Goal: Communication & Community: Answer question/provide support

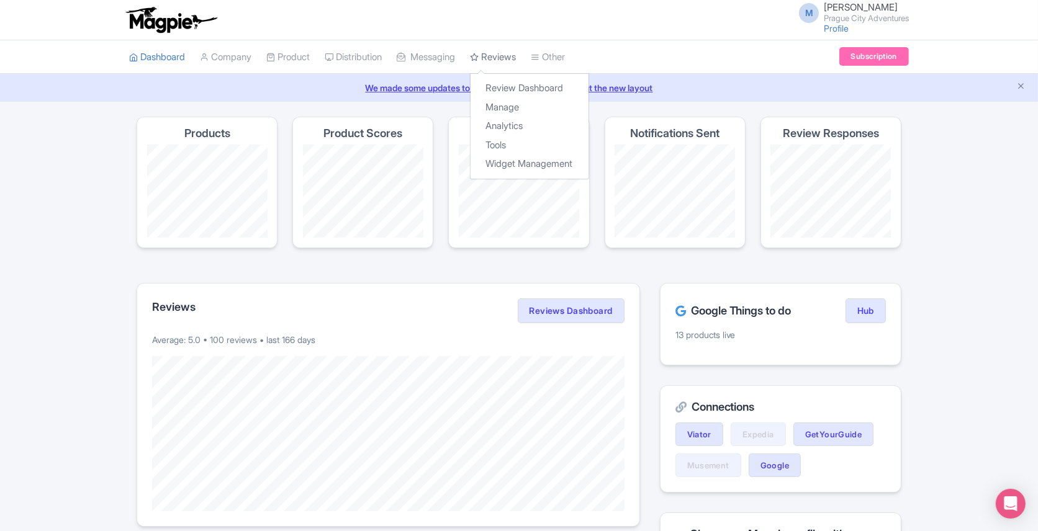
click at [511, 57] on link "Reviews" at bounding box center [493, 57] width 46 height 34
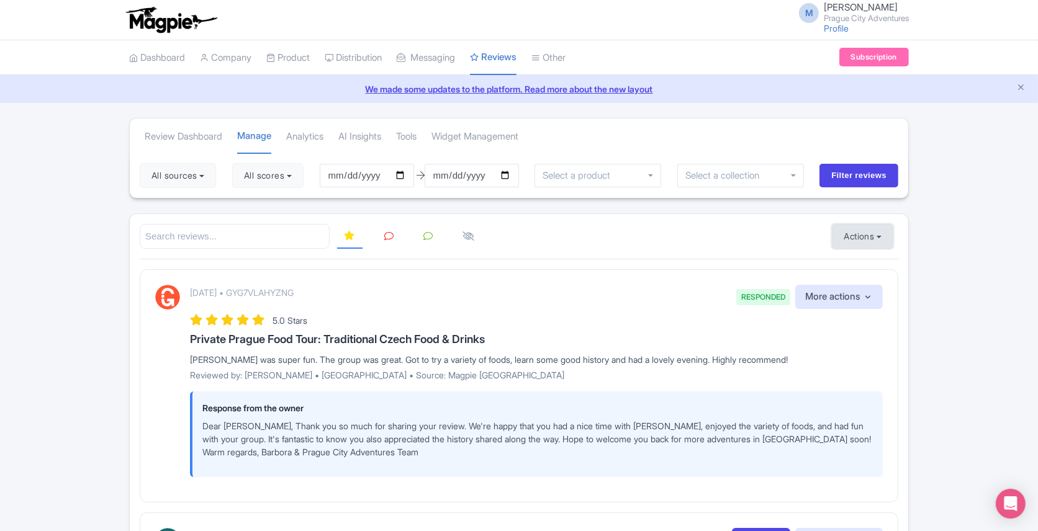
click at [874, 227] on button "Actions" at bounding box center [862, 236] width 61 height 25
click at [877, 299] on link "Manage Review Responder tool" at bounding box center [906, 308] width 146 height 19
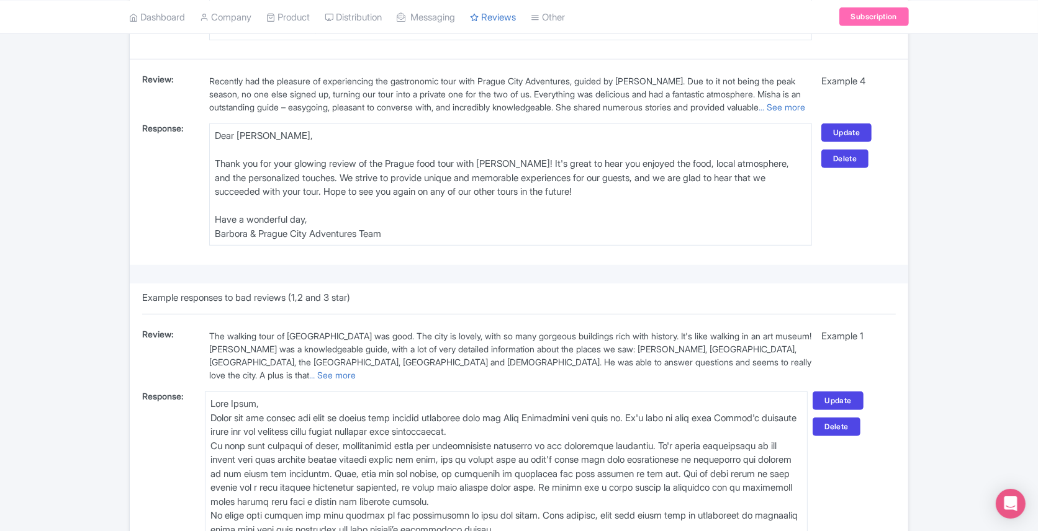
scroll to position [1324, 0]
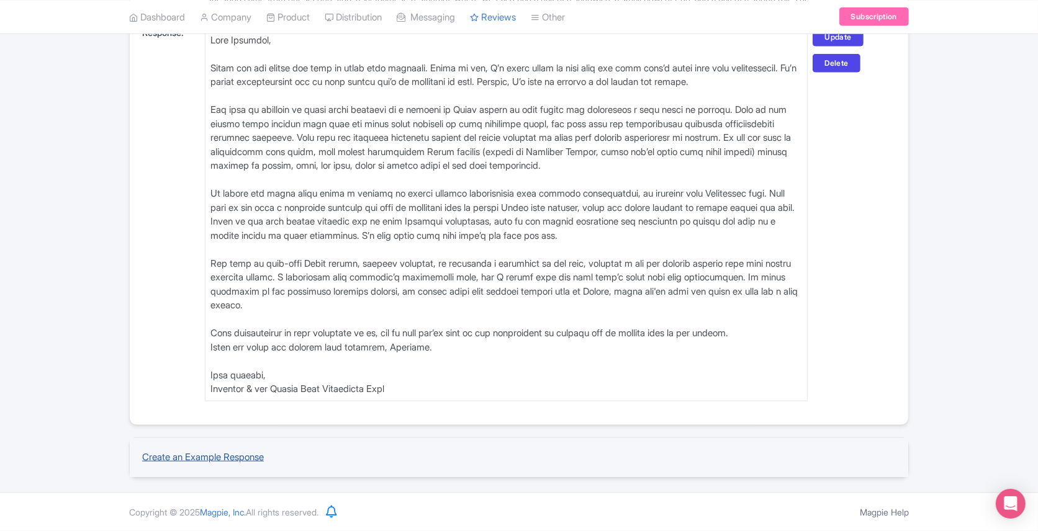
click at [204, 454] on link "Create an Example Response" at bounding box center [203, 457] width 122 height 12
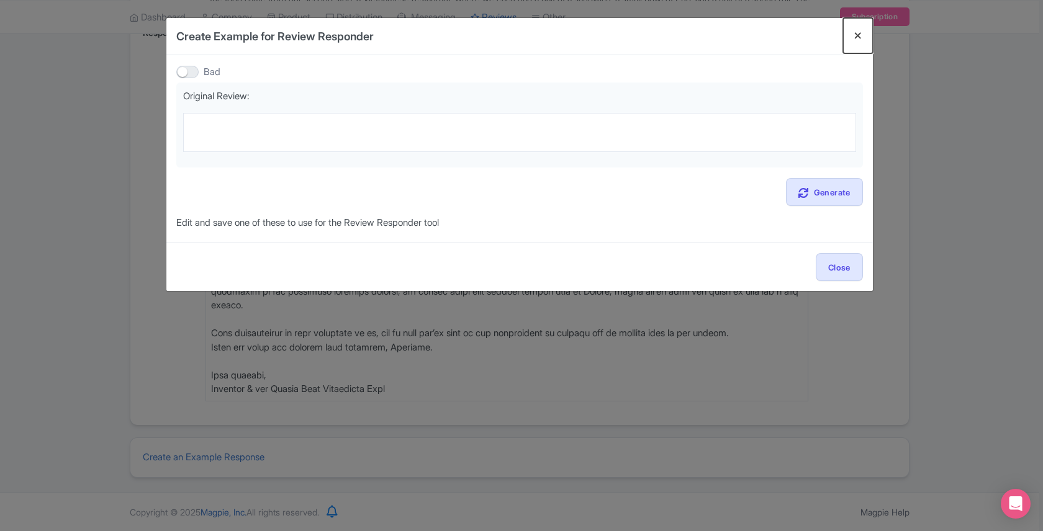
click at [854, 32] on button "Close" at bounding box center [858, 35] width 30 height 35
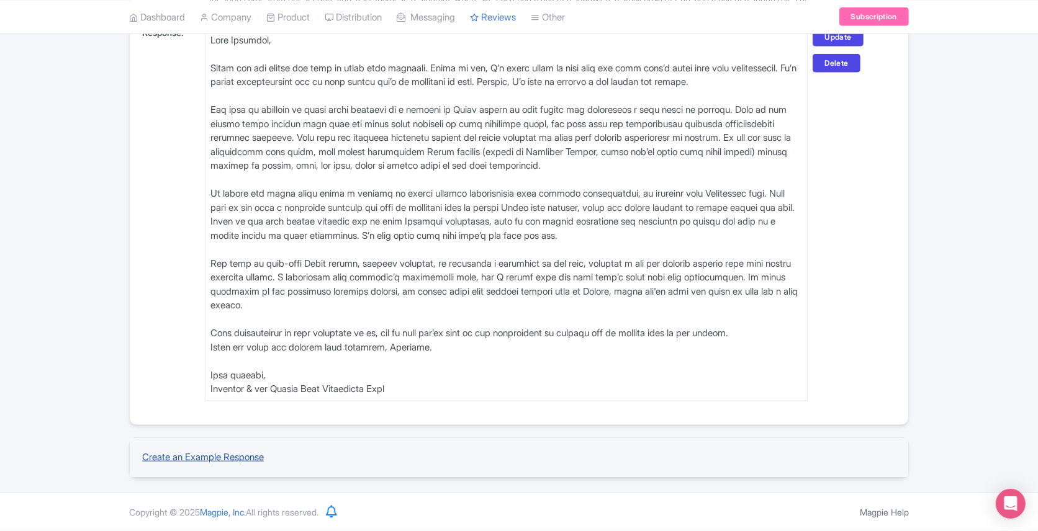
click at [238, 454] on link "Create an Example Response" at bounding box center [203, 457] width 122 height 12
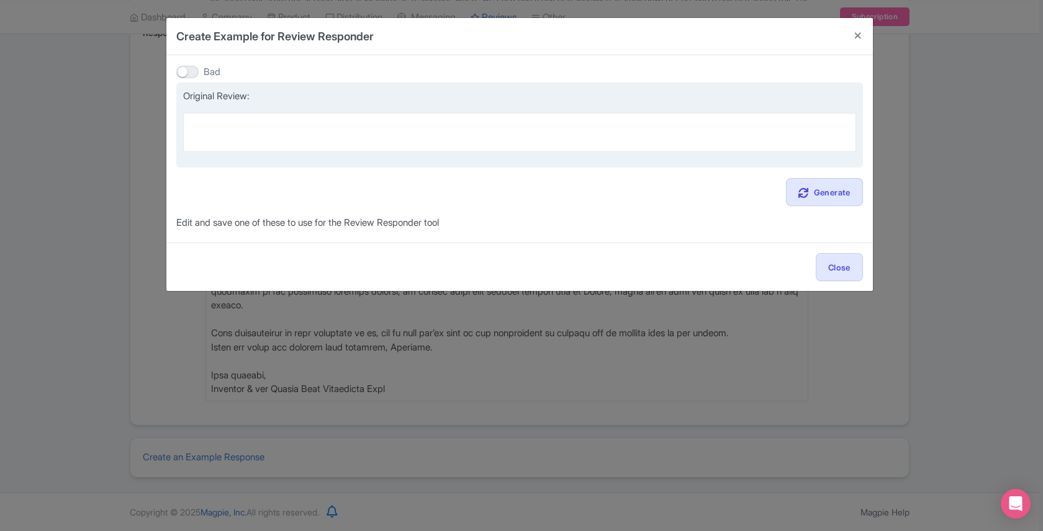
click at [242, 120] on textarea at bounding box center [519, 132] width 673 height 38
paste textarea "I fun group of people who wanted to enjoy life and share the experiences with o…"
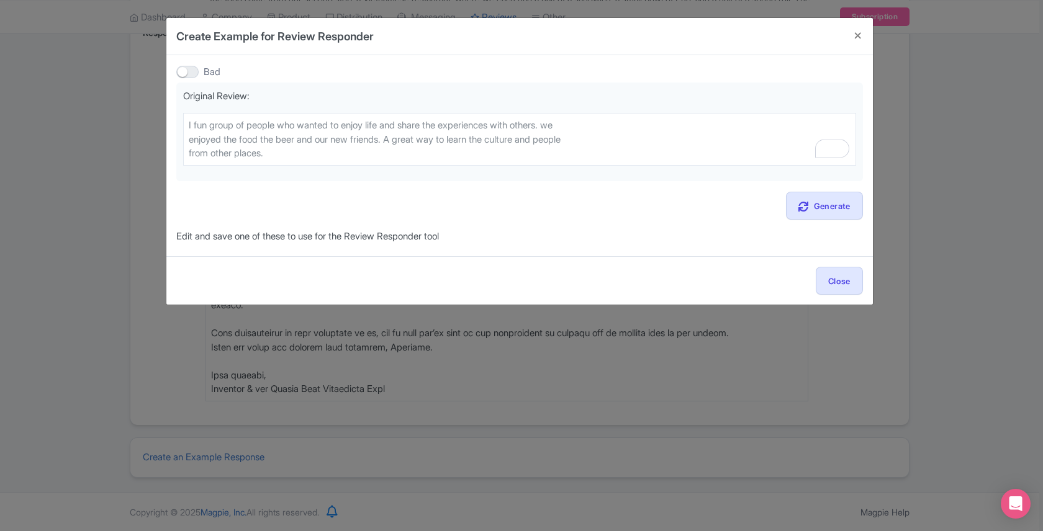
type textarea "I fun group of people who wanted to enjoy life and share the experiences with o…"
click at [184, 73] on div at bounding box center [187, 72] width 22 height 12
click at [184, 73] on input "Bad" at bounding box center [180, 72] width 8 height 8
checkbox input "true"
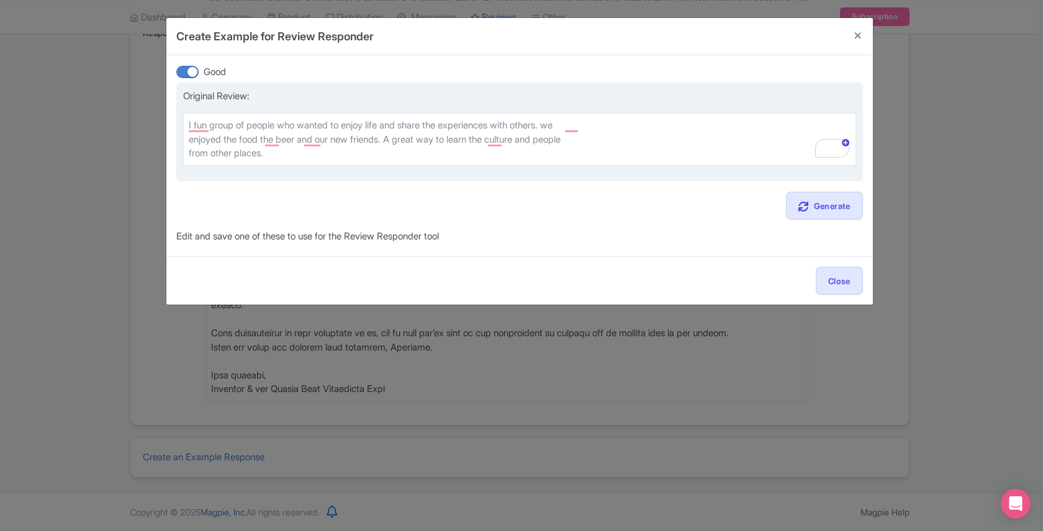
click at [191, 137] on textarea "I fun group of people who wanted to enjoy life and share the experiences with o…" at bounding box center [519, 139] width 673 height 52
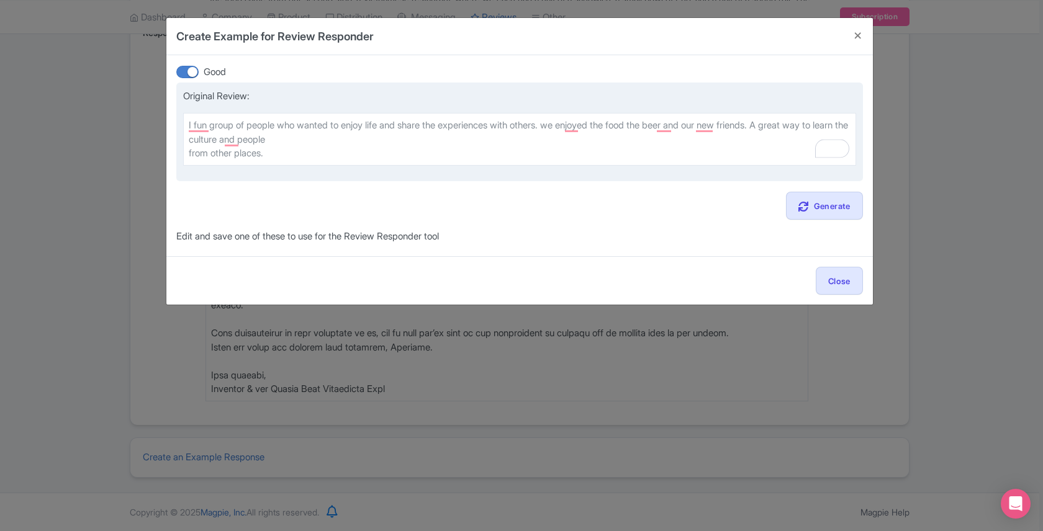
click at [189, 155] on textarea "I fun group of people who wanted to enjoy life and share the experiences with o…" at bounding box center [519, 139] width 673 height 52
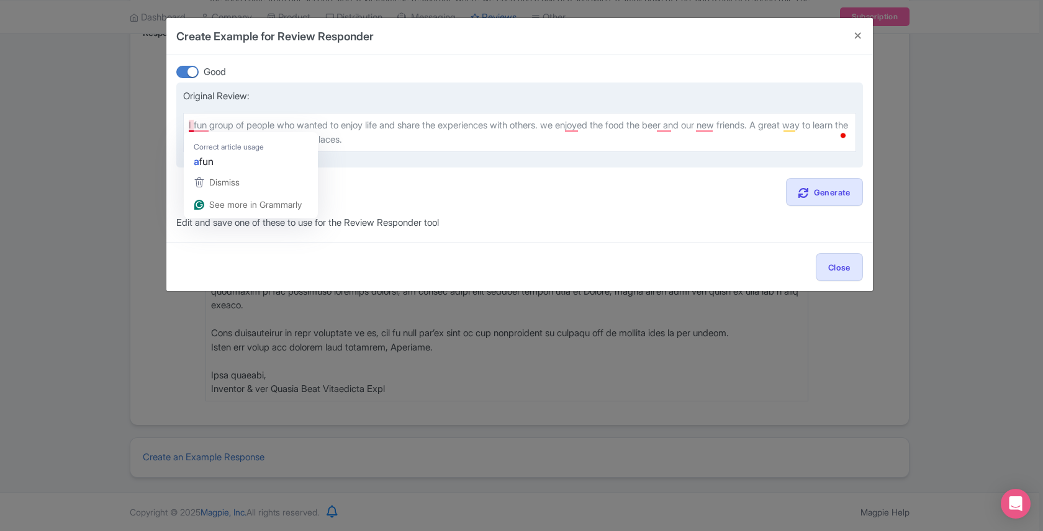
click at [192, 127] on textarea "I fun group of people who wanted to enjoy life and share the experiences with o…" at bounding box center [519, 132] width 673 height 38
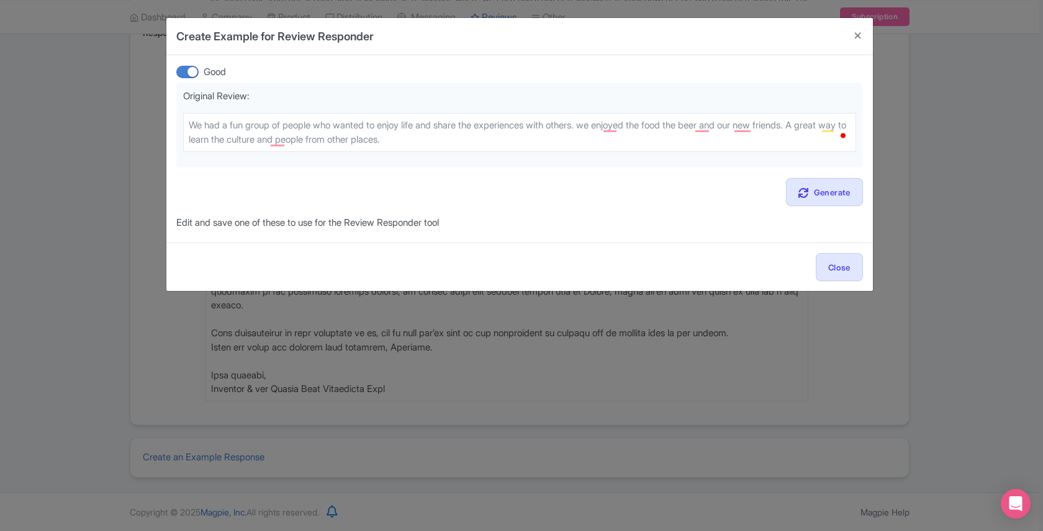
type textarea "We had a fun group of people who wanted to enjoy life and share the experiences…"
click at [828, 202] on link "Generate" at bounding box center [824, 192] width 77 height 28
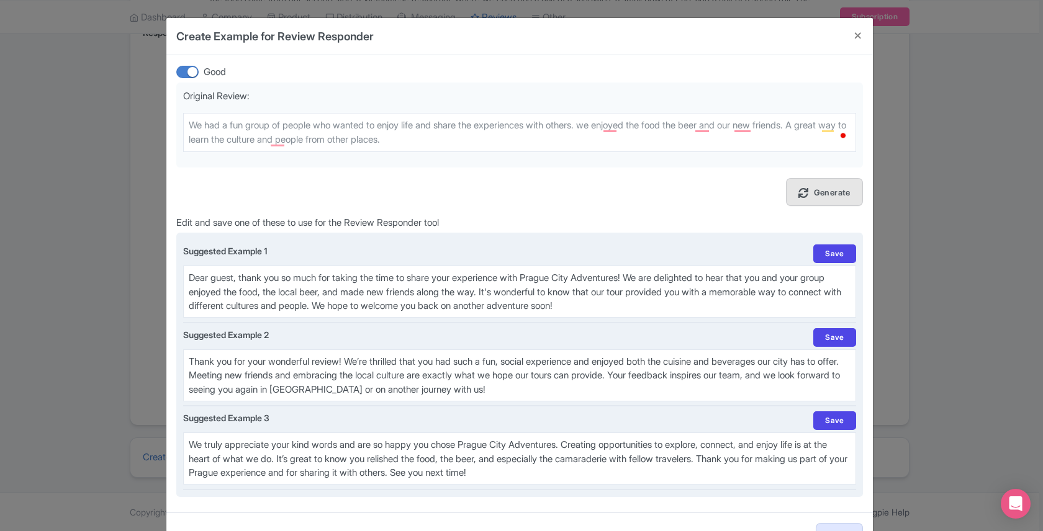
click at [288, 276] on textarea "Dear guest, thank you so much for taking the time to share your experience with…" at bounding box center [519, 292] width 673 height 52
paste textarea "hank you so much for your review, John! We're super happy.thst you have enjoyed…"
type textarea "hank you so much for your review, John! We're super happy.thst you have enjoyed…"
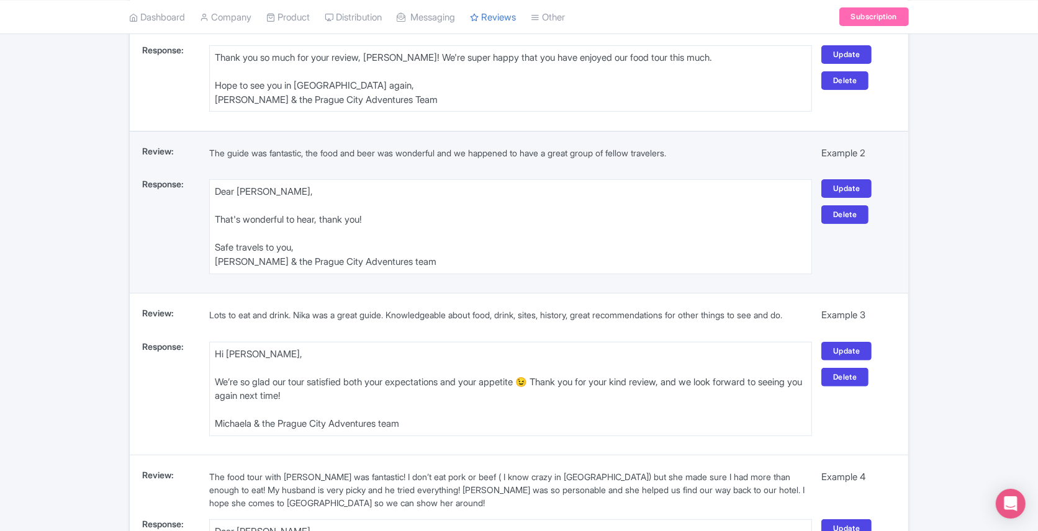
scroll to position [240, 0]
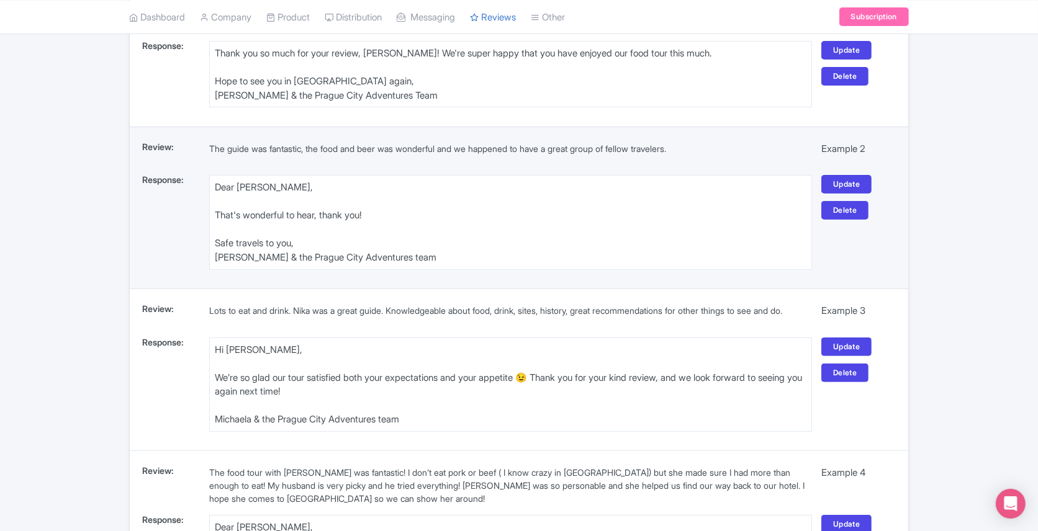
click at [389, 253] on textarea "Dear Rina, That's wonderful to hear, thank you! Safe travels to you, Michaela &…" at bounding box center [510, 222] width 603 height 94
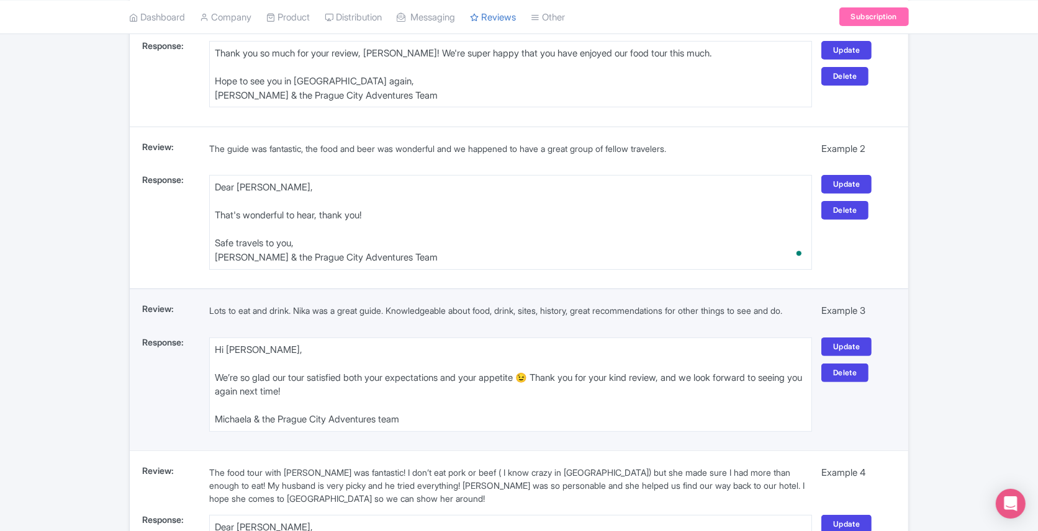
type textarea "Dear [PERSON_NAME], That's wonderful to hear, thank you! Safe travels to you, […"
click at [392, 423] on textarea "Hi Cynthia, We’re so glad our tour satisfied both your expectations and your ap…" at bounding box center [510, 385] width 603 height 94
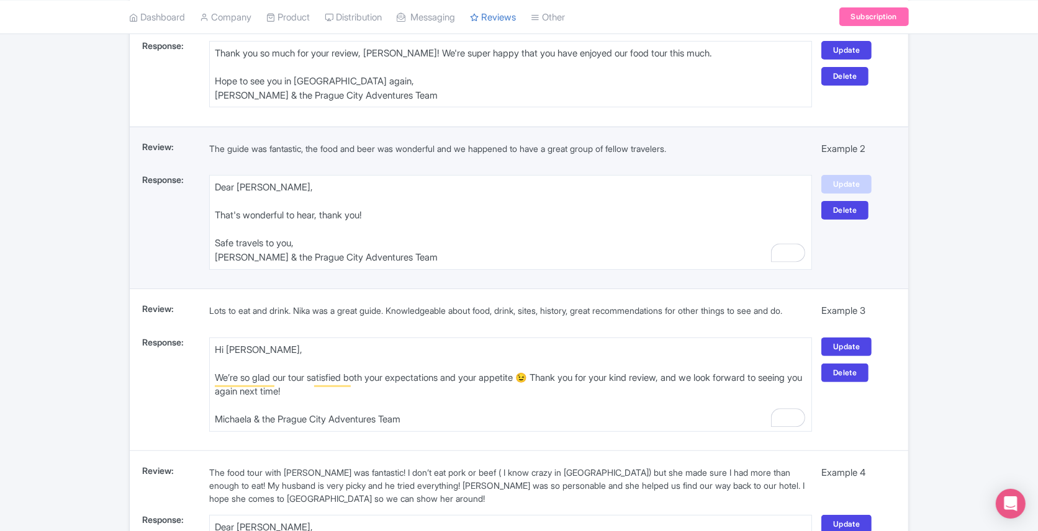
type textarea "Hi Cynthia, We’re so glad our tour satisfied both your expectations and your ap…"
click at [835, 189] on link "Update" at bounding box center [846, 184] width 50 height 19
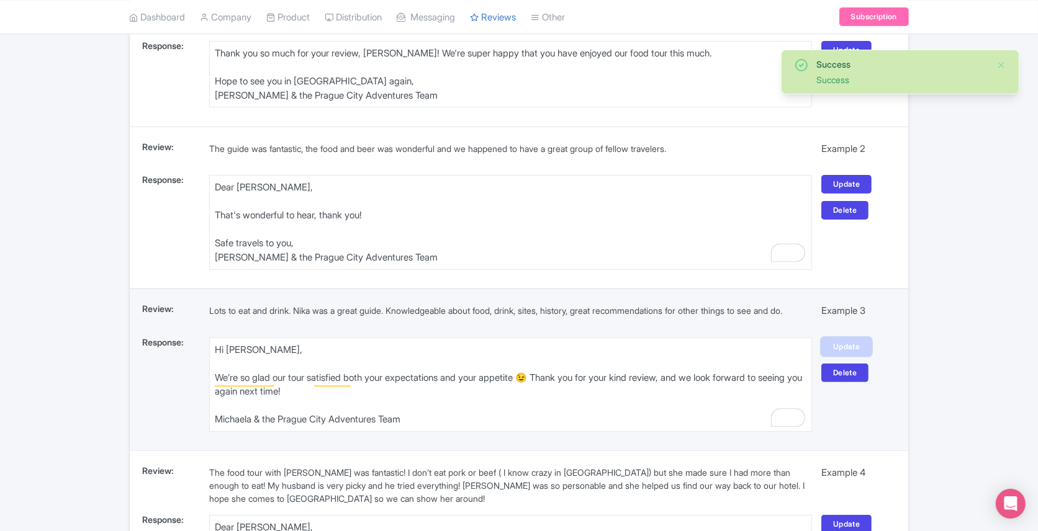
click at [839, 350] on link "Update" at bounding box center [846, 347] width 50 height 19
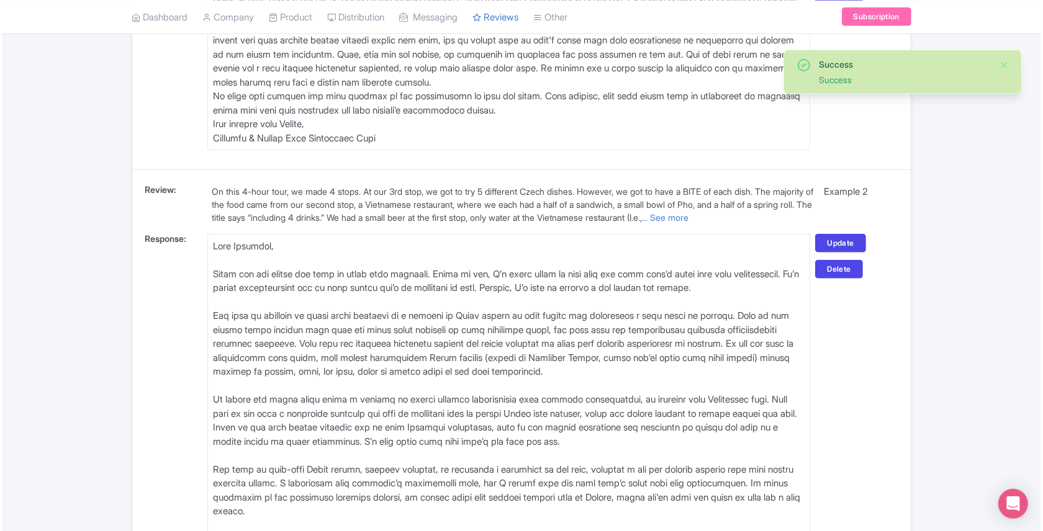
scroll to position [1242, 0]
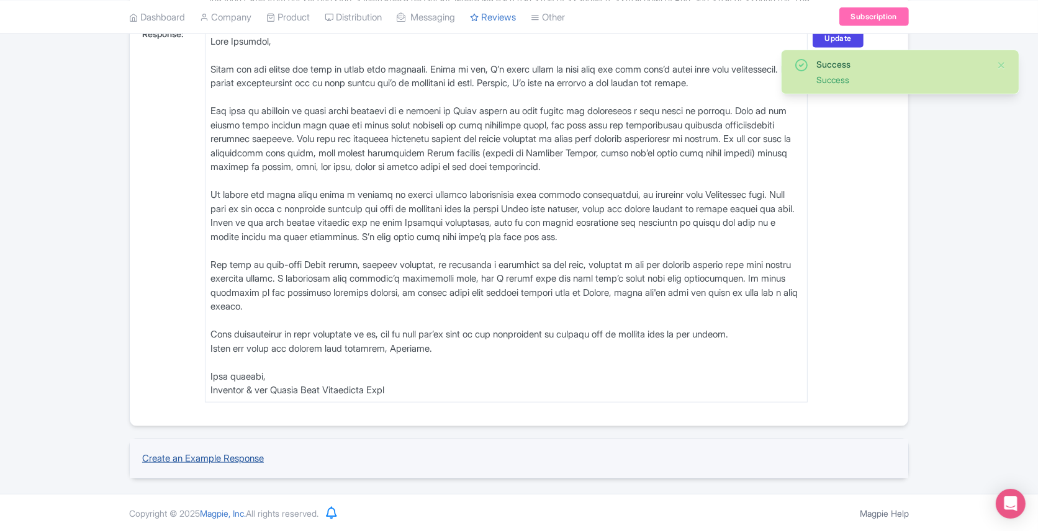
click at [201, 461] on link "Create an Example Response" at bounding box center [203, 459] width 122 height 12
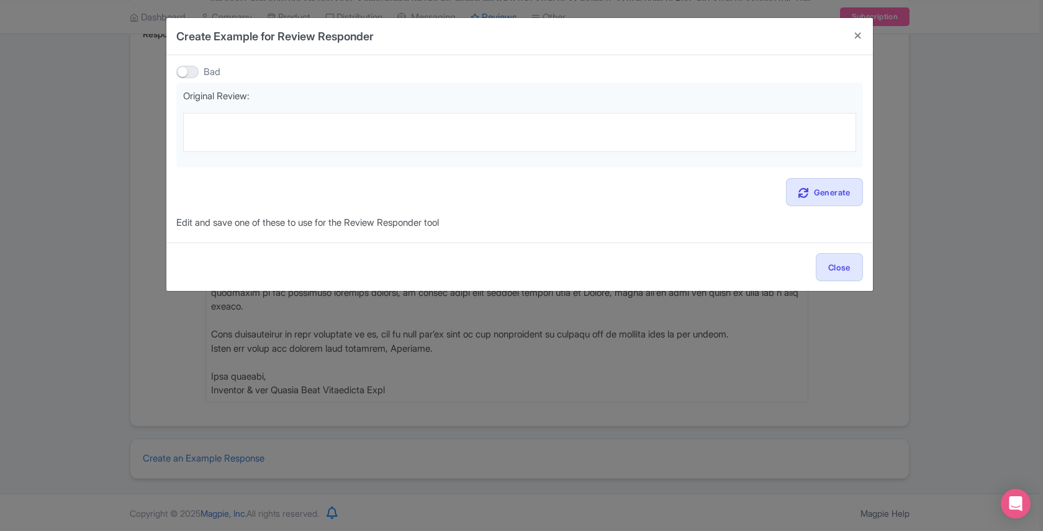
click at [194, 75] on div at bounding box center [187, 72] width 22 height 12
click at [184, 75] on input "Bad" at bounding box center [180, 72] width 8 height 8
checkbox input "true"
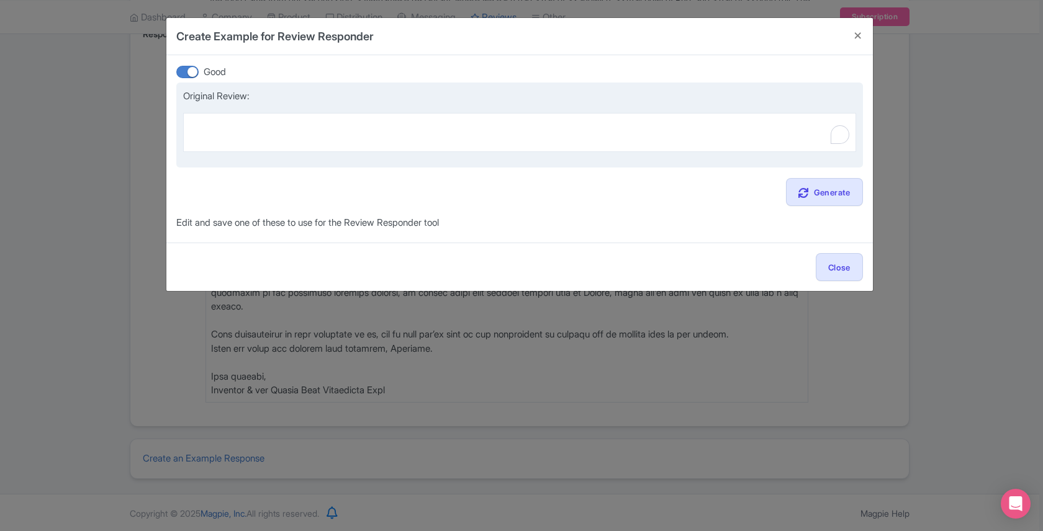
click at [214, 113] on textarea "To enrich screen reader interactions, please activate Accessibility in Grammarl…" at bounding box center [519, 132] width 673 height 38
paste textarea "ABSOLUTELY FANTASTIC!!! Nikola was amazing!! She is so friendly, knowledgeable …"
click at [190, 138] on textarea "ABSOLUTELY FANTASTIC!!! Nikola was amazing!! She is so friendly, knowledgeable …" at bounding box center [519, 132] width 673 height 38
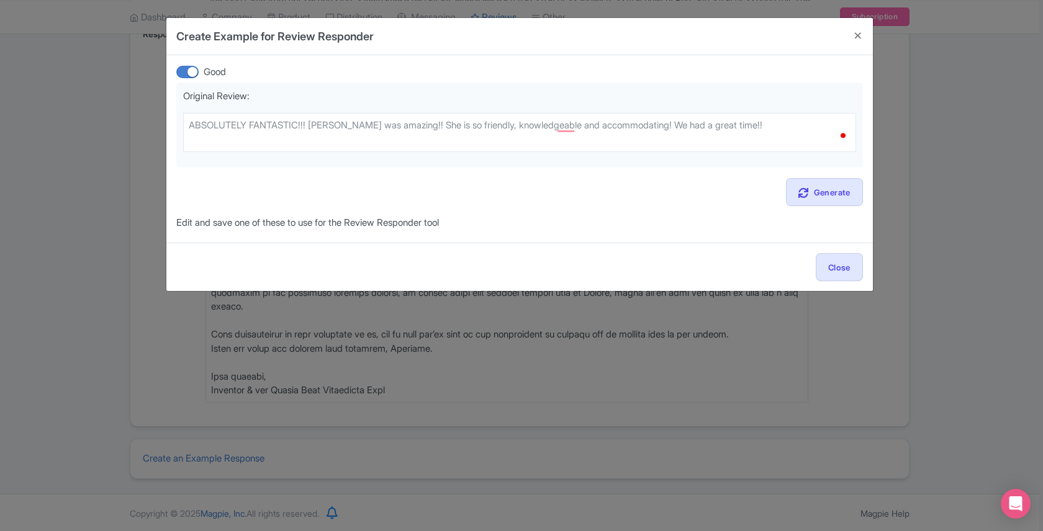
type textarea "ABSOLUTELY FANTASTIC!!! [PERSON_NAME] was amazing!! She is so friendly, knowled…"
click at [820, 175] on div "Original Review: ABSOLUTELY FANTASTIC!!! Nikola was amazing!! She is so friendl…" at bounding box center [519, 157] width 687 height 148
click at [820, 188] on link "Generate" at bounding box center [824, 192] width 77 height 28
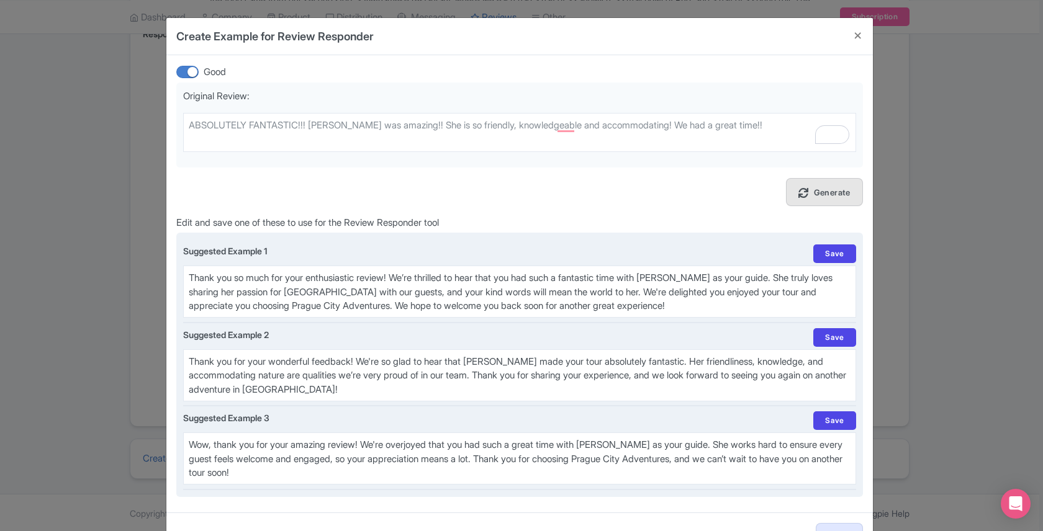
click at [261, 292] on textarea "Thank you so much for your enthusiastic review! We’re thrilled to hear that you…" at bounding box center [519, 292] width 673 height 52
paste textarea "hank you so much for this super lovely review, Kevin. We'll make sure to pass y…"
type textarea "hank you so much for this super lovely review, Kevin. We'll make sure to pass y…"
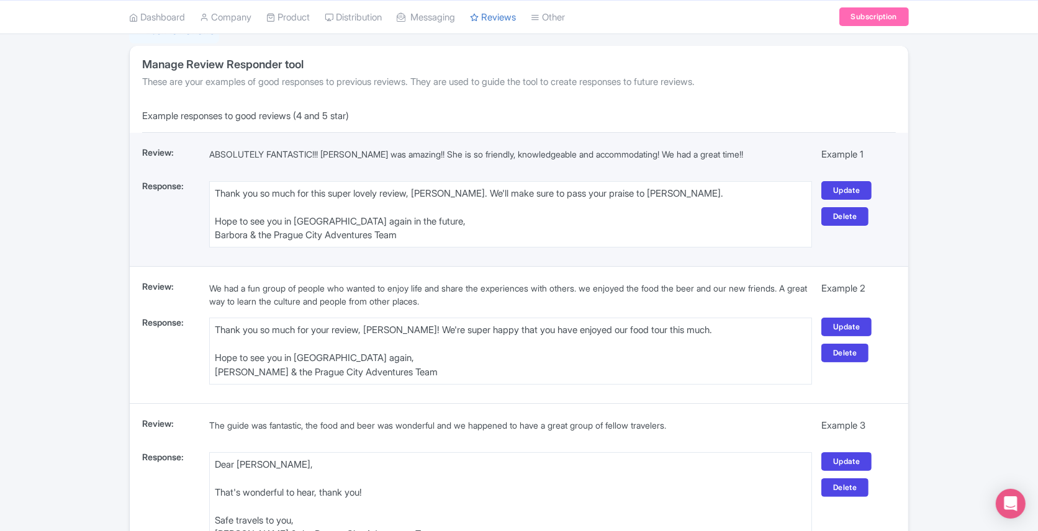
scroll to position [132, 0]
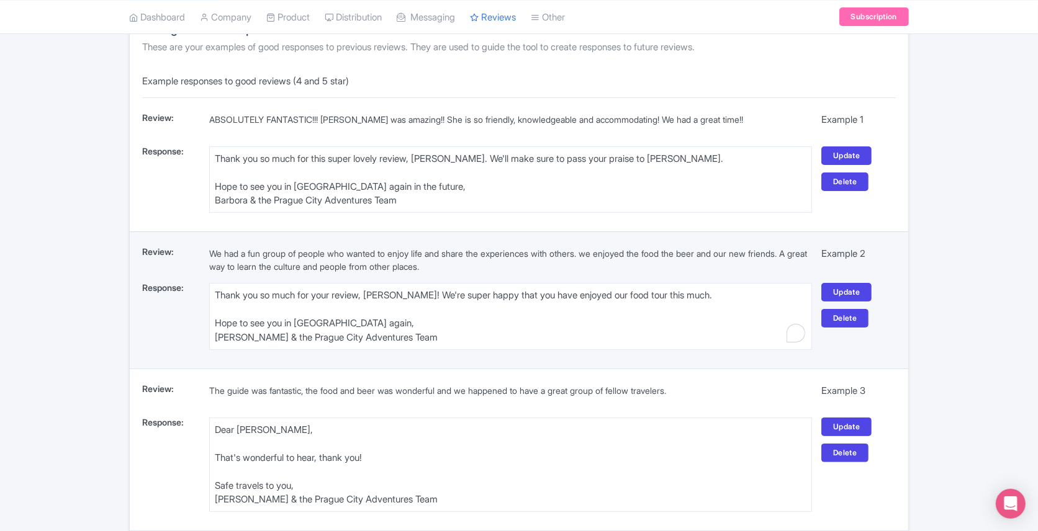
drag, startPoint x: 251, startPoint y: 337, endPoint x: 217, endPoint y: 337, distance: 33.5
click at [217, 337] on textarea "Thank you so much for your review, [PERSON_NAME]! We're super happy that you ha…" at bounding box center [510, 316] width 603 height 66
drag, startPoint x: 248, startPoint y: 339, endPoint x: 216, endPoint y: 338, distance: 31.7
click at [216, 338] on textarea "Thank you so much for your review, [PERSON_NAME]! We're super happy that you ha…" at bounding box center [510, 316] width 603 height 66
type textarea "Thank you so much for your review, [PERSON_NAME]! We're super happy that you ha…"
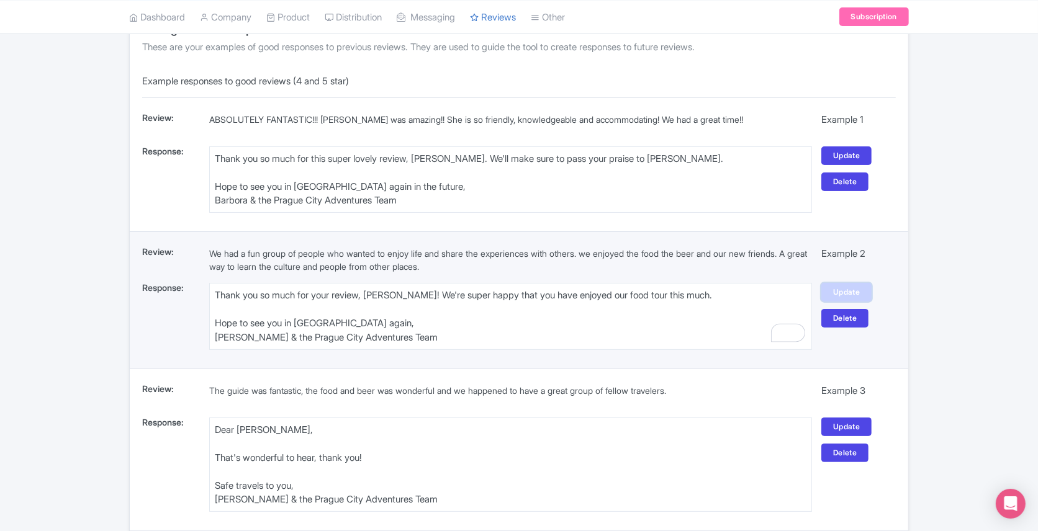
click at [837, 289] on link "Update" at bounding box center [846, 292] width 50 height 19
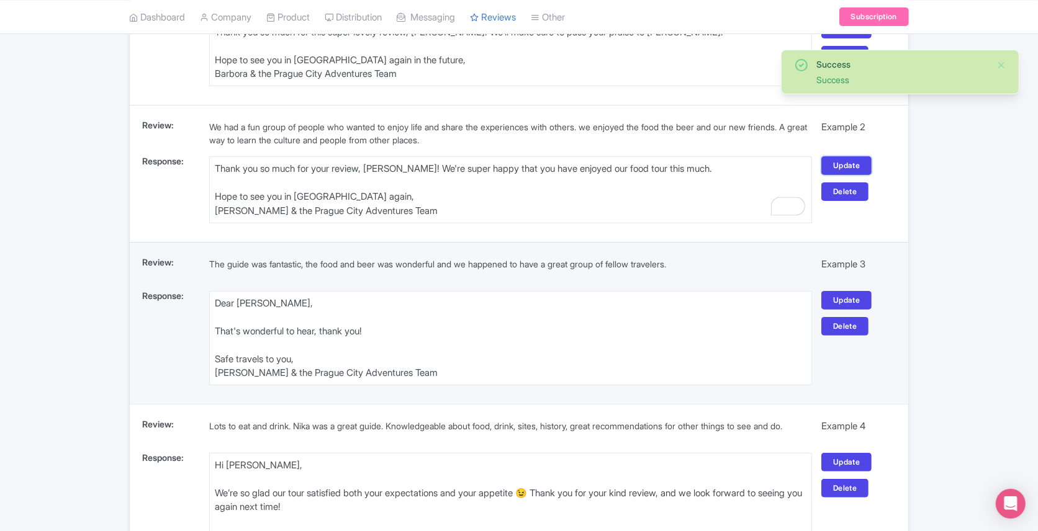
scroll to position [271, 0]
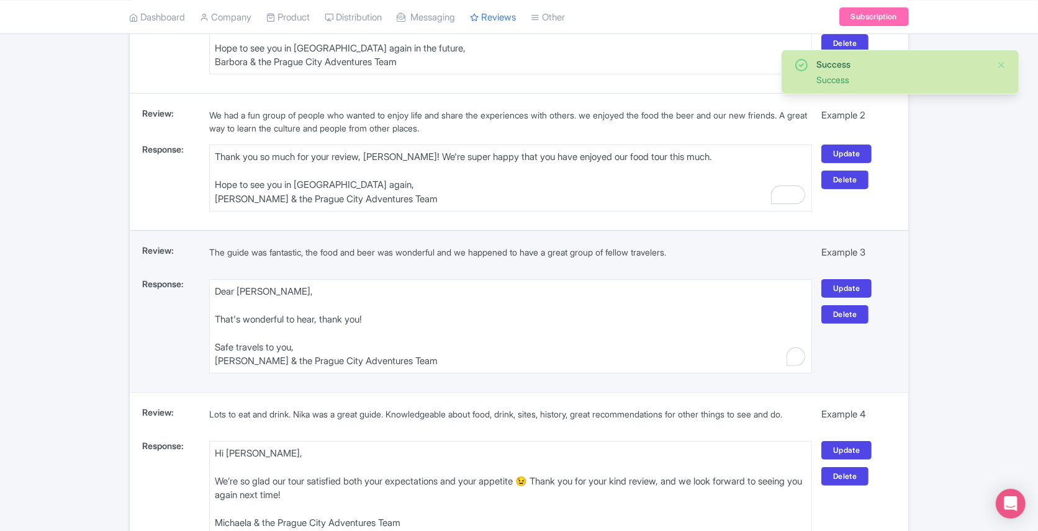
drag, startPoint x: 253, startPoint y: 360, endPoint x: 215, endPoint y: 361, distance: 38.5
click at [215, 361] on textarea "Dear Rina, That's wonderful to hear, thank you! Safe travels to you, Michaela &…" at bounding box center [510, 326] width 603 height 94
paste textarea "Barbor"
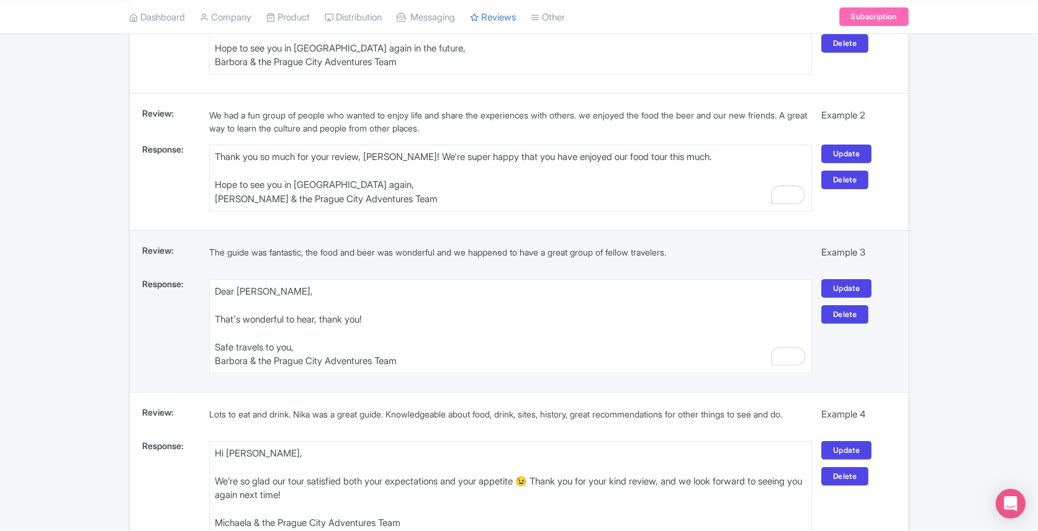
click at [217, 317] on textarea "Dear Rina, That's wonderful to hear, thank you! Safe travels to you, Michaela &…" at bounding box center [510, 326] width 603 height 94
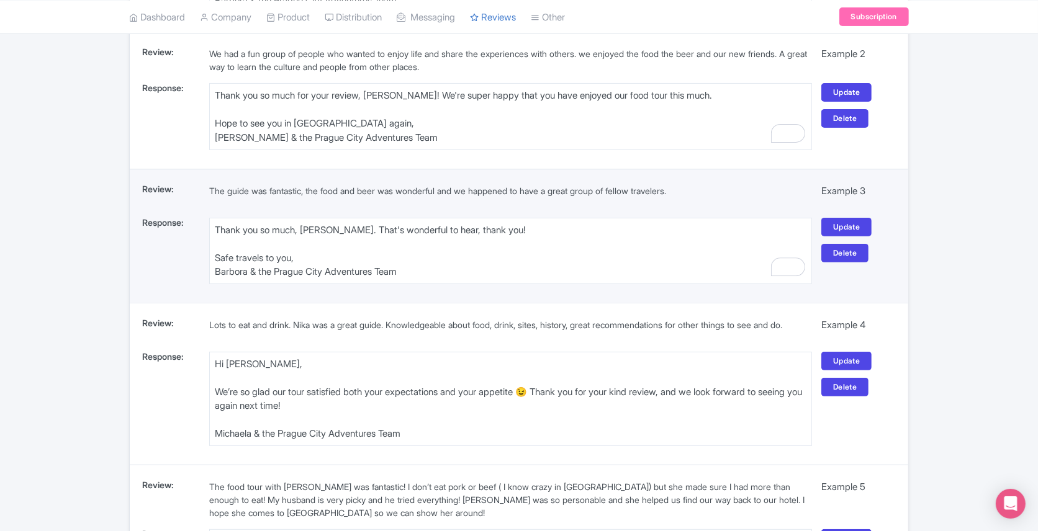
scroll to position [354, 0]
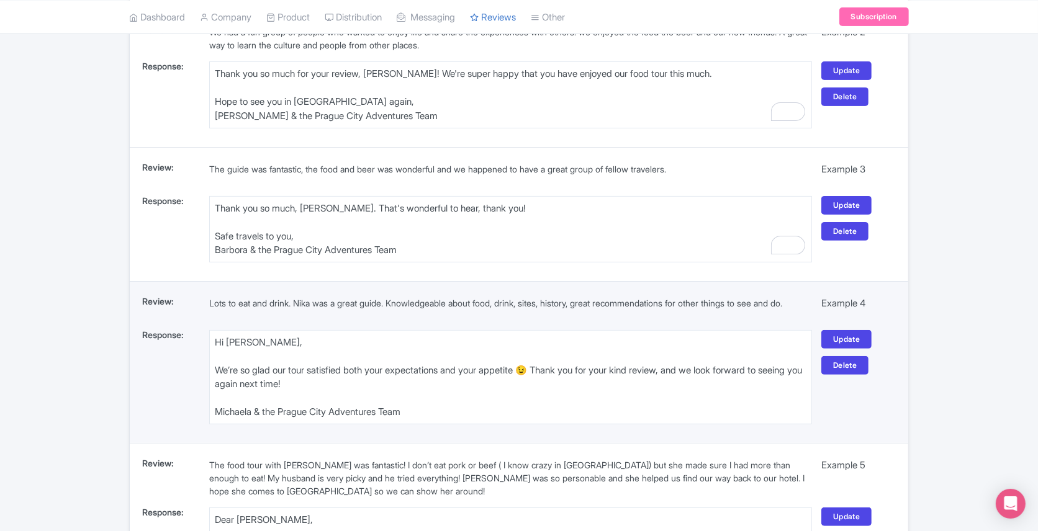
type textarea "Thank you so much, [PERSON_NAME]. That's wonderful to hear, thank you! Safe tra…"
drag, startPoint x: 253, startPoint y: 413, endPoint x: 215, endPoint y: 413, distance: 37.9
click at [215, 413] on textarea "Hi Cynthia, We’re so glad our tour satisfied both your expectations and your ap…" at bounding box center [510, 377] width 603 height 94
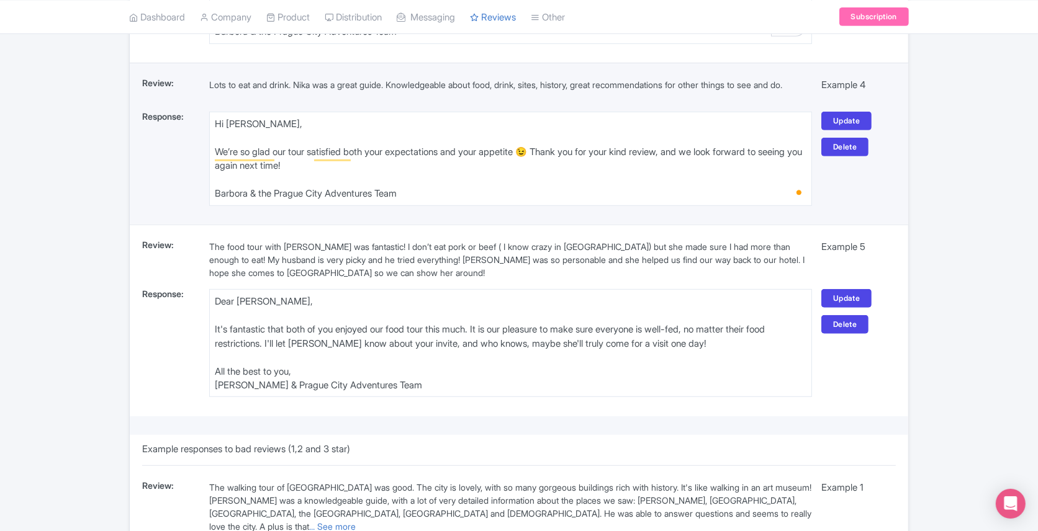
scroll to position [583, 0]
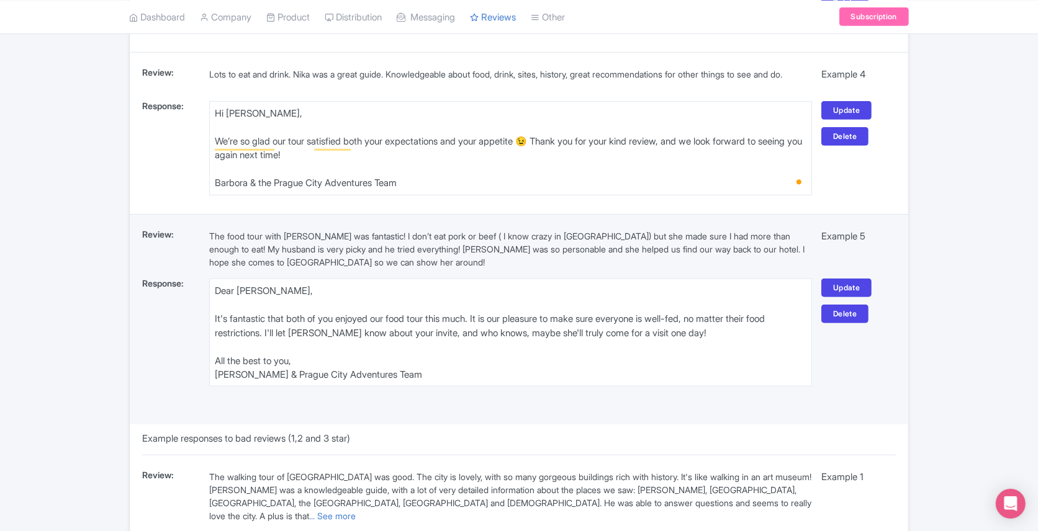
type textarea "Hi [PERSON_NAME], We’re so glad our tour satisfied both your expectations and y…"
drag, startPoint x: 251, startPoint y: 376, endPoint x: 211, endPoint y: 376, distance: 40.4
click at [211, 376] on textarea "Dear Stacy, It's fantastic that both of you enjoyed our food tour this much. It…" at bounding box center [510, 333] width 603 height 108
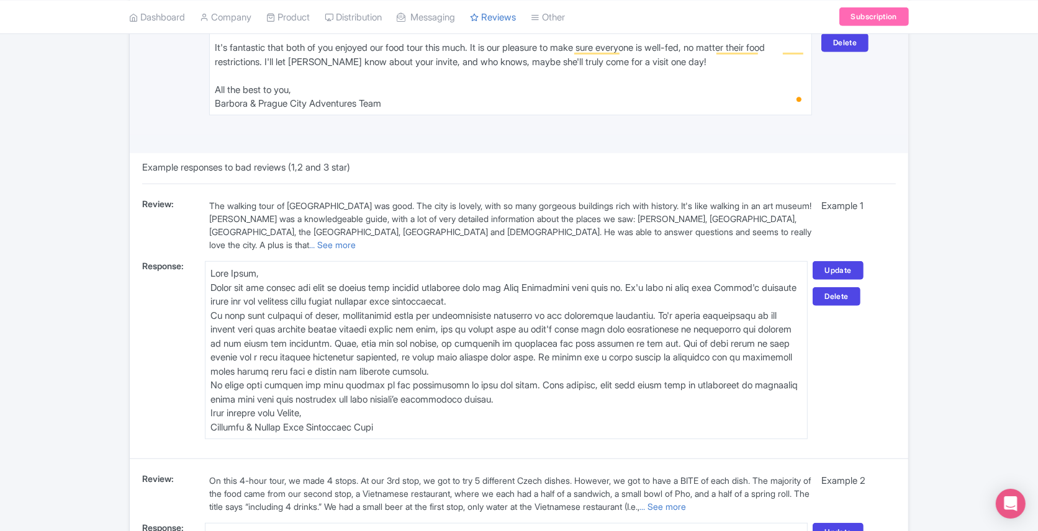
scroll to position [867, 0]
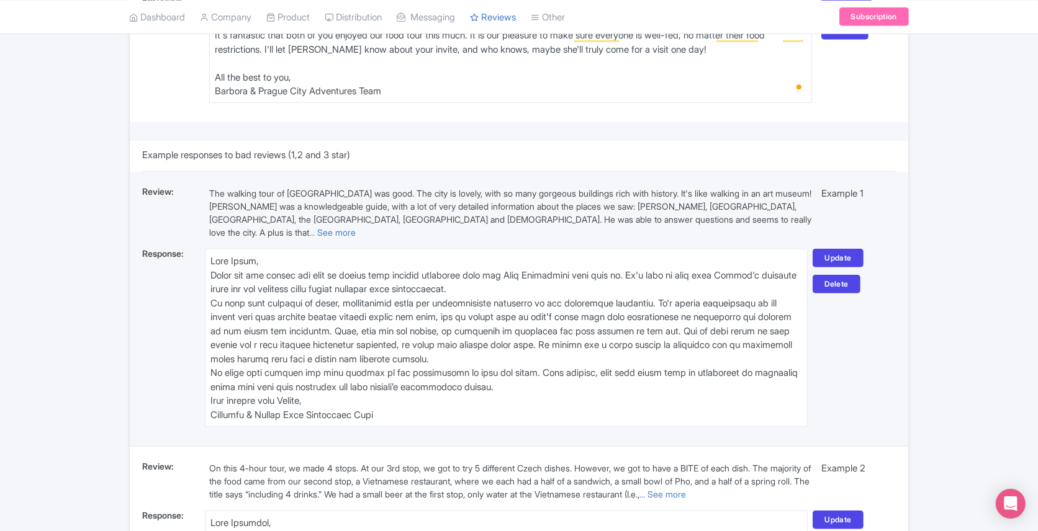
type textarea "Dear [PERSON_NAME], It's fantastic that both of you enjoyed our food tour this …"
drag, startPoint x: 248, startPoint y: 416, endPoint x: 211, endPoint y: 415, distance: 37.3
click at [211, 415] on textarea "To enrich screen reader interactions, please activate Accessibility in Grammarl…" at bounding box center [506, 338] width 603 height 178
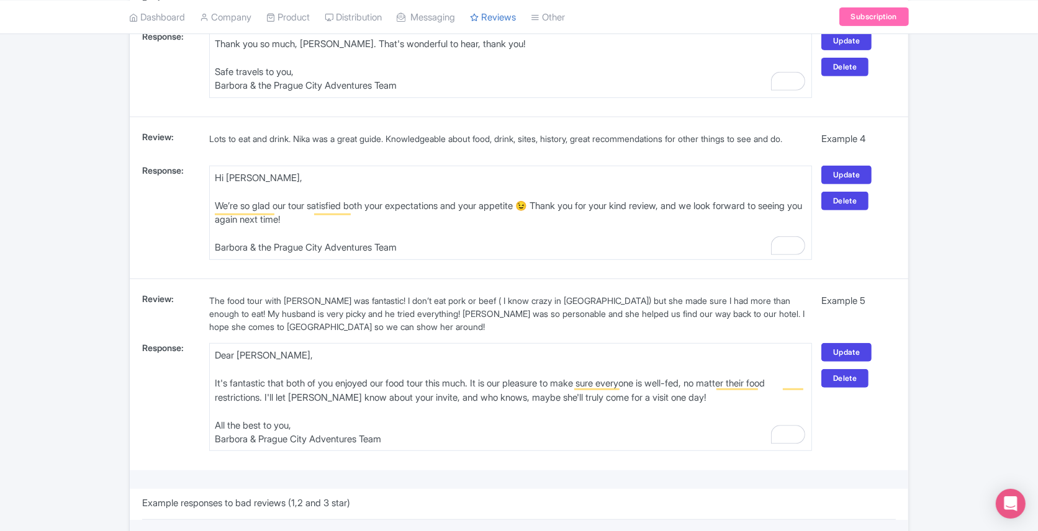
scroll to position [445, 0]
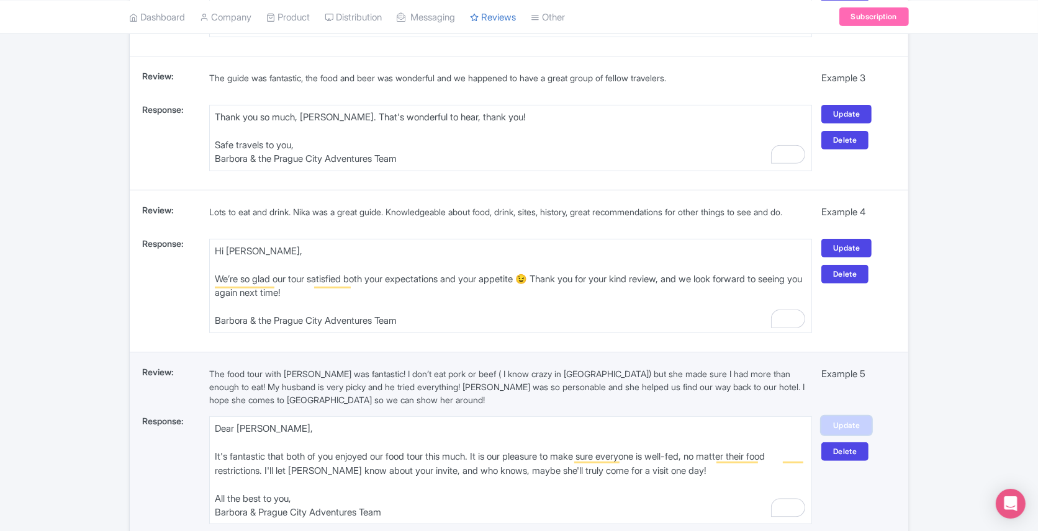
click at [846, 421] on link "Update" at bounding box center [846, 426] width 50 height 19
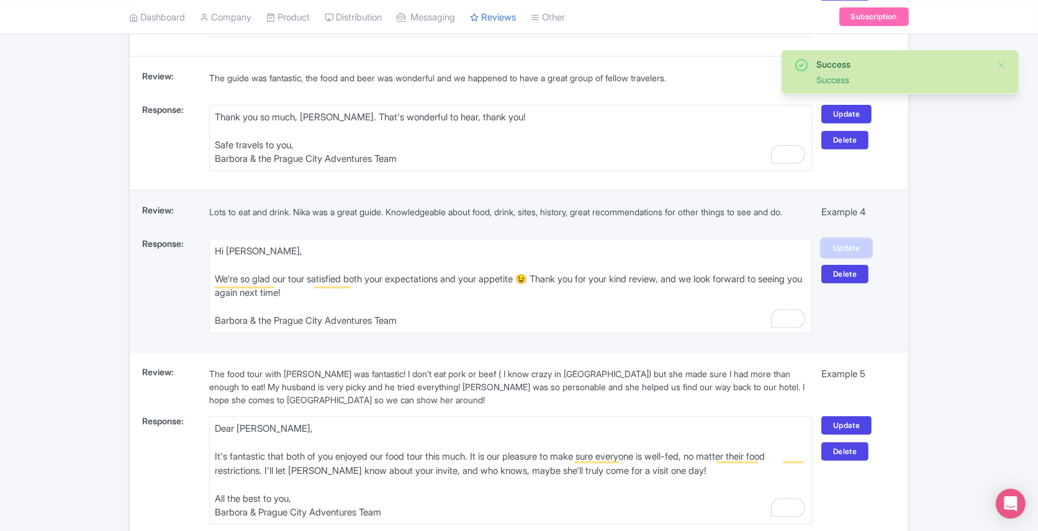
click at [841, 248] on link "Update" at bounding box center [846, 248] width 50 height 19
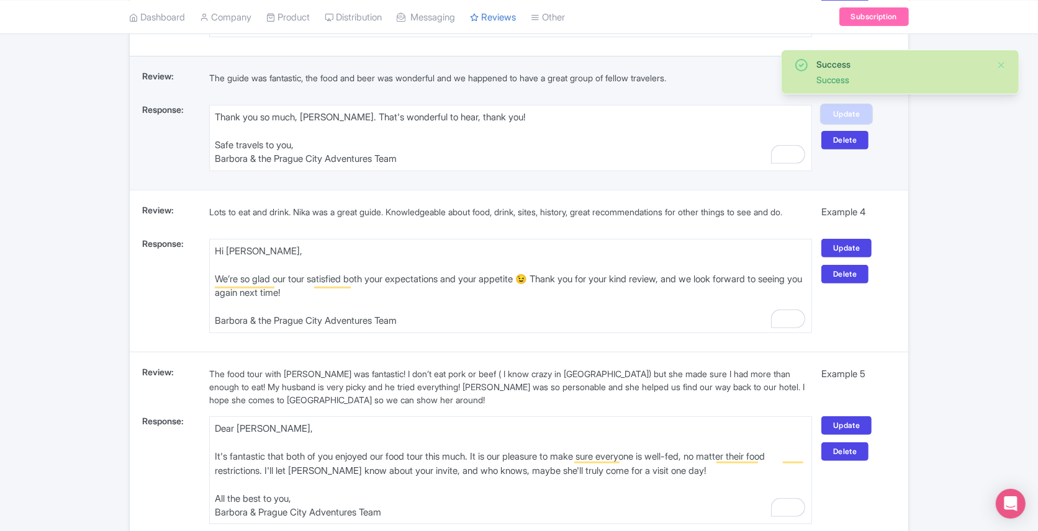
click at [839, 108] on link "Update" at bounding box center [846, 114] width 50 height 19
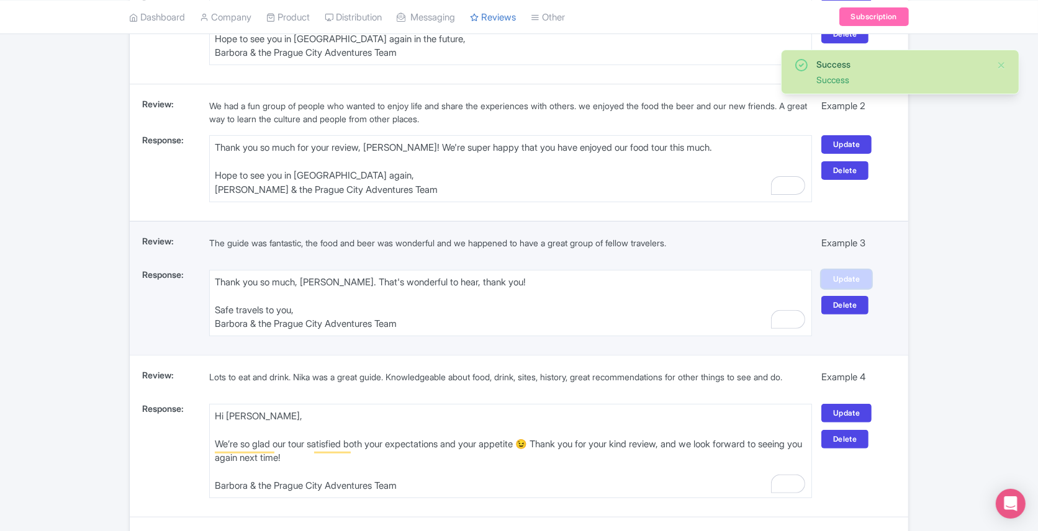
scroll to position [224, 0]
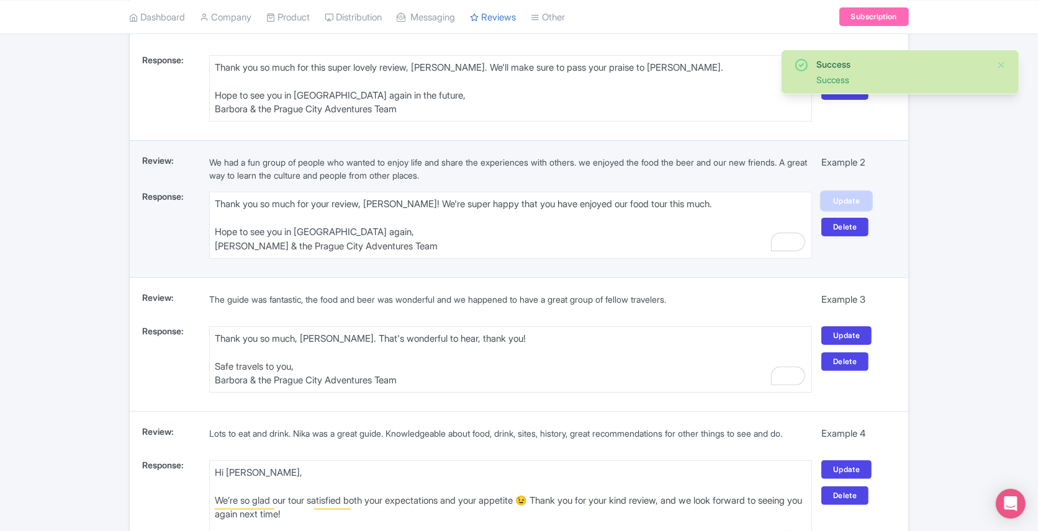
click at [839, 202] on link "Update" at bounding box center [846, 201] width 50 height 19
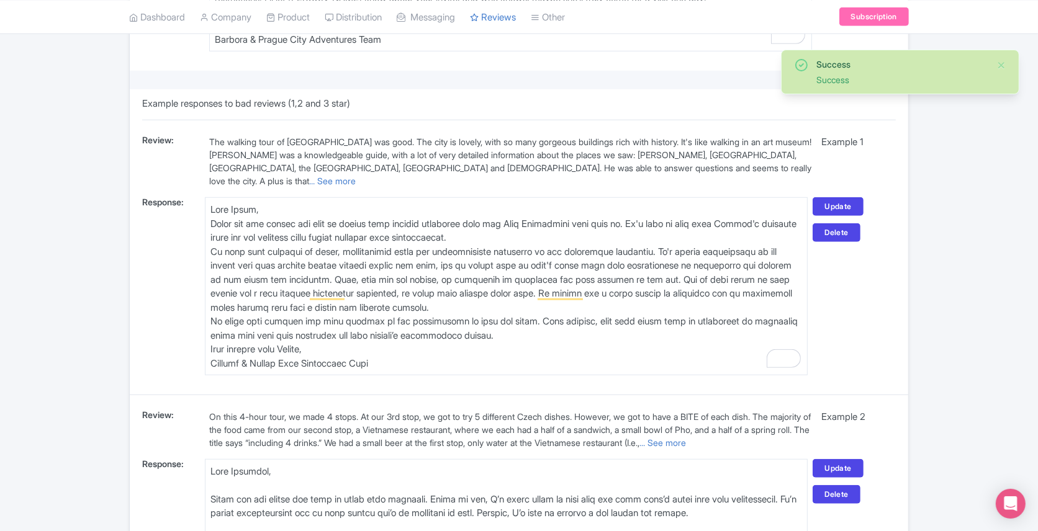
scroll to position [932, 0]
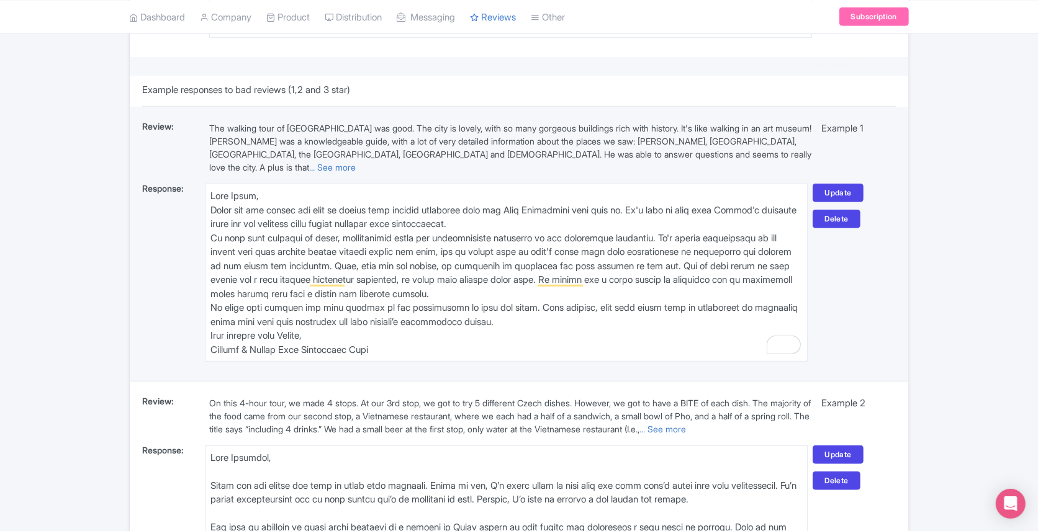
click at [312, 199] on textarea "To enrich screen reader interactions, please activate Accessibility in Grammarl…" at bounding box center [506, 273] width 603 height 178
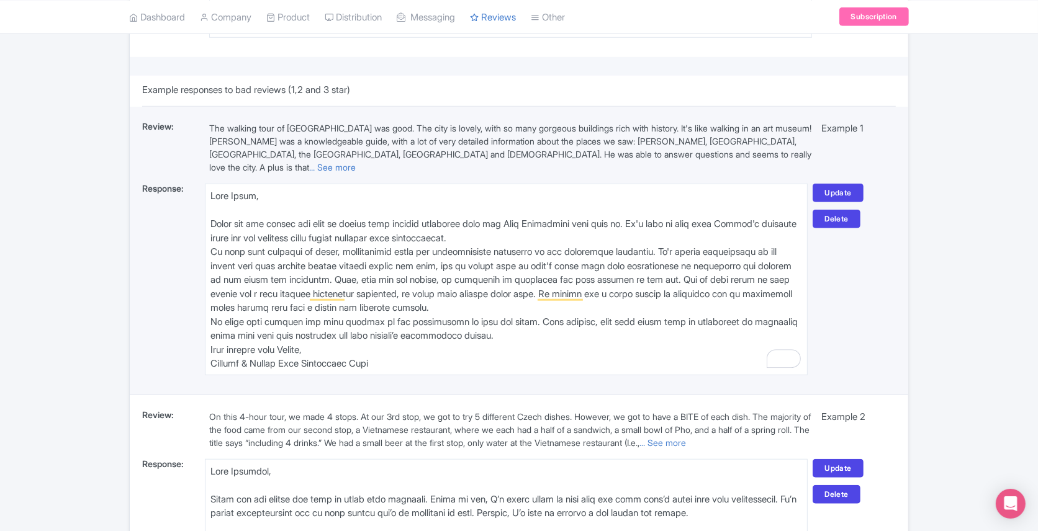
click at [544, 239] on textarea "To enrich screen reader interactions, please activate Accessibility in Grammarl…" at bounding box center [506, 280] width 603 height 192
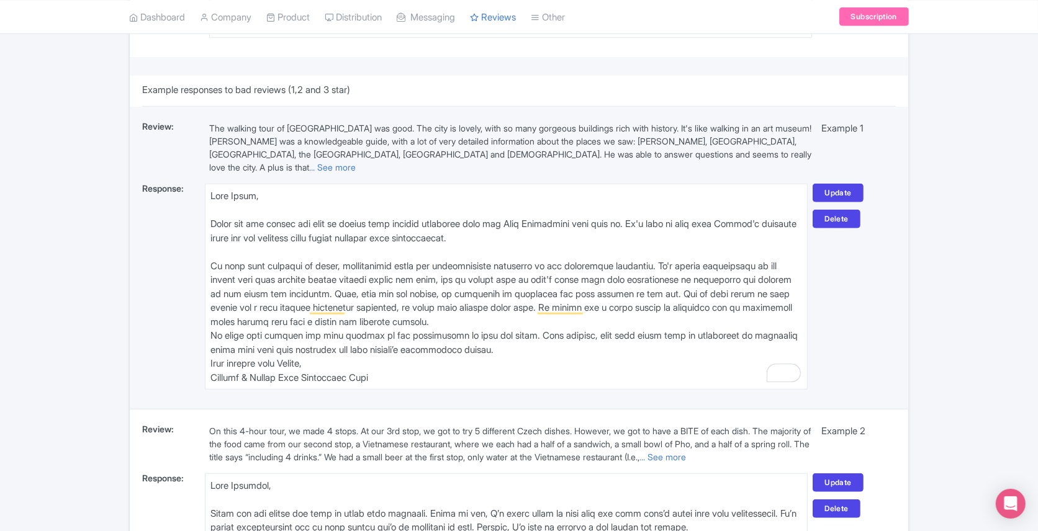
click at [534, 319] on textarea "To enrich screen reader interactions, please activate Accessibility in Grammarl…" at bounding box center [506, 287] width 603 height 206
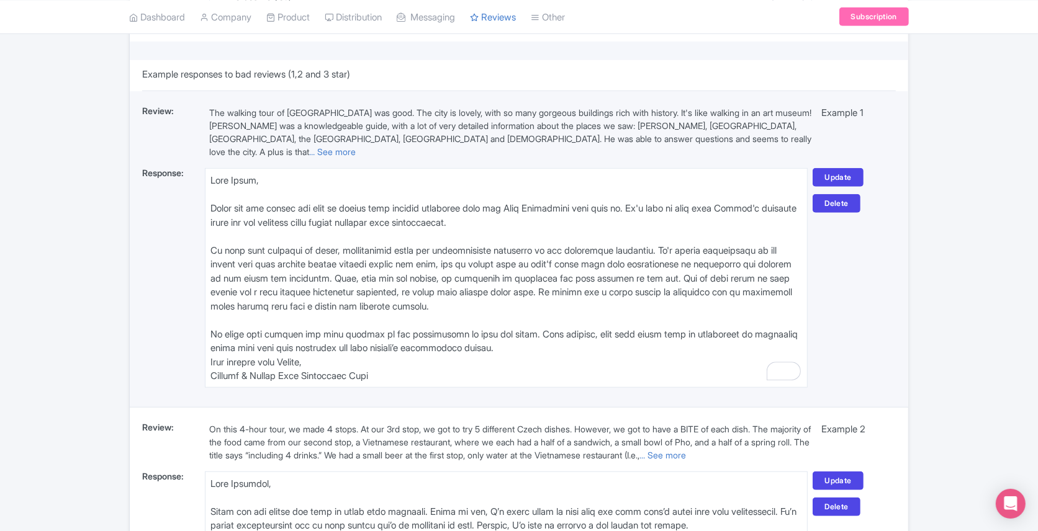
scroll to position [948, 0]
click at [549, 348] on textarea "To enrich screen reader interactions, please activate Accessibility in Grammarl…" at bounding box center [506, 278] width 603 height 220
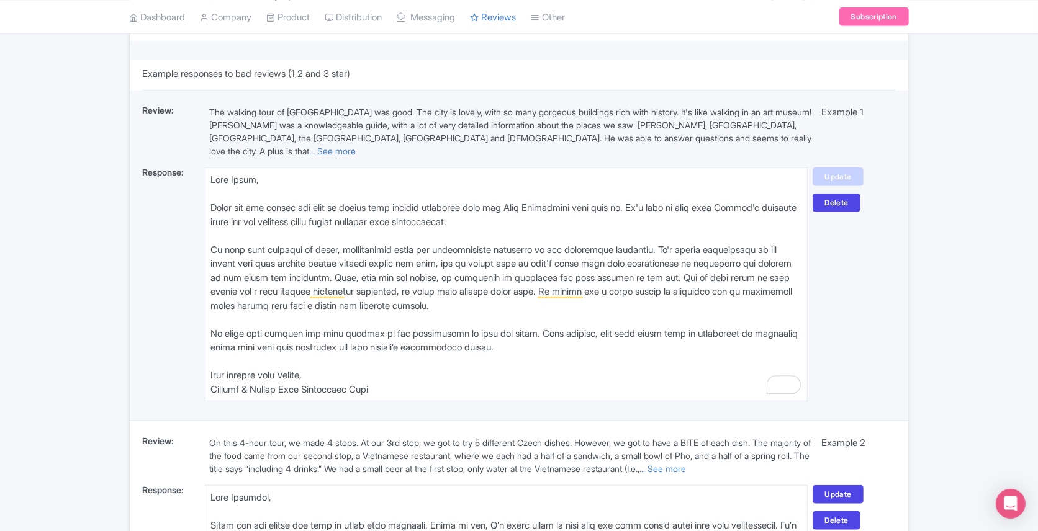
type textarea "Dear Carol, Thank you for taking the time to review your private departure from…"
click at [829, 180] on link "Update" at bounding box center [838, 177] width 50 height 19
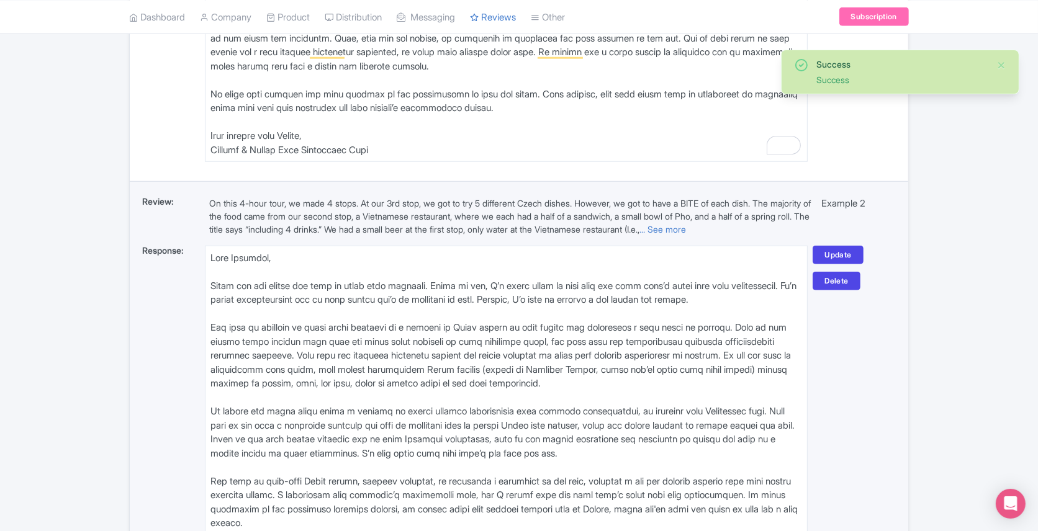
scroll to position [1404, 0]
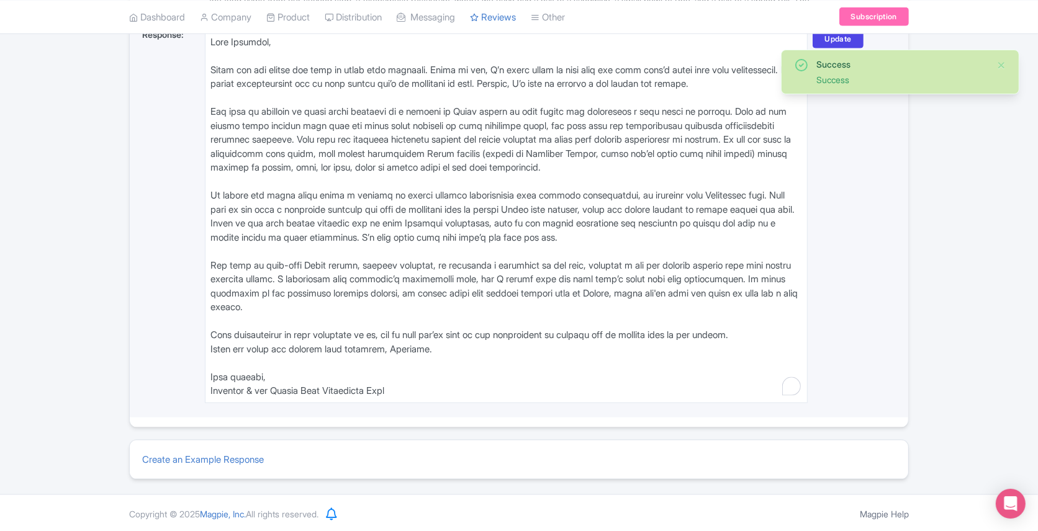
drag, startPoint x: 247, startPoint y: 394, endPoint x: 199, endPoint y: 394, distance: 48.4
click at [199, 394] on div "Response: Update Delete" at bounding box center [519, 216] width 754 height 383
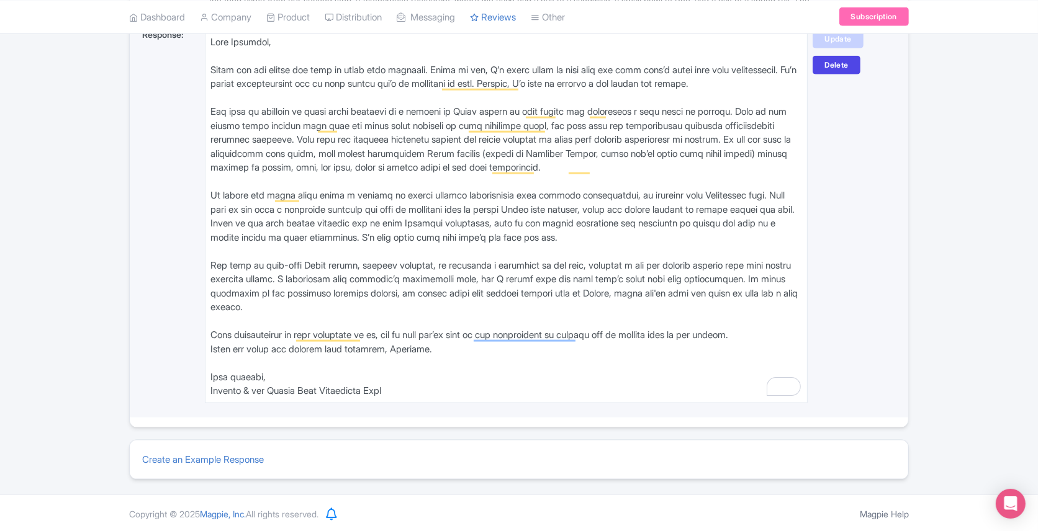
type textarea "Dear Masanori, Thank you for taking the time to share your thoughts. First of a…"
click at [839, 44] on link "Update" at bounding box center [838, 39] width 50 height 19
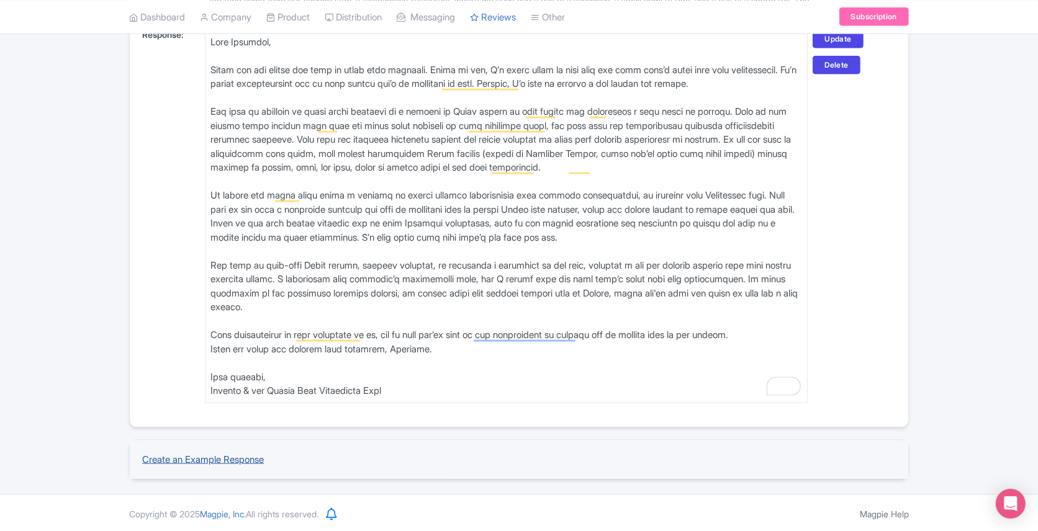
click at [250, 454] on link "Create an Example Response" at bounding box center [203, 460] width 122 height 12
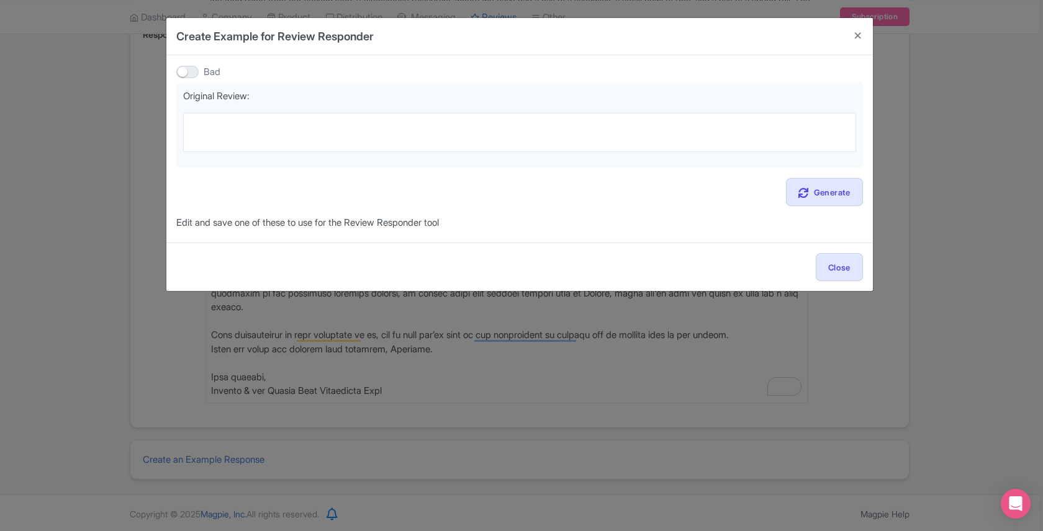
click at [186, 69] on div at bounding box center [187, 72] width 22 height 12
click at [184, 69] on input "Bad" at bounding box center [180, 72] width 8 height 8
checkbox input "true"
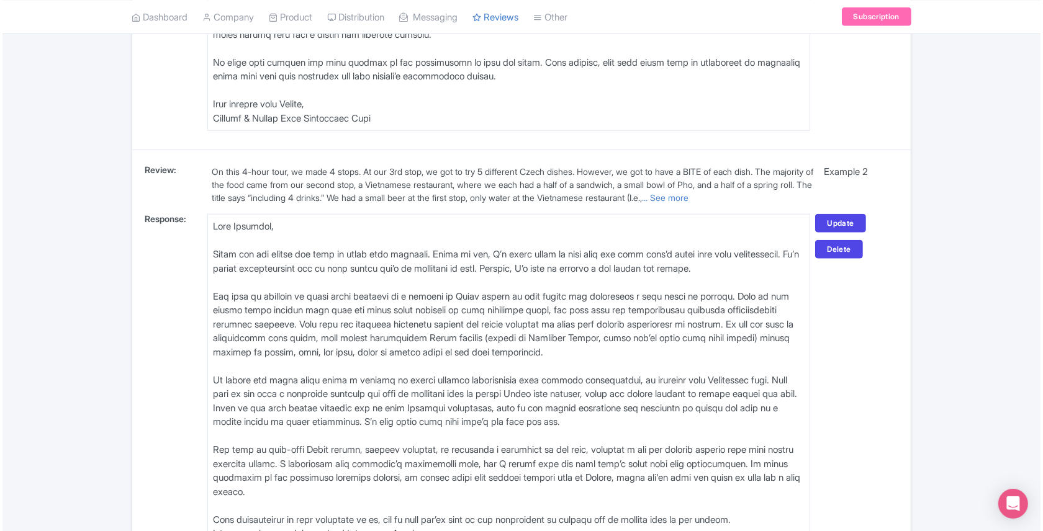
scroll to position [1566, 0]
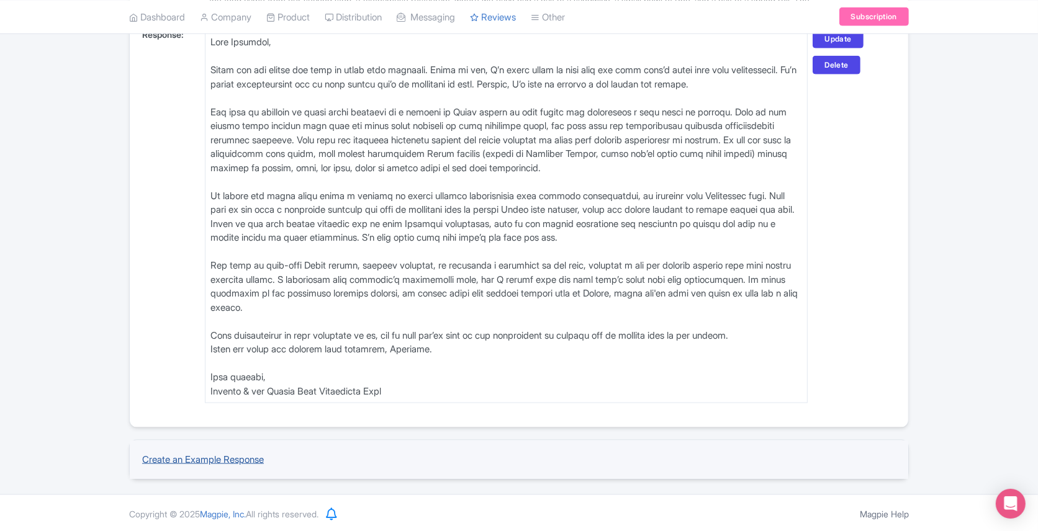
click at [206, 458] on link "Create an Example Response" at bounding box center [203, 460] width 122 height 12
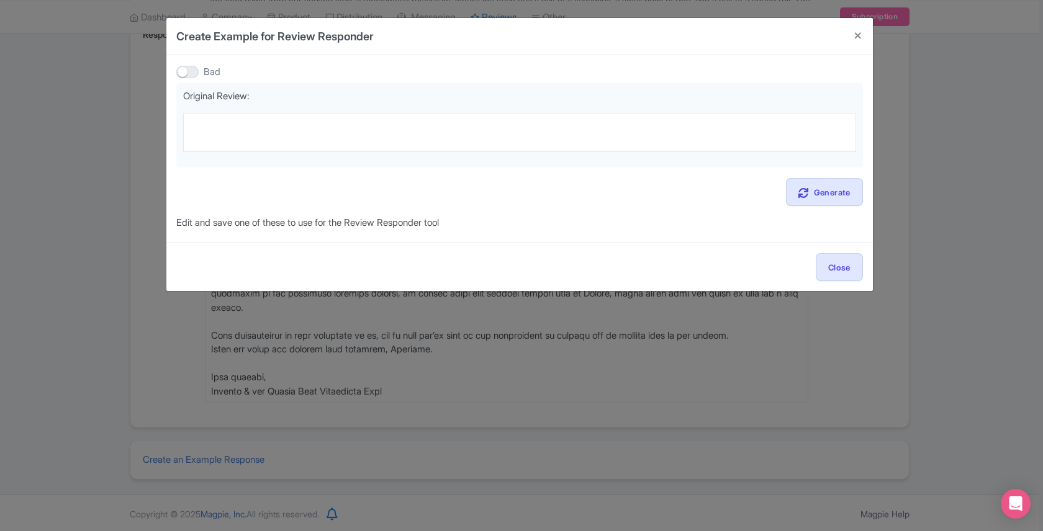
click at [188, 80] on div "Bad Original Review: Generate Edit and save one of these to use for the Review …" at bounding box center [519, 147] width 687 height 165
click at [184, 68] on div at bounding box center [187, 72] width 22 height 12
click at [184, 68] on input "Bad" at bounding box center [180, 72] width 8 height 8
checkbox input "true"
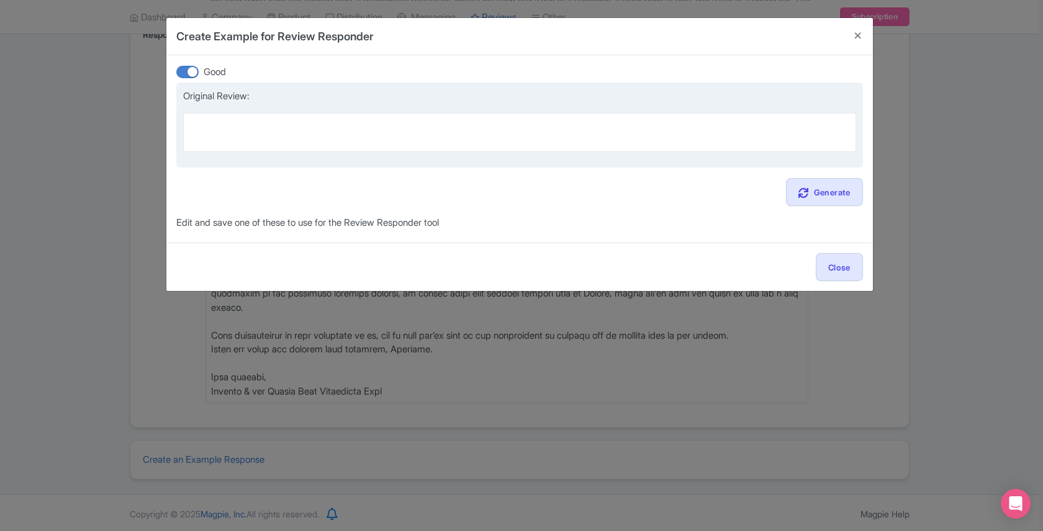
click at [214, 135] on textarea at bounding box center [519, 132] width 673 height 38
paste textarea "What a fabulous experience. Misa was so well informed. Showed us all of the imp…"
click at [189, 139] on textarea "What a fabulous experience. Misa was so well informed. Showed us all of the imp…" at bounding box center [519, 132] width 673 height 38
type textarea "What a fabulous experience. Misa was so well informed. Showed us all of the imp…"
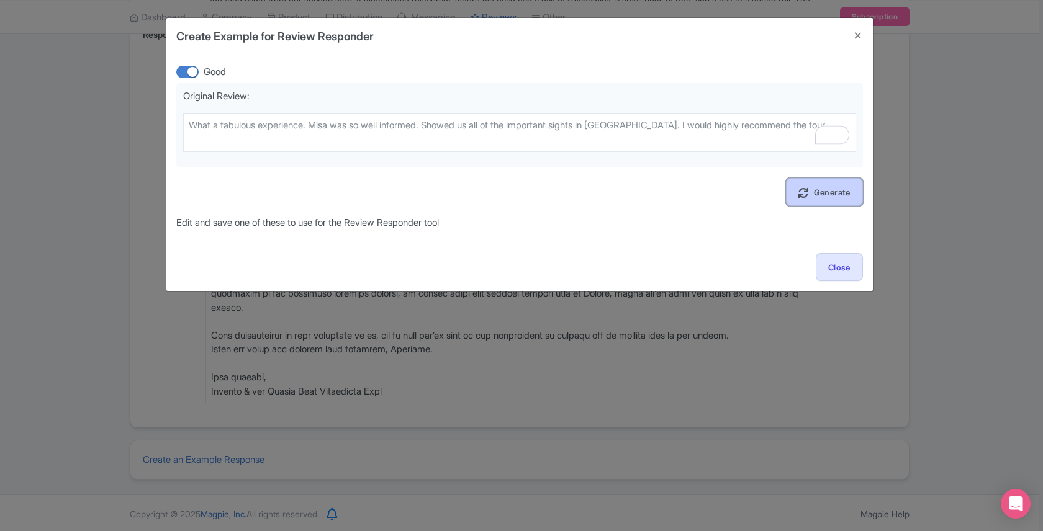
click at [832, 191] on link "Generate" at bounding box center [824, 192] width 77 height 28
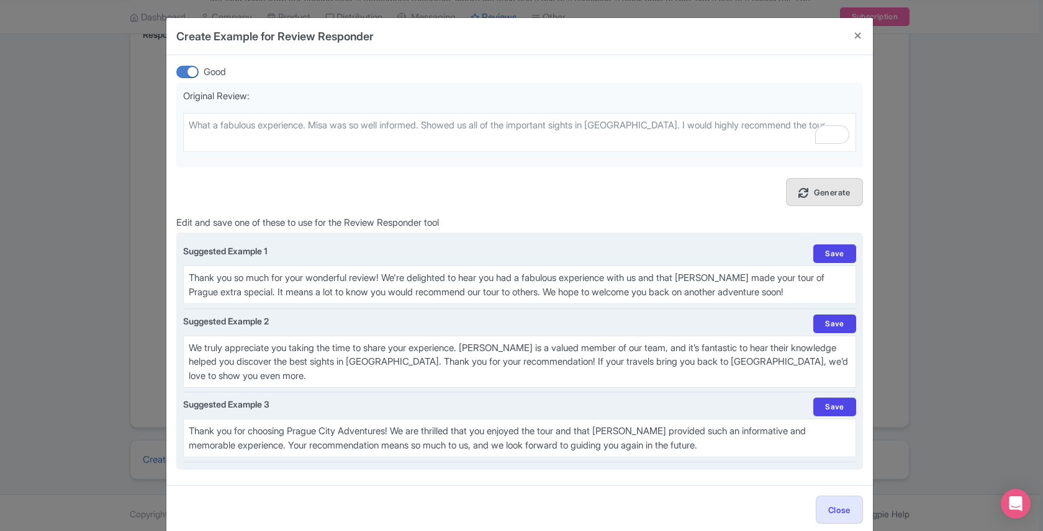
click at [638, 276] on textarea "Thank you so much for your wonderful review! We're delighted to hear you had a …" at bounding box center [519, 285] width 673 height 38
paste textarea "Dear [PERSON_NAME], the pleasure was all mine — your group was absolutely wonde…"
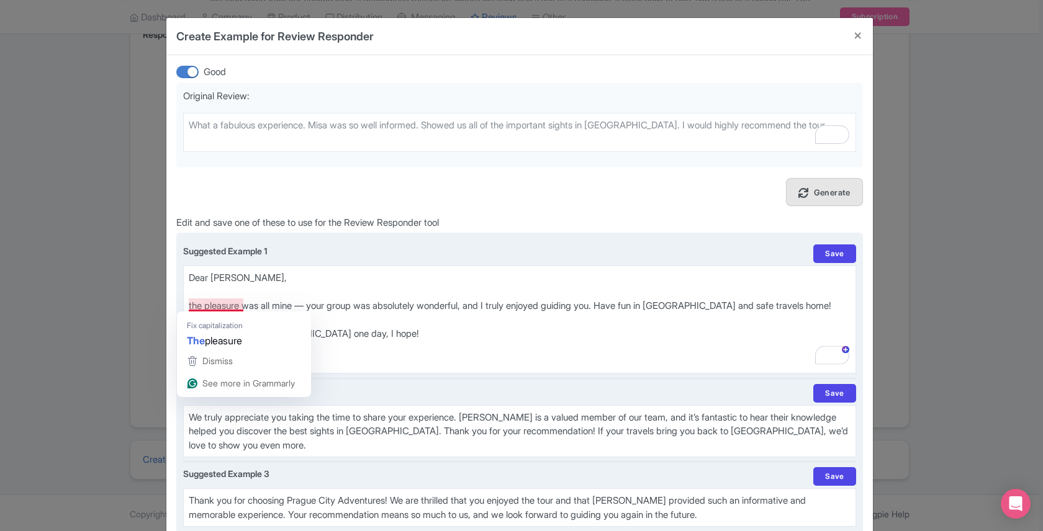
click at [189, 303] on textarea "Thank you so much for your wonderful review! We're delighted to hear you had a …" at bounding box center [519, 320] width 673 height 108
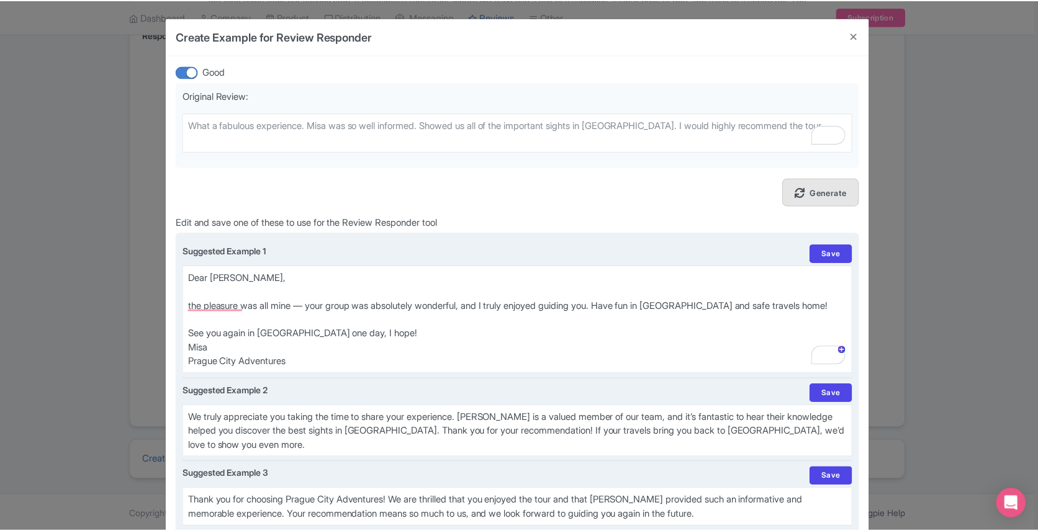
scroll to position [83, 0]
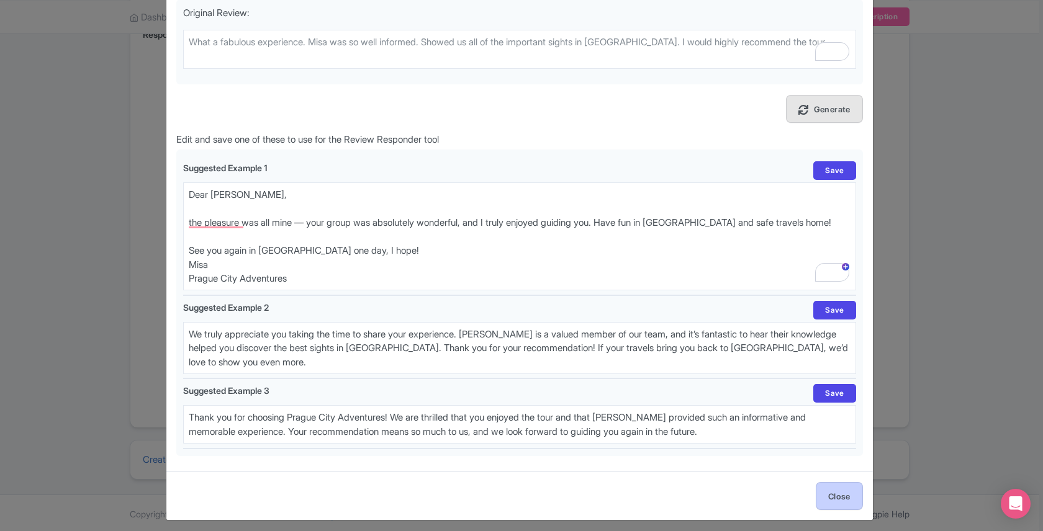
type textarea "Dear [PERSON_NAME], the pleasure was all mine — your group was absolutely wonde…"
click at [846, 498] on button "Close" at bounding box center [839, 496] width 47 height 28
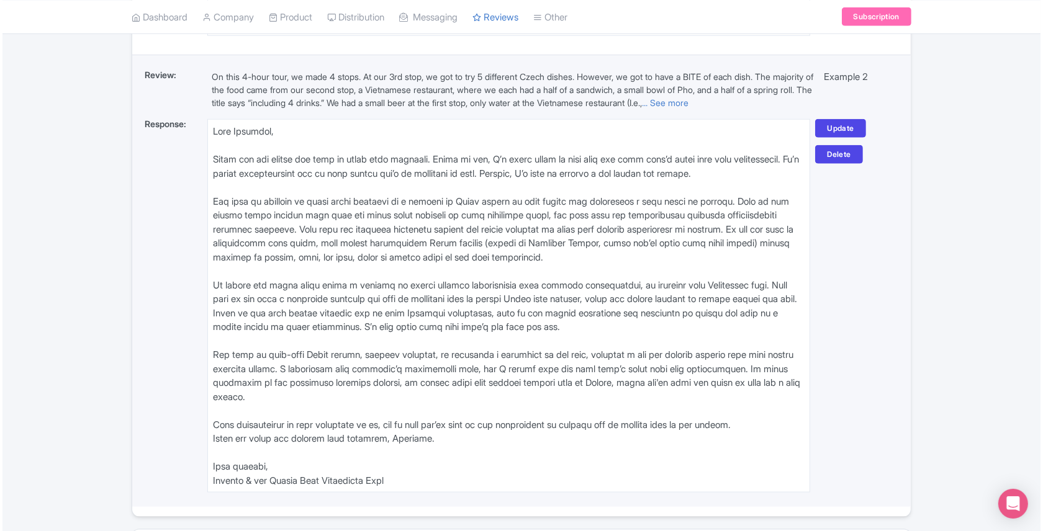
scroll to position [1566, 0]
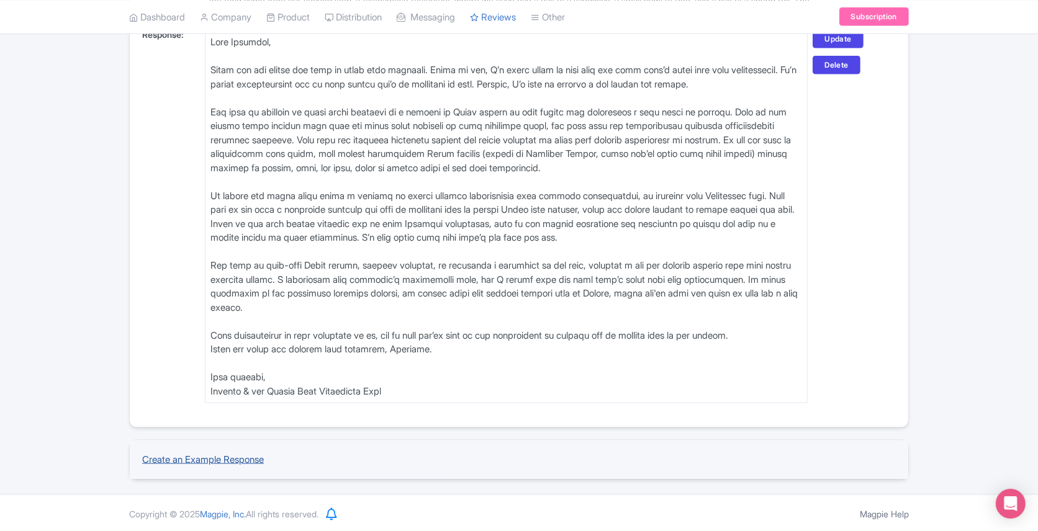
click at [210, 457] on link "Create an Example Response" at bounding box center [203, 460] width 122 height 12
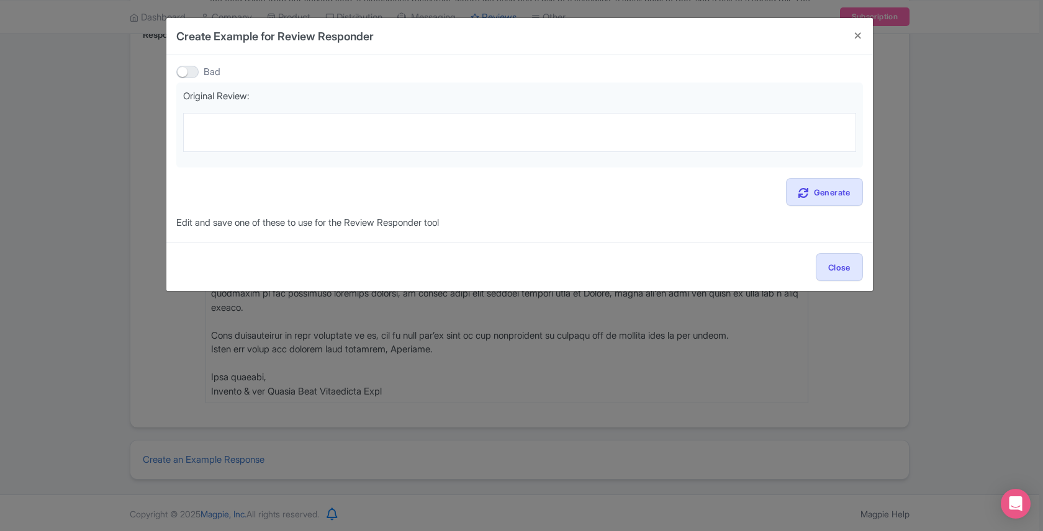
click at [186, 70] on div at bounding box center [187, 72] width 22 height 12
click at [184, 70] on input "Bad" at bounding box center [180, 72] width 8 height 8
checkbox input "true"
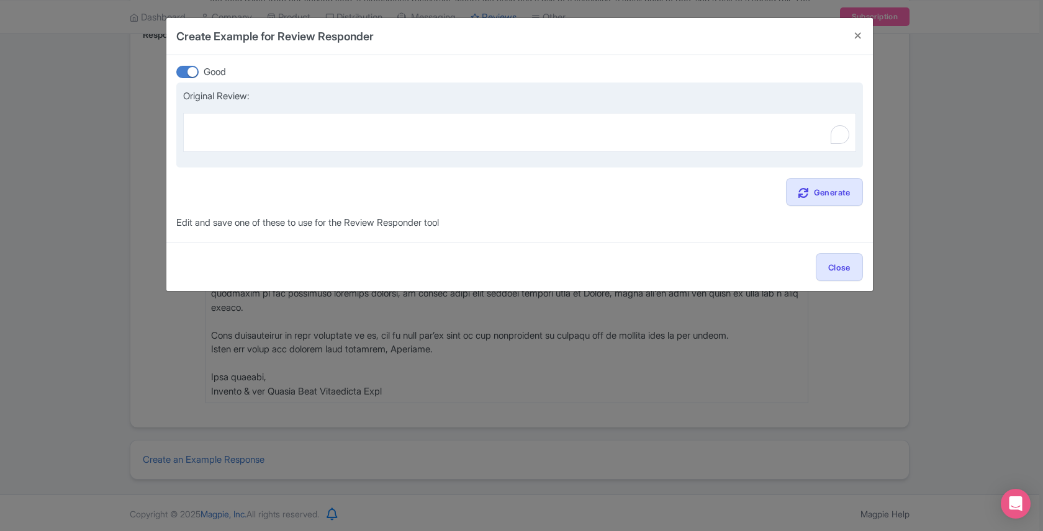
click at [211, 125] on textarea "To enrich screen reader interactions, please activate Accessibility in Grammarl…" at bounding box center [519, 132] width 673 height 38
paste textarea "Our guide was very knowledgeable and fun. Learned a lot about history of the ci…"
click at [190, 135] on textarea "Our guide was very knowledgeable and fun. Learned a lot about history of the ci…" at bounding box center [519, 132] width 673 height 38
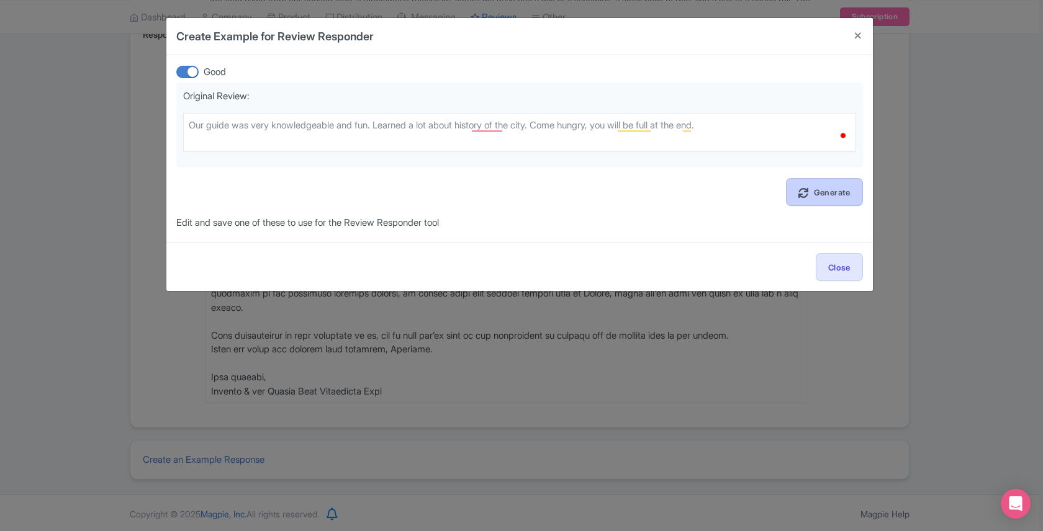
type textarea "Our guide was very knowledgeable and fun. Learned a lot about history of the ci…"
click at [805, 182] on link "Generate" at bounding box center [824, 192] width 77 height 28
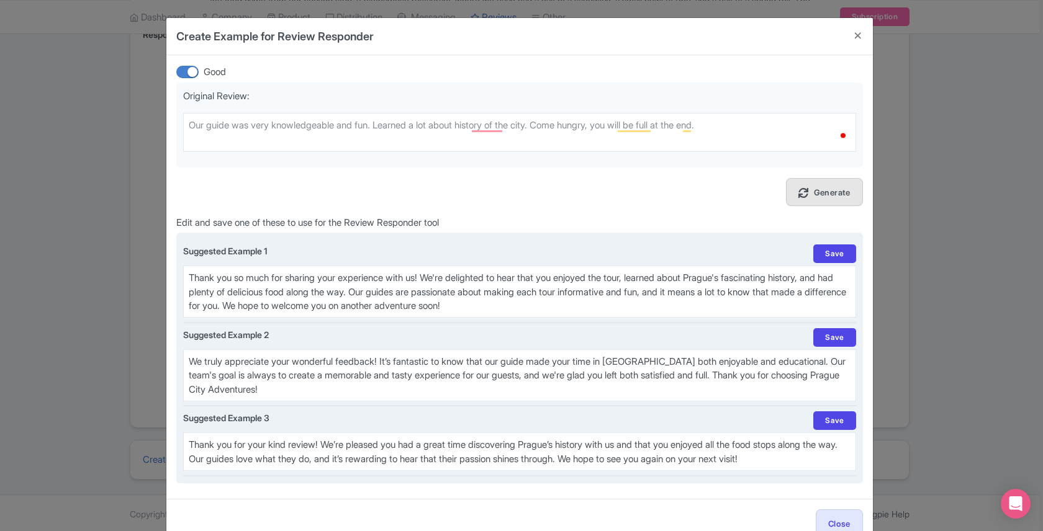
click at [409, 297] on textarea "Thank you so much for sharing your experience with us! We're delighted to hear …" at bounding box center [519, 292] width 673 height 52
paste textarea "Dear John, Thank you for your kind words! We’re so glad you enjoyed the history…"
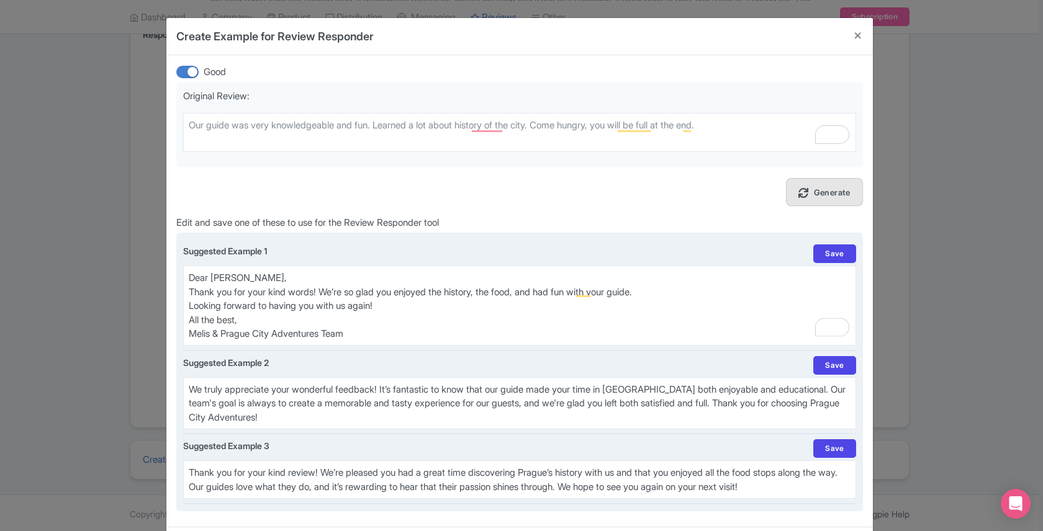
click at [189, 292] on textarea "Thank you so much for sharing your experience with us! We're delighted to hear …" at bounding box center [519, 306] width 673 height 80
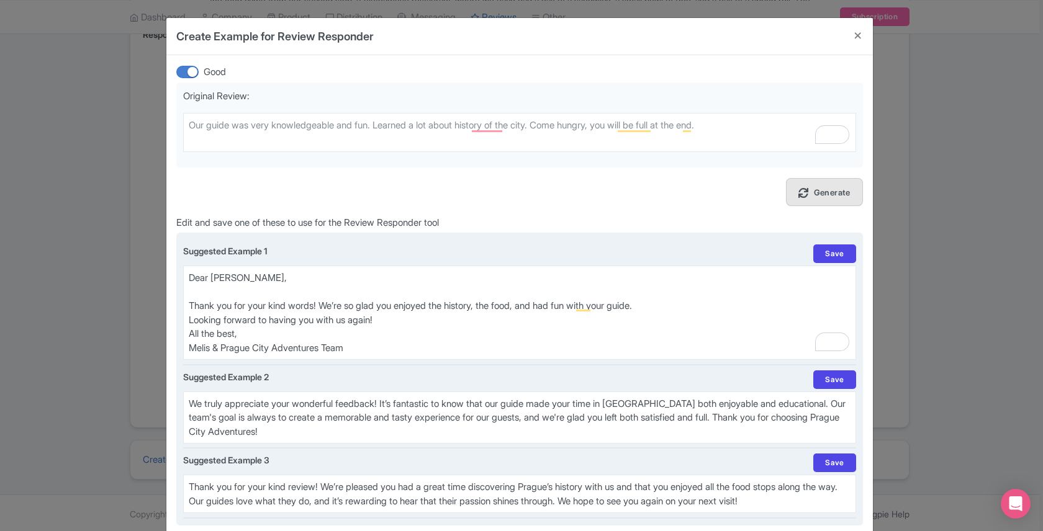
click at [188, 320] on textarea "Thank you so much for sharing your experience with us! We're delighted to hear …" at bounding box center [519, 313] width 673 height 94
click at [216, 320] on textarea "Thank you so much for sharing your experience with us! We're delighted to hear …" at bounding box center [519, 313] width 673 height 94
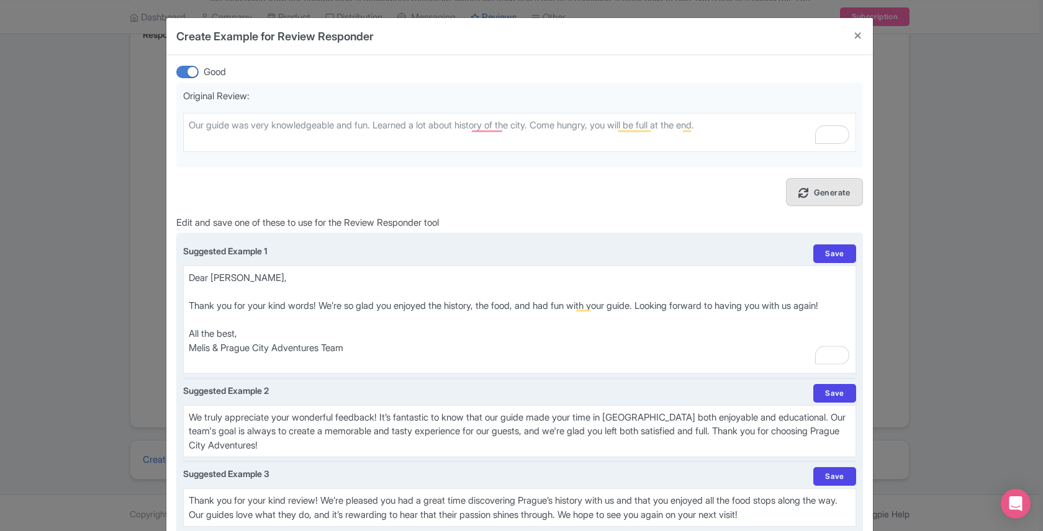
drag, startPoint x: 209, startPoint y: 360, endPoint x: 189, endPoint y: 360, distance: 19.9
click at [189, 360] on textarea "Thank you so much for sharing your experience with us! We're delighted to hear …" at bounding box center [519, 320] width 673 height 108
type textarea "Dear John, Thank you for your kind words! We’re so glad you enjoyed the history…"
click at [830, 251] on link "Save" at bounding box center [834, 254] width 42 height 19
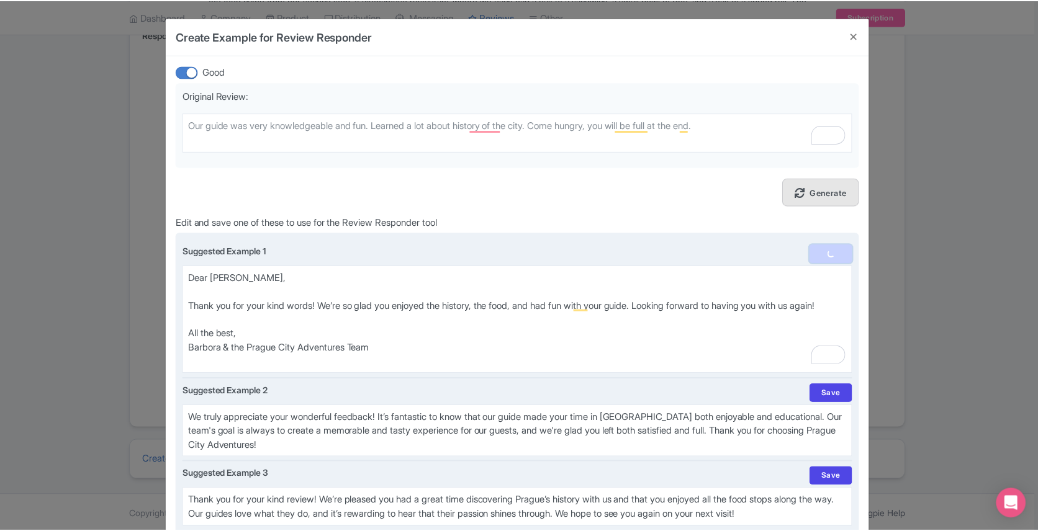
scroll to position [1672, 0]
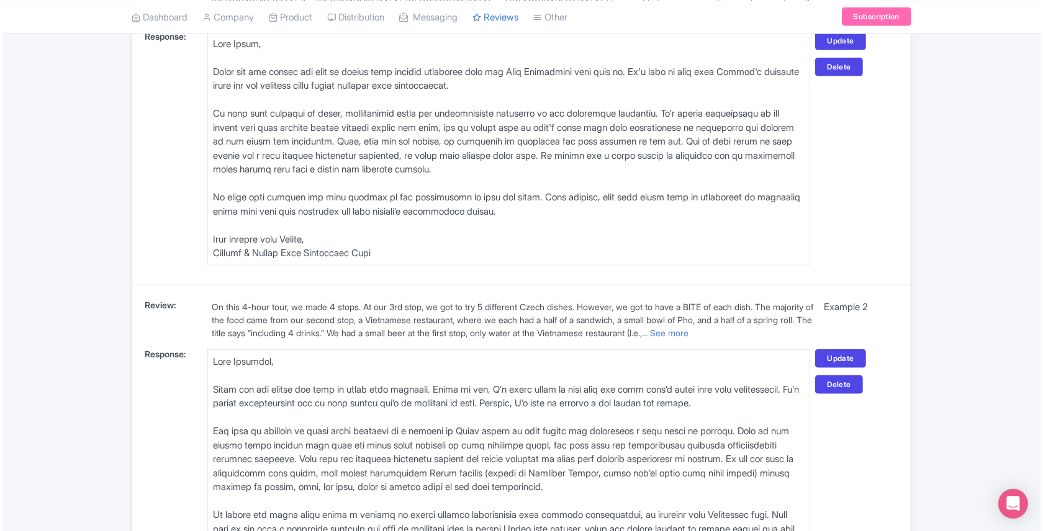
scroll to position [1550, 0]
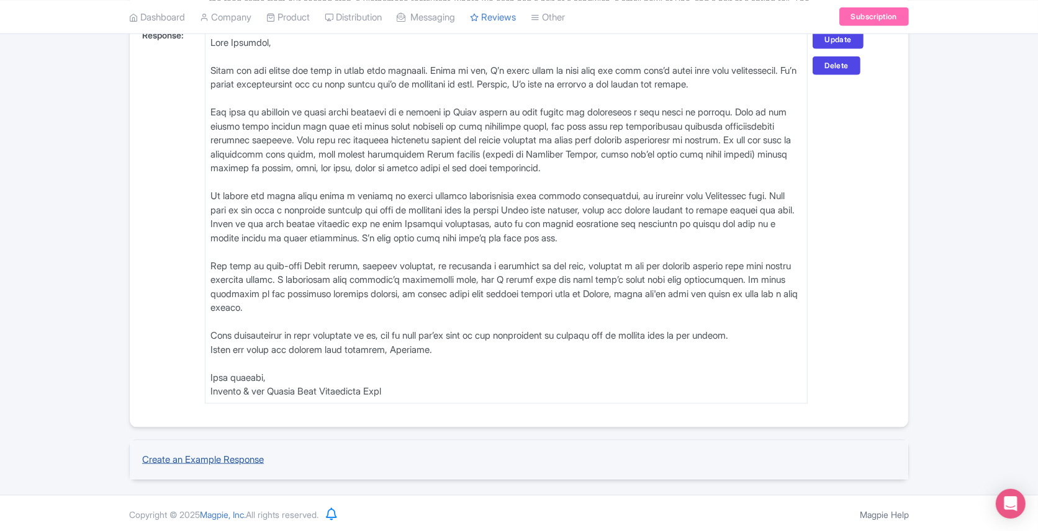
click at [194, 456] on link "Create an Example Response" at bounding box center [203, 460] width 122 height 12
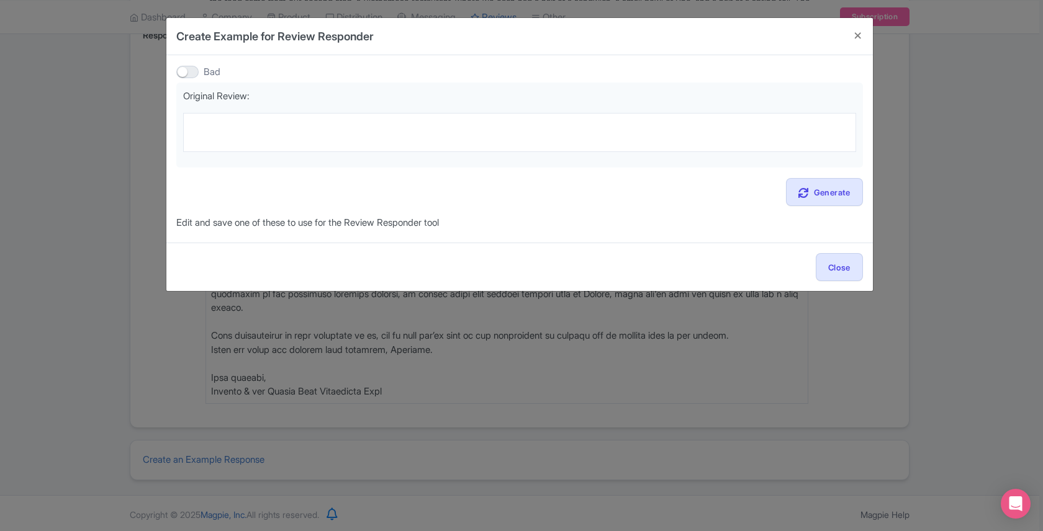
click at [186, 70] on div at bounding box center [187, 72] width 22 height 12
click at [184, 70] on input "Bad" at bounding box center [180, 72] width 8 height 8
checkbox input "true"
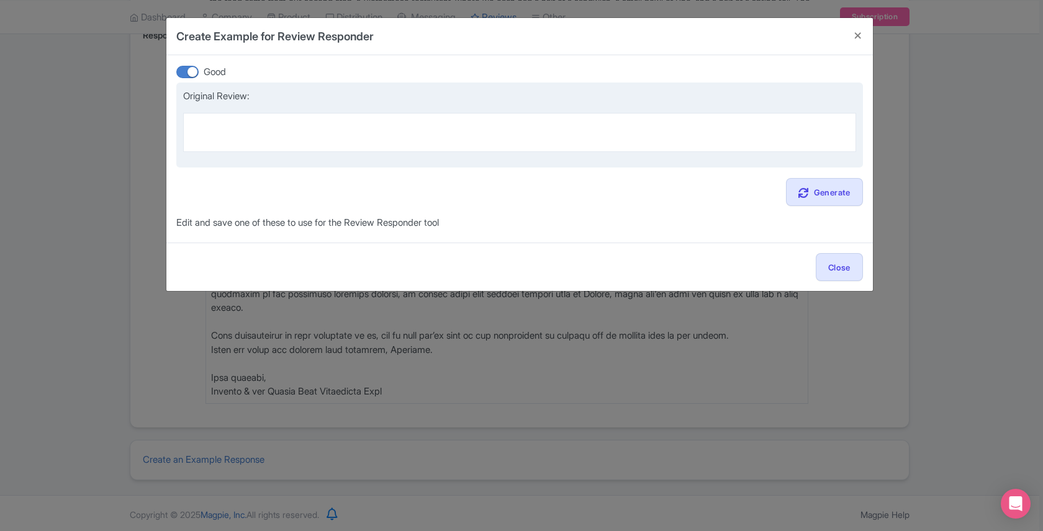
click at [207, 127] on textarea at bounding box center [519, 132] width 673 height 38
paste textarea "Great guide who told us not only about beer, but other things about [GEOGRAPHIC…"
type textarea "Great guide who told us not only about beer, but other things about [GEOGRAPHIC…"
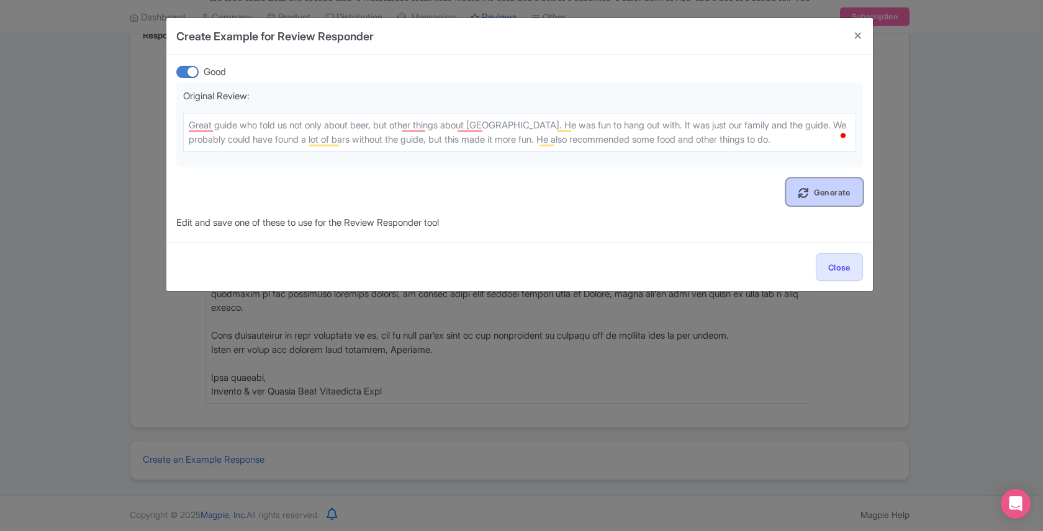
click at [816, 189] on link "Generate" at bounding box center [824, 192] width 77 height 28
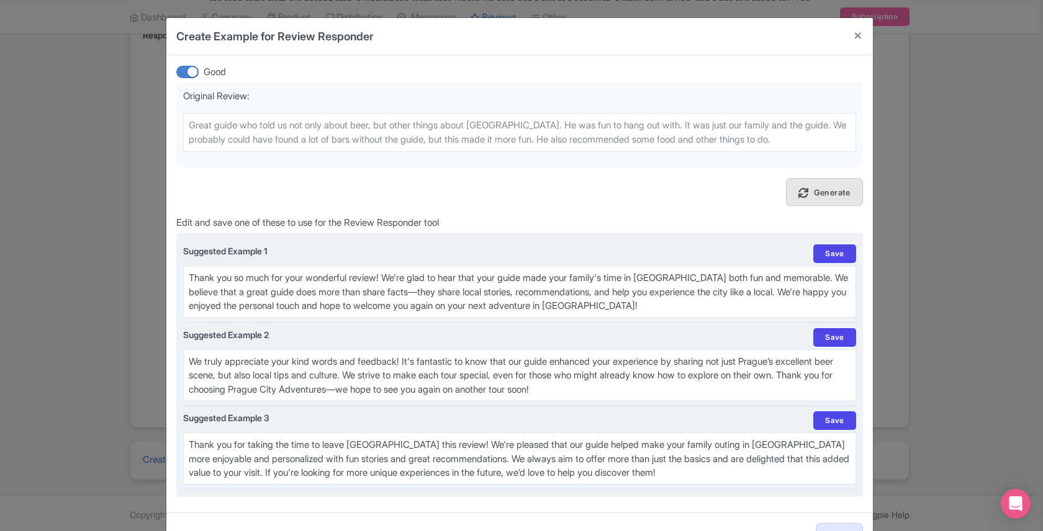
click at [331, 268] on textarea "Thank you so much for your wonderful review! We're glad to hear that your guide…" at bounding box center [519, 292] width 673 height 52
click at [331, 275] on textarea "Thank you so much for your wonderful review! We're glad to hear that your guide…" at bounding box center [519, 292] width 673 height 52
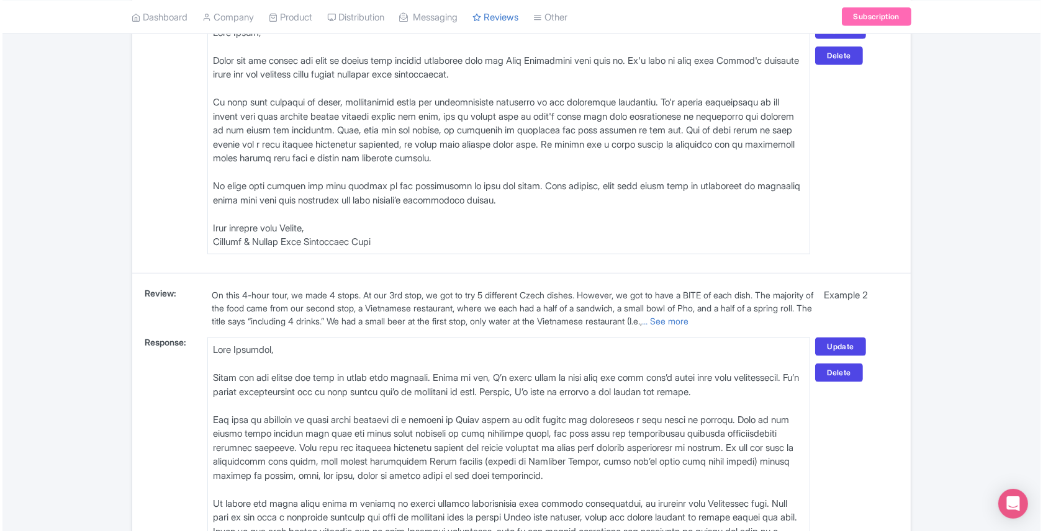
scroll to position [1714, 0]
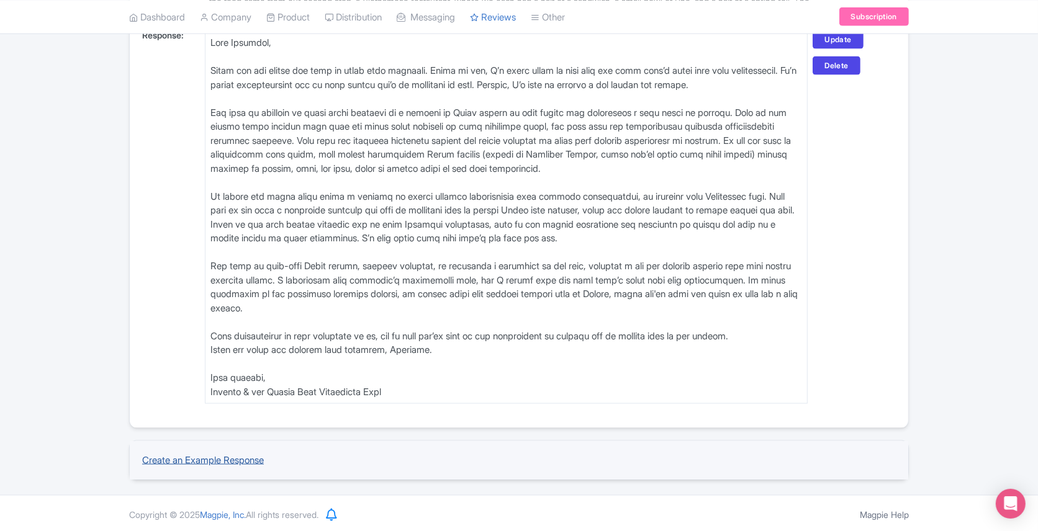
click at [171, 458] on link "Create an Example Response" at bounding box center [203, 460] width 122 height 12
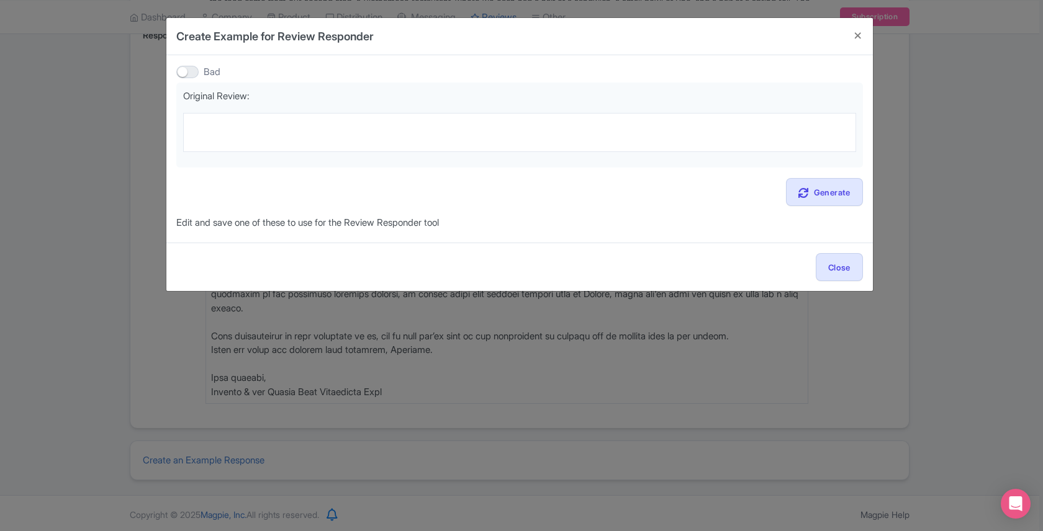
click at [187, 71] on div at bounding box center [187, 72] width 22 height 12
click at [184, 71] on input "Bad" at bounding box center [180, 72] width 8 height 8
checkbox input "true"
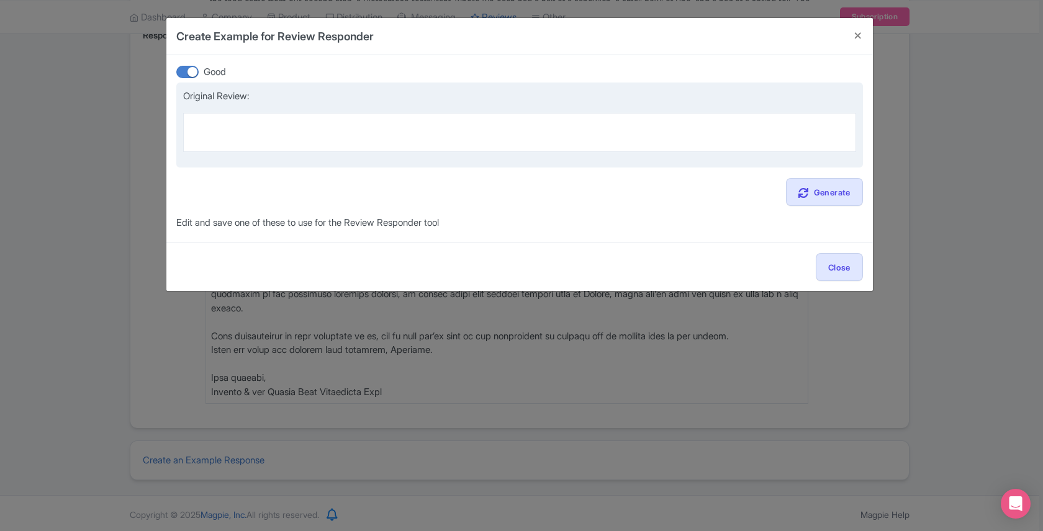
click at [202, 120] on textarea at bounding box center [519, 132] width 673 height 38
paste textarea "[PERSON_NAME] was a fantastic guide! The Prague food tour was a perfect mix of …"
type textarea "[PERSON_NAME] was a fantastic guide! The Prague food tour was a perfect mix of …"
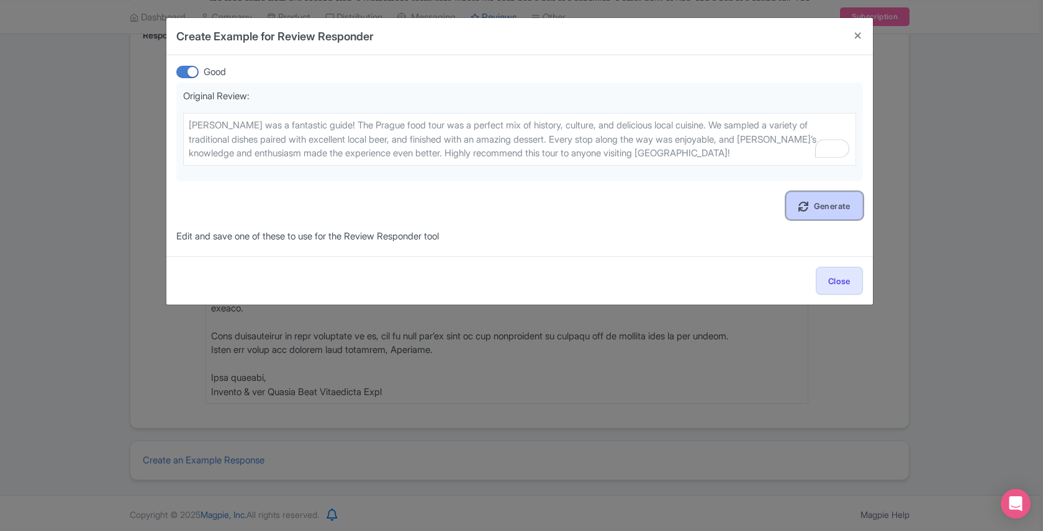
click at [829, 207] on link "Generate" at bounding box center [824, 206] width 77 height 28
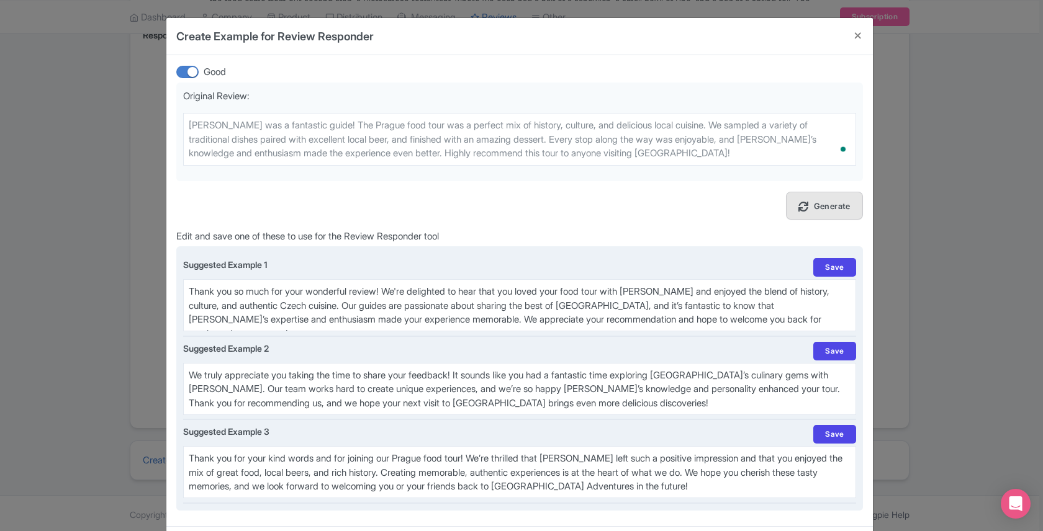
click at [245, 300] on textarea "Thank you so much for your wonderful review! We're delighted to hear that you l…" at bounding box center [519, 305] width 673 height 52
paste textarea "Dear Scott, Thank you so much for your amazing review! We’re happy to hear you …"
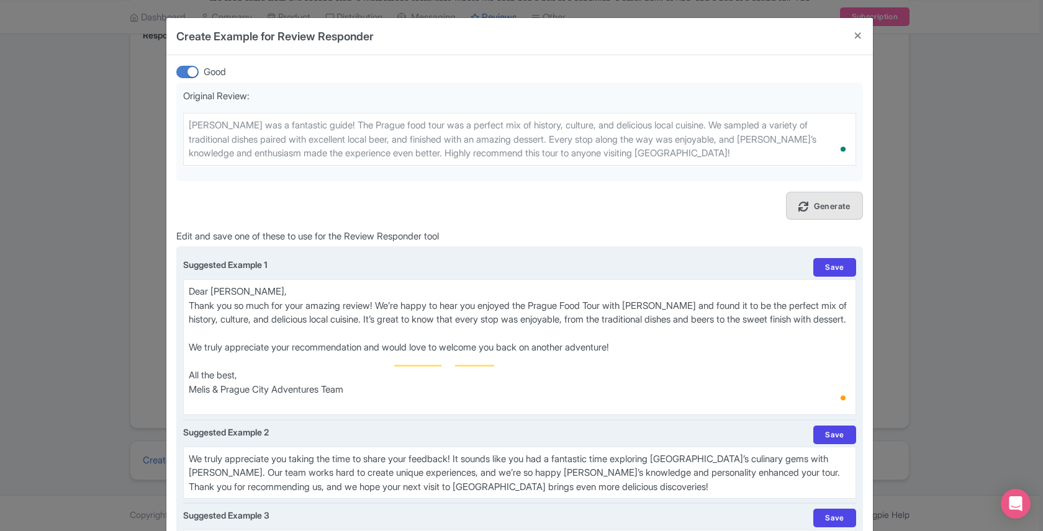
click at [240, 287] on textarea "Thank you so much for your wonderful review! We're delighted to hear that you l…" at bounding box center [519, 347] width 673 height 136
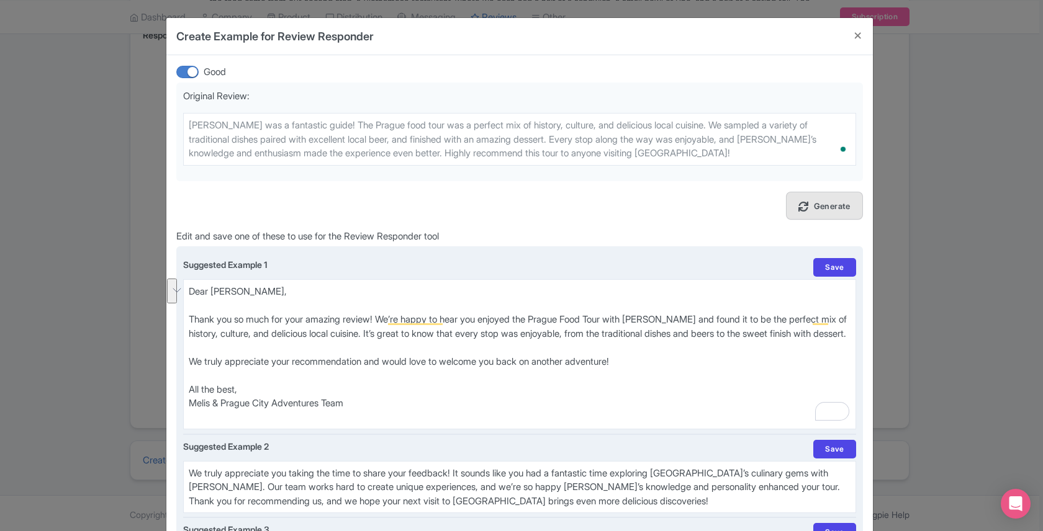
drag, startPoint x: 245, startPoint y: 346, endPoint x: 377, endPoint y: 334, distance: 132.8
click at [377, 334] on textarea "Thank you so much for your wonderful review! We're delighted to hear that you l…" at bounding box center [519, 354] width 673 height 150
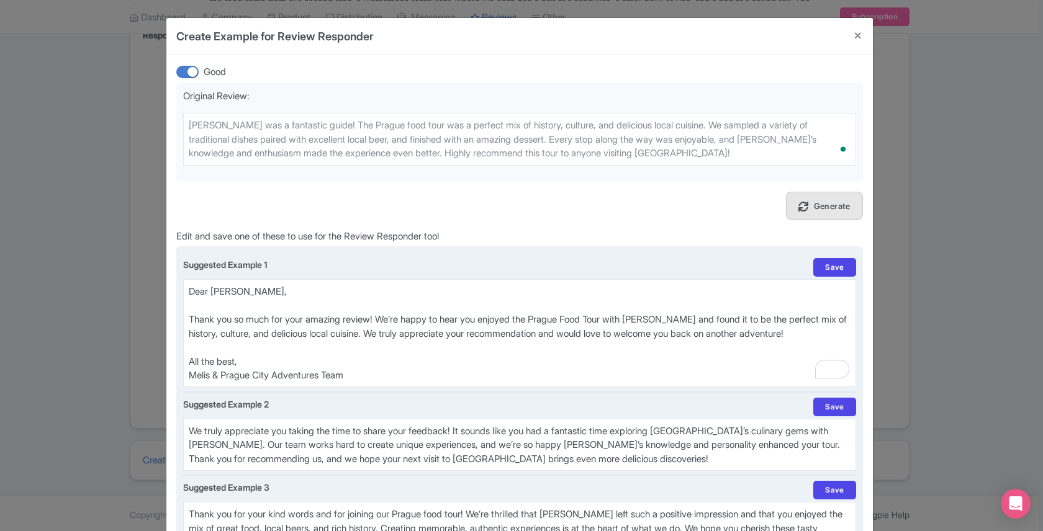
drag, startPoint x: 209, startPoint y: 376, endPoint x: 181, endPoint y: 376, distance: 28.6
click at [183, 376] on textarea "Thank you so much for your wonderful review! We're delighted to hear that you l…" at bounding box center [519, 333] width 673 height 108
type textarea "Dear [PERSON_NAME], Thank you so much for your amazing review! We’re happy to h…"
click at [823, 263] on link "Save" at bounding box center [834, 267] width 42 height 19
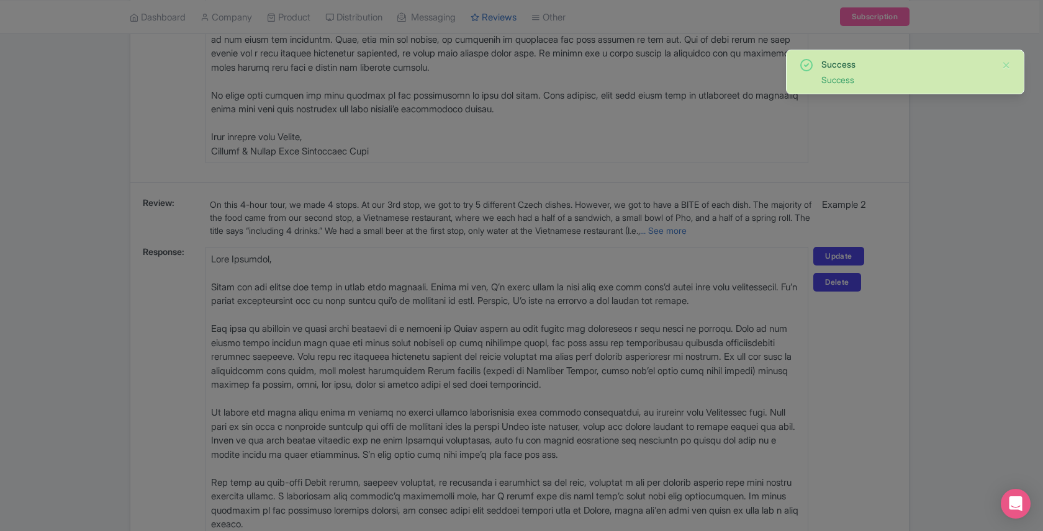
scroll to position [1847, 0]
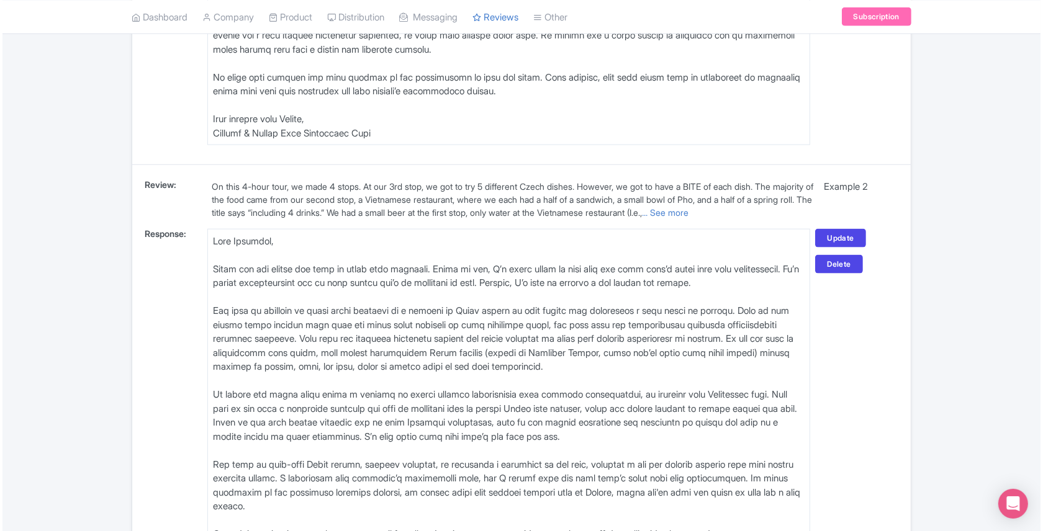
scroll to position [1755, 0]
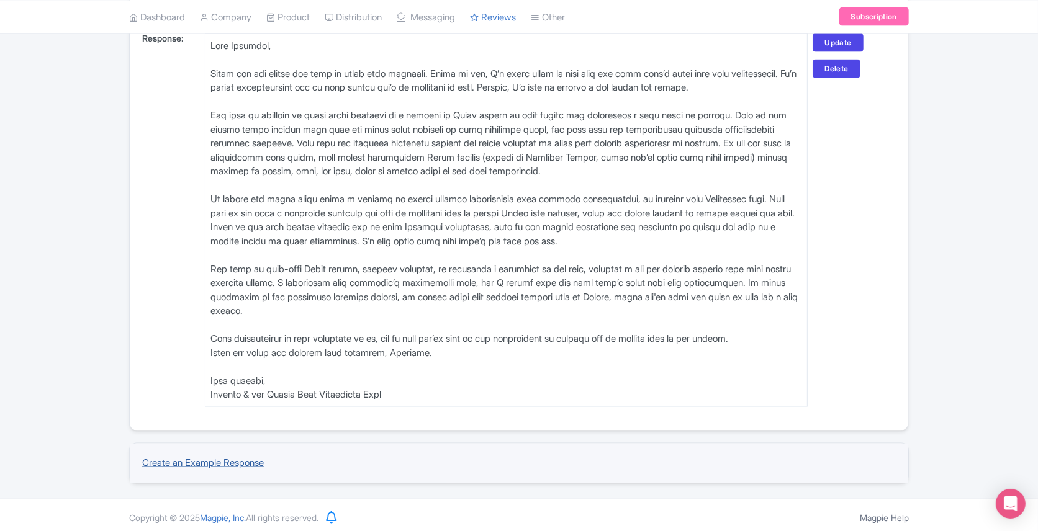
click at [171, 461] on link "Create an Example Response" at bounding box center [203, 463] width 122 height 12
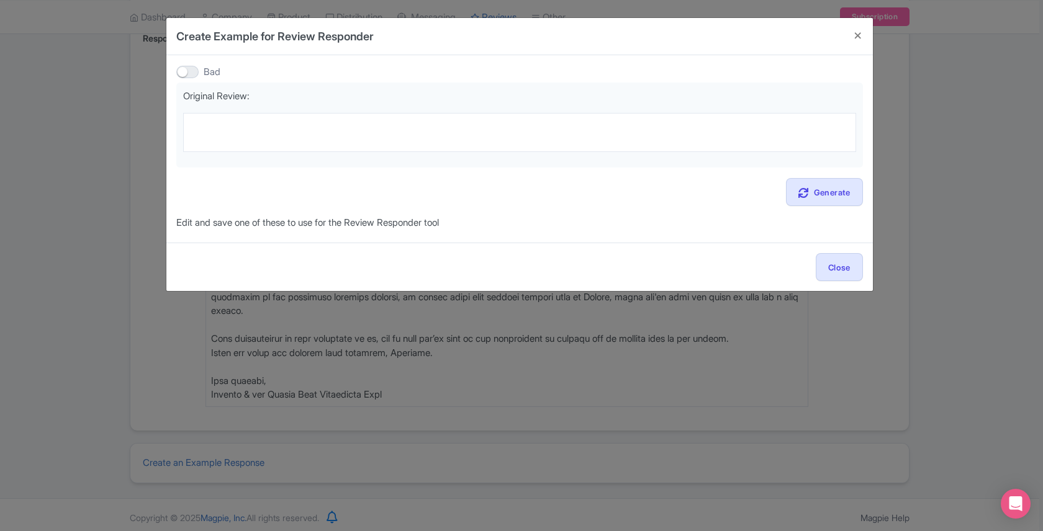
click at [186, 68] on div at bounding box center [187, 72] width 22 height 12
click at [184, 68] on input "Bad" at bounding box center [180, 72] width 8 height 8
checkbox input "true"
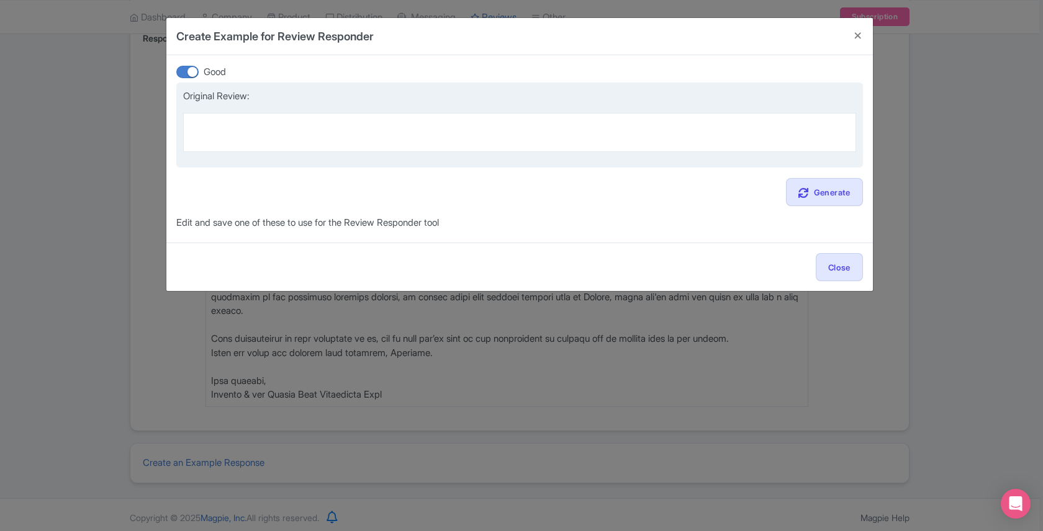
click at [221, 135] on textarea at bounding box center [519, 132] width 673 height 38
paste textarea "Book this Tour!!! [PERSON_NAME] was such a fun and knowledgeable guide-she even…"
type textarea "Book this Tour!!! [PERSON_NAME] was such a fun and knowledgeable guide-she even…"
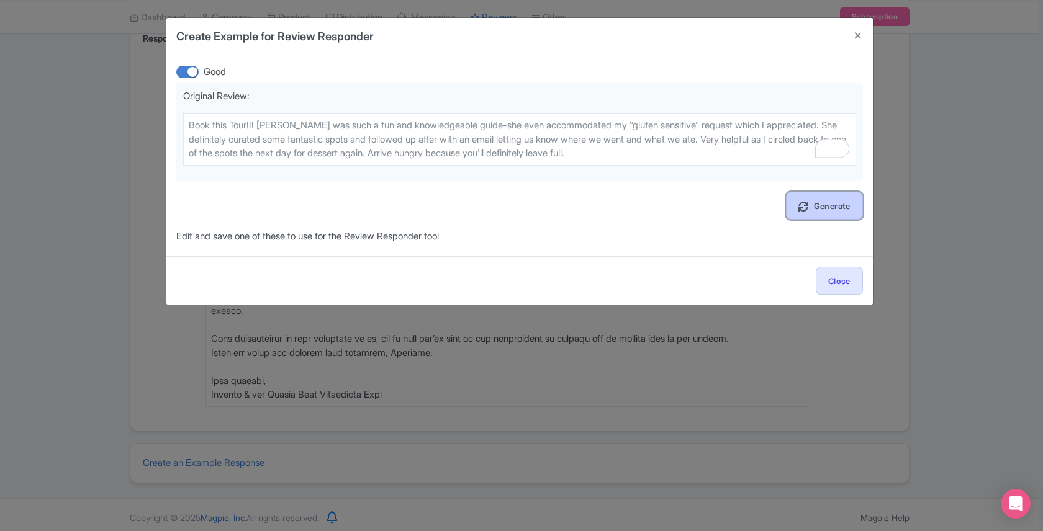
click at [810, 204] on icon at bounding box center [805, 207] width 15 height 10
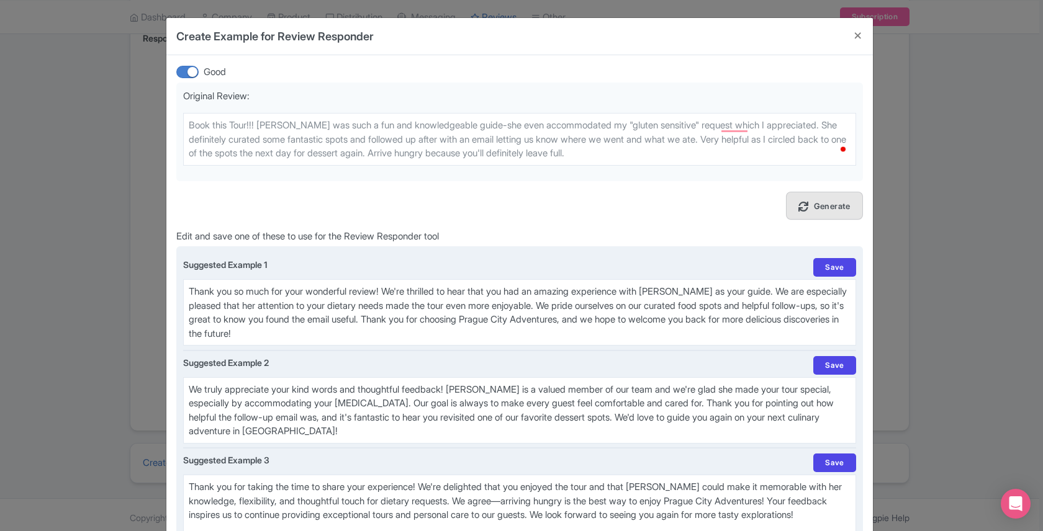
click at [340, 296] on textarea "Thank you so much for your wonderful review! We're thrilled to hear that you ha…" at bounding box center [519, 312] width 673 height 66
paste textarea "Hi [PERSON_NAME], Thank you so much. We’re glad to hear you had such a fun time…"
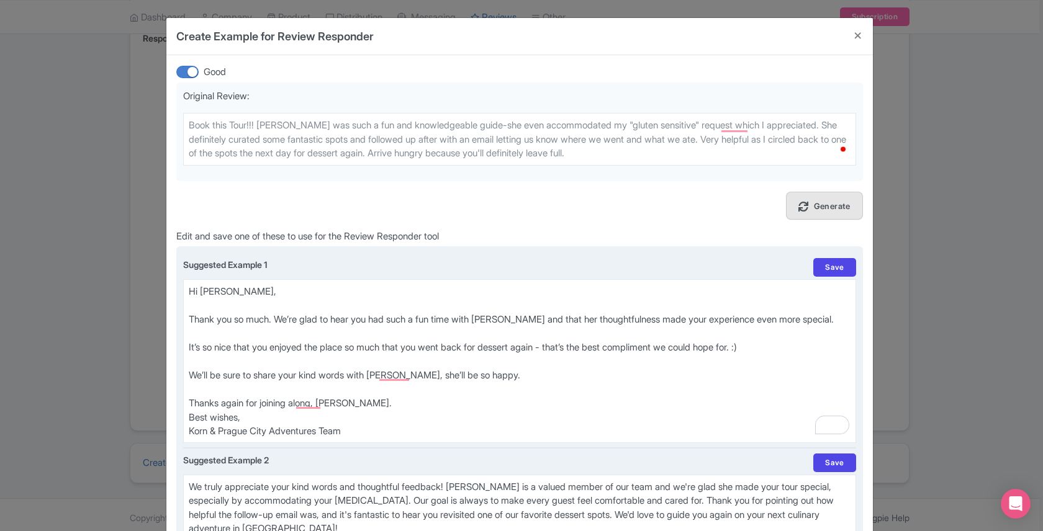
click at [188, 348] on textarea "Thank you so much for your wonderful review! We're thrilled to hear that you ha…" at bounding box center [519, 361] width 673 height 164
drag, startPoint x: 520, startPoint y: 316, endPoint x: 820, endPoint y: 331, distance: 300.9
click at [820, 331] on textarea "Thank you so much for your wonderful review! We're thrilled to hear that you ha…" at bounding box center [519, 361] width 673 height 164
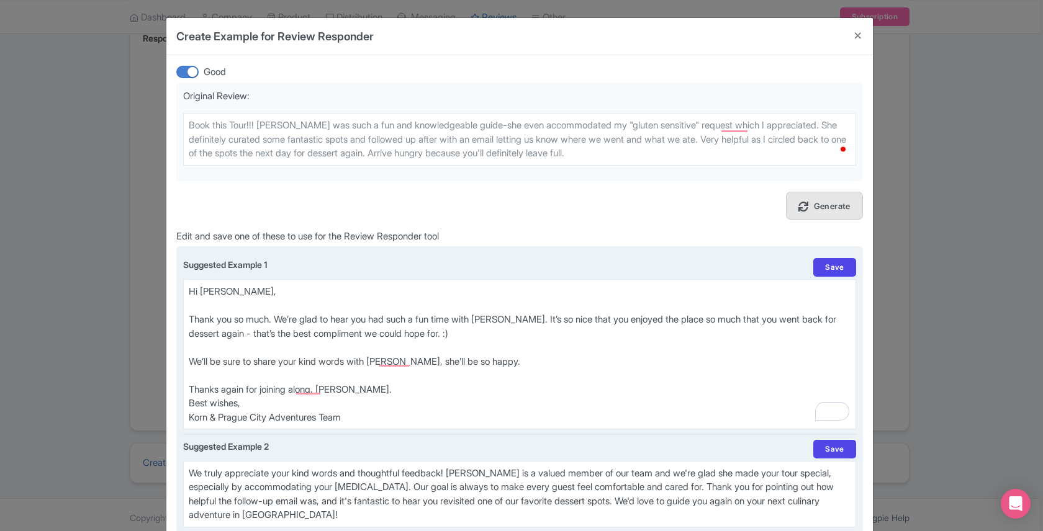
click at [286, 319] on textarea "Thank you so much for your wonderful review! We're thrilled to hear that you ha…" at bounding box center [519, 354] width 673 height 150
drag, startPoint x: 601, startPoint y: 320, endPoint x: 535, endPoint y: 322, distance: 65.8
click at [535, 322] on textarea "Thank you so much for your wonderful review! We're thrilled to hear that you ha…" at bounding box center [519, 354] width 673 height 150
click at [430, 331] on textarea "Thank you so much for your wonderful review! We're thrilled to hear that you ha…" at bounding box center [519, 354] width 673 height 150
click at [187, 361] on textarea "Thank you so much for your wonderful review! We're thrilled to hear that you ha…" at bounding box center [519, 354] width 673 height 150
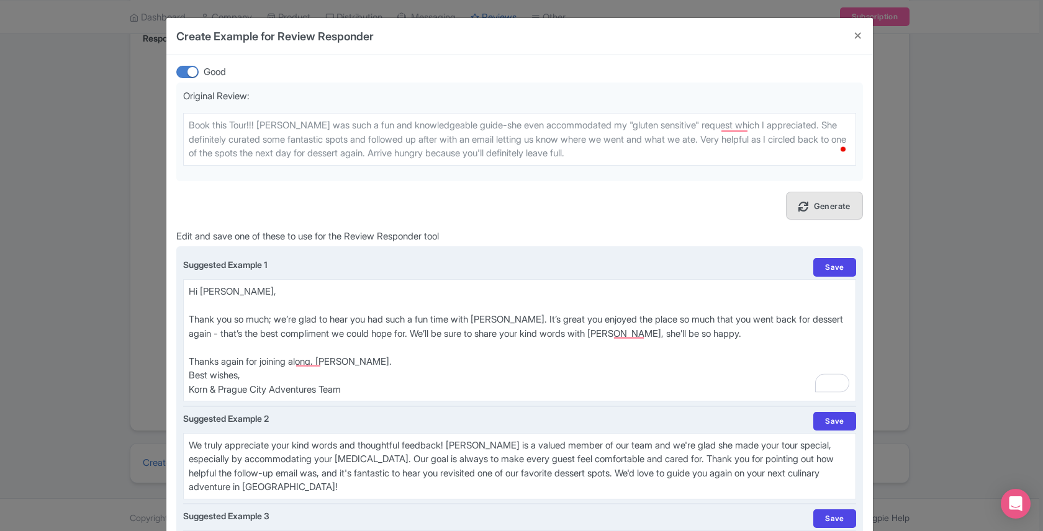
click at [234, 360] on textarea "Thank you so much for your wonderful review! We're thrilled to hear that you ha…" at bounding box center [519, 340] width 673 height 122
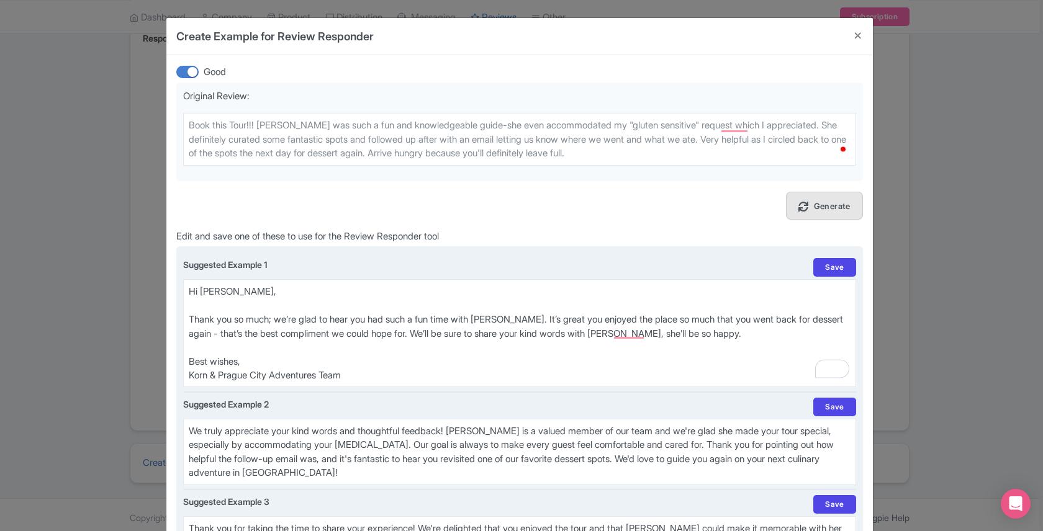
drag, startPoint x: 205, startPoint y: 376, endPoint x: 186, endPoint y: 376, distance: 19.3
click at [186, 376] on textarea "Thank you so much for your wonderful review! We're thrilled to hear that you ha…" at bounding box center [519, 333] width 673 height 108
type textarea "Hi [PERSON_NAME], Thank you so much; we’re glad to hear you had such a fun time…"
click at [836, 262] on link "Save" at bounding box center [834, 267] width 42 height 19
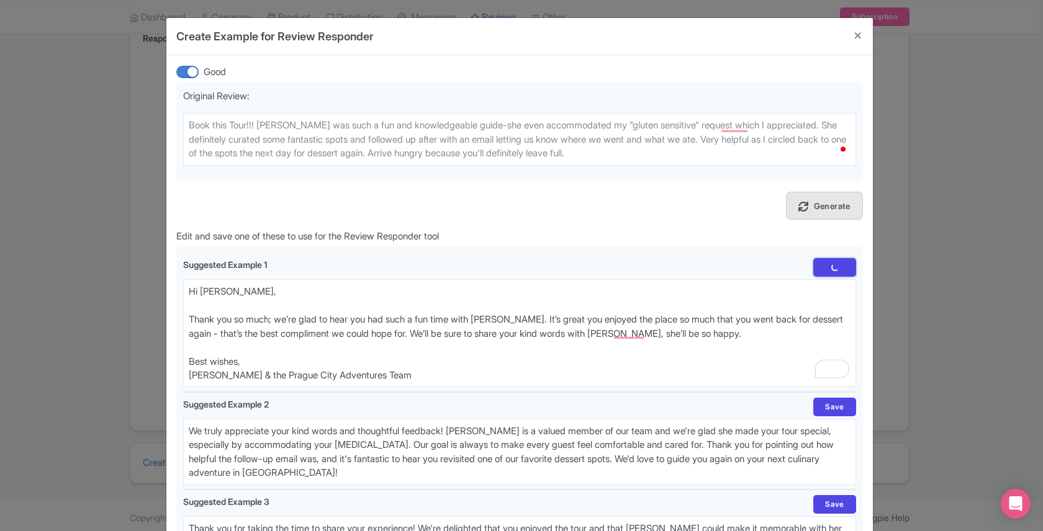
scroll to position [1888, 0]
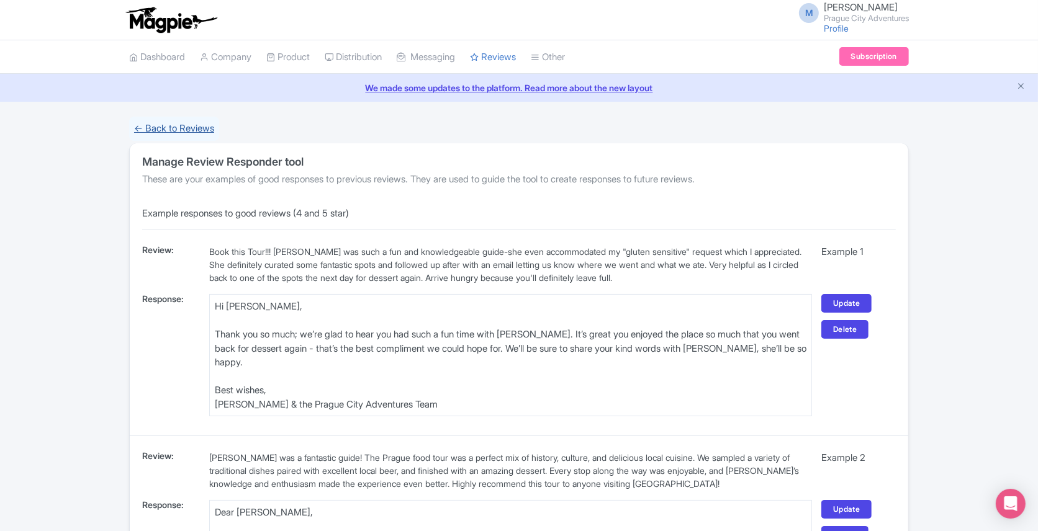
click at [165, 123] on link "← Back to Reviews" at bounding box center [174, 129] width 90 height 24
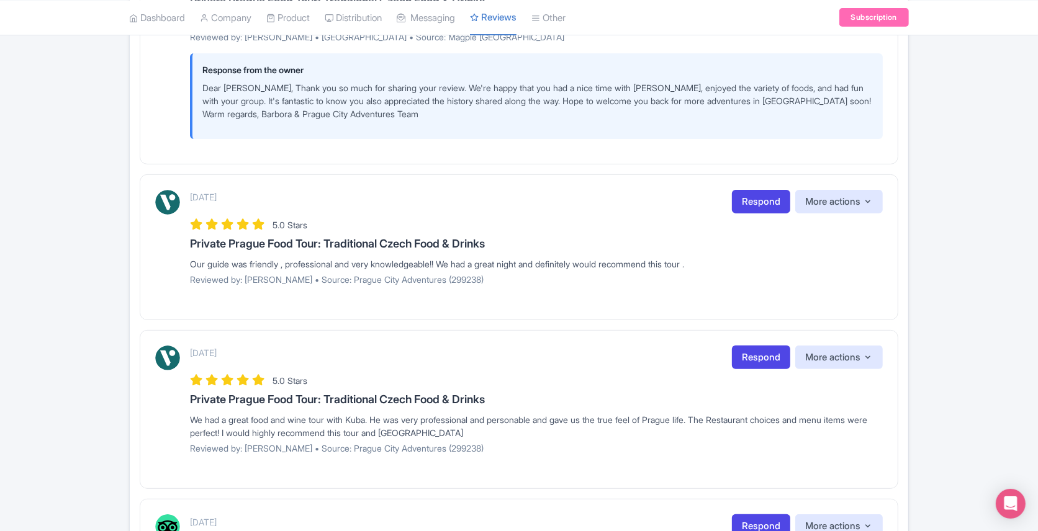
scroll to position [379, 0]
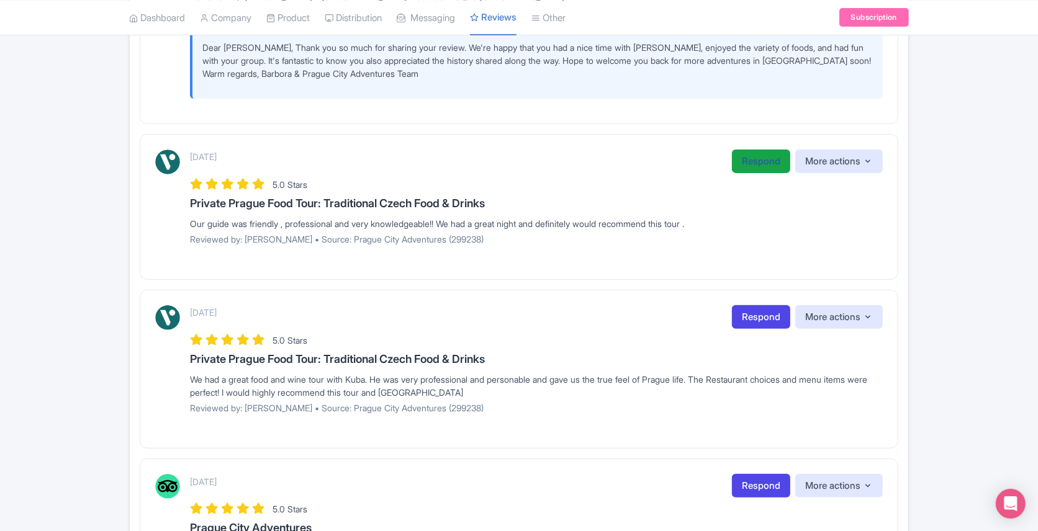
click at [752, 155] on link "Respond" at bounding box center [761, 162] width 58 height 24
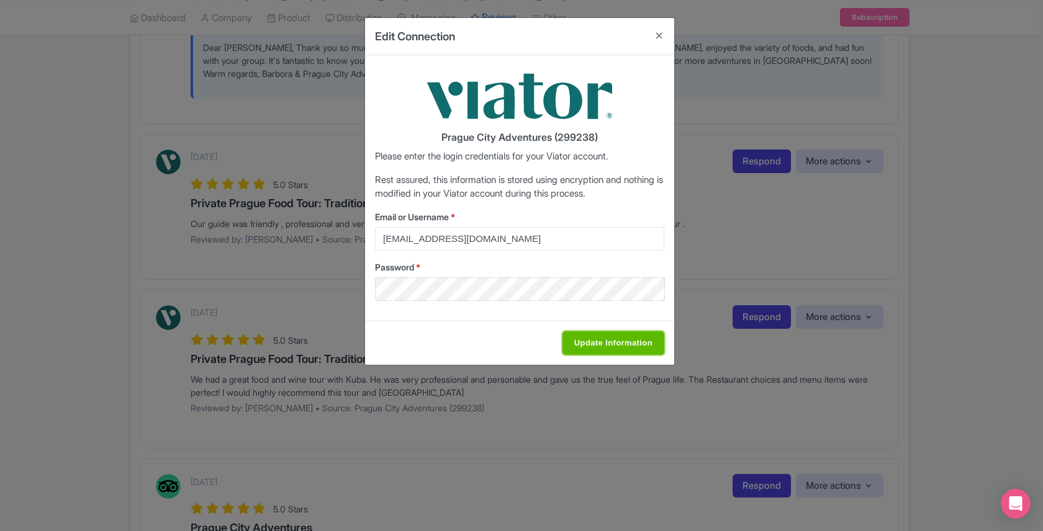
click at [586, 340] on input "Update Information" at bounding box center [614, 344] width 102 height 24
type input "Saving..."
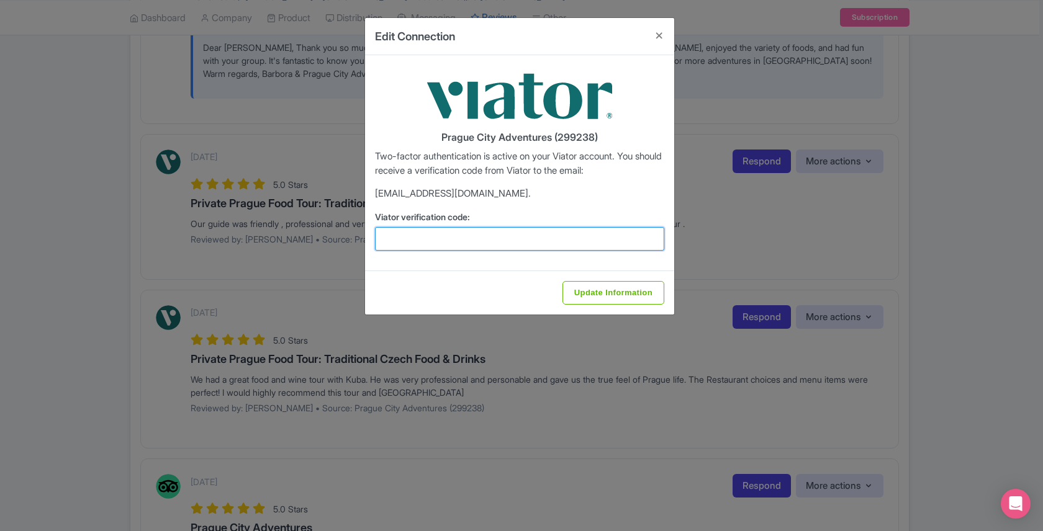
click at [444, 237] on input "Viator verification code:" at bounding box center [519, 239] width 289 height 24
paste input "343663"
type input "343663"
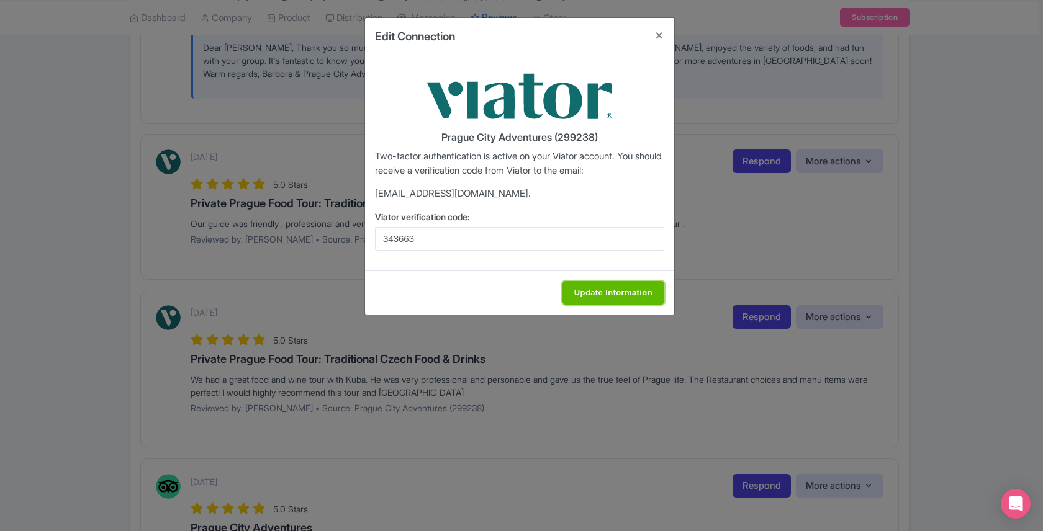
click at [636, 286] on input "Update Information" at bounding box center [614, 293] width 102 height 24
type input "Update Information"
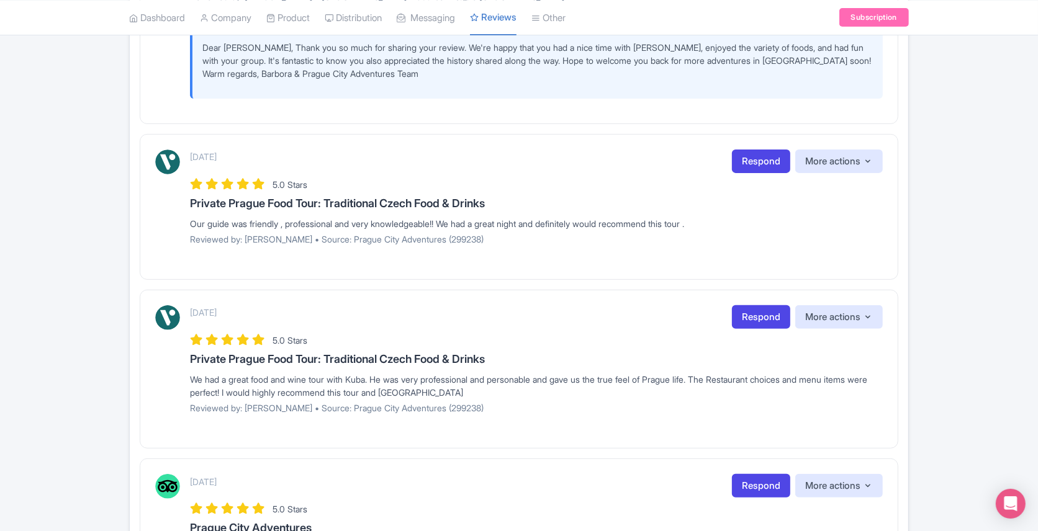
scroll to position [352, 0]
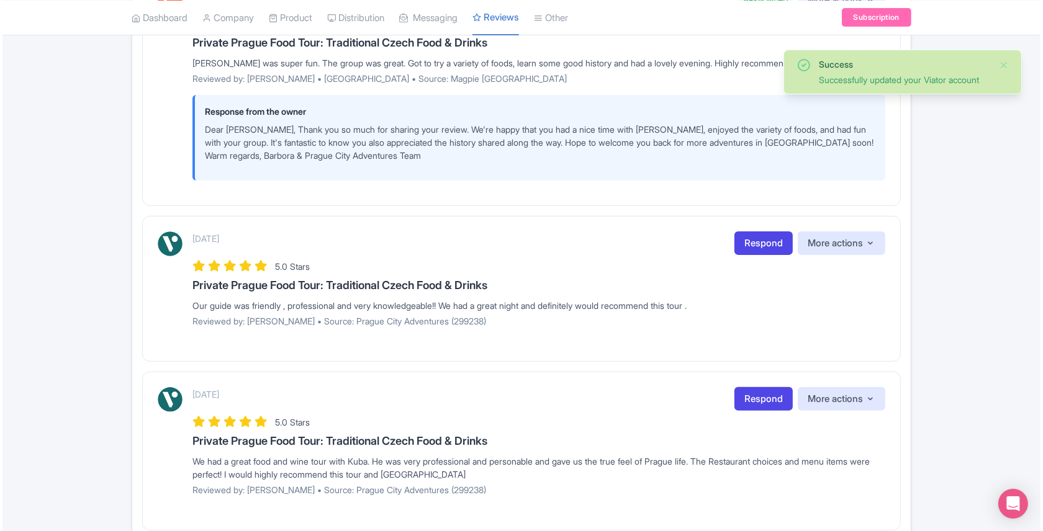
scroll to position [330, 0]
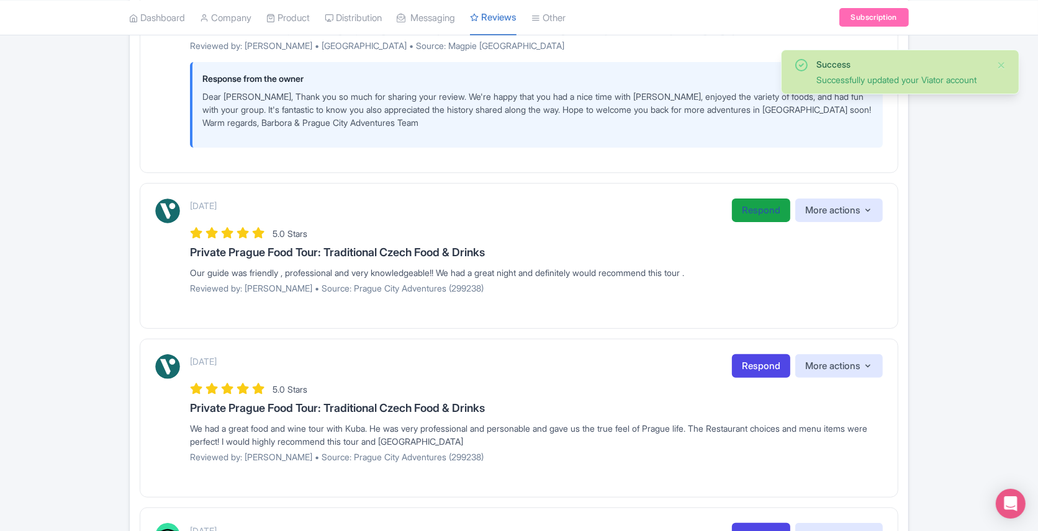
click at [754, 210] on link "Respond" at bounding box center [761, 211] width 58 height 24
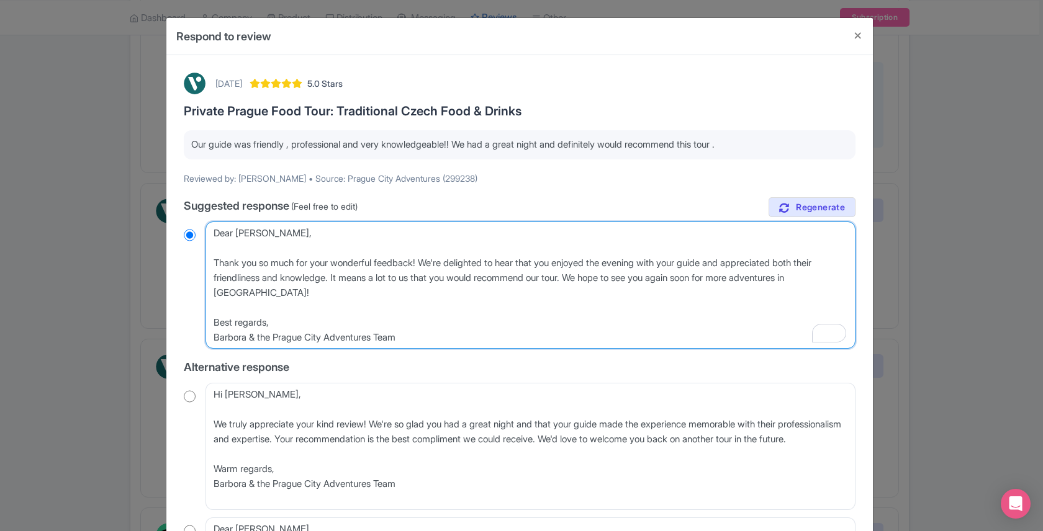
drag, startPoint x: 498, startPoint y: 263, endPoint x: 458, endPoint y: 264, distance: 40.4
click at [458, 264] on textarea "Dear Maureen, Thank you so much for your wonderful feedback! We're delighted to…" at bounding box center [531, 285] width 650 height 127
type textarea "Dear Maureen, Thank you so much for your wonderful feedback! We're g to hear th…"
radio input "true"
type textarea "Dear Maureen, Thank you so much for your wonderful feedback! We're gla to hear …"
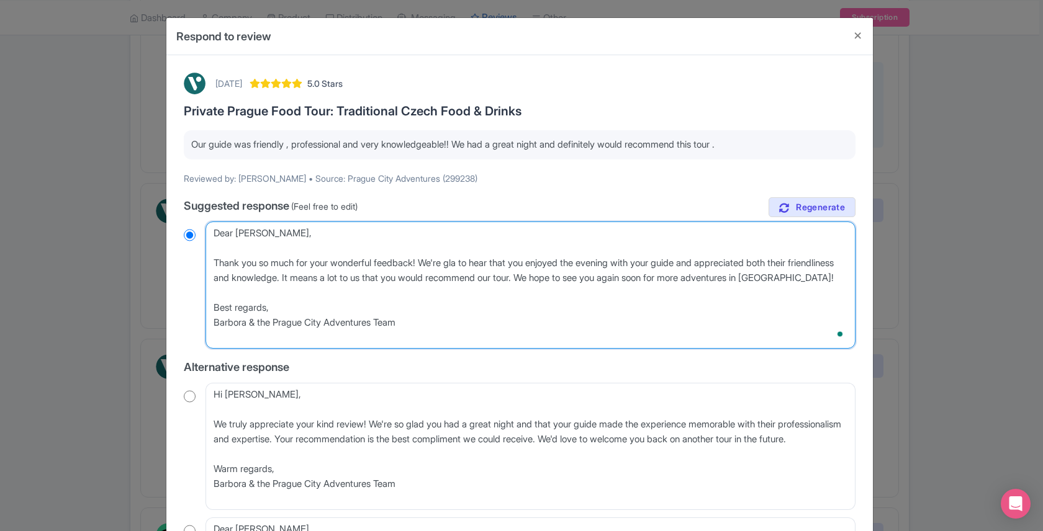
radio input "true"
type textarea "Dear Maureen, Thank you so much for your wonderful feedback! We're glad to hear…"
radio input "true"
drag, startPoint x: 710, startPoint y: 264, endPoint x: 637, endPoint y: 263, distance: 72.7
click at [637, 263] on textarea "Dear Maureen, Thank you so much for your wonderful feedback! We're delighted to…" at bounding box center [531, 285] width 650 height 127
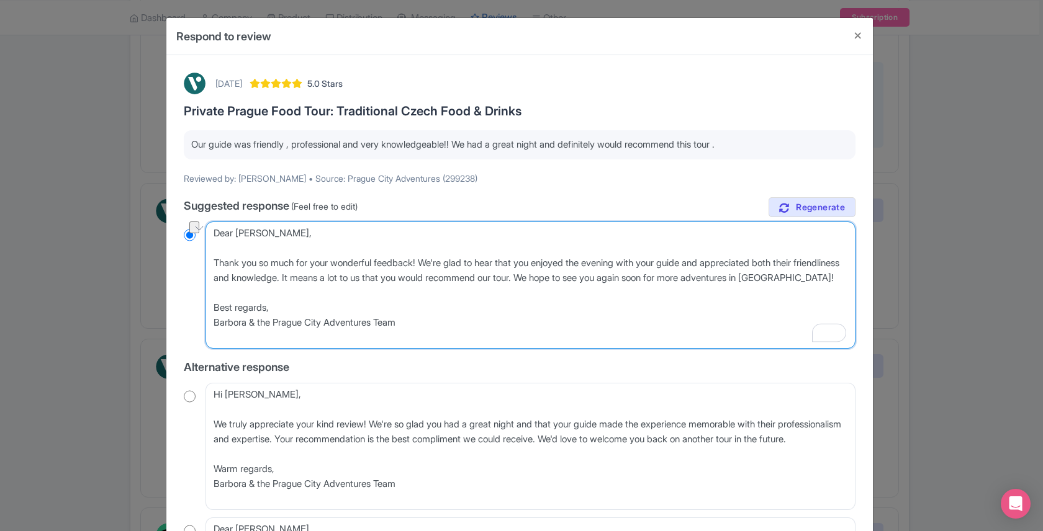
type textarea "Dear Maureen, Thank you so much for your wonderful feedback! We're glad to hear…"
radio input "true"
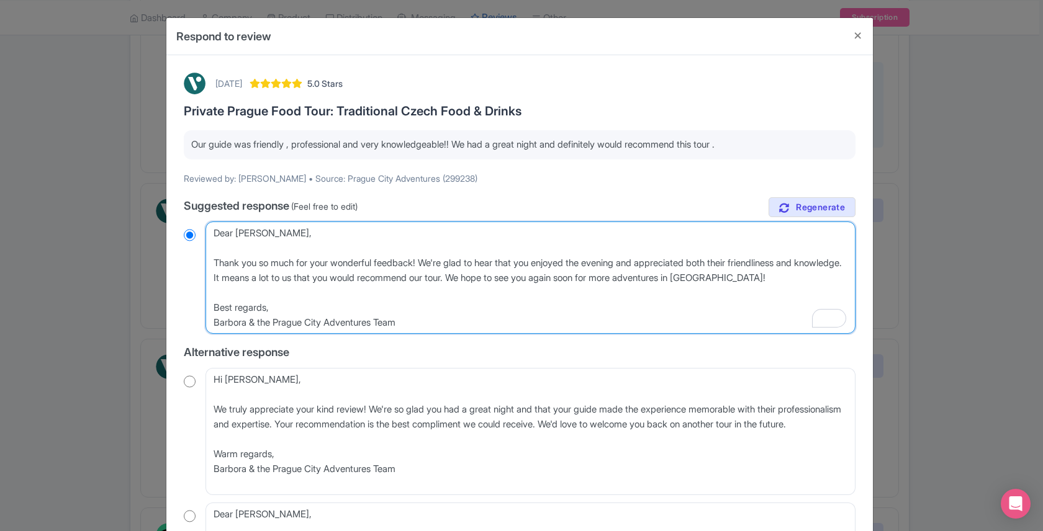
drag, startPoint x: 733, startPoint y: 264, endPoint x: 718, endPoint y: 264, distance: 14.3
click at [718, 264] on textarea "Dear Maureen, Thank you so much for your wonderful feedback! We're delighted to…" at bounding box center [531, 278] width 650 height 112
drag, startPoint x: 758, startPoint y: 266, endPoint x: 718, endPoint y: 264, distance: 40.4
click at [718, 264] on textarea "Dear Maureen, Thank you so much for your wonderful feedback! We're delighted to…" at bounding box center [531, 278] width 650 height 112
type textarea "Dear Maureen, Thank you so much for your wonderful feedback! We're glad to hear…"
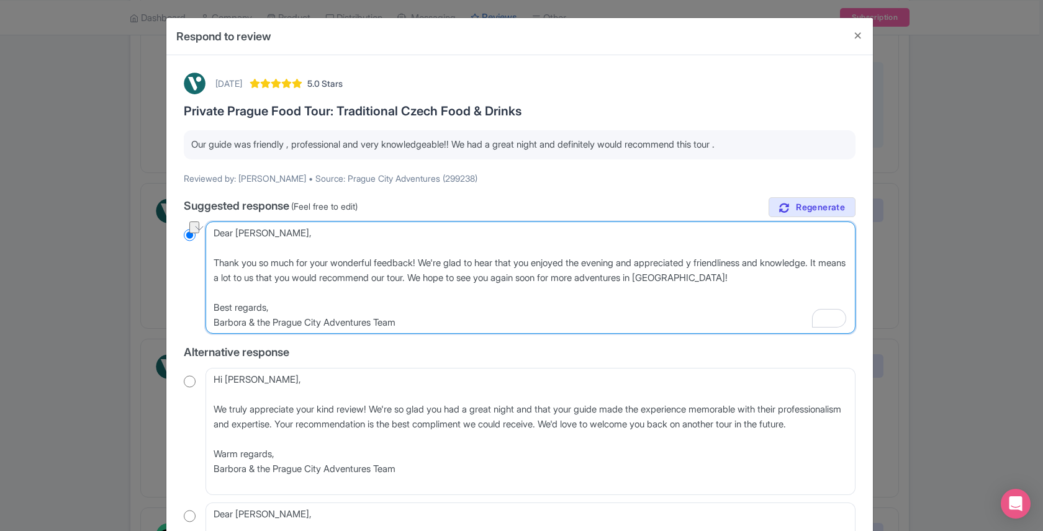
radio input "true"
type textarea "Dear Maureen, Thank you so much for your wonderful feedback! We're glad to hear…"
radio input "true"
type textarea "Dear Maureen, Thank you so much for your wonderful feedback! We're glad to hear…"
radio input "true"
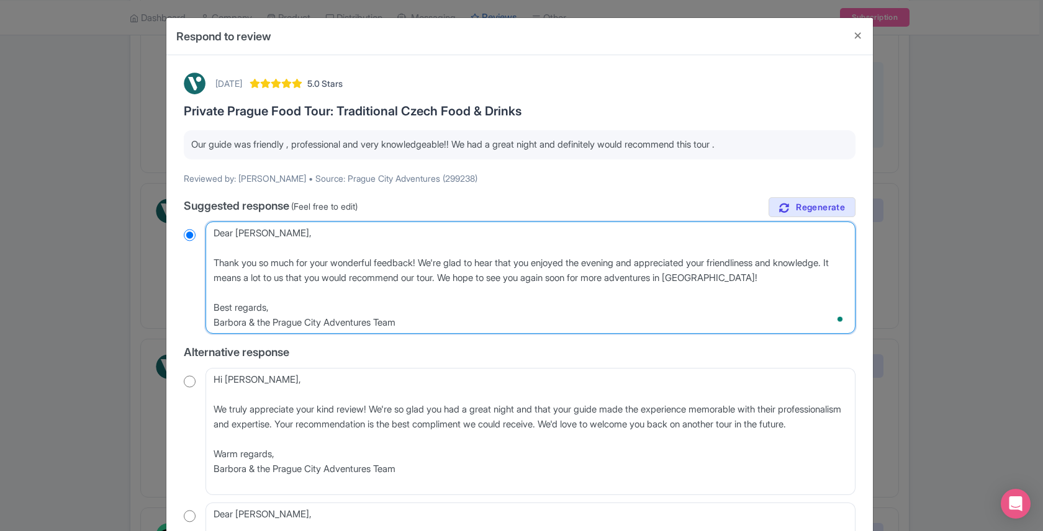
type textarea "Dear Maureen, Thank you so much for your wonderful feedback! We're glad to hear…"
radio input "true"
type textarea "Dear Maureen, Thank you so much for your wonderful feedback! We're glad to hear…"
radio input "true"
type textarea "Dear Maureen, Thank you so much for your wonderful feedback! We're glad to hear…"
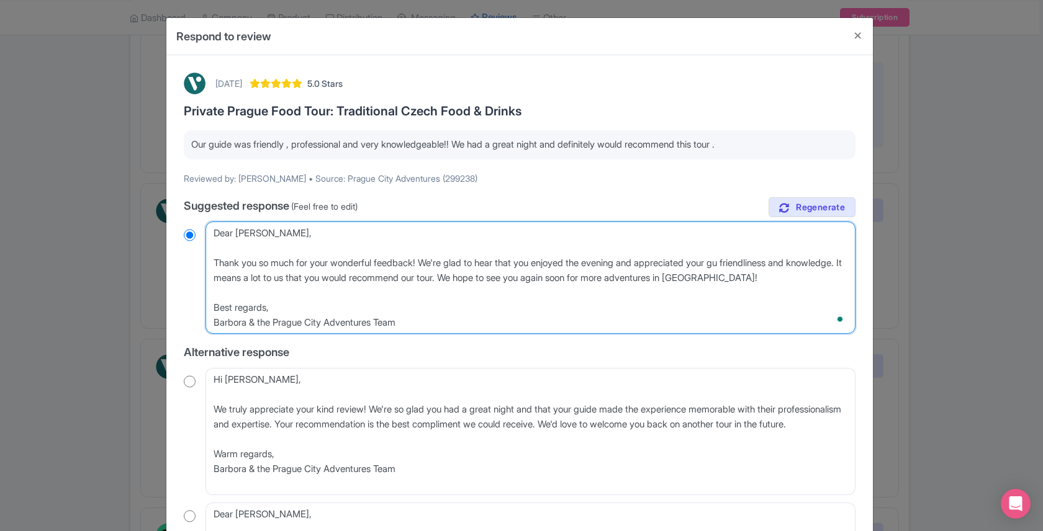
radio input "true"
type textarea "Dear Maureen, Thank you so much for your wonderful feedback! We're glad to hear…"
radio input "true"
type textarea "Dear Maureen, Thank you so much for your wonderful feedback! We're glad to hear…"
radio input "true"
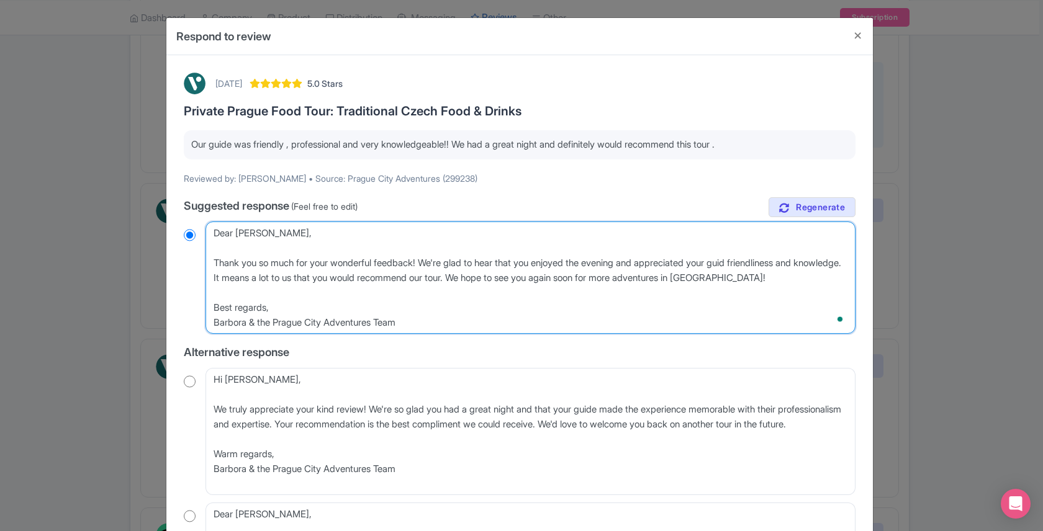
type textarea "Dear Maureen, Thank you so much for your wonderful feedback! We're glad to hear…"
radio input "true"
type textarea "Dear Maureen, Thank you so much for your wonderful feedback! We're glad to hear…"
radio input "true"
type textarea "Dear Maureen, Thank you so much for your wonderful feedback! We're glad to hear…"
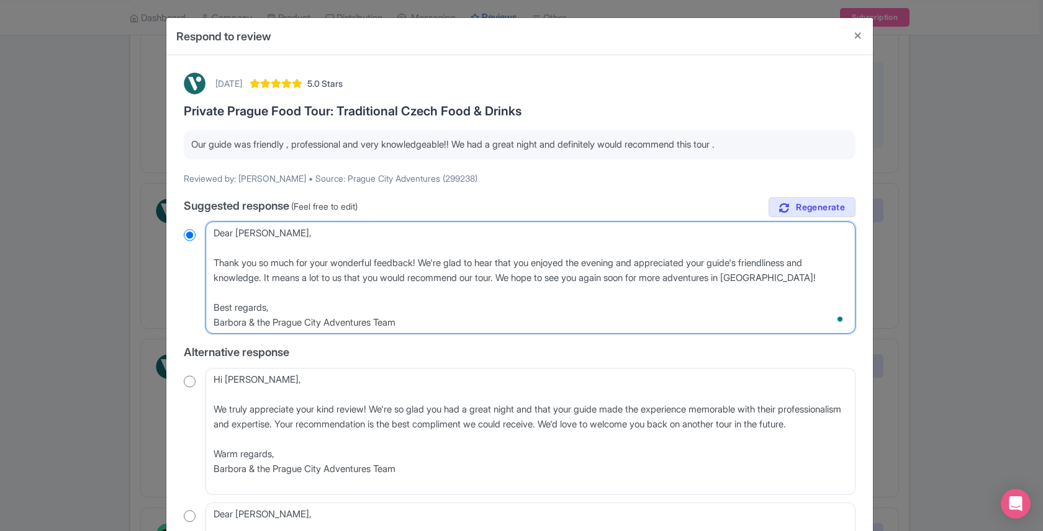
radio input "true"
drag, startPoint x: 525, startPoint y: 278, endPoint x: 264, endPoint y: 276, distance: 260.1
click at [264, 276] on textarea "Dear Maureen, Thank you so much for your wonderful feedback! We're delighted to…" at bounding box center [531, 278] width 650 height 112
type textarea "Dear Maureen, Thank you so much for your wonderful feedback! We're glad to hear…"
radio input "true"
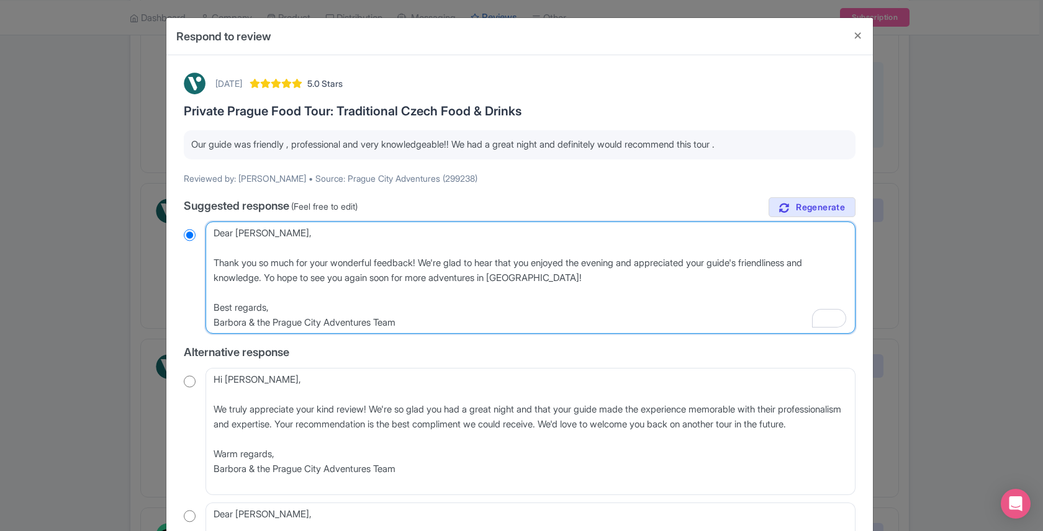
type textarea "Dear Maureen, Thank you so much for your wonderful feedback! We're glad to hear…"
radio input "true"
type textarea "Dear Maureen, Thank you so much for your wonderful feedback! We're glad to hear…"
radio input "true"
type textarea "Dear Maureen, Thank you so much for your wonderful feedback! We're glad to hear…"
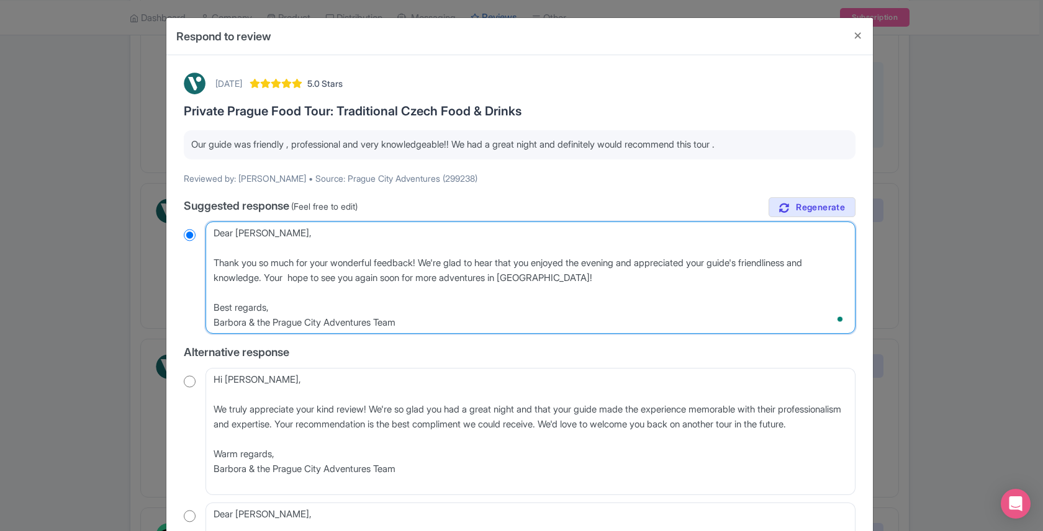
radio input "true"
type textarea "Dear Maureen, Thank you so much for your wonderful feedback! We're glad to hear…"
radio input "true"
type textarea "Dear Maureen, Thank you so much for your wonderful feedback! We're glad to hear…"
radio input "true"
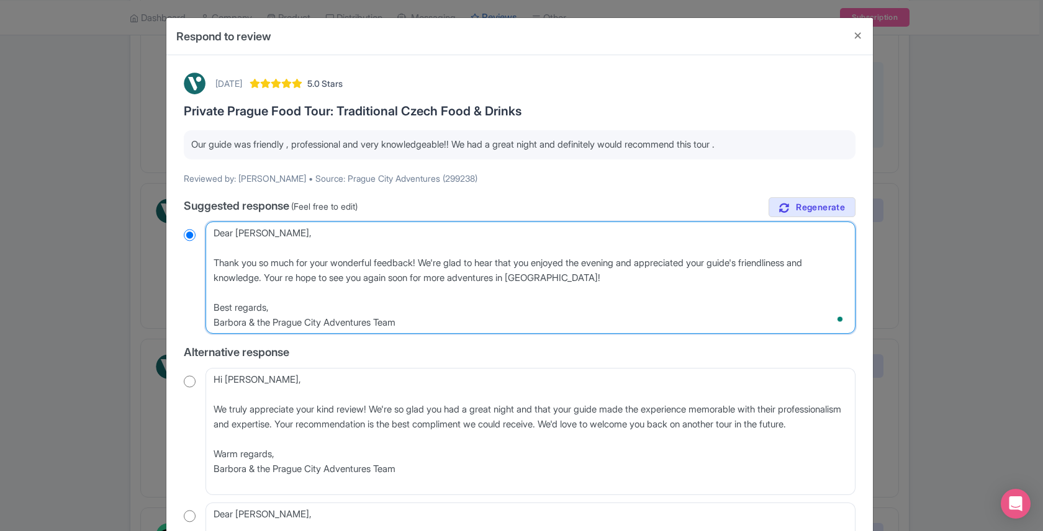
type textarea "Dear Maureen, Thank you so much for your wonderful feedback! We're glad to hear…"
radio input "true"
type textarea "Dear Maureen, Thank you so much for your wonderful feedback! We're glad to hear…"
radio input "true"
type textarea "Dear Maureen, Thank you so much for your wonderful feedback! We're glad to hear…"
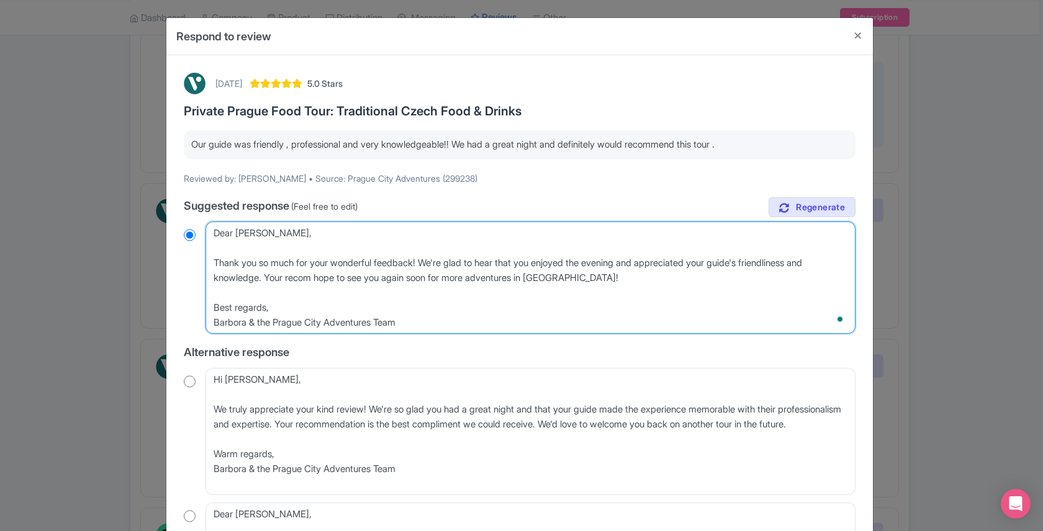
radio input "true"
type textarea "Dear Maureen, Thank you so much for your wonderful feedback! We're glad to hear…"
radio input "true"
type textarea "Dear Maureen, Thank you so much for your wonderful feedback! We're glad to hear…"
radio input "true"
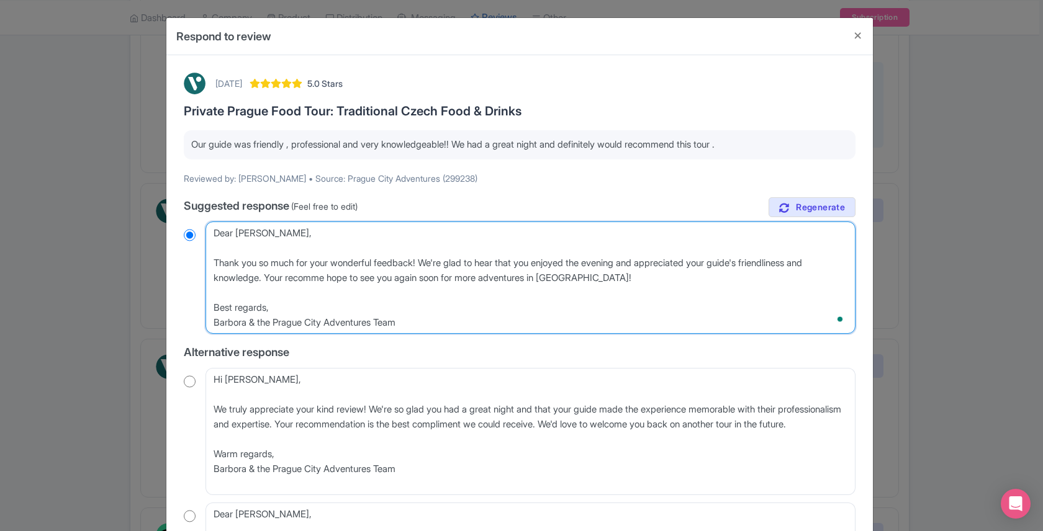
type textarea "Dear Maureen, Thank you so much for your wonderful feedback! We're glad to hear…"
radio input "true"
type textarea "Dear Maureen, Thank you so much for your wonderful feedback! We're glad to hear…"
radio input "true"
type textarea "Dear Maureen, Thank you so much for your wonderful feedback! We're glad to hear…"
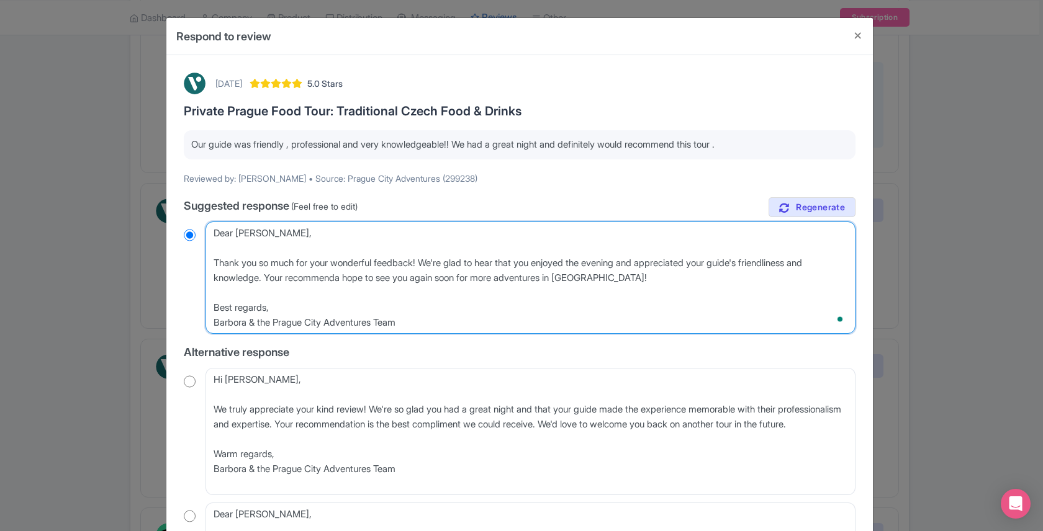
radio input "true"
type textarea "Dear Maureen, Thank you so much for your wonderful feedback! We're glad to hear…"
radio input "true"
type textarea "Dear Maureen, Thank you so much for your wonderful feedback! We're glad to hear…"
radio input "true"
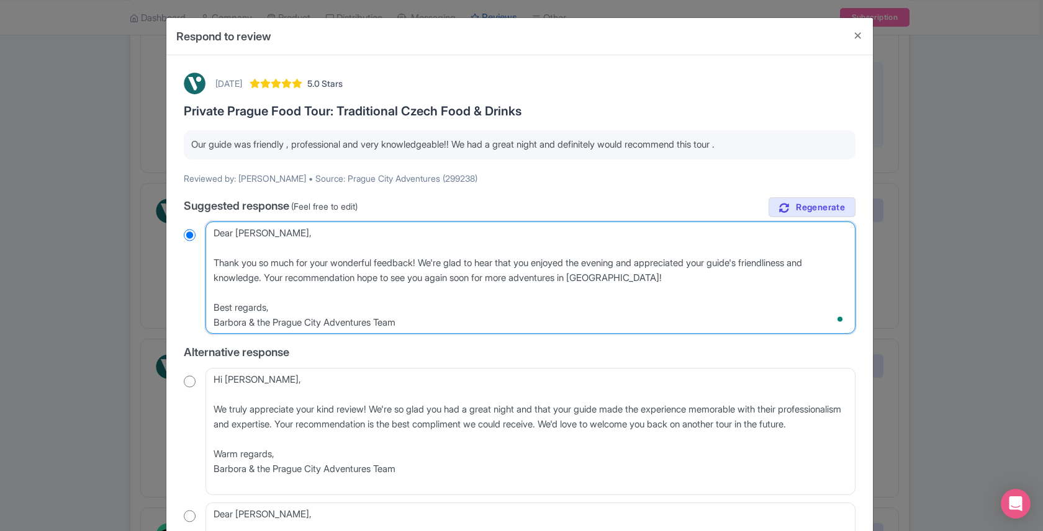
type textarea "Dear Maureen, Thank you so much for your wonderful feedback! We're glad to hear…"
radio input "true"
type textarea "Dear Maureen, Thank you so much for your wonderful feedback! We're glad to hear…"
radio input "true"
type textarea "Dear Maureen, Thank you so much for your wonderful feedback! We're glad to hear…"
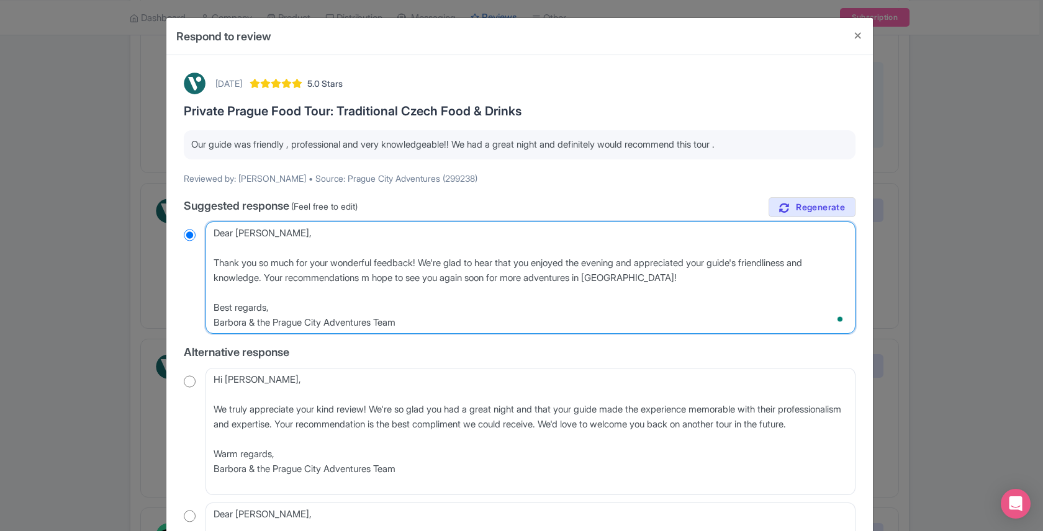
radio input "true"
type textarea "Dear Maureen, Thank you so much for your wonderful feedback! We're glad to hear…"
radio input "true"
type textarea "Dear Maureen, Thank you so much for your wonderful feedback! We're glad to hear…"
radio input "true"
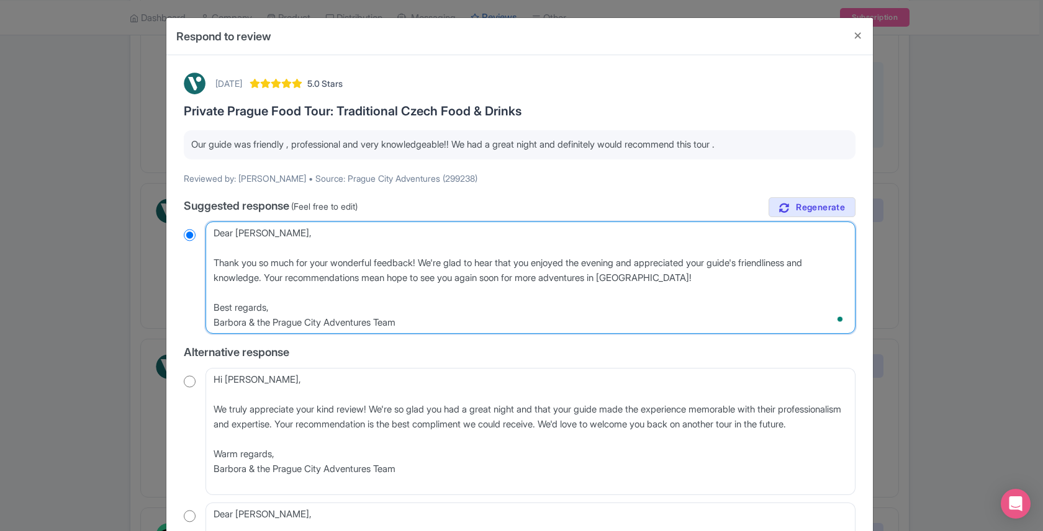
type textarea "Dear Maureen, Thank you so much for your wonderful feedback! We're glad to hear…"
radio input "true"
type textarea "Dear Maureen, Thank you so much for your wonderful feedback! We're glad to hear…"
radio input "true"
type textarea "Dear Maureen, Thank you so much for your wonderful feedback! We're glad to hear…"
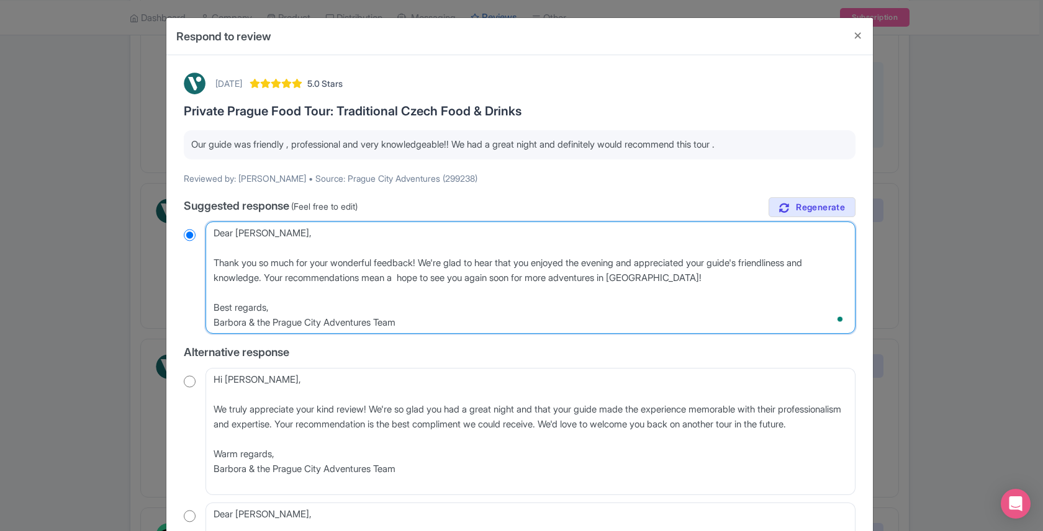
radio input "true"
type textarea "Dear Maureen, Thank you so much for your wonderful feedback! We're glad to hear…"
radio input "true"
type textarea "Dear Maureen, Thank you so much for your wonderful feedback! We're glad to hear…"
radio input "true"
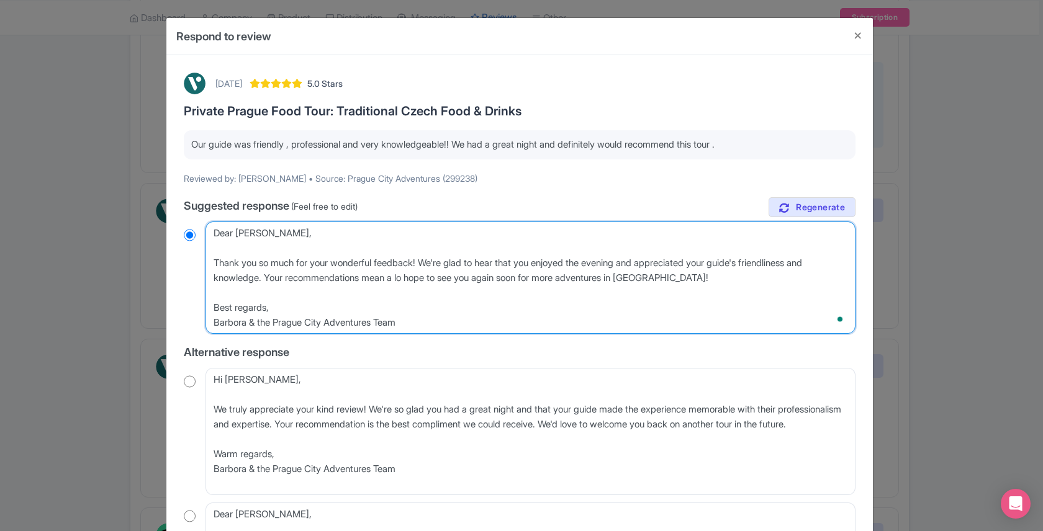
type textarea "Dear Maureen, Thank you so much for your wonderful feedback! We're glad to hear…"
radio input "true"
type textarea "Dear Maureen, Thank you so much for your wonderful feedback! We're glad to hear…"
radio input "true"
type textarea "Dear Maureen, Thank you so much for your wonderful feedback! We're glad to hear…"
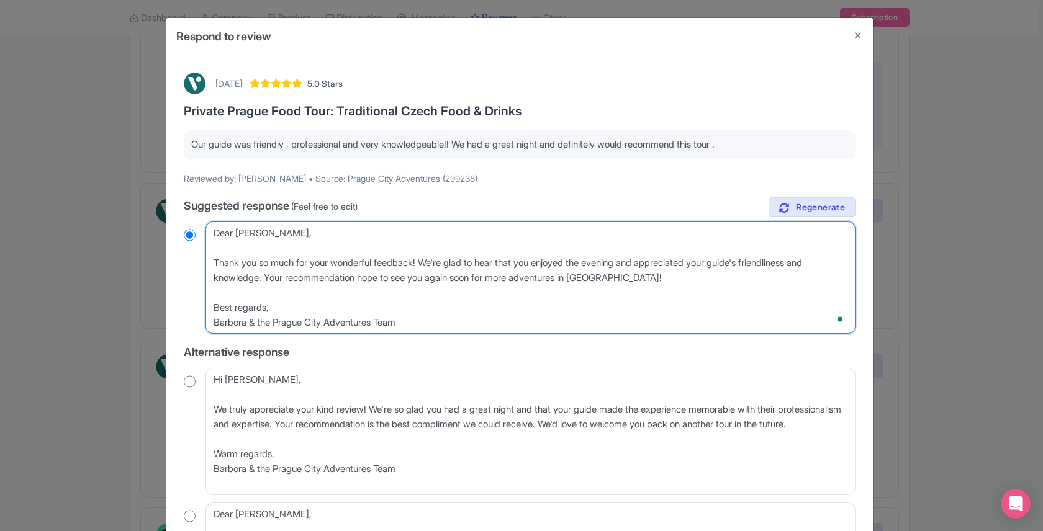
radio input "true"
type textarea "Dear Maureen, Thank you so much for your wonderful feedback! We're glad to hear…"
radio input "true"
type textarea "Dear Maureen, Thank you so much for your wonderful feedback! We're glad to hear…"
radio input "true"
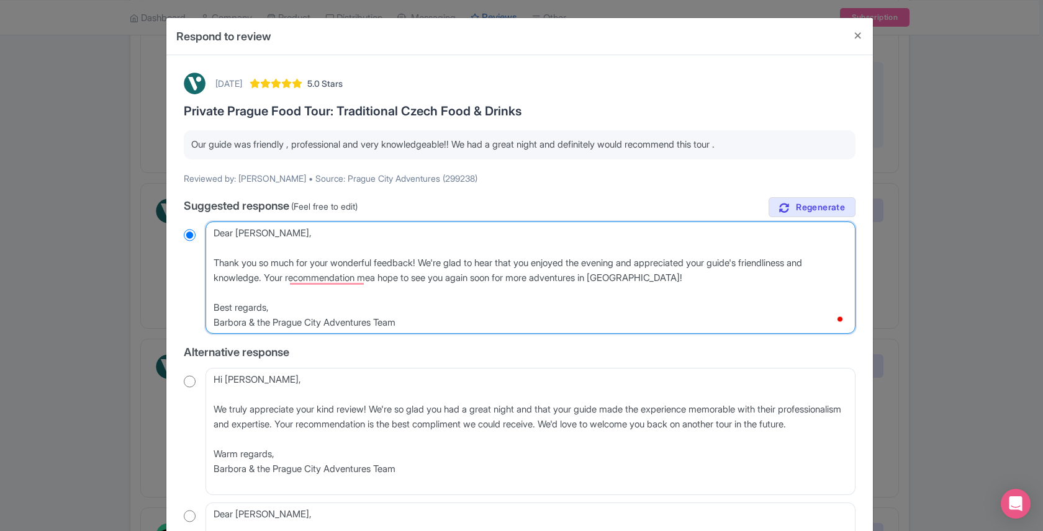
type textarea "Dear Maureen, Thank you so much for your wonderful feedback! We're glad to hear…"
radio input "true"
type textarea "Dear Maureen, Thank you so much for your wonderful feedback! We're glad to hear…"
radio input "true"
type textarea "Dear Maureen, Thank you so much for your wonderful feedback! We're glad to hear…"
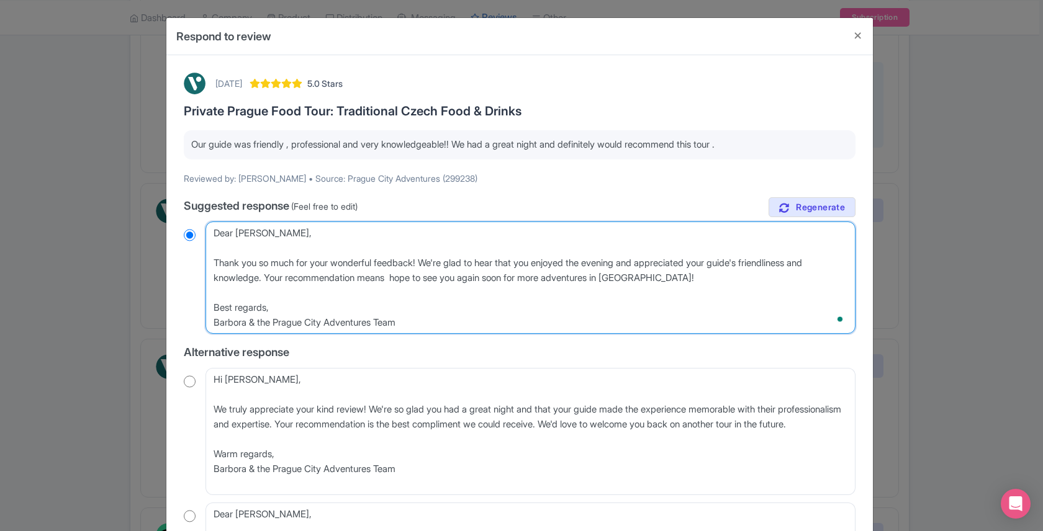
radio input "true"
type textarea "Dear Maureen, Thank you so much for your wonderful feedback! We're glad to hear…"
radio input "true"
type textarea "Dear Maureen, Thank you so much for your wonderful feedback! We're glad to hear…"
radio input "true"
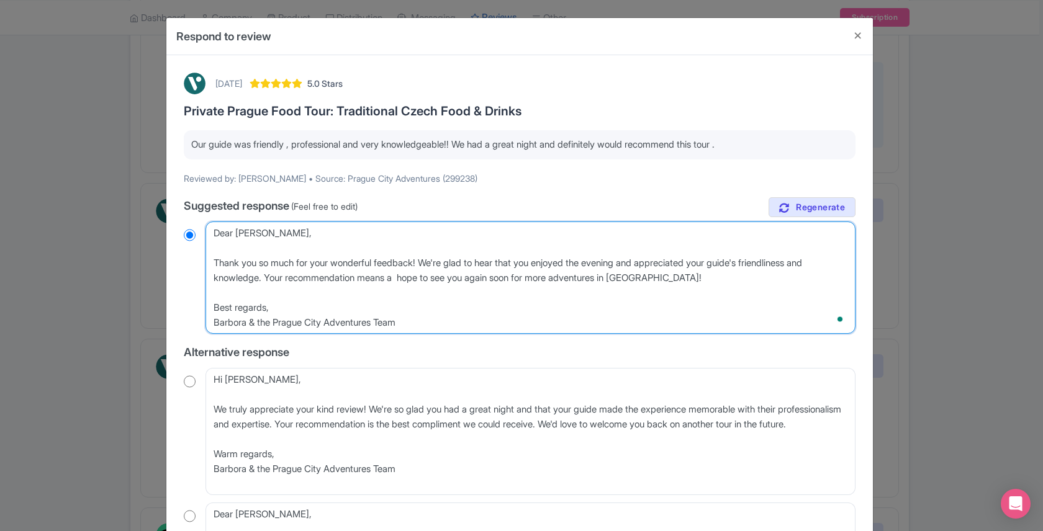
type textarea "Dear Maureen, Thank you so much for your wonderful feedback! We're glad to hear…"
radio input "true"
type textarea "Dear Maureen, Thank you so much for your wonderful feedback! We're glad to hear…"
radio input "true"
type textarea "Dear Maureen, Thank you so much for your wonderful feedback! We're glad to hear…"
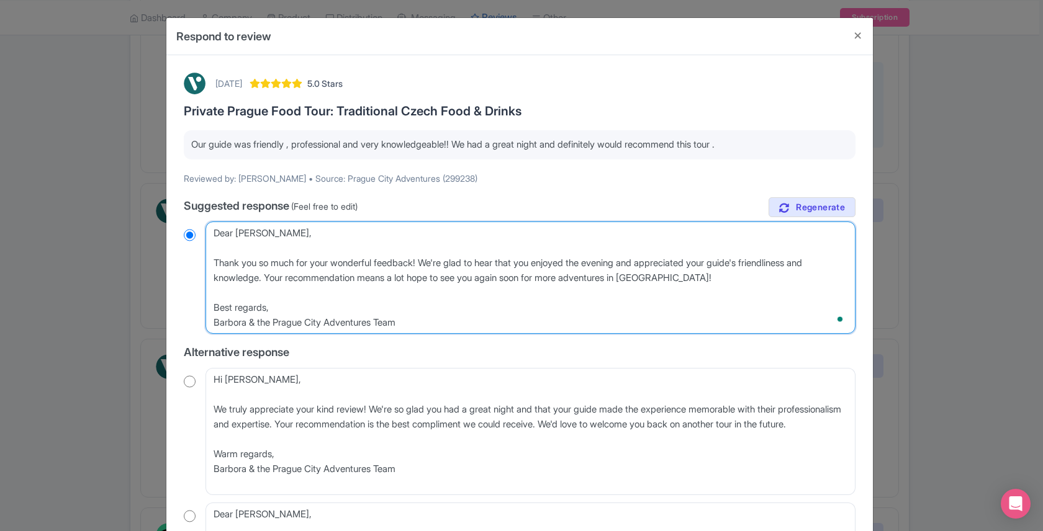
radio input "true"
type textarea "Dear Maureen, Thank you so much for your wonderful feedback! We're glad to hear…"
radio input "true"
type textarea "Dear Maureen, Thank you so much for your wonderful feedback! We're glad to hear…"
radio input "true"
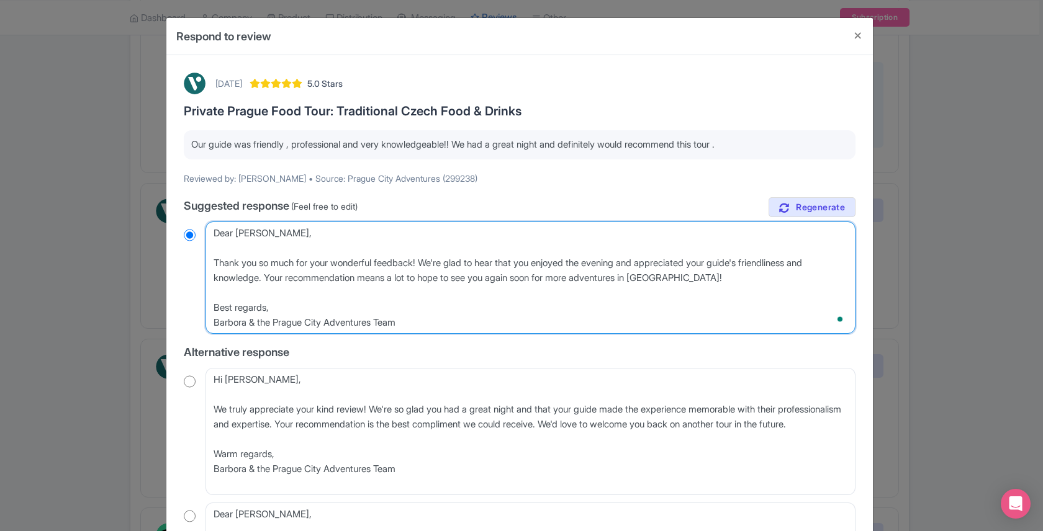
type textarea "Dear Maureen, Thank you so much for your wonderful feedback! We're glad to hear…"
radio input "true"
type textarea "Dear Maureen, Thank you so much for your wonderful feedback! We're glad to hear…"
radio input "true"
type textarea "Dear Maureen, Thank you so much for your wonderful feedback! We're glad to hear…"
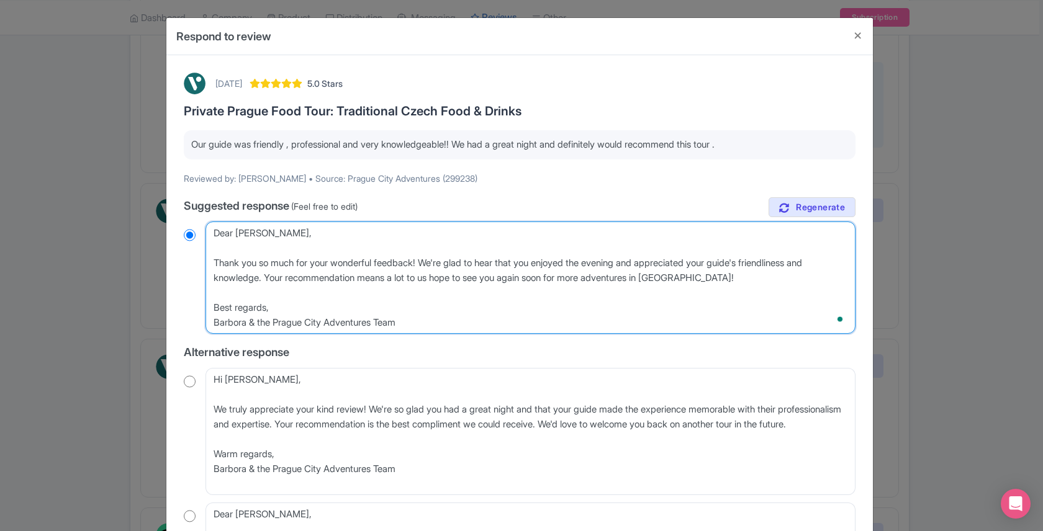
radio input "true"
type textarea "Dear Maureen, Thank you so much for your wonderful feedback! We're glad to hear…"
radio input "true"
type textarea "Dear Maureen, Thank you so much for your wonderful feedback! We're glad to hear…"
radio input "true"
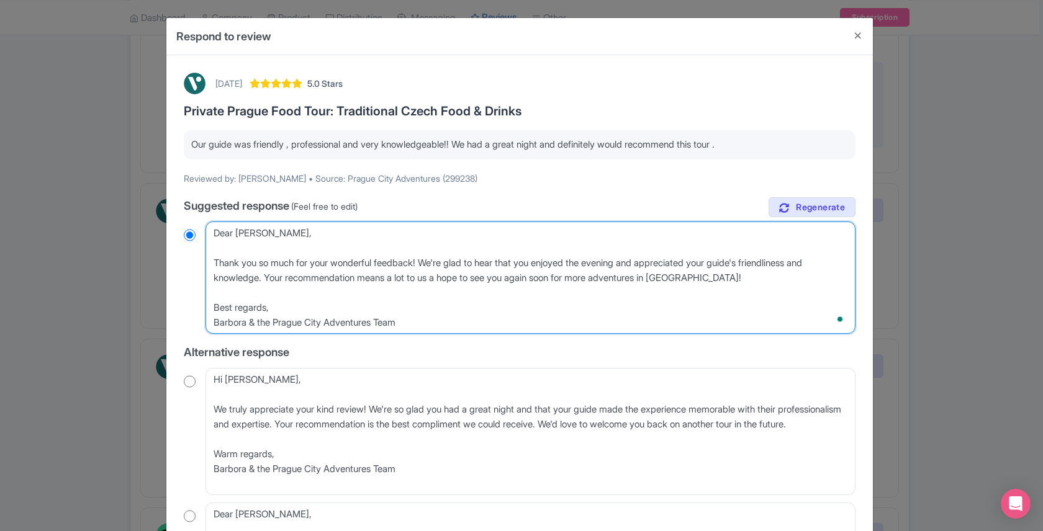
type textarea "Dear Maureen, Thank you so much for your wonderful feedback! We're glad to hear…"
radio input "true"
type textarea "Dear Maureen, Thank you so much for your wonderful feedback! We're glad to hear…"
radio input "true"
type textarea "Dear Maureen, Thank you so much for your wonderful feedback! We're glad to hear…"
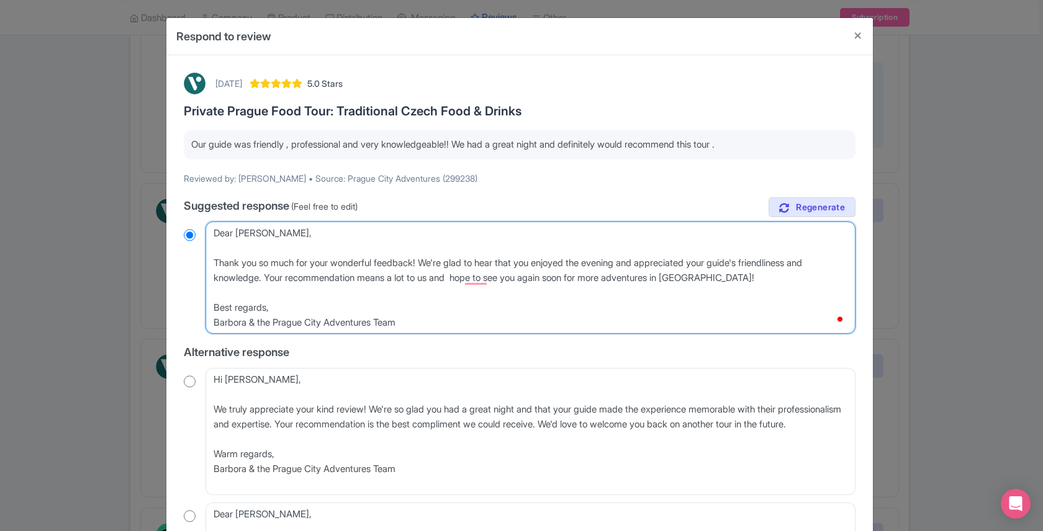
radio input "true"
type textarea "Dear Maureen, Thank you so much for your wonderful feedback! We're glad to hear…"
radio input "true"
type textarea "Dear Maureen, Thank you so much for your wonderful feedback! We're glad to hear…"
radio input "true"
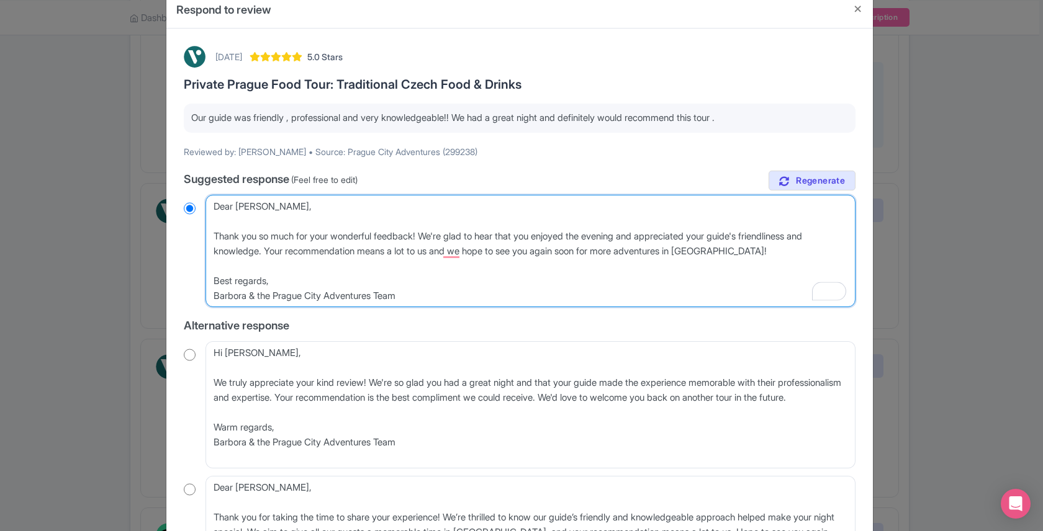
scroll to position [213, 0]
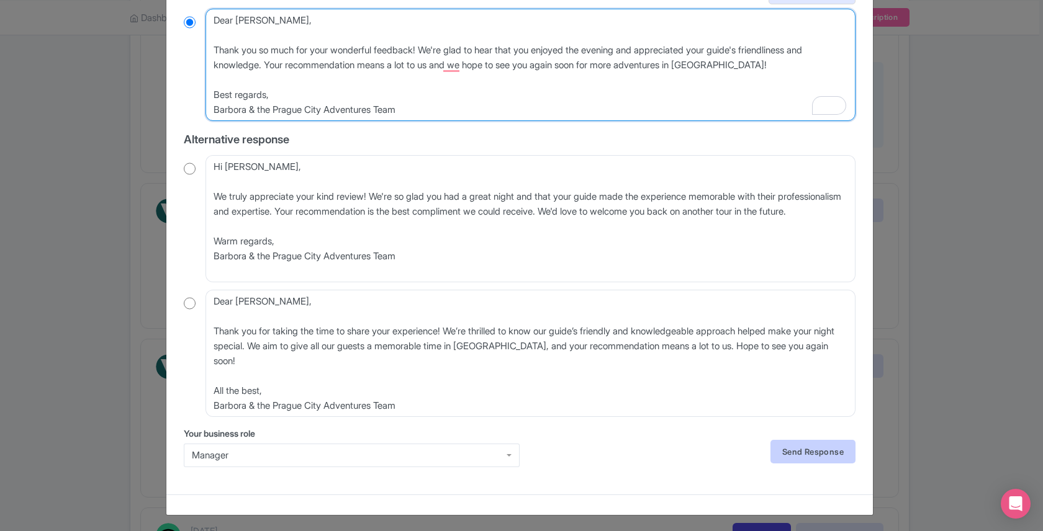
type textarea "Dear Maureen, Thank you so much for your wonderful feedback! We're glad to hear…"
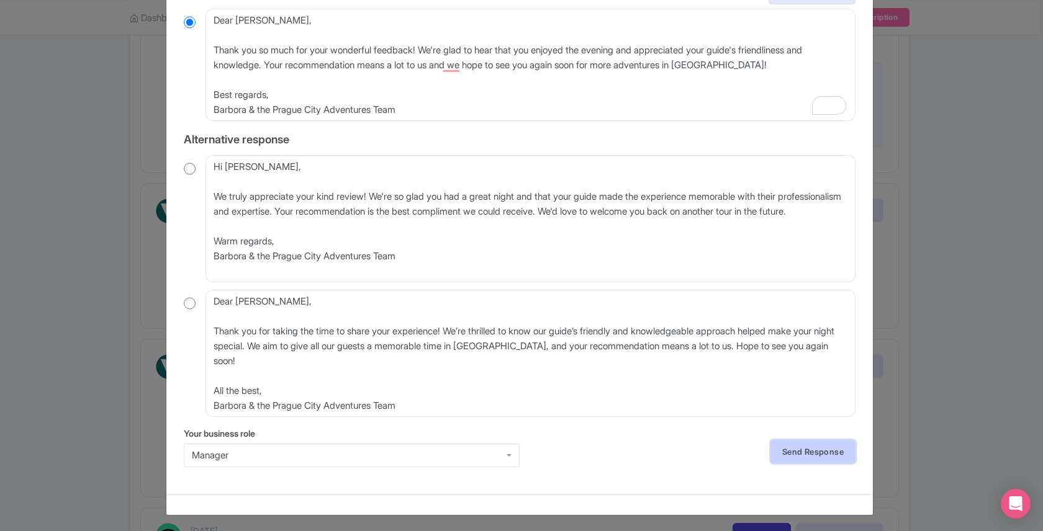
click at [816, 451] on link "Send Response" at bounding box center [812, 452] width 85 height 24
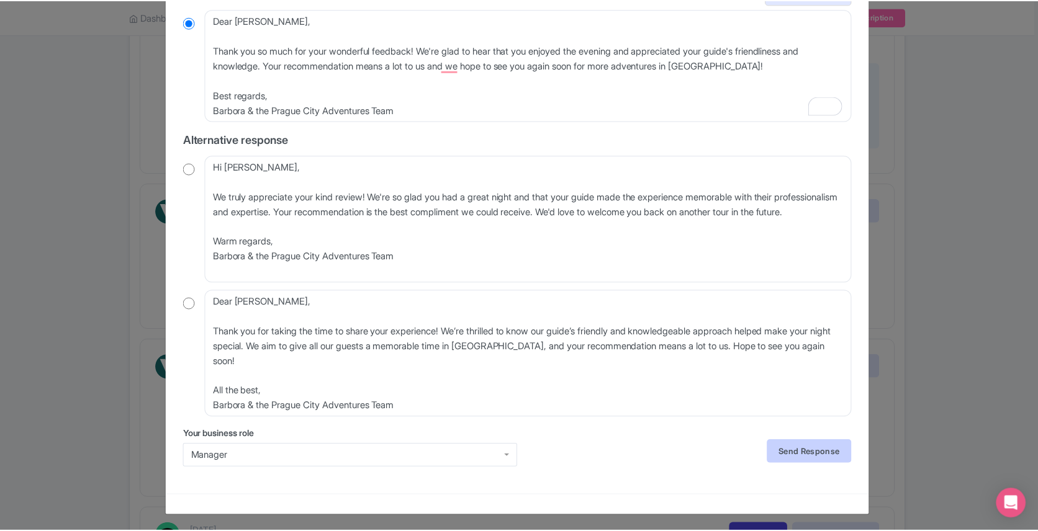
scroll to position [0, 0]
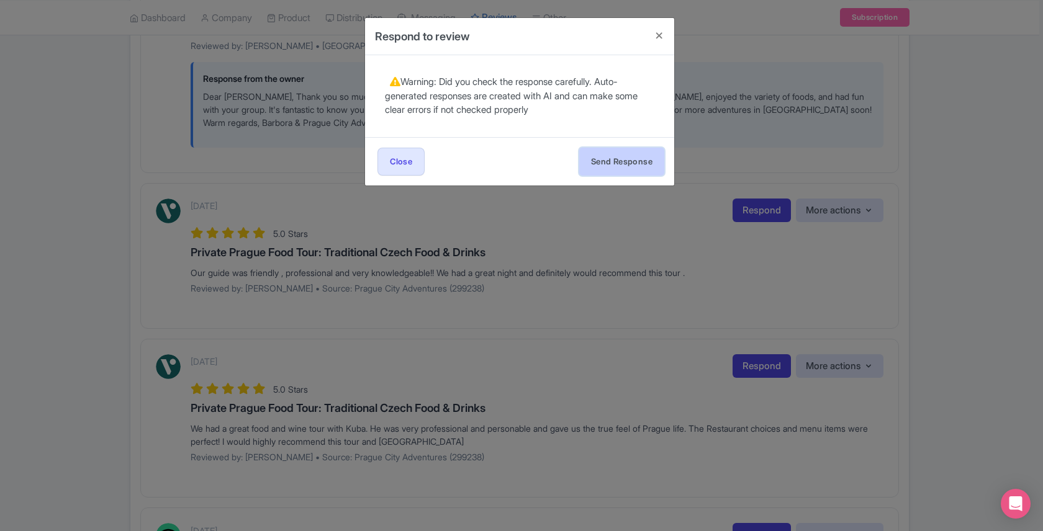
click at [608, 158] on button "Send Response" at bounding box center [621, 162] width 85 height 28
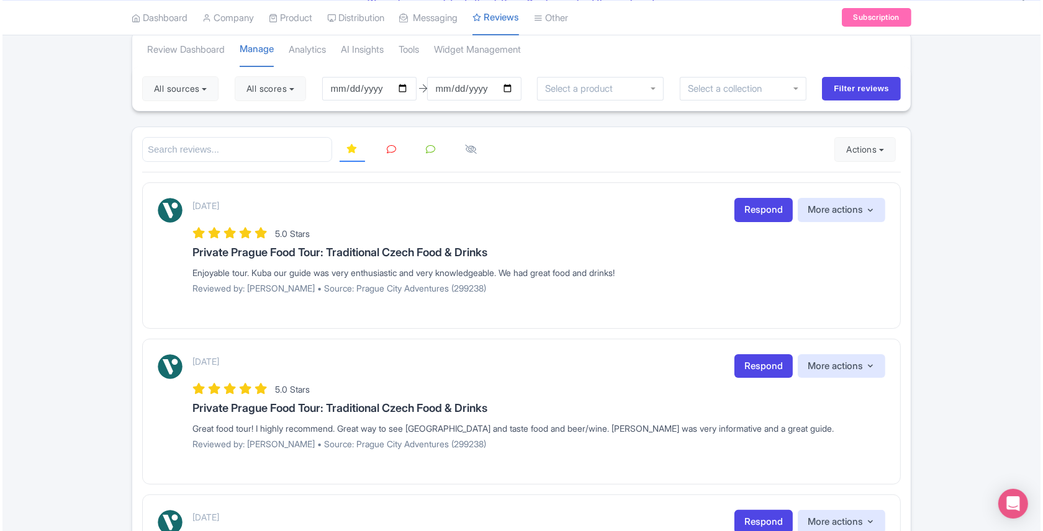
scroll to position [119, 0]
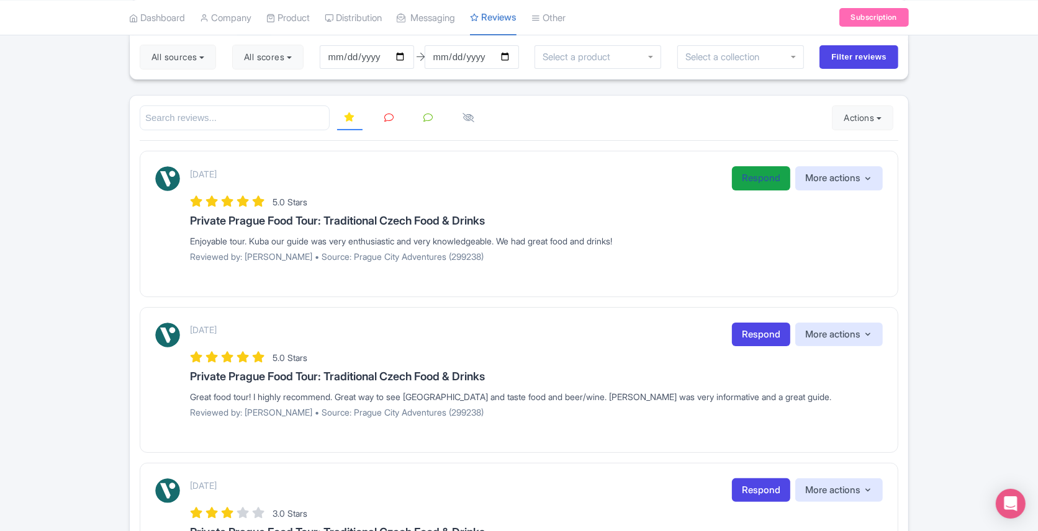
click at [744, 176] on link "Respond" at bounding box center [761, 178] width 58 height 24
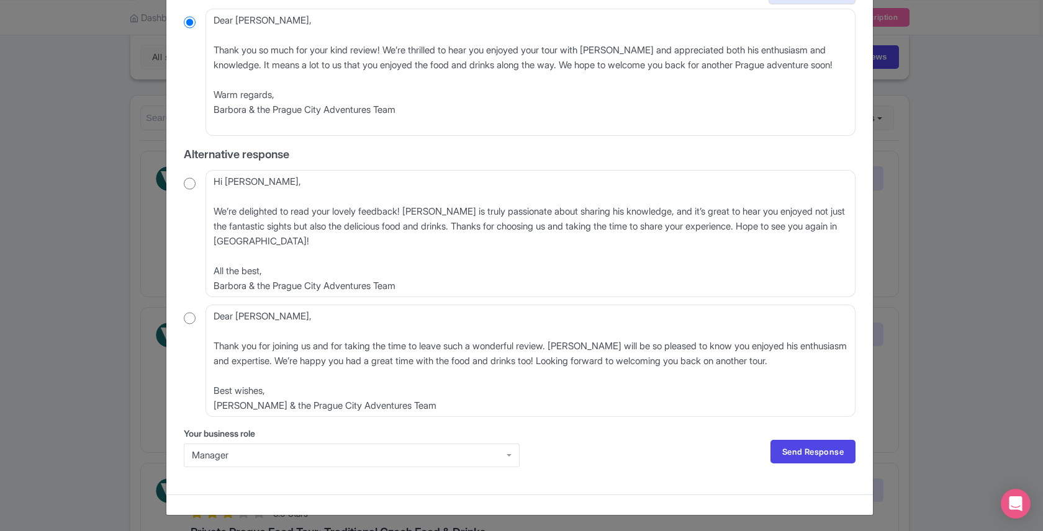
scroll to position [0, 0]
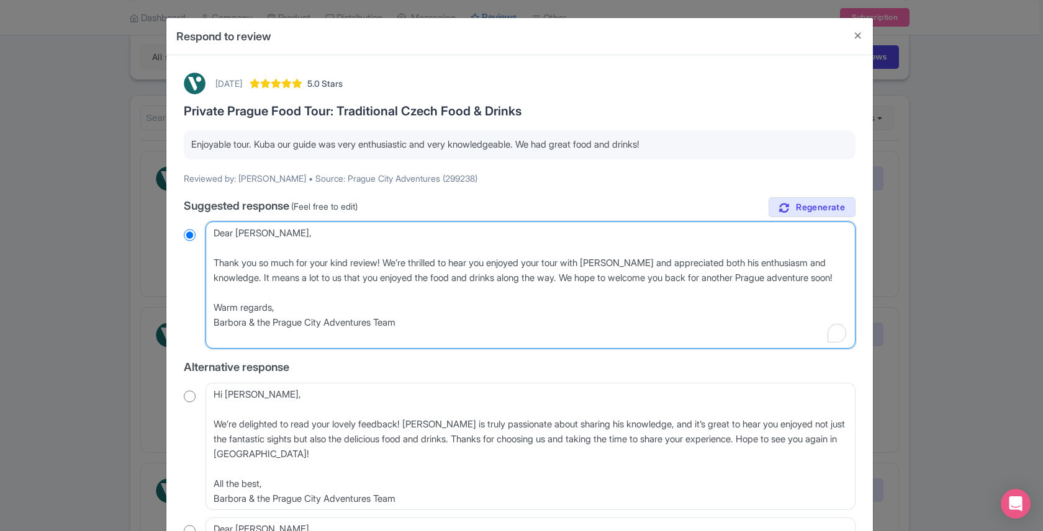
drag, startPoint x: 450, startPoint y: 262, endPoint x: 194, endPoint y: 231, distance: 257.1
click at [194, 231] on div "Dear Pam, Thank you so much for your kind review! We’re thrilled to hear you en…" at bounding box center [520, 285] width 672 height 127
type textarea "T to hear you enjoyed your tour with Kuba and appreciated both his enthusiasm a…"
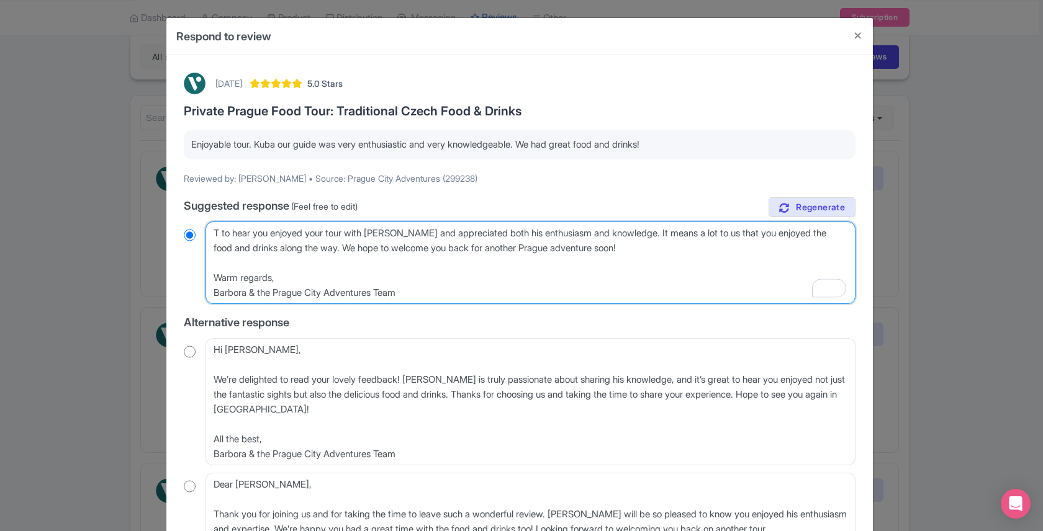
radio input "true"
type textarea "Th to hear you enjoyed your tour with Kuba and appreciated both his enthusiasm …"
radio input "true"
type textarea "Tha to hear you enjoyed your tour with Kuba and appreciated both his enthusiasm…"
radio input "true"
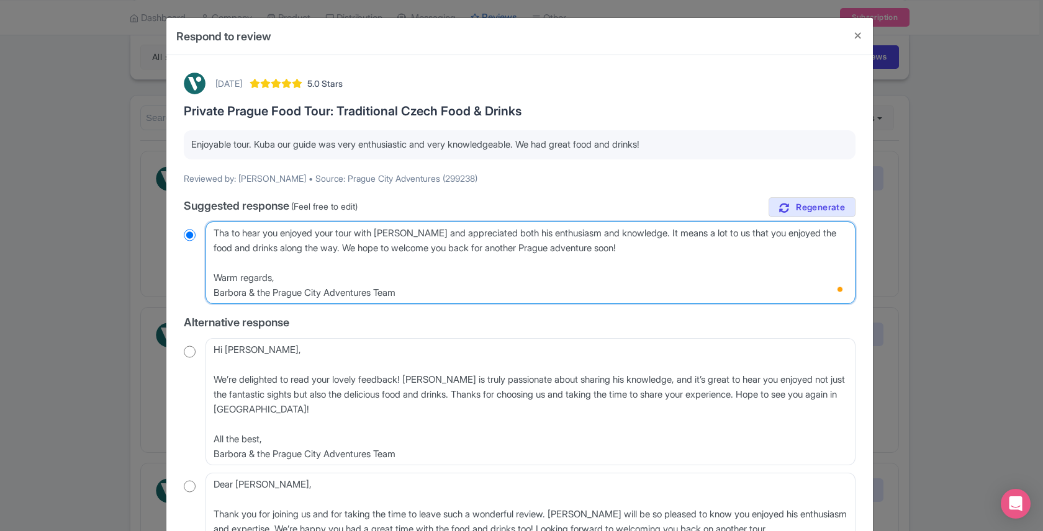
type textarea "Than to hear you enjoyed your tour with Kuba and appreciated both his enthusias…"
radio input "true"
type textarea "Thank to hear you enjoyed your tour with Kuba and appreciated both his enthusia…"
radio input "true"
type textarea "Thanks to hear you enjoyed your tour with Kuba and appreciated both his enthusi…"
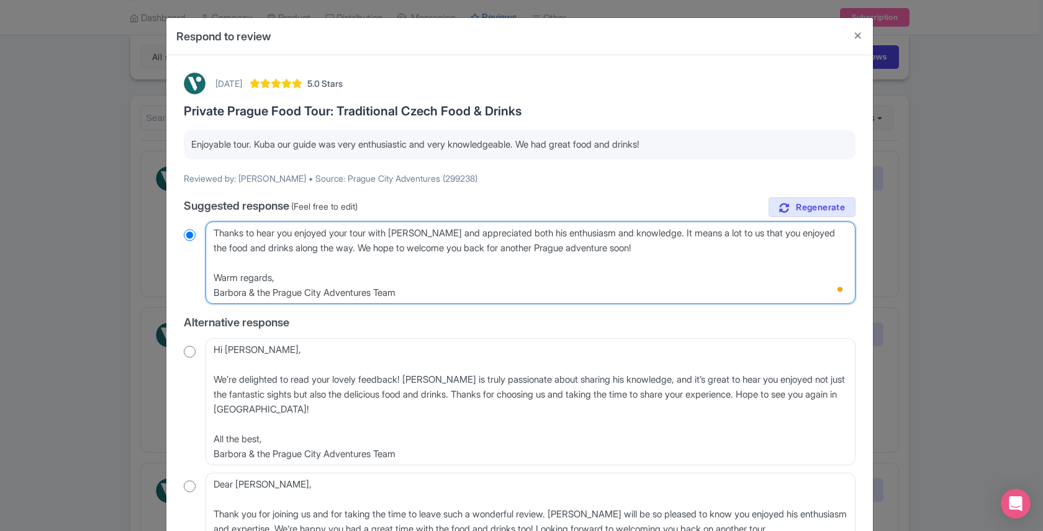
radio input "true"
type textarea "Thanks, to hear you enjoyed your tour with Kuba and appreciated both his enthus…"
radio input "true"
type textarea "Thanks, to hear you enjoyed your tour with Kuba and appreciated both his enthus…"
radio input "true"
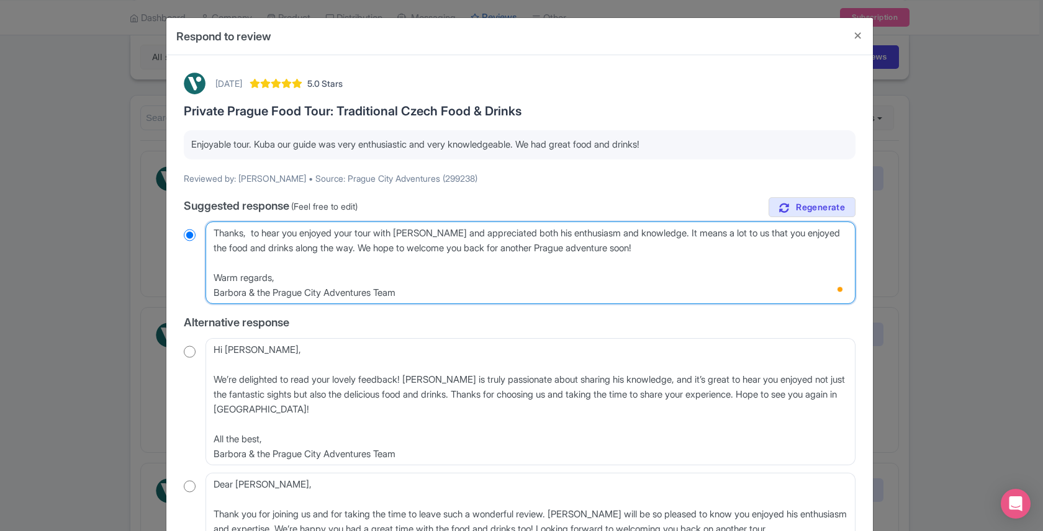
type textarea "Thanks, P to hear you enjoyed your tour with Kuba and appreciated both his enth…"
radio input "true"
type textarea "Thanks, Pam to hear you enjoyed your tour with Kuba and appreciated both his en…"
radio input "true"
type textarea "Thanks, Pam! to hear you enjoyed your tour with Kuba and appreciated both his e…"
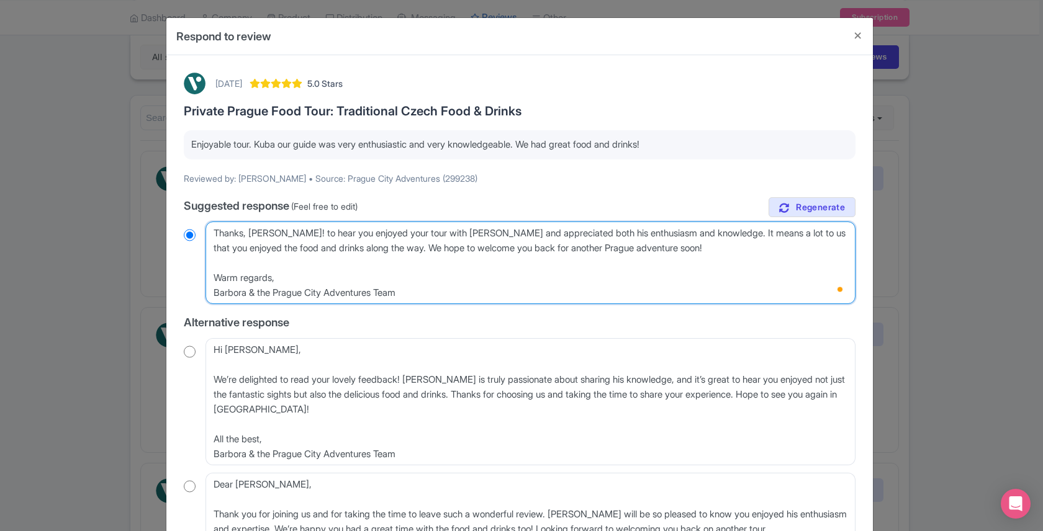
radio input "true"
drag, startPoint x: 543, startPoint y: 232, endPoint x: 274, endPoint y: 233, distance: 268.2
click at [274, 233] on textarea "Dear Pam, Thank you so much for your kind review! We’re thrilled to hear you en…" at bounding box center [531, 263] width 650 height 83
type textarea "Thanks, Pam! W his enthusiasm and knowledge. It means a lot to us that you enjo…"
radio input "true"
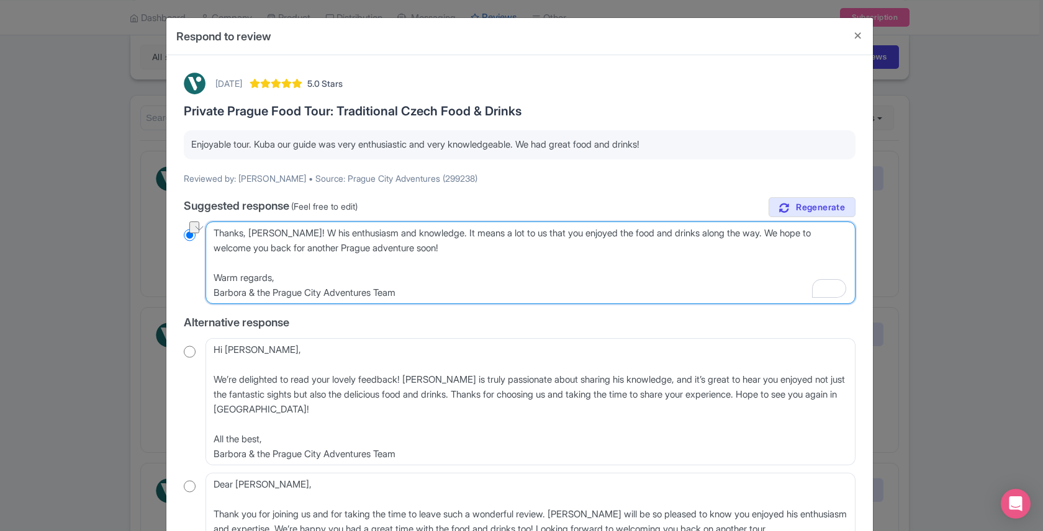
type textarea "Thanks, Pam! We his enthusiasm and knowledge. It means a lot to us that you enj…"
radio input "true"
type textarea "Thanks, Pam! We' his enthusiasm and knowledge. It means a lot to us that you en…"
radio input "true"
type textarea "Thanks, Pam! We'r his enthusiasm and knowledge. It means a lot to us that you e…"
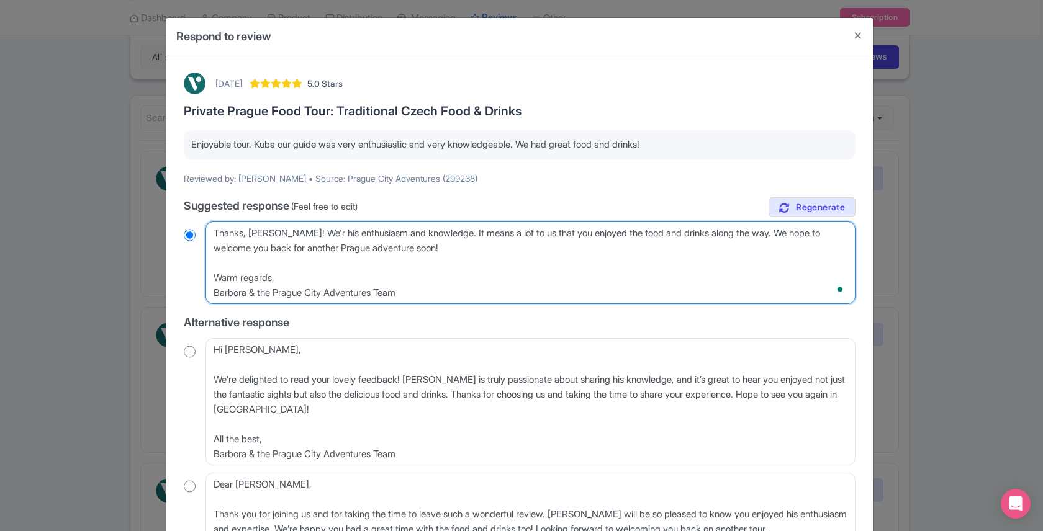
radio input "true"
type textarea "Thanks, Pam! We're his enthusiasm and knowledge. It means a lot to us that you …"
radio input "true"
type textarea "Thanks, Pam! We're his enthusiasm and knowledge. It means a lot to us that you …"
radio input "true"
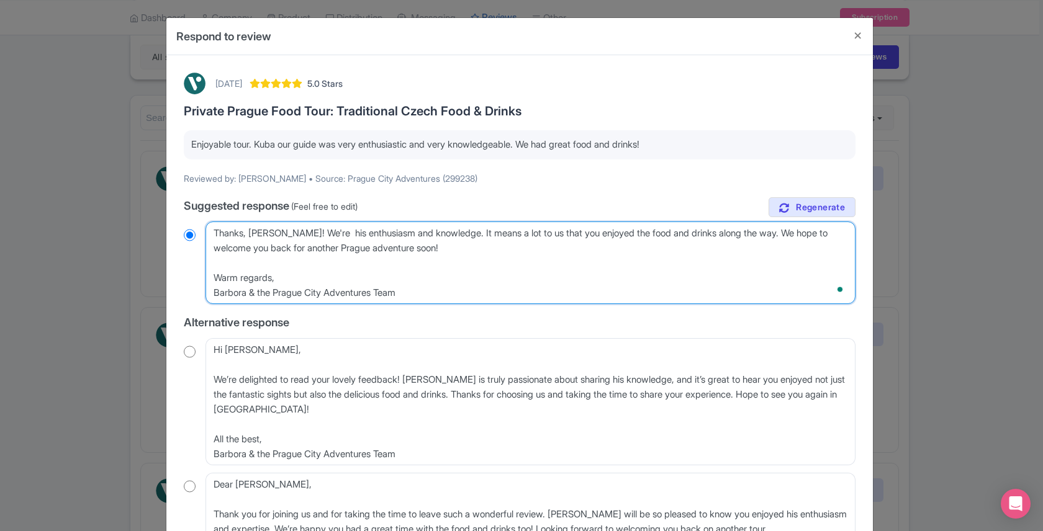
type textarea "Thanks, Pam! We're h his enthusiasm and knowledge. It means a lot to us that yo…"
radio input "true"
type textarea "Thanks, Pam! We're ha his enthusiasm and knowledge. It means a lot to us that y…"
radio input "true"
type textarea "Thanks, Pam! We're hap his enthusiasm and knowledge. It means a lot to us that …"
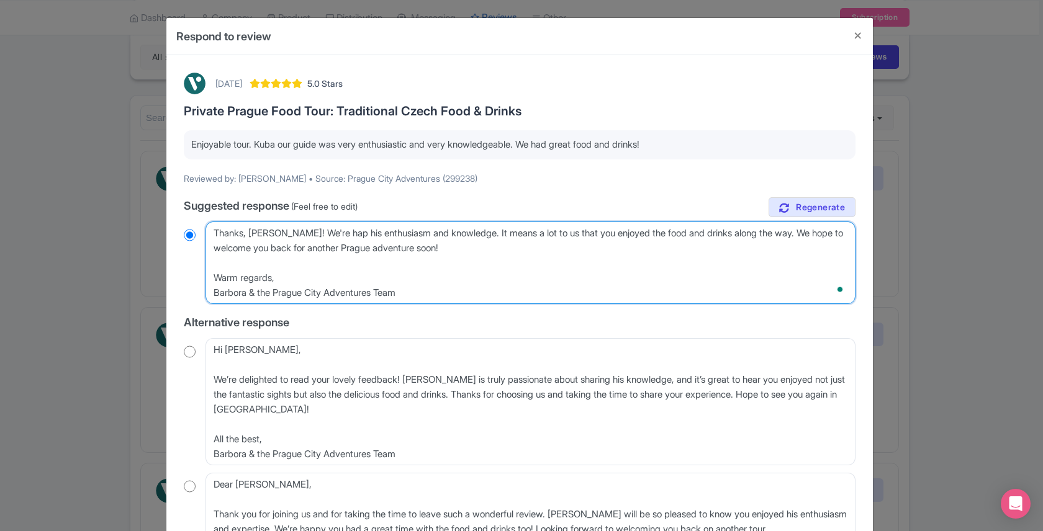
radio input "true"
type textarea "Thanks, Pam! We're happ his enthusiasm and knowledge. It means a lot to us that…"
radio input "true"
type textarea "Thanks, Pam! We're happy his enthusiasm and knowledge. It means a lot to us tha…"
radio input "true"
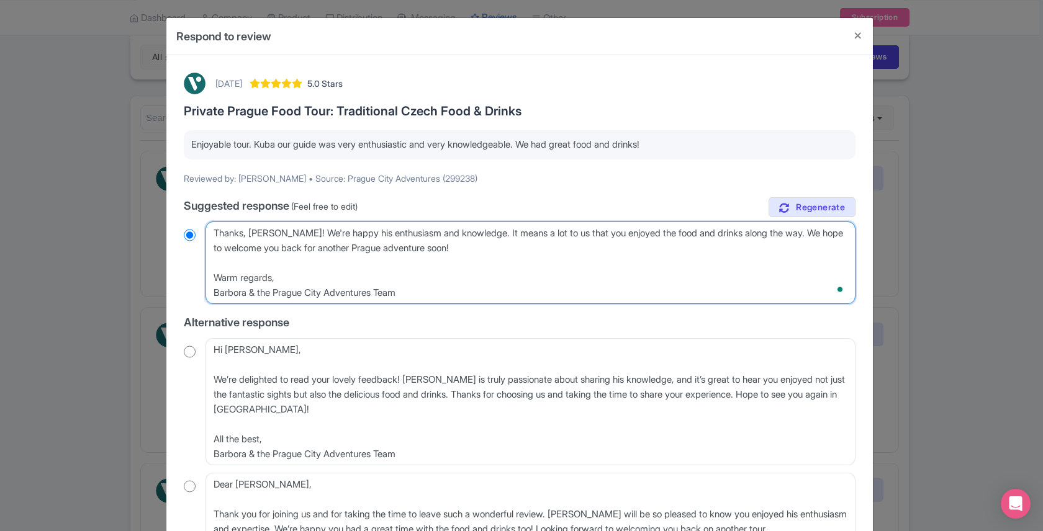
type textarea "Thanks, Pam! We're happy his enthusiasm and knowledge. It means a lot to us tha…"
radio input "true"
type textarea "Thanks, Pam! We're happy t his enthusiasm and knowledge. It means a lot to us t…"
radio input "true"
type textarea "Thanks, Pam! We're happy th his enthusiasm and knowledge. It means a lot to us …"
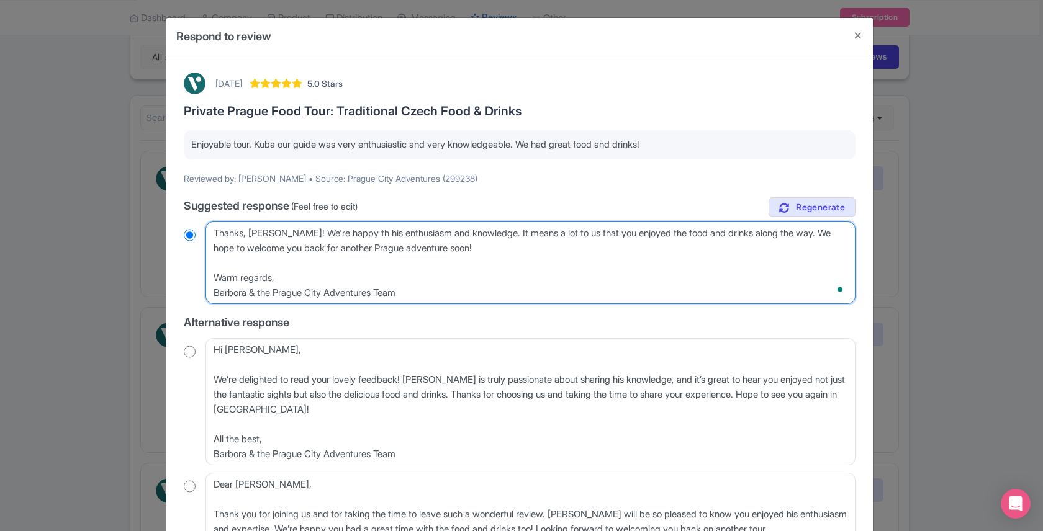
radio input "true"
type textarea "Thanks, Pam! We're happy tha his enthusiasm and knowledge. It means a lot to us…"
radio input "true"
type textarea "Thanks, Pam! We're happy that his enthusiasm and knowledge. It means a lot to u…"
radio input "true"
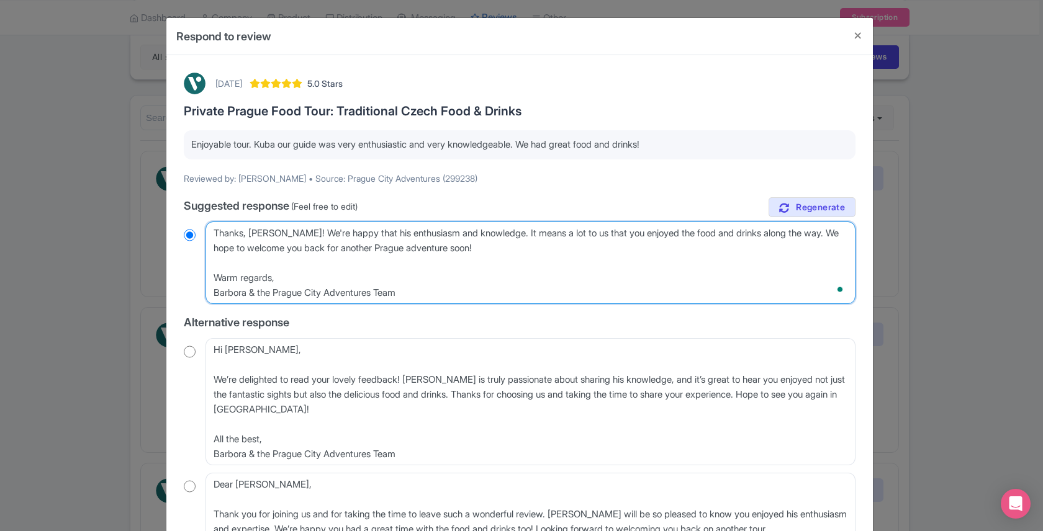
type textarea "Thanks, Pam! We're happy that his enthusiasm and knowledge. It means a lot to u…"
radio input "true"
type textarea "Thanks, Pam! We're happy that y his enthusiasm and knowledge. It means a lot to…"
radio input "true"
type textarea "Thanks, Pam! We're happy that you his enthusiasm and knowledge. It means a lot …"
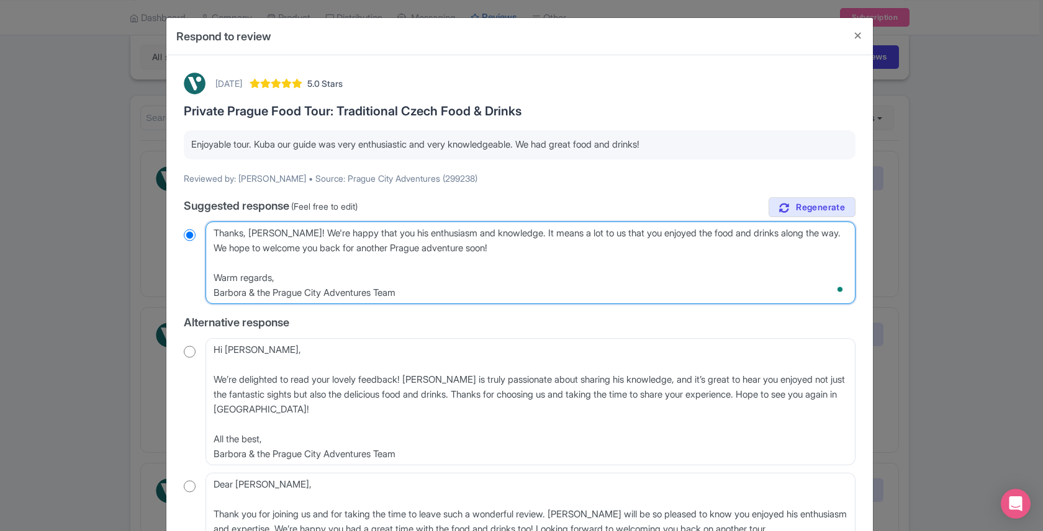
radio input "true"
type textarea "Thanks, Pam! We're happy that you his enthusiasm and knowledge. It means a lot …"
radio input "true"
type textarea "Thanks, Pam! We're happy that you e his enthusiasm and knowledge. It means a lo…"
radio input "true"
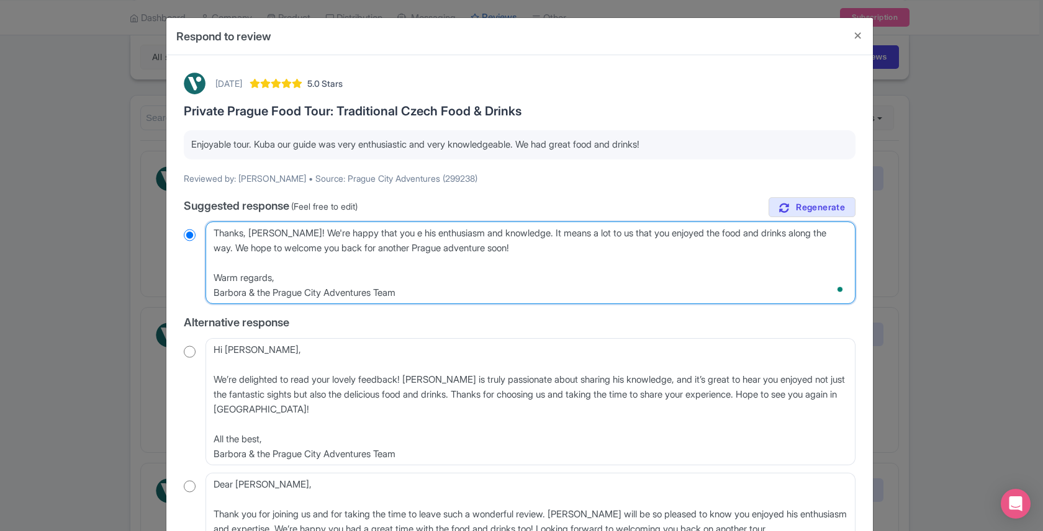
type textarea "Thanks, Pam! We're happy that you en his enthusiasm and knowledge. It means a l…"
radio input "true"
type textarea "Thanks, Pam! We're happy that you enj his enthusiasm and knowledge. It means a …"
radio input "true"
type textarea "Thanks, Pam! We're happy that you enjo his enthusiasm and knowledge. It means a…"
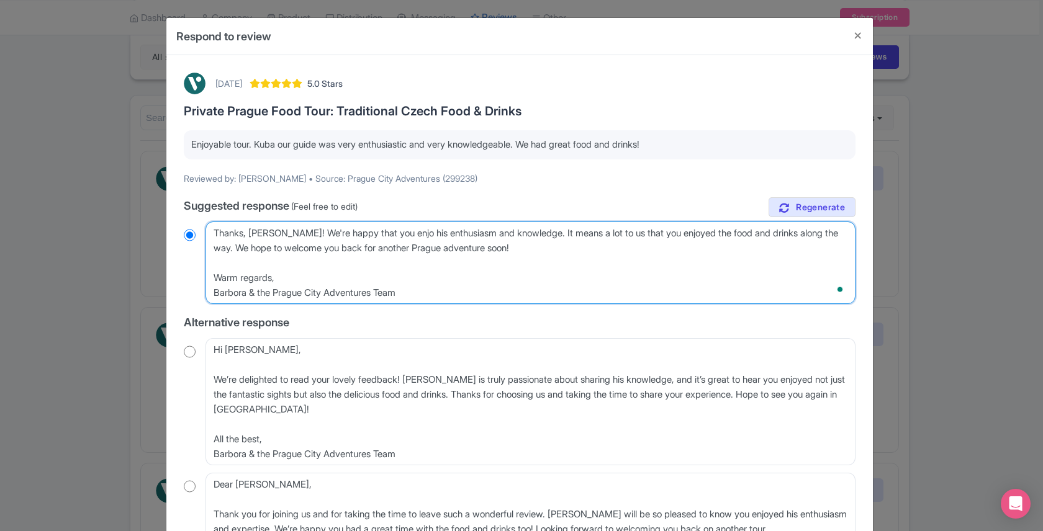
radio input "true"
type textarea "Thanks, Pam! We're happy that you enjoy his enthusiasm and knowledge. It means …"
radio input "true"
type textarea "Thanks, Pam! We're happy that you enjoye his enthusiasm and knowledge. It means…"
radio input "true"
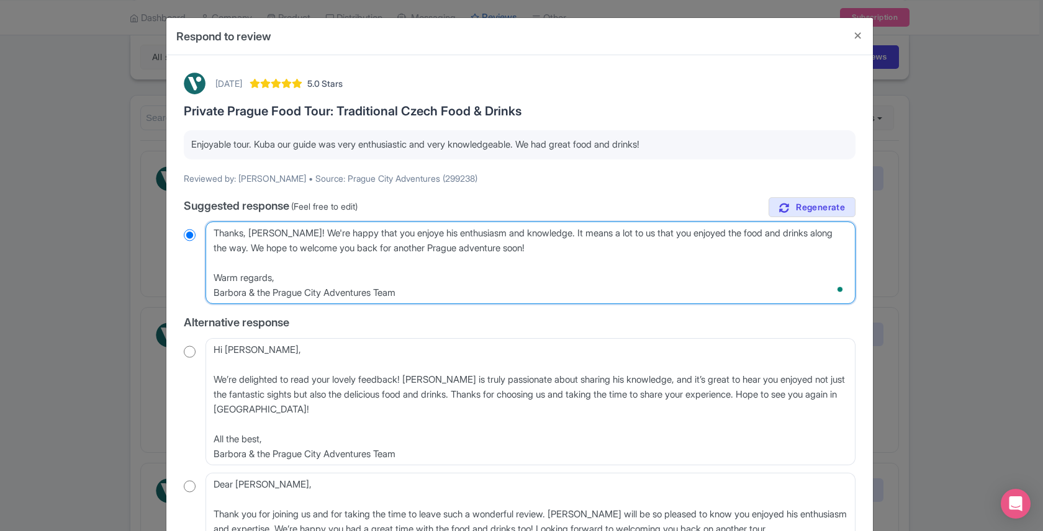
type textarea "Thanks, Pam! We're happy that you enjoyed his enthusiasm and knowledge. It mean…"
radio input "true"
type textarea "Thanks, Pam! We're happy that you enjoyed his enthusiasm and knowledge. It mean…"
radio input "true"
type textarea "Thanks, Pam! We're happy that you enjoyed hi enthusiasm and knowledge. It means…"
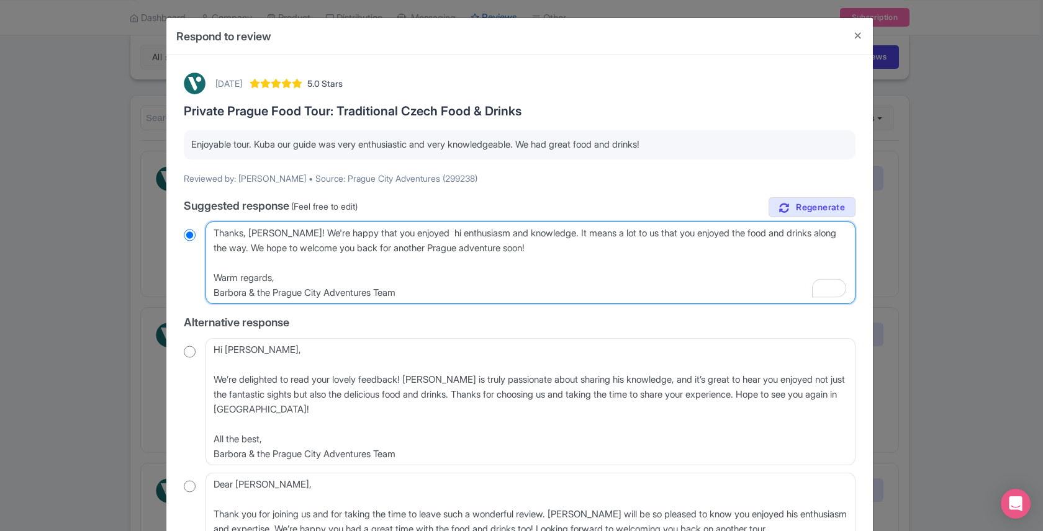
radio input "true"
type textarea "Thanks, Pam! We're happy that you enjoyed h enthusiasm and knowledge. It means …"
radio input "true"
type textarea "Thanks, Pam! We're happy that you enjoyed enthusiasm and knowledge. It means a …"
radio input "true"
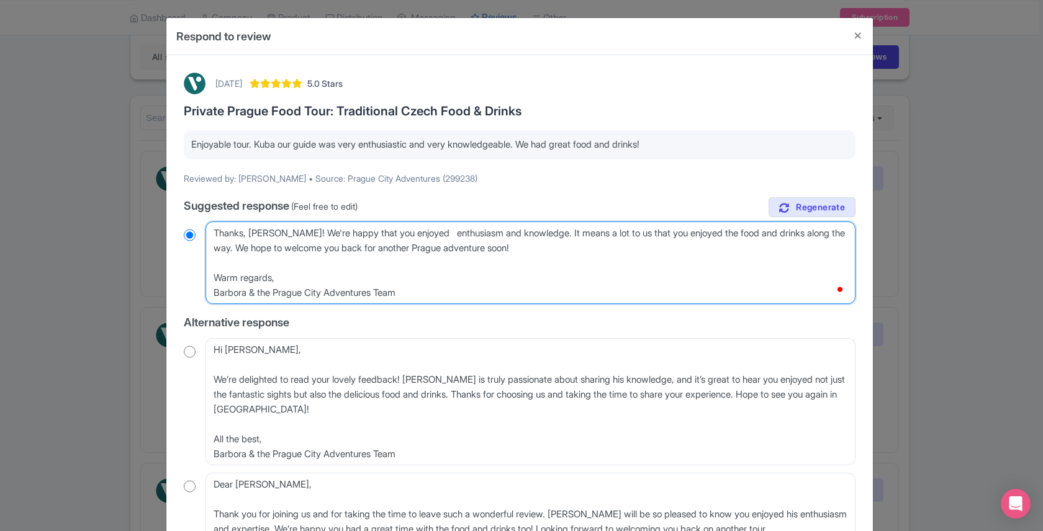
type textarea "Thanks, Pam! We're happy that you enjoyed enthusiasm and knowledge. It means a …"
radio input "true"
type textarea "Thanks, Pam! We're happy that you enjoyed K enthusiasm and knowledge. It means …"
radio input "true"
type textarea "Thanks, Pam! We're happy that you enjoyed Ku enthusiasm and knowledge. It means…"
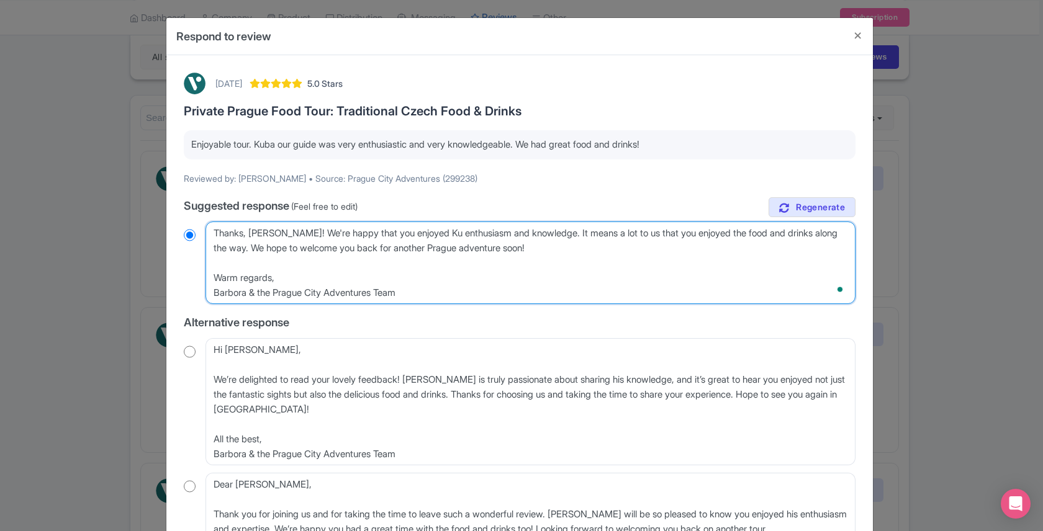
radio input "true"
type textarea "Thanks, Pam! We're happy that you enjoyed Kub enthusiasm and knowledge. It mean…"
radio input "true"
type textarea "Thanks, Pam! We're happy that you enjoyed Kuba enthusiasm and knowledge. It mea…"
radio input "true"
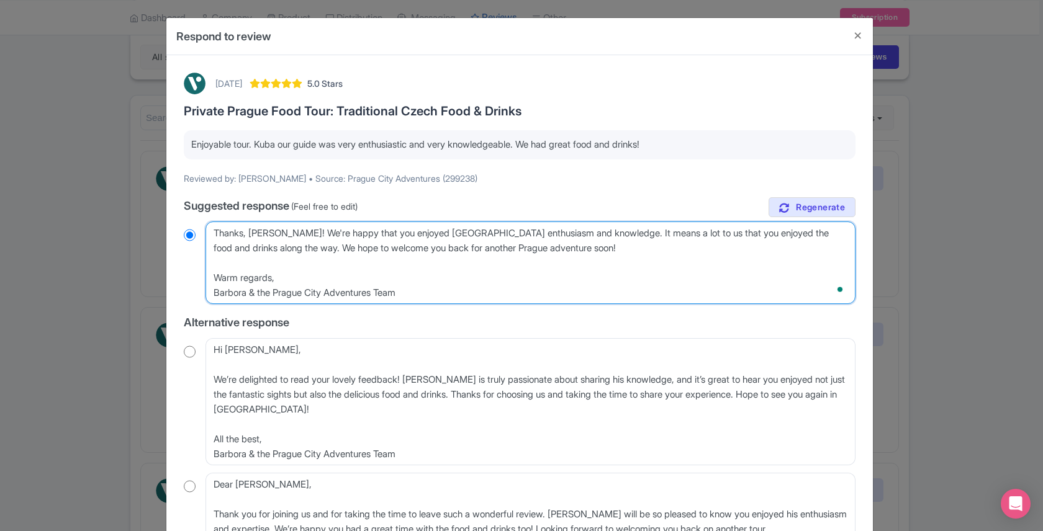
type textarea "Thanks, Pam! We're happy that you enjoyed Kuba' enthusiasm and knowledge. It me…"
radio input "true"
type textarea "Thanks, Pam! We're happy that you enjoyed Kuba's enthusiasm and knowledge. It m…"
radio input "true"
drag, startPoint x: 249, startPoint y: 250, endPoint x: 576, endPoint y: 235, distance: 326.9
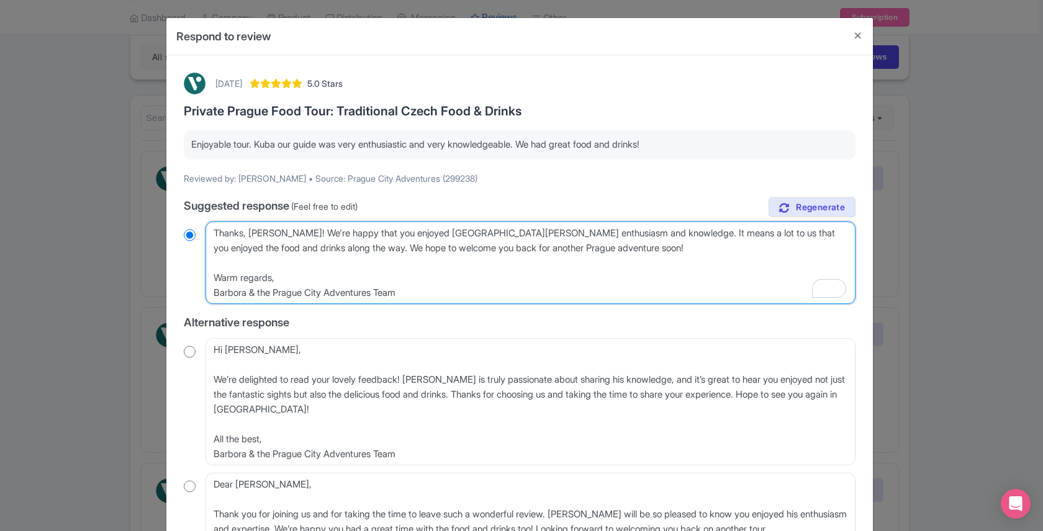
click at [576, 235] on textarea "Dear Pam, Thank you so much for your kind review! We’re thrilled to hear you en…" at bounding box center [531, 263] width 650 height 83
drag, startPoint x: 248, startPoint y: 247, endPoint x: 562, endPoint y: 233, distance: 313.9
click at [562, 233] on textarea "Dear Pam, Thank you so much for your kind review! We’re thrilled to hear you en…" at bounding box center [531, 263] width 650 height 83
type textarea "Thanks, Pam! We're happy that you enjoyed Kuba's enthusiasm and knowledge. We h…"
radio input "true"
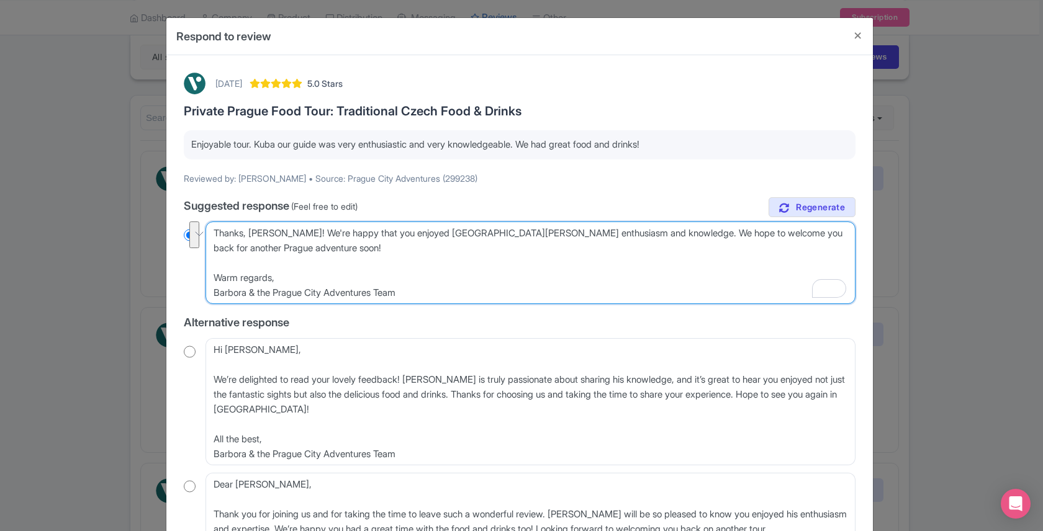
drag, startPoint x: 618, startPoint y: 233, endPoint x: 639, endPoint y: 245, distance: 24.5
click at [639, 245] on textarea "Dear Pam, Thank you so much for your kind review! We’re thrilled to hear you en…" at bounding box center [531, 263] width 650 height 83
type textarea "Thanks, Pam! We're happy that you enjoyed Kuba's enthusiasm and knowledge. We h…"
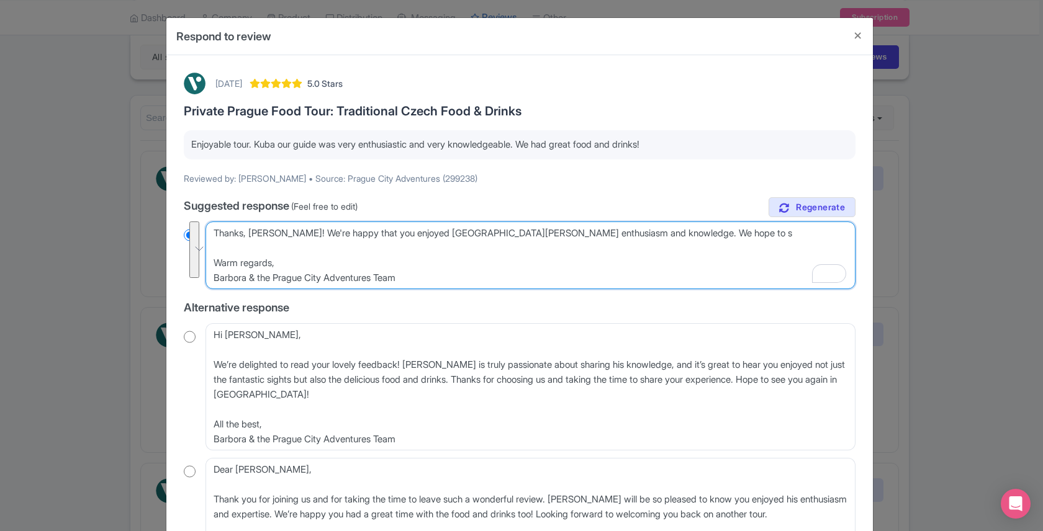
radio input "true"
type textarea "Thanks, Pam! We're happy that you enjoyed Kuba's enthusiasm and knowledge. We h…"
radio input "true"
type textarea "Thanks, Pam! We're happy that you enjoyed Kuba's enthusiasm and knowledge. We h…"
radio input "true"
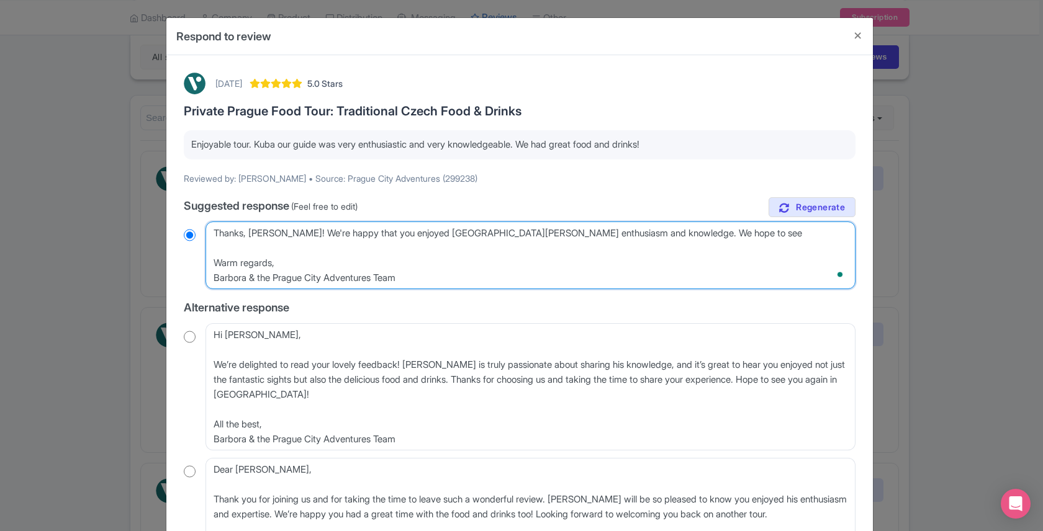
type textarea "Thanks, Pam! We're happy that you enjoyed Kuba's enthusiasm and knowledge. We h…"
radio input "true"
type textarea "Thanks, Pam! We're happy that you enjoyed Kuba's enthusiasm and knowledge. We h…"
radio input "true"
type textarea "Thanks, Pam! We're happy that you enjoyed Kuba's enthusiasm and knowledge. We h…"
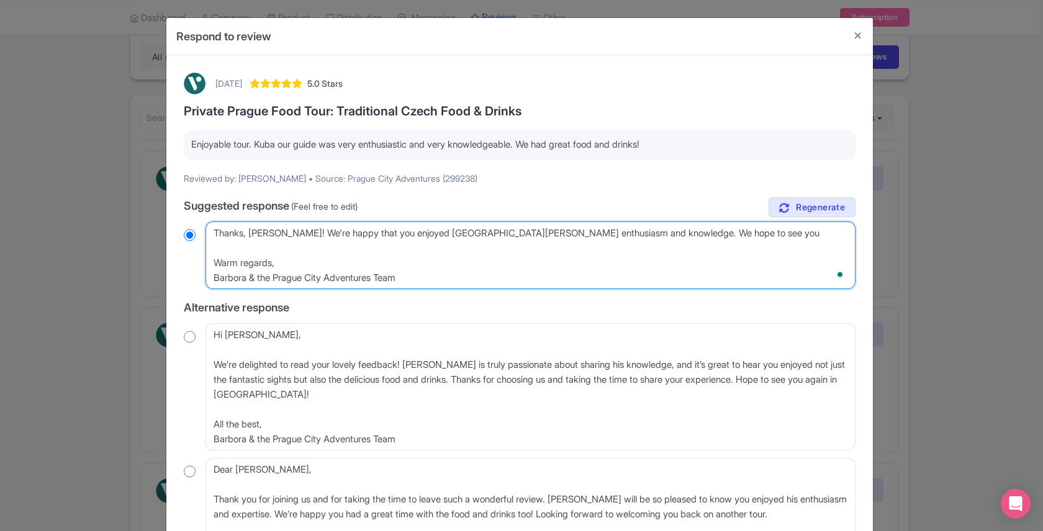
radio input "true"
type textarea "Thanks, Pam! We're happy that you enjoyed Kuba's enthusiasm and knowledge. We h…"
radio input "true"
type textarea "Thanks, Pam! We're happy that you enjoyed Kuba's enthusiasm and knowledge. We h…"
radio input "true"
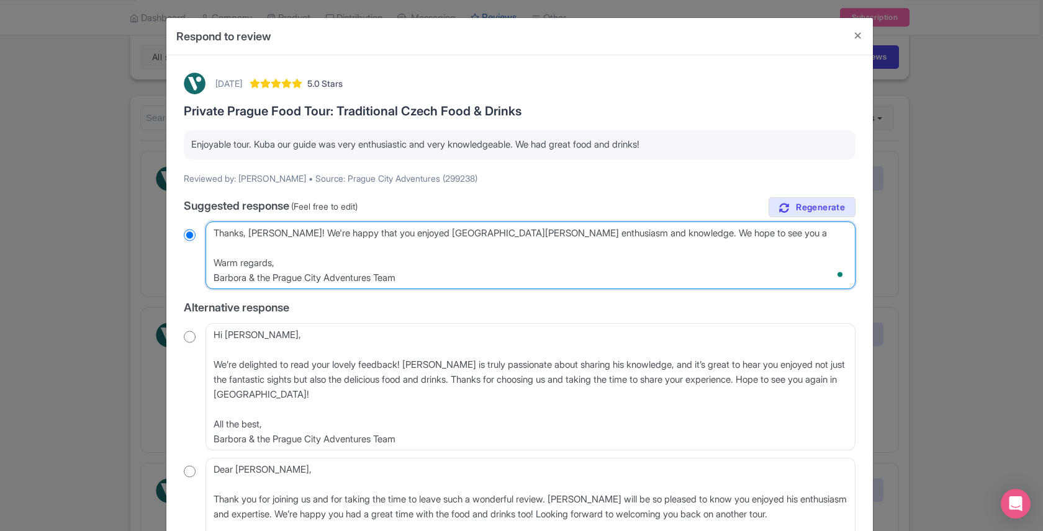
type textarea "Thanks, Pam! We're happy that you enjoyed Kuba's enthusiasm and knowledge. We h…"
radio input "true"
type textarea "Thanks, Pam! We're happy that you enjoyed Kuba's enthusiasm and knowledge. We h…"
radio input "true"
type textarea "Thanks, Pam! We're happy that you enjoyed Kuba's enthusiasm and knowledge. We h…"
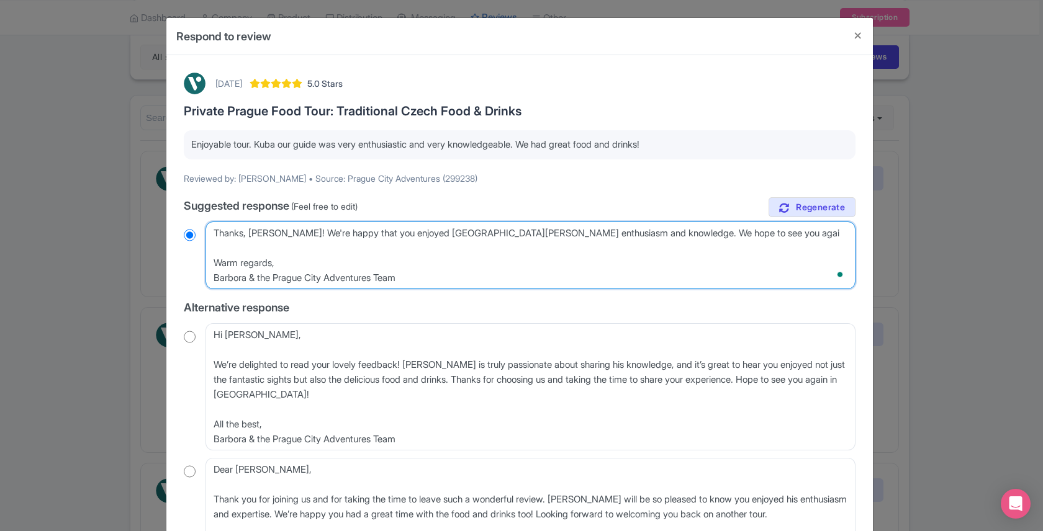
radio input "true"
type textarea "Thanks, Pam! We're happy that you enjoyed Kuba's enthusiasm and knowledge. We h…"
radio input "true"
type textarea "Thanks, Pam! We're happy that you enjoyed Kuba's enthusiasm and knowledge. We h…"
radio input "true"
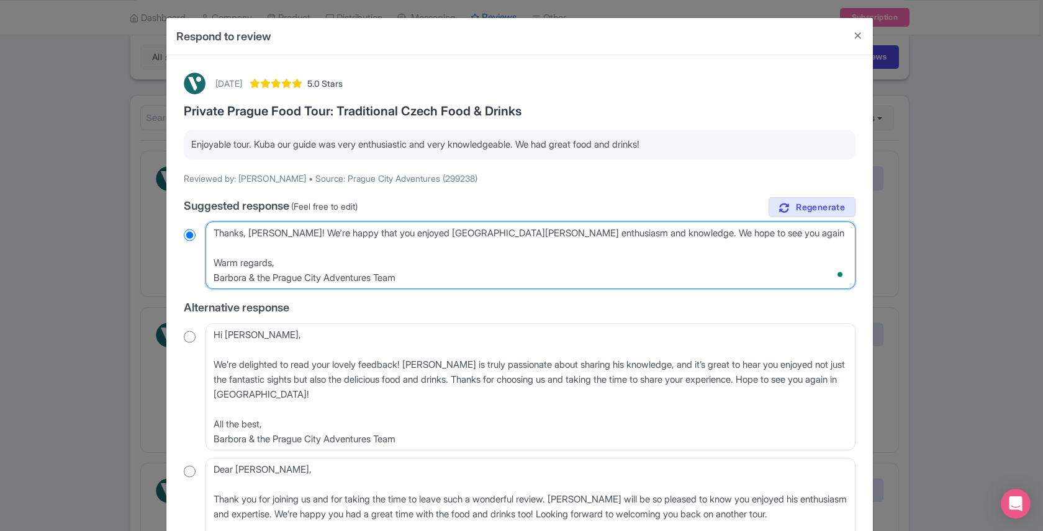
type textarea "Thanks, Pam! We're happy that you enjoyed Kuba's enthusiasm and knowledge. We h…"
radio input "true"
type textarea "Thanks, Pam! We're happy that you enjoyed Kuba's enthusiasm and knowledge. We h…"
radio input "true"
type textarea "Thanks, Pam! We're happy that you enjoyed Kuba's enthusiasm and knowledge. We h…"
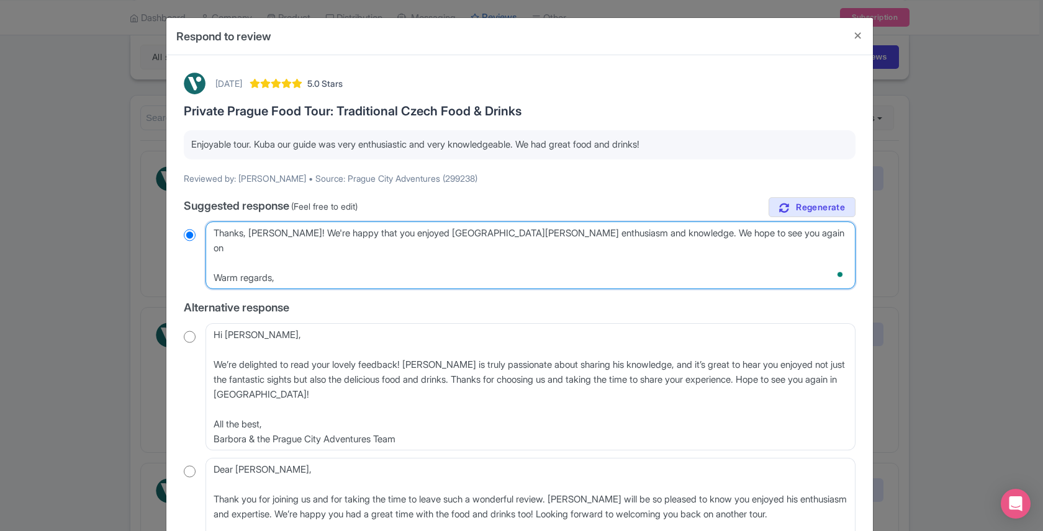
radio input "true"
type textarea "Thanks, Pam! We're happy that you enjoyed Kuba's enthusiasm and knowledge. We h…"
radio input "true"
type textarea "Thanks, Pam! We're happy that you enjoyed Kuba's enthusiasm and knowledge. We h…"
radio input "true"
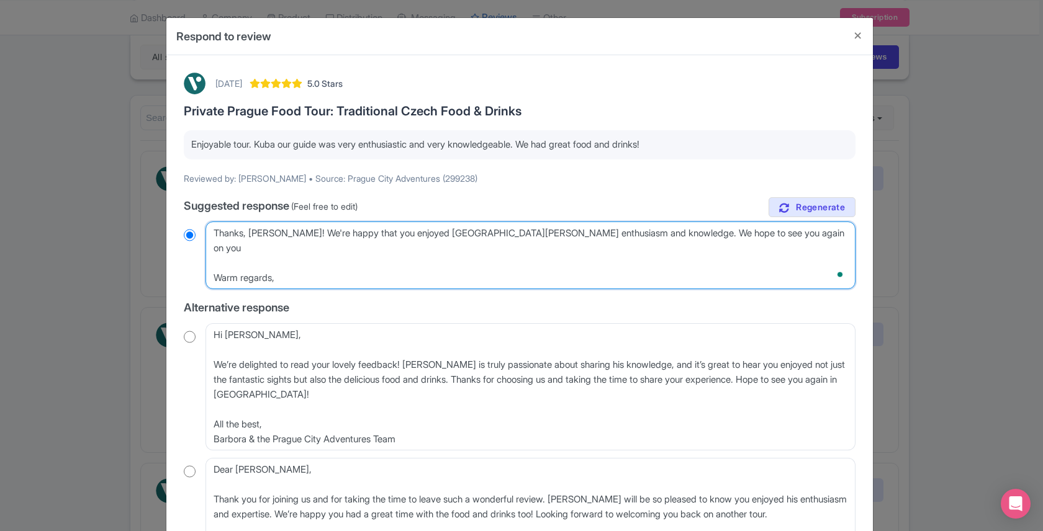
type textarea "Thanks, Pam! We're happy that you enjoyed Kuba's enthusiasm and knowledge. We h…"
radio input "true"
type textarea "Thanks, Pam! We're happy that you enjoyed Kuba's enthusiasm and knowledge. We h…"
radio input "true"
type textarea "Thanks, Pam! We're happy that you enjoyed Kuba's enthusiasm and knowledge. We h…"
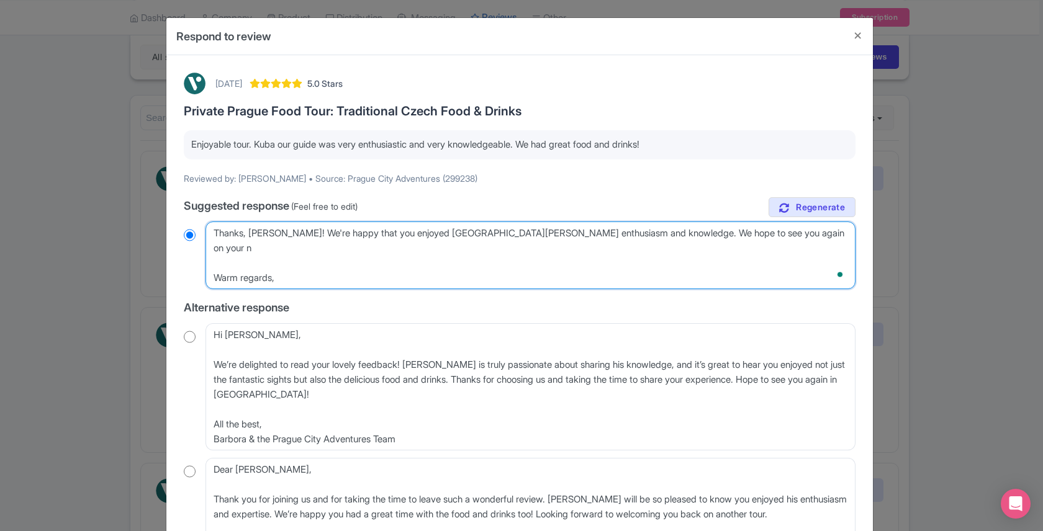
radio input "true"
type textarea "Thanks, Pam! We're happy that you enjoyed Kuba's enthusiasm and knowledge. We h…"
radio input "true"
type textarea "Thanks, Pam! We're happy that you enjoyed Kuba's enthusiasm and knowledge. We h…"
radio input "true"
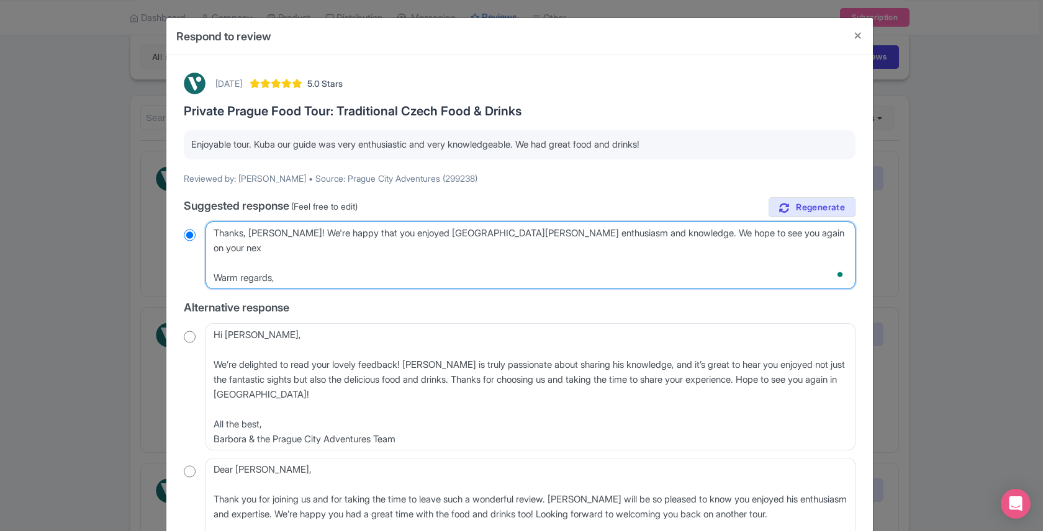
type textarea "Thanks, Pam! We're happy that you enjoyed Kuba's enthusiasm and knowledge. We h…"
radio input "true"
type textarea "Thanks, Pam! We're happy that you enjoyed Kuba's enthusiasm and knowledge. We h…"
radio input "true"
type textarea "Thanks, Pam! We're happy that you enjoyed Kuba's enthusiasm and knowledge. We h…"
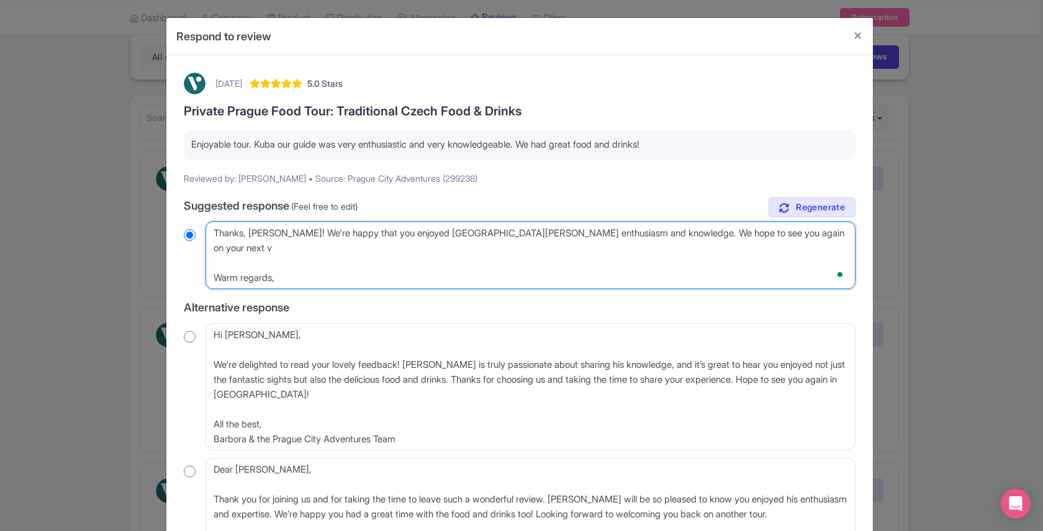
radio input "true"
type textarea "Thanks, Pam! We're happy that you enjoyed Kuba's enthusiasm and knowledge. We h…"
radio input "true"
type textarea "Thanks, Pam! We're happy that you enjoyed Kuba's enthusiasm and knowledge. We h…"
radio input "true"
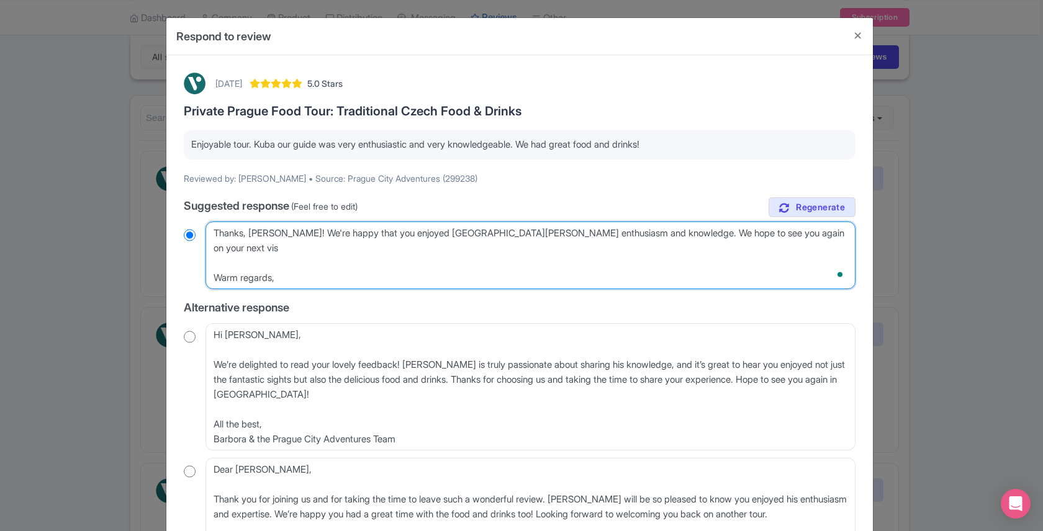
type textarea "Thanks, Pam! We're happy that you enjoyed Kuba's enthusiasm and knowledge. We h…"
radio input "true"
type textarea "Thanks, Pam! We're happy that you enjoyed Kuba's enthusiasm and knowledge. We h…"
radio input "true"
type textarea "Thanks, Pam! We're happy that you enjoyed Kuba's enthusiasm and knowledge. We h…"
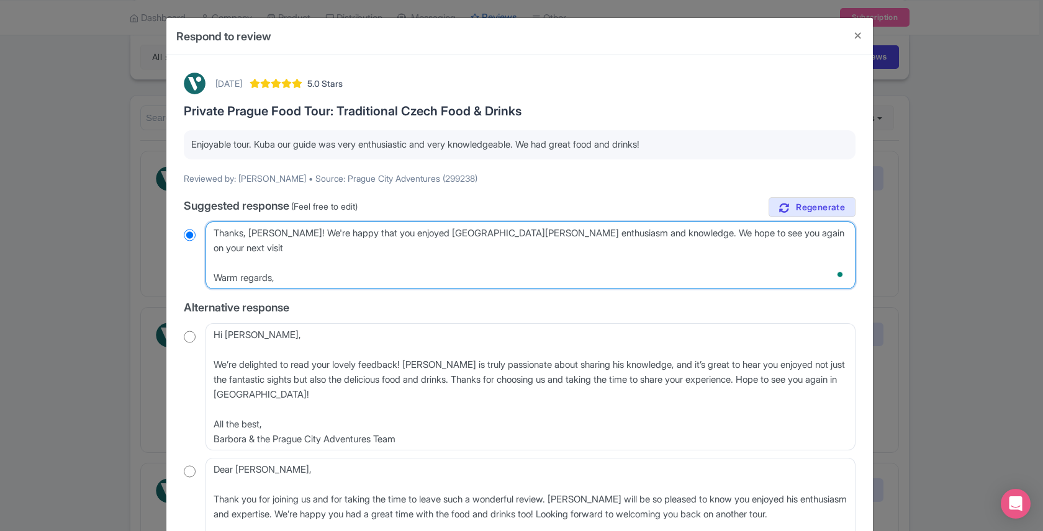
radio input "true"
type textarea "Thanks, Pam! We're happy that you enjoyed Kuba's enthusiasm and knowledge. We h…"
radio input "true"
type textarea "Thanks, Pam! We're happy that you enjoyed Kuba's enthusiasm and knowledge. We h…"
radio input "true"
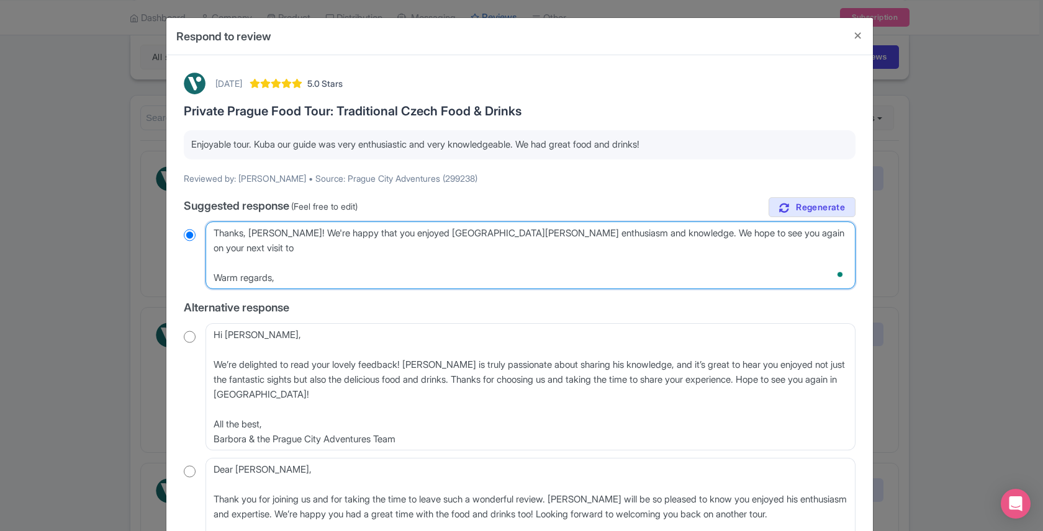
type textarea "Thanks, Pam! We're happy that you enjoyed Kuba's enthusiasm and knowledge. We h…"
radio input "true"
type textarea "Thanks, Pam! We're happy that you enjoyed Kuba's enthusiasm and knowledge. We h…"
radio input "true"
type textarea "Thanks, Pam! We're happy that you enjoyed Kuba's enthusiasm and knowledge. We h…"
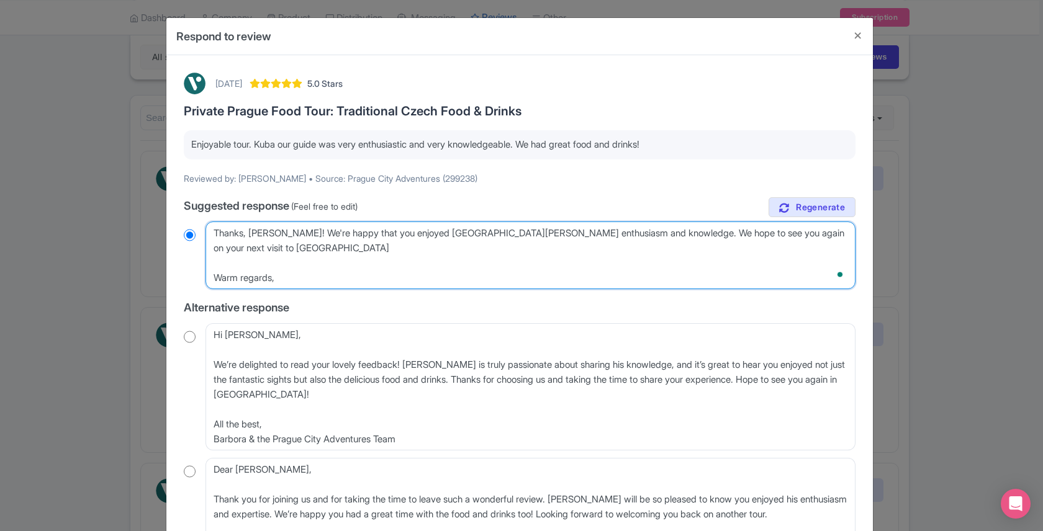
radio input "true"
type textarea "Thanks, Pam! We're happy that you enjoyed Kuba's enthusiasm and knowledge. We h…"
radio input "true"
type textarea "Thanks, Pam! We're happy that you enjoyed Kuba's enthusiasm and knowledge. We h…"
radio input "true"
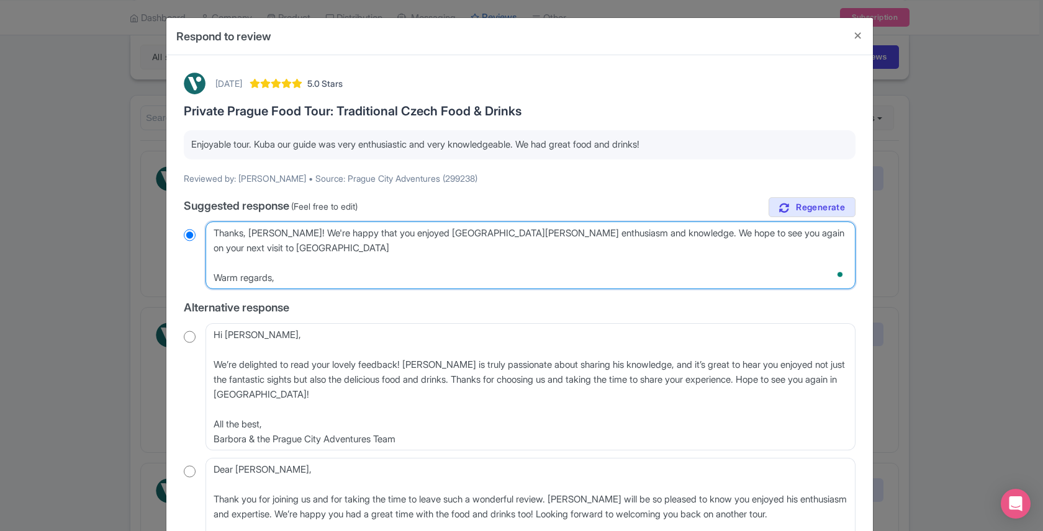
type textarea "Thanks, Pam! We're happy that you enjoyed Kuba's enthusiasm and knowledge. We h…"
radio input "true"
type textarea "Thanks, Pam! We're happy that you enjoyed Kuba's enthusiasm and knowledge. We h…"
radio input "true"
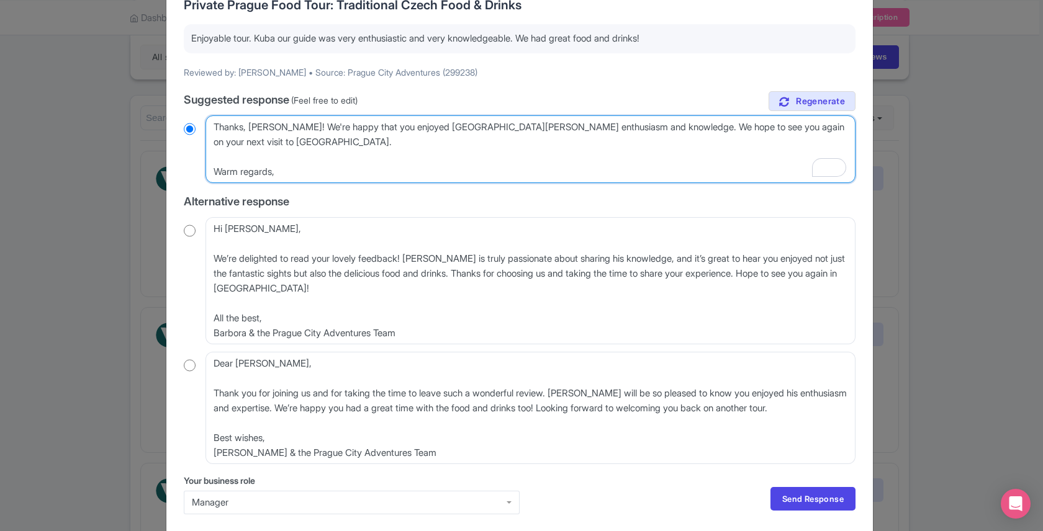
scroll to position [153, 0]
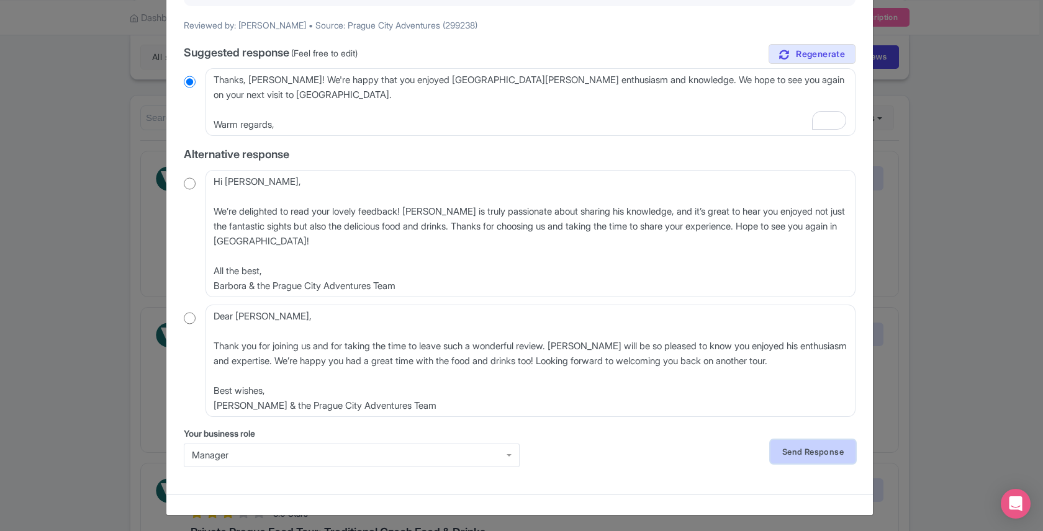
click at [815, 458] on link "Send Response" at bounding box center [812, 452] width 85 height 24
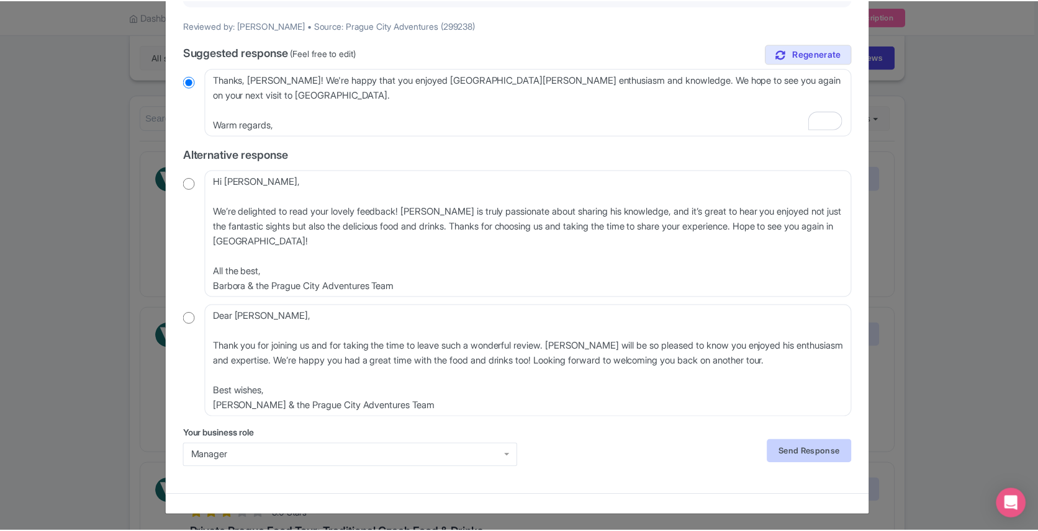
scroll to position [0, 0]
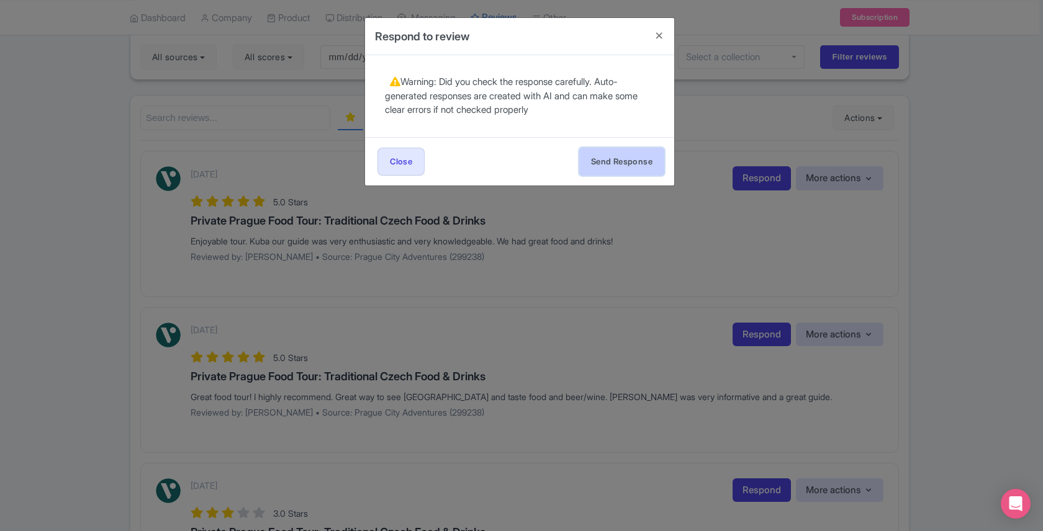
click at [611, 157] on button "Send Response" at bounding box center [621, 162] width 85 height 28
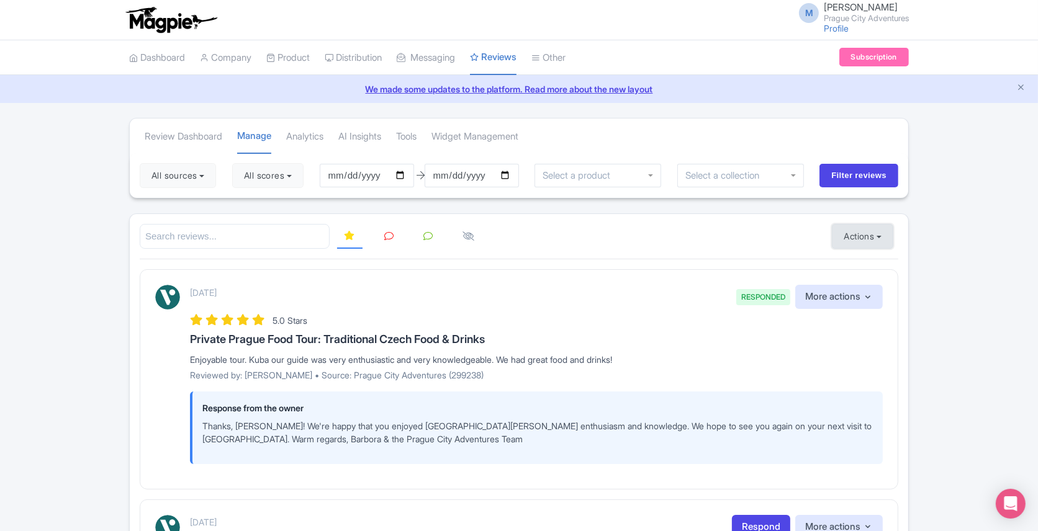
click at [880, 235] on button "Actions" at bounding box center [862, 236] width 61 height 25
click at [332, 356] on div "Enjoyable tour. Kuba our guide was very enthusiastic and very knowledgeable. We…" at bounding box center [536, 359] width 693 height 13
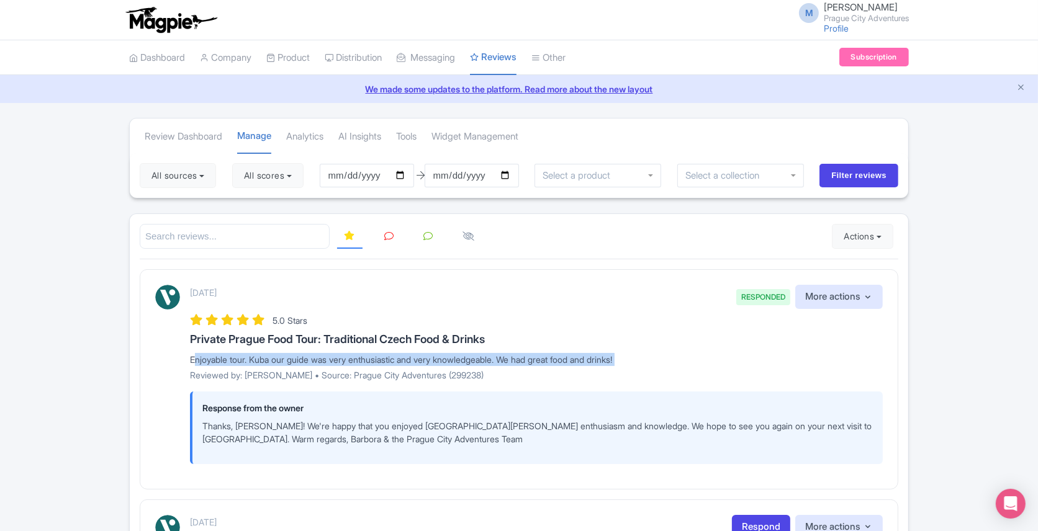
copy div "Enjoyable tour. Kuba our guide was very enthusiastic and very knowledgeable. We…"
click at [265, 426] on p "Thanks, Pam! We're happy that you enjoyed Kuba's enthusiasm and knowledge. We h…" at bounding box center [537, 433] width 671 height 26
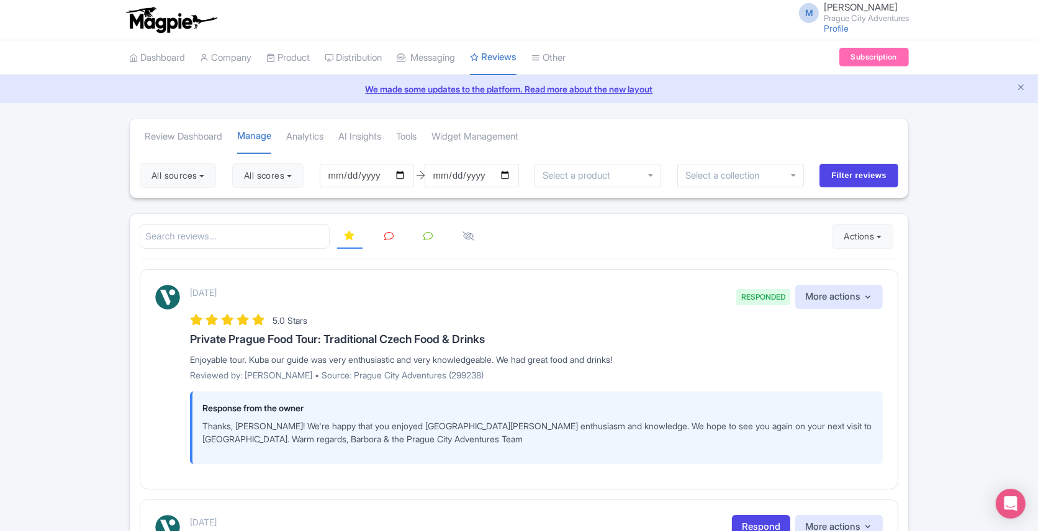
click at [265, 426] on p "Thanks, Pam! We're happy that you enjoyed Kuba's enthusiasm and knowledge. We h…" at bounding box center [537, 433] width 671 height 26
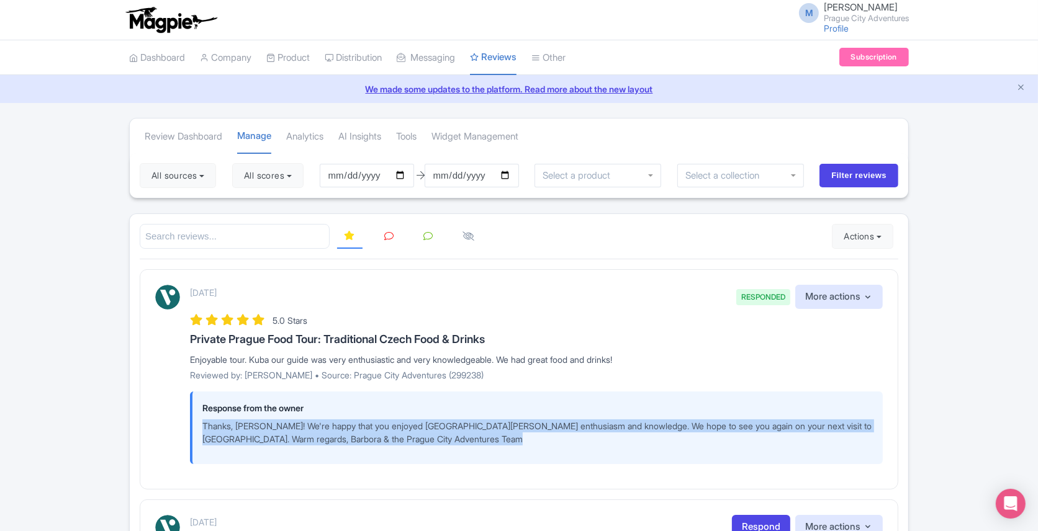
copy div "Thanks, Pam! We're happy that you enjoyed Kuba's enthusiasm and knowledge. We h…"
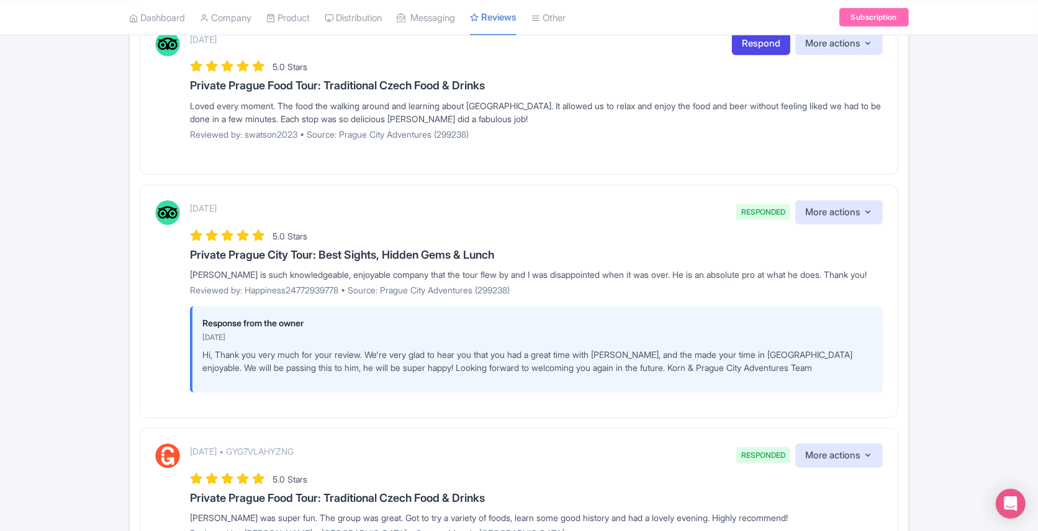
scroll to position [908, 0]
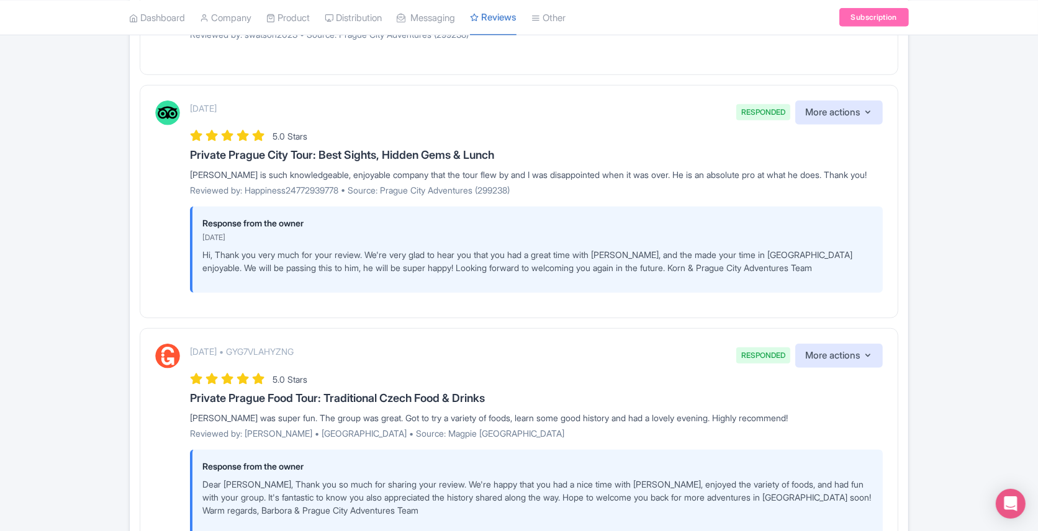
click at [233, 173] on div "Mark is such knowledgeable, enjoyable company that the tour flew by and I was d…" at bounding box center [536, 174] width 693 height 13
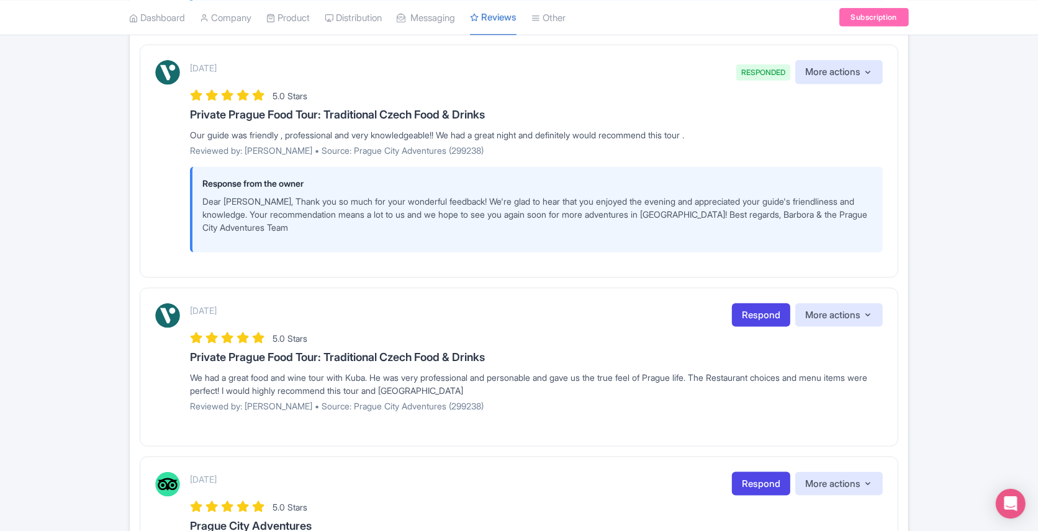
scroll to position [1437, 0]
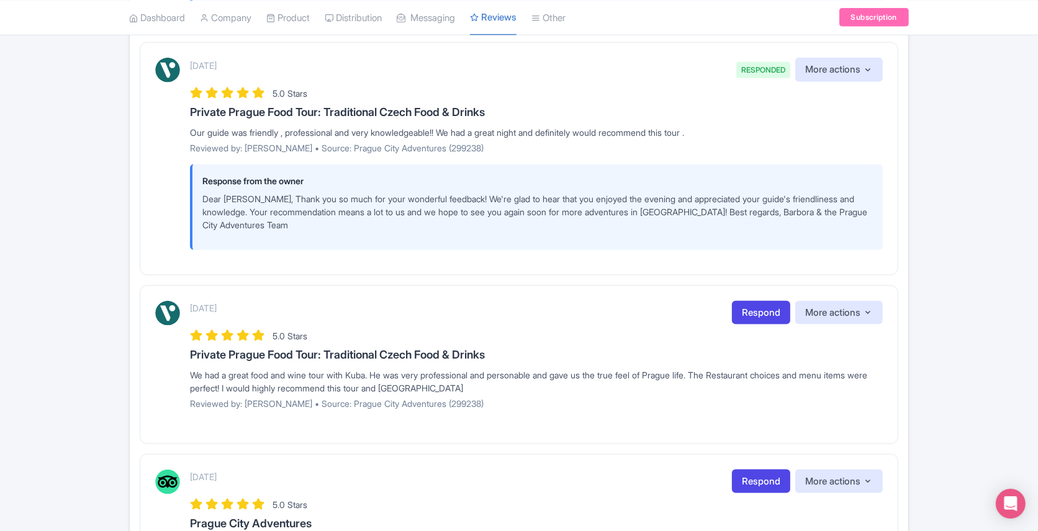
click at [235, 198] on p "Dear Maureen, Thank you so much for your wonderful feedback! We're glad to hear…" at bounding box center [537, 211] width 671 height 39
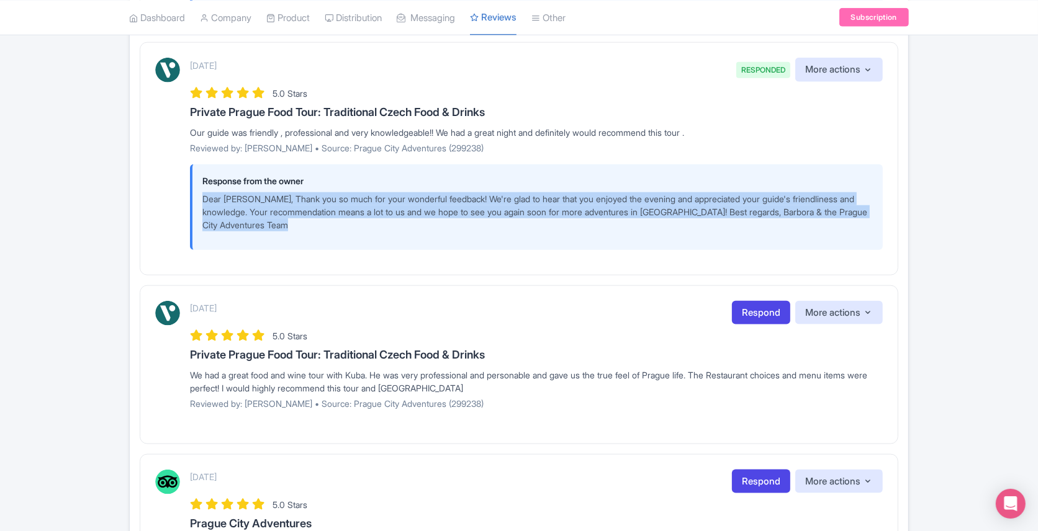
copy div "Dear Maureen, Thank you so much for your wonderful feedback! We're glad to hear…"
click at [220, 126] on div "Our guide was friendly , professional and very knowledgeable!! We had a great n…" at bounding box center [536, 132] width 693 height 13
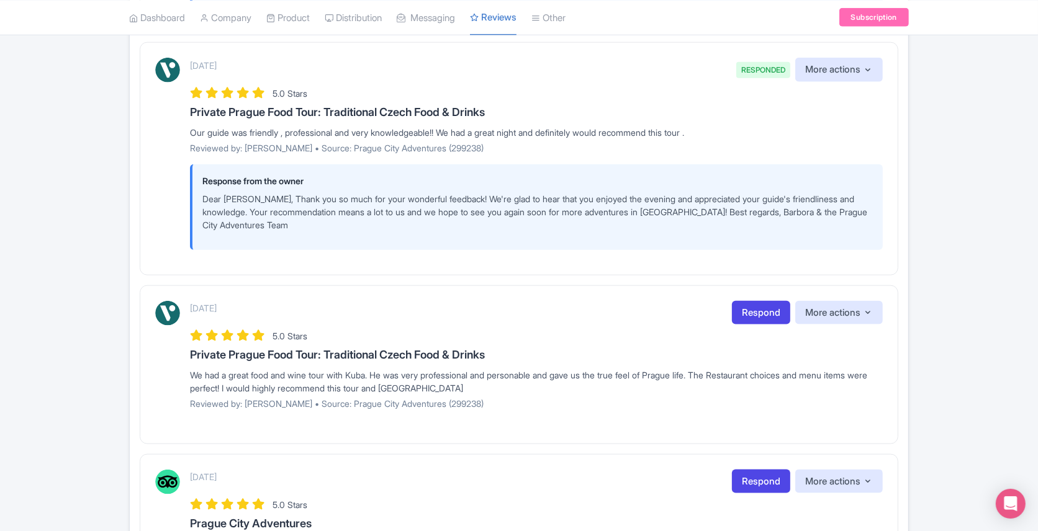
click at [220, 126] on div "Our guide was friendly , professional and very knowledgeable!! We had a great n…" at bounding box center [536, 132] width 693 height 13
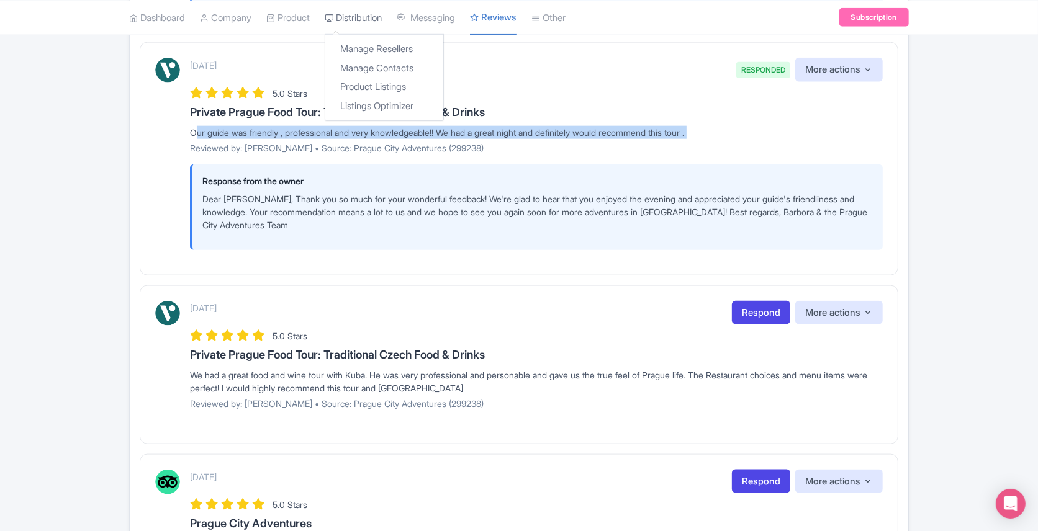
copy div "Our guide was friendly , professional and very knowledgeable!! We had a great n…"
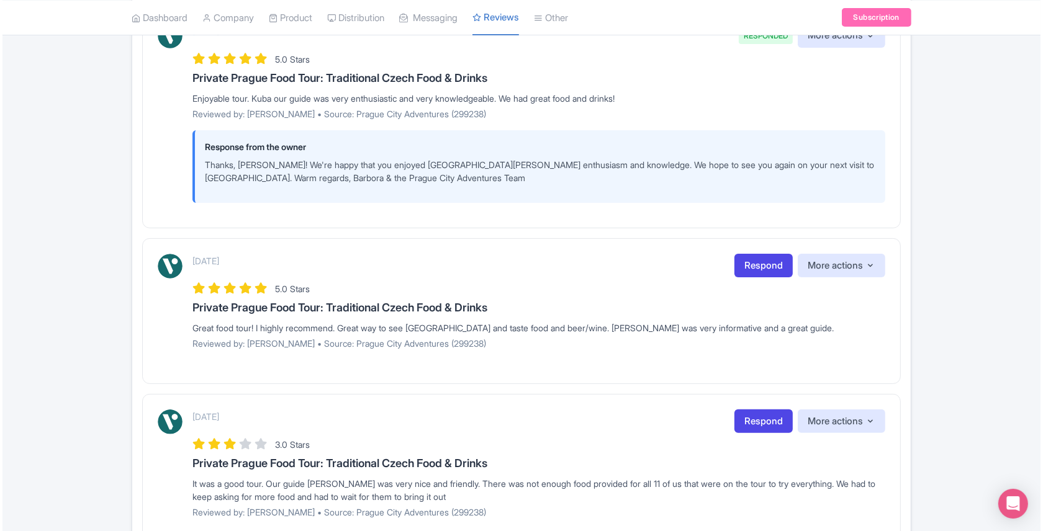
scroll to position [287, 0]
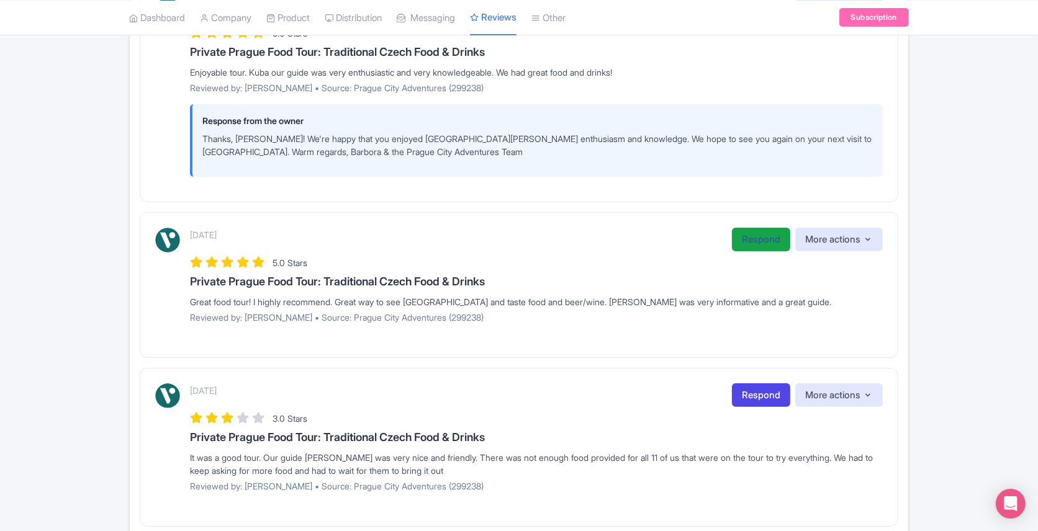
click at [757, 239] on link "Respond" at bounding box center [761, 240] width 58 height 24
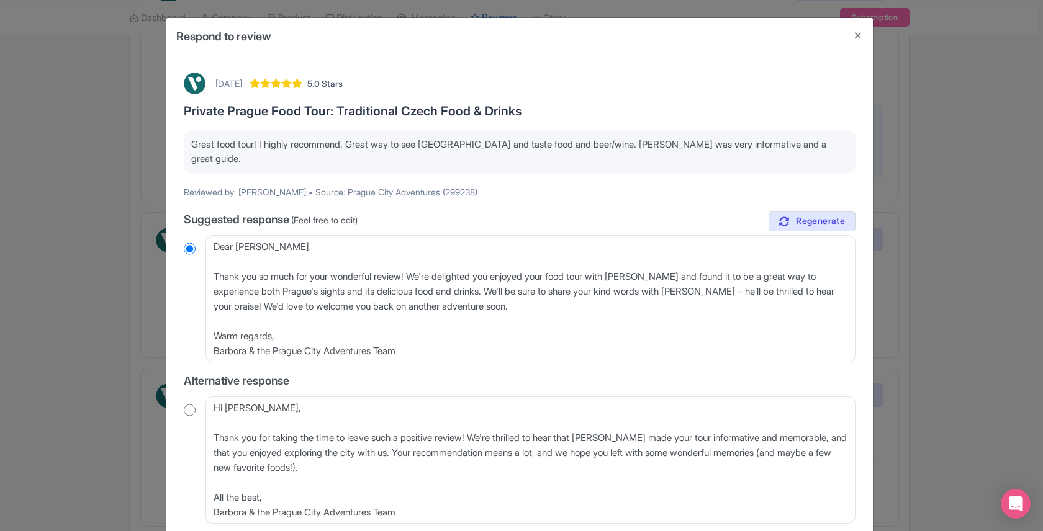
click at [269, 144] on p "Great food tour! I highly recommend. Great way to see Prague and taste food and…" at bounding box center [519, 152] width 657 height 28
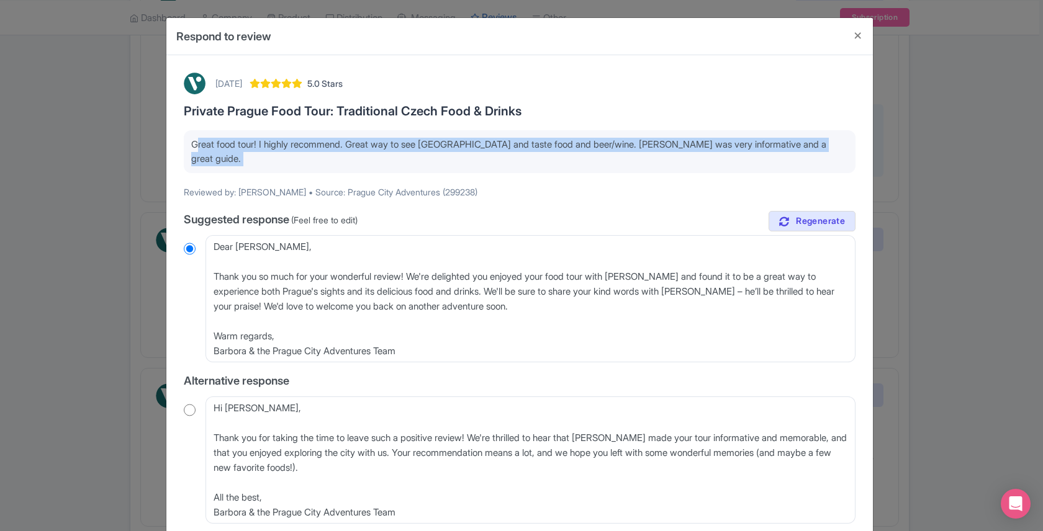
copy div "Great food tour! I highly recommend. Great way to see Prague and taste food and…"
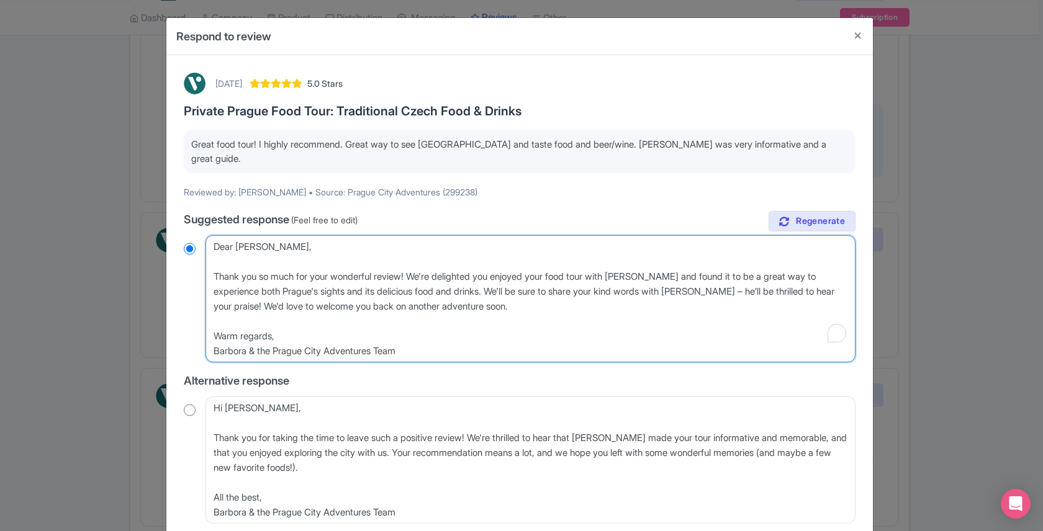
drag, startPoint x: 213, startPoint y: 264, endPoint x: 209, endPoint y: 233, distance: 30.7
click at [209, 235] on textarea "Dear Susan, Thank you so much for your wonderful review! We're delighted you en…" at bounding box center [531, 298] width 650 height 127
type textarea "Thank you so much for your wonderful review! We're delighted you enjoyed your f…"
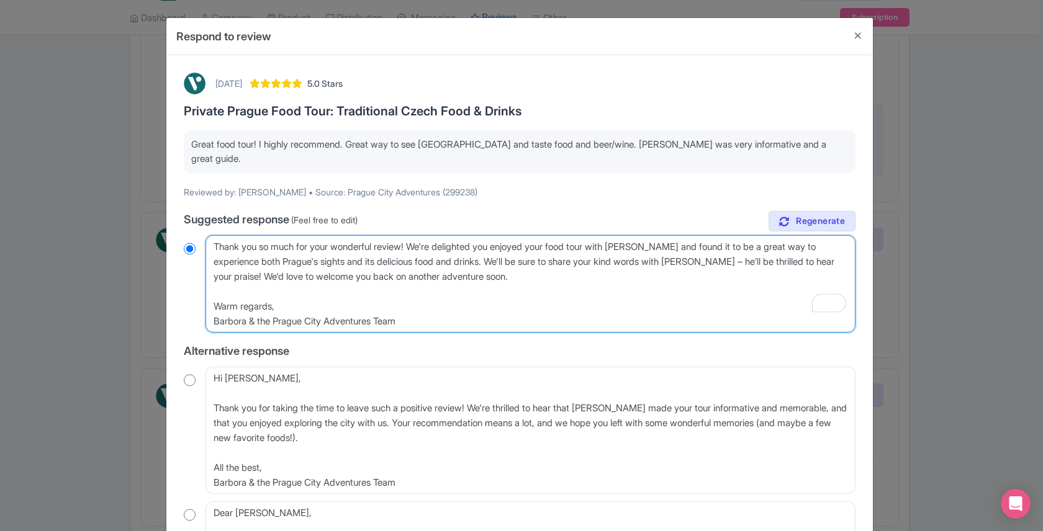
radio input "true"
click at [412, 235] on textarea "Dear Susan, Thank you so much for your wonderful review! We're delighted you en…" at bounding box center [531, 283] width 650 height 97
type textarea "Thank you so much for your wonderful review,! We're delighted you enjoyed your …"
radio input "true"
type textarea "Thank you so much for your wonderful review, ! We're delighted you enjoyed your…"
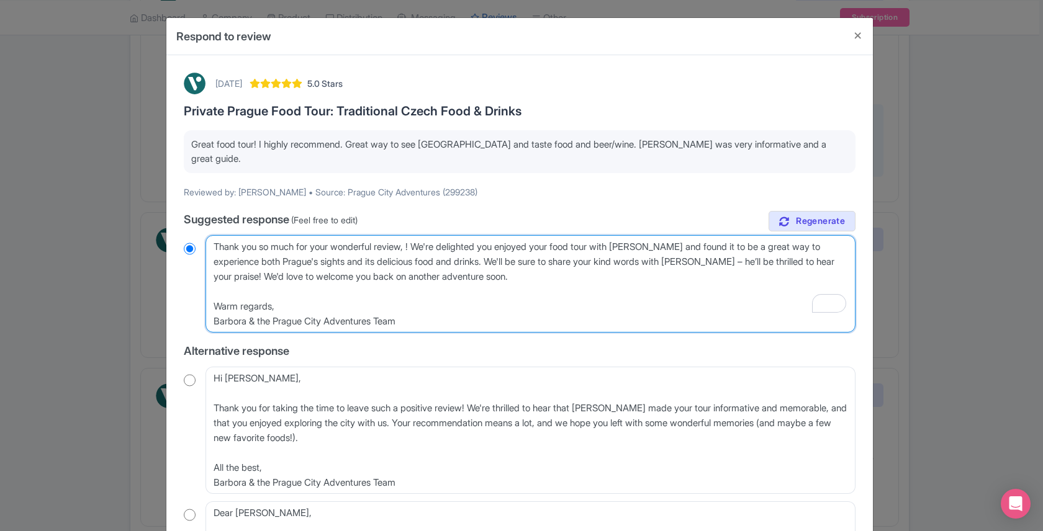
radio input "true"
type textarea "Thank you so much for your wonderful review, S! We're delighted you enjoyed you…"
radio input "true"
type textarea "Thank you so much for your wonderful review, Su! We're delighted you enjoyed yo…"
radio input "true"
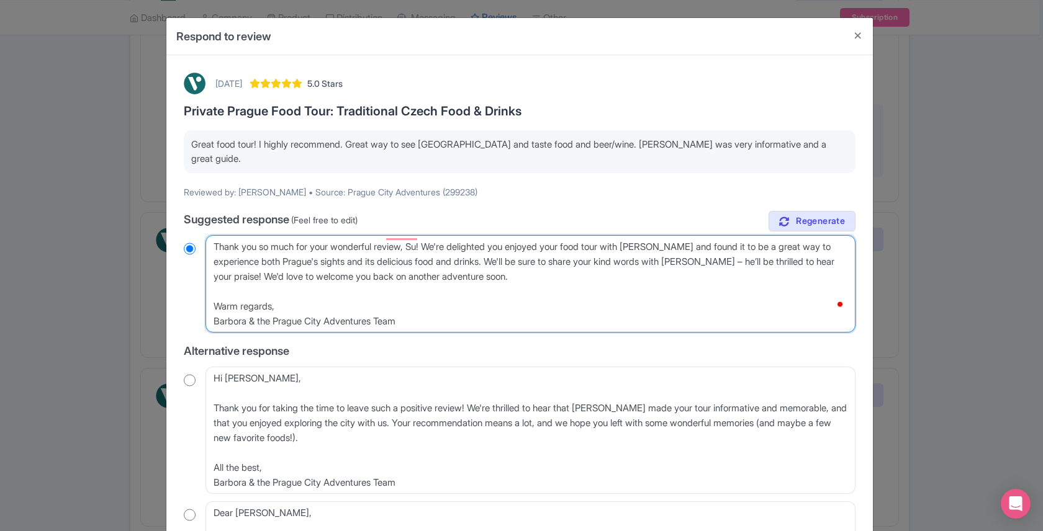
type textarea "Thank you so much for your wonderful review, Sus! We're delighted you enjoyed y…"
radio input "true"
type textarea "Thank you so much for your wonderful review, Susa! We're delighted you enjoyed …"
radio input "true"
type textarea "Thank you so much for your wonderful review, Susan! We're delighted you enjoyed…"
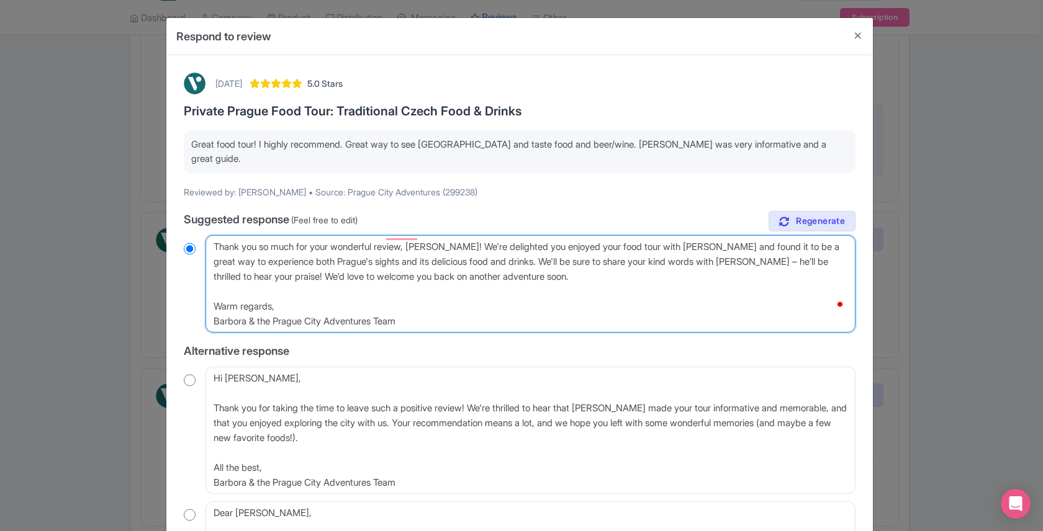
radio input "true"
drag, startPoint x: 500, startPoint y: 248, endPoint x: 454, endPoint y: 227, distance: 50.6
click at [454, 235] on textarea "Dear Susan, Thank you so much for your wonderful review! We're delighted you en…" at bounding box center [531, 283] width 650 height 97
type textarea "Thank you so much for your wonderful review, Susan! W We'll be sure to share yo…"
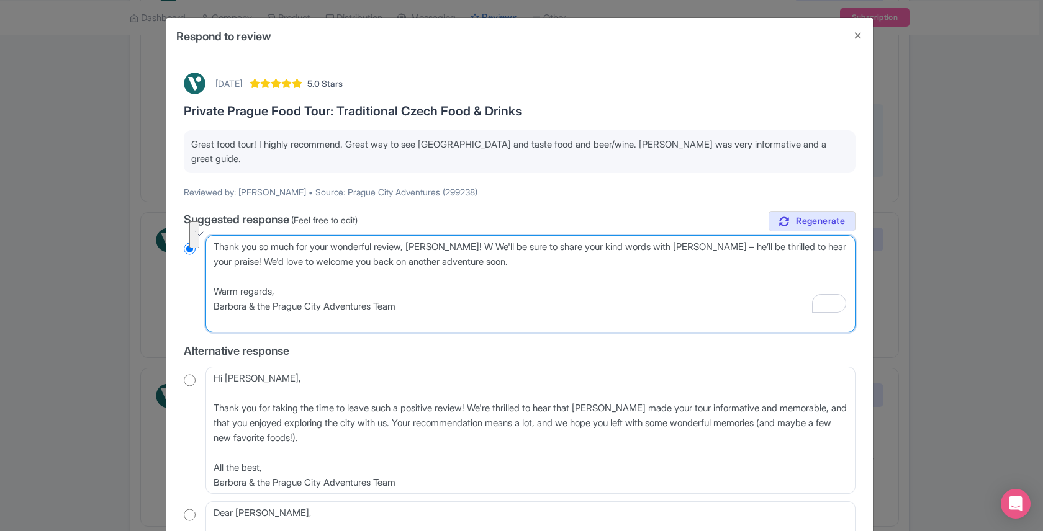
radio input "true"
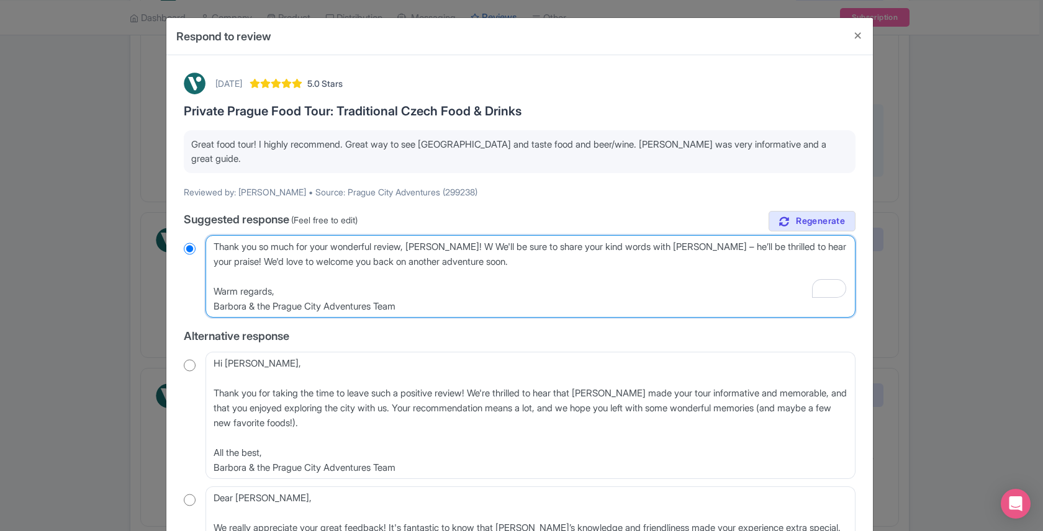
type textarea "Thank you so much for your wonderful review, Susan! We'll be sure to share your…"
radio input "true"
type textarea "Thank you so much for your wonderful review, Susan! We'll be sure to share your…"
radio input "true"
drag, startPoint x: 746, startPoint y: 234, endPoint x: 717, endPoint y: 234, distance: 29.2
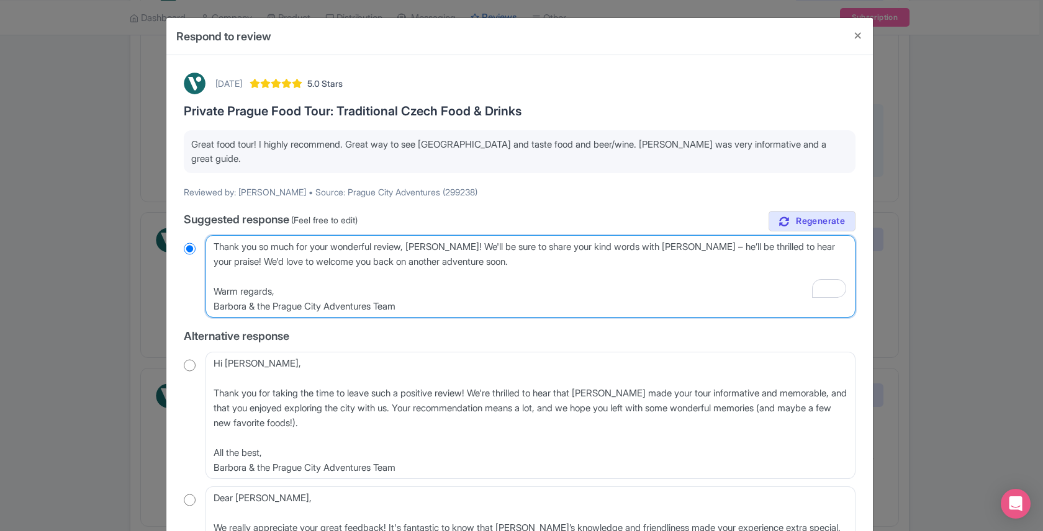
click at [717, 235] on textarea "Dear Susan, Thank you so much for your wonderful review! We're delighted you en…" at bounding box center [531, 276] width 650 height 83
type textarea "Thank you so much for your wonderful review, Susan! We'll be sure to share your…"
radio input "true"
type textarea "Thank you so much for your wonderful review, Susan! We'll be sure to share your…"
radio input "true"
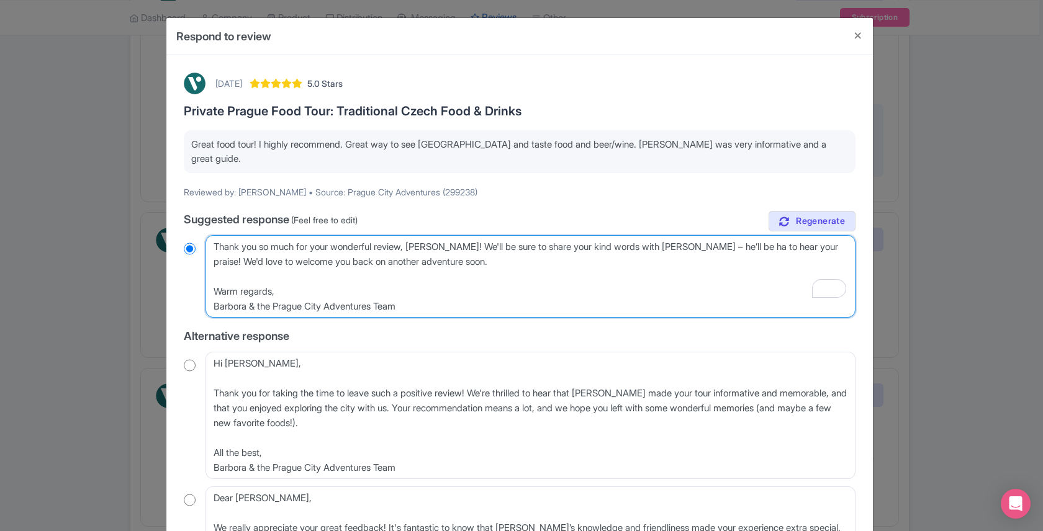
type textarea "Thank you so much for your wonderful review, Susan! We'll be sure to share your…"
radio input "true"
type textarea "Thank you so much for your wonderful review, Susan! We'll be sure to share your…"
radio input "true"
type textarea "Thank you so much for your wonderful review, Susan! We'll be sure to share your…"
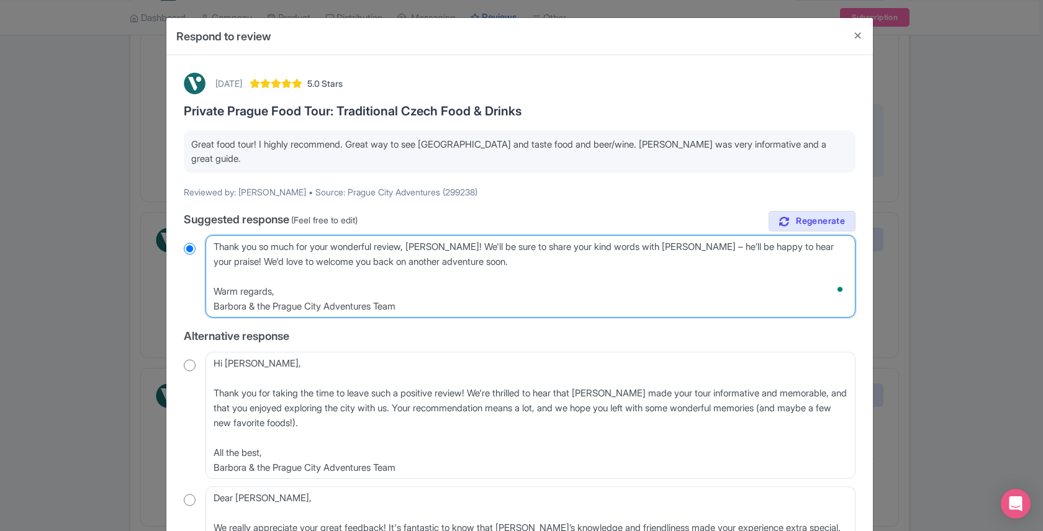
radio input "true"
click at [450, 235] on textarea "Dear Susan, Thank you so much for your wonderful review! We're delighted you en…" at bounding box center [531, 276] width 650 height 83
type textarea "Thank you so much for your wonderful review, Susan! IWe'll be sure to share you…"
radio input "true"
type textarea "Thank you so much for your wonderful review, Susan! ItWe'll be sure to share yo…"
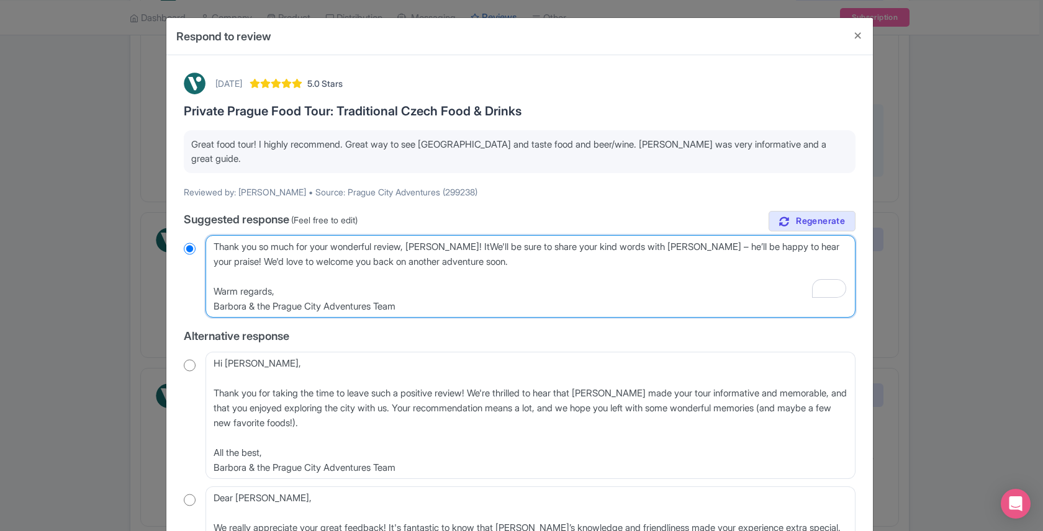
radio input "true"
type textarea "Thank you so much for your wonderful review, Susan! It'We'll be sure to share y…"
radio input "true"
type textarea "Thank you so much for your wonderful review, Susan! It'sWe'll be sure to share …"
radio input "true"
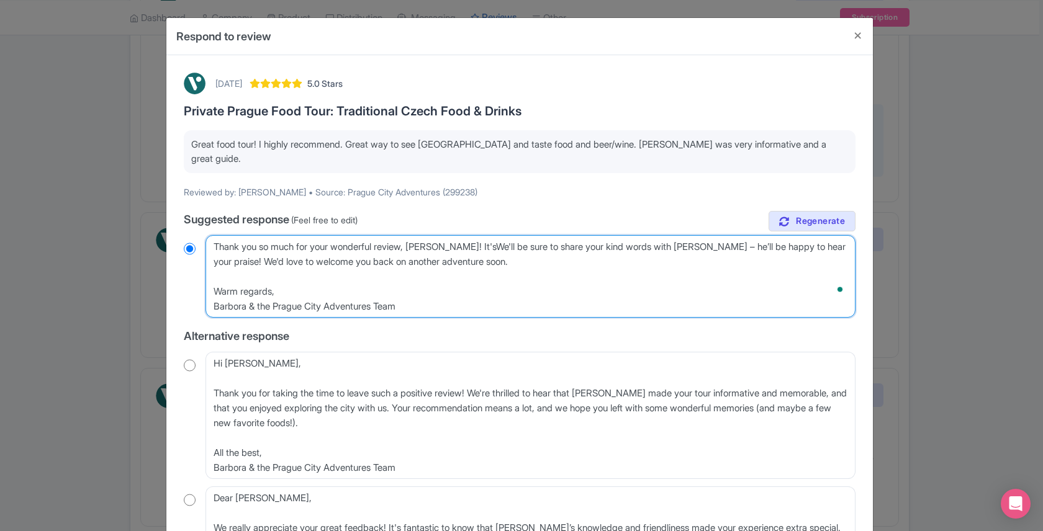
type textarea "Thank you so much for your wonderful review, Susan! It's We'll be sure to share…"
radio input "true"
type textarea "Thank you so much for your wonderful review, Susan! It's gWe'll be sure to shar…"
radio input "true"
type textarea "Thank you so much for your wonderful review, Susan! It's greWe'll be sure to sh…"
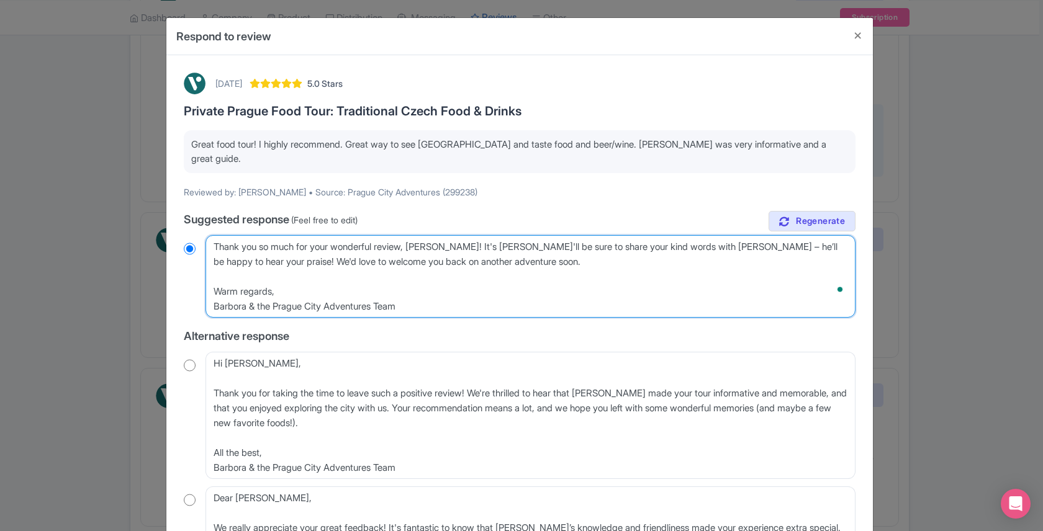
radio input "true"
type textarea "Thank you so much for your wonderful review, Susan! It's greatWe'll be sure to …"
radio input "true"
type textarea "Thank you so much for your wonderful review, Susan! It's great We'll be sure to…"
radio input "true"
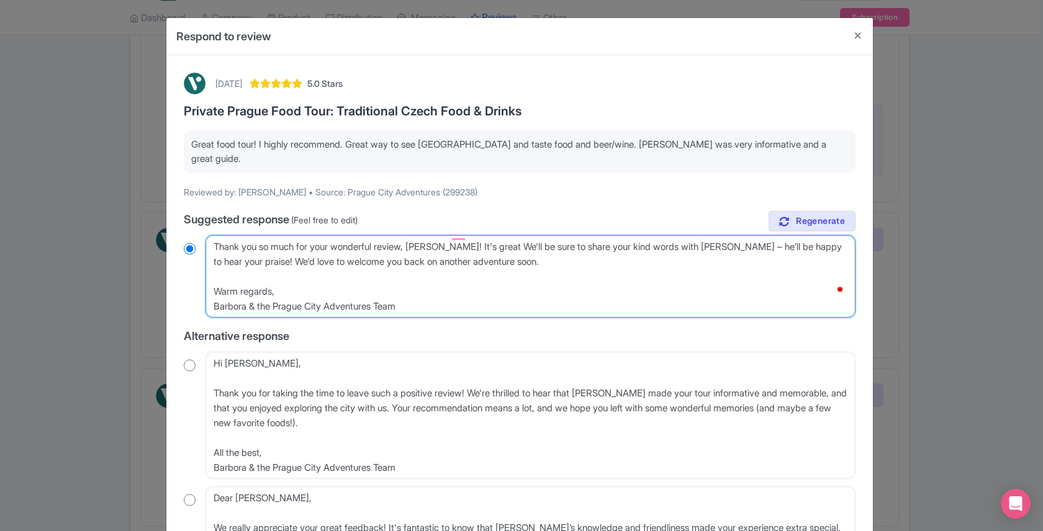
type textarea "Thank you so much for your wonderful review, Susan! It's great tWe'll be sure t…"
radio input "true"
type textarea "Thank you so much for your wonderful review, Susan! It's great thWe'll be sure …"
radio input "true"
type textarea "Thank you so much for your wonderful review, Susan! It's great thaWe'll be sure…"
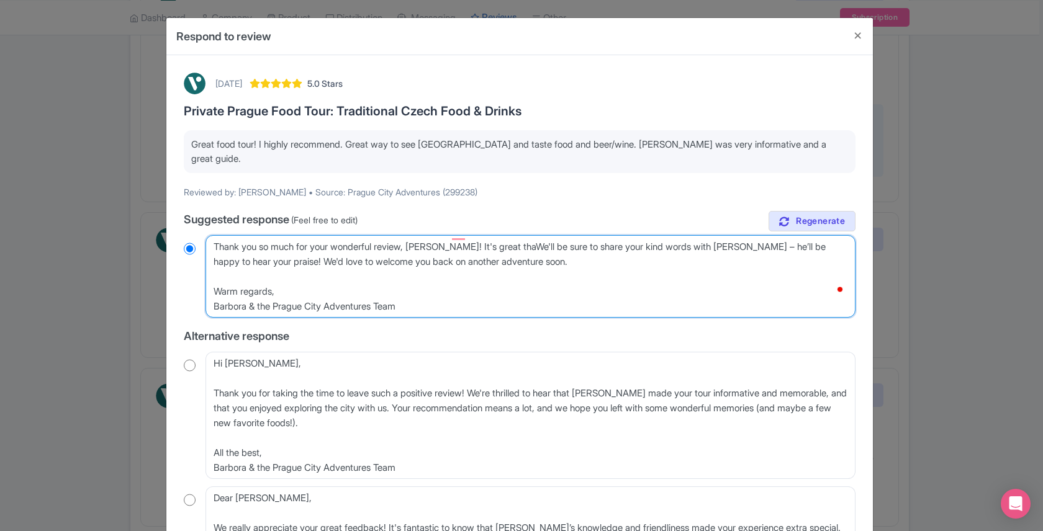
radio input "true"
type textarea "Thank you so much for your wonderful review, Susan! It's great that We'll be su…"
radio input "true"
type textarea "Thank you so much for your wonderful review, Susan! It's great that yWe'll be s…"
radio input "true"
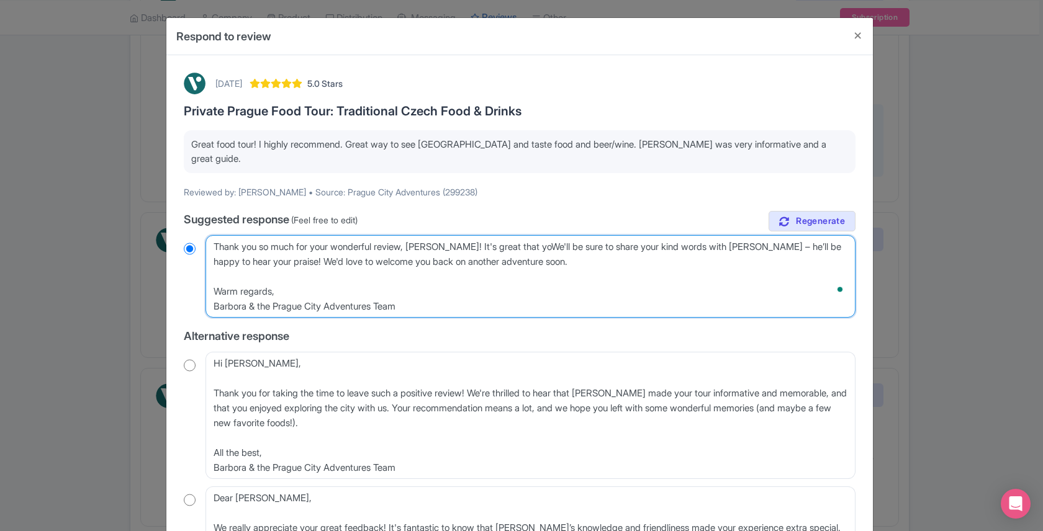
type textarea "Thank you so much for your wonderful review, Susan! It's great that youWe'll be…"
radio input "true"
type textarea "Thank you so much for your wonderful review, Susan! It's great that you We'll b…"
radio input "true"
type textarea "Thank you so much for your wonderful review, Susan! It's great that you eWe'll …"
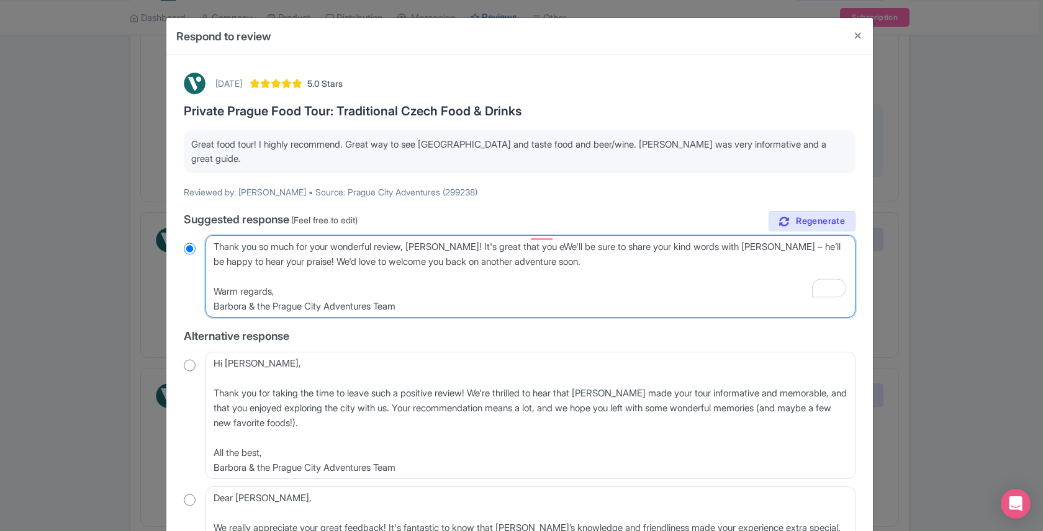
radio input "true"
type textarea "Thank you so much for your wonderful review, Susan! It's great that you enWe'll…"
radio input "true"
type textarea "Thank you so much for your wonderful review, Susan! It's great that you enjWe'l…"
radio input "true"
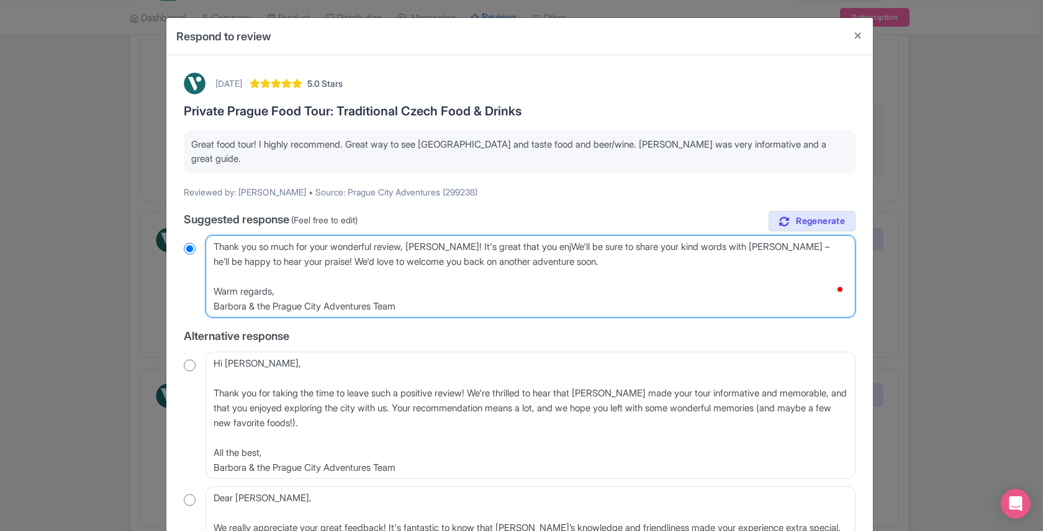
type textarea "Thank you so much for your wonderful review, Susan! It's great that you enjoWe'…"
radio input "true"
type textarea "Thank you so much for your wonderful review, Susan! It's great that you enjoyWe…"
radio input "true"
type textarea "Thank you so much for your wonderful review, Susan! It's great that you enjoyeW…"
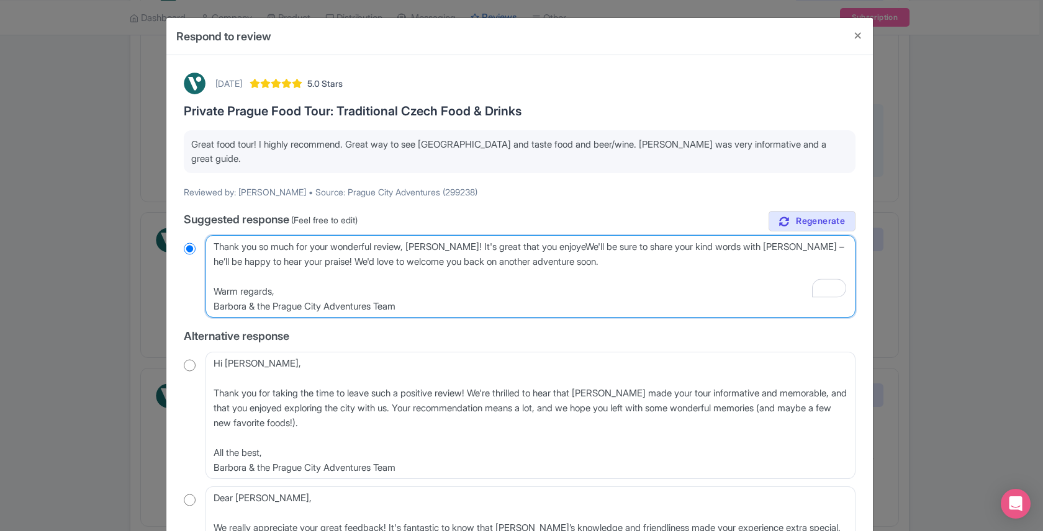
radio input "true"
type textarea "Thank you so much for your wonderful review, Susan! It's great that you enjoyed…"
radio input "true"
type textarea "Thank you so much for your wonderful review, Susan! It's great that you enjoyed…"
radio input "true"
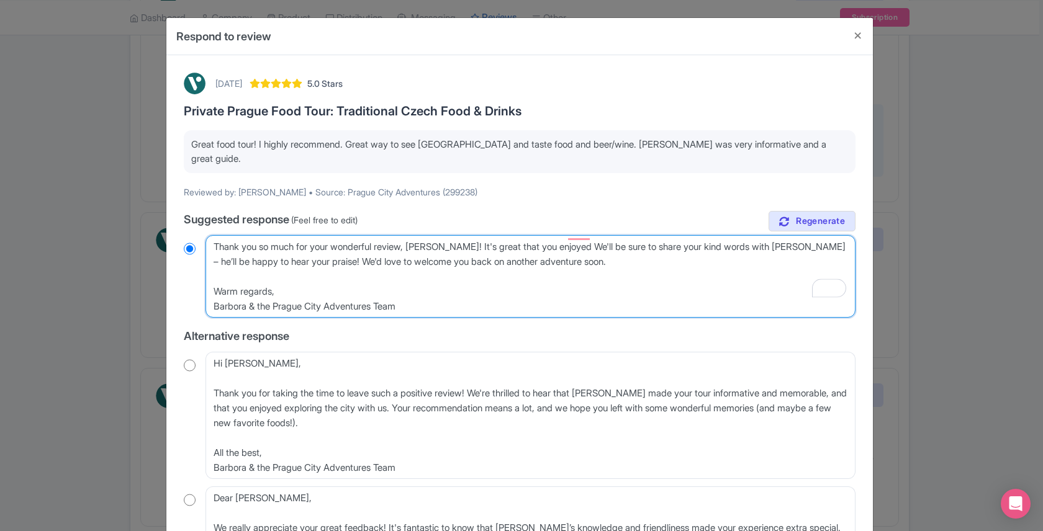
type textarea "Thank you so much for your wonderful review, Susan! It's great that you enjoyed…"
radio input "true"
type textarea "Thank you so much for your wonderful review, Susan! It's great that you enjoyed…"
radio input "true"
type textarea "Thank you so much for your wonderful review, Susan! It's great that you enjoyed…"
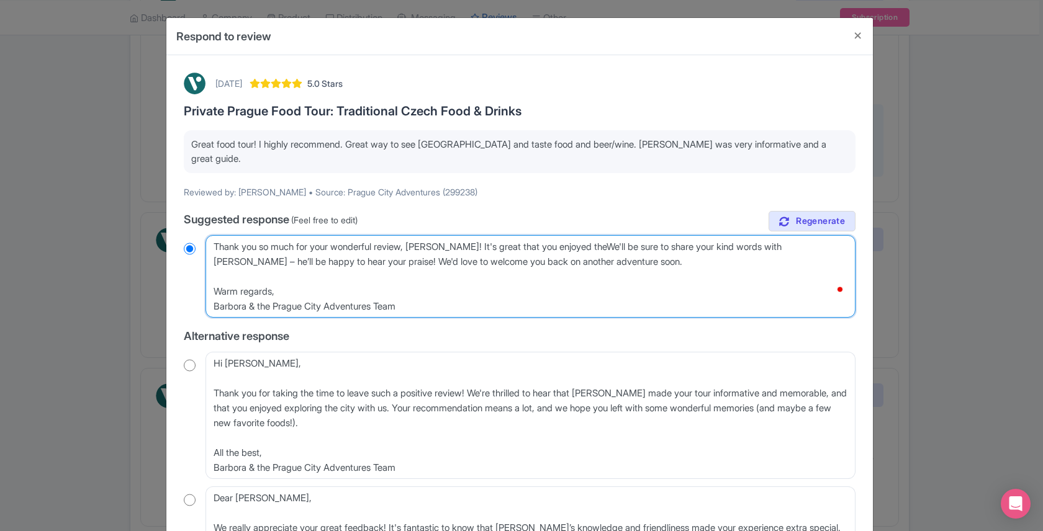
radio input "true"
type textarea "Thank you so much for your wonderful review, Susan! It's great that you enjoyed…"
radio input "true"
type textarea "Thank you so much for your wonderful review, Susan! It's great that you enjoyed…"
radio input "true"
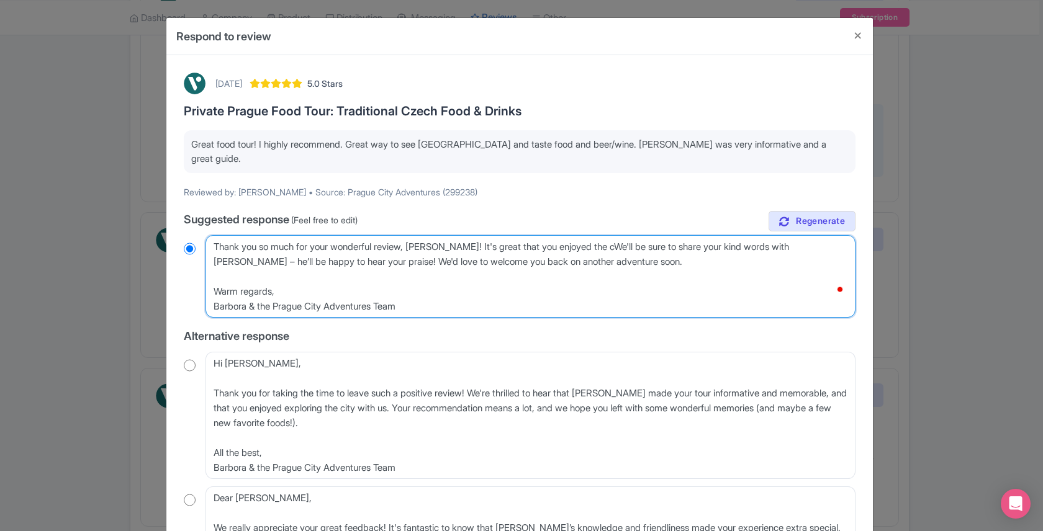
type textarea "Thank you so much for your wonderful review, Susan! It's great that you enjoyed…"
radio input "true"
type textarea "Thank you so much for your wonderful review, Susan! It's great that you enjoyed…"
radio input "true"
type textarea "Thank you so much for your wonderful review, Susan! It's great that you enjoyed…"
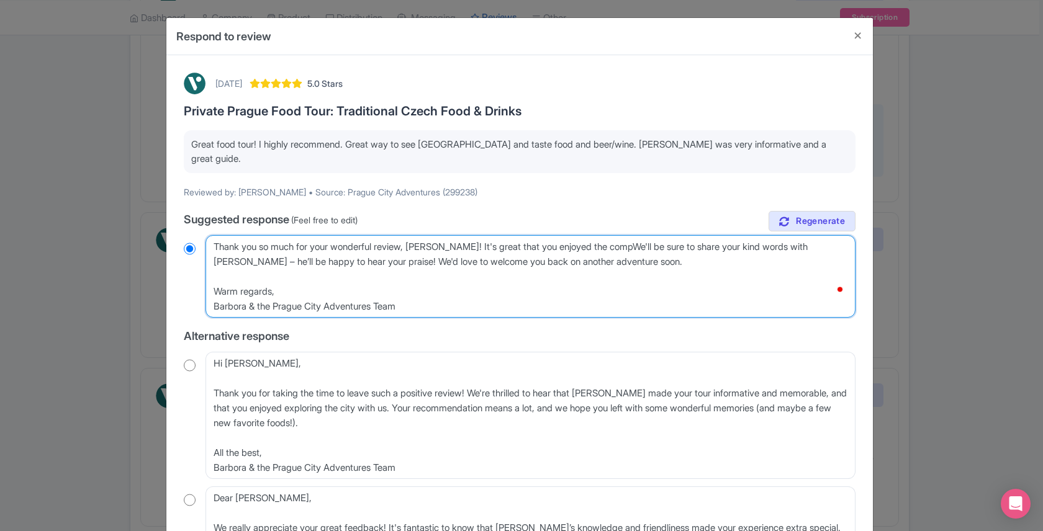
radio input "true"
type textarea "Thank you so much for your wonderful review, Susan! It's great that you enjoyed…"
radio input "true"
type textarea "Thank you so much for your wonderful review, Susan! It's great that you enjoyed…"
radio input "true"
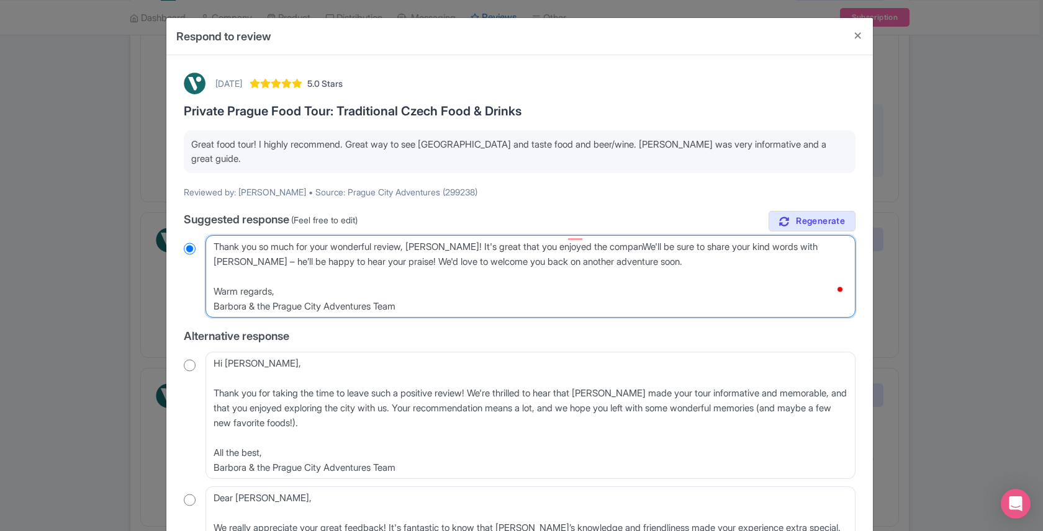
type textarea "Thank you so much for your wonderful review, Susan! It's great that you enjoyed…"
radio input "true"
type textarea "Thank you so much for your wonderful review, Susan! It's great that you enjoyed…"
radio input "true"
type textarea "Thank you so much for your wonderful review, Susan! It's great that you enjoyed…"
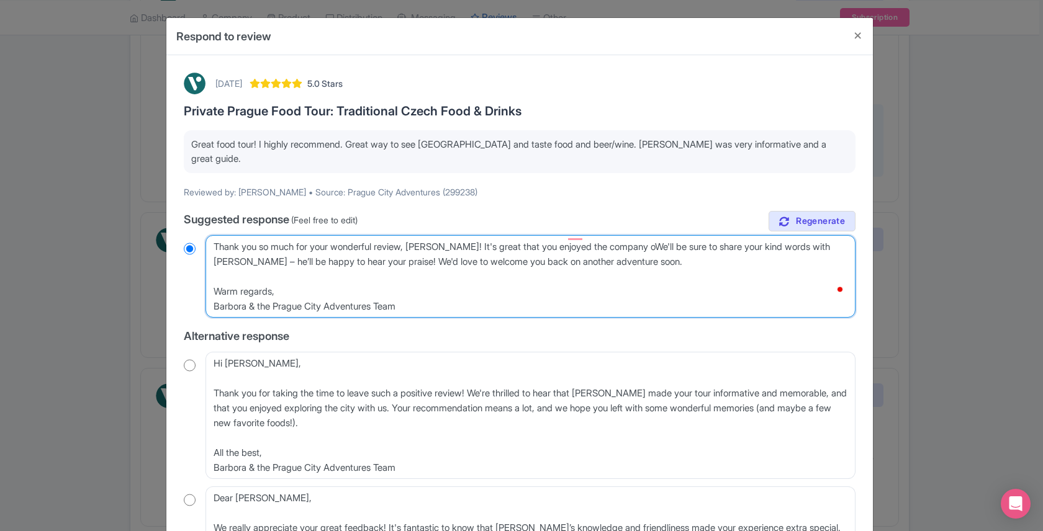
radio input "true"
type textarea "Thank you so much for your wonderful review, Susan! It's great that you enjoyed…"
radio input "true"
type textarea "Thank you so much for your wonderful review, Susan! It's great that you enjoyed…"
radio input "true"
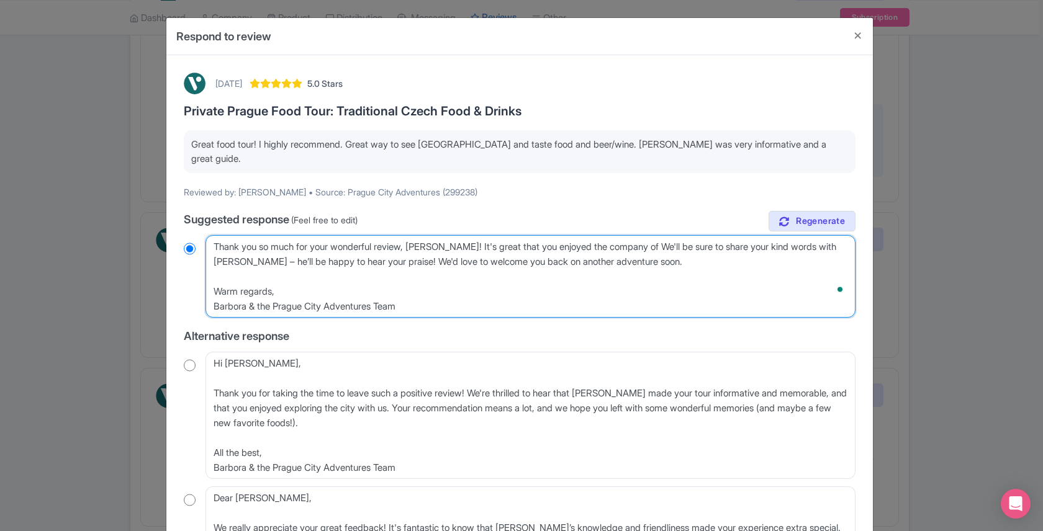
type textarea "Thank you so much for your wonderful review, Susan! It's great that you enjoyed…"
radio input "true"
type textarea "Thank you so much for your wonderful review, Susan! It's great that you enjoyed…"
radio input "true"
type textarea "Thank you so much for your wonderful review, Susan! It's great that you enjoyed…"
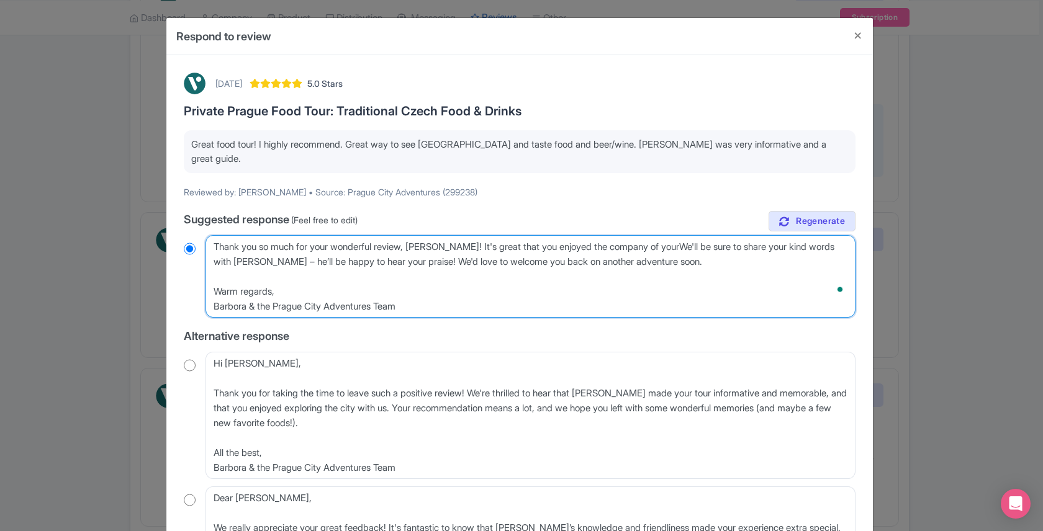
radio input "true"
type textarea "Thank you so much for your wonderful review, Susan! It's great that you enjoyed…"
radio input "true"
type textarea "Thank you so much for your wonderful review, Susan! It's great that you enjoyed…"
radio input "true"
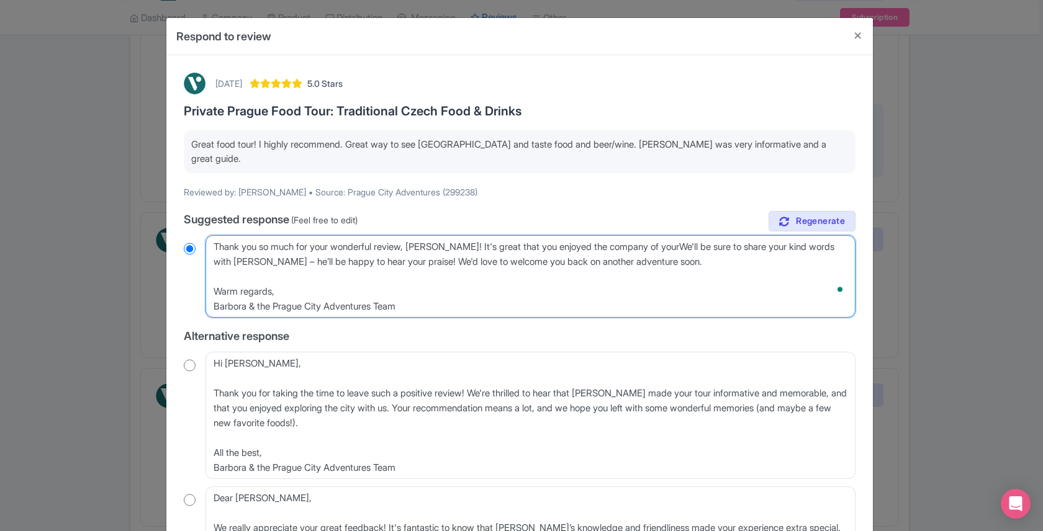
type textarea "Thank you so much for your wonderful review, Susan! It's great that you enjoyed…"
radio input "true"
type textarea "Thank you so much for your wonderful review, Susan! It's great that you enjoyed…"
radio input "true"
type textarea "Thank you so much for your wonderful review, Susan! It's great that you enjoyed…"
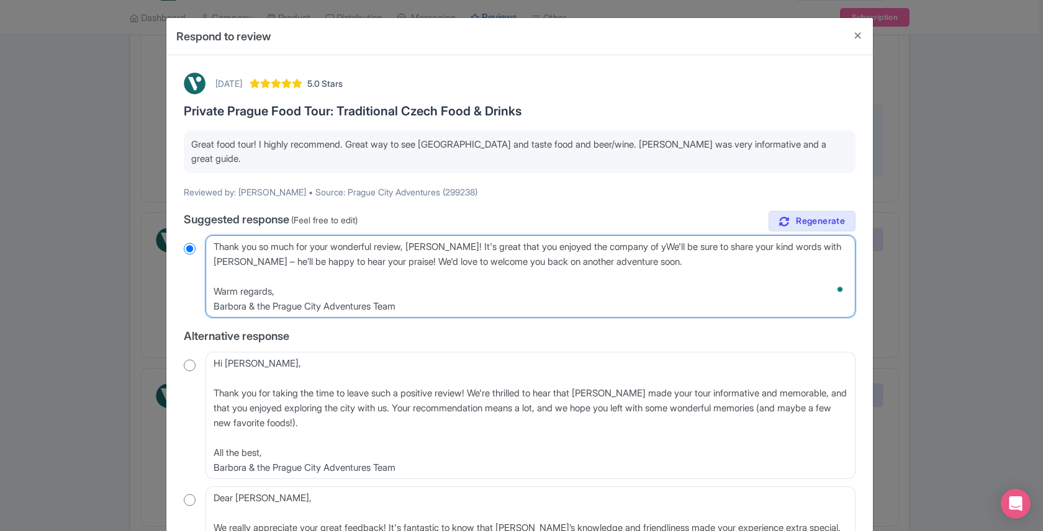
radio input "true"
type textarea "Thank you so much for your wonderful review, Susan! It's great that you enjoyed…"
radio input "true"
type textarea "Thank you so much for your wonderful review, Susan! It's great that you enjoyed…"
radio input "true"
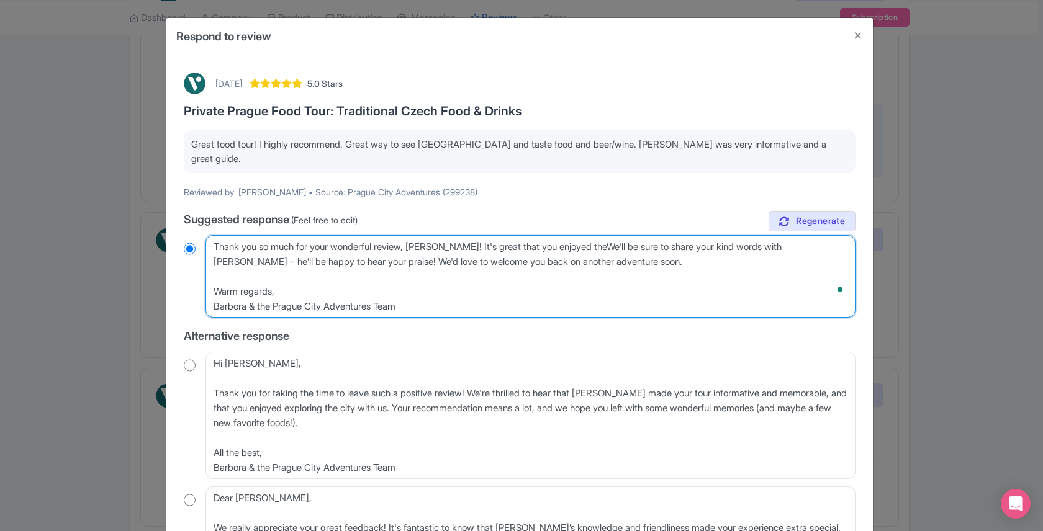
type textarea "Thank you so much for your wonderful review, Susan! It's great that you enjoyed…"
radio input "true"
type textarea "Thank you so much for your wonderful review, Susan! It's great that you enjoyed…"
radio input "true"
type textarea "Thank you so much for your wonderful review, Susan! It's great that you enjoyed…"
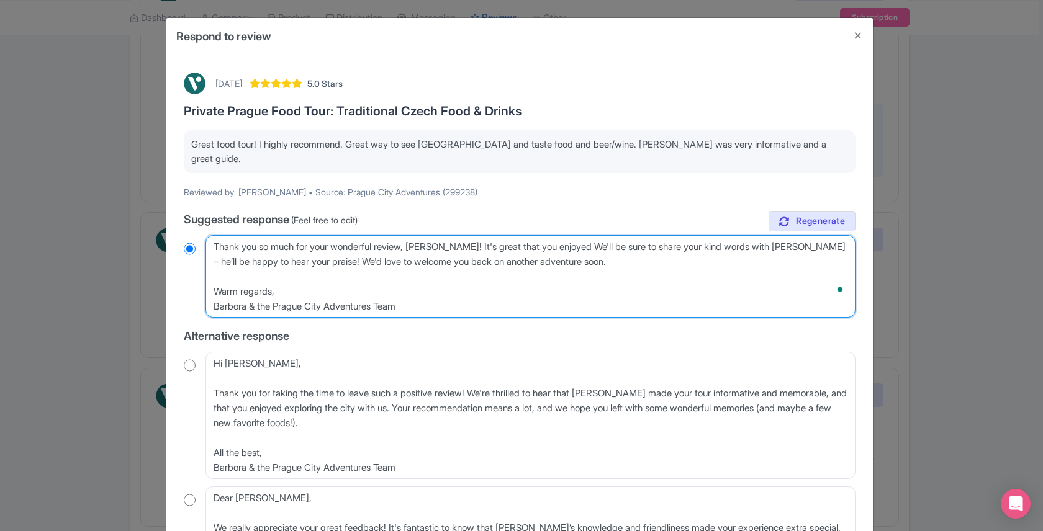
radio input "true"
type textarea "Thank you so much for your wonderful review, Susan! It's great that you enjoyed…"
radio input "true"
type textarea "Thank you so much for your wonderful review, Susan! It's great that you enjoyed…"
radio input "true"
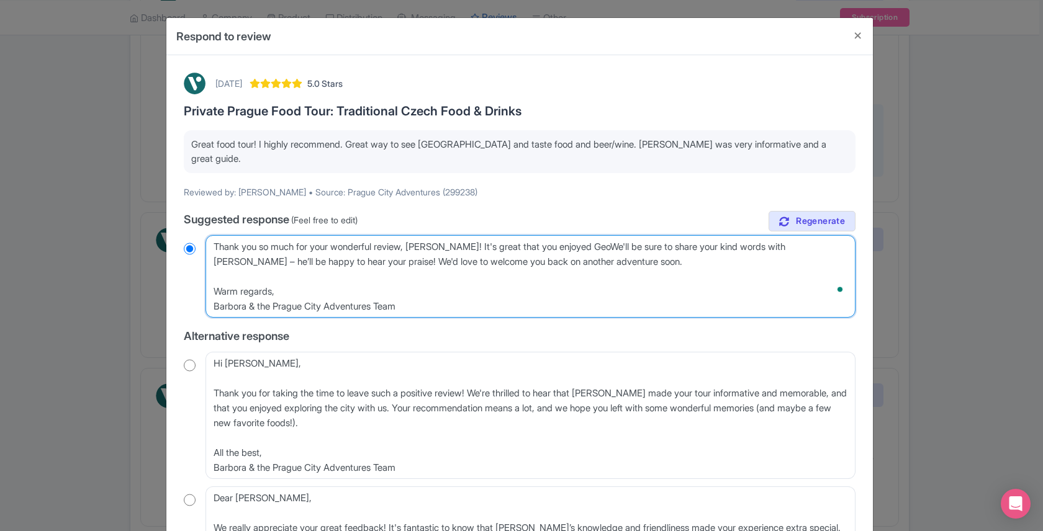
type textarea "Thank you so much for your wonderful review, Susan! It's great that you enjoyed…"
radio input "true"
type textarea "Thank you so much for your wonderful review, Susan! It's great that you enjoyed…"
radio input "true"
type textarea "Thank you so much for your wonderful review, Susan! It's great that you enjoyed…"
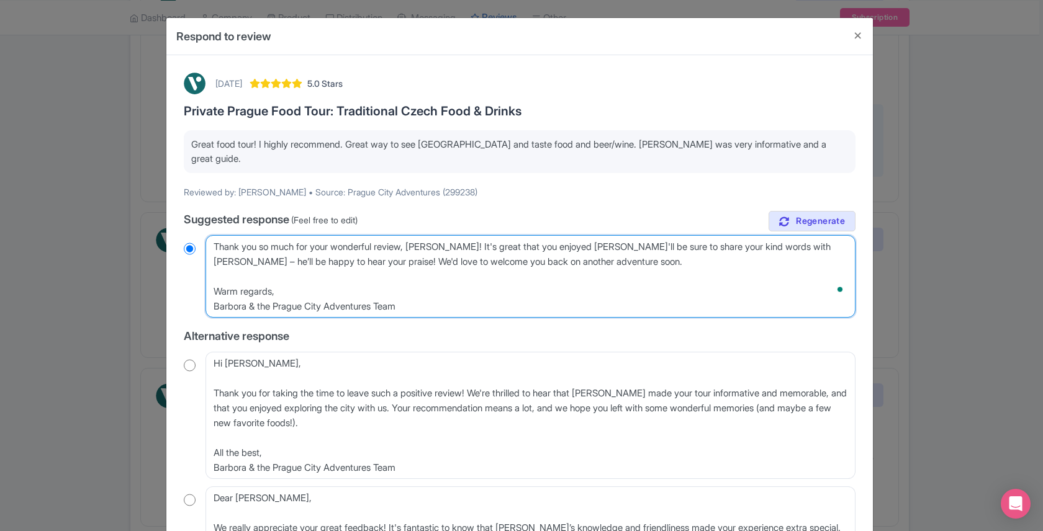
radio input "true"
type textarea "Thank you so much for your wonderful review, Susan! It's great that you enjoyed…"
radio input "true"
type textarea "Thank you so much for your wonderful review, Susan! It's great that you enjoyed…"
radio input "true"
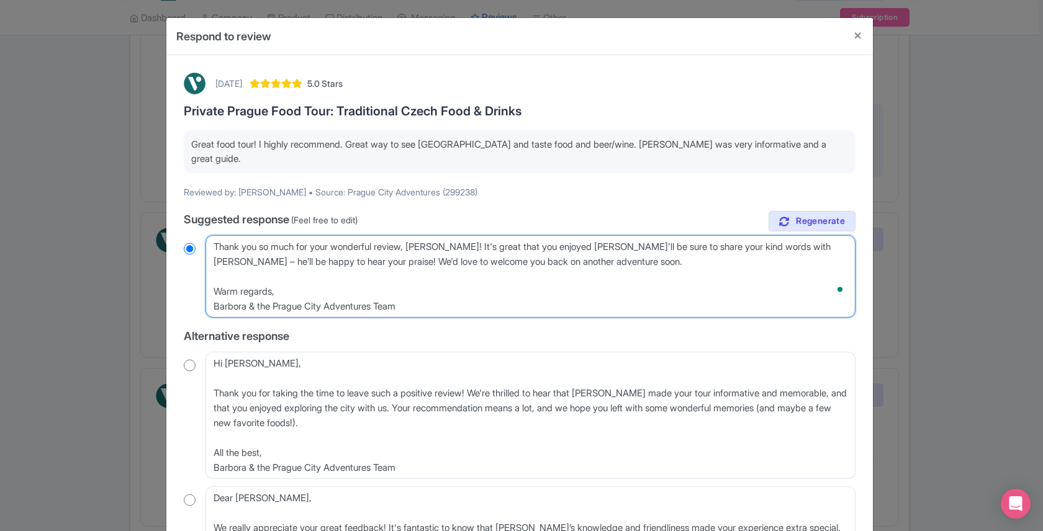
type textarea "Thank you so much for your wonderful review, Susan! It's great that you enjoyed…"
radio input "true"
type textarea "Thank you so much for your wonderful review, Susan! It's great that you enjoyed…"
radio input "true"
type textarea "Thank you so much for your wonderful review, Susan! It's great that you enjoyed…"
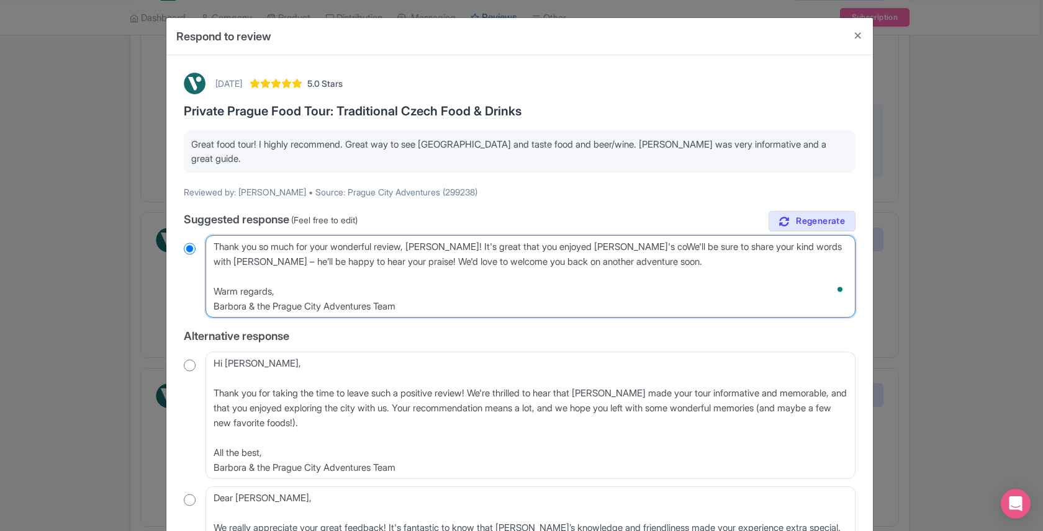
radio input "true"
type textarea "Thank you so much for your wonderful review, Susan! It's great that you enjoyed…"
radio input "true"
type textarea "Thank you so much for your wonderful review, Susan! It's great that you enjoyed…"
radio input "true"
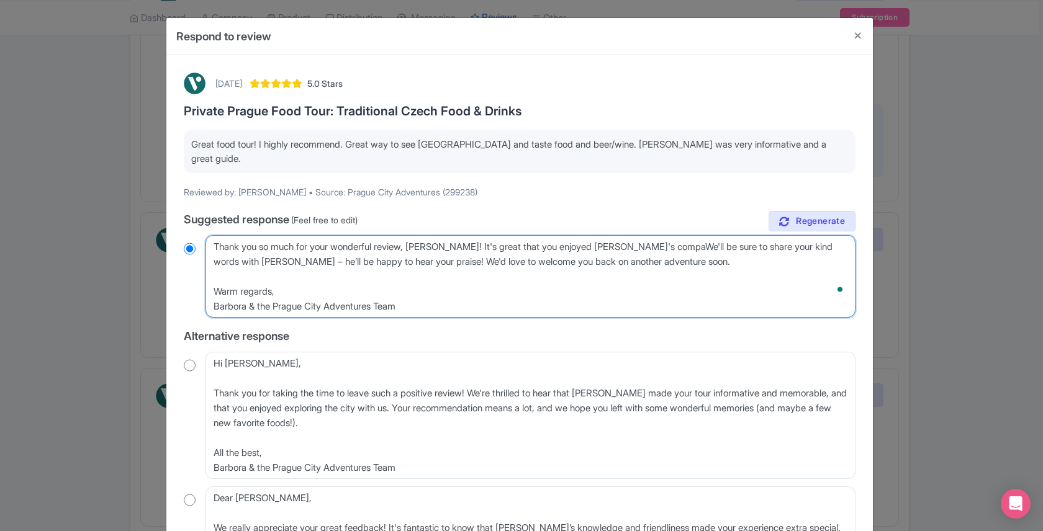
type textarea "Thank you so much for your wonderful review, Susan! It's great that you enjoyed…"
radio input "true"
type textarea "Thank you so much for your wonderful review, Susan! It's great that you enjoyed…"
radio input "true"
type textarea "Thank you so much for your wonderful review, Susan! It's great that you enjoyed…"
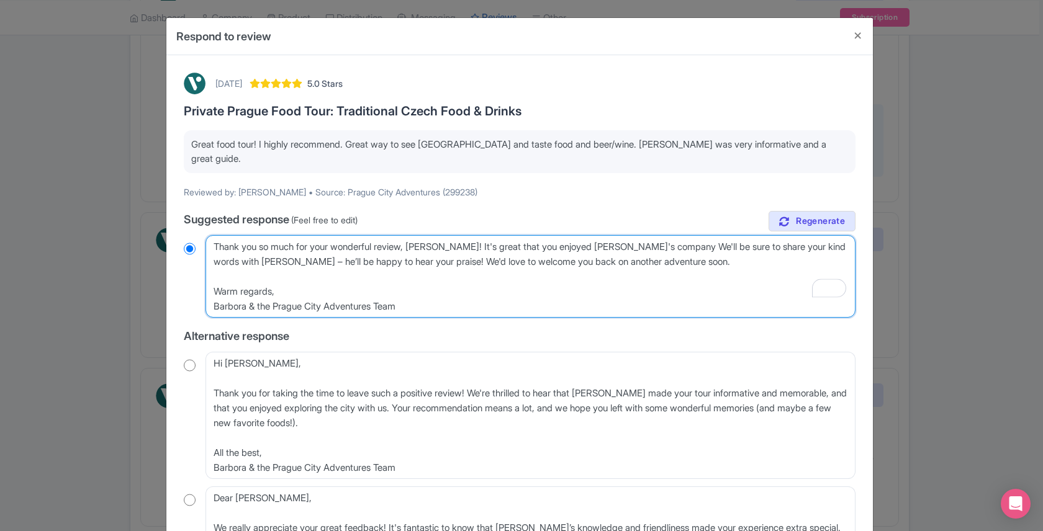
radio input "true"
type textarea "Thank you so much for your wonderful review, Susan! It's great that you enjoyed…"
radio input "true"
type textarea "Thank you so much for your wonderful review, Susan! It's great that you enjoyed…"
radio input "true"
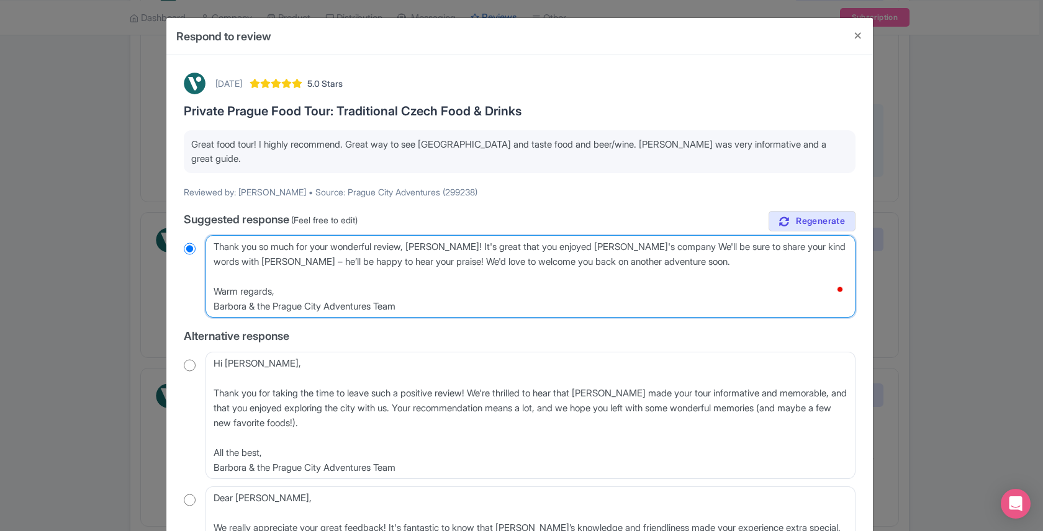
type textarea "Thank you so much for your wonderful review, Susan! It's great that you enjoyed…"
radio input "true"
type textarea "Thank you so much for your wonderful review, Susan! It's great that you enjoyed…"
radio input "true"
type textarea "Thank you so much for your wonderful review, Susan! It's great that you enjoyed…"
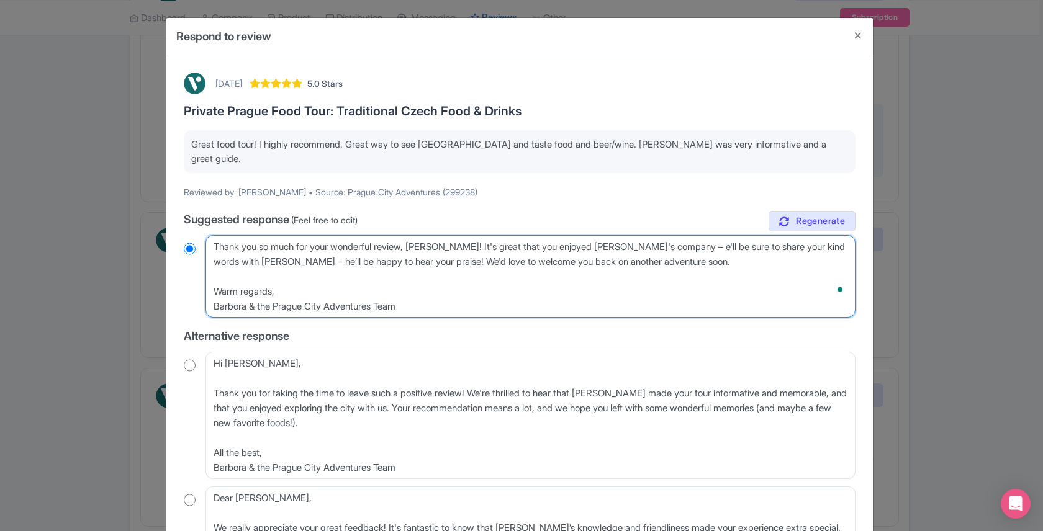
radio input "true"
type textarea "Thank you so much for your wonderful review, Susan! It's great that you enjoyed…"
radio input "true"
type textarea "Thank you so much for your wonderful review, Susan! It's great that you enjoyed…"
radio input "true"
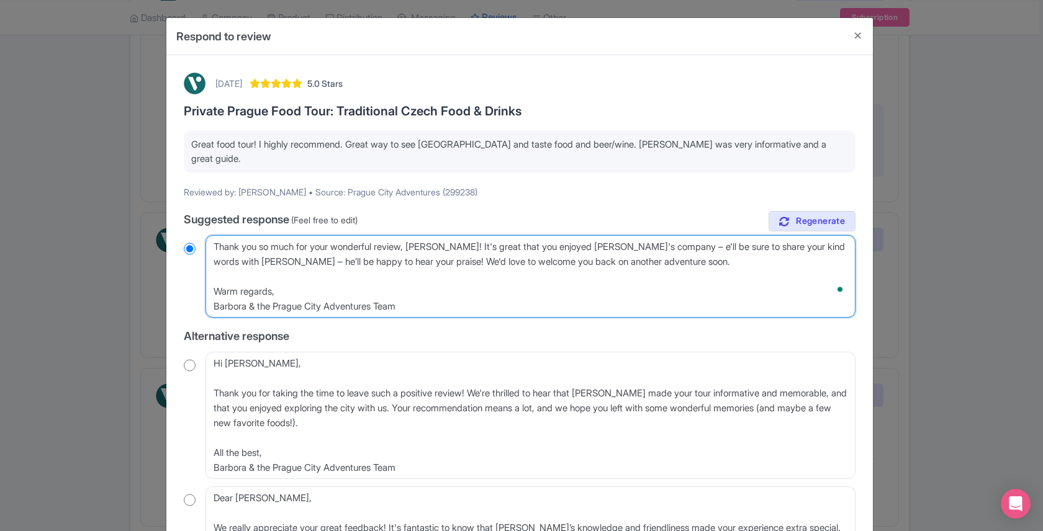
type textarea "Thank you so much for your wonderful review, Susan! It's great that you enjoyed…"
radio input "true"
drag, startPoint x: 399, startPoint y: 250, endPoint x: 212, endPoint y: 248, distance: 186.9
click at [212, 248] on textarea "Dear Susan, Thank you so much for your wonderful review! We're delighted you en…" at bounding box center [531, 276] width 650 height 83
type textarea "Thank you so much for your wonderful review, Susan! It's great that you enjoyed…"
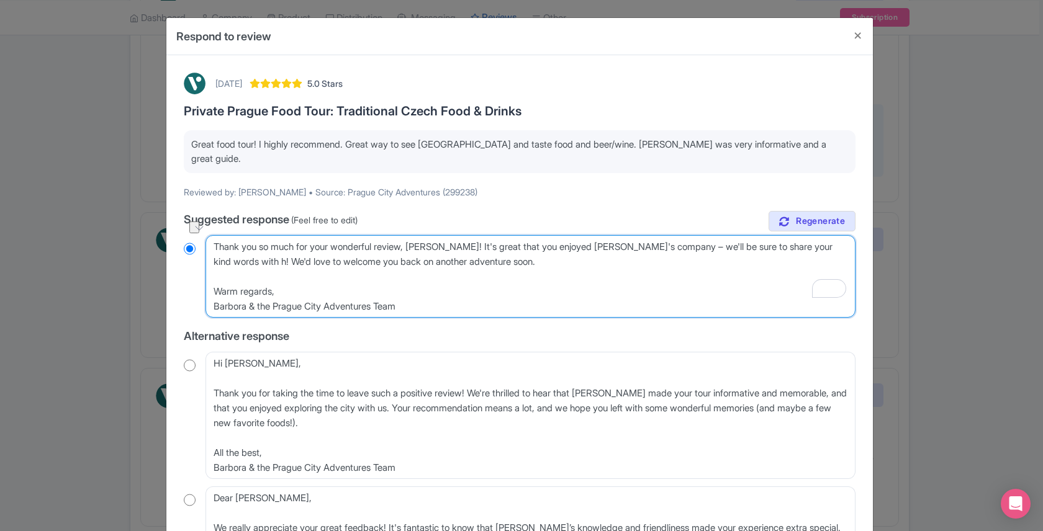
radio input "true"
type textarea "Thank you so much for your wonderful review, Susan! It's great that you enjoyed…"
radio input "true"
type textarea "Thank you so much for your wonderful review, Susan! It's great that you enjoyed…"
radio input "true"
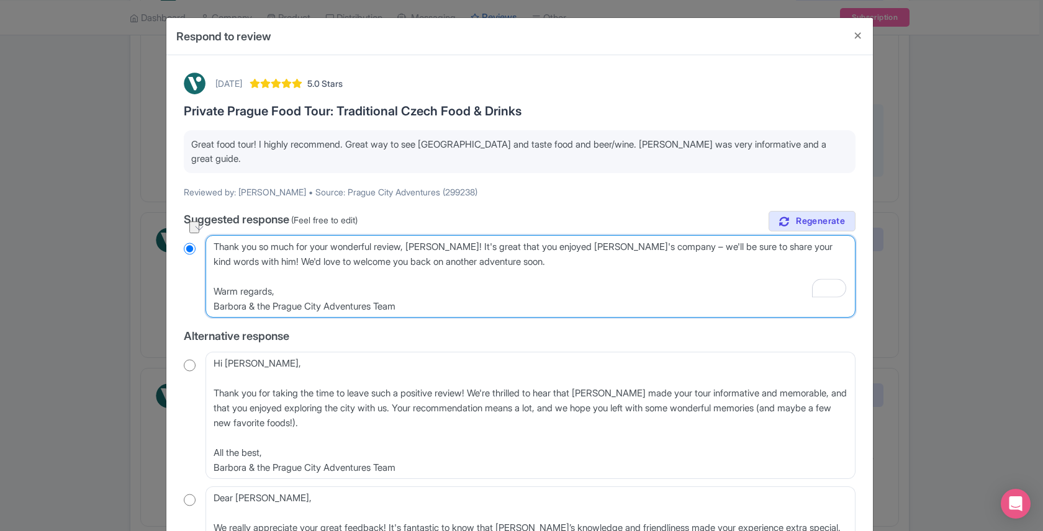
drag, startPoint x: 276, startPoint y: 250, endPoint x: 236, endPoint y: 249, distance: 39.7
click at [236, 249] on textarea "Dear Susan, Thank you so much for your wonderful review! We're delighted you en…" at bounding box center [531, 276] width 650 height 83
type textarea "Thank you so much for your wonderful review, Susan! It's great that you enjoyed…"
radio input "true"
type textarea "Thank you so much for your wonderful review, Susan! It's great that you enjoyed…"
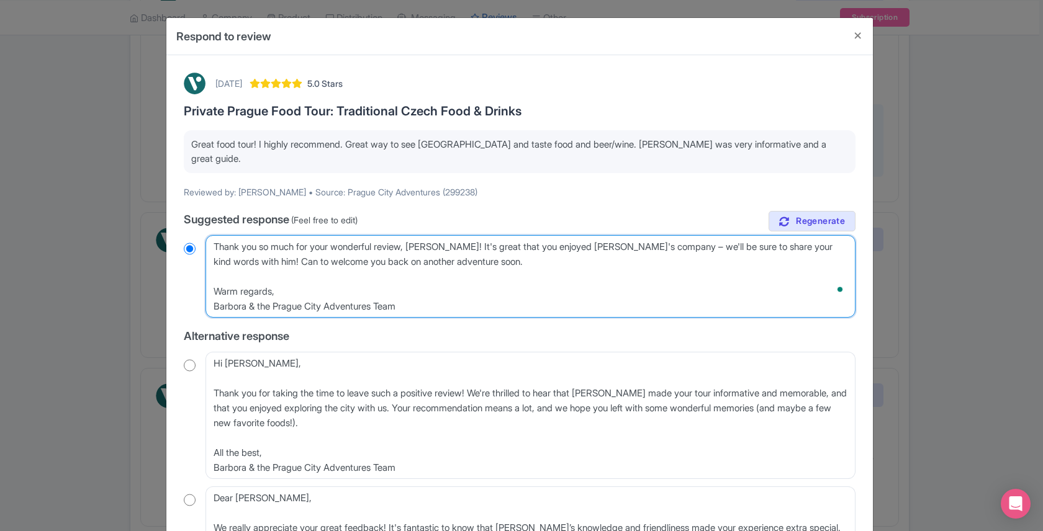
radio input "true"
type textarea "Thank you so much for your wonderful review, Susan! It's great that you enjoyed…"
radio input "true"
type textarea "Thank you so much for your wonderful review, Susan! It's great that you enjoyed…"
radio input "true"
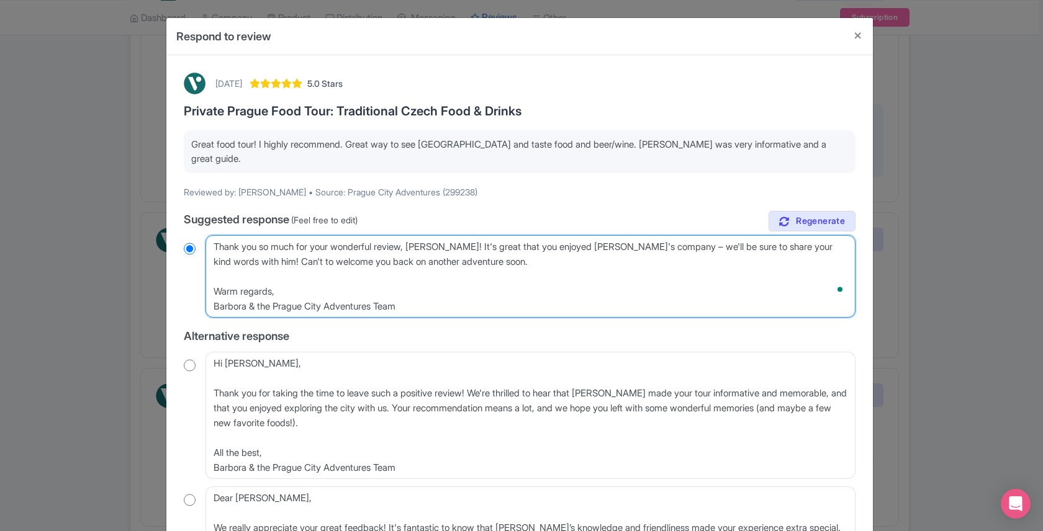
type textarea "Thank you so much for your wonderful review, Susan! It's great that you enjoyed…"
radio input "true"
type textarea "Thank you so much for your wonderful review, Susan! It's great that you enjoyed…"
radio input "true"
click at [230, 248] on textarea "Dear Susan, Thank you so much for your wonderful review! We're delighted you en…" at bounding box center [531, 276] width 650 height 83
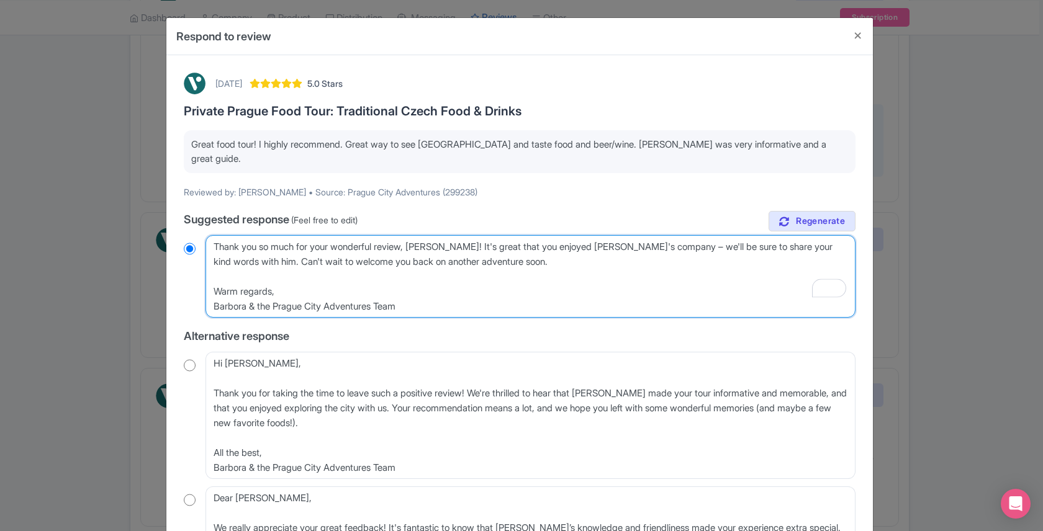
click at [507, 250] on textarea "Dear Susan, Thank you so much for your wonderful review! We're delighted you en…" at bounding box center [531, 276] width 650 height 83
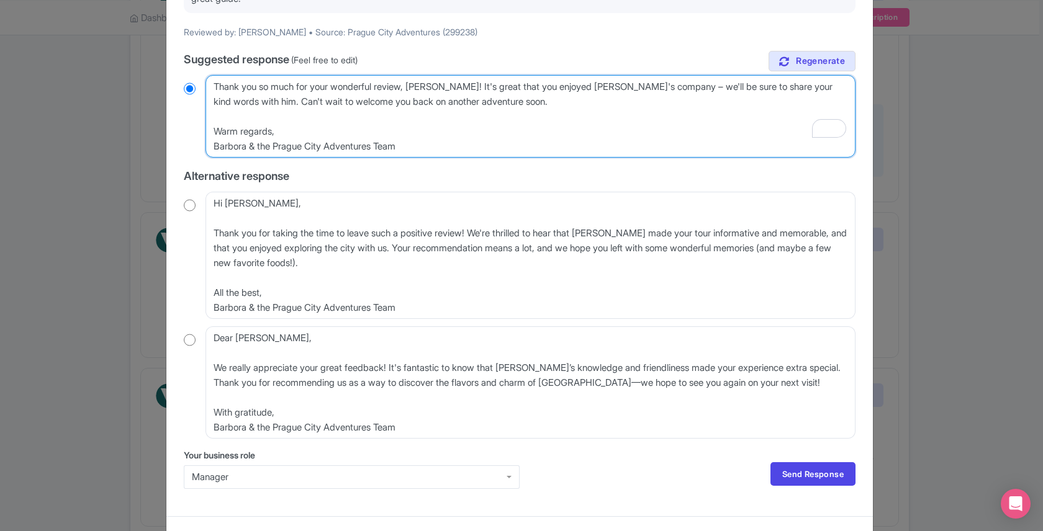
scroll to position [168, 0]
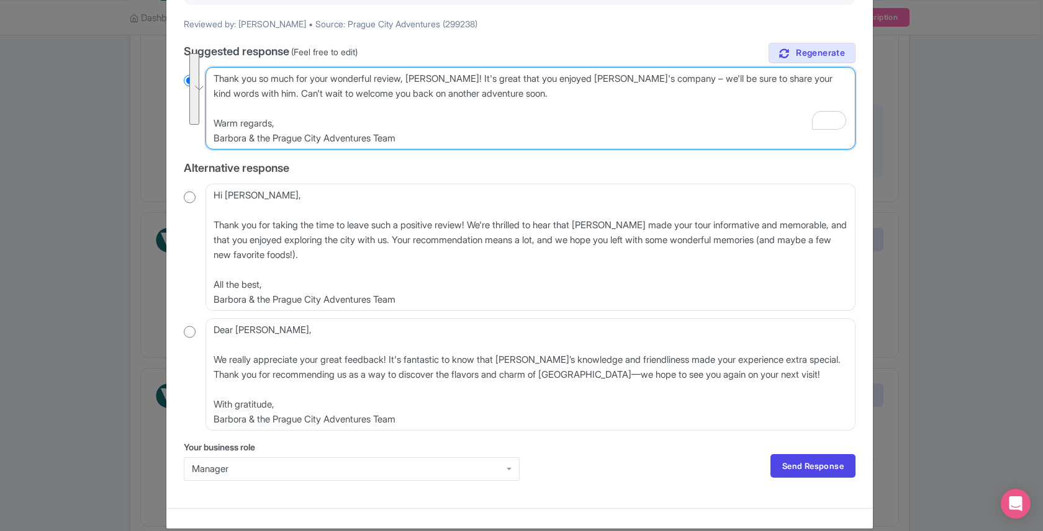
drag, startPoint x: 417, startPoint y: 127, endPoint x: 198, endPoint y: 68, distance: 226.8
click at [198, 68] on div "Dear Susan, Thank you so much for your wonderful review! We're delighted you en…" at bounding box center [520, 108] width 672 height 83
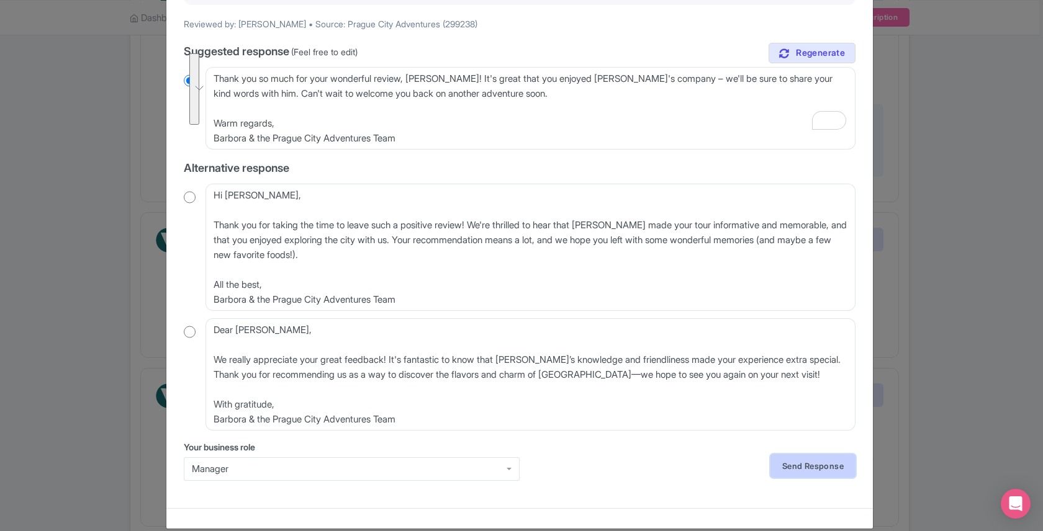
click at [842, 454] on link "Send Response" at bounding box center [812, 466] width 85 height 24
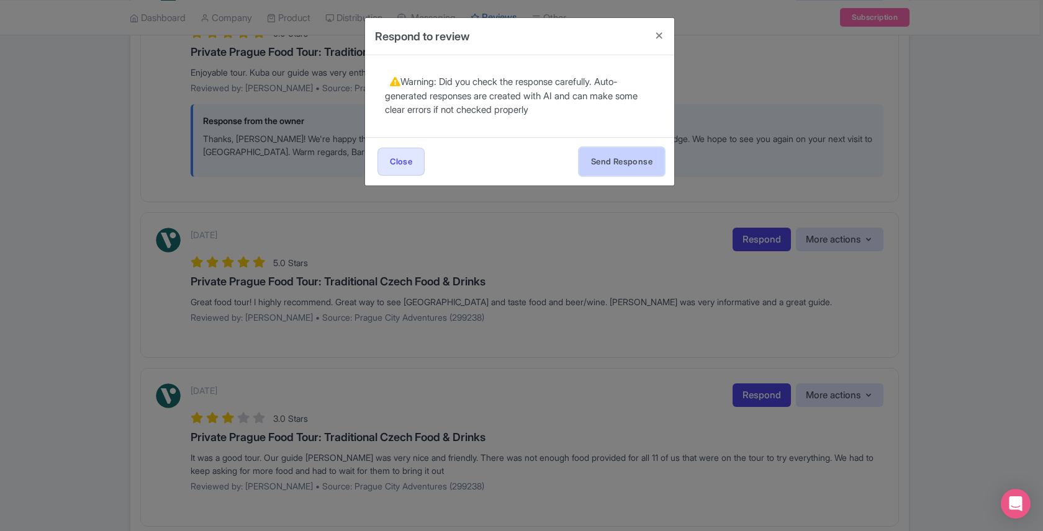
click at [621, 153] on button "Send Response" at bounding box center [621, 162] width 85 height 28
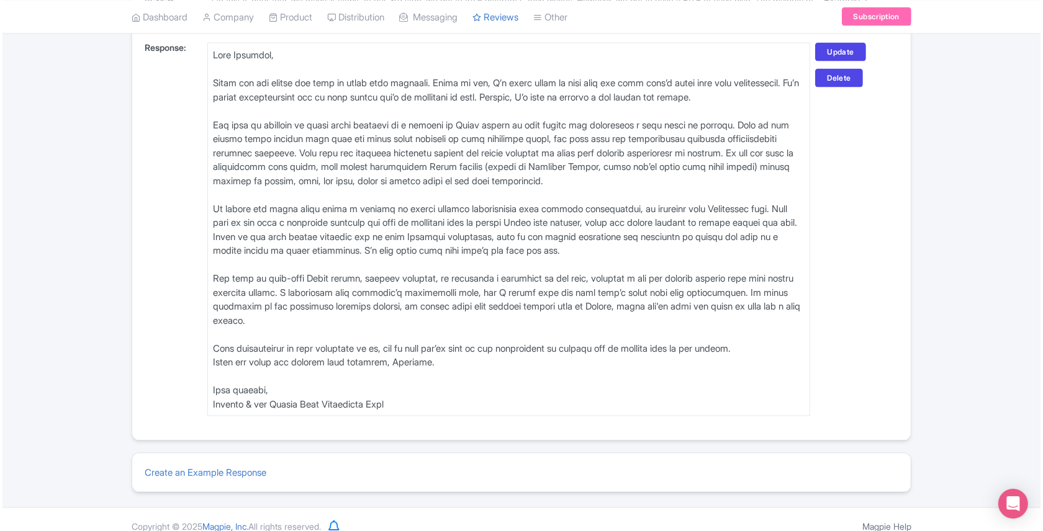
scroll to position [1827, 0]
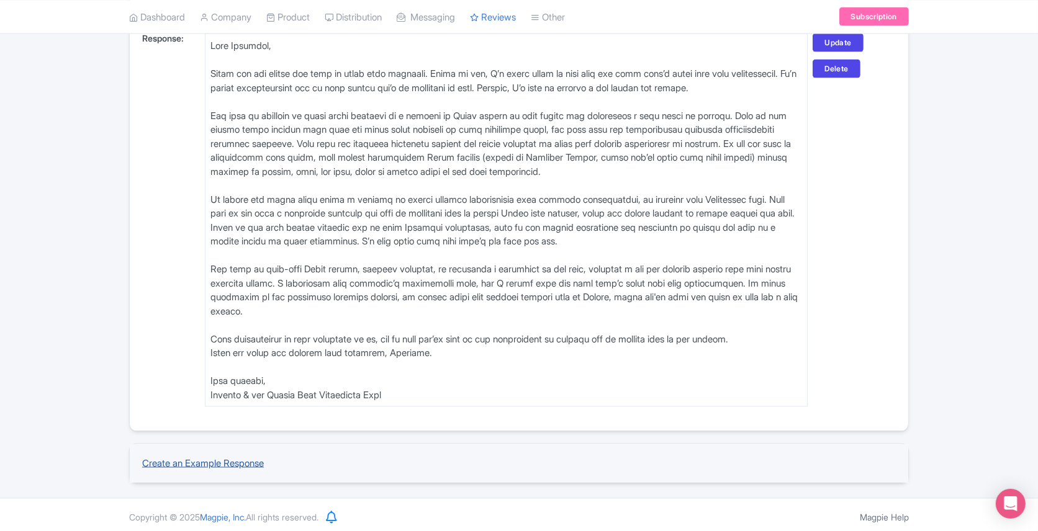
click at [169, 460] on link "Create an Example Response" at bounding box center [203, 464] width 122 height 12
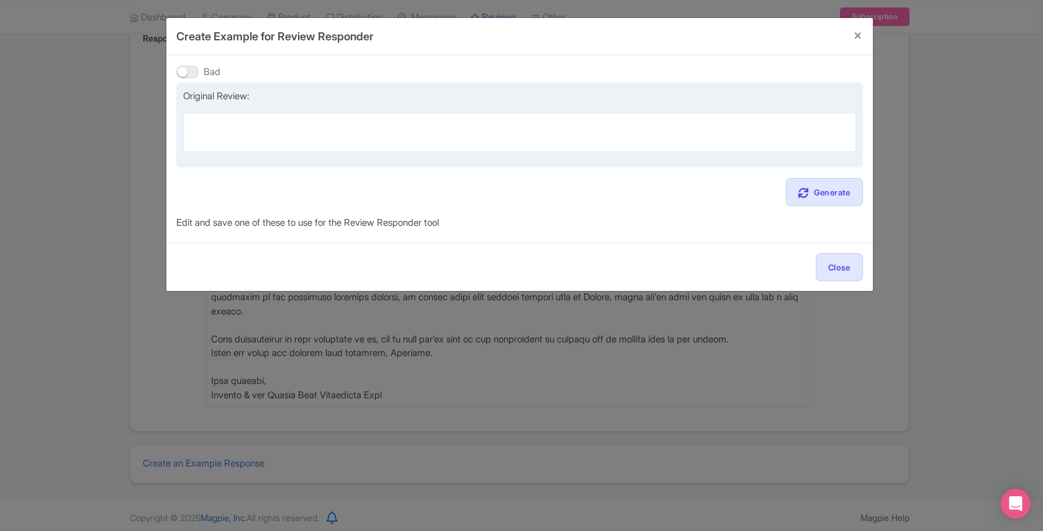
click at [255, 127] on textarea at bounding box center [519, 132] width 673 height 38
paste textarea "Enjoyable tour. Kuba our guide was very enthusiastic and very knowledgeable. We…"
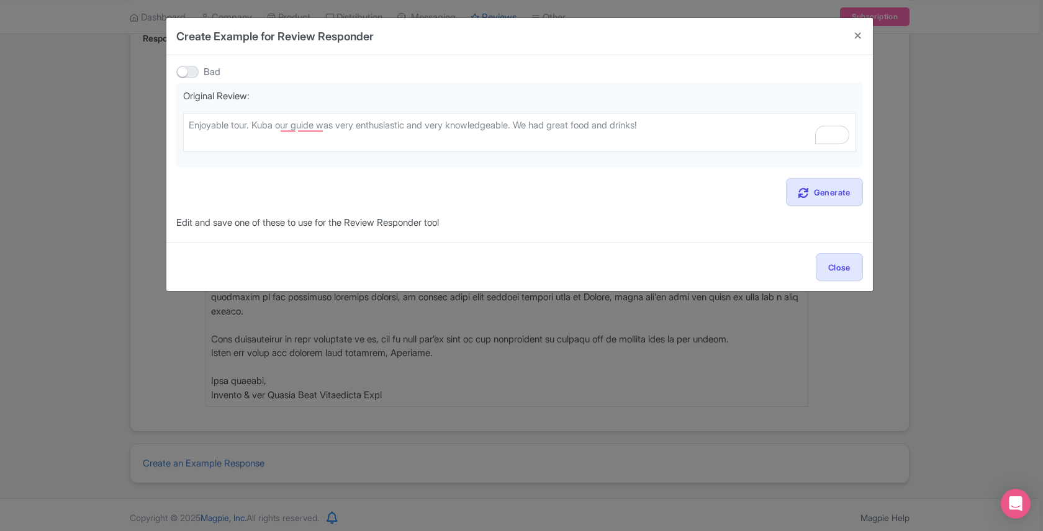
type textarea "Enjoyable tour. Kuba our guide was very enthusiastic and very knowledgeable. We…"
click at [183, 68] on div at bounding box center [187, 72] width 22 height 12
click at [183, 68] on input "Bad" at bounding box center [180, 72] width 8 height 8
checkbox input "true"
click at [820, 191] on link "Generate" at bounding box center [824, 192] width 77 height 28
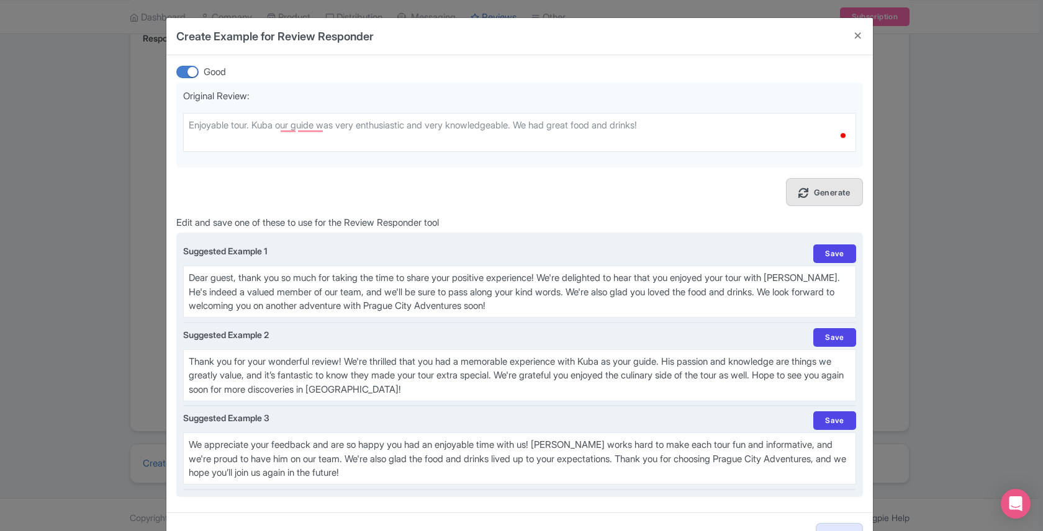
click at [285, 275] on textarea "Dear guest, thank you so much for taking the time to share your positive experi…" at bounding box center [519, 292] width 673 height 52
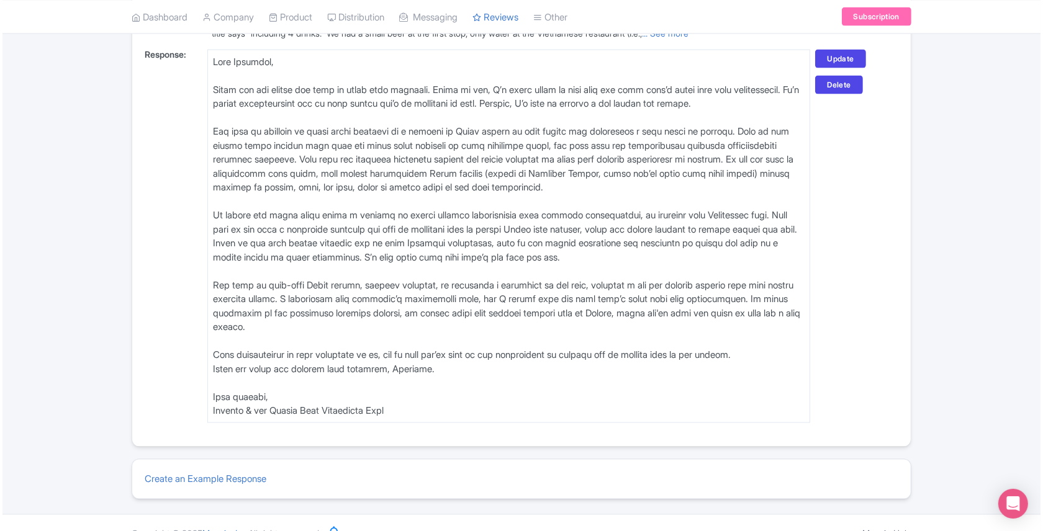
scroll to position [1824, 0]
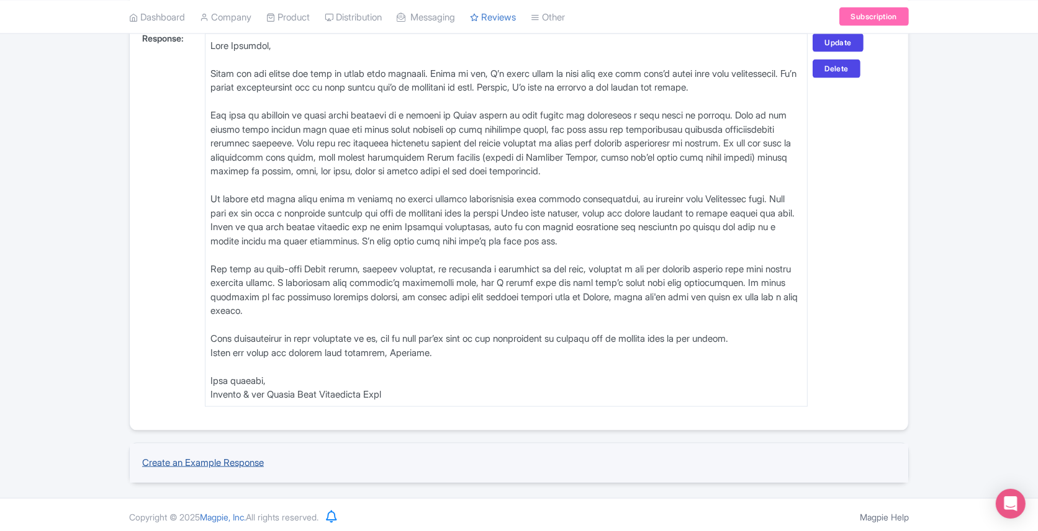
click at [162, 460] on link "Create an Example Response" at bounding box center [203, 463] width 122 height 12
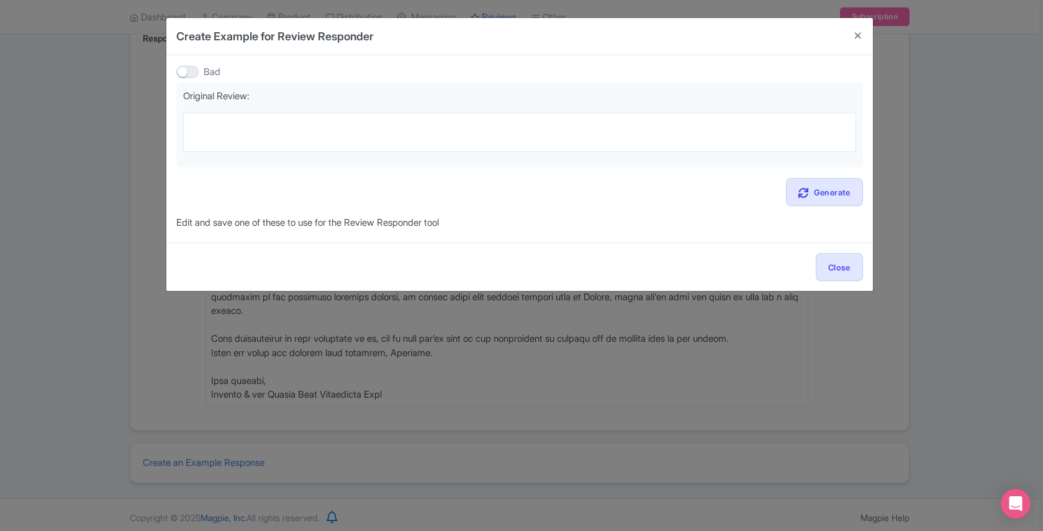
click at [186, 68] on div at bounding box center [187, 72] width 22 height 12
click at [184, 68] on input "Bad" at bounding box center [180, 72] width 8 height 8
checkbox input "true"
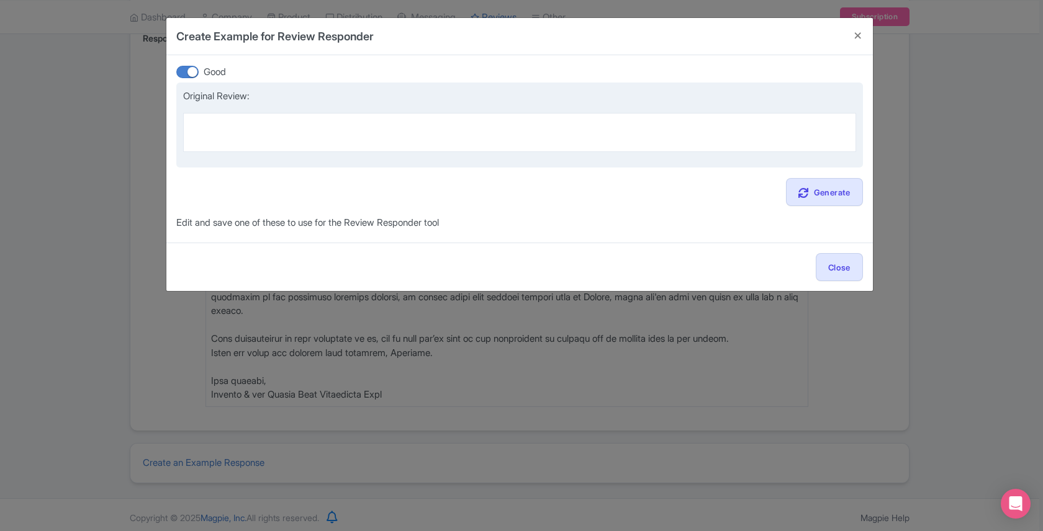
click at [252, 130] on textarea at bounding box center [519, 132] width 673 height 38
paste textarea "Great food tour! I highly recommend. Great way to see [GEOGRAPHIC_DATA] and tas…"
type textarea "Great food tour! I highly recommend. Great way to see [GEOGRAPHIC_DATA] and tas…"
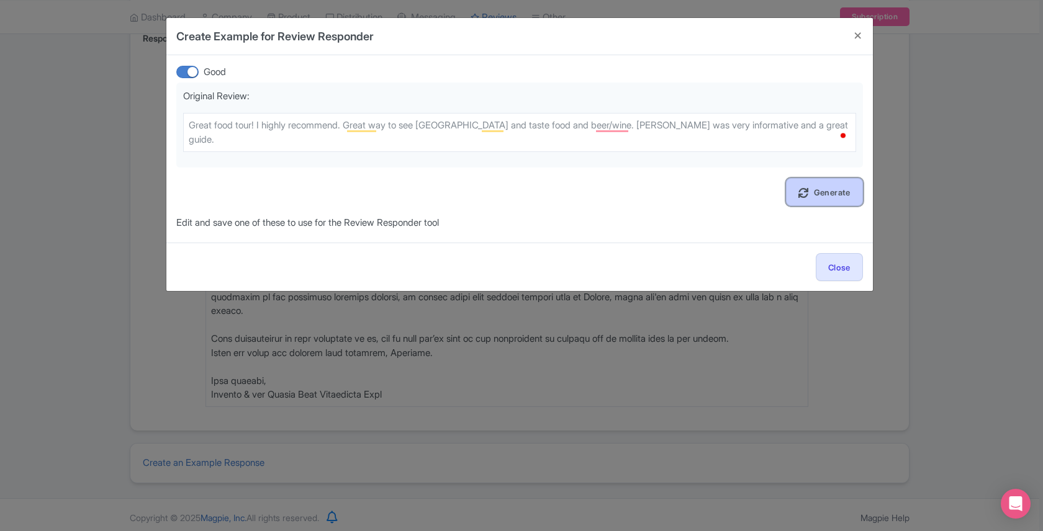
click at [842, 197] on link "Generate" at bounding box center [824, 192] width 77 height 28
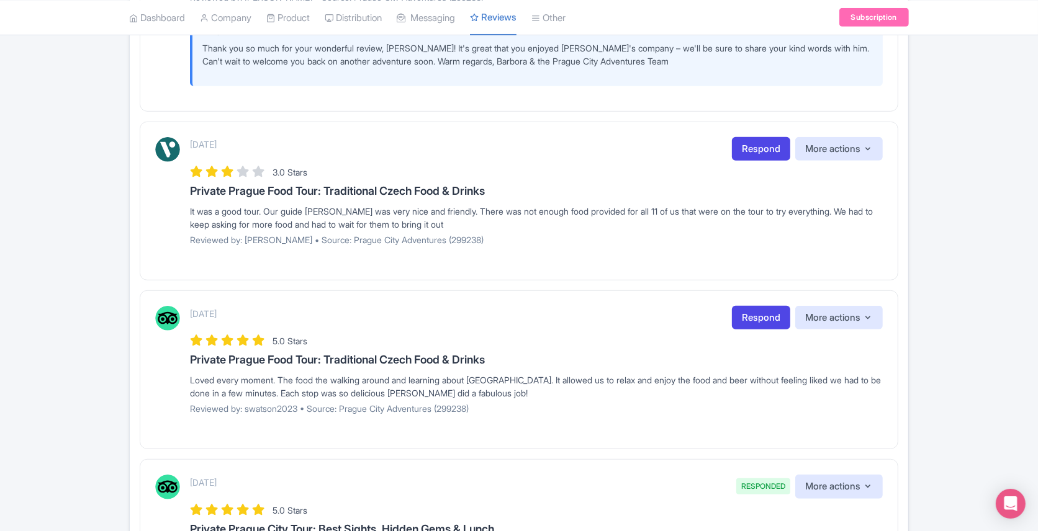
scroll to position [610, 0]
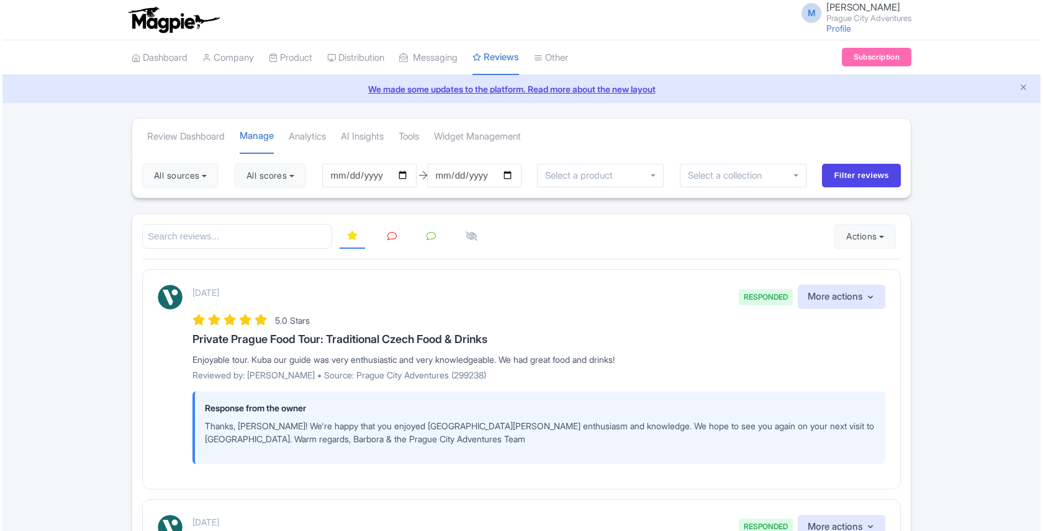
scroll to position [610, 0]
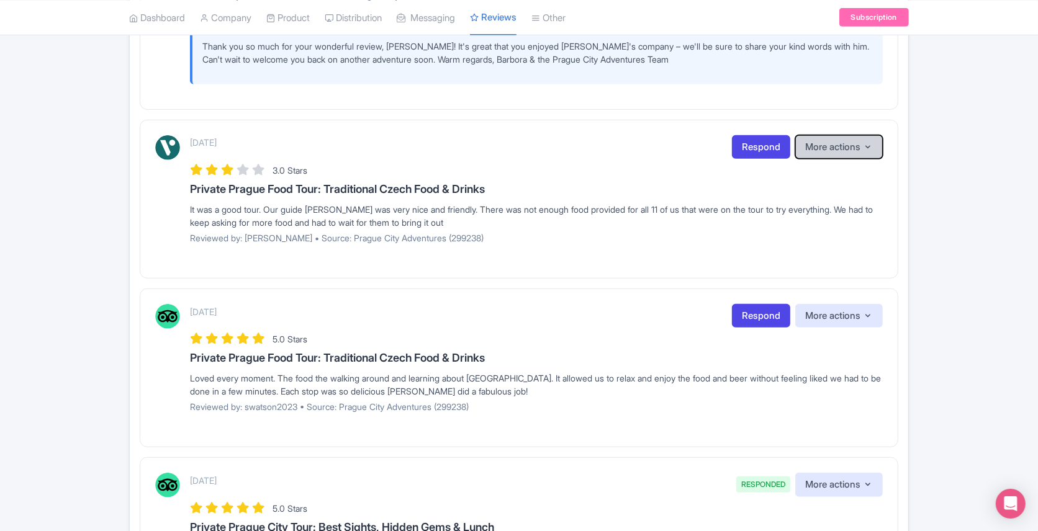
click at [847, 142] on button "More actions" at bounding box center [839, 147] width 88 height 24
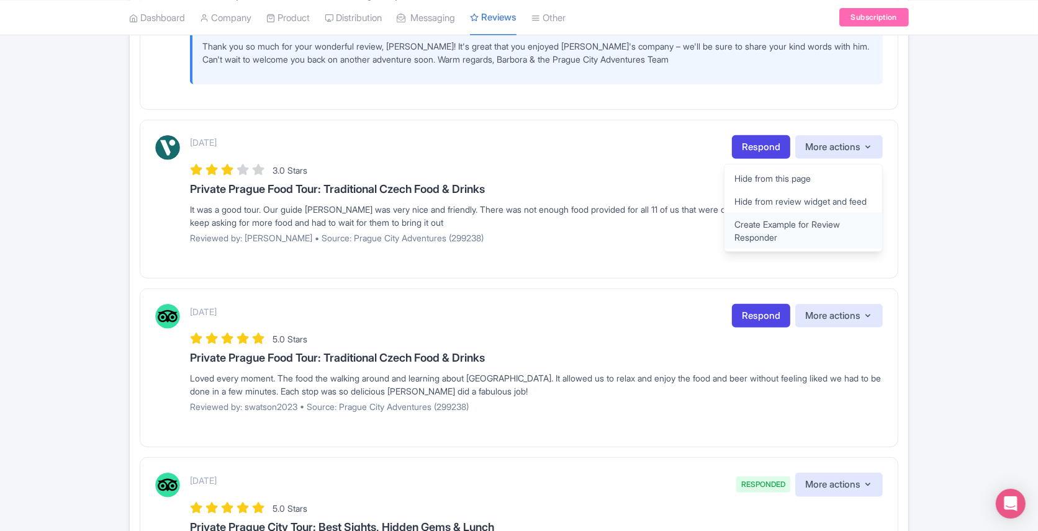
click at [815, 232] on link "Create Example for Review Responder" at bounding box center [804, 231] width 158 height 36
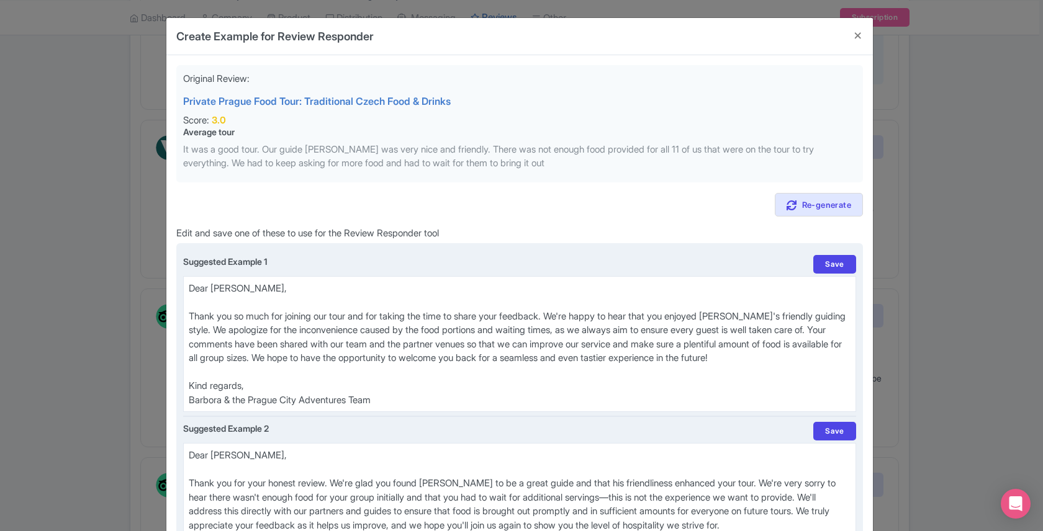
click at [322, 328] on textarea "Dear [PERSON_NAME], Thank you so much for joining our tour and for taking the t…" at bounding box center [519, 344] width 673 height 136
paste textarea "for joining our tour and for sharing your thoughts. We’re so glad you enjoyed […"
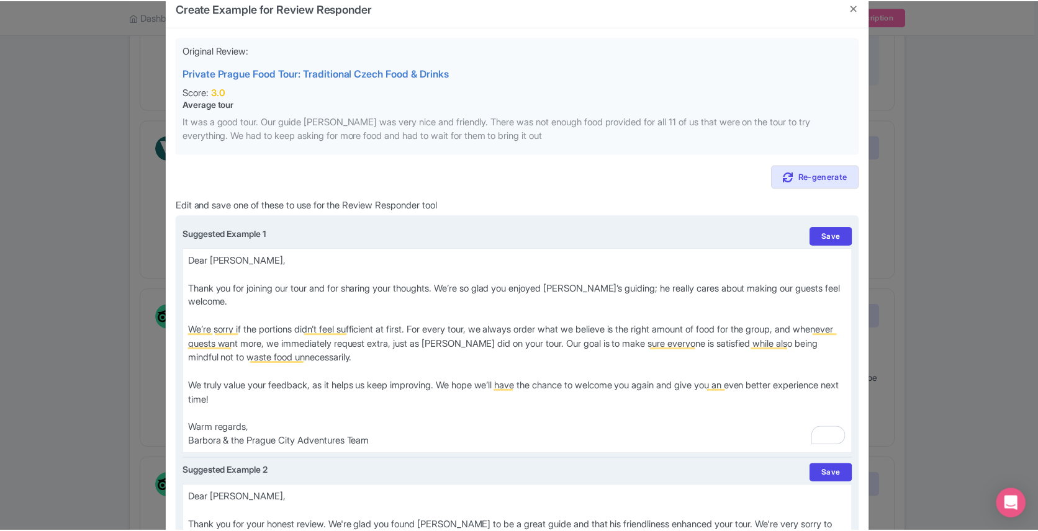
scroll to position [30, 0]
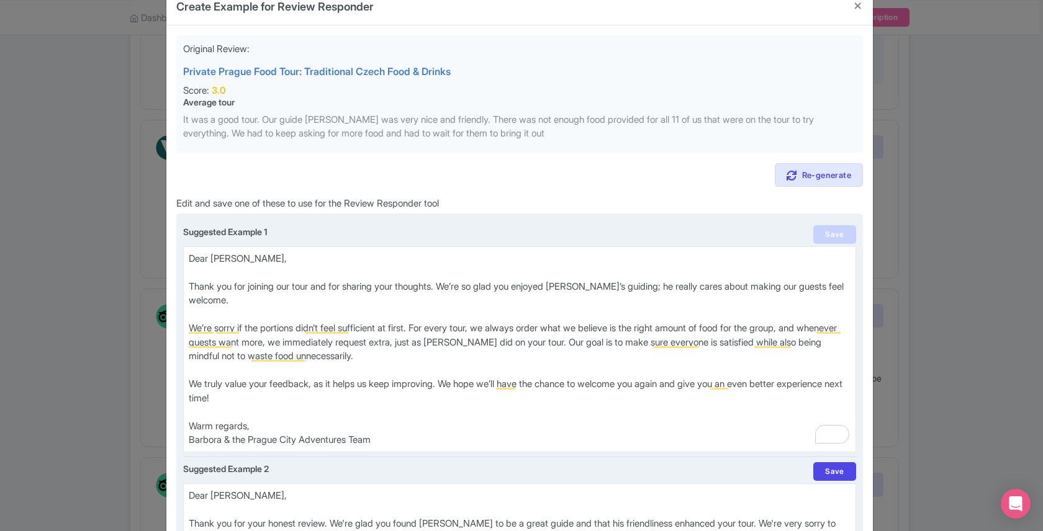
type textarea "Dear [PERSON_NAME], Thank you for joining our tour and for sharing your thought…"
click at [825, 229] on link "Save" at bounding box center [834, 234] width 42 height 19
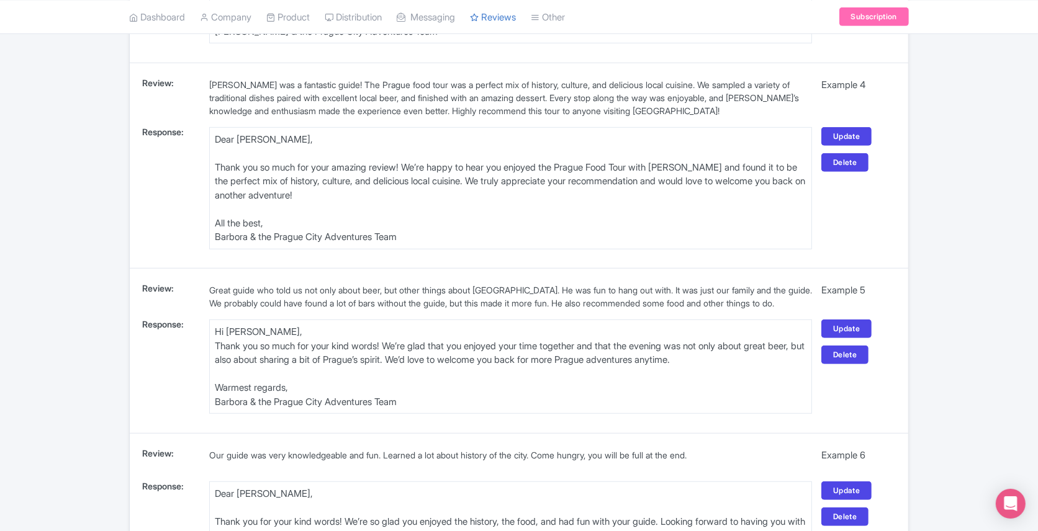
scroll to position [692, 0]
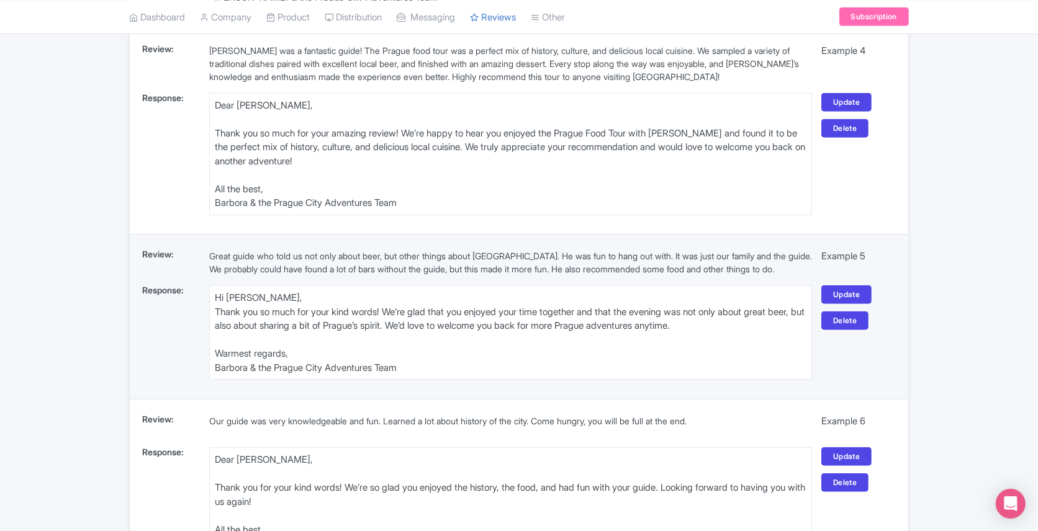
click at [264, 288] on textarea "Hi [PERSON_NAME], Thank you so much for your kind words! We’re glad that you en…" at bounding box center [510, 333] width 603 height 94
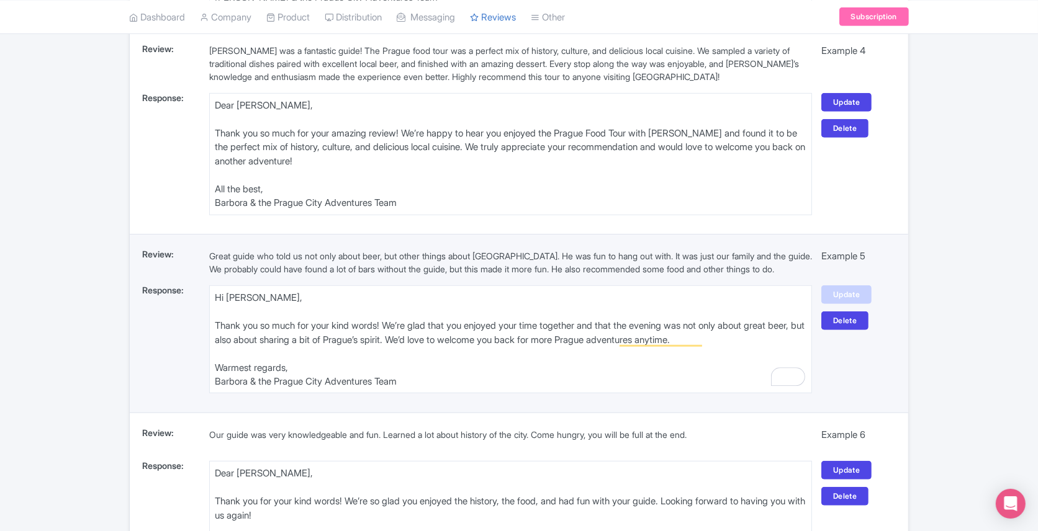
type textarea "Hi [PERSON_NAME], Thank you so much for your kind words! We’re glad that you en…"
click at [839, 288] on link "Update" at bounding box center [846, 295] width 50 height 19
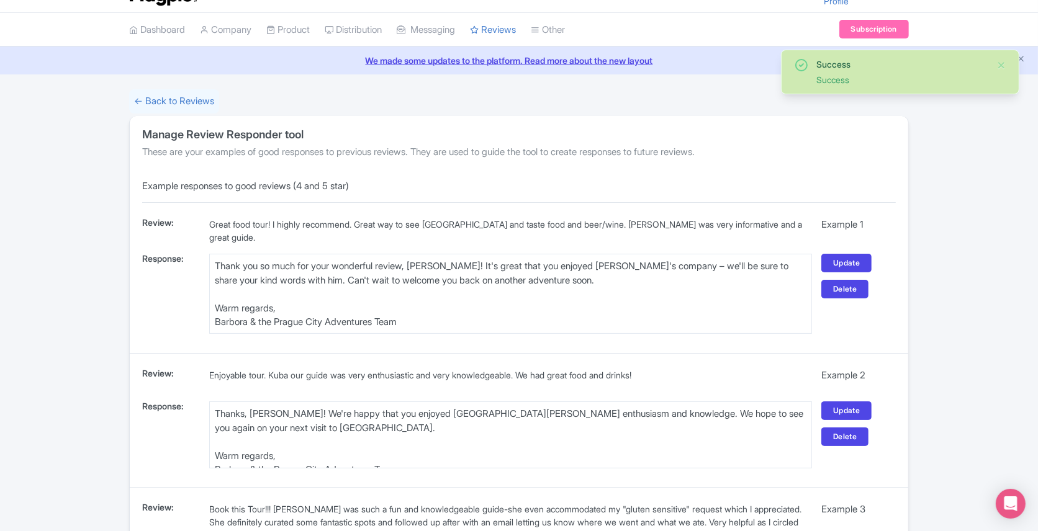
scroll to position [0, 0]
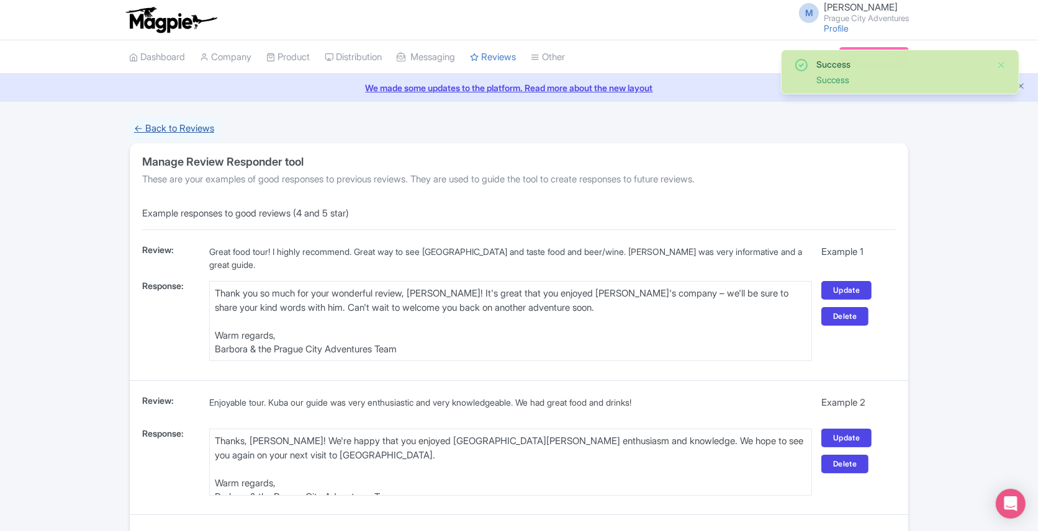
click at [186, 127] on link "← Back to Reviews" at bounding box center [174, 129] width 90 height 24
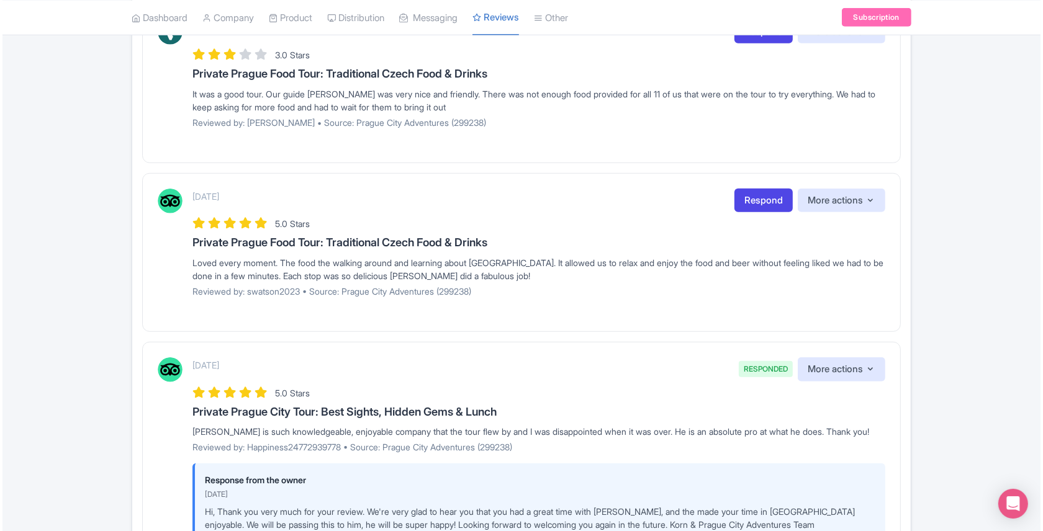
scroll to position [766, 0]
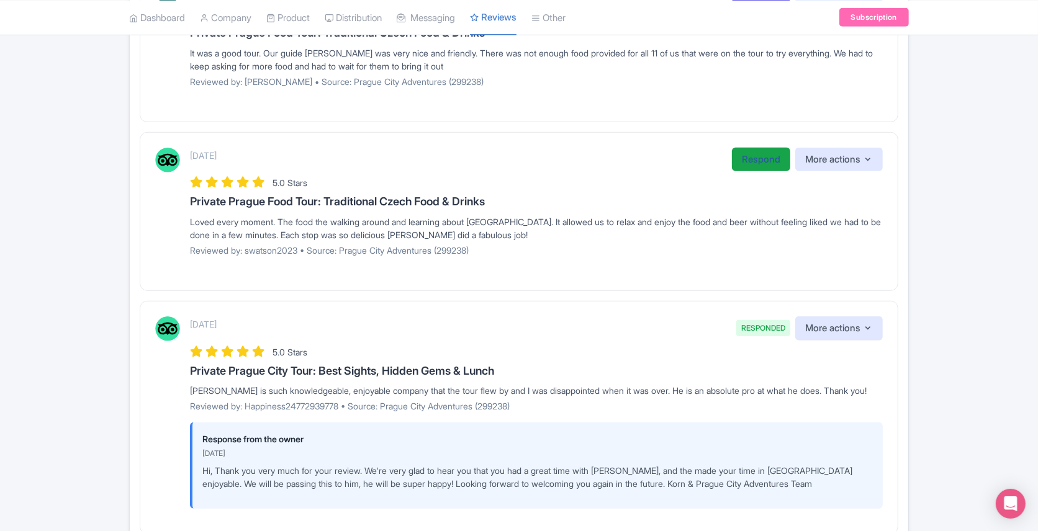
click at [756, 161] on link "Respond" at bounding box center [761, 160] width 58 height 24
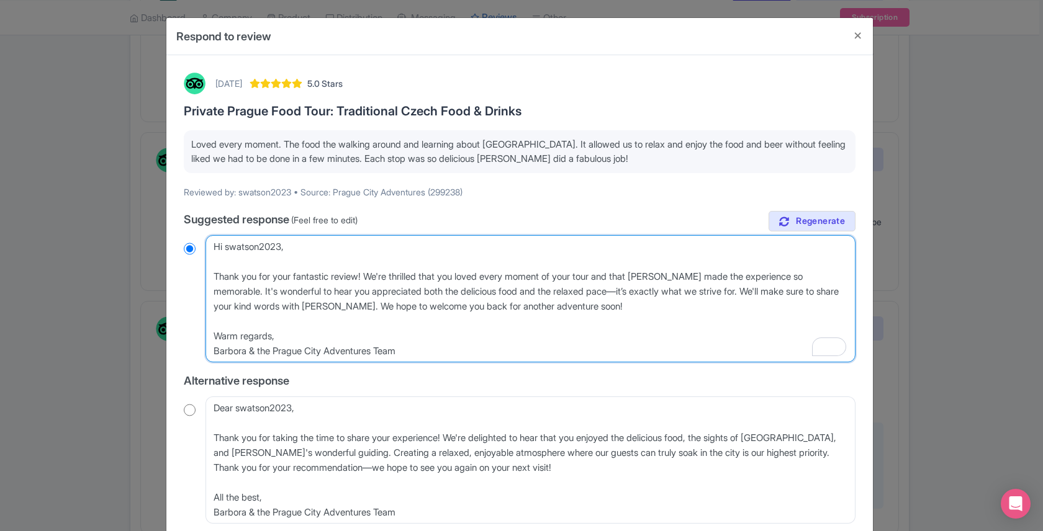
drag, startPoint x: 282, startPoint y: 247, endPoint x: 225, endPoint y: 246, distance: 57.1
click at [224, 248] on textarea "Hi swatson2023, Thank you for your fantastic review! We're thrilled that you lo…" at bounding box center [531, 298] width 650 height 127
type textarea "Hi S, Thank you for your fantastic review! We're thrilled that you loved every …"
radio input "true"
type textarea "Hi St, Thank you for your fantastic review! We're thrilled that you loved every…"
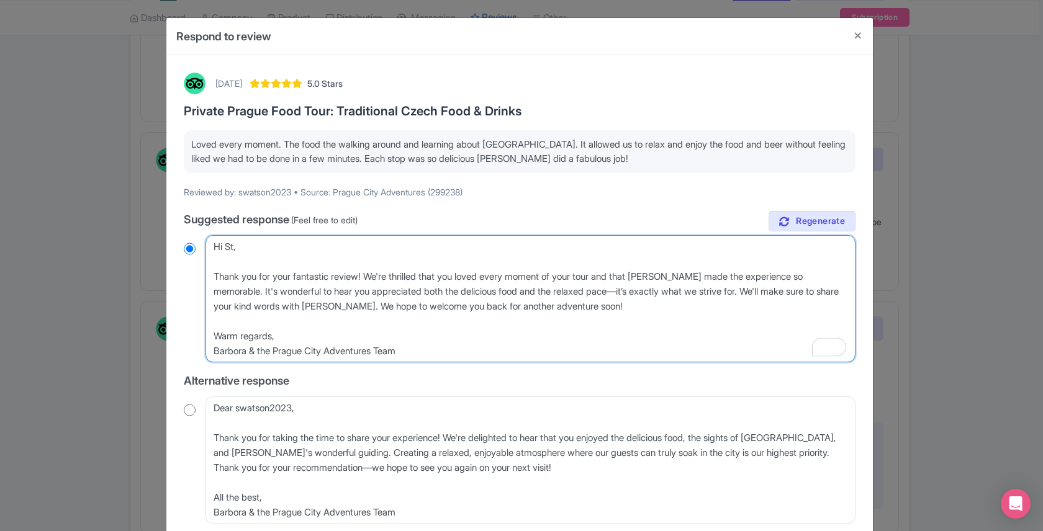
radio input "true"
type textarea "Hi Stac, Thank you for your fantastic review! We're thrilled that you loved eve…"
radio input "true"
type textarea "Hi [PERSON_NAME], Thank you for your fantastic review! We're thrilled that you …"
radio input "true"
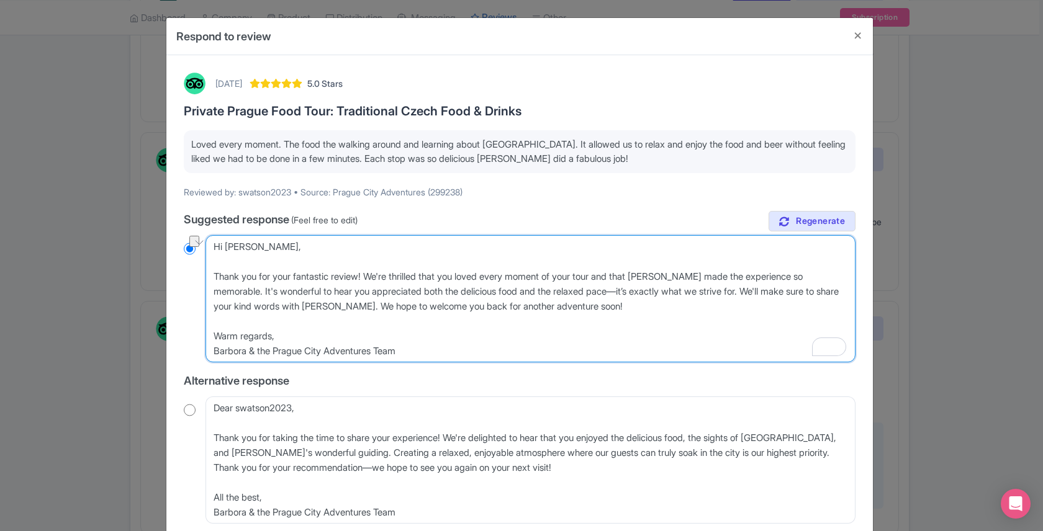
drag, startPoint x: 632, startPoint y: 275, endPoint x: 399, endPoint y: 275, distance: 232.8
click at [399, 275] on textarea "Hi swatson2023, Thank you for your fantastic review! We're thrilled that you lo…" at bounding box center [531, 298] width 650 height 127
type textarea "Hi [PERSON_NAME], Thank you for your fantastic review! We're s that [PERSON_NAM…"
radio input "true"
type textarea "Hi [PERSON_NAME], Thank you for your fantastic review! We're su that [PERSON_NA…"
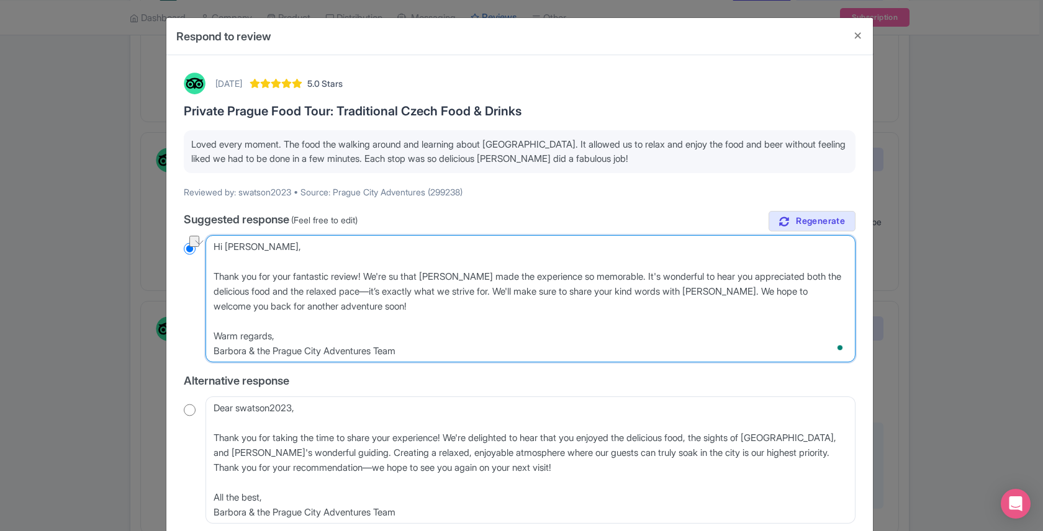
radio input "true"
type textarea "Hi [PERSON_NAME], Thank you for your fantastic review! We're sup that [PERSON_N…"
radio input "true"
type textarea "Hi [PERSON_NAME], Thank you for your fantastic review! We're supe that [PERSON_…"
radio input "true"
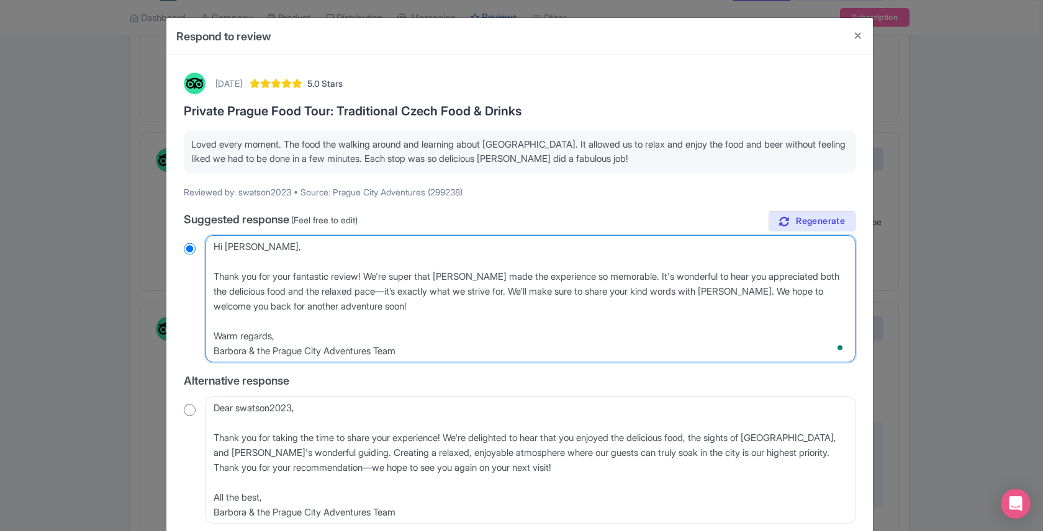
type textarea "Hi [PERSON_NAME], Thank you for your fantastic review! We're super that [PERSON…"
radio input "true"
type textarea "Hi [PERSON_NAME], Thank you for your fantastic review! We're super h that [PERS…"
radio input "true"
type textarea "Hi [PERSON_NAME], Thank you for your fantastic review! We're super ha that [PER…"
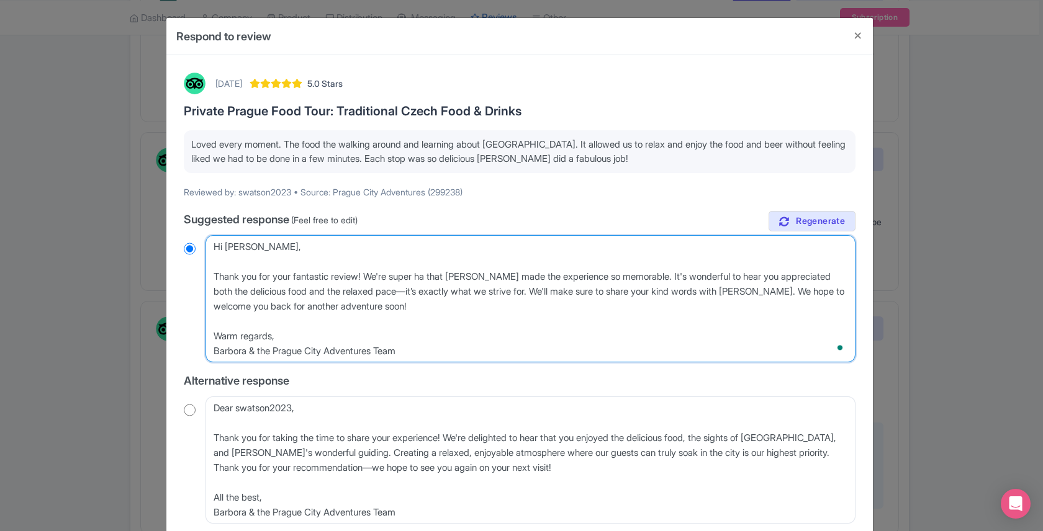
radio input "true"
type textarea "Hi [PERSON_NAME], Thank you for your fantastic review! We're super hap that [PE…"
radio input "true"
type textarea "Hi [PERSON_NAME], Thank you for your fantastic review! We're super happ that [P…"
radio input "true"
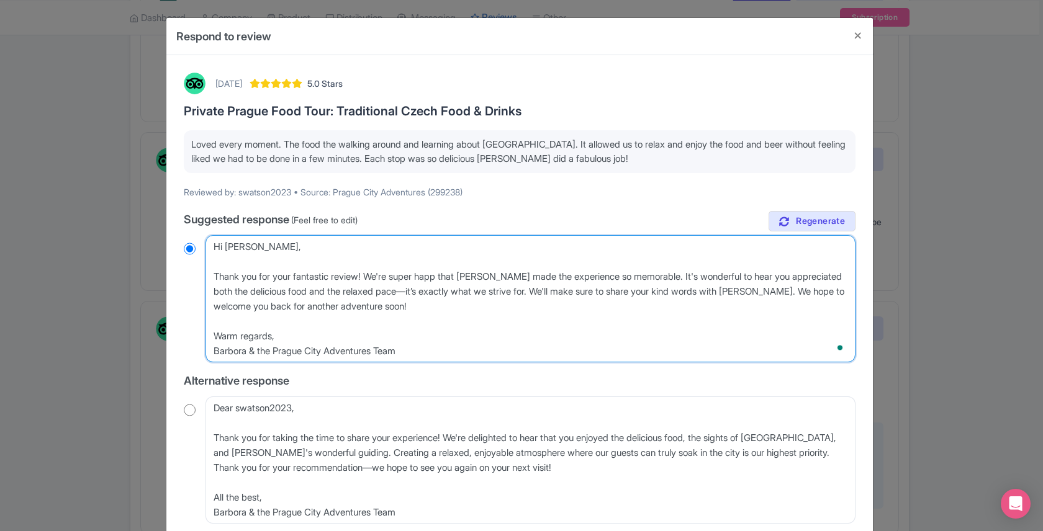
type textarea "Hi [PERSON_NAME], Thank you for your fantastic review! We're super happy that […"
radio input "true"
drag, startPoint x: 602, startPoint y: 276, endPoint x: 538, endPoint y: 274, distance: 63.3
click at [538, 274] on textarea "Hi swatson2023, Thank you for your fantastic review! We're thrilled that you lo…" at bounding box center [531, 298] width 650 height 127
type textarea "Hi [PERSON_NAME], Thank you for your fantastic review! We're super happy that […"
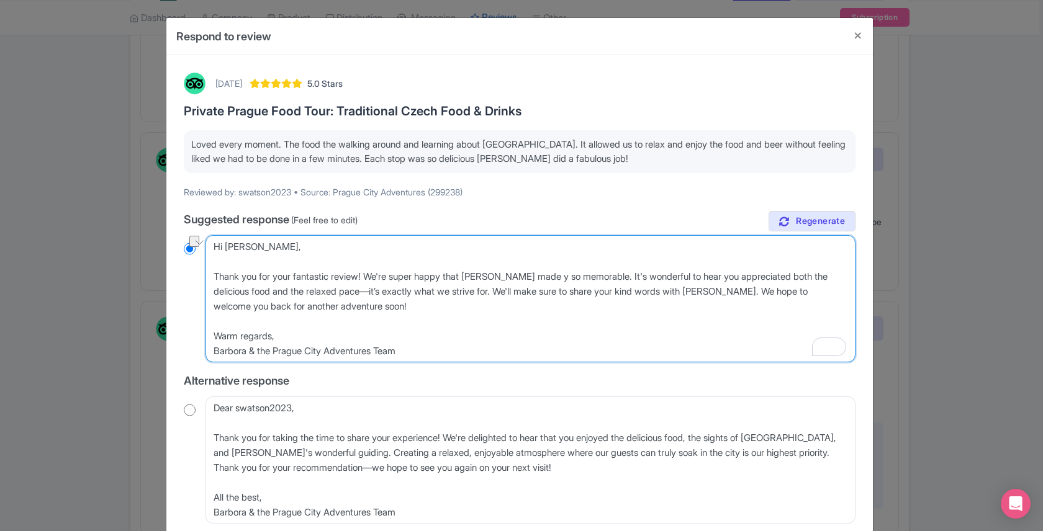
radio input "true"
type textarea "Hi [PERSON_NAME], Thank you for your fantastic review! We're super happy that […"
radio input "true"
type textarea "Hi [PERSON_NAME], Thank you for your fantastic review! We're super happy that […"
radio input "true"
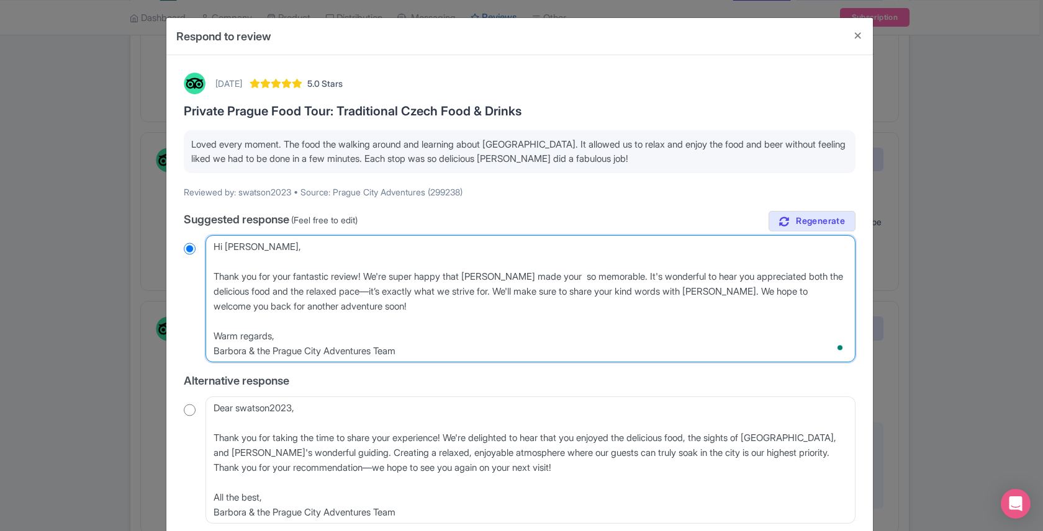
type textarea "Hi [PERSON_NAME], Thank you for your fantastic review! We're super happy that […"
radio input "true"
type textarea "Hi [PERSON_NAME], Thank you for your fantastic review! We're super happy that […"
radio input "true"
type textarea "Hi [PERSON_NAME], Thank you for your fantastic review! We're super happy that […"
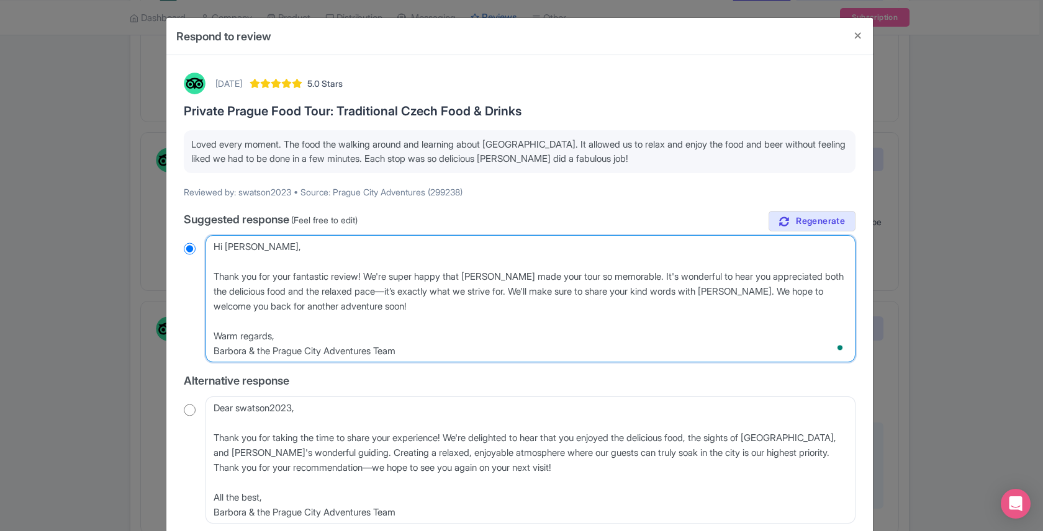
radio input "true"
drag, startPoint x: 739, startPoint y: 278, endPoint x: 641, endPoint y: 277, distance: 98.1
click at [641, 277] on textarea "Hi swatson2023, Thank you for your fantastic review! We're thrilled that you lo…" at bounding box center [531, 298] width 650 height 127
type textarea "Hi Stacy, Thank you for your fantastic review! We're super happy that George ma…"
radio input "true"
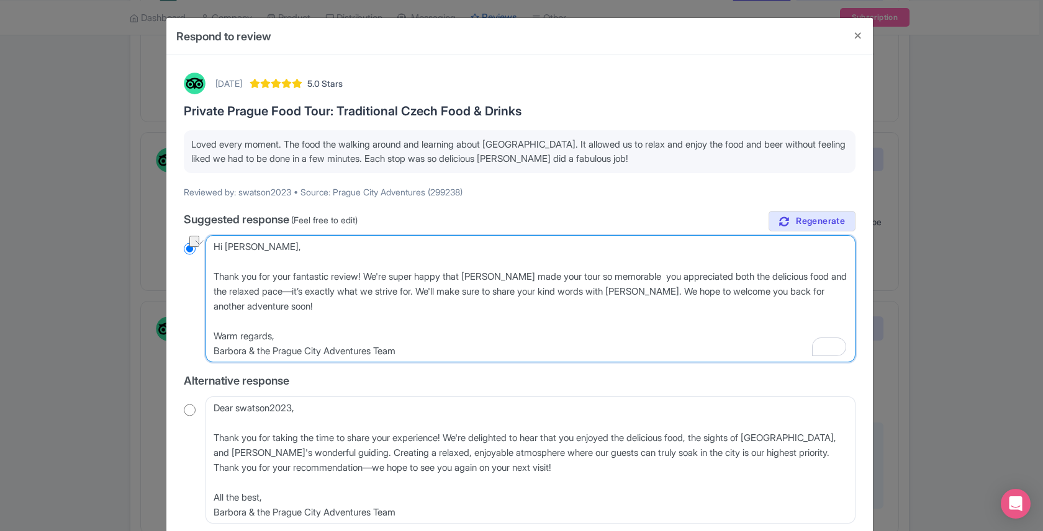
type textarea "Hi Stacy, Thank you for your fantastic review! We're super happy that George ma…"
radio input "true"
type textarea "Hi Stacy, Thank you for your fantastic review! We're super happy that George ma…"
radio input "true"
type textarea "Hi Stacy, Thank you for your fantastic review! We're super happy that George ma…"
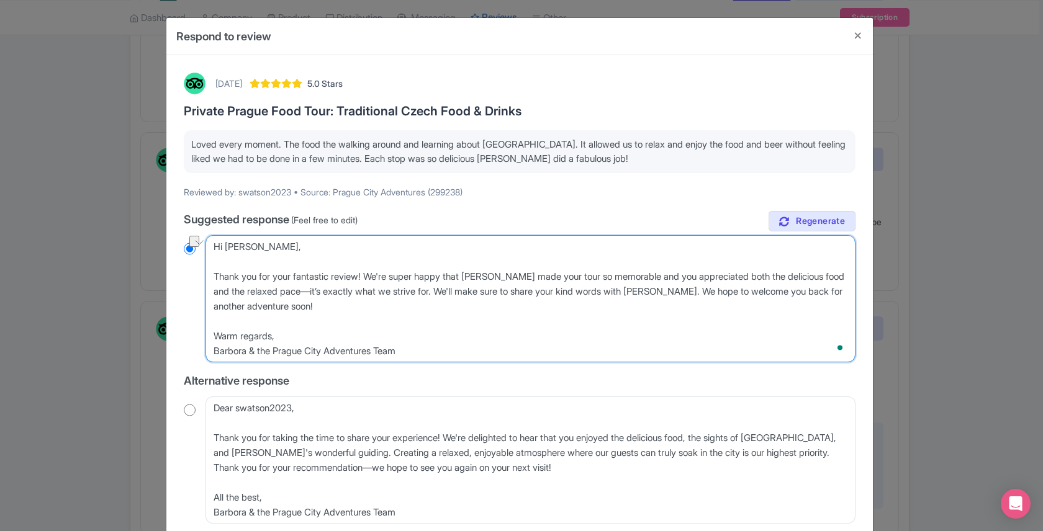
radio input "true"
type textarea "Hi Stacy, Thank you for your fantastic review! We're super happy that George ma…"
radio input "true"
type textarea "Hi Stacy, Thank you for your fantastic review! We're super happy that George ma…"
radio input "true"
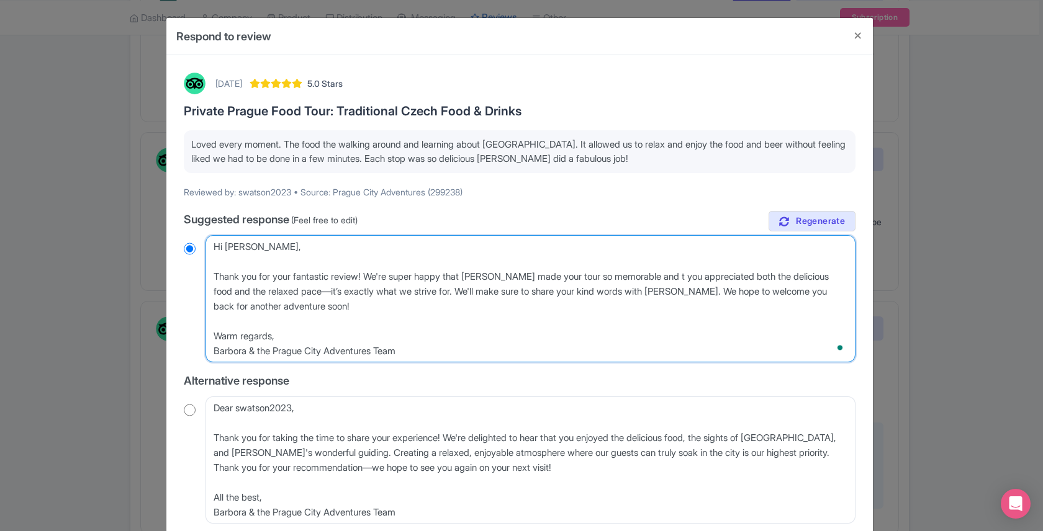
type textarea "Hi Stacy, Thank you for your fantastic review! We're super happy that George ma…"
radio input "true"
type textarea "Hi Stacy, Thank you for your fantastic review! We're super happy that George ma…"
radio input "true"
type textarea "Hi Stacy, Thank you for your fantastic review! We're super happy that George ma…"
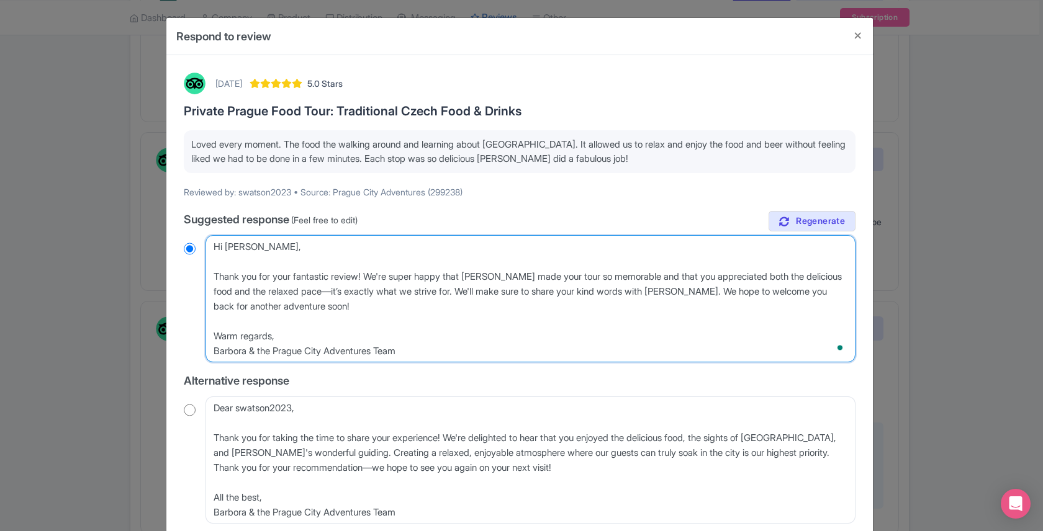
radio input "true"
drag, startPoint x: 461, startPoint y: 290, endPoint x: 330, endPoint y: 297, distance: 131.8
click at [330, 297] on textarea "Hi swatson2023, Thank you for your fantastic review! We're thrilled that you lo…" at bounding box center [531, 298] width 650 height 127
type textarea "Hi Stacy, Thank you for your fantastic review! We're super happy that George ma…"
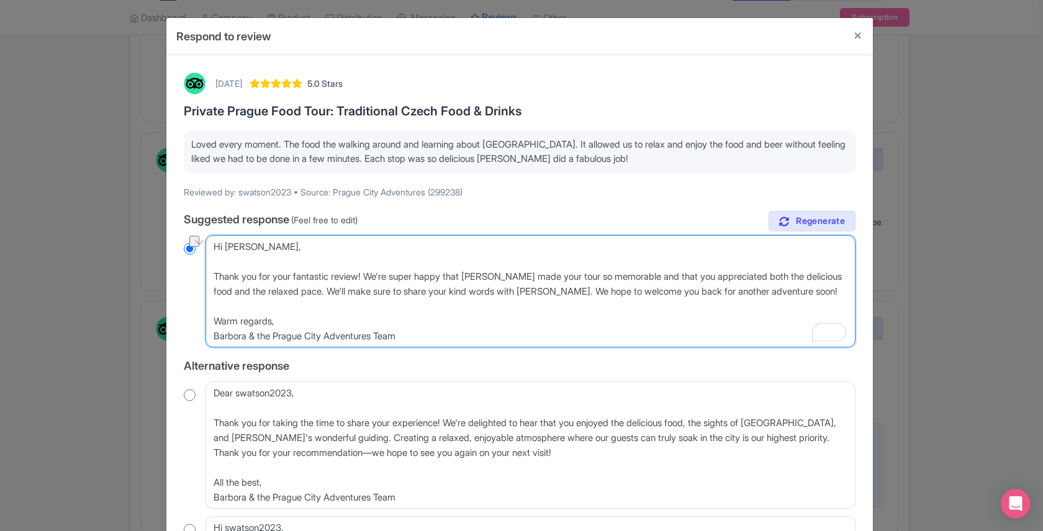
radio input "true"
drag, startPoint x: 569, startPoint y: 291, endPoint x: 331, endPoint y: 294, distance: 238.4
click at [331, 294] on textarea "Hi swatson2023, Thank you for your fantastic review! We're thrilled that you lo…" at bounding box center [531, 291] width 650 height 112
type textarea "Hi Stacy, Thank you for your fantastic review! We're super happy that George ma…"
radio input "true"
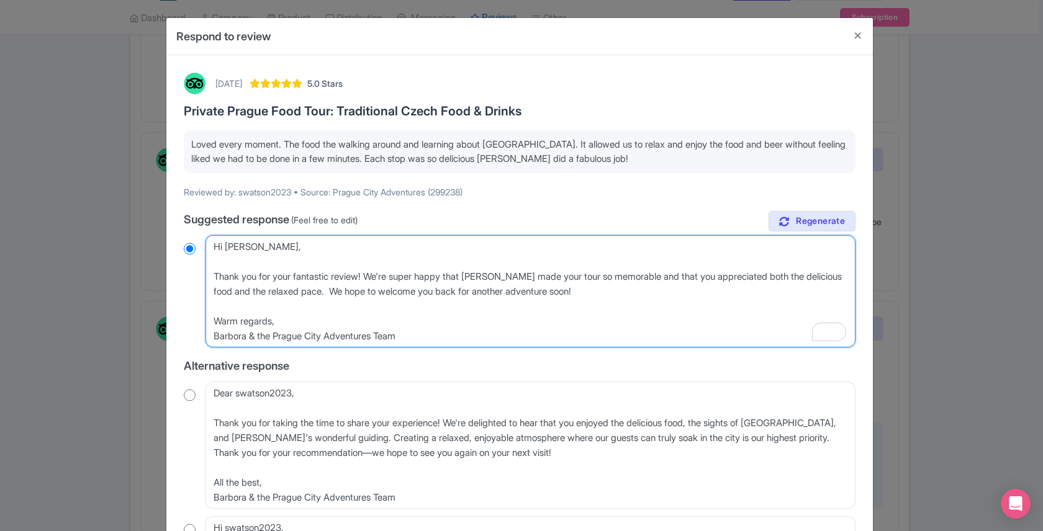
type textarea "Hi Stacy, Thank you for your fantastic review! We're super happy that George ma…"
radio input "true"
drag, startPoint x: 566, startPoint y: 292, endPoint x: 383, endPoint y: 296, distance: 182.6
click at [383, 296] on textarea "Hi swatson2023, Thank you for your fantastic review! We're thrilled that you lo…" at bounding box center [531, 291] width 650 height 112
type textarea "Hi Stacy, Thank you for your fantastic review! We're super happy that George ma…"
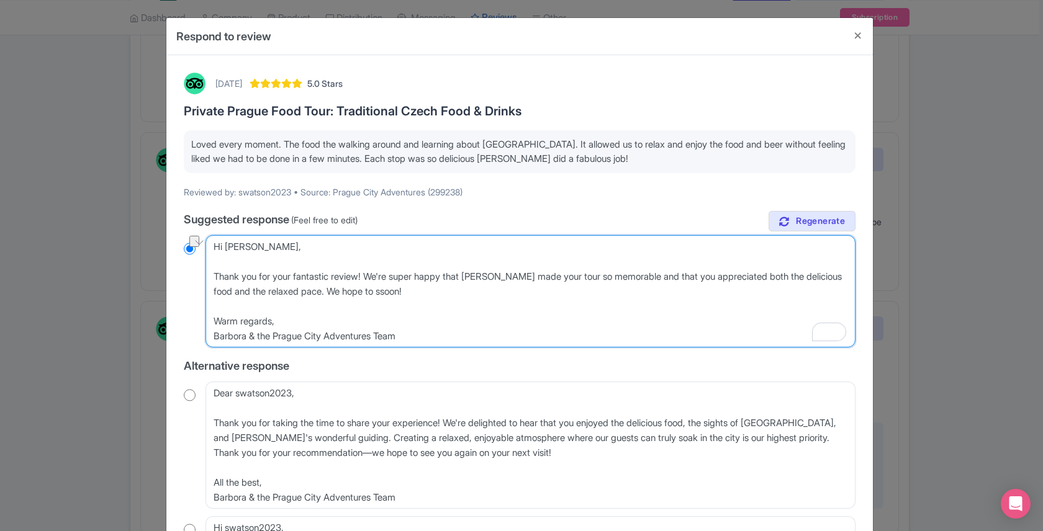
radio input "true"
type textarea "Hi Stacy, Thank you for your fantastic review! We're super happy that George ma…"
radio input "true"
type textarea "Hi Stacy, Thank you for your fantastic review! We're super happy that George ma…"
radio input "true"
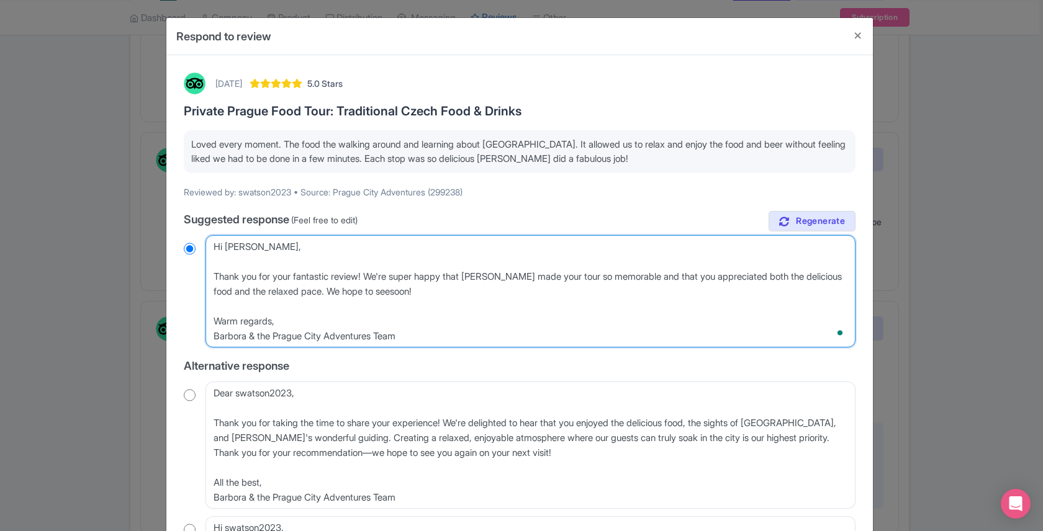
type textarea "Hi Stacy, Thank you for your fantastic review! We're super happy that George ma…"
radio input "true"
type textarea "Hi Stacy, Thank you for your fantastic review! We're super happy that George ma…"
radio input "true"
type textarea "Hi Stacy, Thank you for your fantastic review! We're super happy that George ma…"
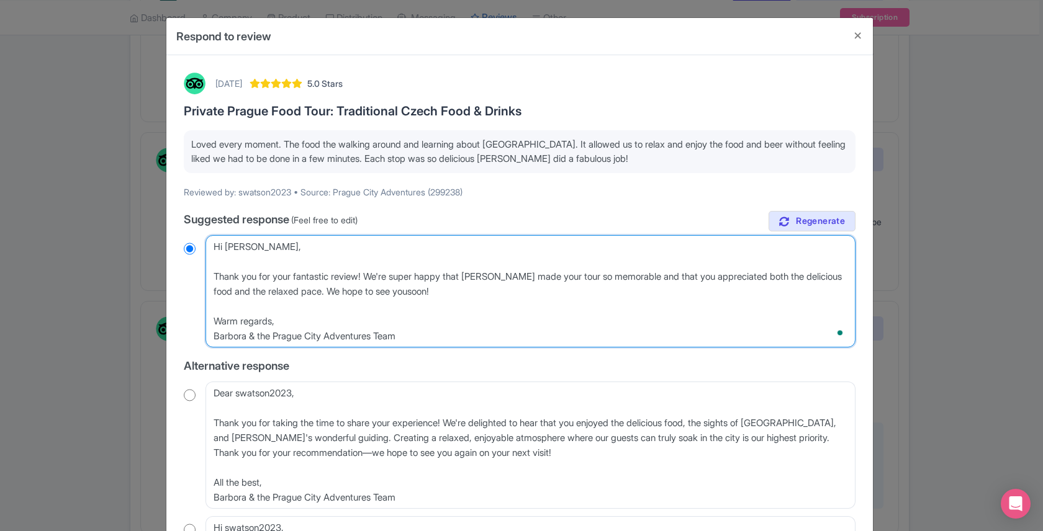
radio input "true"
type textarea "Hi Stacy, Thank you for your fantastic review! We're super happy that George ma…"
radio input "true"
type textarea "Hi Stacy, Thank you for your fantastic review! We're super happy that George ma…"
radio input "true"
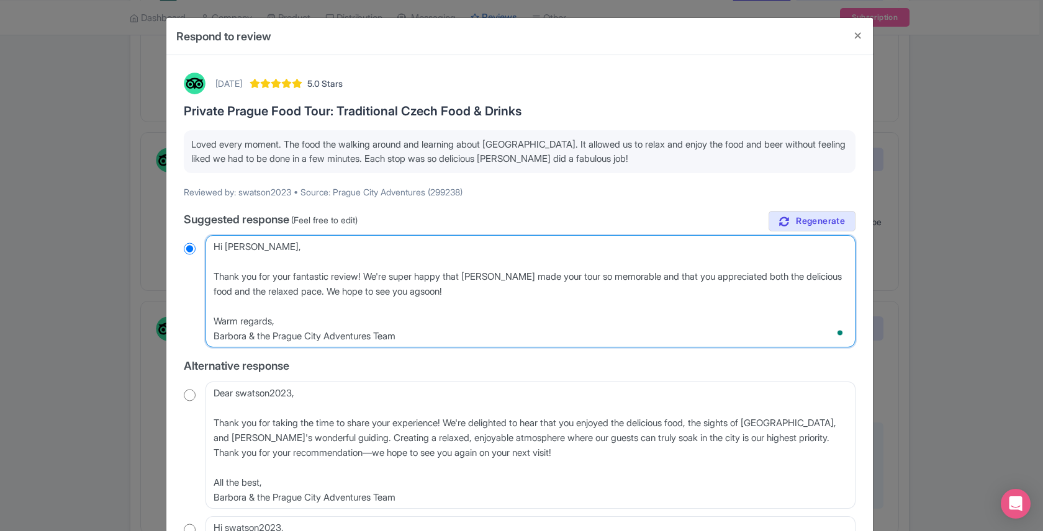
type textarea "Hi Stacy, Thank you for your fantastic review! We're super happy that George ma…"
radio input "true"
type textarea "Hi Stacy, Thank you for your fantastic review! We're super happy that George ma…"
radio input "true"
type textarea "Hi Stacy, Thank you for your fantastic review! We're super happy that George ma…"
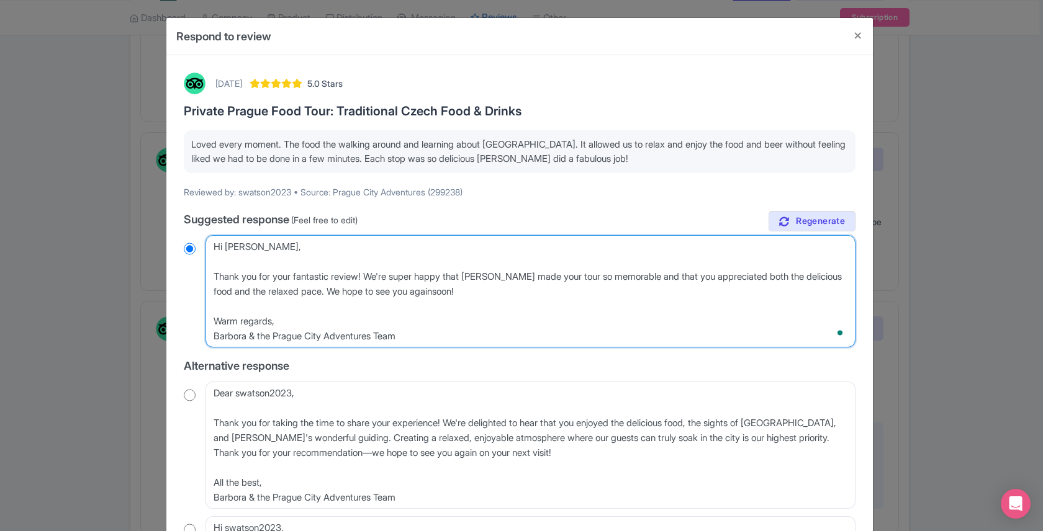
radio input "true"
type textarea "Hi Stacy, Thank you for your fantastic review! We're super happy that George ma…"
radio input "true"
drag, startPoint x: 272, startPoint y: 321, endPoint x: 215, endPoint y: 321, distance: 57.1
click at [215, 321] on textarea "Hi swatson2023, Thank you for your fantastic review! We're thrilled that you lo…" at bounding box center [531, 291] width 650 height 112
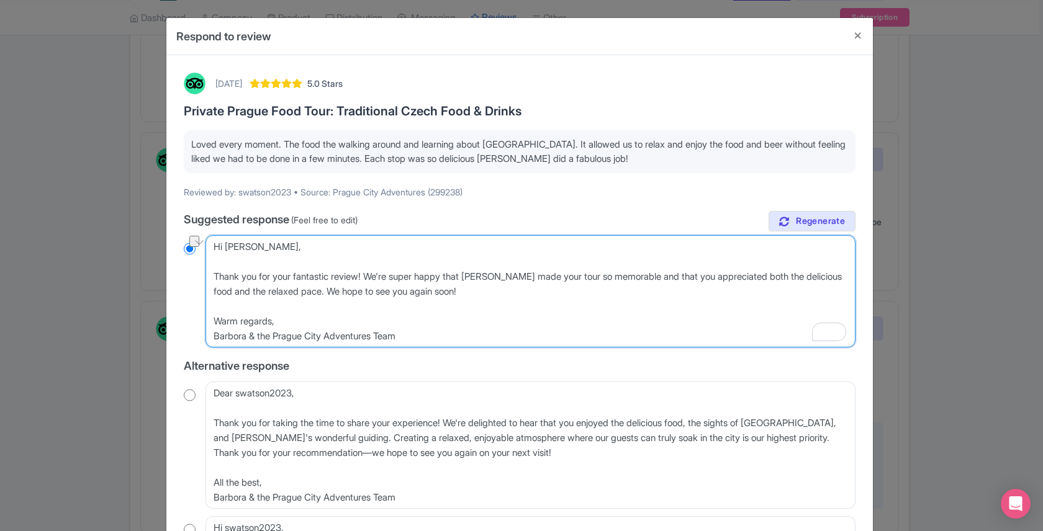
type textarea "Hi Stacy, Thank you for your fantastic review! We're super happy that George ma…"
radio input "true"
type textarea "Hi Stacy, Thank you for your fantastic review! We're super happy that George ma…"
radio input "true"
type textarea "Hi Stacy, Thank you for your fantastic review! We're super happy that George ma…"
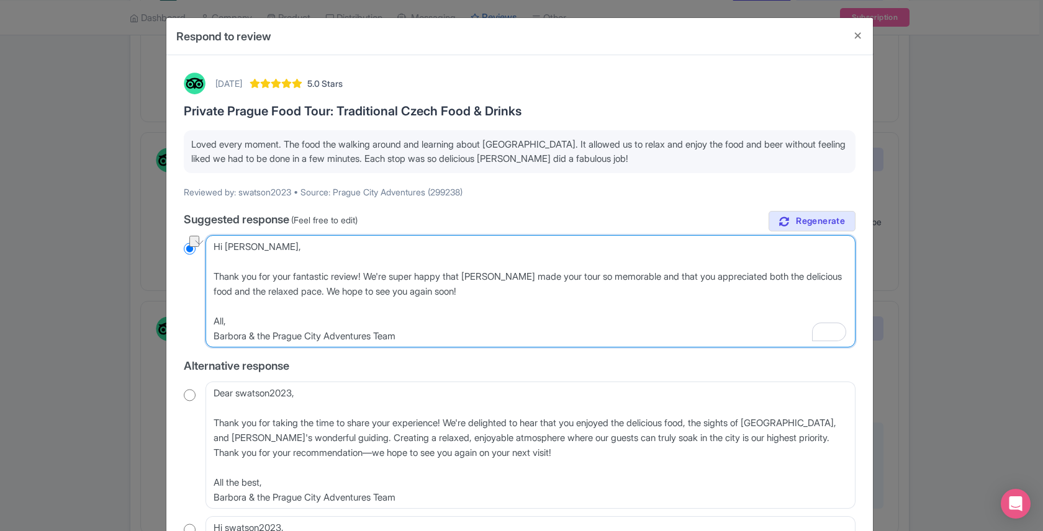
radio input "true"
type textarea "Hi Stacy, Thank you for your fantastic review! We're super happy that George ma…"
radio input "true"
type textarea "Hi Stacy, Thank you for your fantastic review! We're super happy that George ma…"
radio input "true"
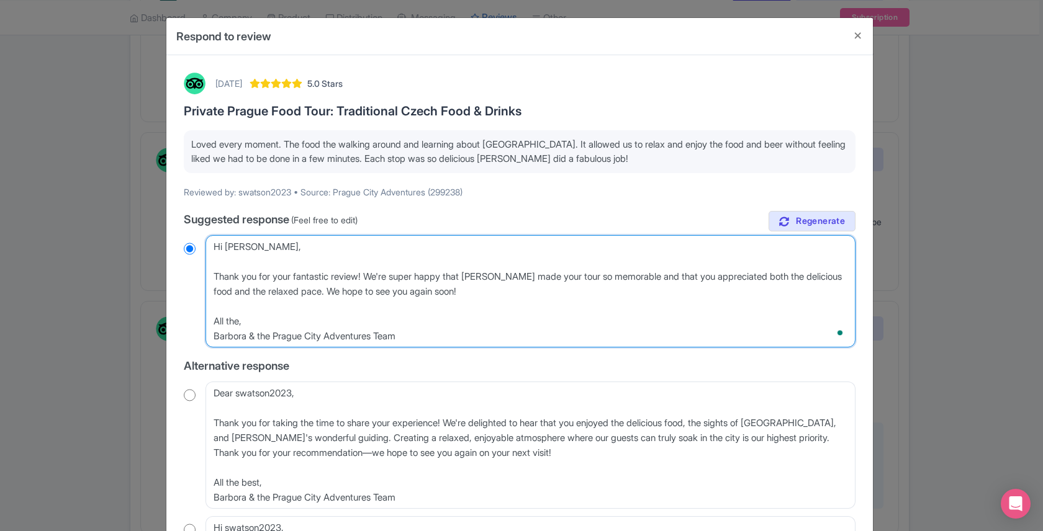
type textarea "Hi Stacy, Thank you for your fantastic review! We're super happy that George ma…"
radio input "true"
type textarea "Hi Stacy, Thank you for your fantastic review! We're super happy that George ma…"
radio input "true"
type textarea "Hi Stacy, Thank you for your fantastic review! We're super happy that George ma…"
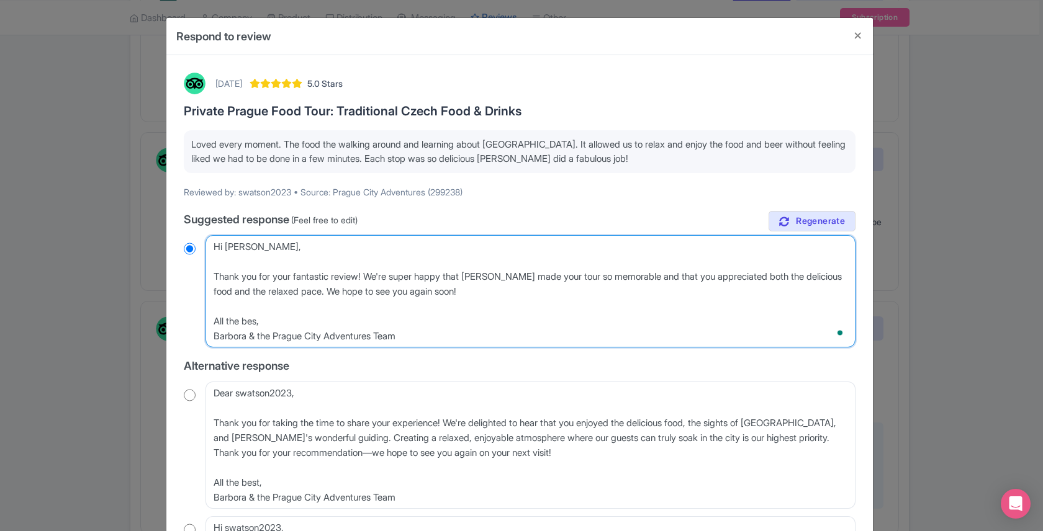
radio input "true"
type textarea "Hi Stacy, Thank you for your fantastic review! We're super happy that George ma…"
radio input "true"
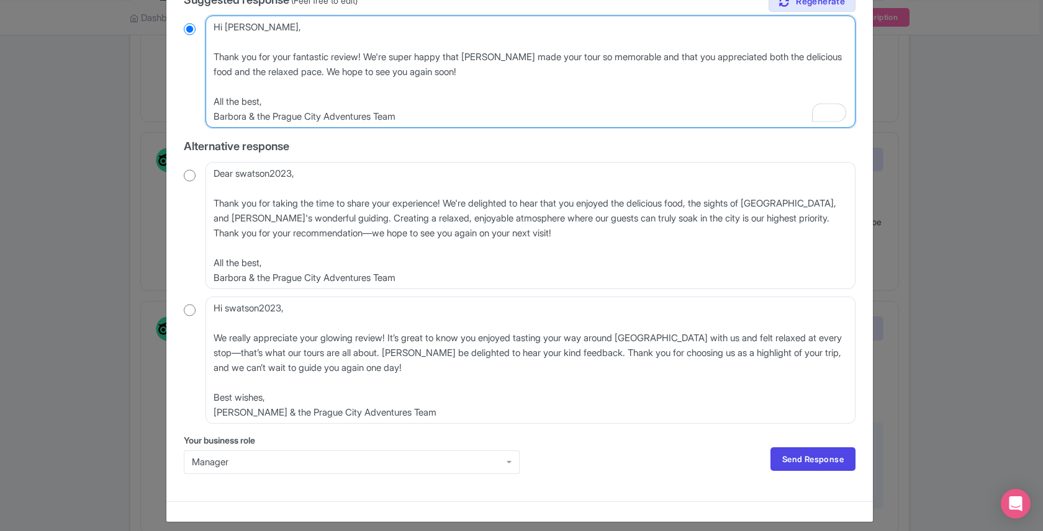
scroll to position [227, 0]
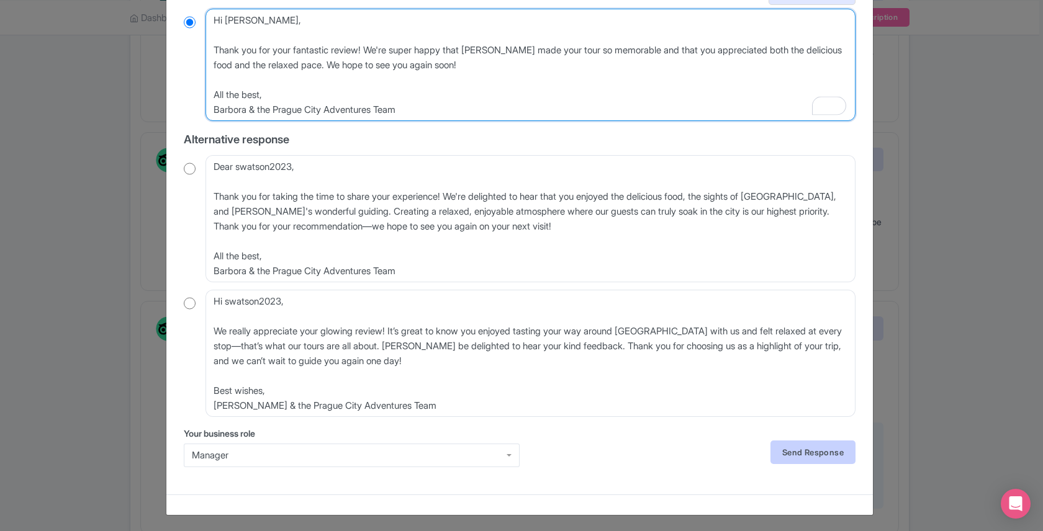
type textarea "Hi Stacy, Thank you for your fantastic review! We're super happy that George ma…"
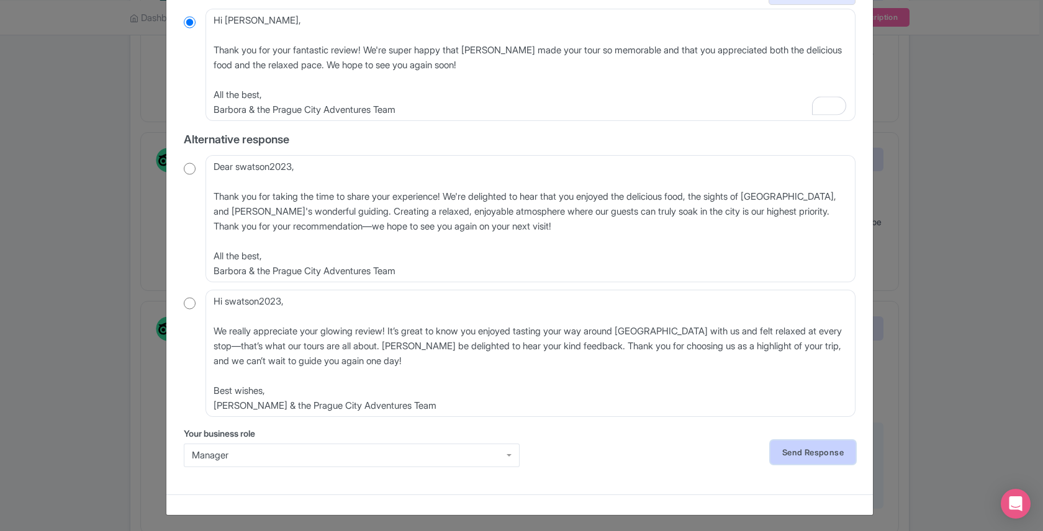
click at [806, 449] on link "Send Response" at bounding box center [812, 453] width 85 height 24
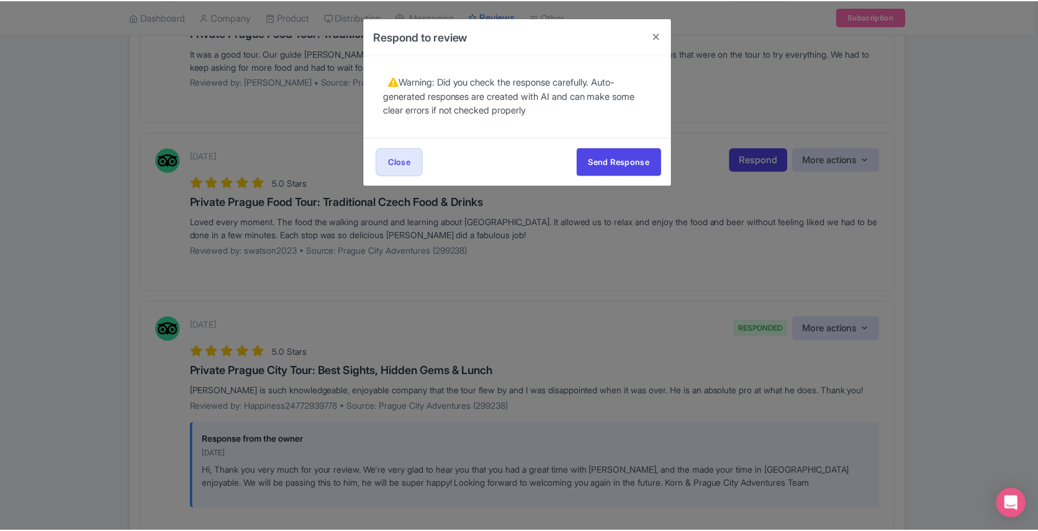
scroll to position [0, 0]
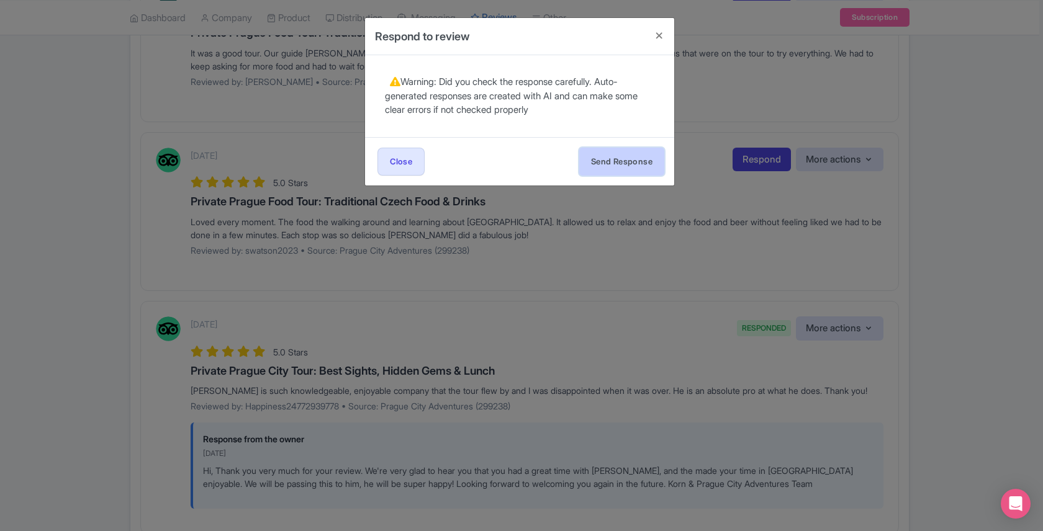
click at [613, 161] on button "Send Response" at bounding box center [621, 162] width 85 height 28
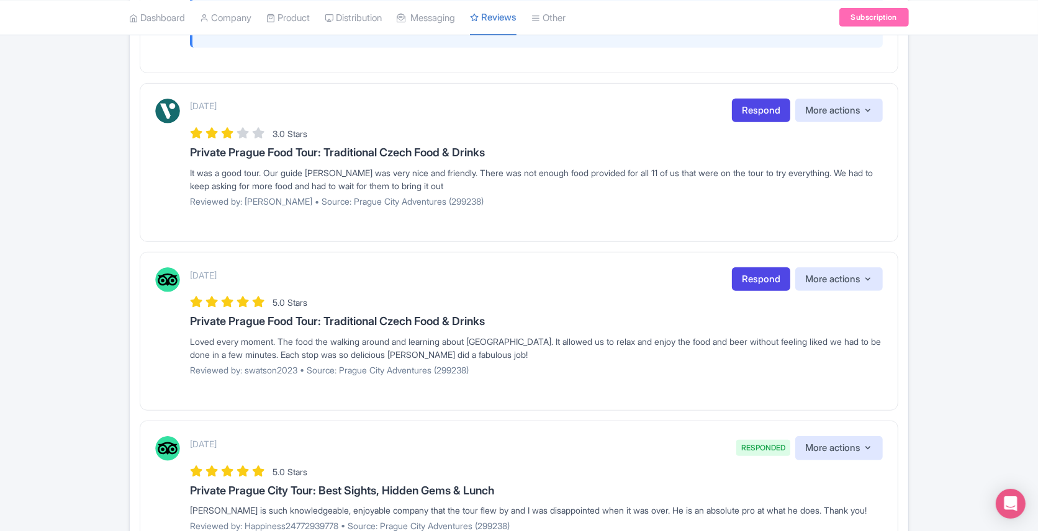
scroll to position [636, 0]
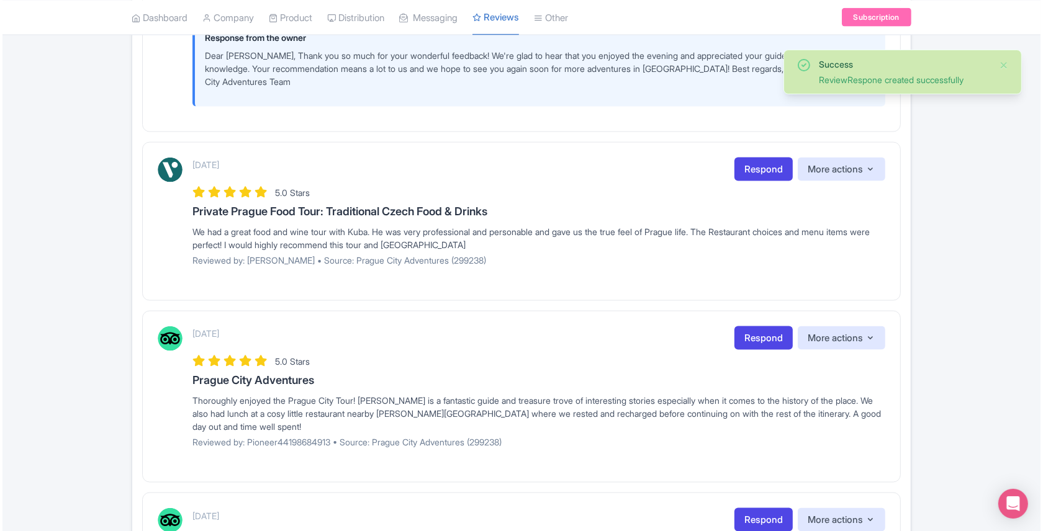
scroll to position [1729, 0]
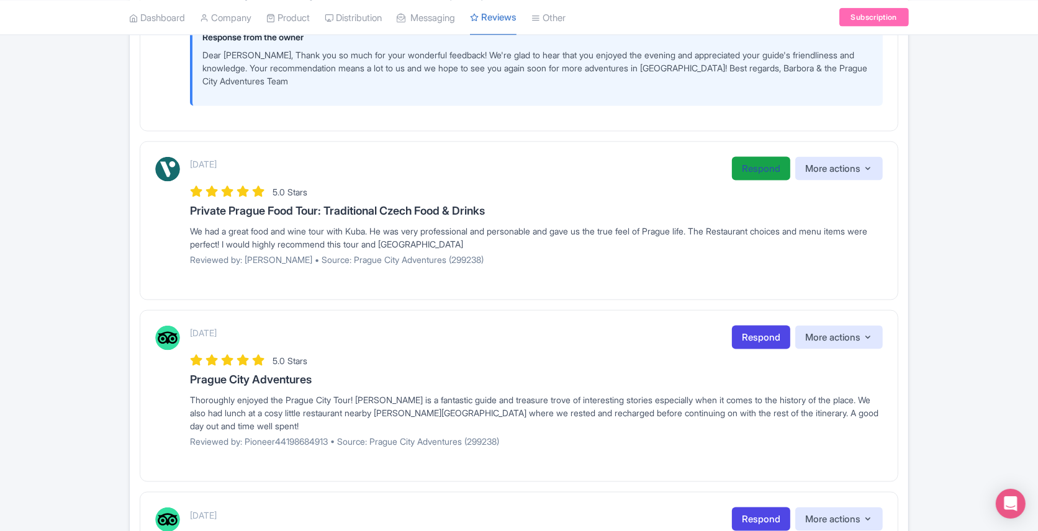
click at [743, 163] on link "Respond" at bounding box center [761, 169] width 58 height 24
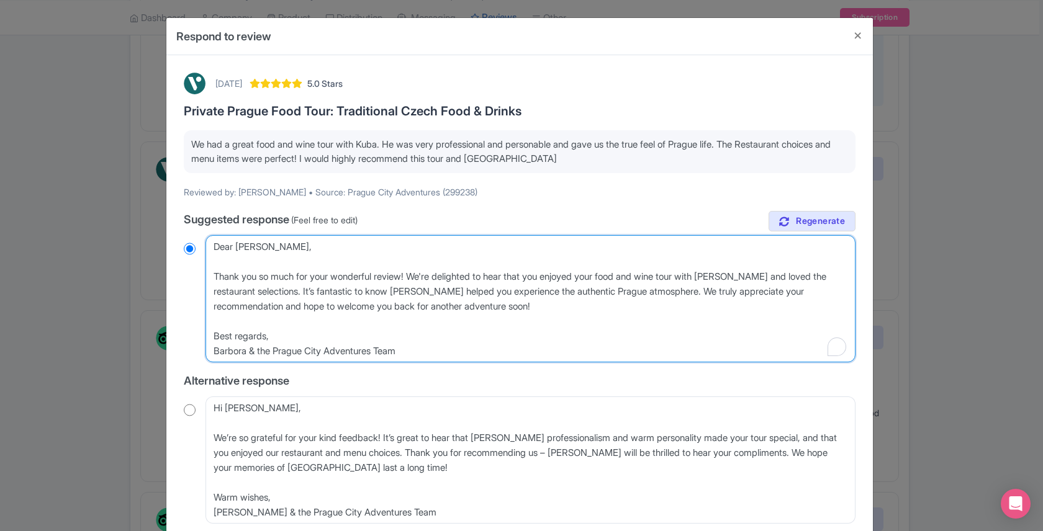
drag, startPoint x: 519, startPoint y: 278, endPoint x: 447, endPoint y: 277, distance: 72.0
click at [447, 277] on textarea "Dear Jessica, Thank you so much for your wonderful review! We're delighted to h…" at bounding box center [531, 298] width 650 height 127
type textarea "Dear Jessica, Thank you so much for your wonderful review! We're s that you enj…"
radio input "true"
type textarea "Dear Jessica, Thank you so much for your wonderful review! We're su that you en…"
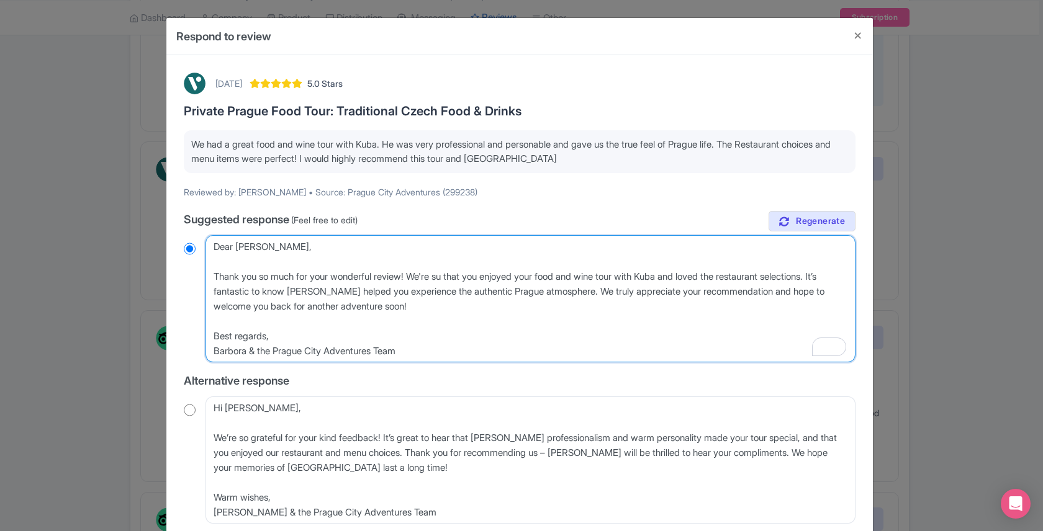
radio input "true"
type textarea "Dear Jessica, Thank you so much for your wonderful review! We're sup that you e…"
radio input "true"
type textarea "Dear Jessica, Thank you so much for your wonderful review! We're supe that you …"
radio input "true"
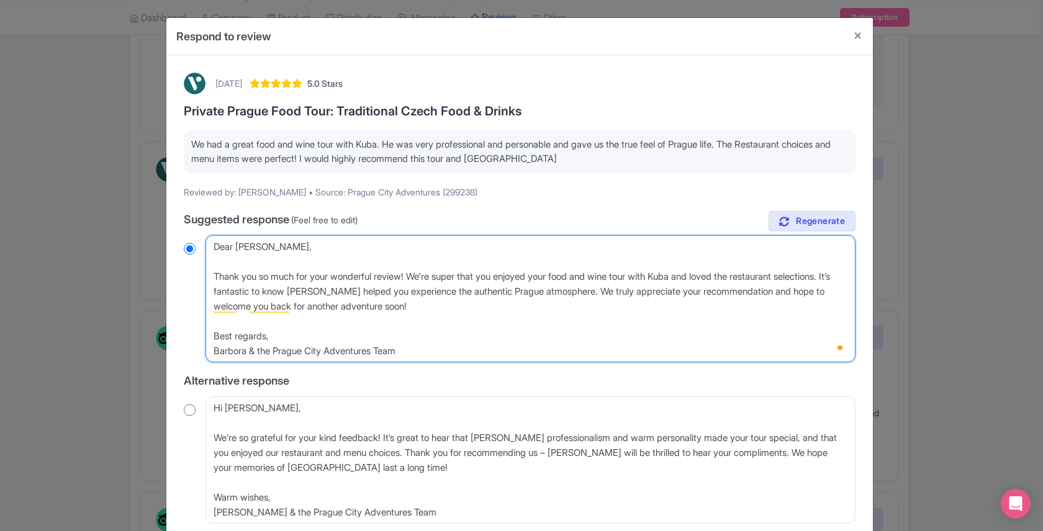
type textarea "Dear Jessica, Thank you so much for your wonderful review! We're super that you…"
radio input "true"
type textarea "Dear Jessica, Thank you so much for your wonderful review! We're super h that y…"
radio input "true"
type textarea "Dear Jessica, Thank you so much for your wonderful review! We're super ha that …"
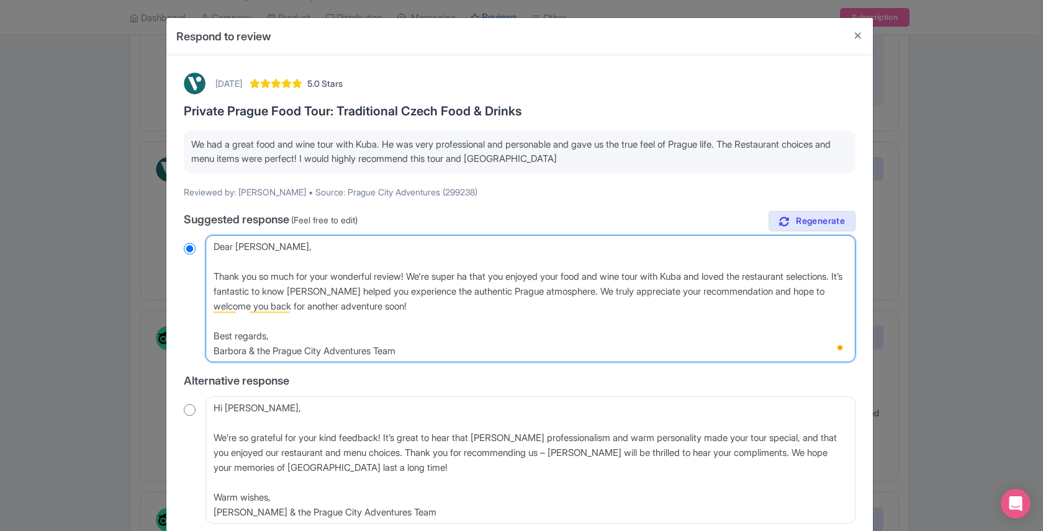
radio input "true"
type textarea "Dear Jessica, Thank you so much for your wonderful review! We're super hap that…"
radio input "true"
type textarea "Dear Jessica, Thank you so much for your wonderful review! We're super happ tha…"
radio input "true"
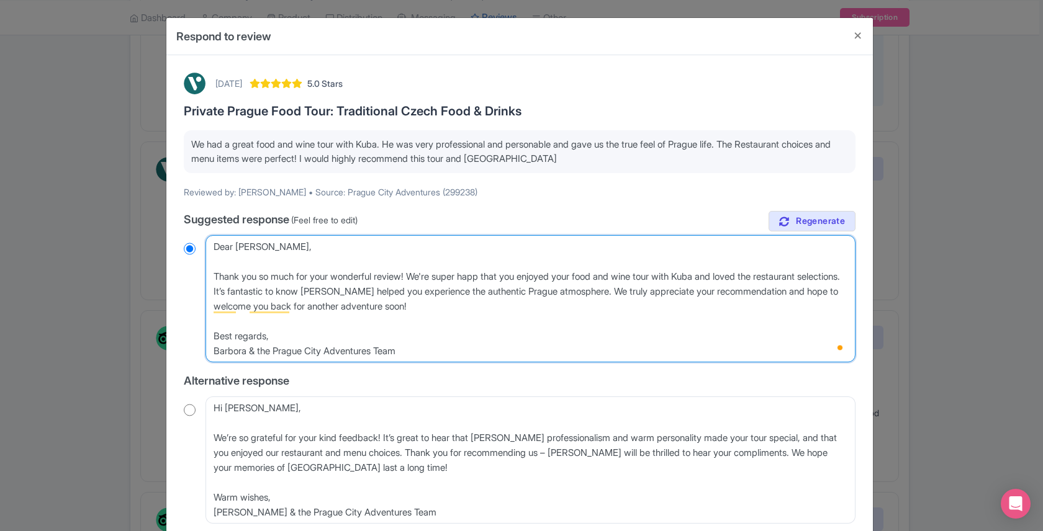
type textarea "Dear Jessica, Thank you so much for your wonderful review! We're super happy th…"
radio input "true"
type textarea "Dear Jessica, Thank you so much for your wonderful review! We're super happy th…"
radio input "true"
type textarea "Dear Jessica, Thank you so much for your wonderful review! We're super happy th…"
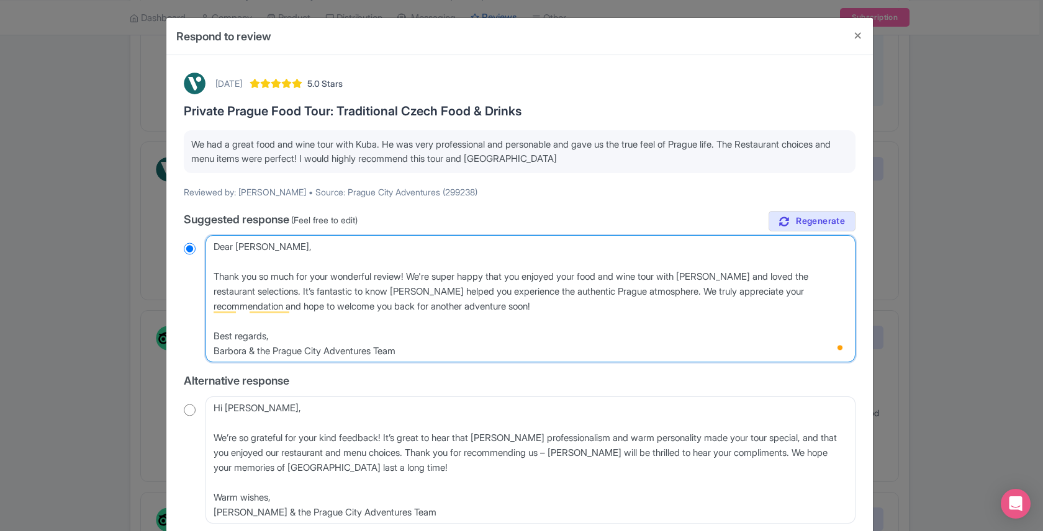
radio input "true"
click at [664, 276] on textarea "Dear Jessica, Thank you so much for your wonderful review! We're delighted to h…" at bounding box center [531, 298] width 650 height 127
type textarea "Dear Jessica, Thank you so much for your wonderful review! We're super happy th…"
radio input "true"
type textarea "Dear Jessica, Thank you so much for your wonderful review! We're super happy th…"
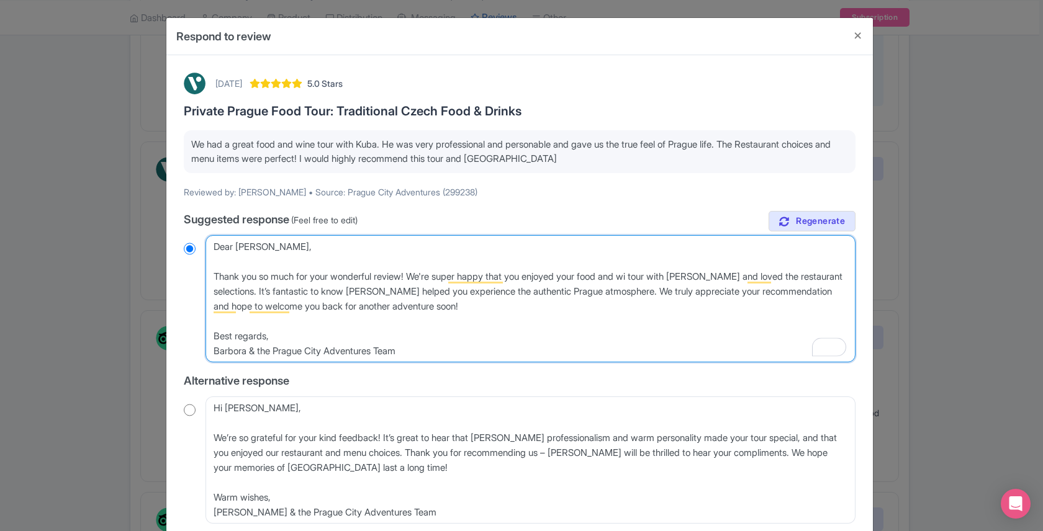
radio input "true"
type textarea "Dear Jessica, Thank you so much for your wonderful review! We're super happy th…"
radio input "true"
type textarea "Dear Jessica, Thank you so much for your wonderful review! We're super happy th…"
radio input "true"
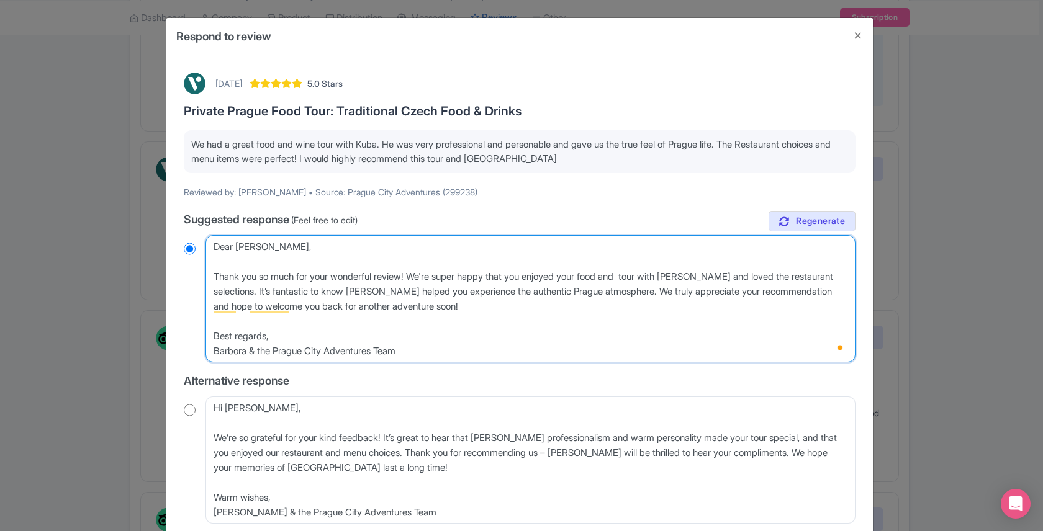
type textarea "Dear Jessica, Thank you so much for your wonderful review! We're super happy th…"
radio input "true"
type textarea "Dear Jessica, Thank you so much for your wonderful review! We're super happy th…"
radio input "true"
type textarea "Dear Jessica, Thank you so much for your wonderful review! We're super happy th…"
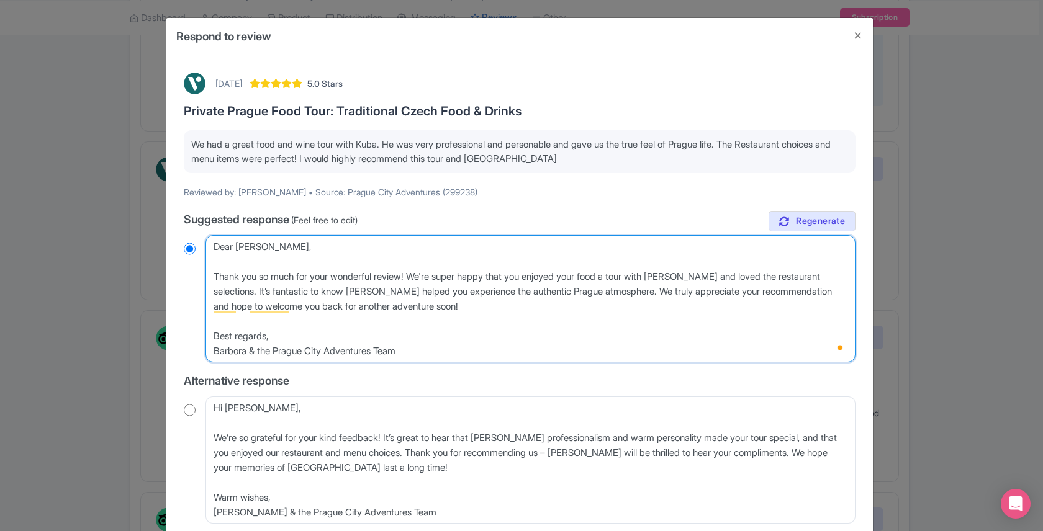
radio input "true"
type textarea "Dear Jessica, Thank you so much for your wonderful review! We're super happy th…"
radio input "true"
type textarea "Dear Jessica, Thank you so much for your wonderful review! We're super happy th…"
radio input "true"
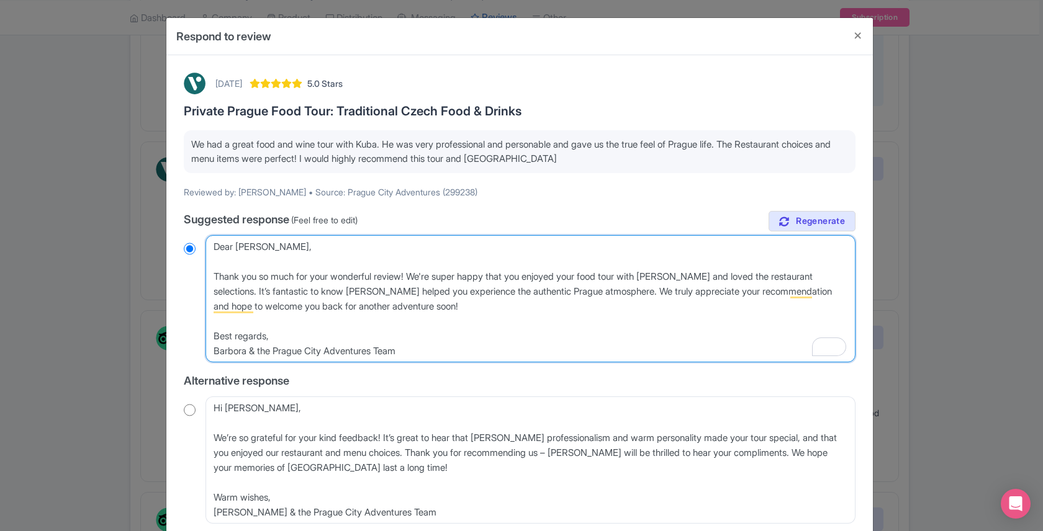
drag, startPoint x: 584, startPoint y: 289, endPoint x: 587, endPoint y: 296, distance: 7.5
click at [587, 296] on textarea "Dear Jessica, Thank you so much for your wonderful review! We're delighted to h…" at bounding box center [531, 298] width 650 height 127
click at [624, 299] on textarea "Dear Jessica, Thank you so much for your wonderful review! We're delighted to h…" at bounding box center [531, 298] width 650 height 127
click at [619, 294] on textarea "Dear Jessica, Thank you so much for your wonderful review! We're delighted to h…" at bounding box center [531, 298] width 650 height 127
type textarea "Dear Jessica, Thank you so much for your wonderful review! We're super happy th…"
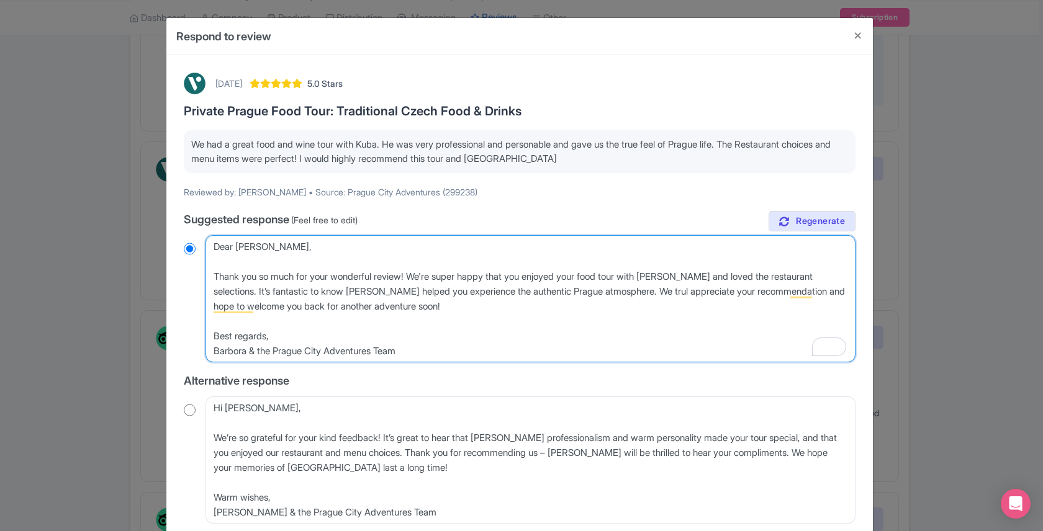
radio input "true"
type textarea "Dear Jessica, Thank you so much for your wonderful review! We're super happy th…"
radio input "true"
type textarea "Dear Jessica, Thank you so much for your wonderful review! We're super happy th…"
radio input "true"
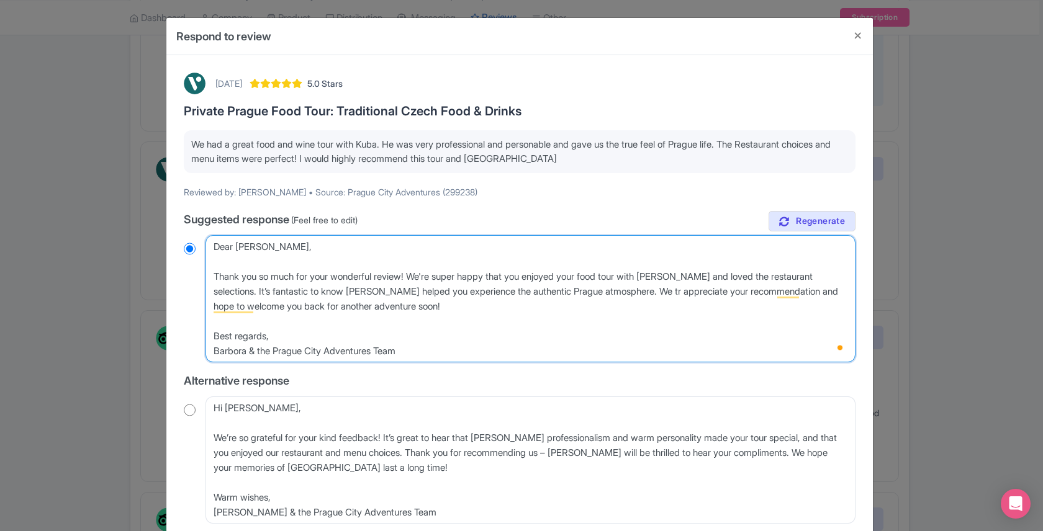
type textarea "Dear Jessica, Thank you so much for your wonderful review! We're super happy th…"
radio input "true"
type textarea "Dear Jessica, Thank you so much for your wonderful review! We're super happy th…"
radio input "true"
type textarea "Dear Jessica, Thank you so much for your wonderful review! We're super happy th…"
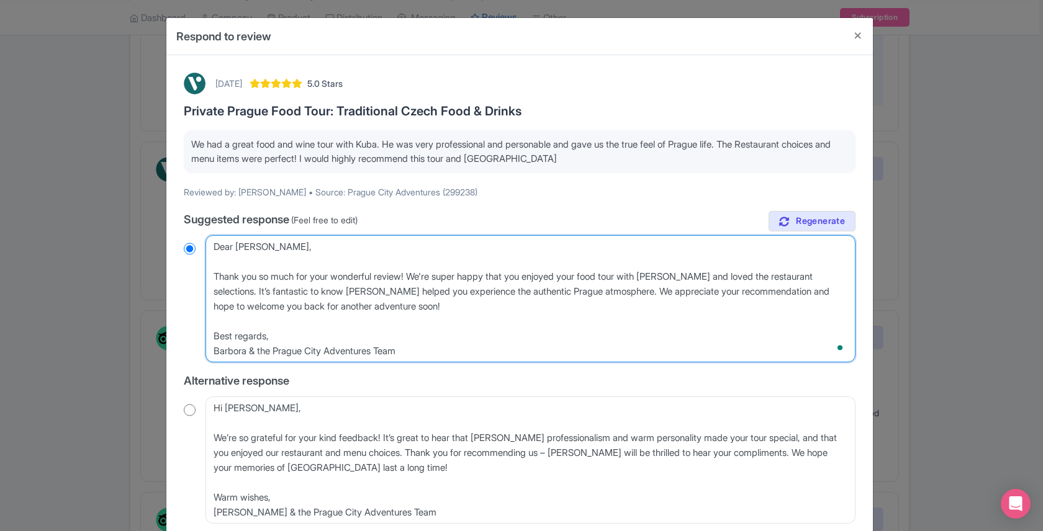
radio input "true"
drag, startPoint x: 582, startPoint y: 294, endPoint x: 213, endPoint y: 289, distance: 369.4
click at [213, 289] on textarea "Dear Jessica, Thank you so much for your wonderful review! We're delighted to h…" at bounding box center [531, 298] width 650 height 127
type textarea "Dear Jessica, Thank you so much for your wonderful review! We're super happy th…"
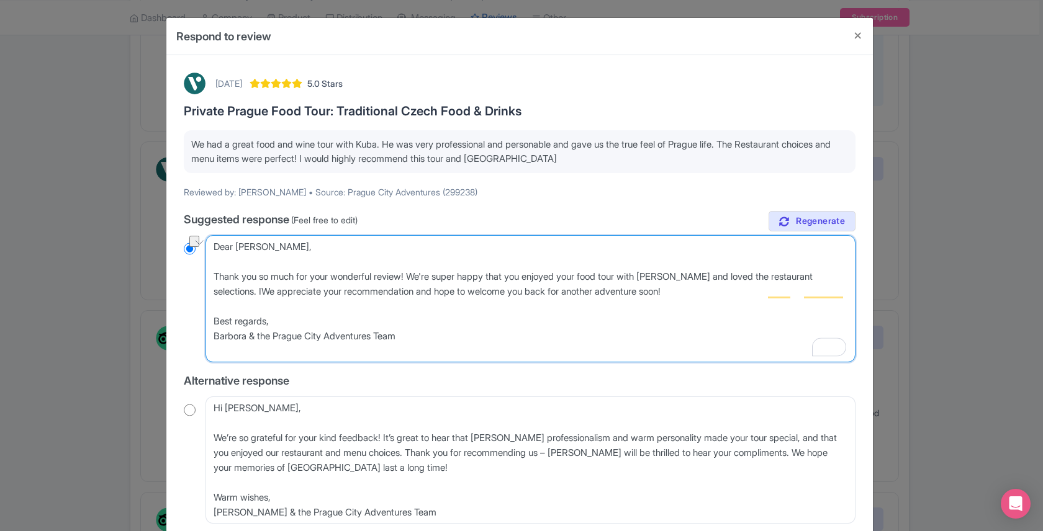
radio input "true"
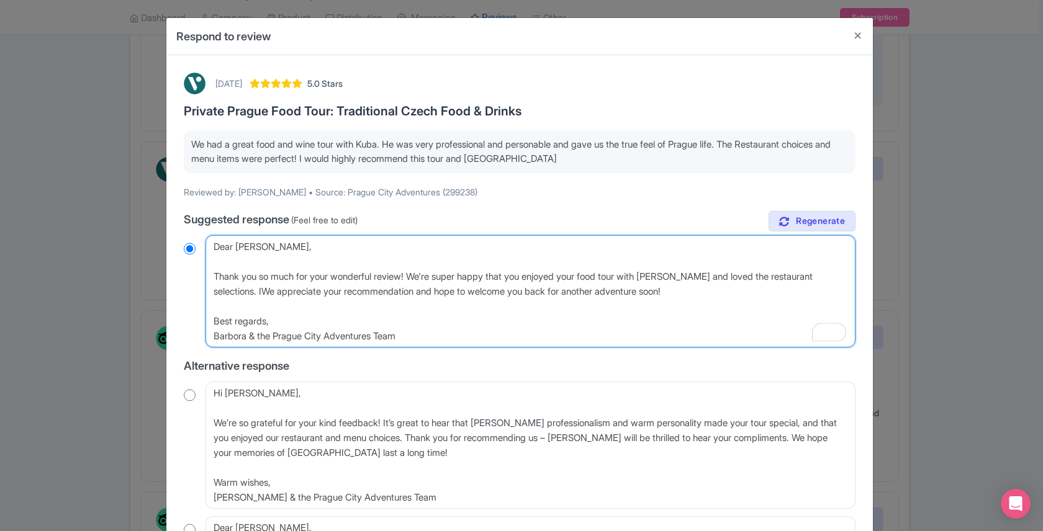
type textarea "Dear Jessica, Thank you so much for your wonderful review! We're super happy th…"
radio input "true"
type textarea "Dear Jessica, Thank you so much for your wonderful review! We're super happy th…"
radio input "true"
type textarea "Dear Jessica, Thank you so much for your wonderful review! We're super happy th…"
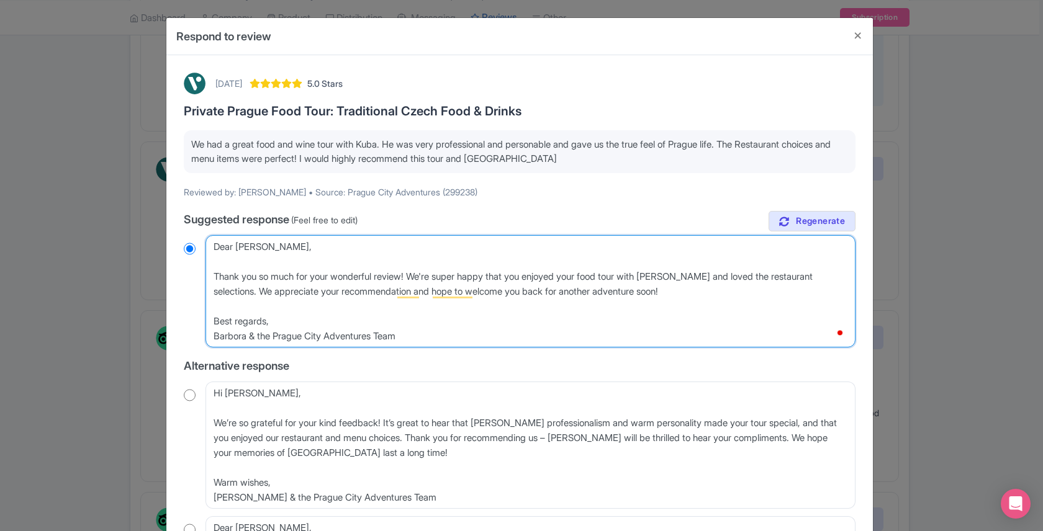
radio input "true"
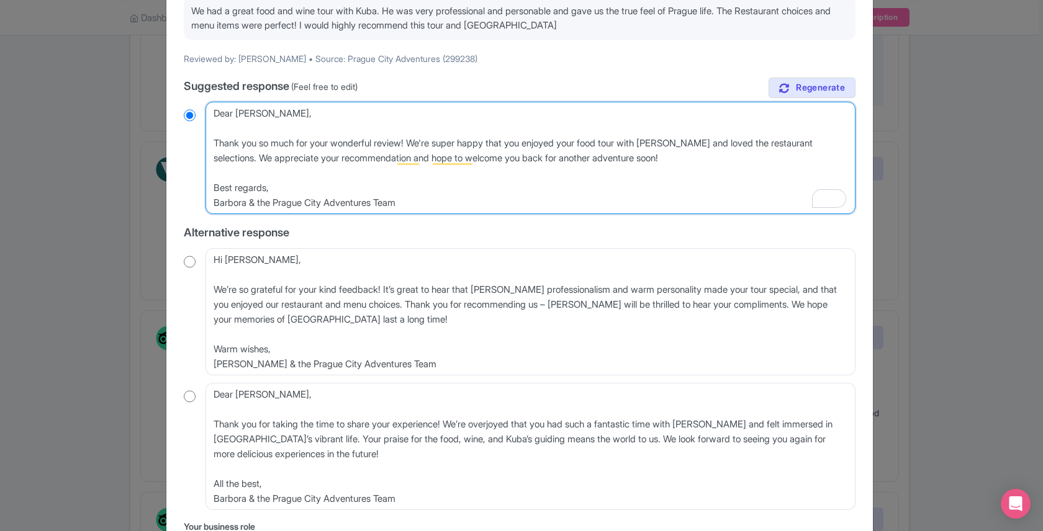
scroll to position [227, 0]
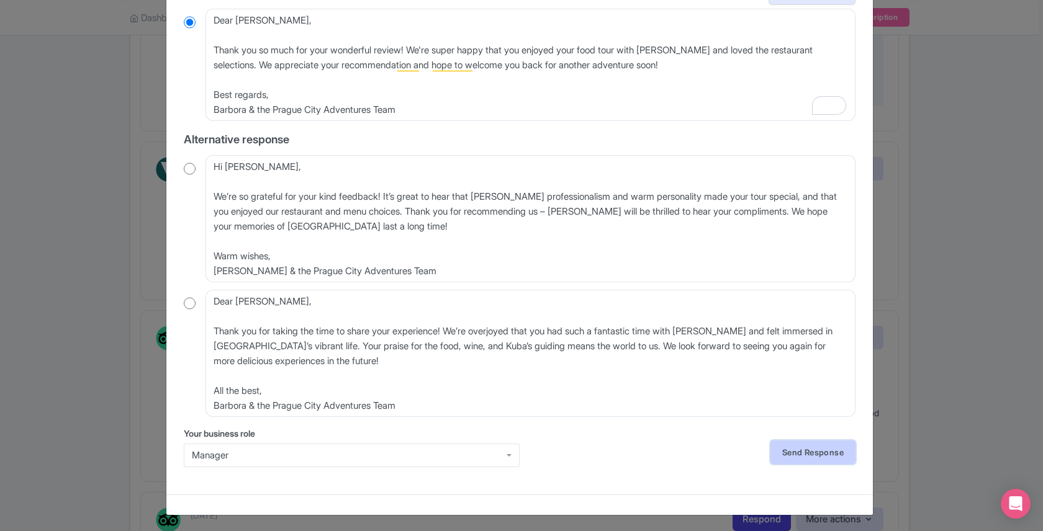
click at [795, 461] on link "Send Response" at bounding box center [812, 453] width 85 height 24
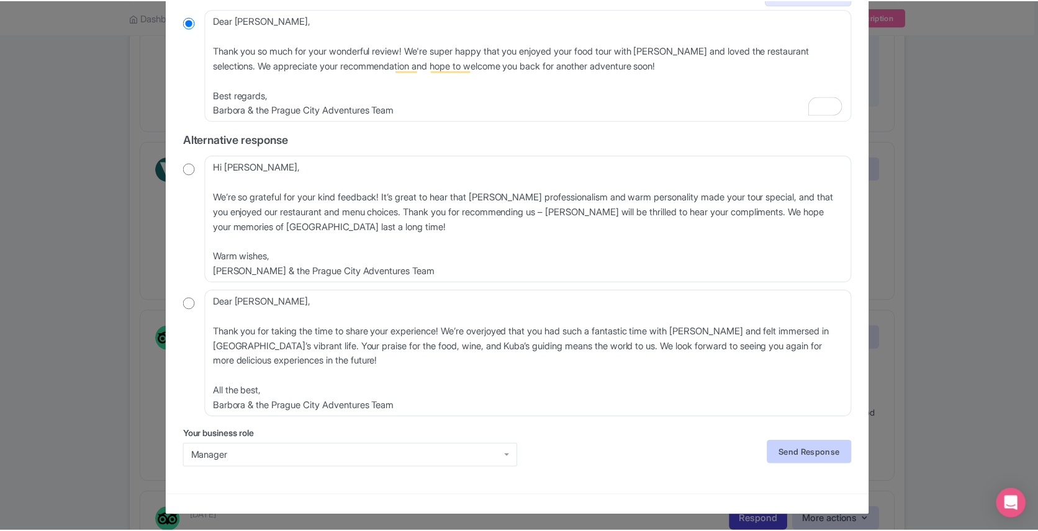
scroll to position [0, 0]
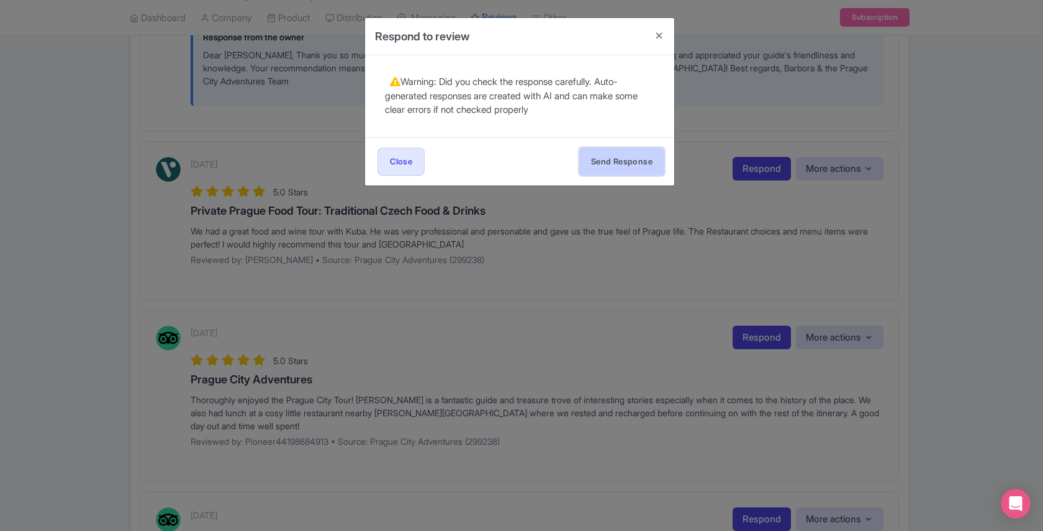
click at [600, 161] on button "Send Response" at bounding box center [621, 162] width 85 height 28
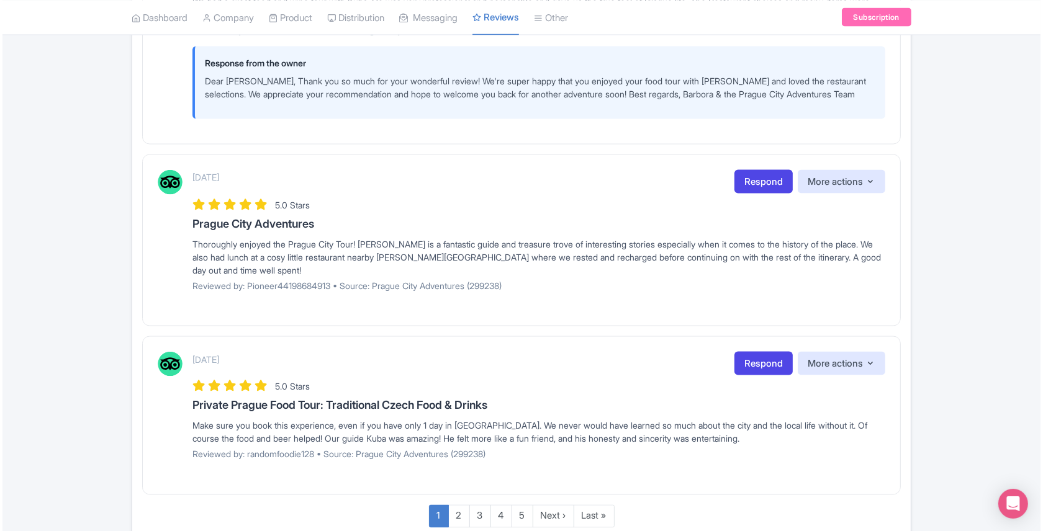
scroll to position [1991, 0]
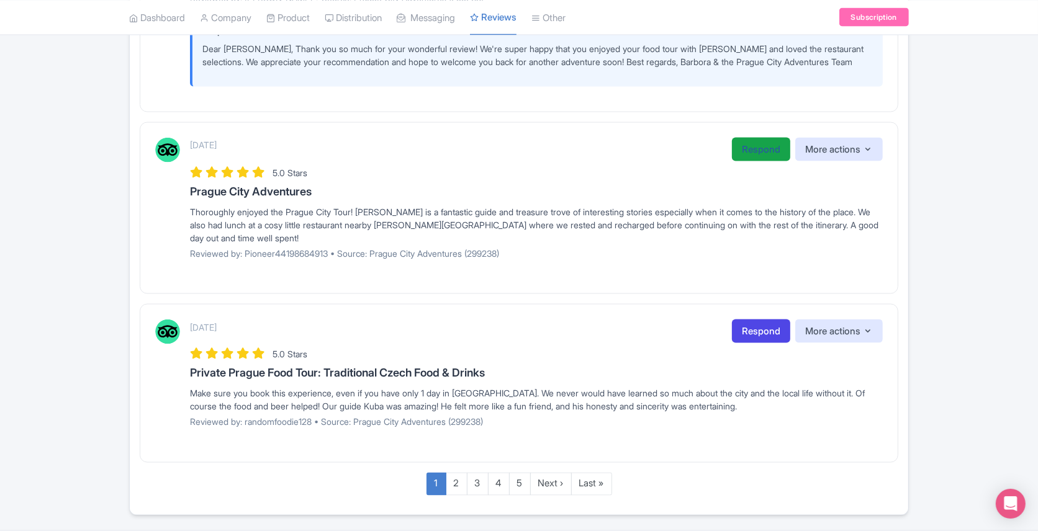
click at [751, 145] on link "Respond" at bounding box center [761, 150] width 58 height 24
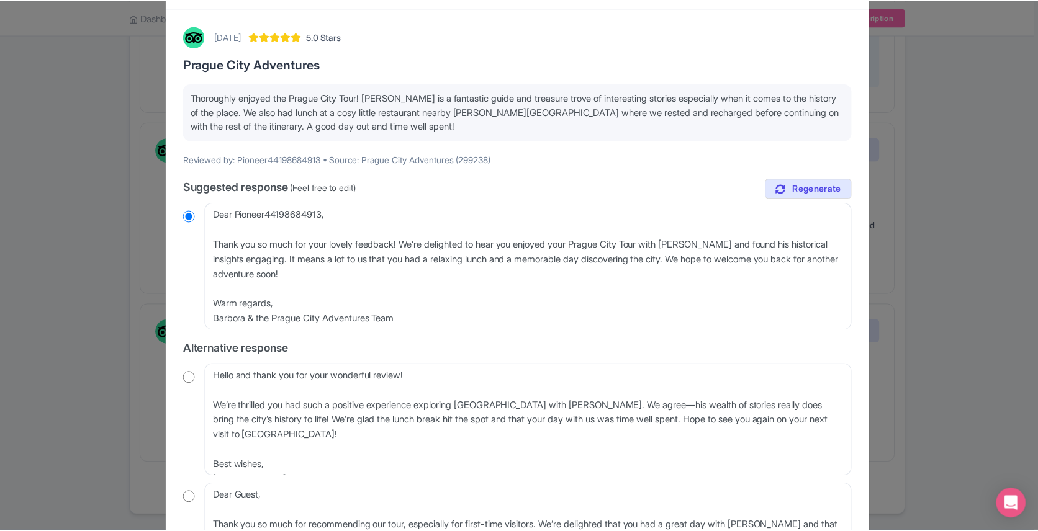
scroll to position [0, 0]
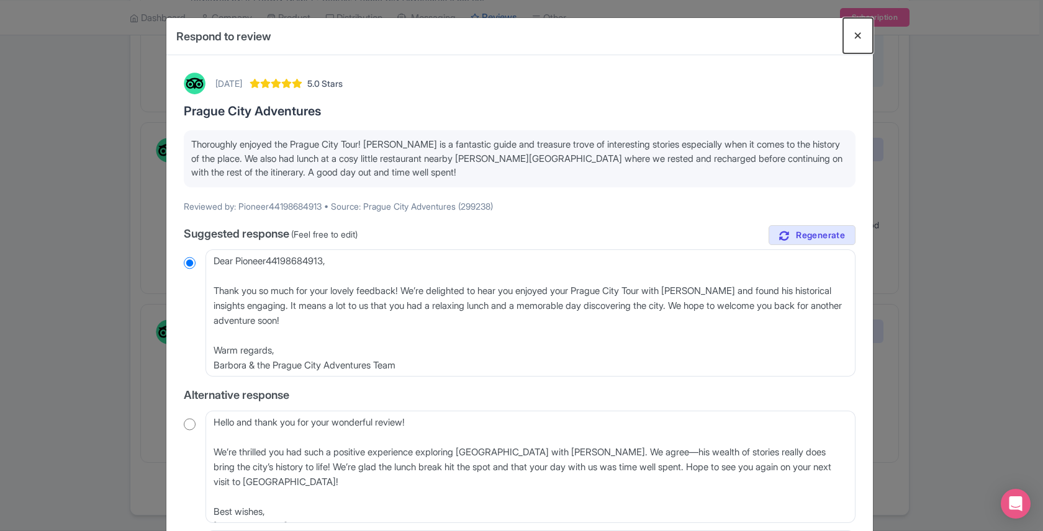
click at [861, 35] on button "Close" at bounding box center [858, 35] width 30 height 35
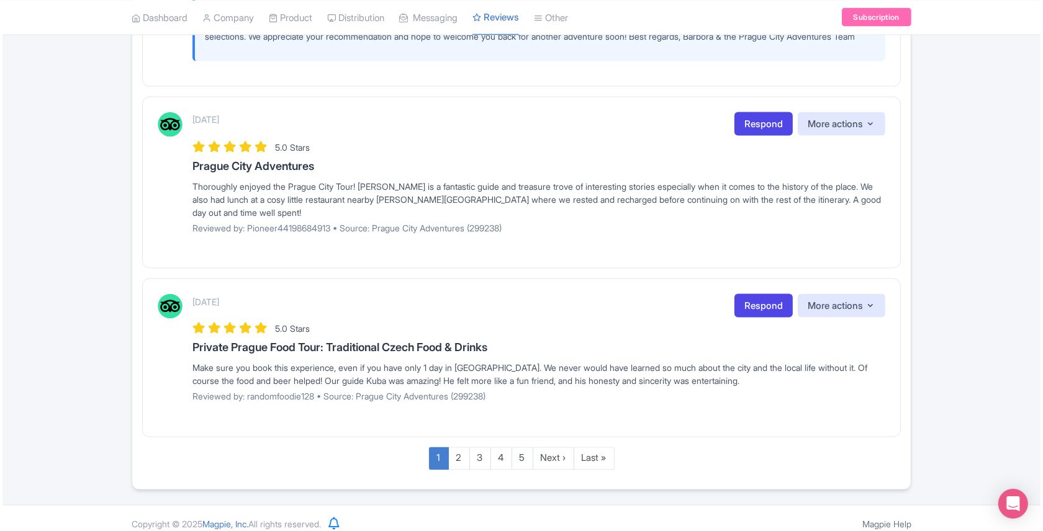
scroll to position [2018, 0]
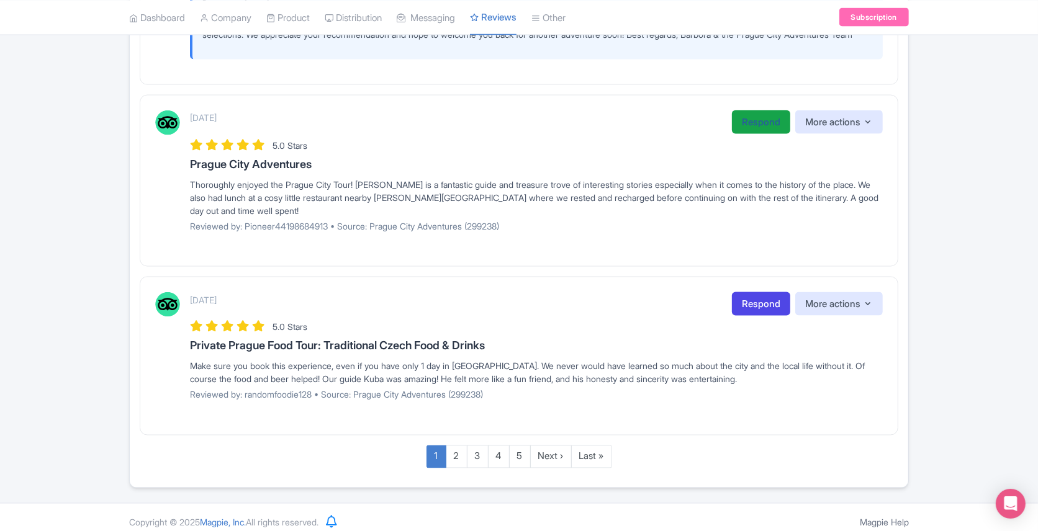
click at [743, 121] on link "Respond" at bounding box center [761, 123] width 58 height 24
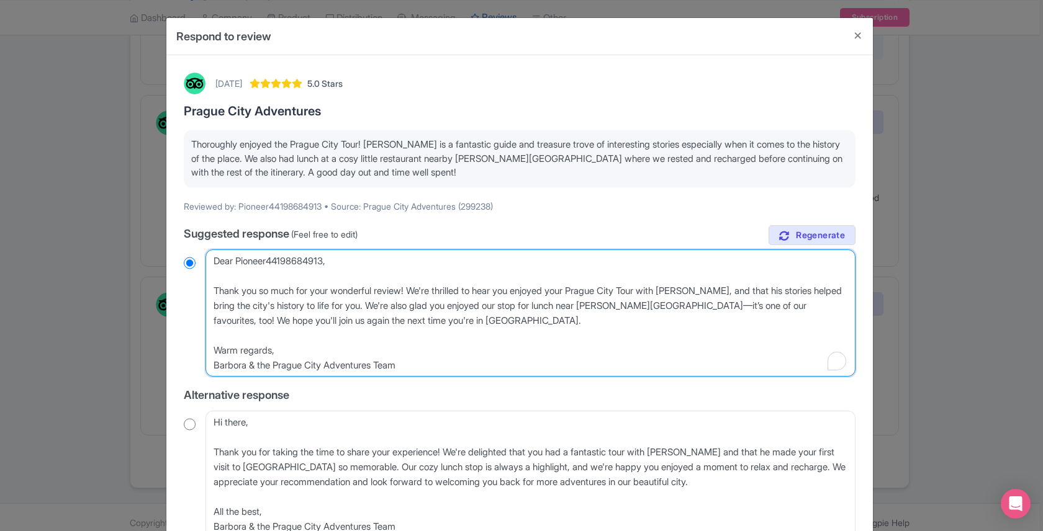
drag, startPoint x: 230, startPoint y: 281, endPoint x: 203, endPoint y: 267, distance: 30.0
click at [203, 267] on div "Dear Pioneer44198684913, Thank you so much for your wonderful review! We're thr…" at bounding box center [520, 313] width 672 height 127
type textarea "Thank you so much for your wonderful review! We're thrilled to hear you enjoyed…"
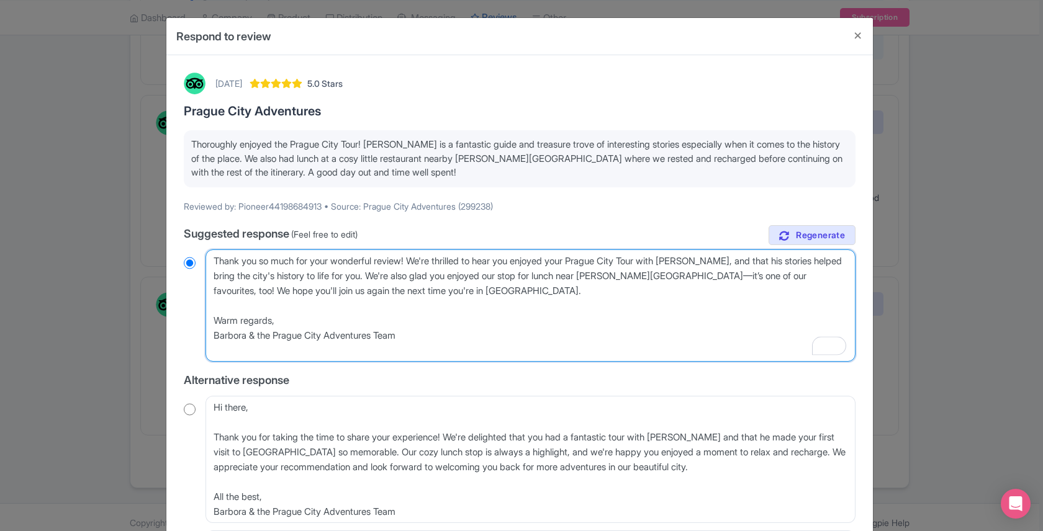
radio input "true"
type textarea "Thank you so much for your wonderful review! We're thrilled to hear you enjoyed…"
radio input "true"
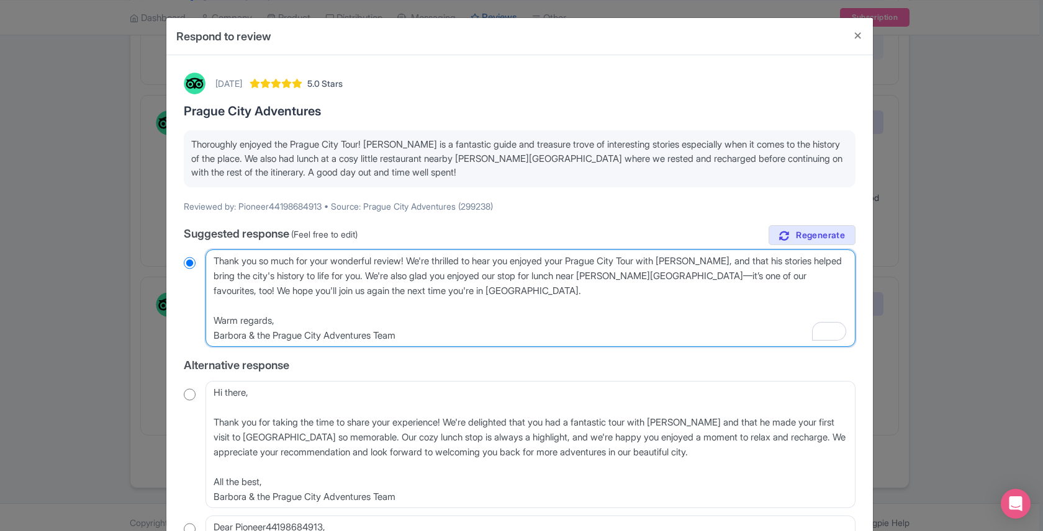
drag, startPoint x: 477, startPoint y: 263, endPoint x: 445, endPoint y: 263, distance: 32.3
click at [445, 263] on textarea "Dear Pioneer44198684913, Thank you so much for your wonderful review! We're thr…" at bounding box center [531, 298] width 650 height 97
type textarea "Thank you so much for your wonderful review! We're gto hear you enjoyed your Pr…"
radio input "true"
type textarea "Thank you so much for your wonderful review! We're glto hear you enjoyed your P…"
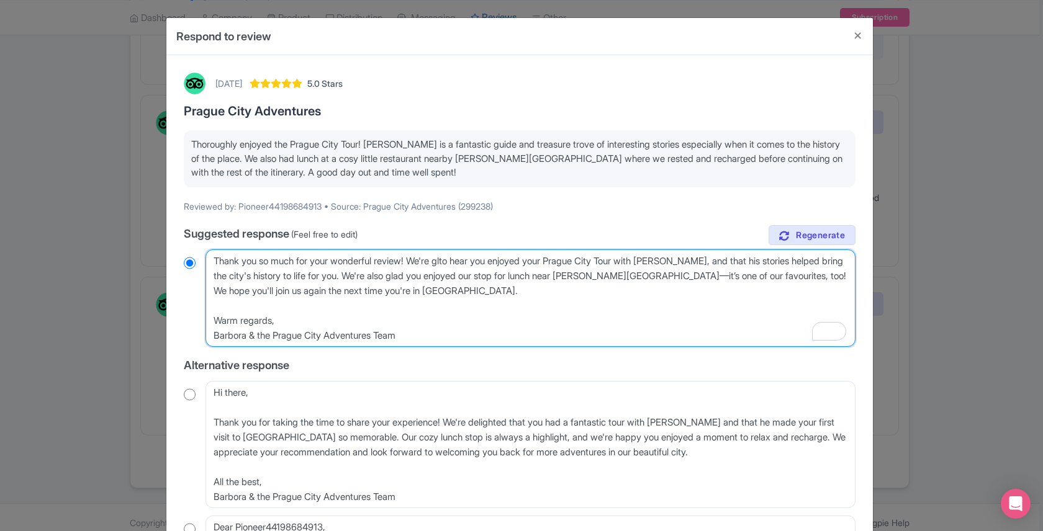
radio input "true"
type textarea "Thank you so much for your wonderful review! We're gladto hear you enjoyed your…"
radio input "true"
type textarea "Thank you so much for your wonderful review! We're glad to hear you enjoyed you…"
radio input "true"
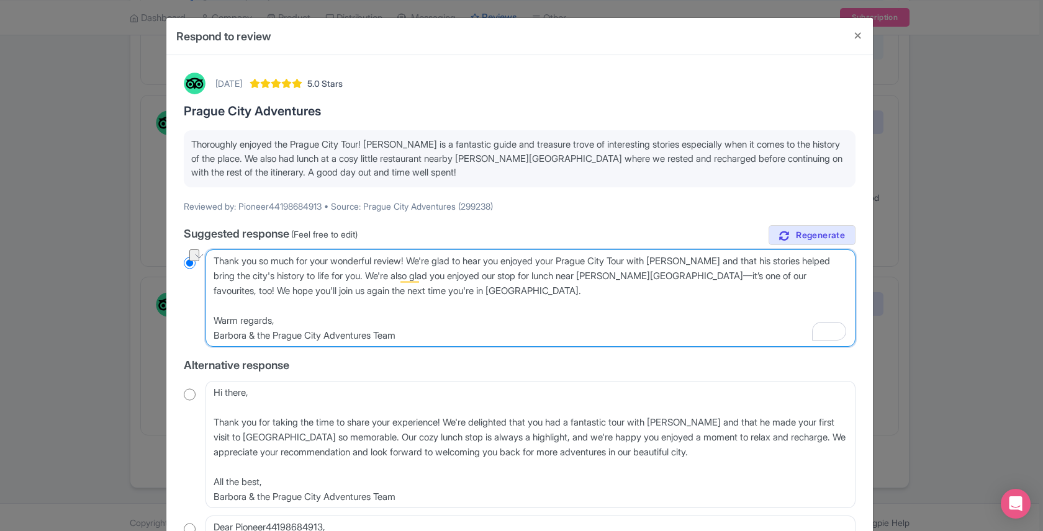
drag, startPoint x: 418, startPoint y: 278, endPoint x: 352, endPoint y: 277, distance: 66.4
click at [352, 277] on textarea "Dear Pioneer44198684913, Thank you so much for your wonderful review! We're thr…" at bounding box center [531, 298] width 650 height 97
type textarea "Thank you so much for your wonderful review! We're glad to hear you enjoyed you…"
radio input "true"
type textarea "Thank you so much for your wonderful review! We're glad to hear you enjoyed you…"
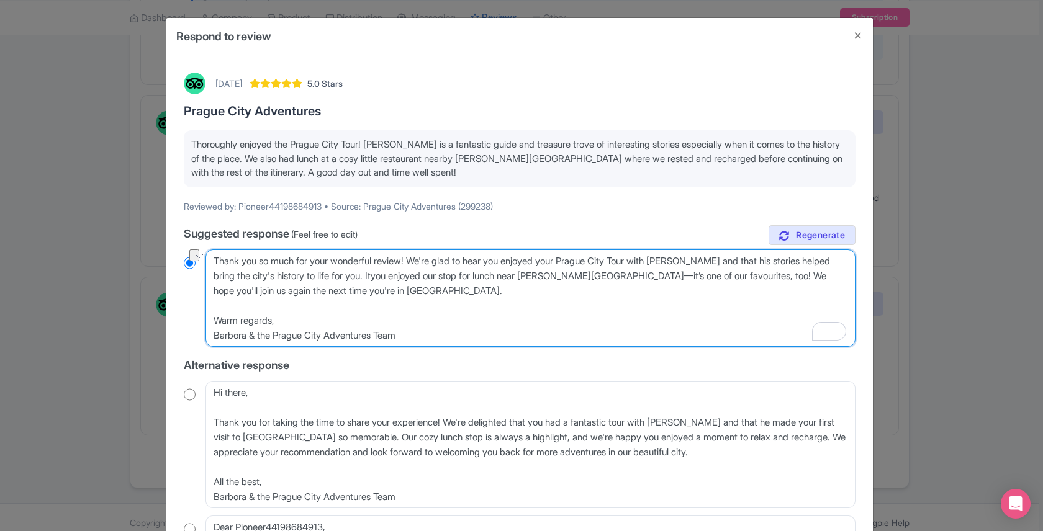
radio input "true"
type textarea "Thank you so much for your wonderful review! We're glad to hear you enjoyed you…"
radio input "true"
type textarea "Thank you so much for your wonderful review! We're glad to hear you enjoyed you…"
radio input "true"
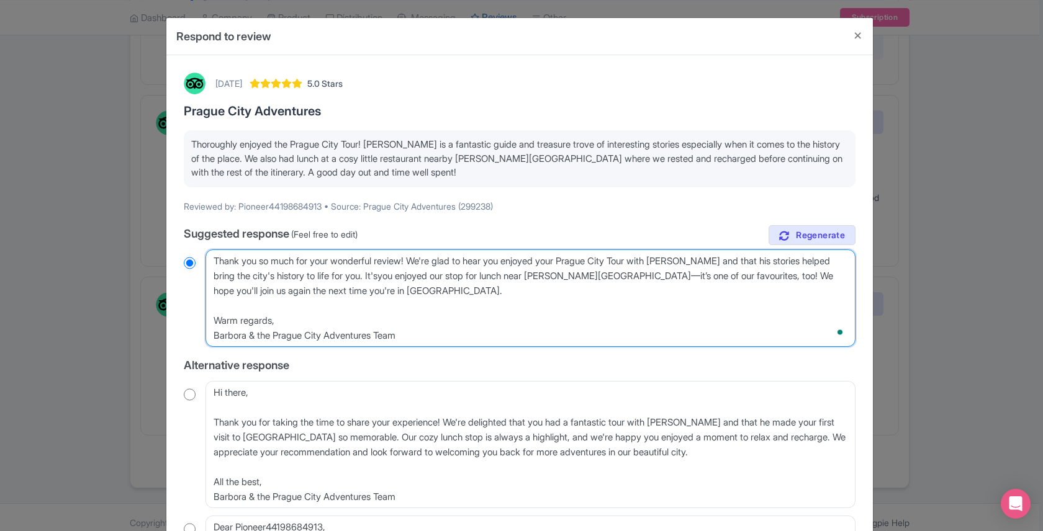
type textarea "Thank you so much for your wonderful review! We're glad to hear you enjoyed you…"
radio input "true"
type textarea "Thank you so much for your wonderful review! We're glad to hear you enjoyed you…"
radio input "true"
type textarea "Thank you so much for your wonderful review! We're glad to hear you enjoyed you…"
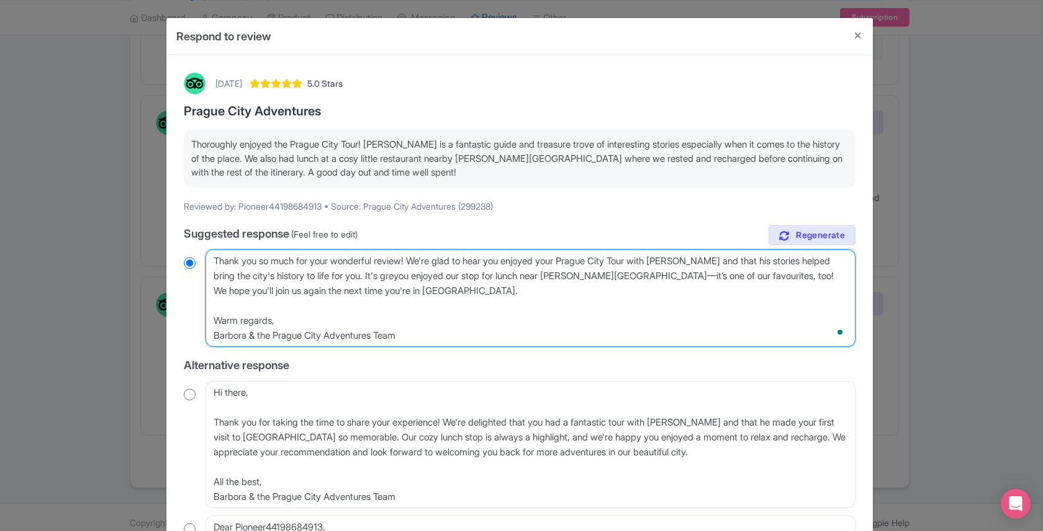
radio input "true"
type textarea "Thank you so much for your wonderful review! We're glad to hear you enjoyed you…"
radio input "true"
type textarea "Thank you so much for your wonderful review! We're glad to hear you enjoyed you…"
radio input "true"
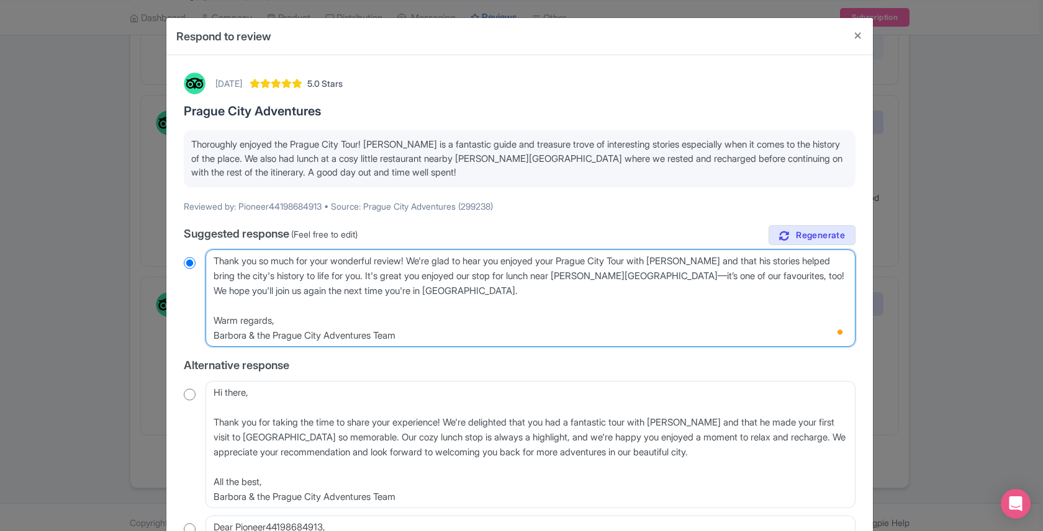
type textarea "Thank you so much for your wonderful review! We're glad to hear you enjoyed you…"
radio input "true"
type textarea "Thank you so much for your wonderful review! We're glad to hear you enjoyed you…"
radio input "true"
type textarea "Thank you so much for your wonderful review! We're glad to hear you enjoyed you…"
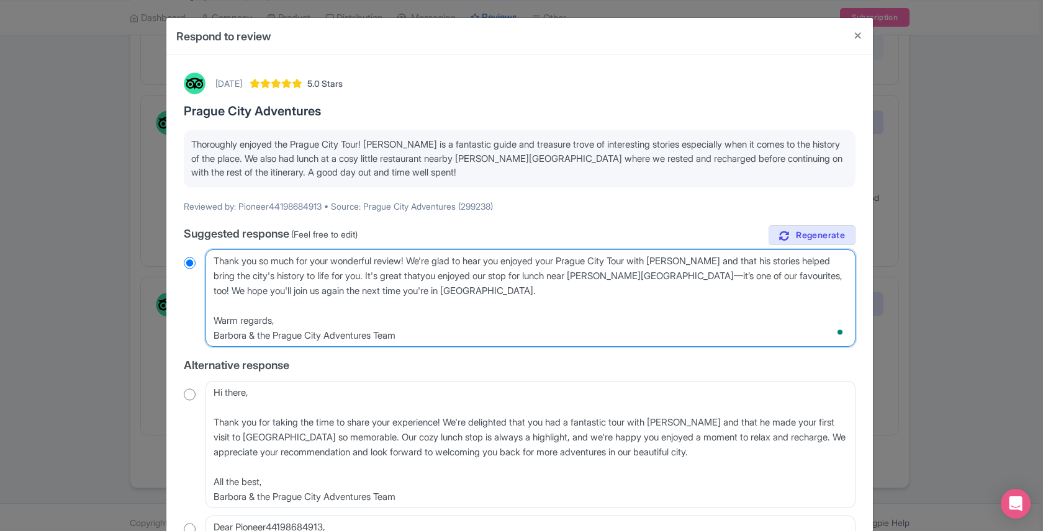
radio input "true"
type textarea "Thank you so much for your wonderful review! We're glad to hear you enjoyed you…"
radio input "true"
click at [518, 274] on textarea "Dear Pioneer44198684913, Thank you so much for your wonderful review! We're thr…" at bounding box center [531, 298] width 650 height 97
click at [481, 275] on textarea "Dear Pioneer44198684913, Thank you so much for your wonderful review! We're thr…" at bounding box center [531, 298] width 650 height 97
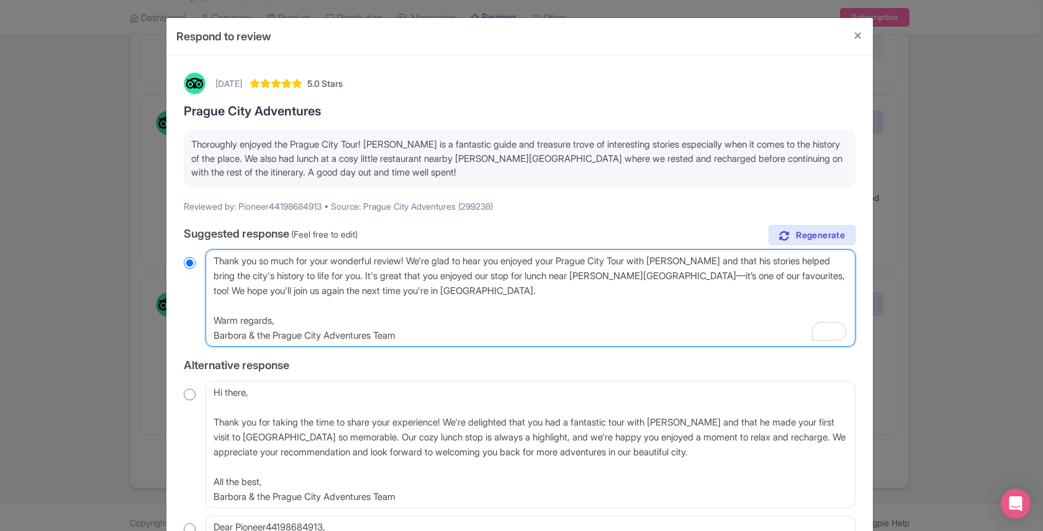
type textarea "Thank you so much for your wonderful review! We're glad to hear you enjoyed you…"
radio input "true"
type textarea "Thank you so much for your wonderful review! We're glad to hear you enjoyed you…"
radio input "true"
type textarea "Thank you so much for your wonderful review! We're glad to hear you enjoyed you…"
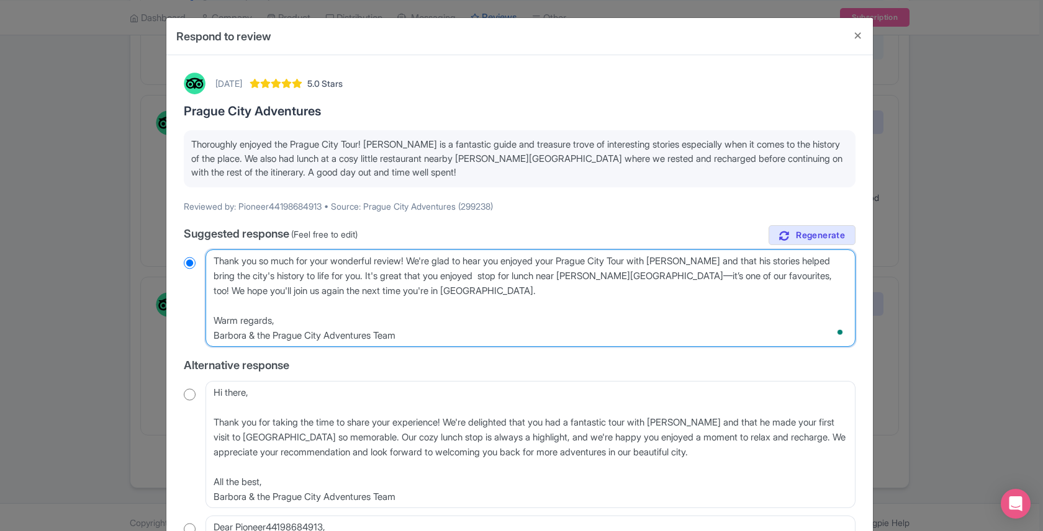
radio input "true"
type textarea "Thank you so much for your wonderful review! We're glad to hear you enjoyed you…"
radio input "true"
type textarea "Thank you so much for your wonderful review! We're glad to hear you enjoyed you…"
radio input "true"
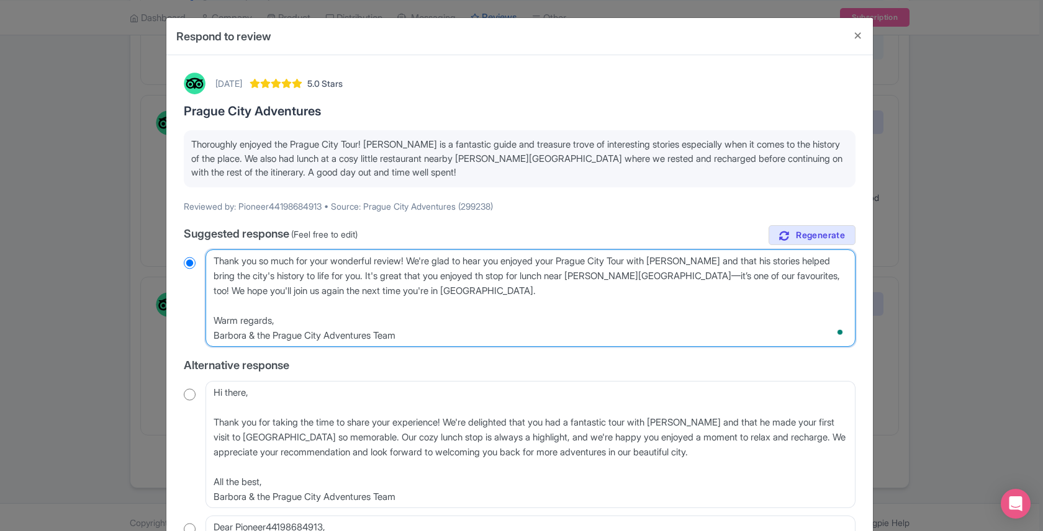
type textarea "Thank you so much for your wonderful review! We're glad to hear you enjoyed you…"
radio input "true"
click at [639, 279] on textarea "Dear Pioneer44198684913, Thank you so much for your wonderful review! We're thr…" at bounding box center [531, 298] width 650 height 97
type textarea "Thank you so much for your wonderful review! We're glad to hear you enjoyed you…"
radio input "true"
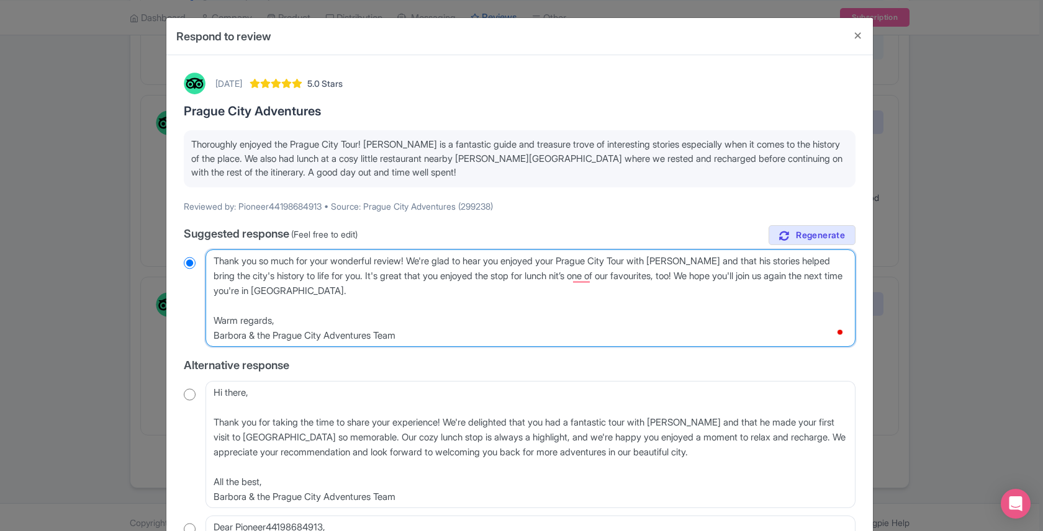
type textarea "Thank you so much for your wonderful review! We're glad to hear you enjoyed you…"
radio input "true"
type textarea "Thank you so much for your wonderful review! We're glad to hear you enjoyed you…"
radio input "true"
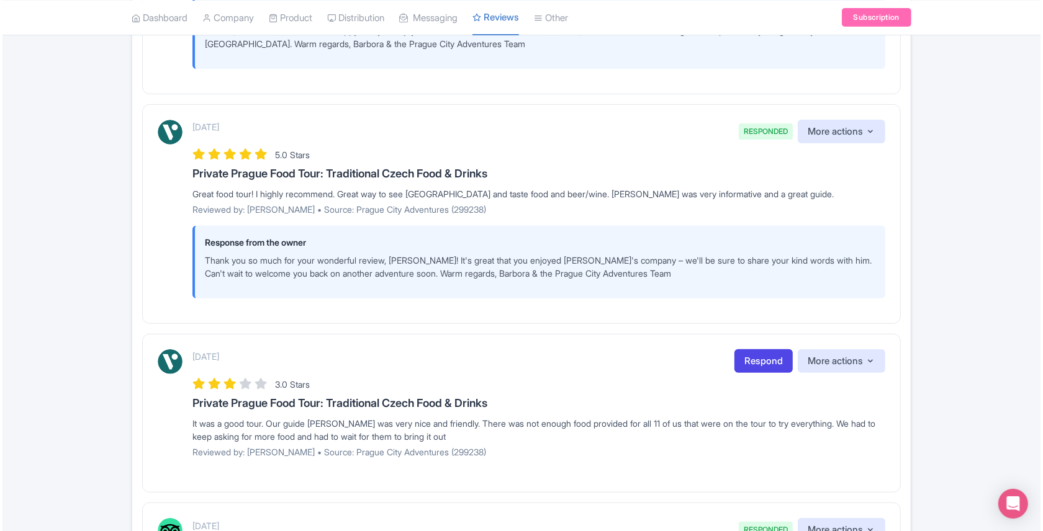
scroll to position [553, 0]
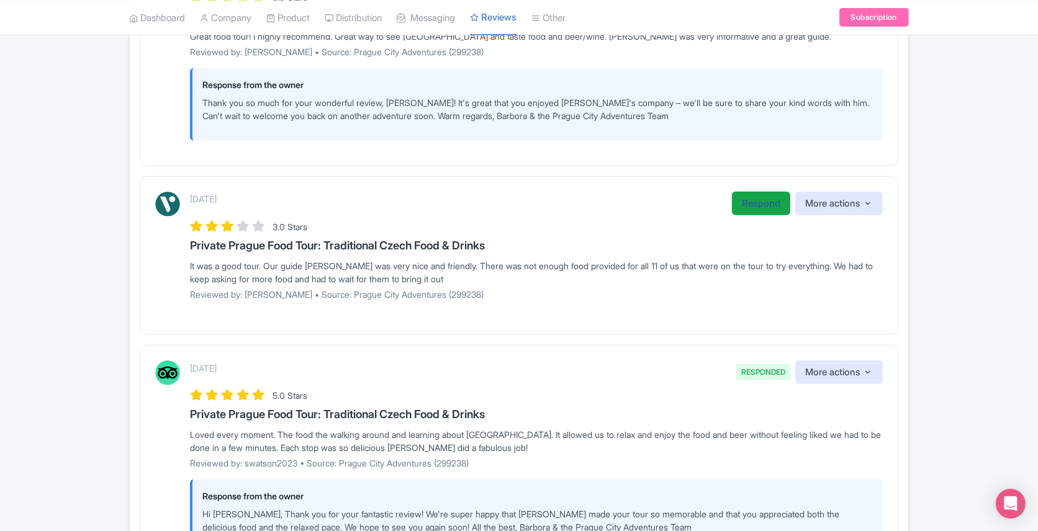
click at [779, 197] on link "Respond" at bounding box center [761, 204] width 58 height 24
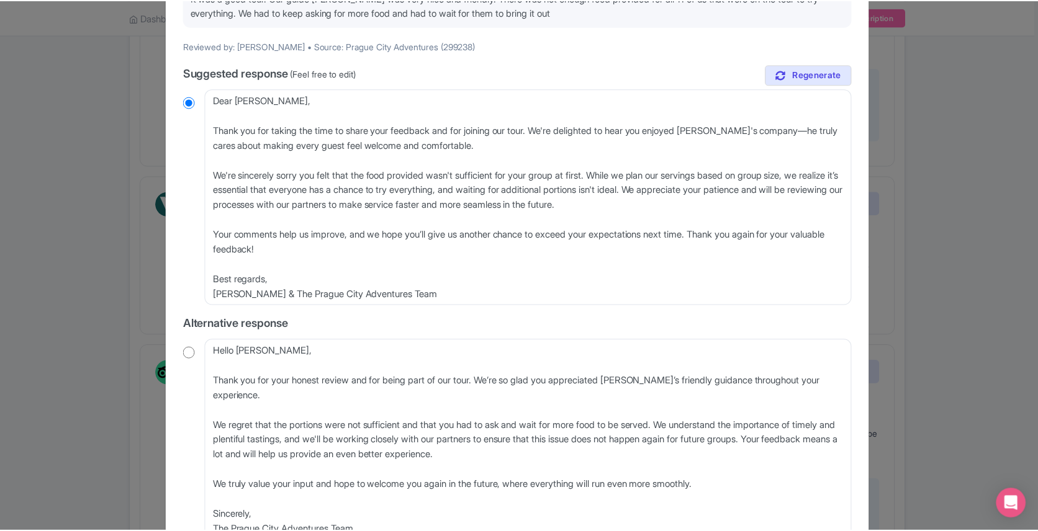
scroll to position [0, 0]
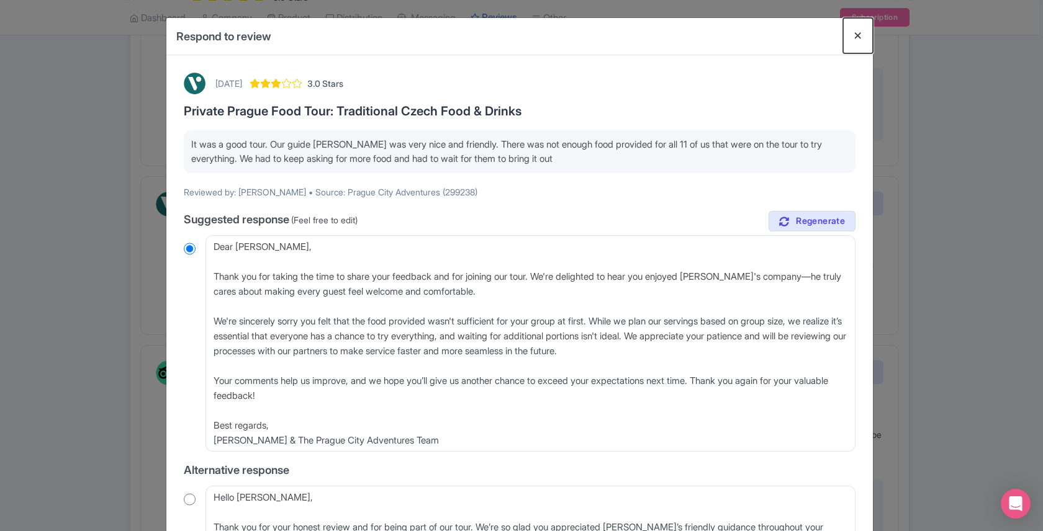
click at [857, 27] on button "Close" at bounding box center [858, 35] width 30 height 35
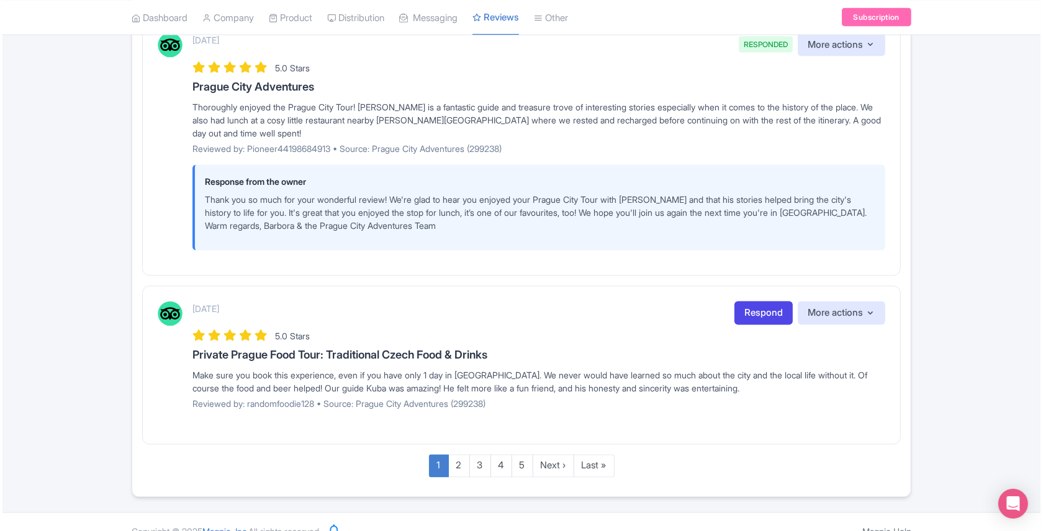
scroll to position [2105, 0]
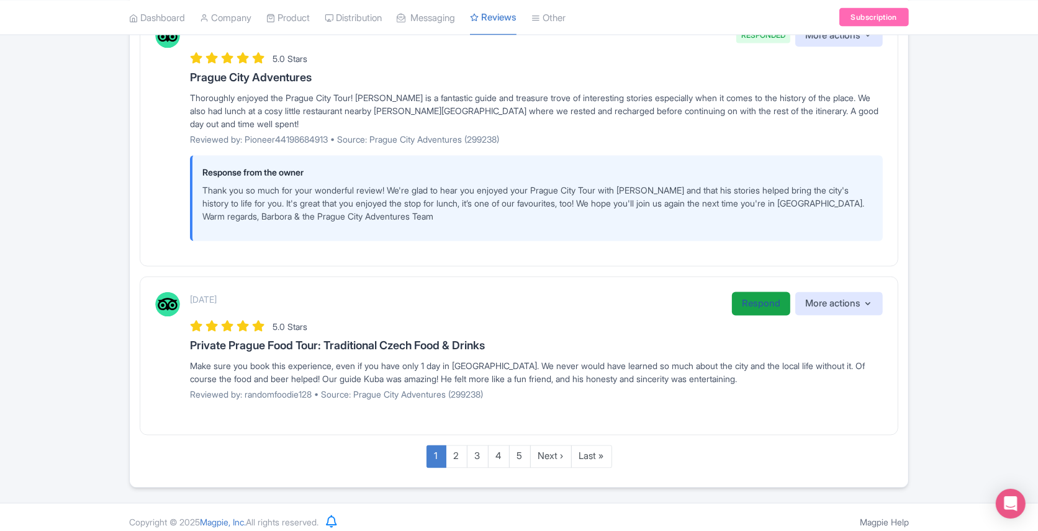
click at [751, 292] on link "Respond" at bounding box center [761, 304] width 58 height 24
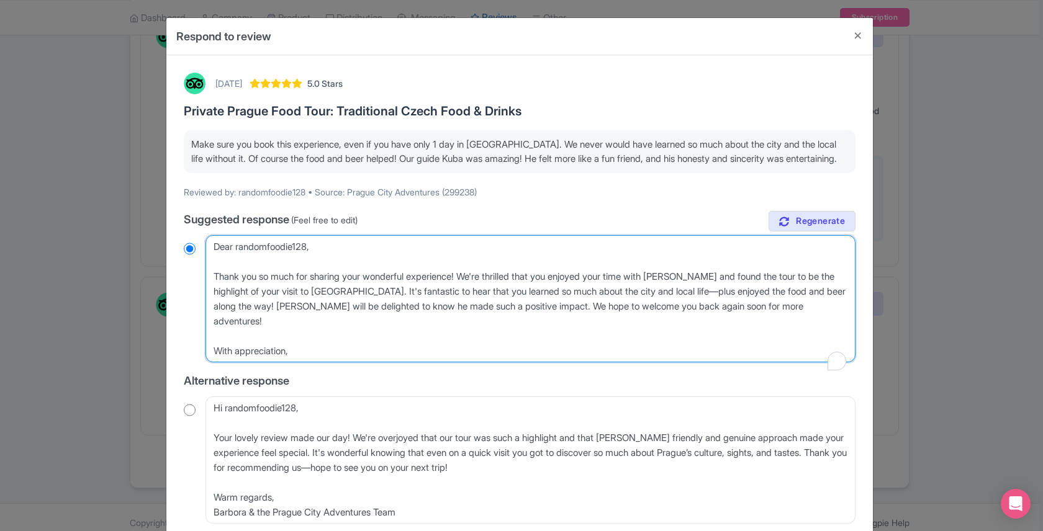
drag, startPoint x: 310, startPoint y: 263, endPoint x: 236, endPoint y: 263, distance: 74.5
click at [236, 263] on textarea "Dear randomfoodie128, Thank you so much for sharing your wonderful experience! …" at bounding box center [531, 298] width 650 height 127
type textarea "Dear R, Thank you so much for sharing your wonderful experience! We're thrilled…"
radio input "true"
type textarea "Dear Re, Thank you so much for sharing your wonderful experience! We're thrille…"
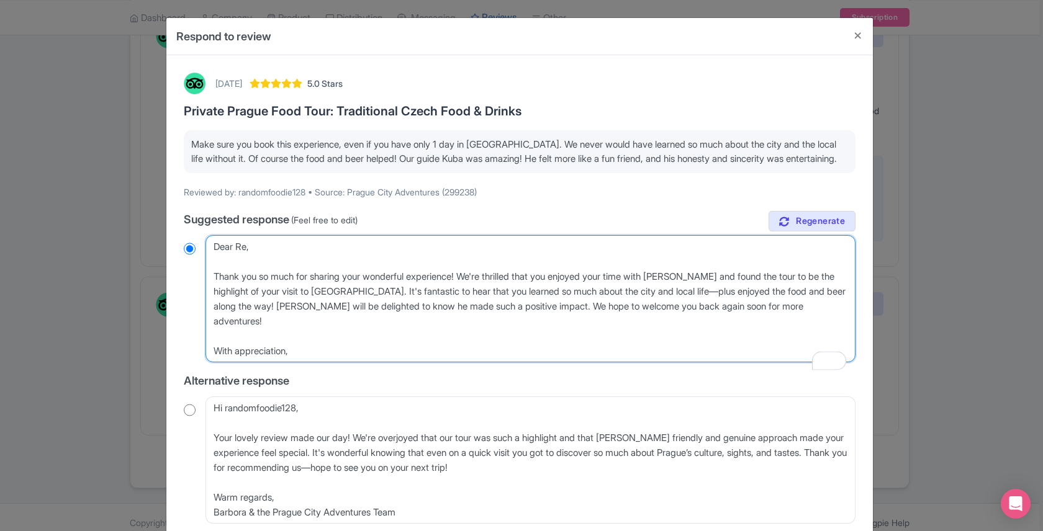
radio input "true"
type textarea "Dear Ree, Thank you so much for sharing your wonderful experience! We're thrill…"
radio input "true"
type textarea "Dear Reem, Thank you so much for sharing your wonderful experience! We're thril…"
radio input "true"
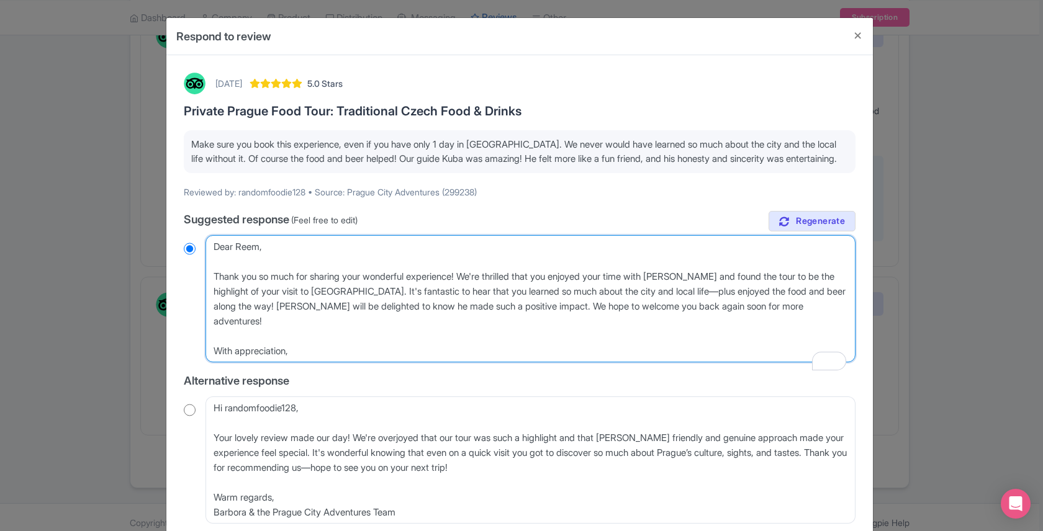
drag, startPoint x: 530, startPoint y: 289, endPoint x: 502, endPoint y: 289, distance: 27.9
click at [502, 289] on textarea "Dear randomfoodie128, Thank you so much for sharing your wonderful experience! …" at bounding box center [531, 298] width 650 height 127
type textarea "Dear Reem, Thank you so much for sharing your wonderful experience! We're s tha…"
radio input "true"
type textarea "Dear Reem, Thank you so much for sharing your wonderful experience! We're so th…"
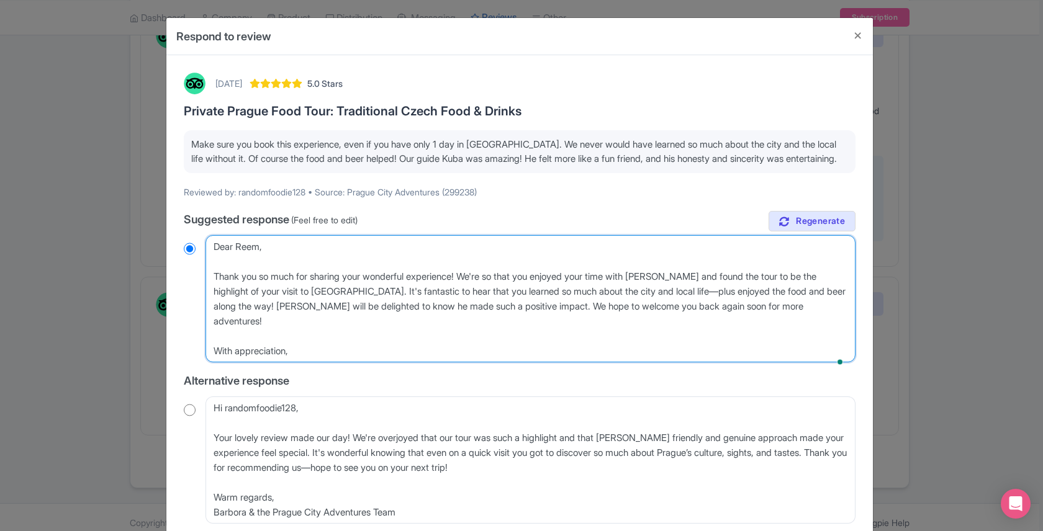
radio input "true"
type textarea "Dear Reem, Thank you so much for sharing your wonderful experience! We're so th…"
radio input "true"
type textarea "Dear Reem, Thank you so much for sharing your wonderful experience! We're so h …"
radio input "true"
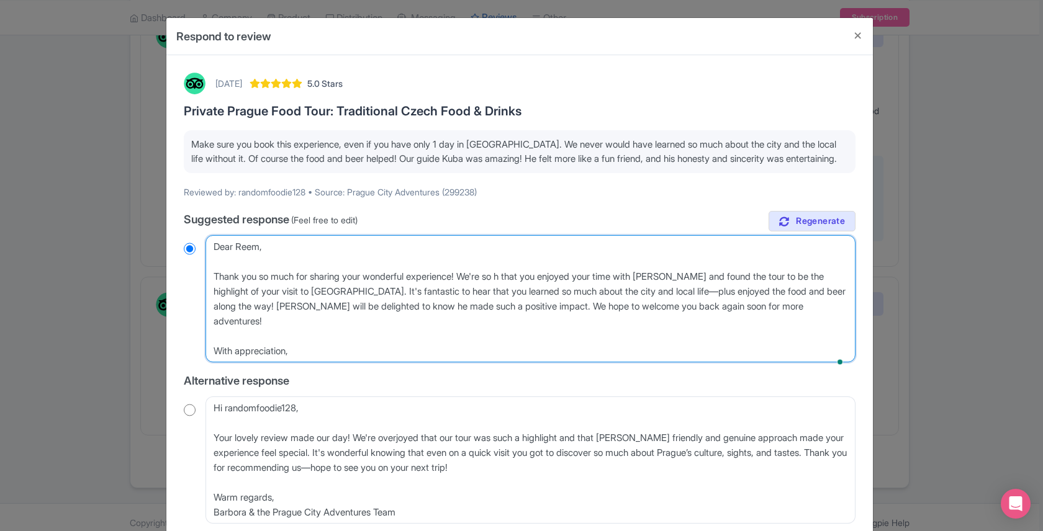
type textarea "Dear Reem, Thank you so much for sharing your wonderful experience! We're so ha…"
radio input "true"
type textarea "Dear Reem, Thank you so much for sharing your wonderful experience! We're so ha…"
radio input "true"
type textarea "Dear Reem, Thank you so much for sharing your wonderful experience! We're so ha…"
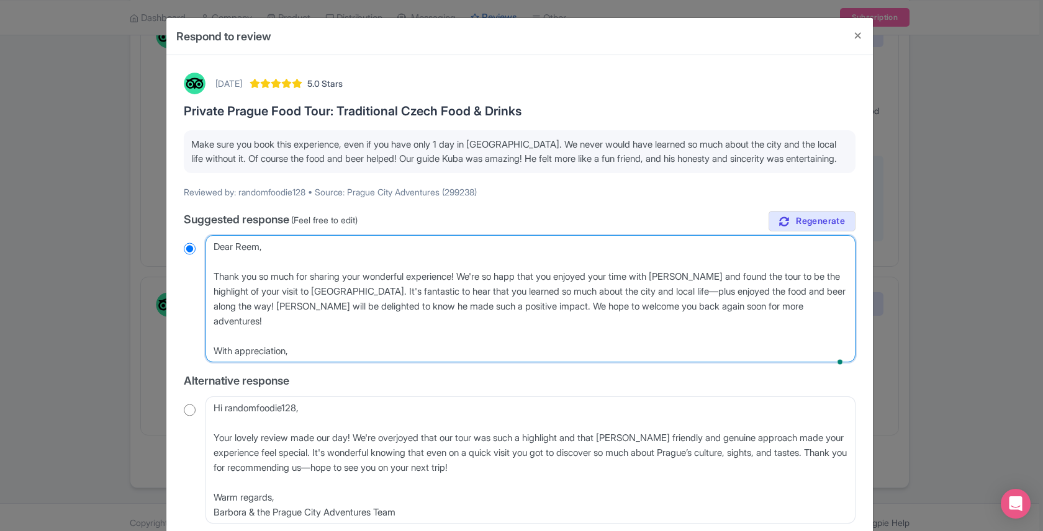
radio input "true"
type textarea "Dear Reem, Thank you so much for sharing your wonderful experience! We're so ha…"
radio input "true"
drag, startPoint x: 478, startPoint y: 305, endPoint x: 730, endPoint y: 292, distance: 251.8
click at [730, 292] on textarea "Dear randomfoodie128, Thank you so much for sharing your wonderful experience! …" at bounding box center [531, 298] width 650 height 127
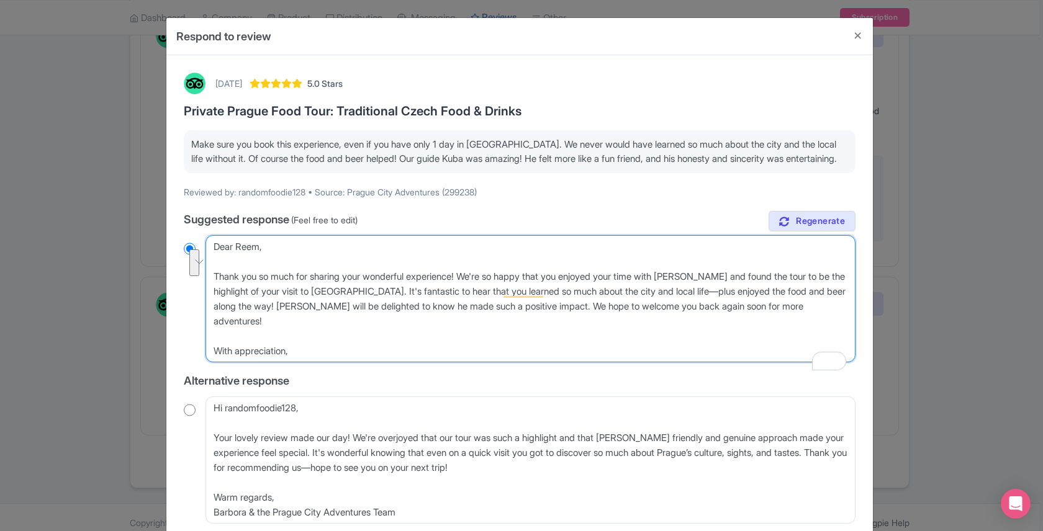
type textarea "Dear Reem, Thank you so much for sharing your wonderful experience! We're so ha…"
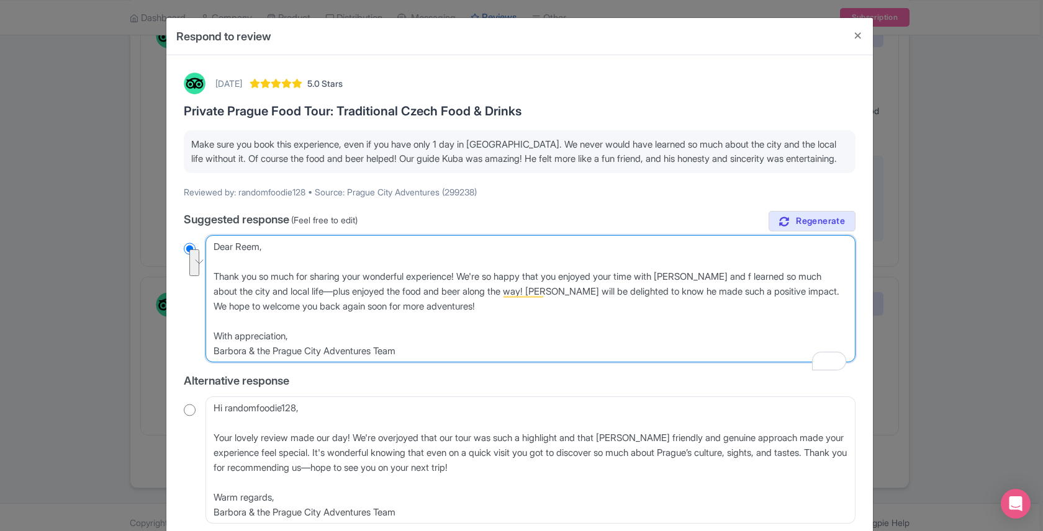
radio input "true"
type textarea "Dear Reem, Thank you so much for sharing your wonderful experience! We're so ha…"
radio input "true"
type textarea "Dear Reem, Thank you so much for sharing your wonderful experience! We're so ha…"
radio input "true"
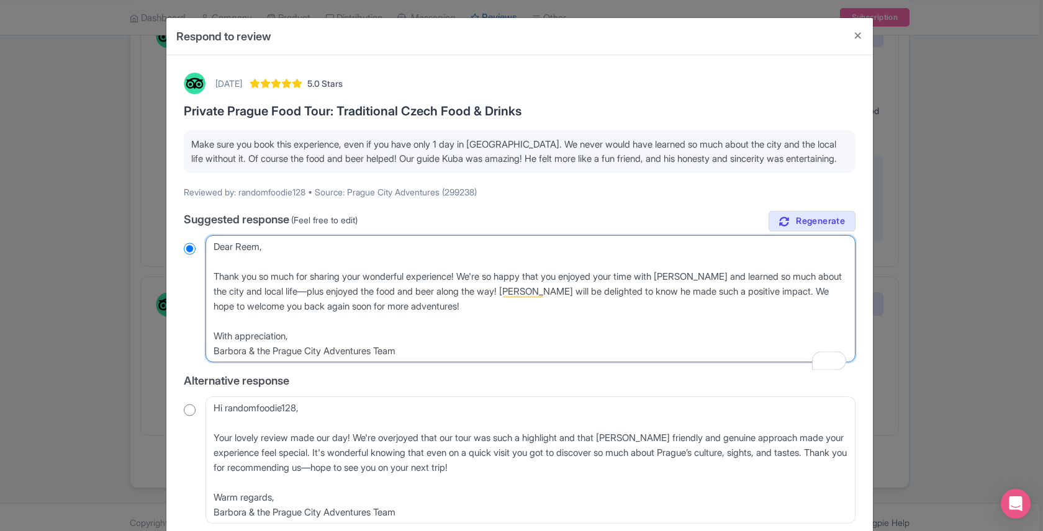
drag, startPoint x: 800, startPoint y: 290, endPoint x: 763, endPoint y: 289, distance: 36.7
click at [763, 289] on textarea "Dear randomfoodie128, Thank you so much for sharing your wonderful experience! …" at bounding box center [531, 298] width 650 height 127
type textarea "Dear Reem, Thank you so much for sharing your wonderful experience! We're so ha…"
radio input "true"
type textarea "Dear Reem, Thank you so much for sharing your wonderful experience! We're so ha…"
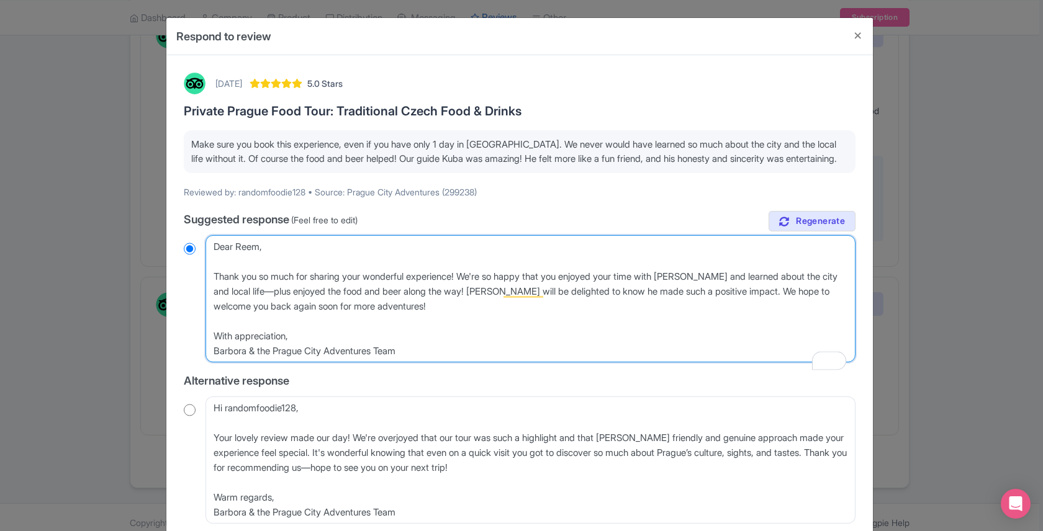
radio input "true"
drag, startPoint x: 809, startPoint y: 290, endPoint x: 841, endPoint y: 292, distance: 32.4
click at [841, 292] on textarea "Dear randomfoodie128, Thank you so much for sharing your wonderful experience! …" at bounding box center [531, 298] width 650 height 127
drag, startPoint x: 457, startPoint y: 305, endPoint x: 248, endPoint y: 305, distance: 209.2
click at [248, 305] on textarea "Dear randomfoodie128, Thank you so much for sharing your wonderful experience! …" at bounding box center [531, 298] width 650 height 127
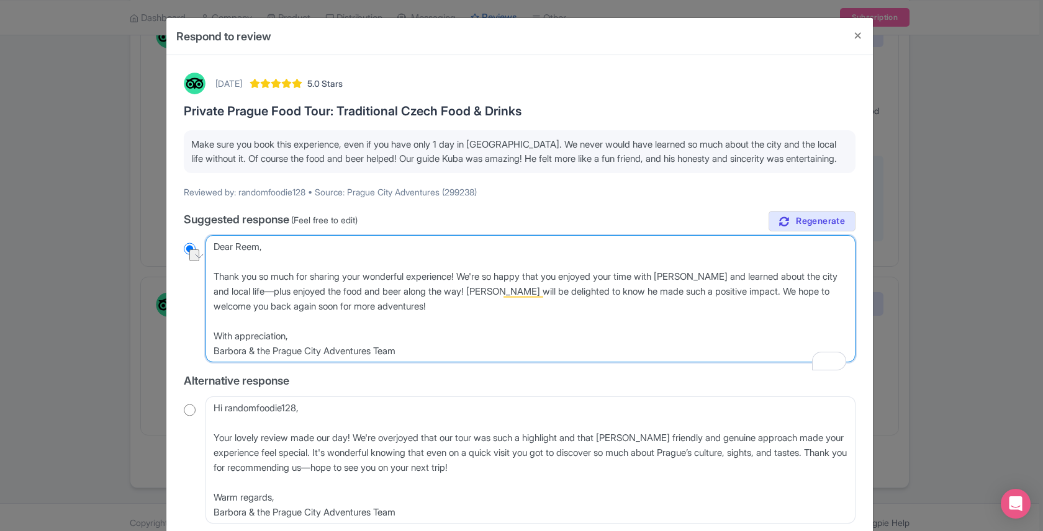
type textarea "Dear Reem, Thank you so much for sharing your wonderful experience! We're so ha…"
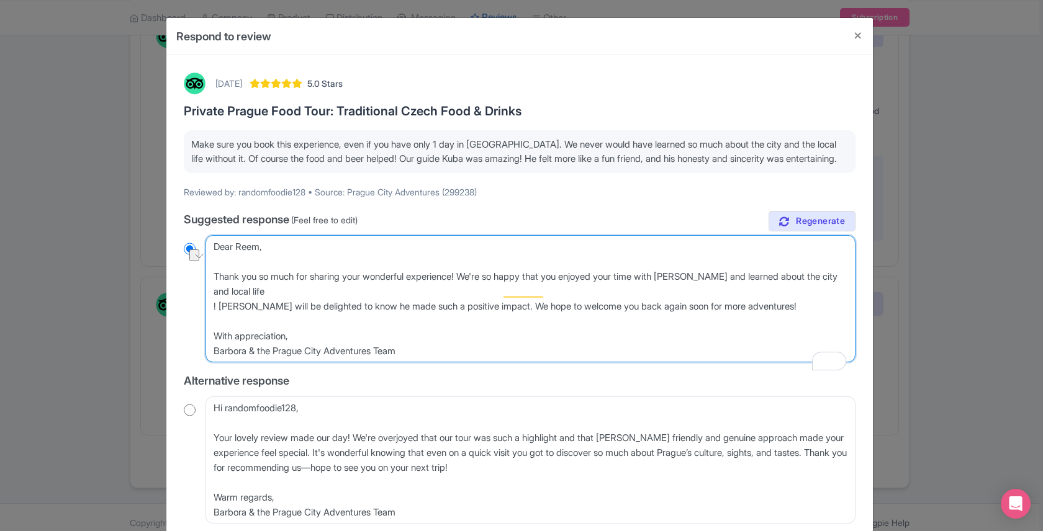
radio input "true"
type textarea "Dear Reem, Thank you so much for sharing your wonderful experience! We're so ha…"
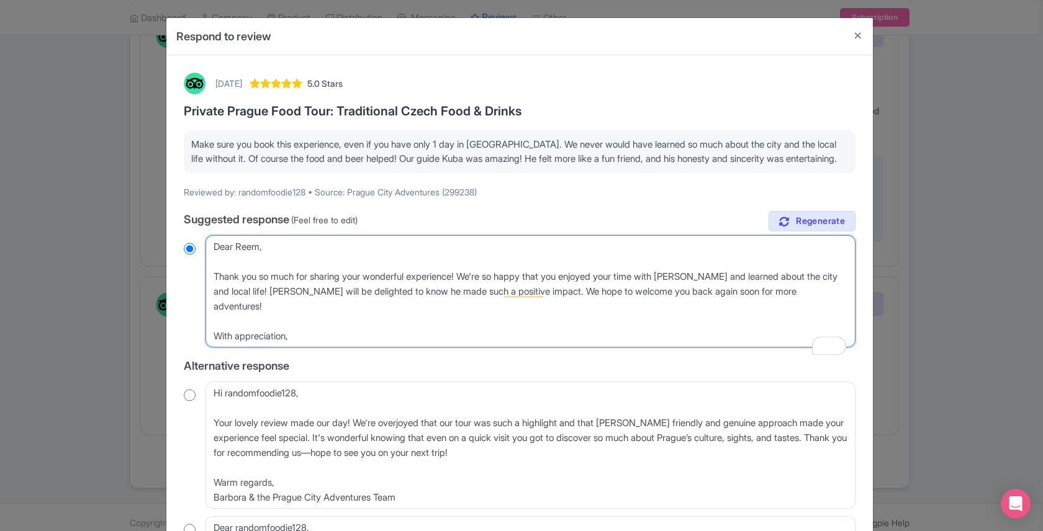
radio input "true"
type textarea "Dear Reem, Thank you so much for sharing your wonderful experience! We're so ha…"
radio input "true"
type textarea "Dear Reem, Thank you so much for sharing your wonderful experience! We're so ha…"
radio input "true"
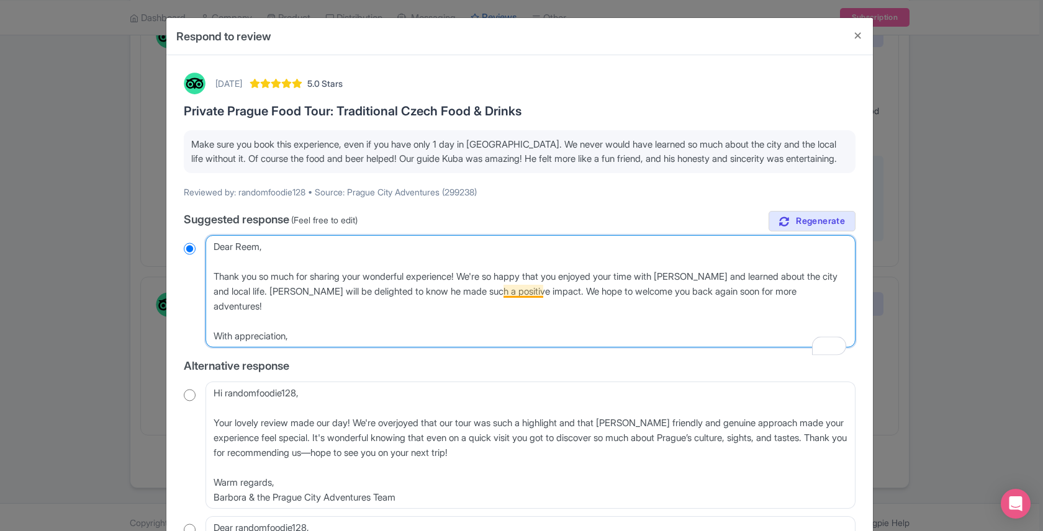
click at [510, 291] on textarea "Dear randomfoodie128, Thank you so much for sharing your wonderful experience! …" at bounding box center [531, 291] width 650 height 112
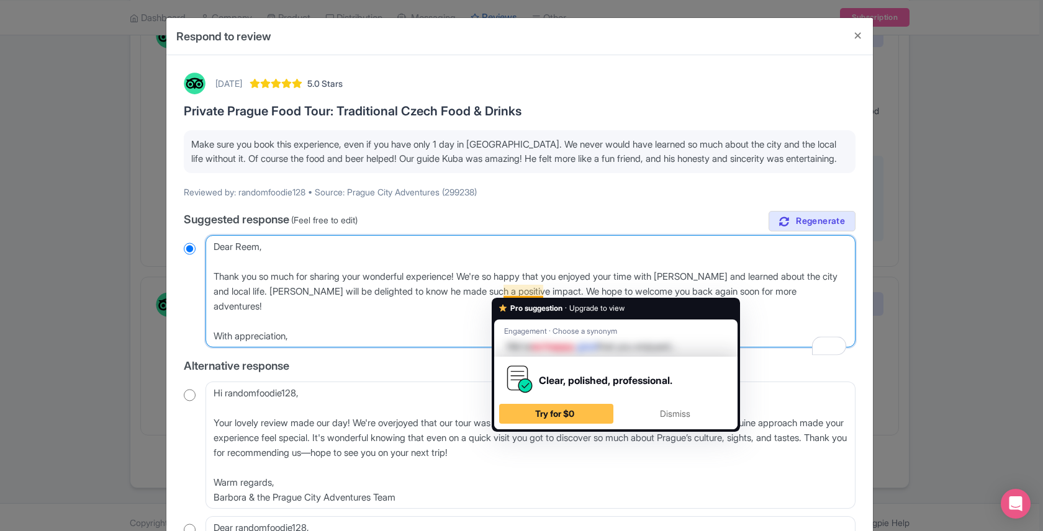
type textarea "Dear Reem, Thank you so much for sharing your wonderful experience! We're s hap…"
radio input "true"
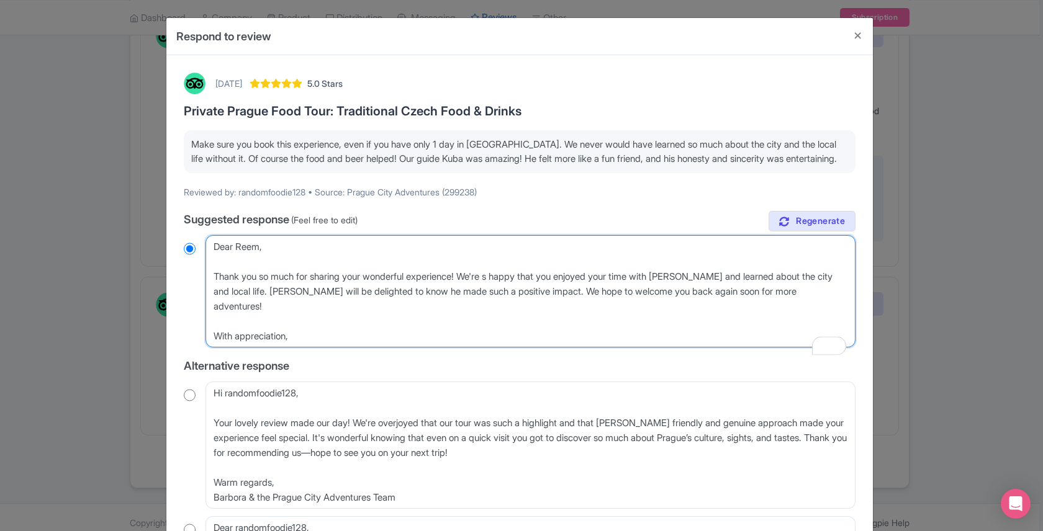
type textarea "Dear Reem, Thank you so much for sharing your wonderful experience! We're su ha…"
radio input "true"
type textarea "Dear Reem, Thank you so much for sharing your wonderful experience! We're sup h…"
radio input "true"
type textarea "Dear Reem, Thank you so much for sharing your wonderful experience! We're super…"
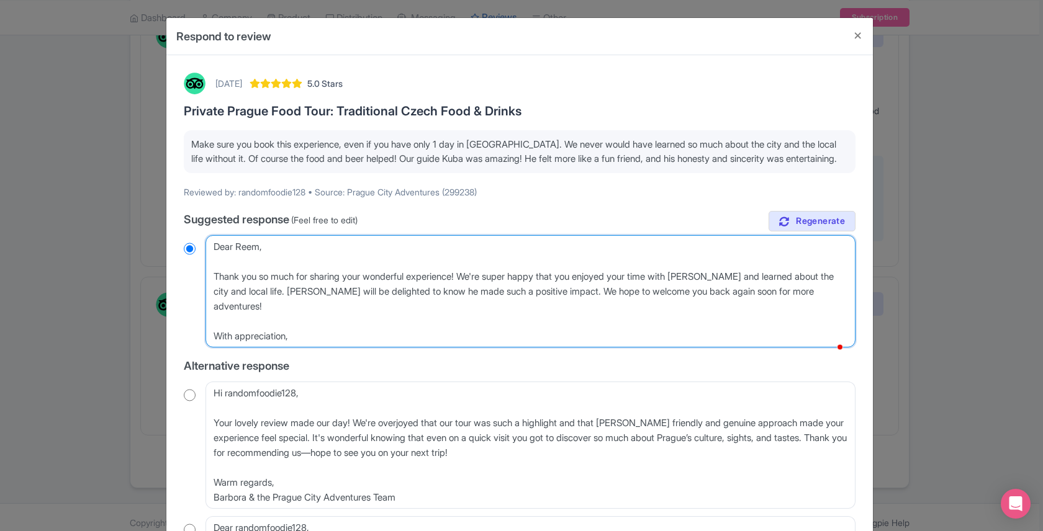
radio input "true"
click at [228, 303] on textarea "Dear randomfoodie128, Thank you so much for sharing your wonderful experience! …" at bounding box center [531, 291] width 650 height 112
type textarea "Dear Reem, Thank you so much for sharing your wonderful experience! We're super…"
radio input "true"
type textarea "Dear Reem, Thank you so much for sharing your wonderful experience! We're super…"
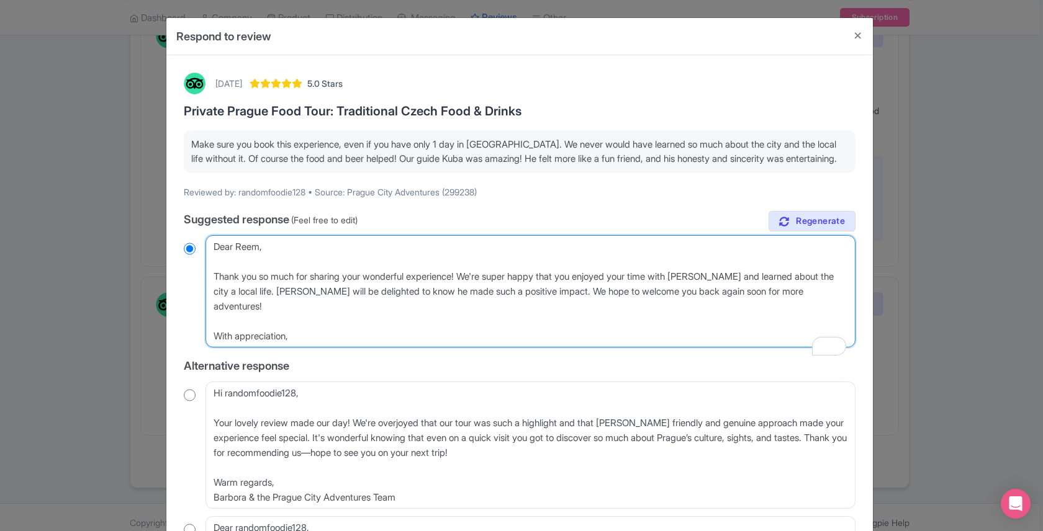
radio input "true"
type textarea "Dear Reem, Thank you so much for sharing your wonderful experience! We're super…"
radio input "true"
type textarea "Dear Reem, Thank you so much for sharing your wonderful experience! We're super…"
radio input "true"
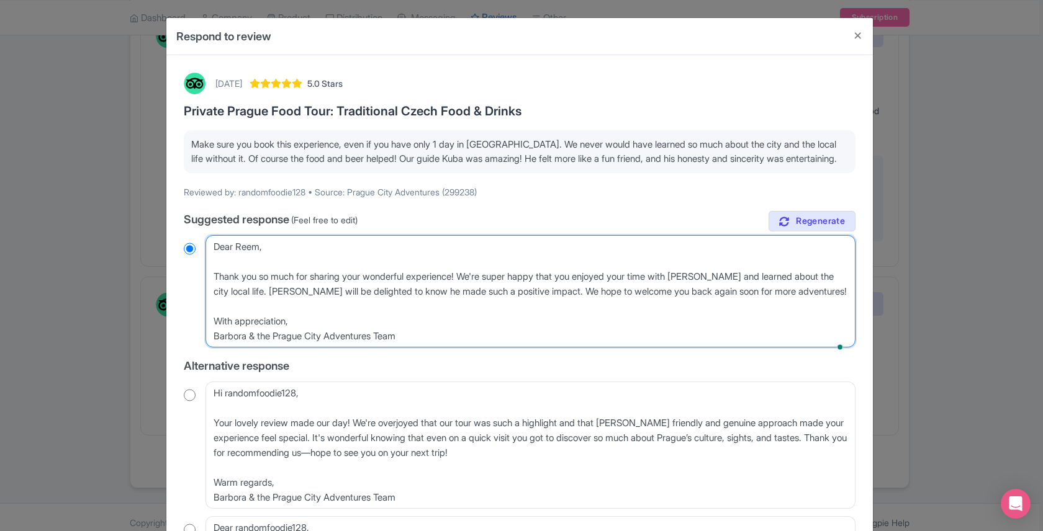
type textarea "Dear Reem, Thank you so much for sharing your wonderful experience! We're super…"
radio input "true"
type textarea "Dear Reem, Thank you so much for sharing your wonderful experience! We're super…"
radio input "true"
type textarea "Dear Reem, Thank you so much for sharing your wonderful experience! We're super…"
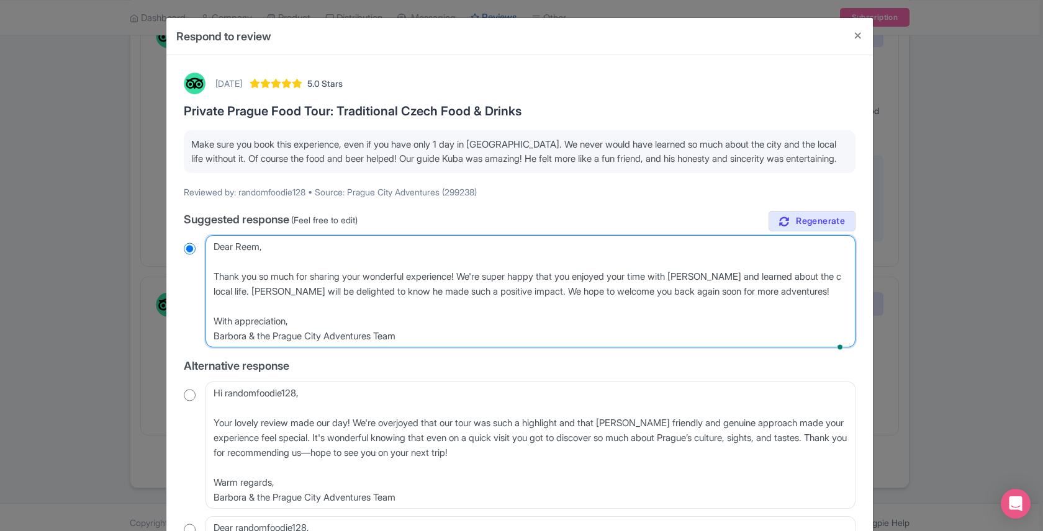
radio input "true"
type textarea "Dear Reem, Thank you so much for sharing your wonderful experience! We're super…"
radio input "true"
type textarea "Dear Reem, Thank you so much for sharing your wonderful experience! We're super…"
radio input "true"
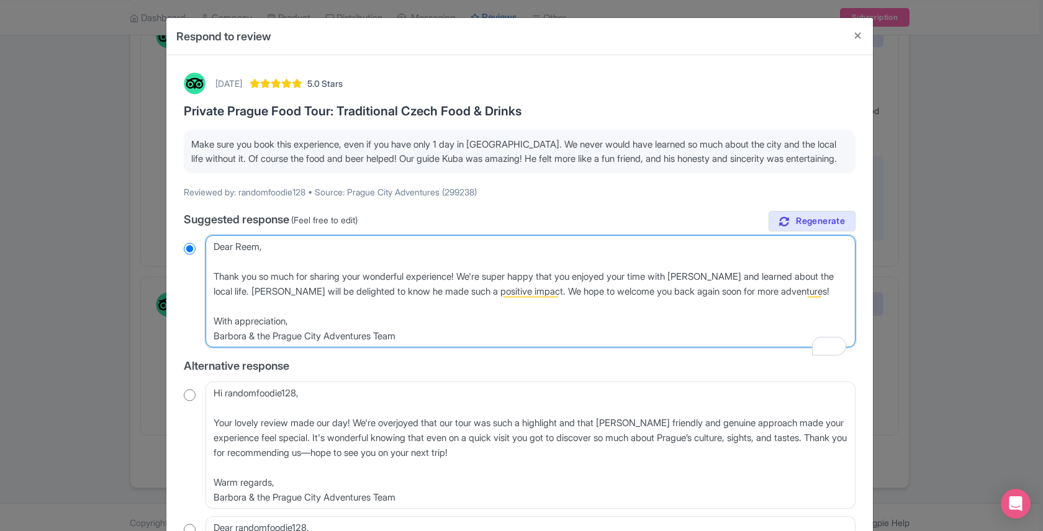
drag, startPoint x: 325, startPoint y: 308, endPoint x: 285, endPoint y: 302, distance: 40.1
click at [285, 302] on textarea "Dear randomfoodie128, Thank you so much for sharing your wonderful experience! …" at bounding box center [531, 291] width 650 height 112
type textarea "Dear Reem, Thank you so much for sharing your wonderful experience! We're super…"
radio input "true"
type textarea "Dear Reem, Thank you so much for sharing your wonderful experience! We're super…"
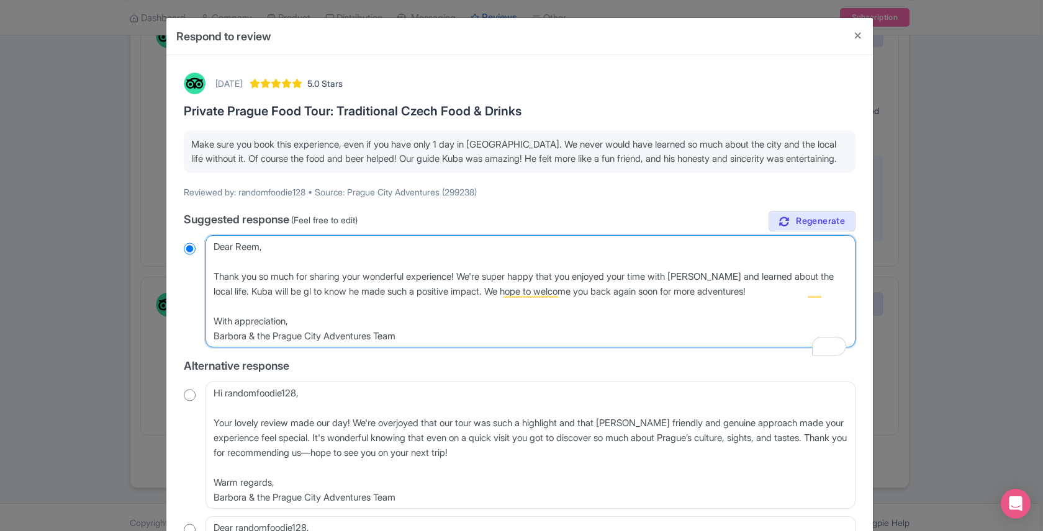
radio input "true"
type textarea "Dear Reem, Thank you so much for sharing your wonderful experience! We're super…"
radio input "true"
type textarea "Dear Reem, Thank you so much for sharing your wonderful experience! We're super…"
radio input "true"
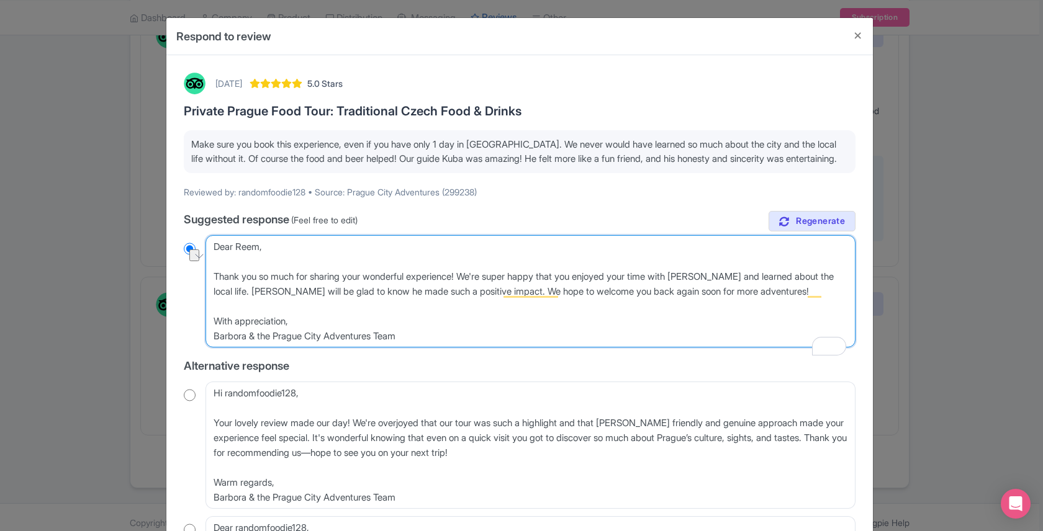
drag, startPoint x: 770, startPoint y: 305, endPoint x: 491, endPoint y: 307, distance: 278.8
click at [491, 307] on textarea "Dear randomfoodie128, Thank you so much for sharing your wonderful experience! …" at bounding box center [531, 291] width 650 height 112
type textarea "Dear Reem, Thank you so much for sharing your wonderful experience! We're super…"
radio input "true"
type textarea "Dear Reem, Thank you so much for sharing your wonderful experience! We're super…"
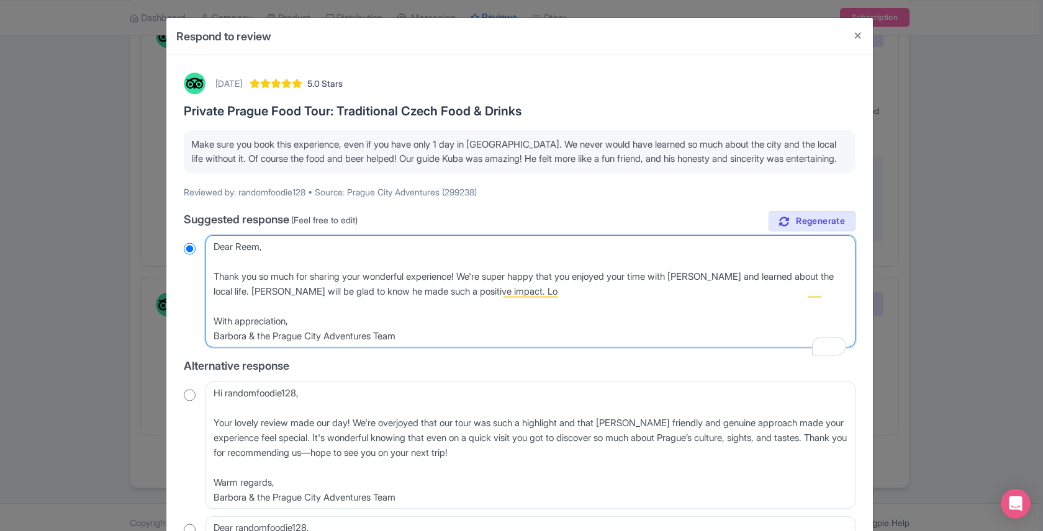
radio input "true"
type textarea "Dear Reem, Thank you so much for sharing your wonderful experience! We're super…"
radio input "true"
type textarea "Dear Reem, Thank you so much for sharing your wonderful experience! We're super…"
radio input "true"
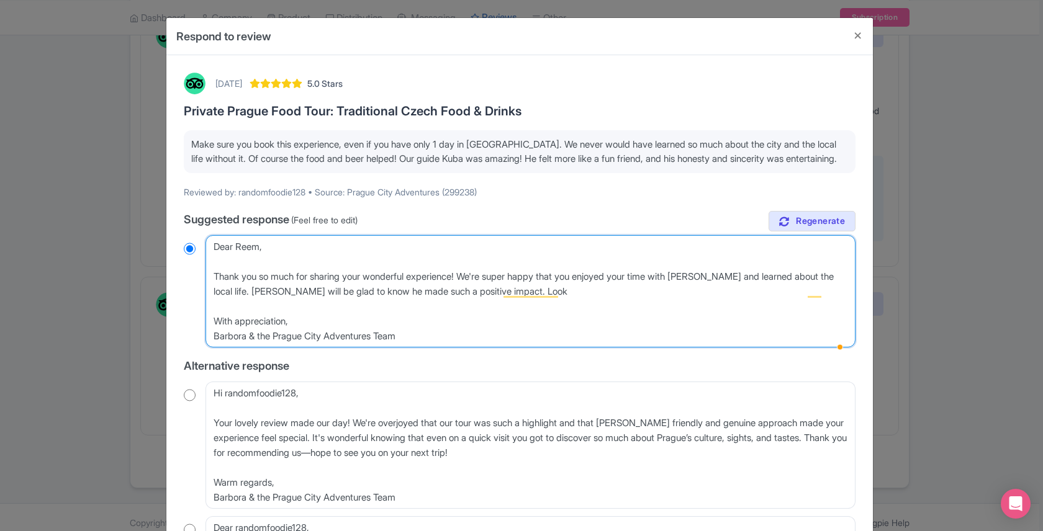
type textarea "Dear Reem, Thank you so much for sharing your wonderful experience! We're super…"
radio input "true"
type textarea "Dear Reem, Thank you so much for sharing your wonderful experience! We're super…"
radio input "true"
type textarea "Dear Reem, Thank you so much for sharing your wonderful experience! We're super…"
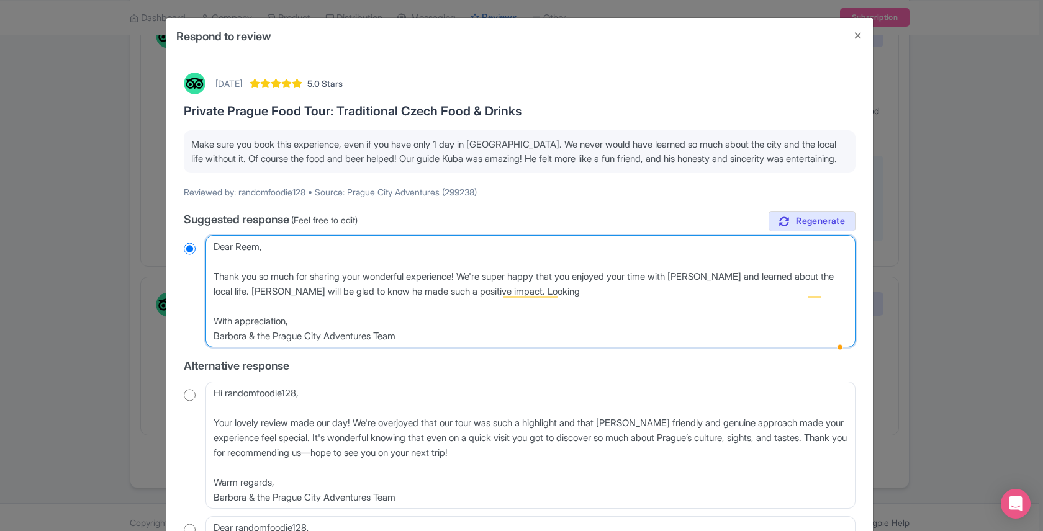
radio input "true"
type textarea "Dear Reem, Thank you so much for sharing your wonderful experience! We're super…"
radio input "true"
type textarea "Dear Reem, Thank you so much for sharing your wonderful experience! We're super…"
radio input "true"
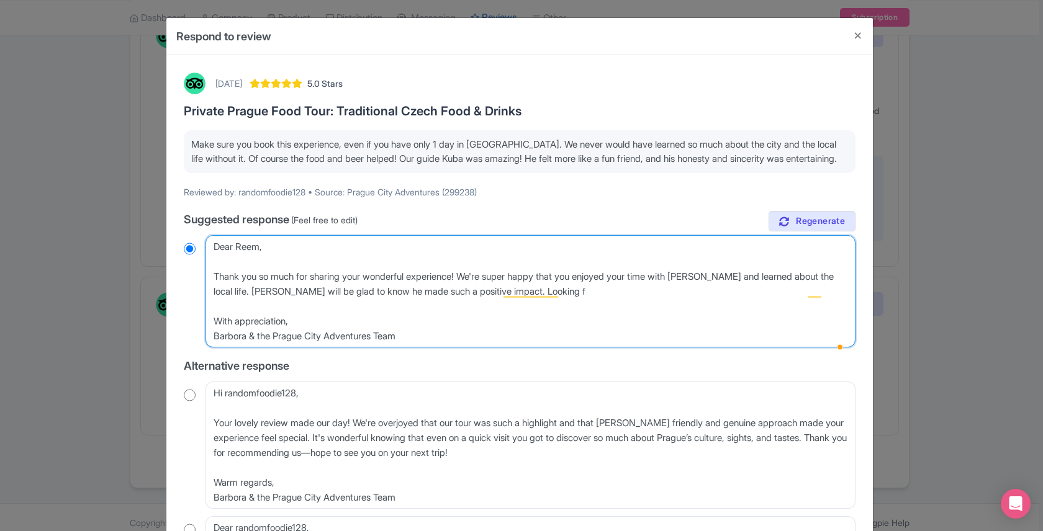
type textarea "Dear Reem, Thank you so much for sharing your wonderful experience! We're super…"
radio input "true"
type textarea "Dear Reem, Thank you so much for sharing your wonderful experience! We're super…"
radio input "true"
type textarea "Dear Reem, Thank you so much for sharing your wonderful experience! We're super…"
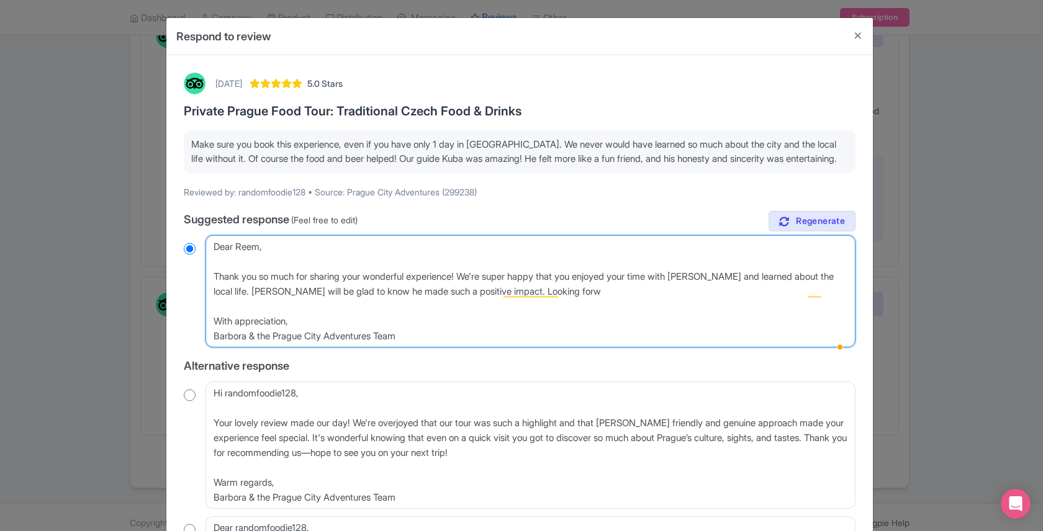
radio input "true"
type textarea "Dear Reem, Thank you so much for sharing your wonderful experience! We're super…"
radio input "true"
type textarea "Dear Reem, Thank you so much for sharing your wonderful experience! We're super…"
radio input "true"
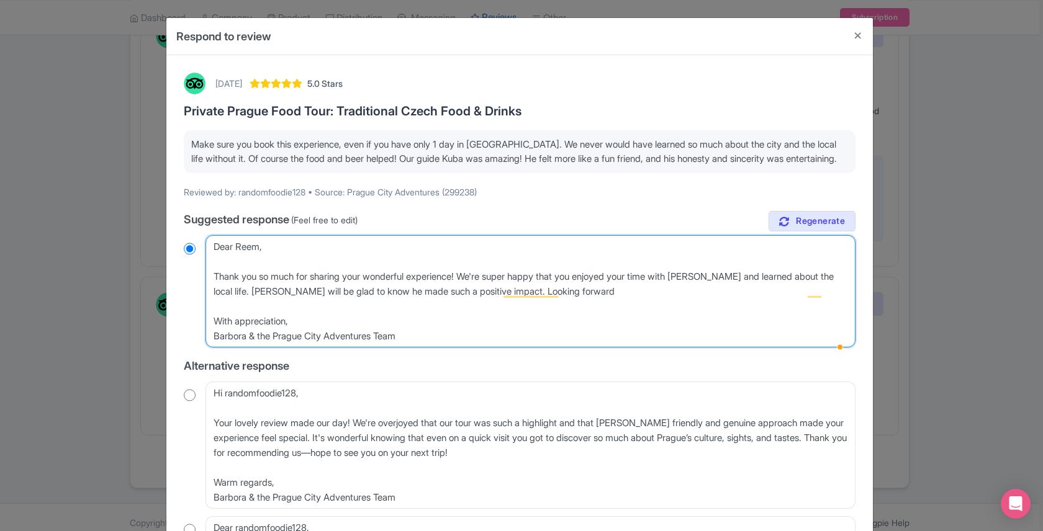
type textarea "Dear Reem, Thank you so much for sharing your wonderful experience! We're super…"
radio input "true"
type textarea "Dear Reem, Thank you so much for sharing your wonderful experience! We're super…"
radio input "true"
type textarea "Dear Reem, Thank you so much for sharing your wonderful experience! We're super…"
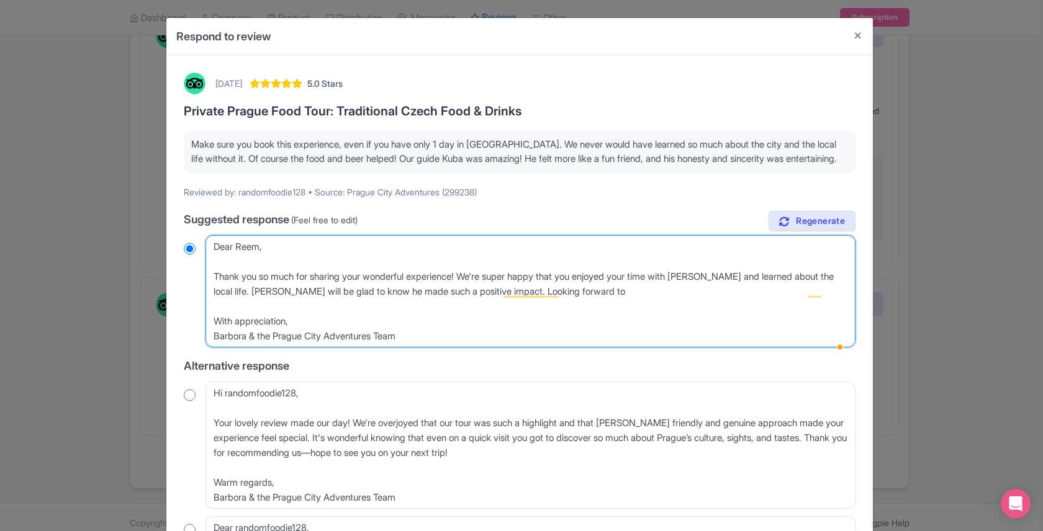
radio input "true"
type textarea "Dear Reem, Thank you so much for sharing your wonderful experience! We're super…"
radio input "true"
type textarea "Dear Reem, Thank you so much for sharing your wonderful experience! We're super…"
radio input "true"
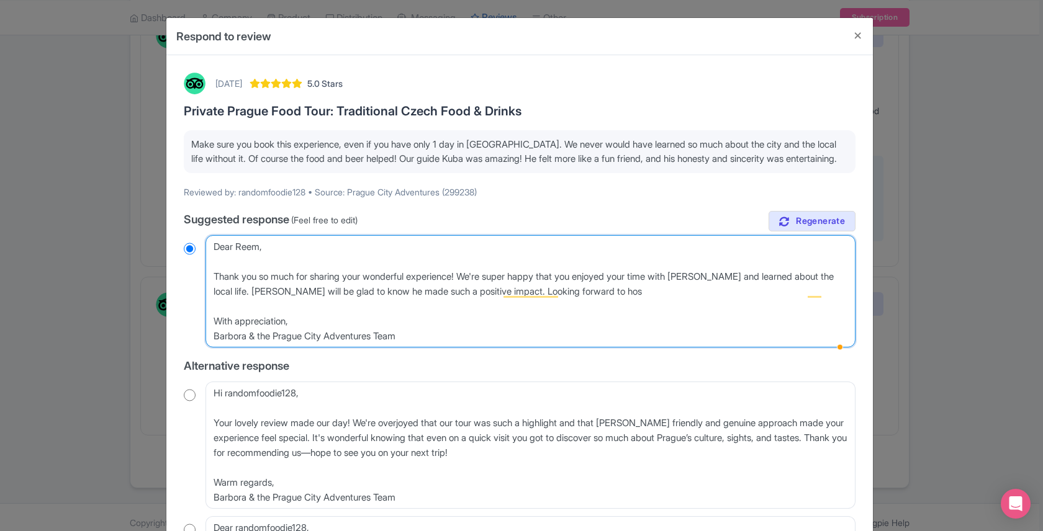
type textarea "Dear Reem, Thank you so much for sharing your wonderful experience! We're super…"
radio input "true"
type textarea "Dear Reem, Thank you so much for sharing your wonderful experience! We're super…"
radio input "true"
type textarea "Dear Reem, Thank you so much for sharing your wonderful experience! We're super…"
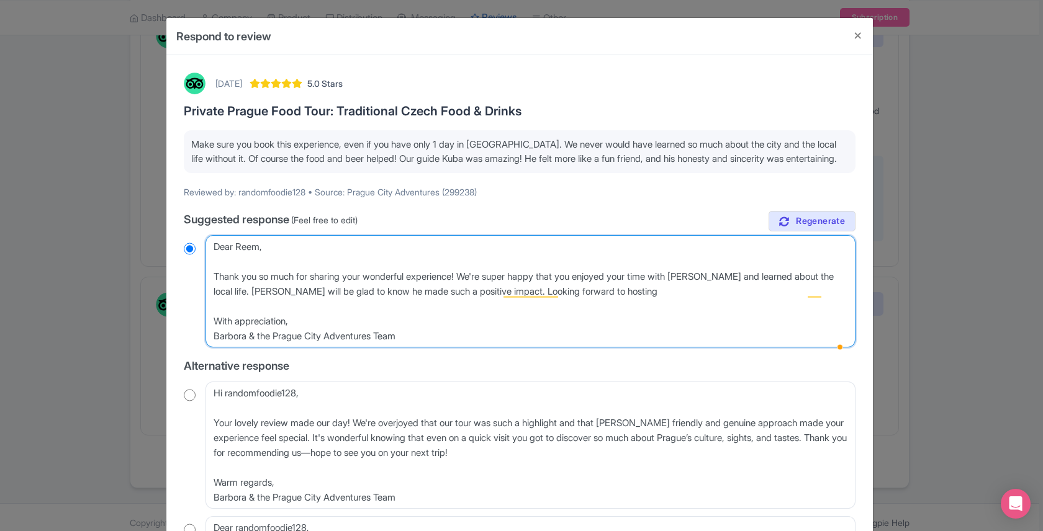
radio input "true"
type textarea "Dear Reem, Thank you so much for sharing your wonderful experience! We're super…"
radio input "true"
type textarea "Dear Reem, Thank you so much for sharing your wonderful experience! We're super…"
radio input "true"
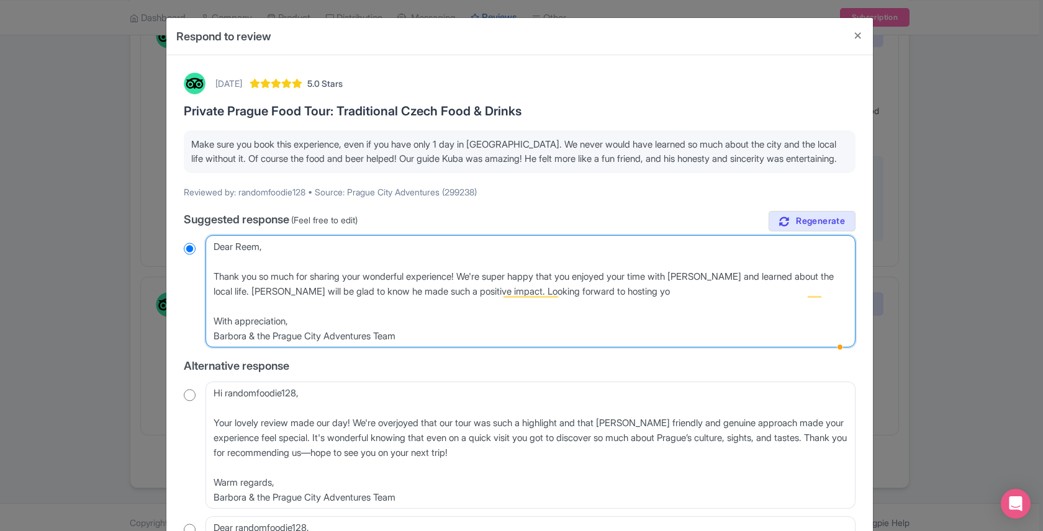
type textarea "Dear Reem, Thank you so much for sharing your wonderful experience! We're super…"
radio input "true"
type textarea "Dear Reem, Thank you so much for sharing your wonderful experience! We're super…"
radio input "true"
type textarea "Dear Reem, Thank you so much for sharing your wonderful experience! We're super…"
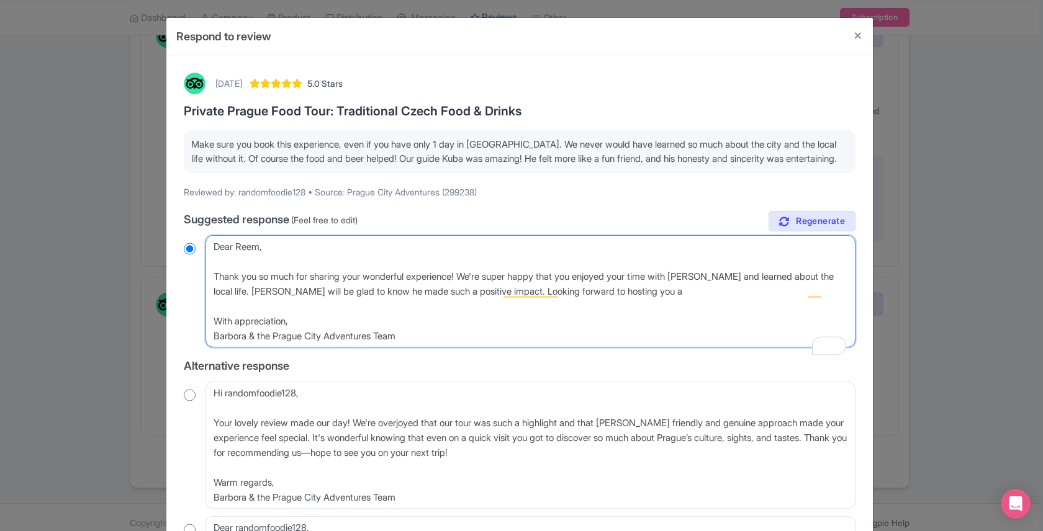
radio input "true"
type textarea "Dear Reem, Thank you so much for sharing your wonderful experience! We're super…"
radio input "true"
type textarea "Dear Reem, Thank you so much for sharing your wonderful experience! We're super…"
radio input "true"
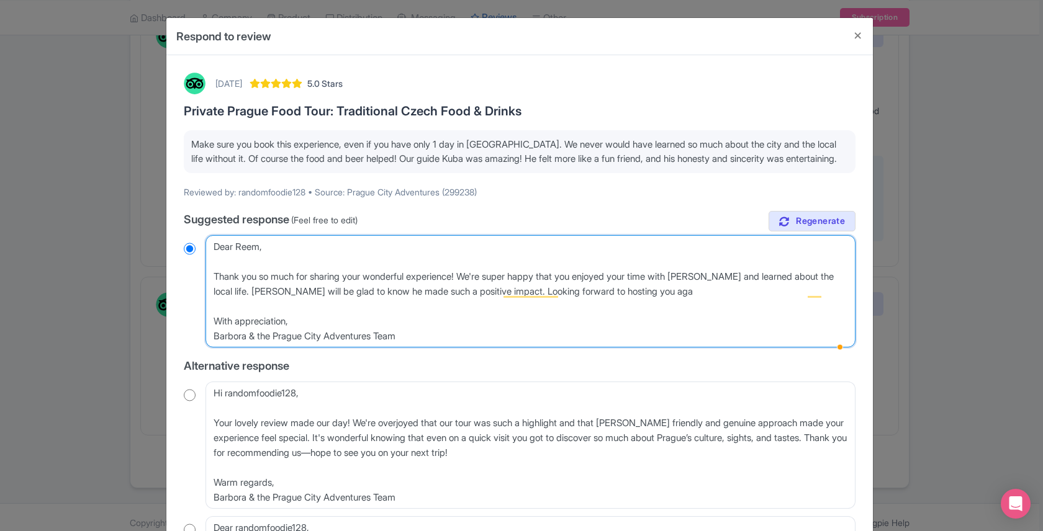
type textarea "Dear Reem, Thank you so much for sharing your wonderful experience! We're super…"
radio input "true"
type textarea "Dear Reem, Thank you so much for sharing your wonderful experience! We're super…"
radio input "true"
type textarea "Dear Reem, Thank you so much for sharing your wonderful experience! We're super…"
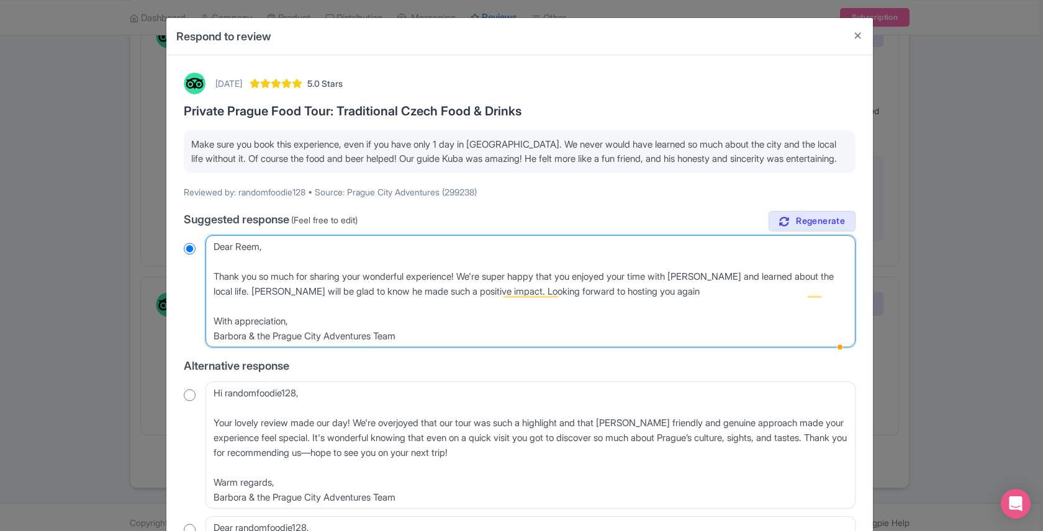
radio input "true"
type textarea "Dear Reem, Thank you so much for sharing your wonderful experience! We're super…"
radio input "true"
type textarea "Dear Reem, Thank you so much for sharing your wonderful experience! We're super…"
radio input "true"
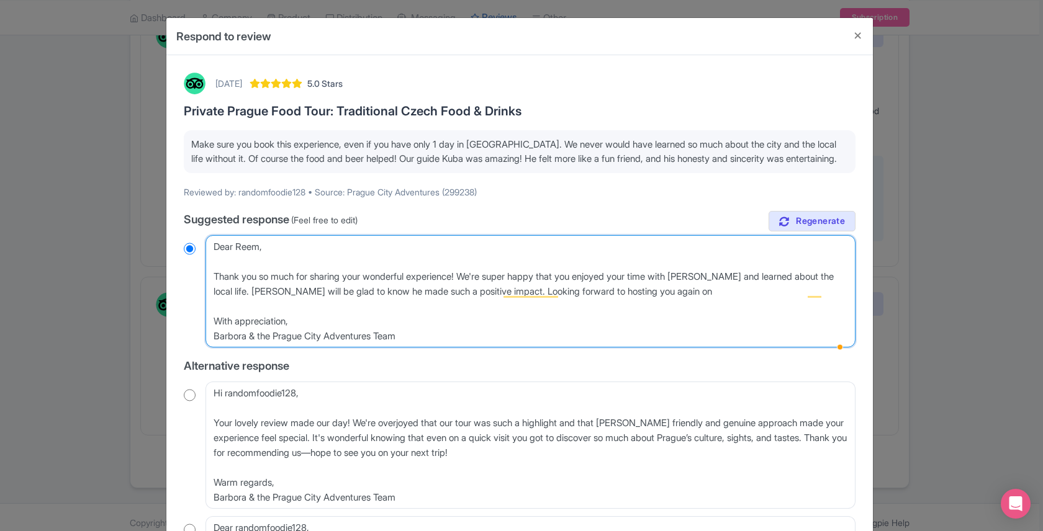
type textarea "Dear Reem, Thank you so much for sharing your wonderful experience! We're super…"
radio input "true"
type textarea "Dear Reem, Thank you so much for sharing your wonderful experience! We're super…"
radio input "true"
type textarea "Dear Reem, Thank you so much for sharing your wonderful experience! We're super…"
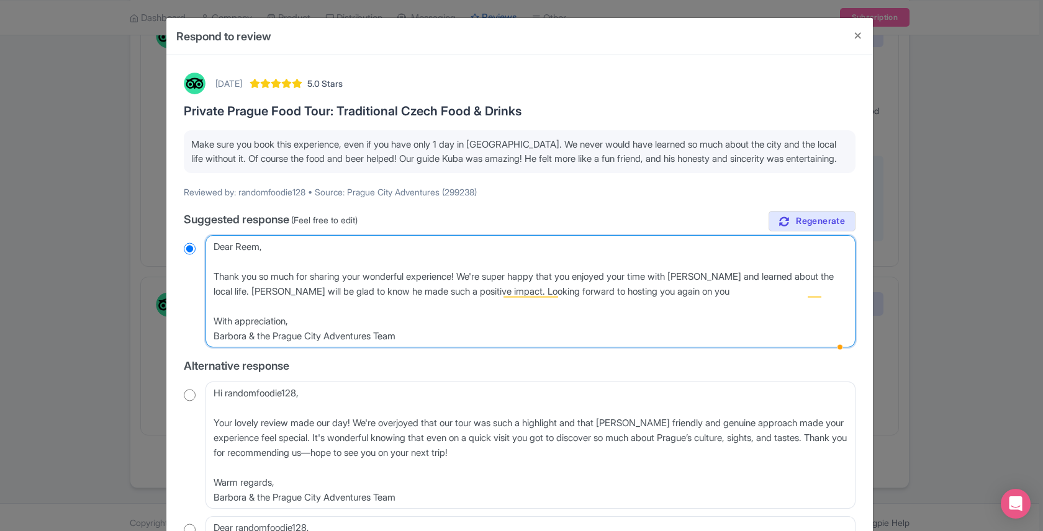
radio input "true"
type textarea "Dear Reem, Thank you so much for sharing your wonderful experience! We're super…"
radio input "true"
type textarea "Dear Reem, Thank you so much for sharing your wonderful experience! We're super…"
radio input "true"
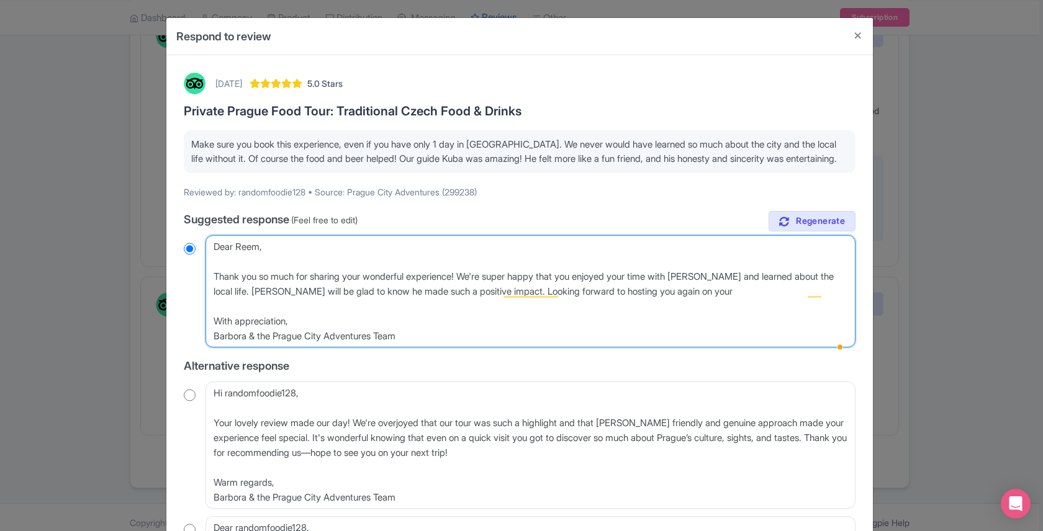
type textarea "Dear Reem, Thank you so much for sharing your wonderful experience! We're super…"
radio input "true"
type textarea "Dear Reem, Thank you so much for sharing your wonderful experience! We're super…"
radio input "true"
type textarea "Dear Reem, Thank you so much for sharing your wonderful experience! We're super…"
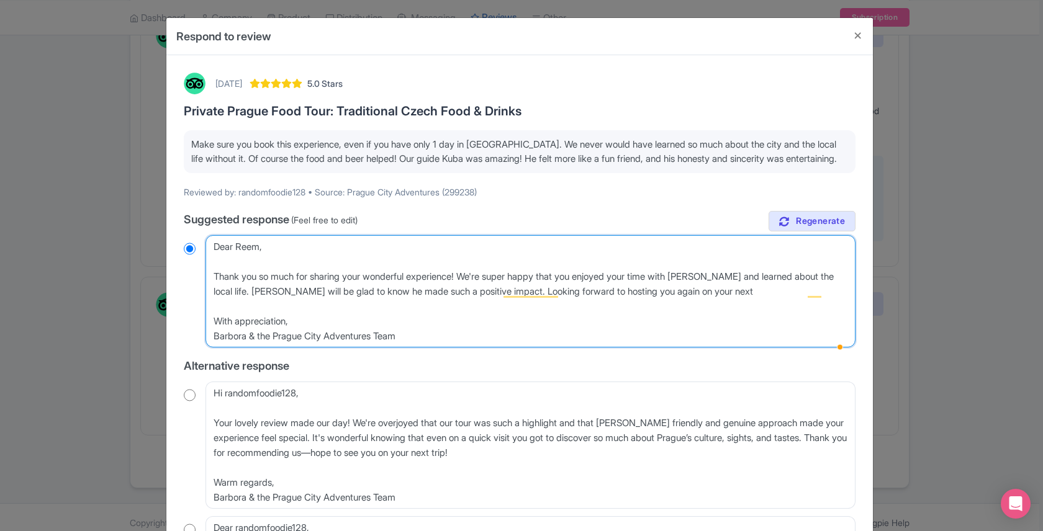
radio input "true"
type textarea "Dear Reem, Thank you so much for sharing your wonderful experience! We're super…"
radio input "true"
type textarea "Dear Reem, Thank you so much for sharing your wonderful experience! We're super…"
radio input "true"
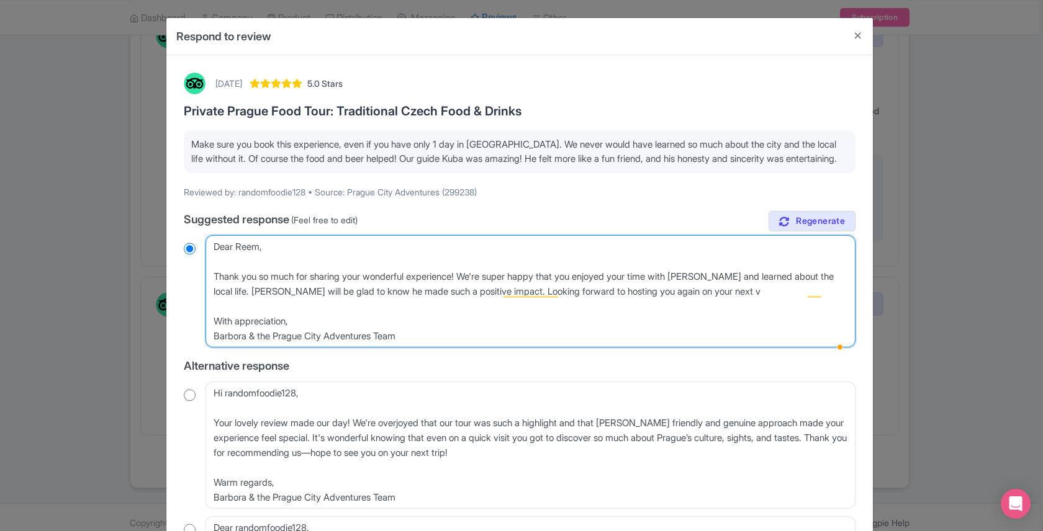
type textarea "Dear Reem, Thank you so much for sharing your wonderful experience! We're super…"
radio input "true"
type textarea "Dear Reem, Thank you so much for sharing your wonderful experience! We're super…"
radio input "true"
type textarea "Dear Reem, Thank you so much for sharing your wonderful experience! We're super…"
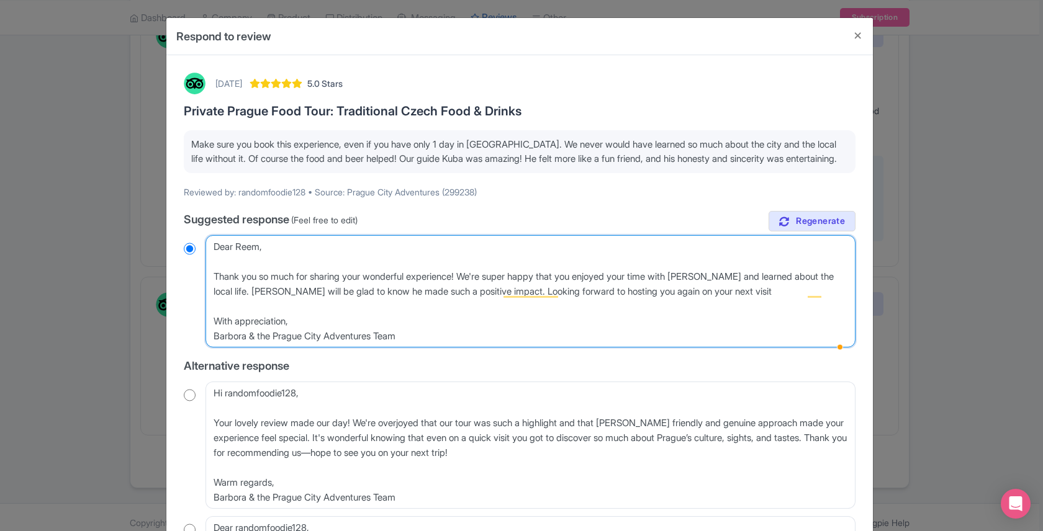
radio input "true"
type textarea "Dear Reem, Thank you so much for sharing your wonderful experience! We're super…"
radio input "true"
drag, startPoint x: 286, startPoint y: 337, endPoint x: 214, endPoint y: 334, distance: 72.1
click at [214, 334] on textarea "Dear randomfoodie128, Thank you so much for sharing your wonderful experience! …" at bounding box center [531, 291] width 650 height 112
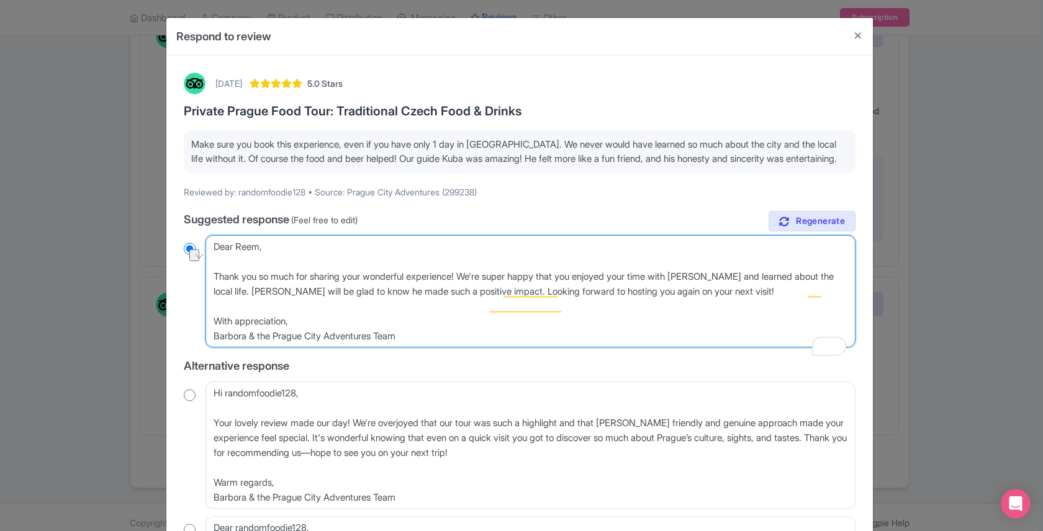
type textarea "Dear Reem, Thank you so much for sharing your wonderful experience! We're super…"
radio input "true"
type textarea "Dear Reem, Thank you so much for sharing your wonderful experience! We're super…"
radio input "true"
type textarea "Dear Reem, Thank you so much for sharing your wonderful experience! We're super…"
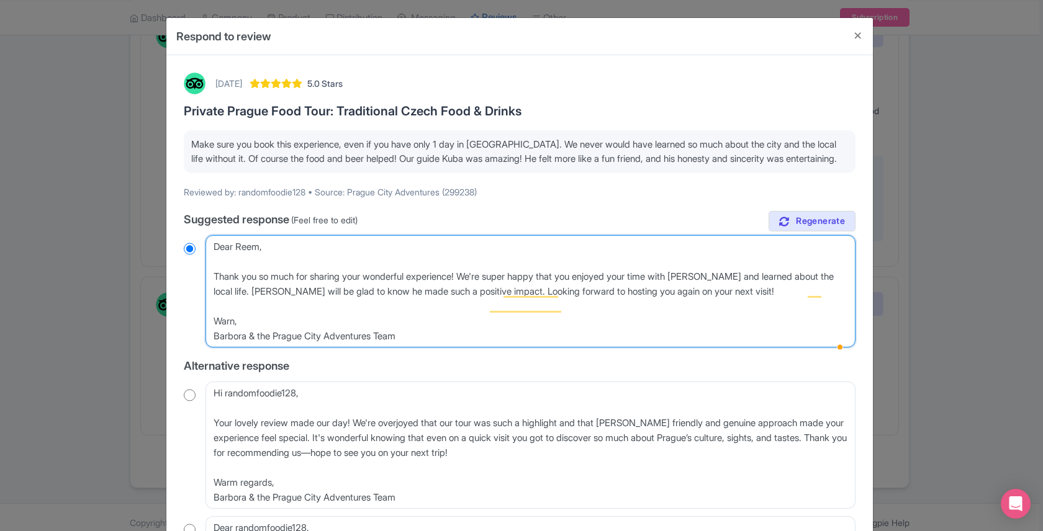
radio input "true"
type textarea "Dear Reem, Thank you so much for sharing your wonderful experience! We're super…"
radio input "true"
type textarea "Dear Reem, Thank you so much for sharing your wonderful experience! We're super…"
radio input "true"
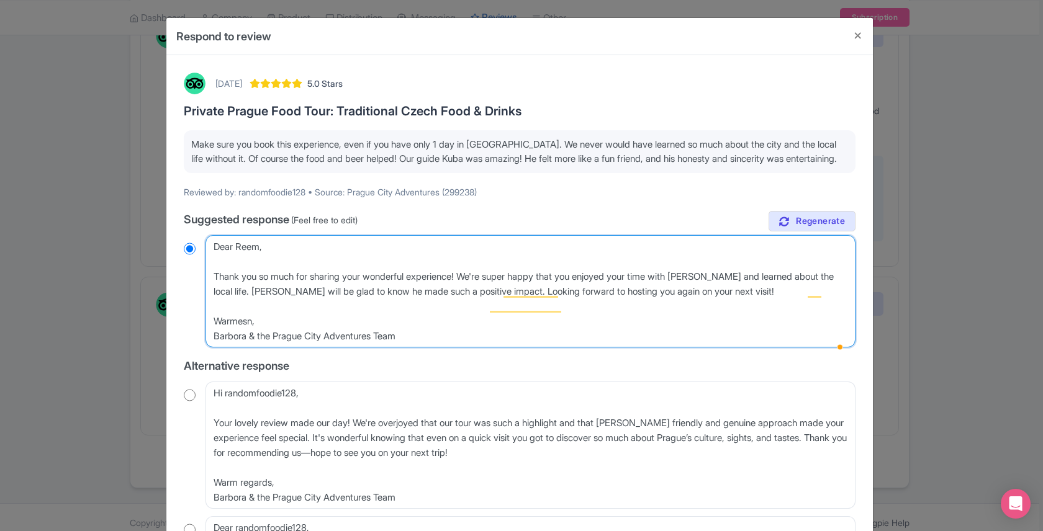
type textarea "Dear Reem, Thank you so much for sharing your wonderful experience! We're super…"
radio input "true"
type textarea "Dear Reem, Thank you so much for sharing your wonderful experience! We're super…"
radio input "true"
type textarea "Dear Reem, Thank you so much for sharing your wonderful experience! We're super…"
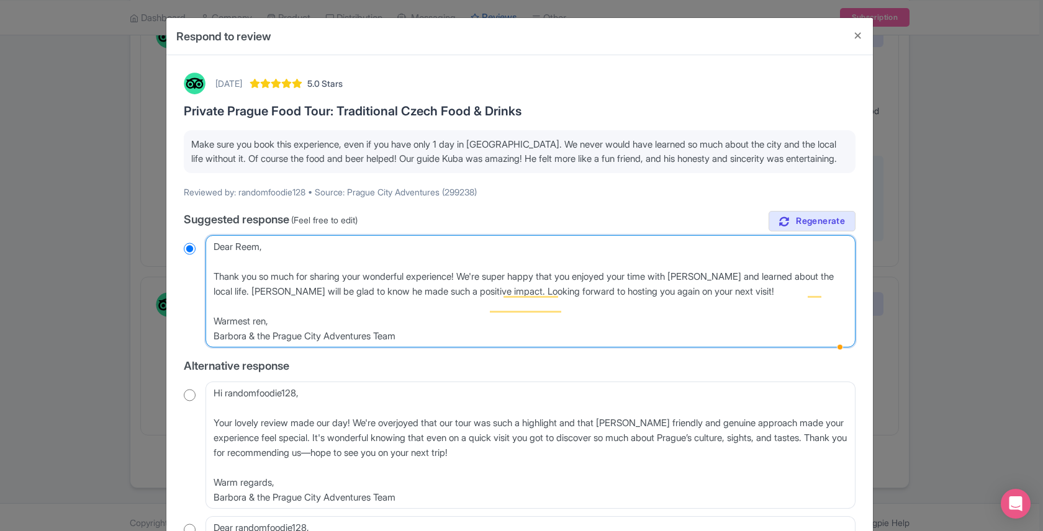
radio input "true"
type textarea "Dear Reem, Thank you so much for sharing your wonderful experience! We're super…"
radio input "true"
type textarea "Dear Reem, Thank you so much for sharing your wonderful experience! We're super…"
radio input "true"
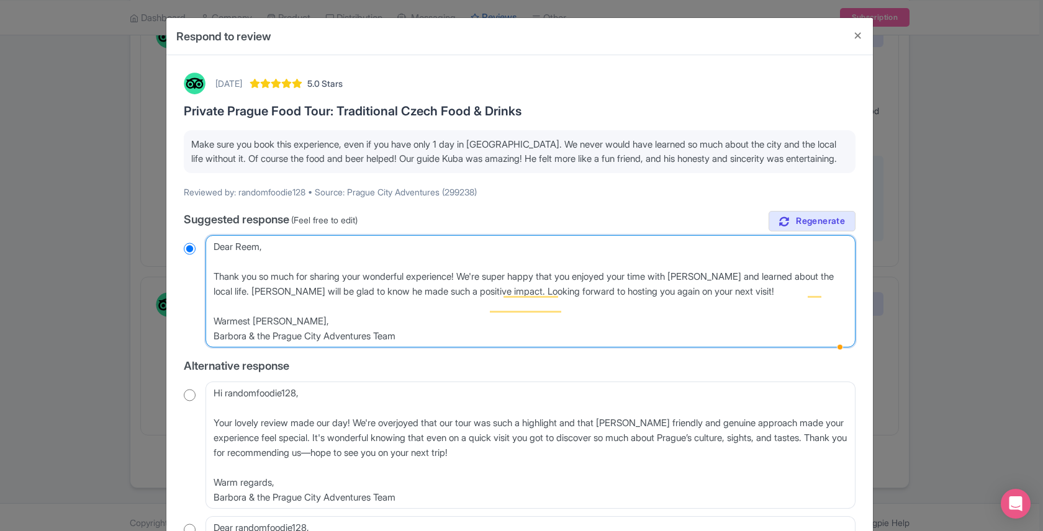
type textarea "Dear Reem, Thank you so much for sharing your wonderful experience! We're super…"
radio input "true"
type textarea "Dear Reem, Thank you so much for sharing your wonderful experience! We're super…"
radio input "true"
type textarea "Dear Reem, Thank you so much for sharing your wonderful experience! We're super…"
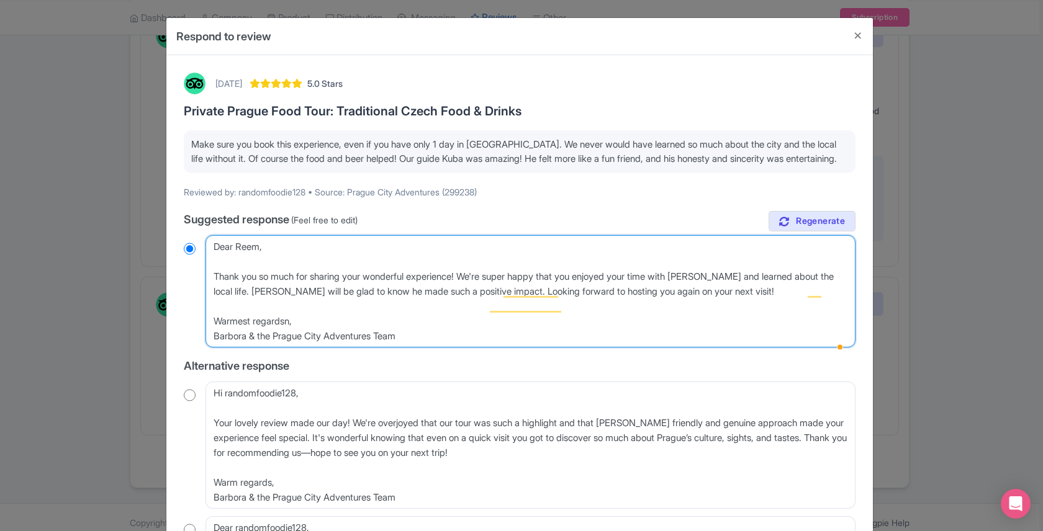
radio input "true"
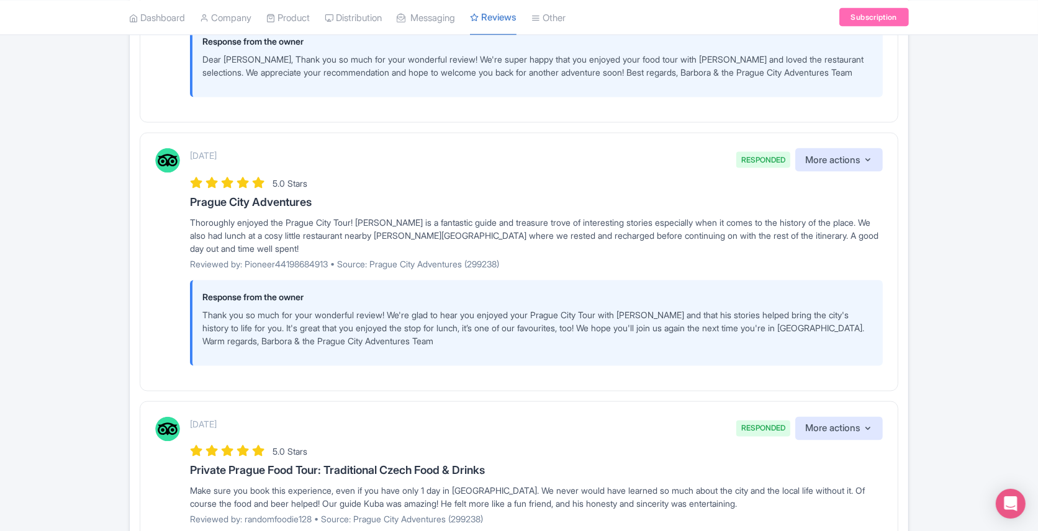
scroll to position [2192, 0]
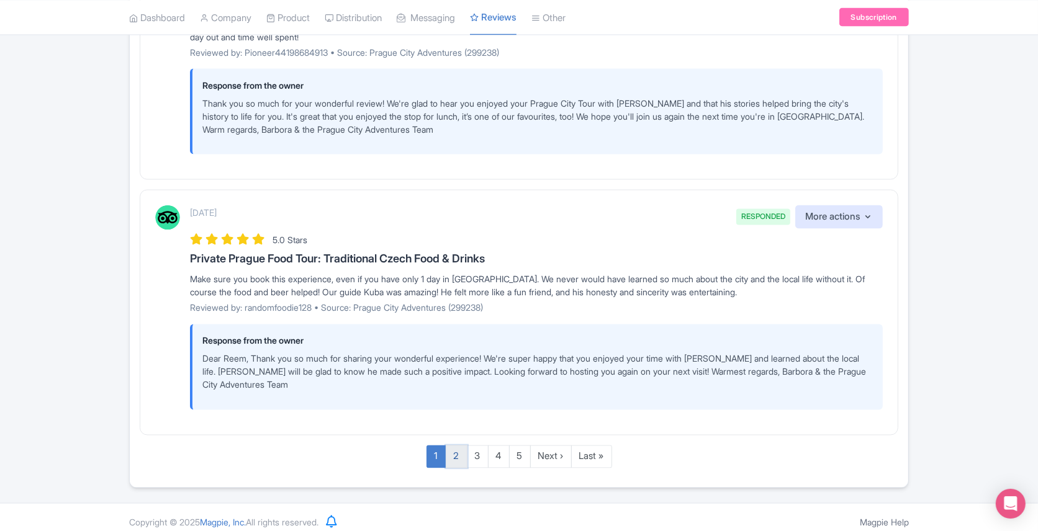
click at [459, 451] on link "2" at bounding box center [457, 457] width 22 height 23
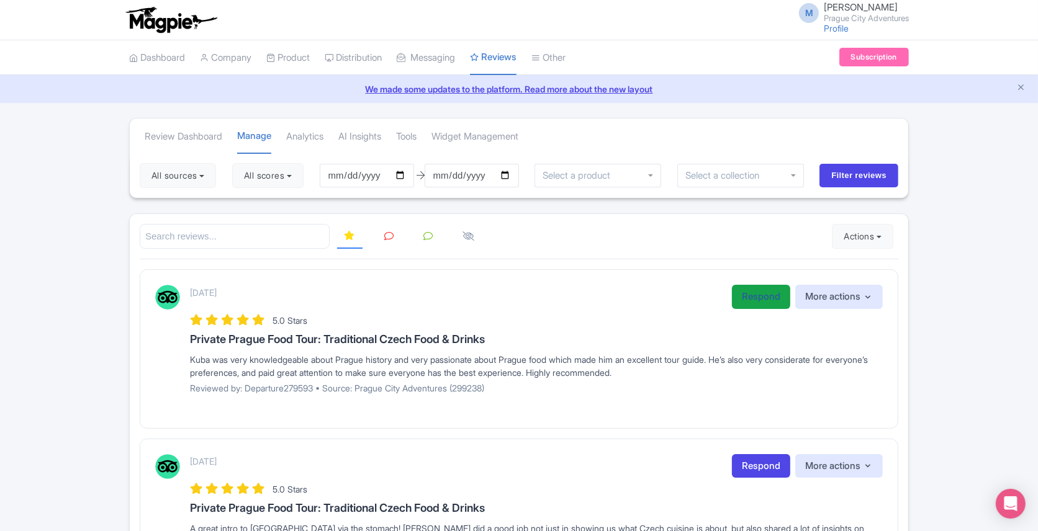
click at [775, 291] on link "Respond" at bounding box center [761, 297] width 58 height 24
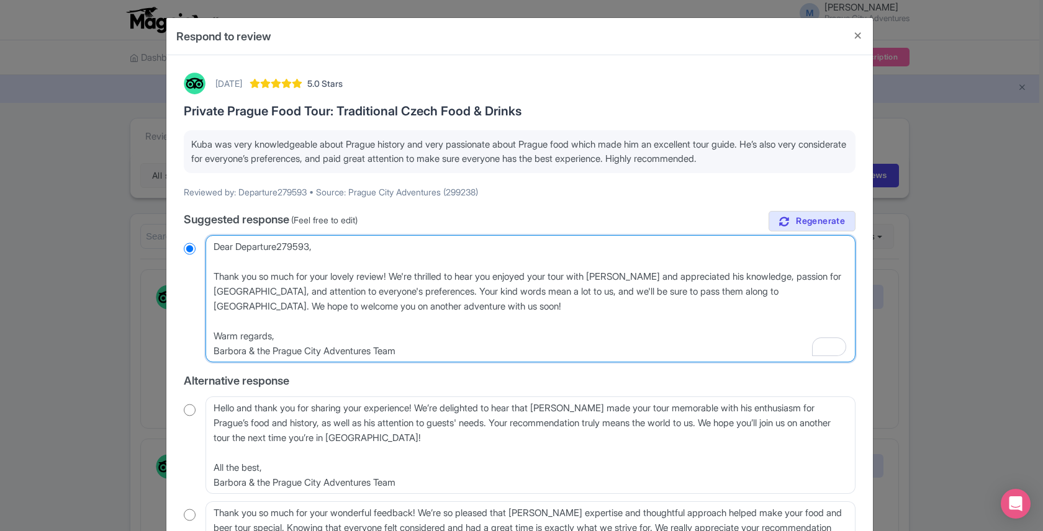
drag, startPoint x: 310, startPoint y: 246, endPoint x: 238, endPoint y: 248, distance: 72.0
click at [238, 248] on textarea "Dear Departure279593, Thank you so much for your lovely review! We're thrilled …" at bounding box center [531, 298] width 650 height 127
type textarea "Dear K, Thank you so much for your lovely review! We're thrilled to hear you en…"
radio input "true"
type textarea "Dear [PERSON_NAME], Thank you so much for your lovely review! We're thrilled to…"
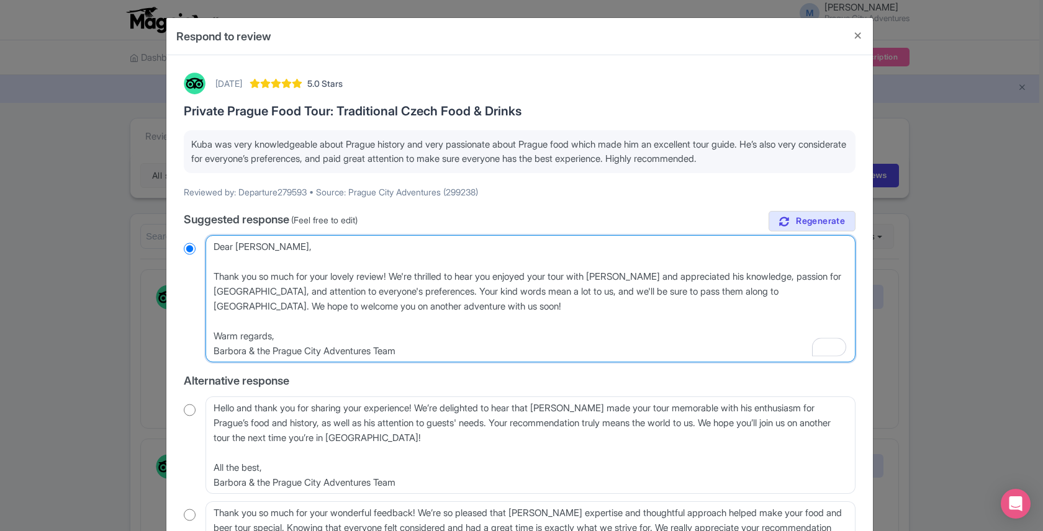
radio input "true"
type textarea "Dear [PERSON_NAME], Thank you so much for your lovely review! We're thrilled to…"
radio input "true"
type textarea "Dear [PERSON_NAME], Thank you so much for your lovely review! We're thrilled to…"
radio input "true"
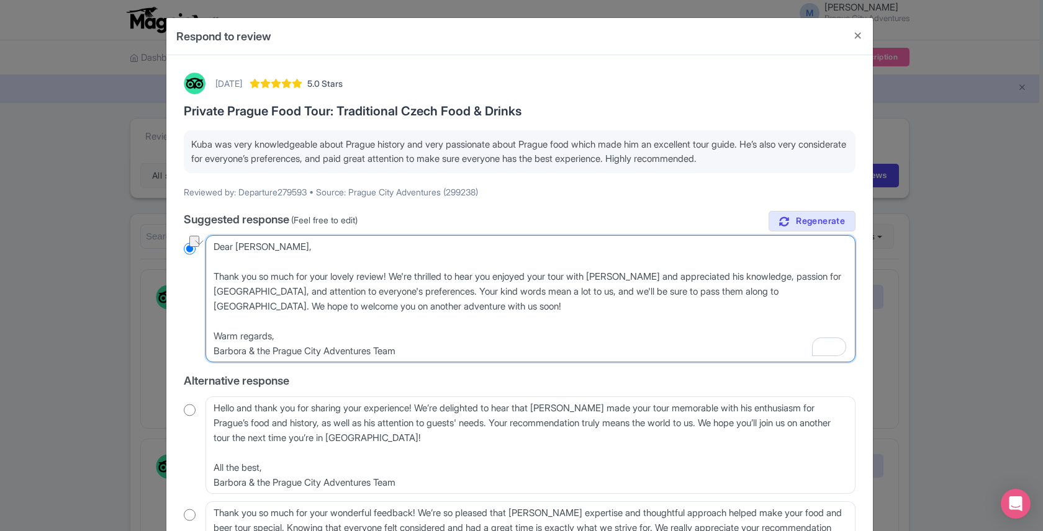
drag, startPoint x: 400, startPoint y: 278, endPoint x: 495, endPoint y: 281, distance: 95.0
click at [495, 281] on textarea "Dear Departure279593, Thank you so much for your lovely review! We're thrilled …" at bounding box center [531, 298] width 650 height 127
type textarea "Dear [PERSON_NAME], Thank you so much for your lovely review! [PERSON_NAME] enj…"
radio input "true"
type textarea "Dear [PERSON_NAME], Thank you so much for your lovely review! [PERSON_NAME] enj…"
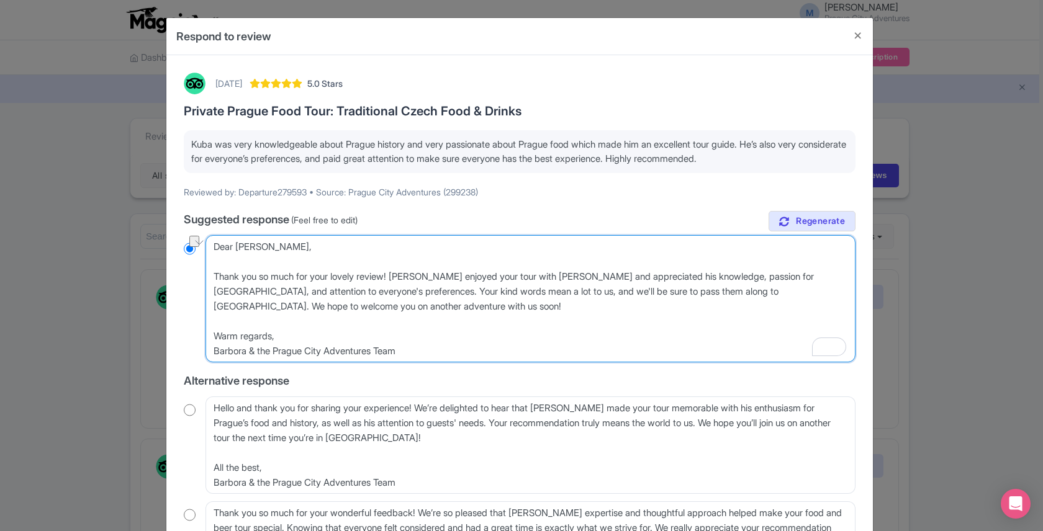
radio input "true"
type textarea "Dear [PERSON_NAME], Thank you so much for your lovely review! It{you enjoyed yo…"
radio input "true"
type textarea "Dear [PERSON_NAME], Thank you so much for your lovely review! It{syou enjoyed y…"
radio input "true"
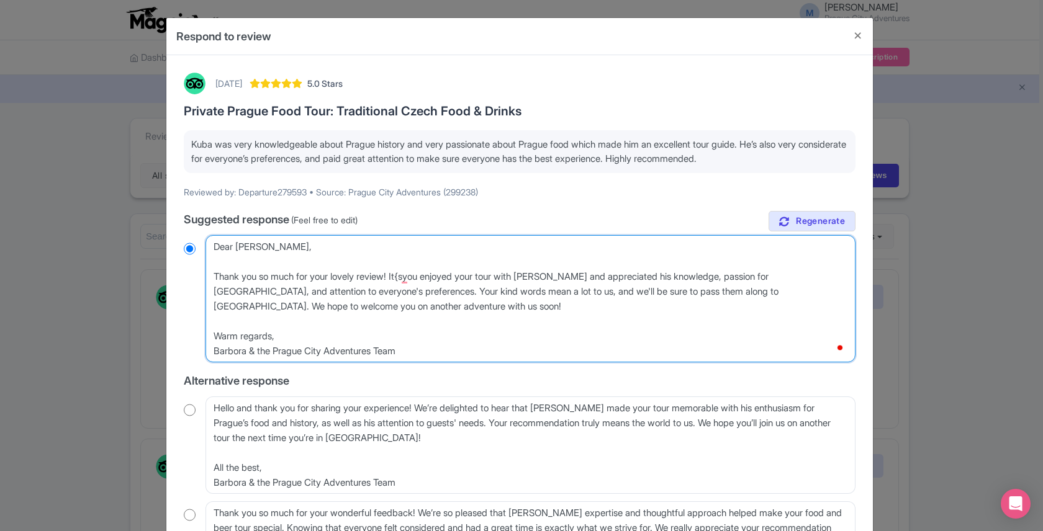
type textarea "Dear [PERSON_NAME], Thank you so much for your lovely review! It{you enjoyed yo…"
radio input "true"
type textarea "Dear [PERSON_NAME], Thank you so much for your lovely review! [PERSON_NAME] enj…"
radio input "true"
type textarea "Dear [PERSON_NAME], Thank you so much for your lovely review! [PERSON_NAME] enj…"
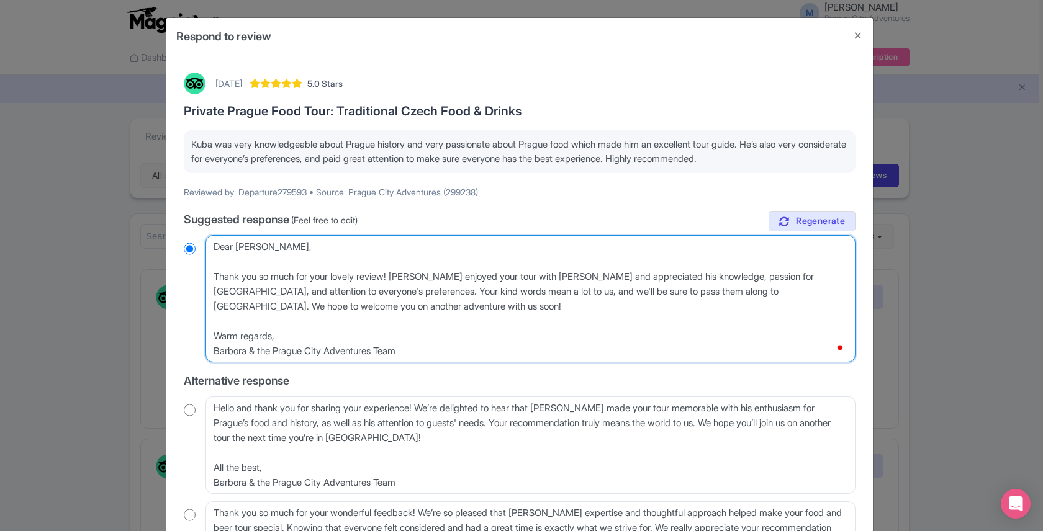
radio input "true"
type textarea "Dear [PERSON_NAME], Thank you so much for your lovely review! [PERSON_NAME] enj…"
radio input "true"
type textarea "Dear [PERSON_NAME], Thank you so much for your lovely review! It}you enjoyed yo…"
radio input "true"
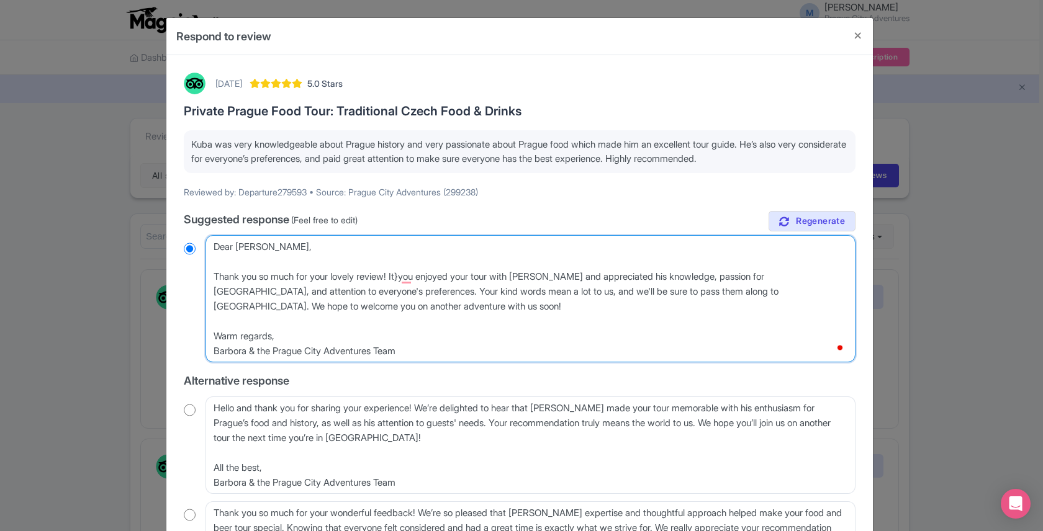
type textarea "Dear [PERSON_NAME], Thank you so much for your lovely review! [PERSON_NAME] enj…"
radio input "true"
type textarea "Dear [PERSON_NAME], Thank you so much for your lovely review! It{you enjoyed yo…"
radio input "true"
type textarea "Dear [PERSON_NAME], Thank you so much for your lovely review! [PERSON_NAME] enj…"
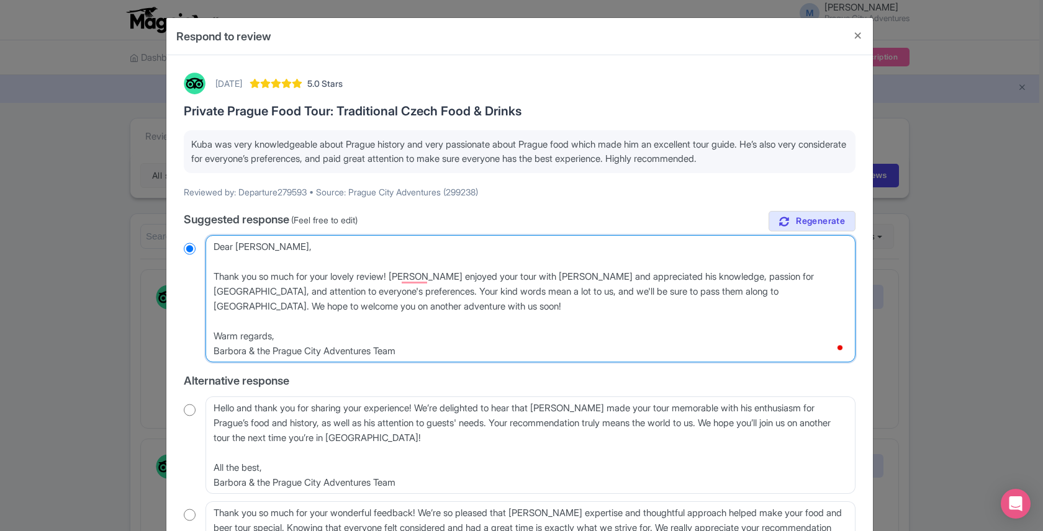
radio input "true"
type textarea "Dear [PERSON_NAME], Thank you so much for your lovely review! It'you enjoyed yo…"
radio input "true"
type textarea "Dear [PERSON_NAME], Thank you so much for your lovely review! It'syou enjoyed y…"
radio input "true"
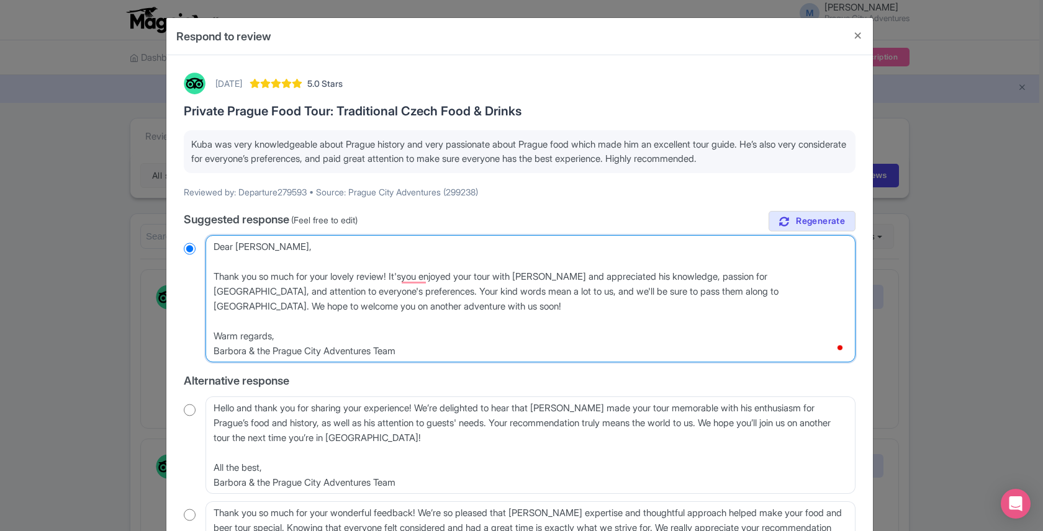
type textarea "Dear [PERSON_NAME], Thank you so much for your lovely review! It's you enjoyed …"
radio input "true"
type textarea "Dear [PERSON_NAME], Thank you so much for your lovely review! It's gyou enjoyed…"
radio input "true"
type textarea "Dear [PERSON_NAME], Thank you so much for your lovely review! It's gryou enjoye…"
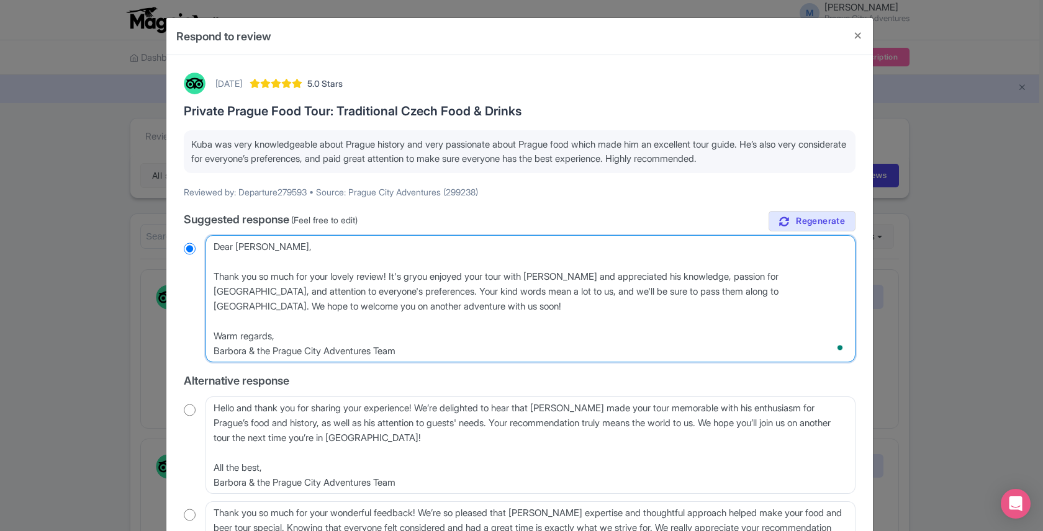
radio input "true"
type textarea "Dear [PERSON_NAME], Thank you so much for your lovely review! It's greyou enjoy…"
radio input "true"
type textarea "Dear [PERSON_NAME], Thank you so much for your lovely review! It's greatyou enj…"
radio input "true"
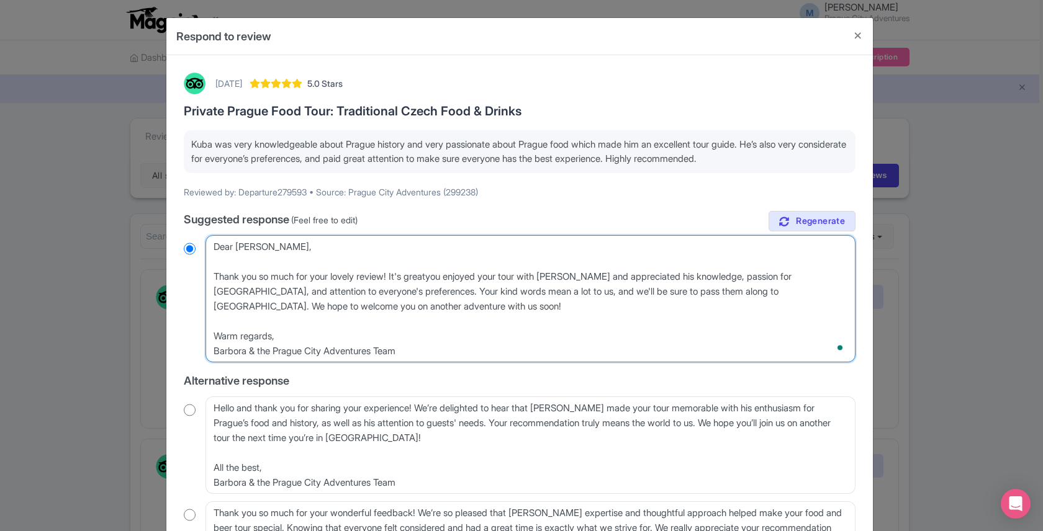
type textarea "Dear [PERSON_NAME], Thank you so much for your lovely review! It's great you en…"
radio input "true"
type textarea "Dear [PERSON_NAME], Thank you so much for your lovely review! It's great tyou e…"
radio input "true"
type textarea "Dear [PERSON_NAME], Thank you so much for your lovely review! It's great [PERSO…"
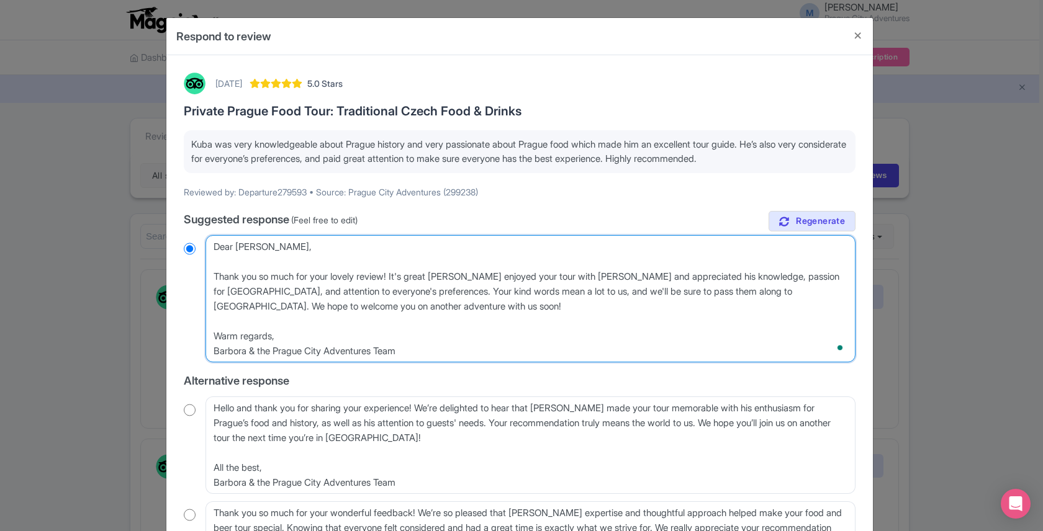
radio input "true"
type textarea "Dear [PERSON_NAME], Thank you so much for your lovely review! It's great thatyo…"
radio input "true"
type textarea "Dear [PERSON_NAME], Thank you so much for your lovely review! It's great that y…"
radio input "true"
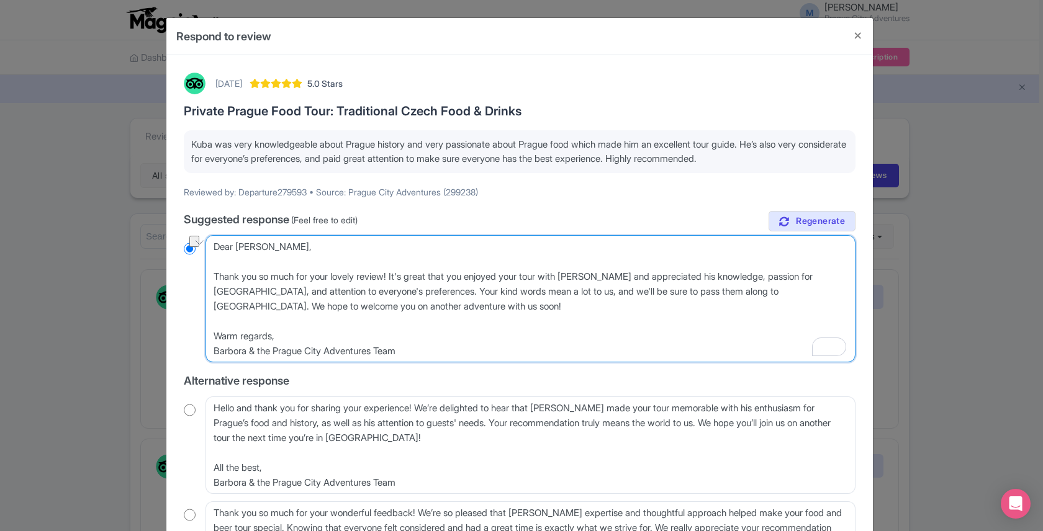
drag, startPoint x: 744, startPoint y: 278, endPoint x: 686, endPoint y: 277, distance: 58.4
click at [686, 277] on textarea "Dear Departure279593, Thank you so much for your lovely review! We're thrilled …" at bounding box center [531, 298] width 650 height 127
type textarea "Dear [PERSON_NAME], Thank you so much for your lovely review! It's great that y…"
radio input "true"
type textarea "Dear [PERSON_NAME], Thank you so much for your lovely review! It's great that y…"
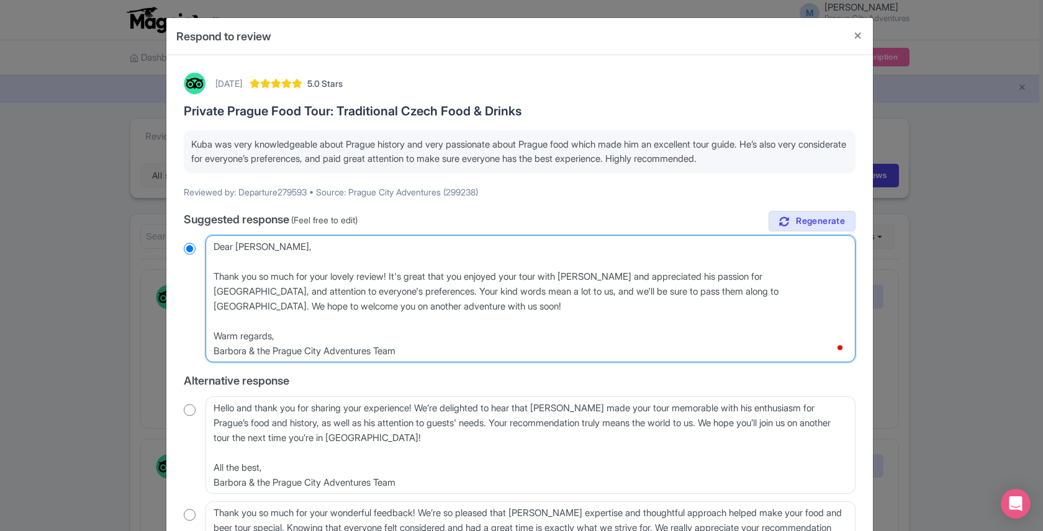
radio input "true"
type textarea "Dear [PERSON_NAME], Thank you so much for your lovely review! It's great that y…"
radio input "true"
type textarea "Dear [PERSON_NAME], Thank you so much for your lovely review! It's great that y…"
radio input "true"
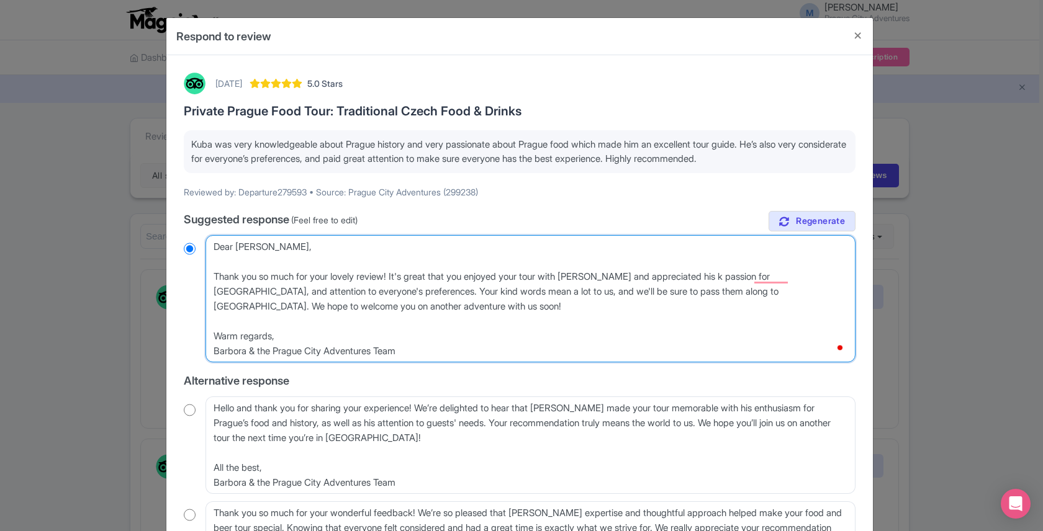
type textarea "Dear [PERSON_NAME], Thank you so much for your lovely review! It's great that y…"
radio input "true"
type textarea "Dear [PERSON_NAME], Thank you so much for your lovely review! It's great that y…"
radio input "true"
type textarea "Dear [PERSON_NAME], Thank you so much for your lovely review! It's great that y…"
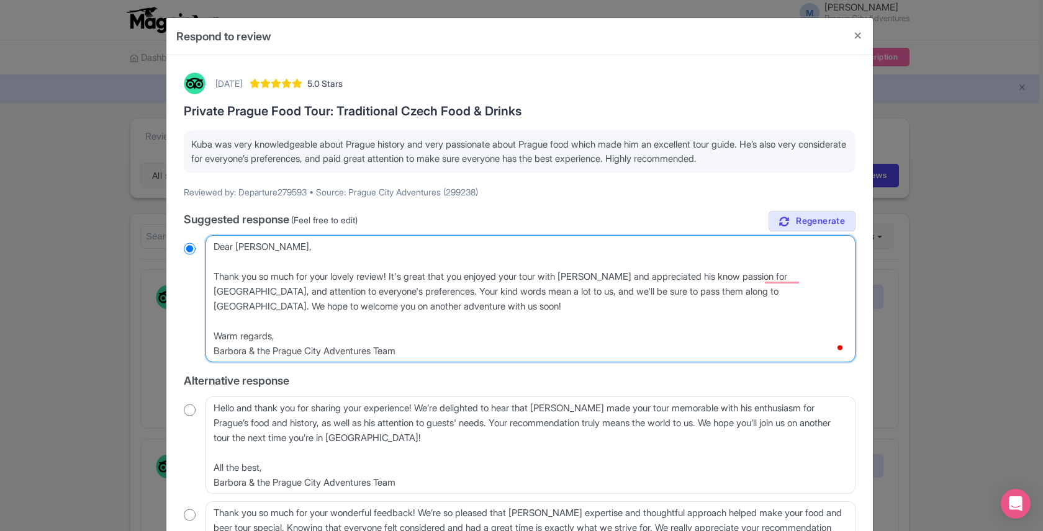
radio input "true"
type textarea "Dear [PERSON_NAME], Thank you so much for your lovely review! It's great that y…"
radio input "true"
type textarea "Dear Kelly, Thank you so much for your lovely review! It's great that you enjoy…"
radio input "true"
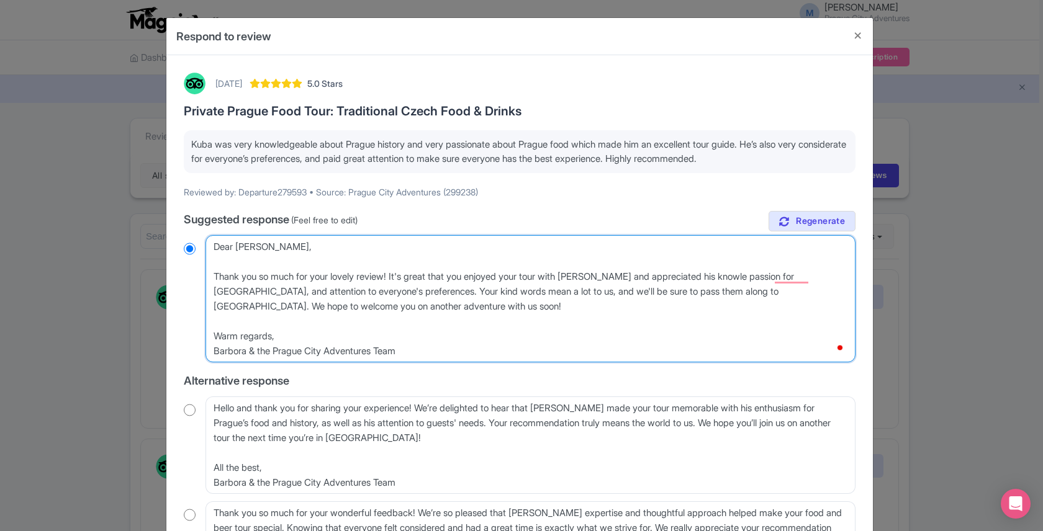
type textarea "Dear Kelly, Thank you so much for your lovely review! It's great that you enjoy…"
radio input "true"
type textarea "Dear Kelly, Thank you so much for your lovely review! It's great that you enjoy…"
radio input "true"
type textarea "Dear Kelly, Thank you so much for your lovely review! It's great that you enjoy…"
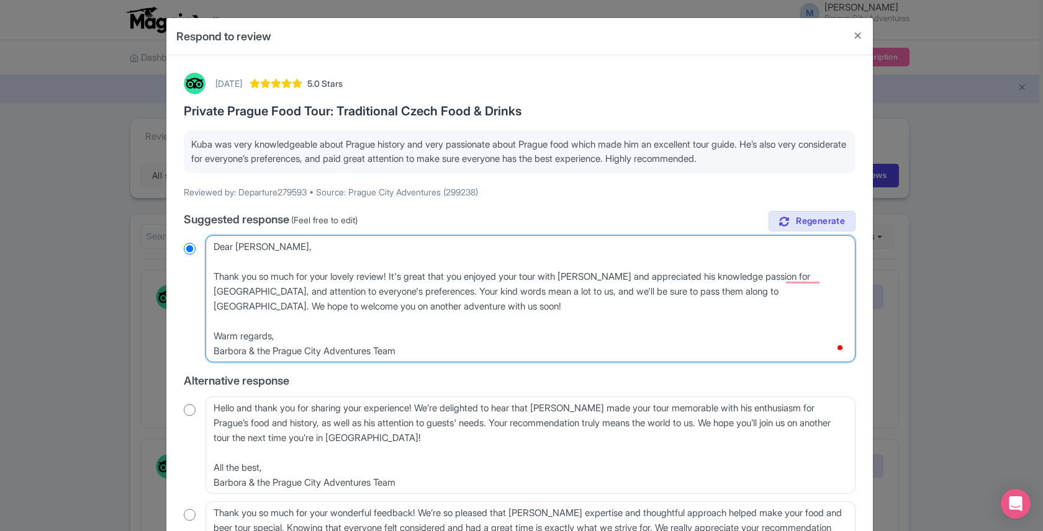
radio input "true"
type textarea "Dear Kelly, Thank you so much for your lovely review! It's great that you enjoy…"
radio input "true"
type textarea "Dear Kelly, Thank you so much for your lovely review! It's great that you enjoy…"
radio input "true"
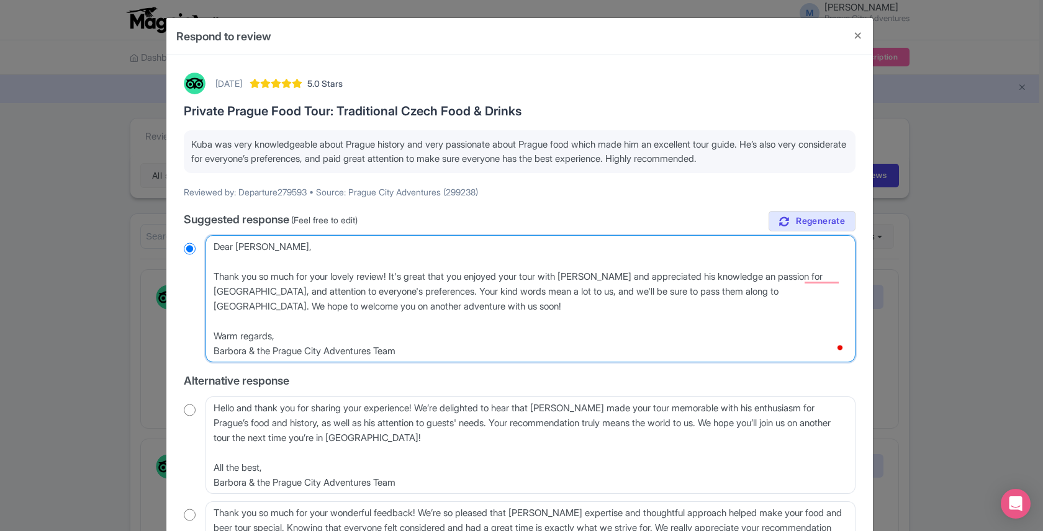
type textarea "Dear Kelly, Thank you so much for your lovely review! It's great that you enjoy…"
radio input "true"
drag, startPoint x: 425, startPoint y: 292, endPoint x: 251, endPoint y: 287, distance: 173.3
click at [251, 287] on textarea "Dear Departure279593, Thank you so much for your lovely review! We're thrilled …" at bounding box center [531, 298] width 650 height 127
type textarea "Dear Kelly, Thank you so much for your lovely review! It's great that you enjoy…"
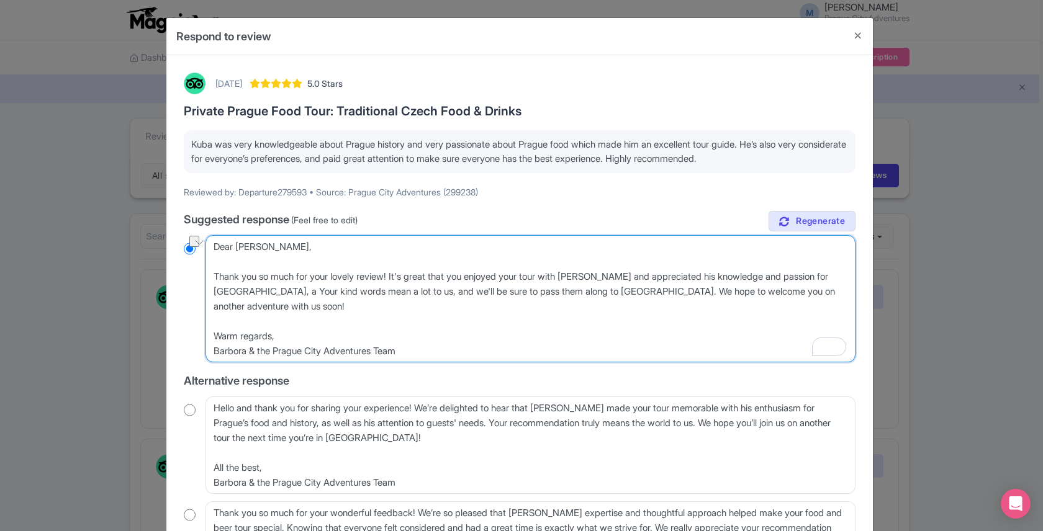
radio input "true"
type textarea "Dear Kelly, Thank you so much for your lovely review! It's great that you enjoy…"
radio input "true"
type textarea "Dear Kelly, Thank you so much for your lovely review! It's great that you enjoy…"
radio input "true"
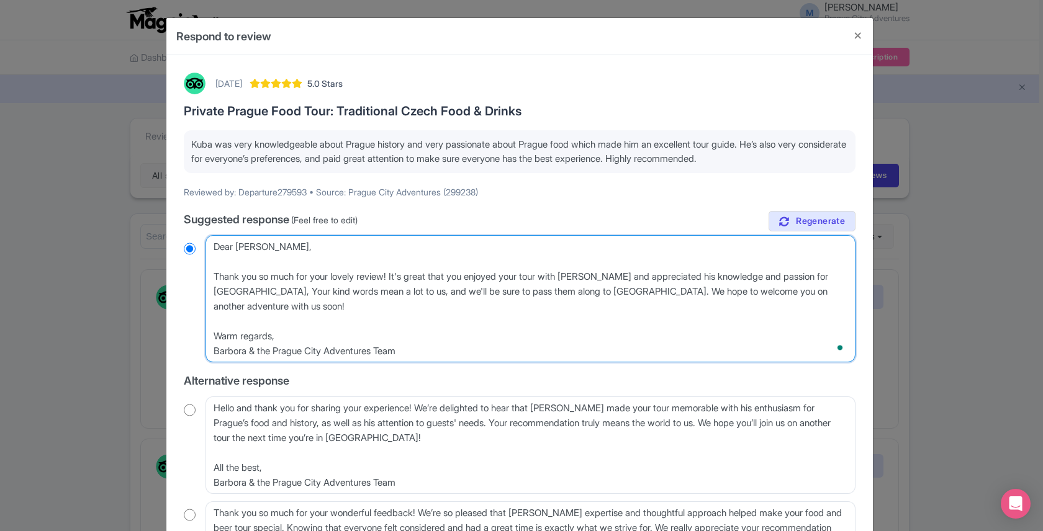
type textarea "Dear Kelly, Thank you so much for your lovely review! It's great that you enjoy…"
radio input "true"
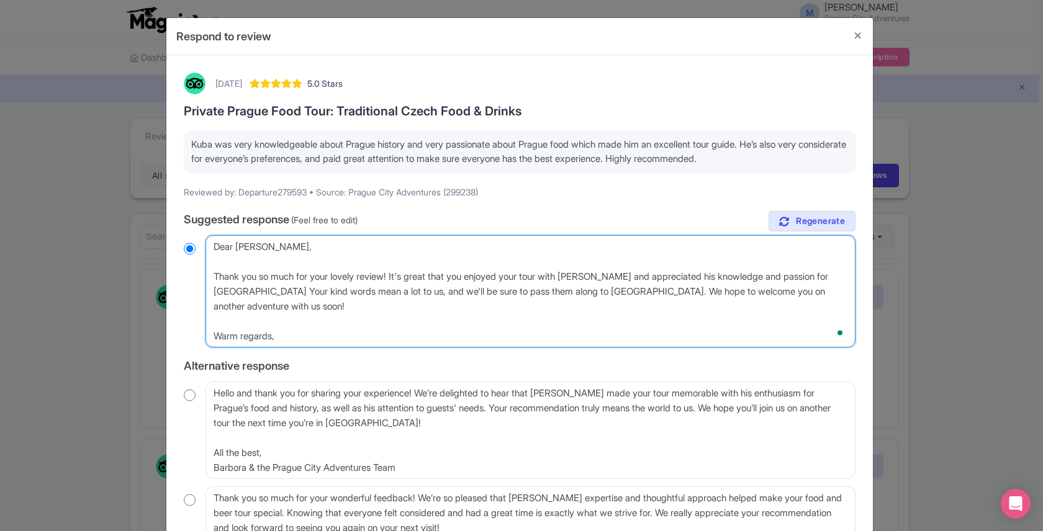
type textarea "Dear Kelly, Thank you so much for your lovely review! It's great that you enjoy…"
radio input "true"
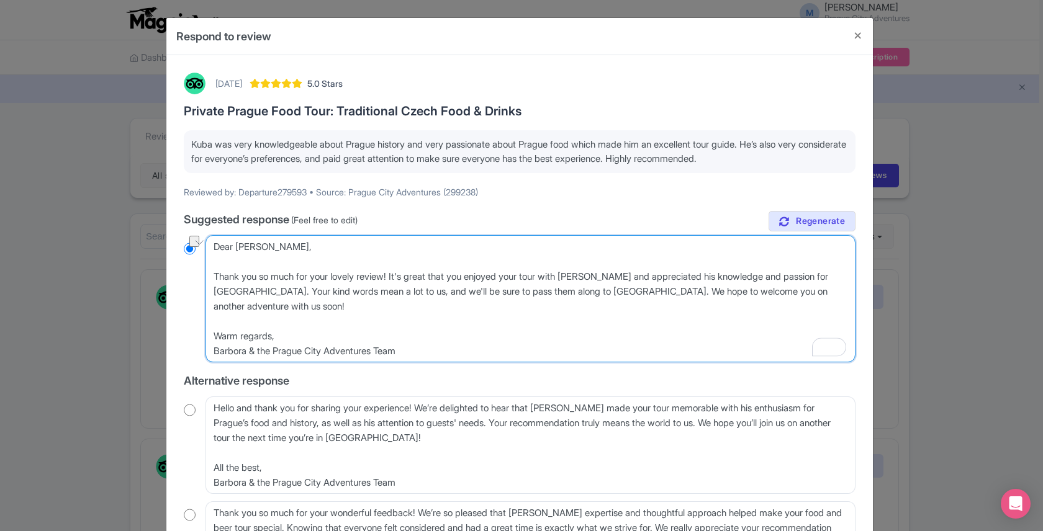
drag, startPoint x: 421, startPoint y: 292, endPoint x: 248, endPoint y: 291, distance: 172.6
click at [248, 291] on textarea "Dear Departure279593, Thank you so much for your lovely review! We're thrilled …" at bounding box center [531, 298] width 650 height 127
type textarea "Dear Kelly, Thank you so much for your lovely review! It's great that you enjoy…"
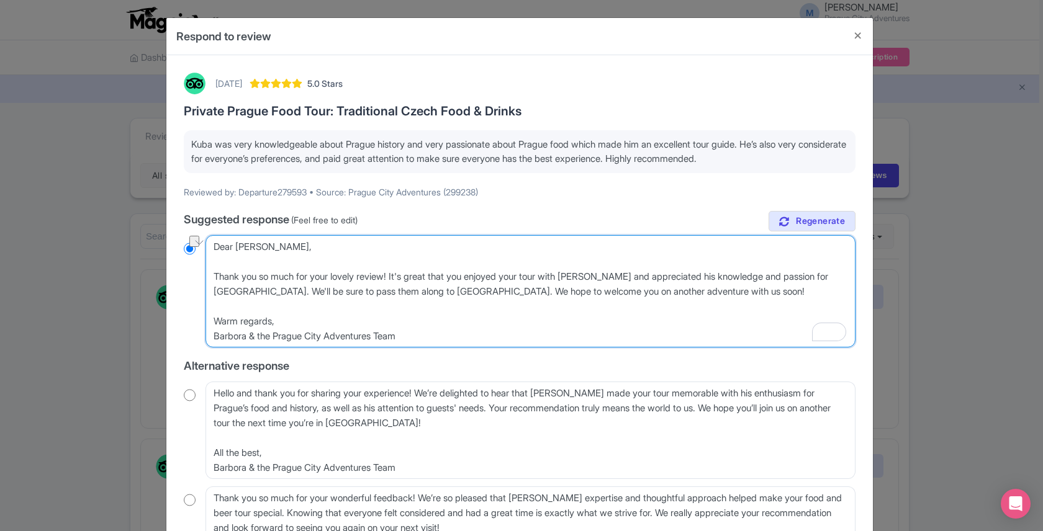
radio input "true"
click at [363, 292] on textarea "Dear Departure279593, Thank you so much for your lovely review! We're thrilled …" at bounding box center [531, 291] width 650 height 112
type textarea "Dear Kelly, Thank you so much for your lovely review! It's great that you enjoy…"
radio input "true"
type textarea "Dear Kelly, Thank you so much for your lovely review! It's great that you enjoy…"
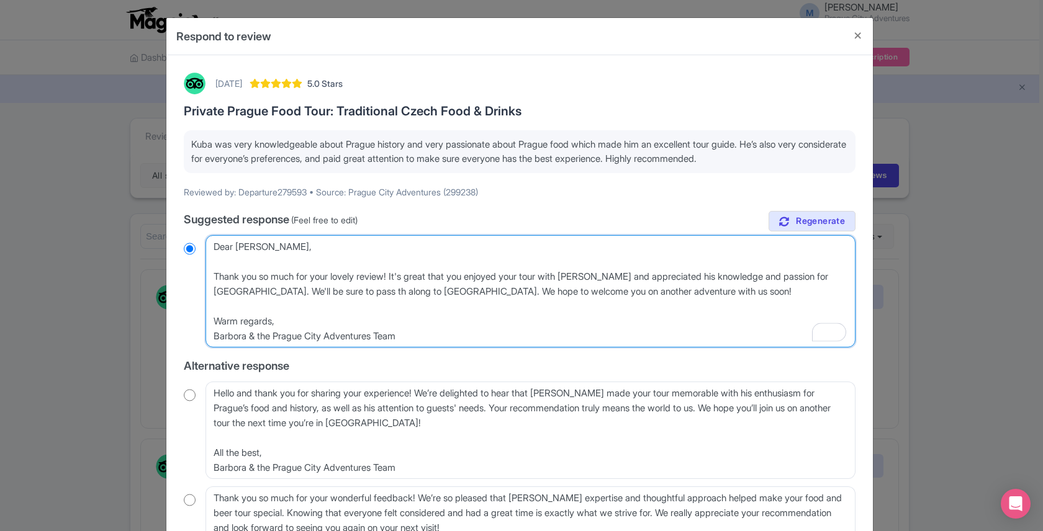
radio input "true"
type textarea "Dear Kelly, Thank you so much for your lovely review! It's great that you enjoy…"
radio input "true"
type textarea "Dear Kelly, Thank you so much for your lovely review! It's great that you enjoy…"
radio input "true"
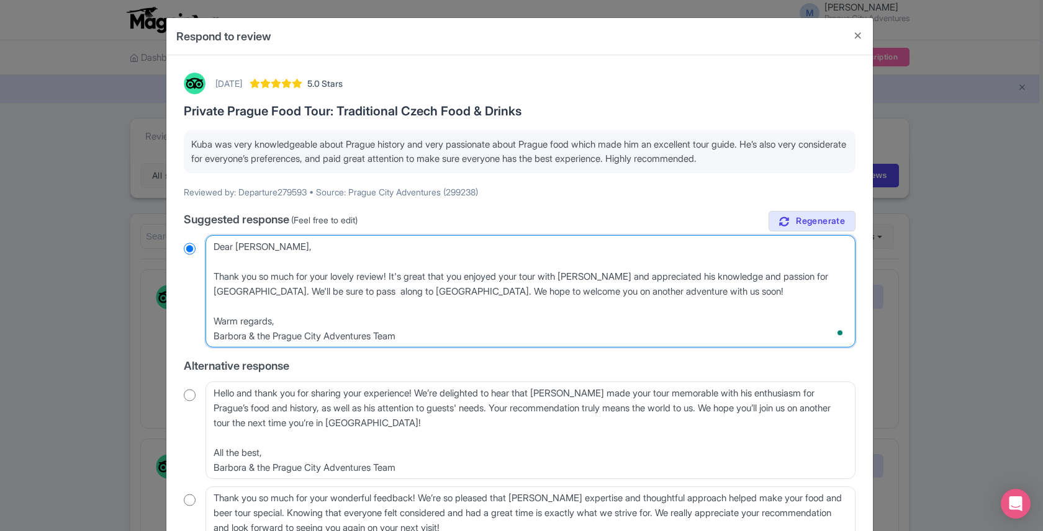
type textarea "Dear Kelly, Thank you so much for your lovely review! It's great that you enjoy…"
radio input "true"
type textarea "Dear Kelly, Thank you so much for your lovely review! It's great that you enjoy…"
radio input "true"
type textarea "Dear Kelly, Thank you so much for your lovely review! It's great that you enjoy…"
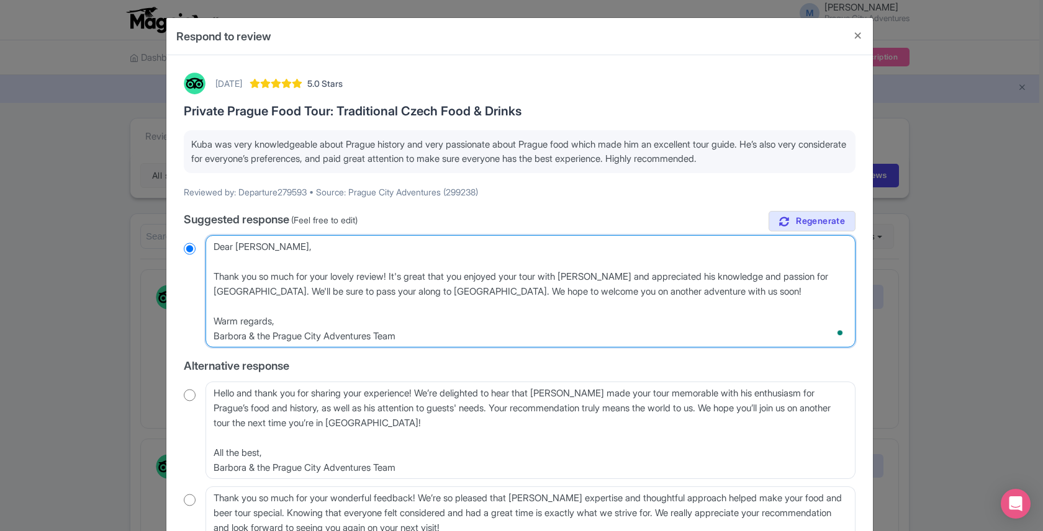
radio input "true"
type textarea "Dear Kelly, Thank you so much for your lovely review! It's great that you enjoy…"
radio input "true"
type textarea "Dear Kelly, Thank you so much for your lovely review! It's great that you enjoy…"
radio input "true"
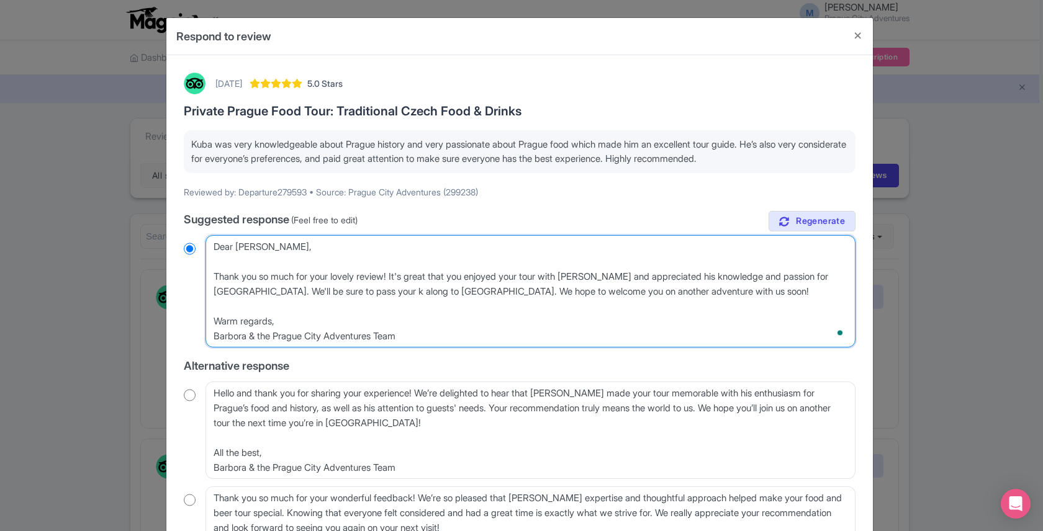
type textarea "Dear Kelly, Thank you so much for your lovely review! It's great that you enjoy…"
radio input "true"
type textarea "Dear Kelly, Thank you so much for your lovely review! It's great that you enjoy…"
radio input "true"
type textarea "Dear Kelly, Thank you so much for your lovely review! It's great that you enjoy…"
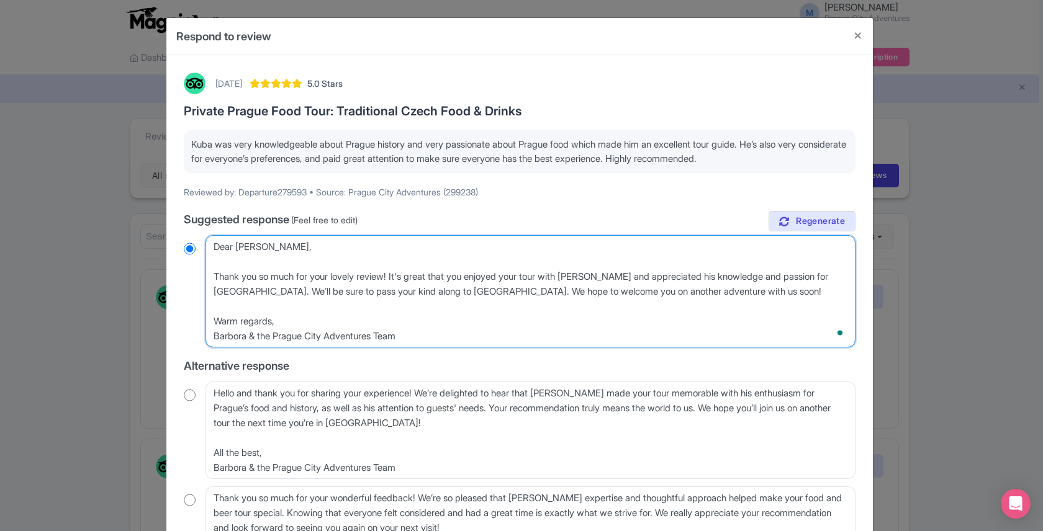
radio input "true"
type textarea "Dear Kelly, Thank you so much for your lovely review! It's great that you enjoy…"
radio input "true"
type textarea "Dear Kelly, Thank you so much for your lovely review! It's great that you enjoy…"
radio input "true"
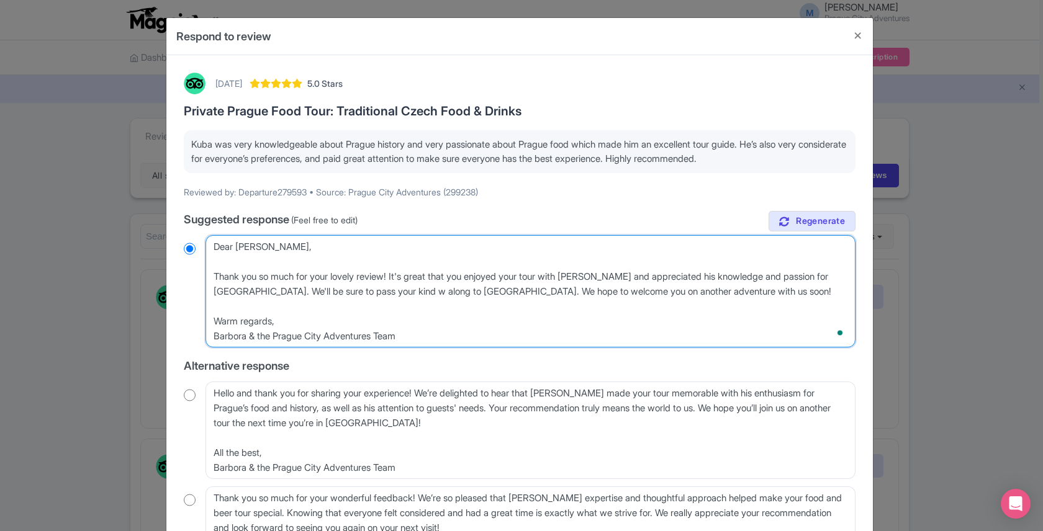
type textarea "Dear Kelly, Thank you so much for your lovely review! It's great that you enjoy…"
radio input "true"
type textarea "Dear Kelly, Thank you so much for your lovely review! It's great that you enjoy…"
radio input "true"
type textarea "Dear Kelly, Thank you so much for your lovely review! It's great that you enjoy…"
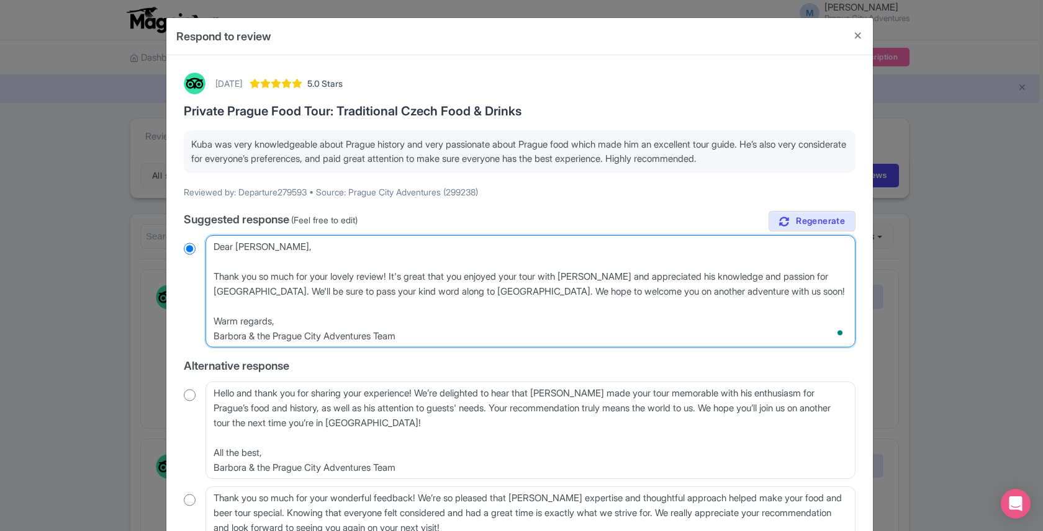
radio input "true"
type textarea "Dear Kelly, Thank you so much for your lovely review! It's great that you enjoy…"
radio input "true"
click at [261, 292] on textarea "Dear Departure279593, Thank you so much for your lovely review! We're thrilled …" at bounding box center [531, 291] width 650 height 112
type textarea "Dear Kelly, Thank you so much for your lovely review! It's great that you enjoy…"
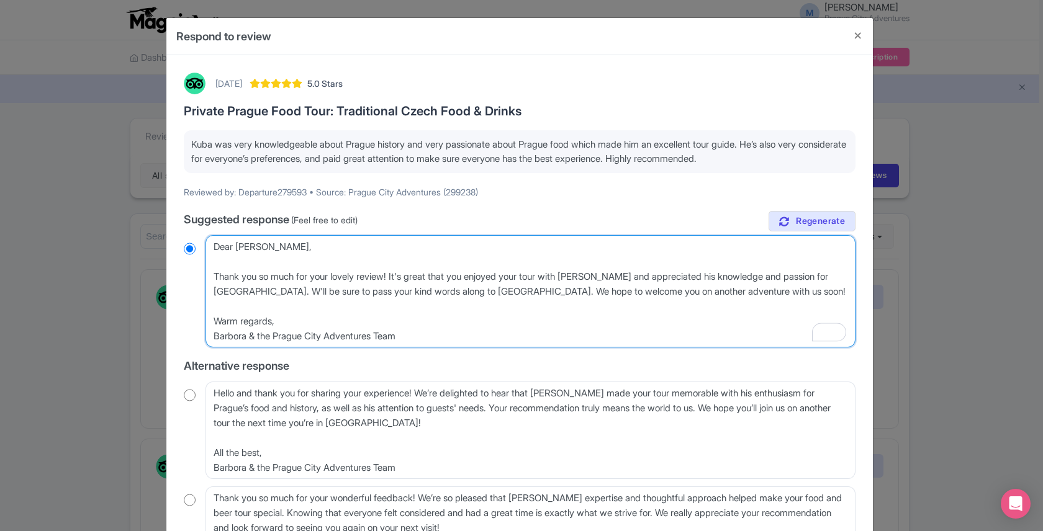
radio input "true"
type textarea "Dear Kelly, Thank you so much for your lovely review! It's great that you enjoy…"
radio input "true"
type textarea "Dear Kelly, Thank you so much for your lovely review! It's great that you enjoy…"
radio input "true"
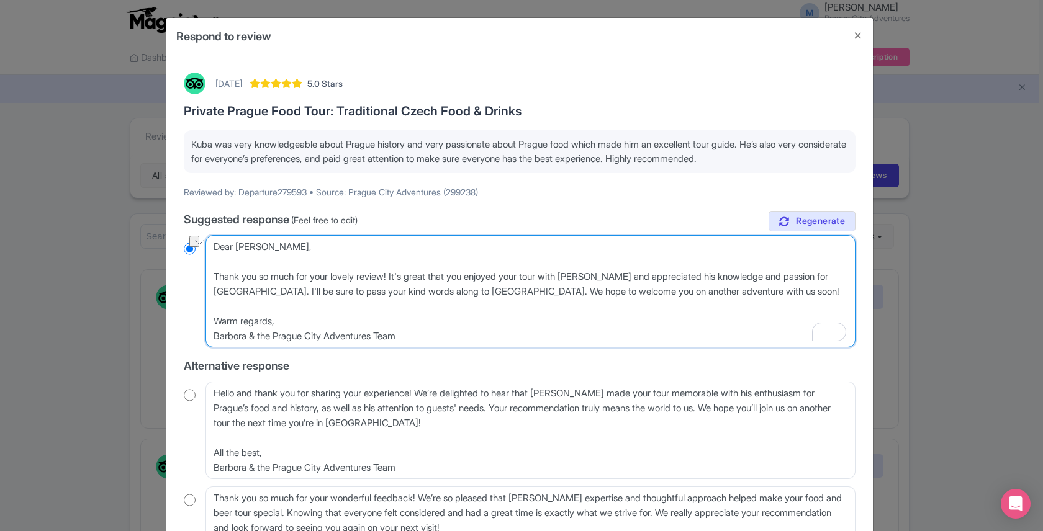
drag, startPoint x: 561, startPoint y: 292, endPoint x: 463, endPoint y: 295, distance: 98.1
click at [463, 295] on textarea "Dear Departure279593, Thank you so much for your lovely review! We're thrilled …" at bounding box center [531, 291] width 650 height 112
type textarea "Dear Kelly, Thank you so much for your lovely review! It's great that you enjoy…"
radio input "true"
type textarea "Dear Kelly, Thank you so much for your lovely review! It's great that you enjoy…"
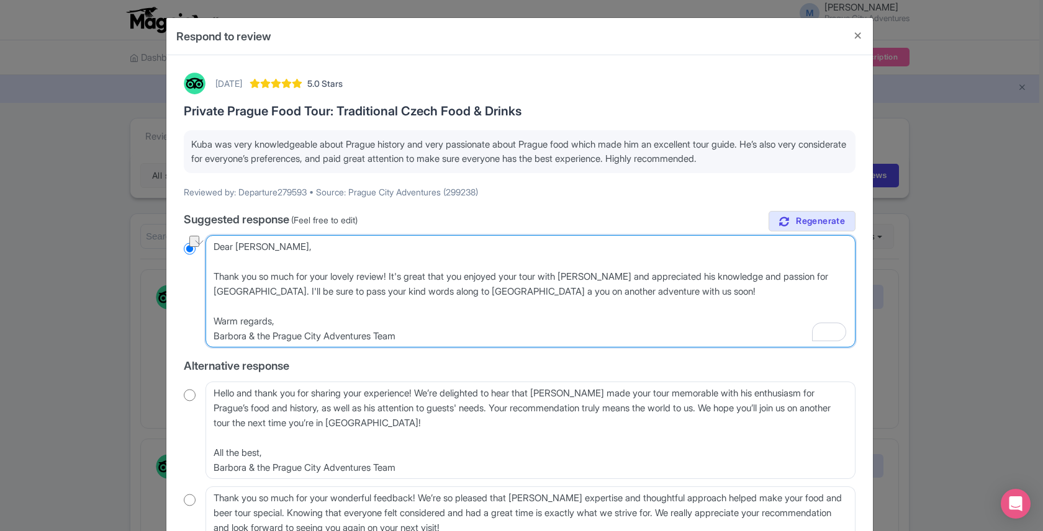
radio input "true"
type textarea "Dear Kelly, Thank you so much for your lovely review! It's great that you enjoy…"
radio input "true"
type textarea "Dear Kelly, Thank you so much for your lovely review! It's great that you enjoy…"
radio input "true"
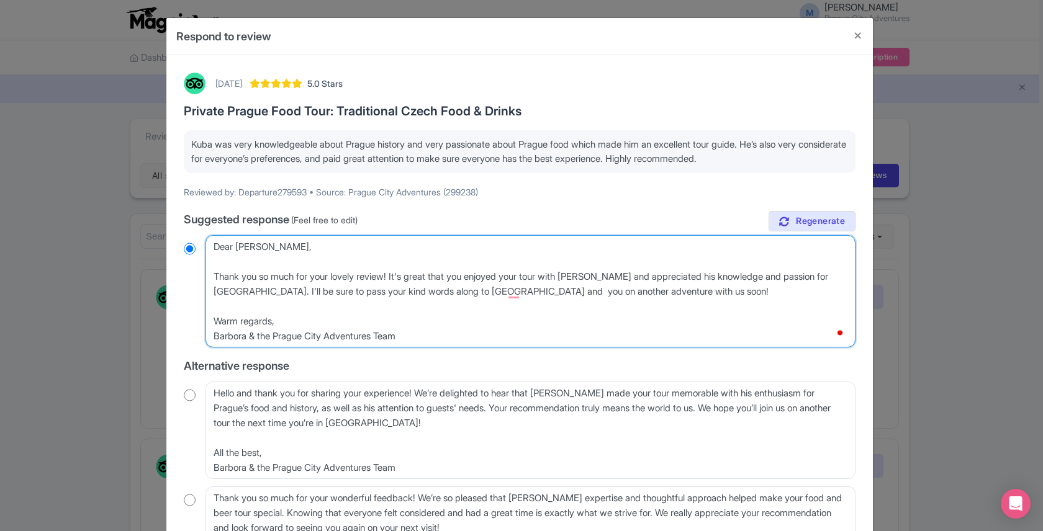
type textarea "Dear Kelly, Thank you so much for your lovely review! It's great that you enjoy…"
radio input "true"
type textarea "Dear Kelly, Thank you so much for your lovely review! It's great that you enjoy…"
radio input "true"
type textarea "Dear Kelly, Thank you so much for your lovely review! It's great that you enjoy…"
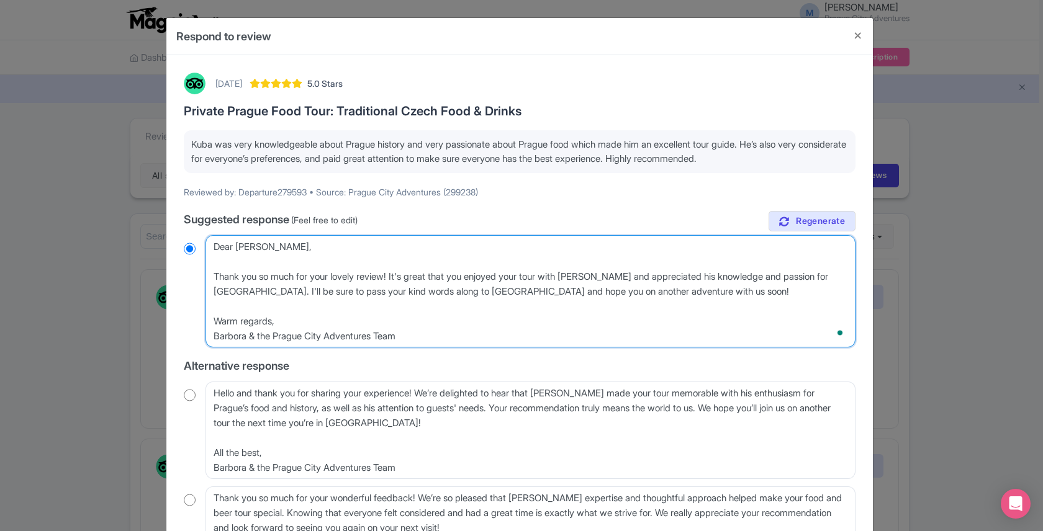
radio input "true"
click at [249, 294] on textarea "Dear Departure279593, Thank you so much for your lovely review! We're thrilled …" at bounding box center [531, 291] width 650 height 112
type textarea "Dear Kelly, Thank you so much for your lovely review! It's great that you enjoy…"
radio input "true"
type textarea "Dear Kelly, Thank you so much for your lovely review! It's great that you enjoy…"
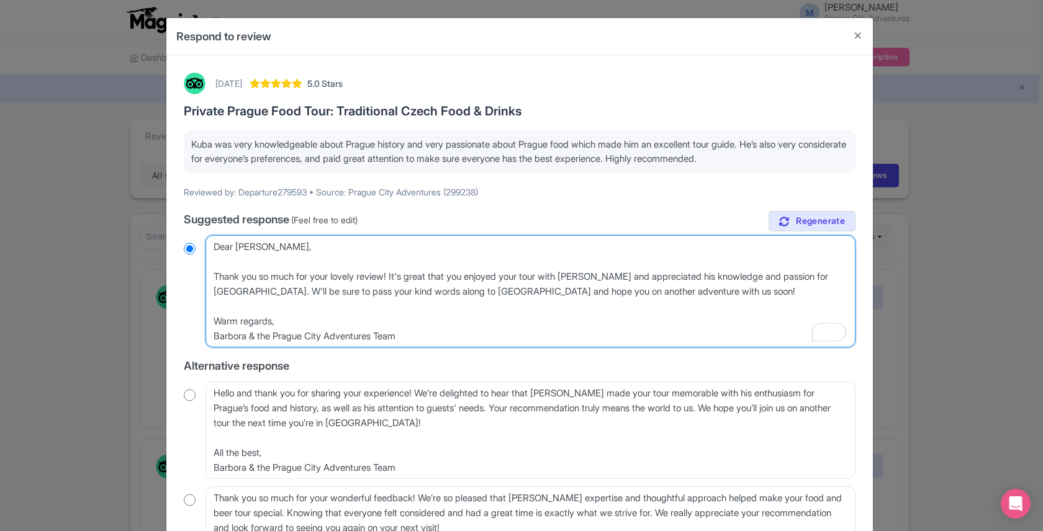
radio input "true"
type textarea "Dear Kelly, Thank you so much for your lovely review! It's great that you enjoy…"
radio input "true"
drag, startPoint x: 474, startPoint y: 294, endPoint x: 452, endPoint y: 292, distance: 22.4
click at [452, 292] on textarea "Dear Departure279593, Thank you so much for your lovely review! We're thrilled …" at bounding box center [531, 291] width 650 height 112
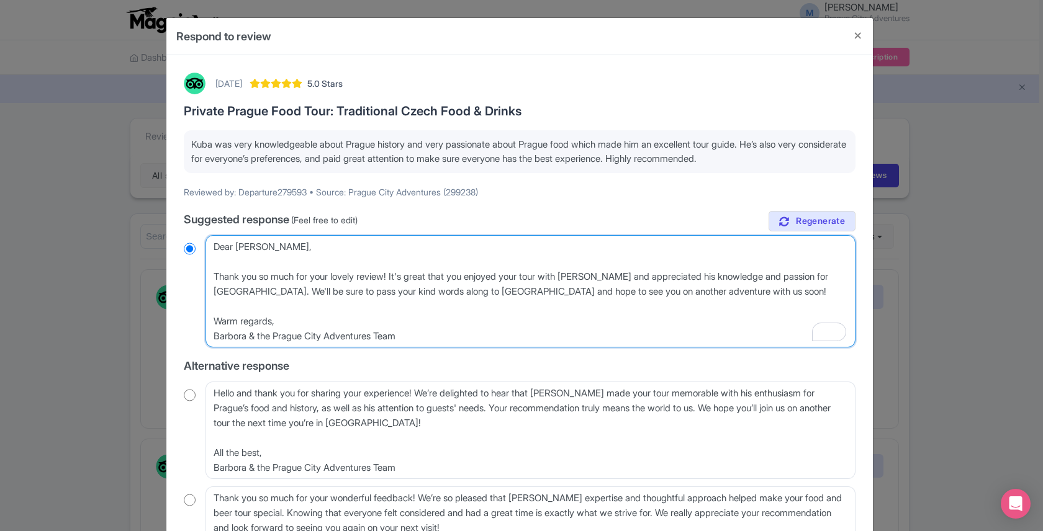
type textarea "Dear Kelly, Thank you so much for your lovely review! It's great that you enjoy…"
radio input "true"
type textarea "Dear Kelly, Thank you so much for your lovely review! It's great that you enjoy…"
radio input "true"
type textarea "Dear Kelly, Thank you so much for your lovely review! It's great that you enjoy…"
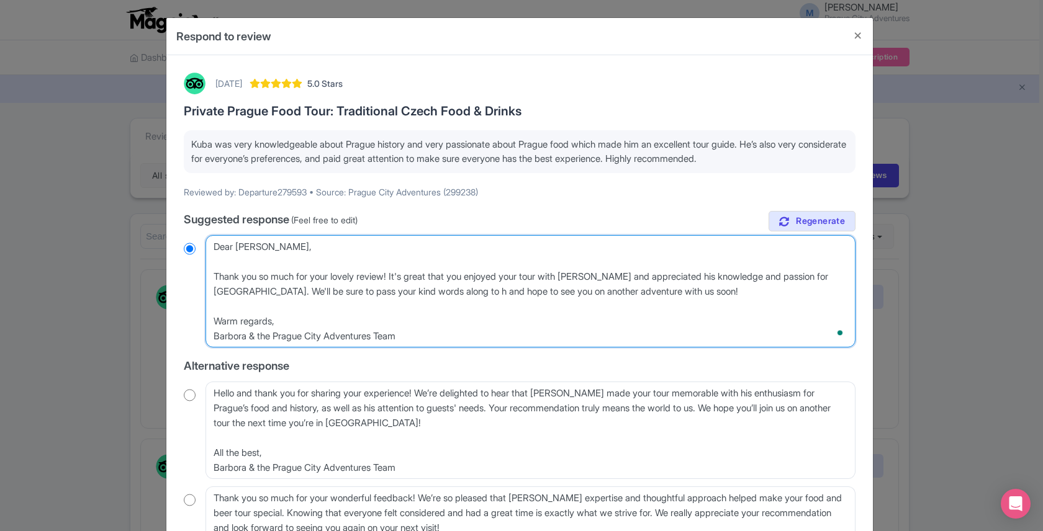
radio input "true"
type textarea "Dear Kelly, Thank you so much for your lovely review! It's great that you enjoy…"
radio input "true"
type textarea "Dear [PERSON_NAME], Thank you so much for your lovely review! It's great that y…"
radio input "true"
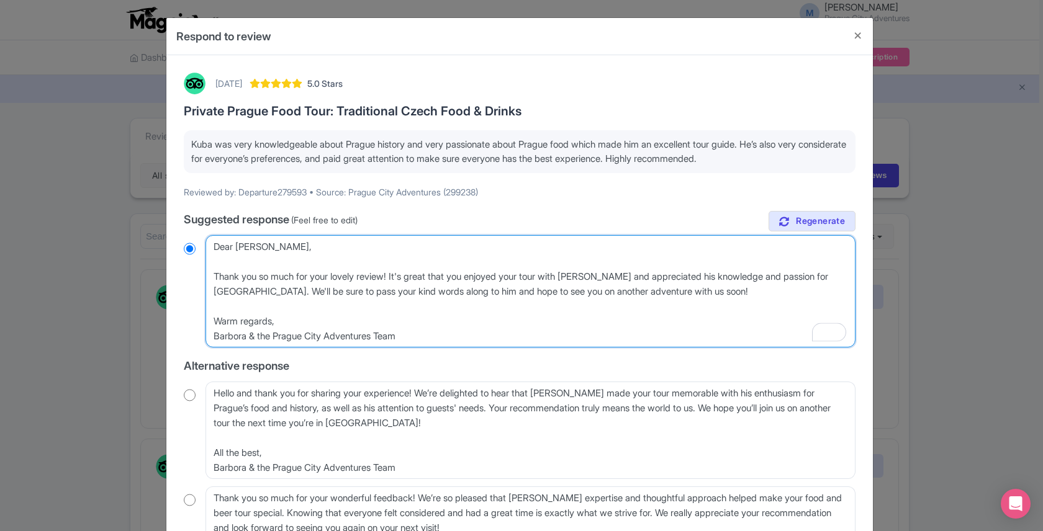
scroll to position [168, 0]
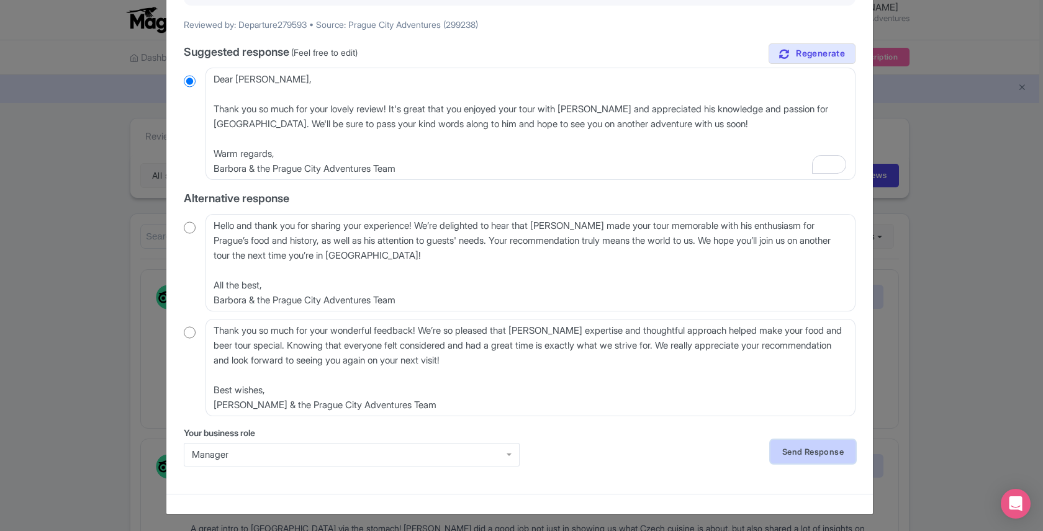
click at [785, 450] on link "Send Response" at bounding box center [812, 452] width 85 height 24
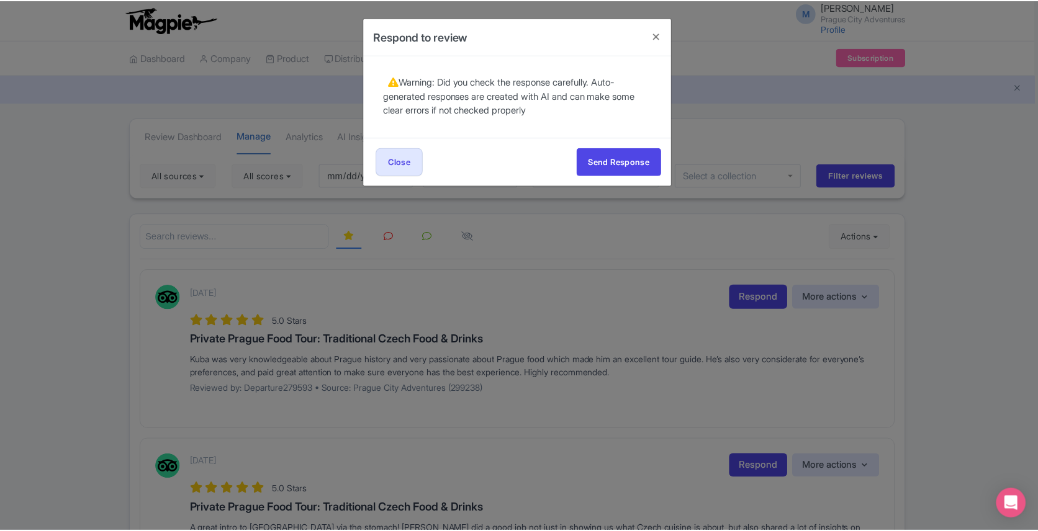
scroll to position [0, 0]
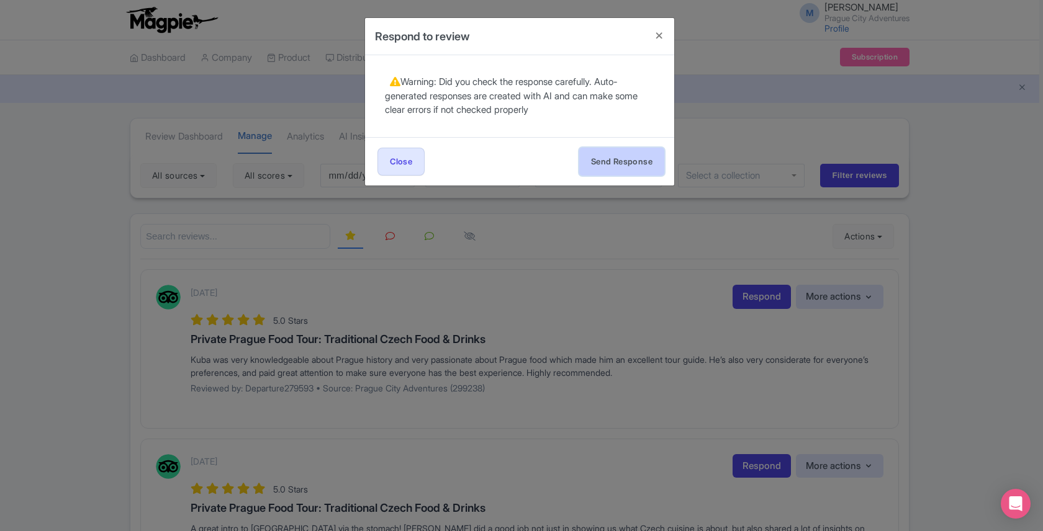
click at [604, 158] on button "Send Response" at bounding box center [621, 162] width 85 height 28
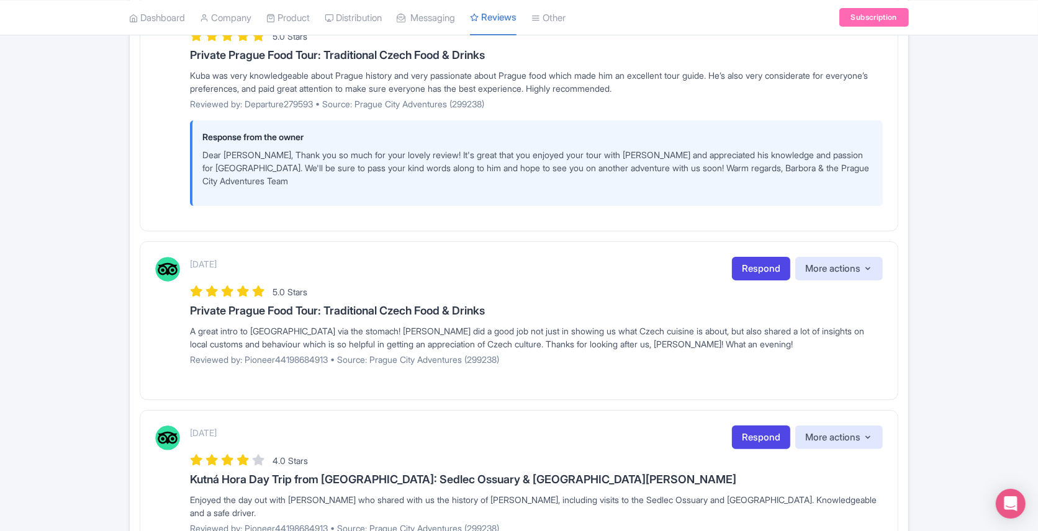
scroll to position [286, 0]
click at [754, 256] on link "Respond" at bounding box center [761, 268] width 58 height 24
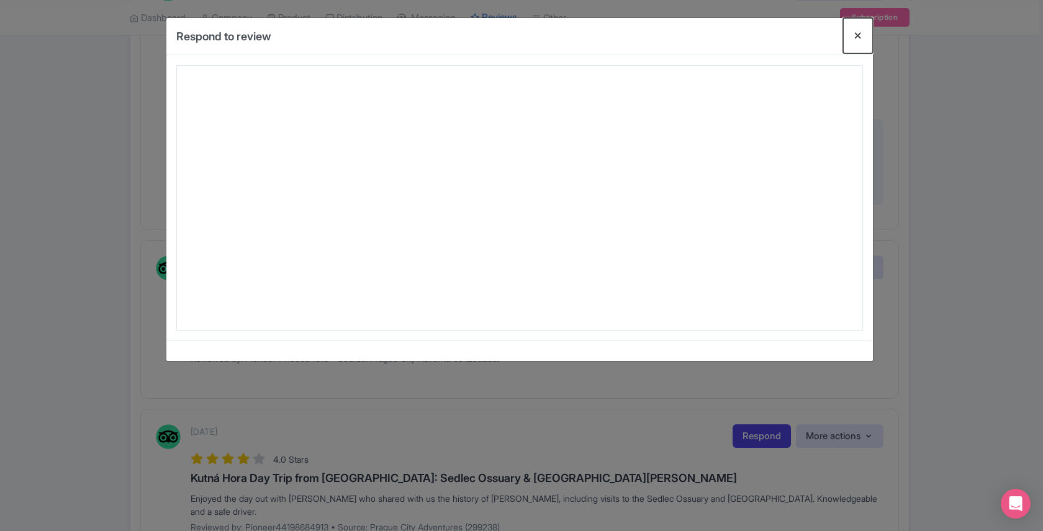
click at [858, 36] on button "Close" at bounding box center [858, 35] width 30 height 35
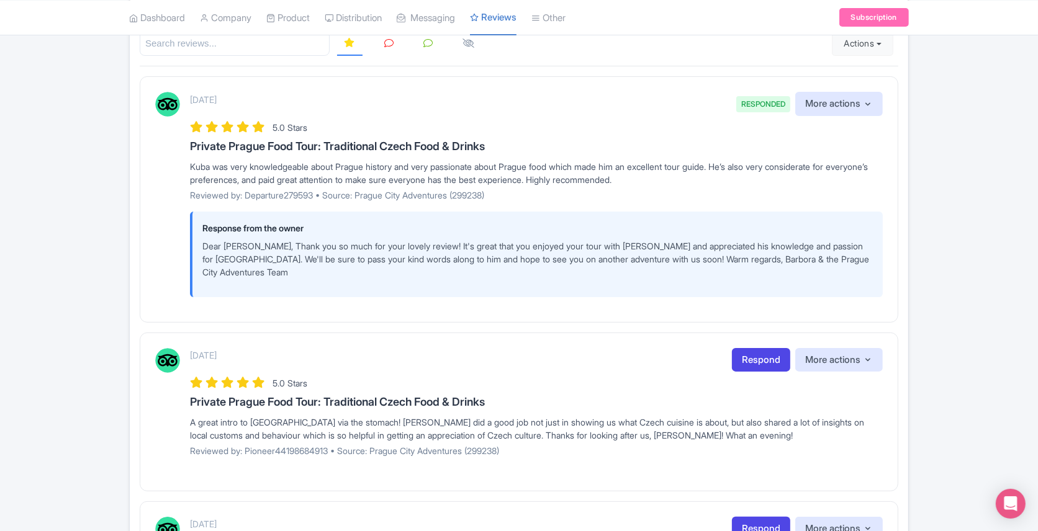
scroll to position [0, 0]
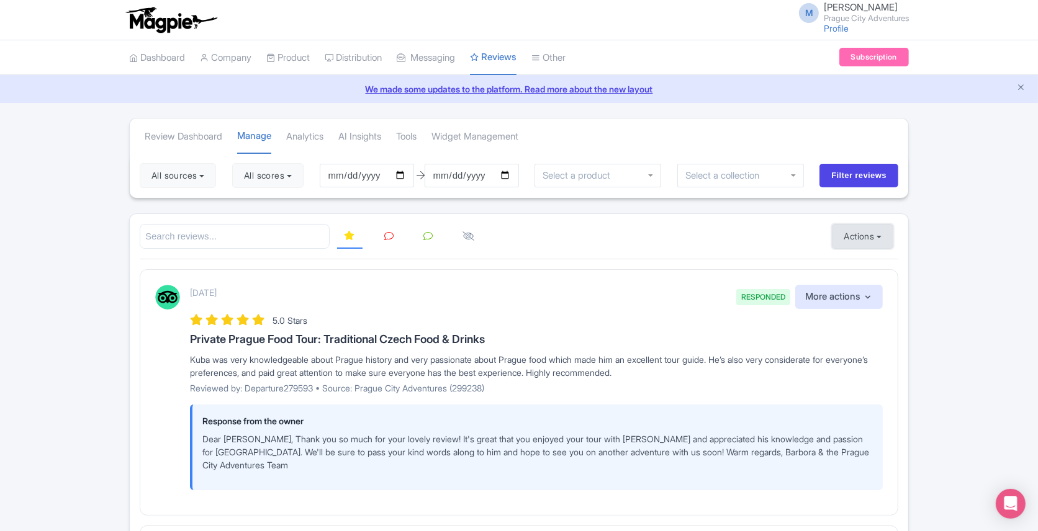
click at [880, 228] on button "Actions" at bounding box center [862, 236] width 61 height 25
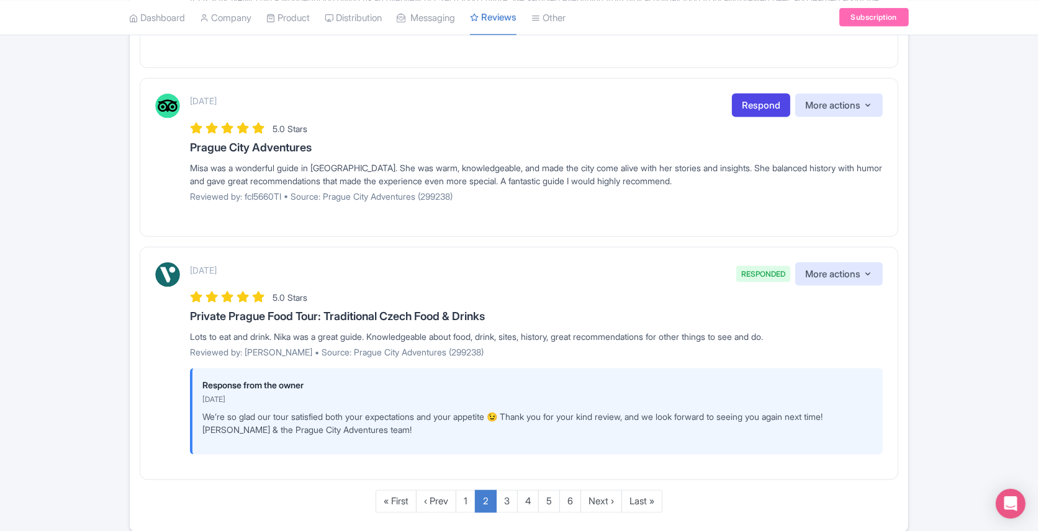
scroll to position [1737, 0]
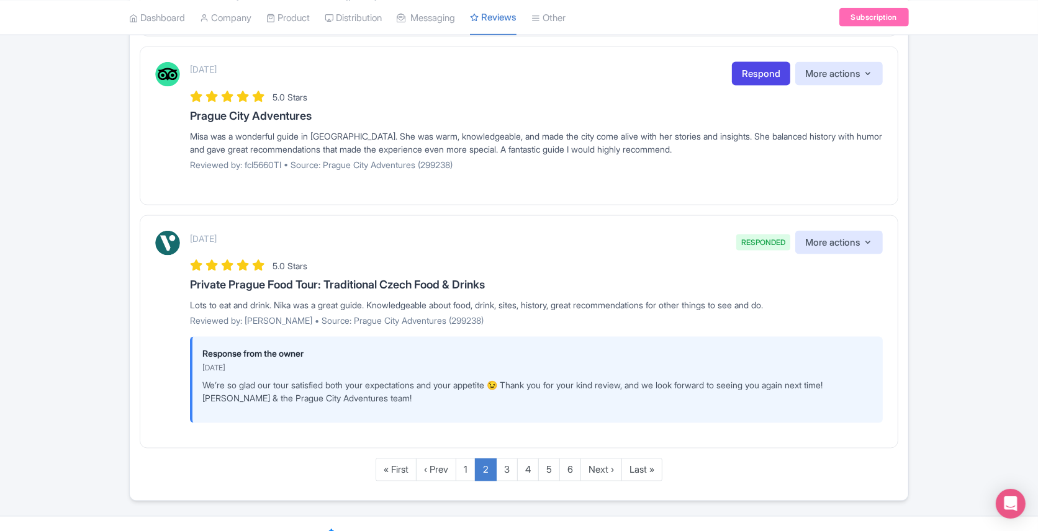
click at [258, 299] on div "Lots to eat and drink. Nika was a great guide. Knowledgeable about food, drink,…" at bounding box center [536, 305] width 693 height 13
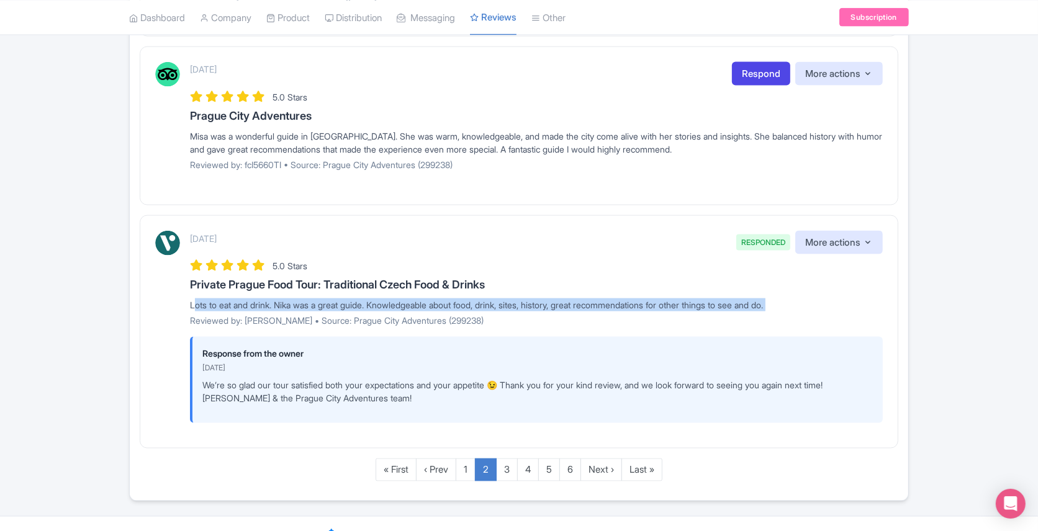
copy div "Lots to eat and drink. Nika was a great guide. Knowledgeable about food, drink,…"
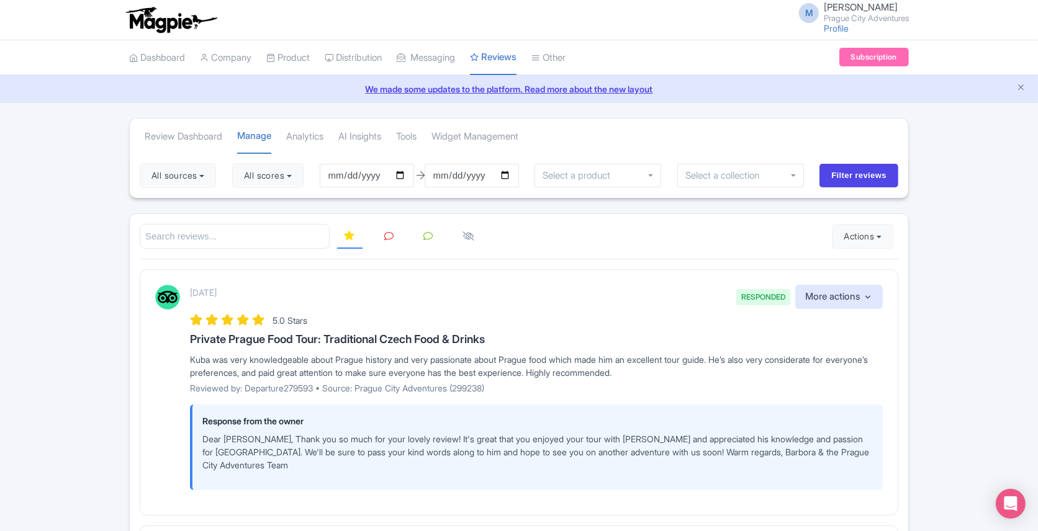
scroll to position [40, 0]
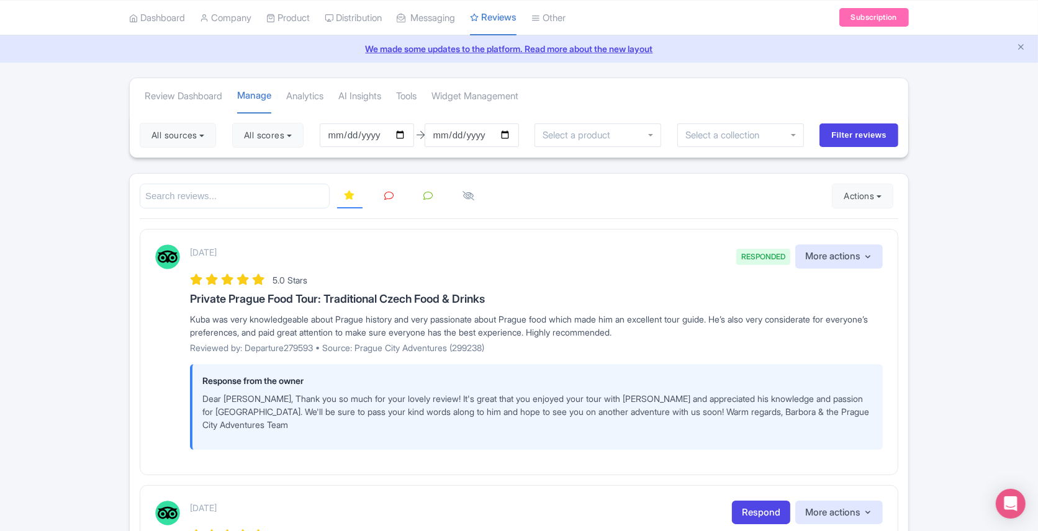
click at [261, 320] on div "Kuba was very knowledgeable about Prague history and very passionate about Prag…" at bounding box center [536, 326] width 693 height 26
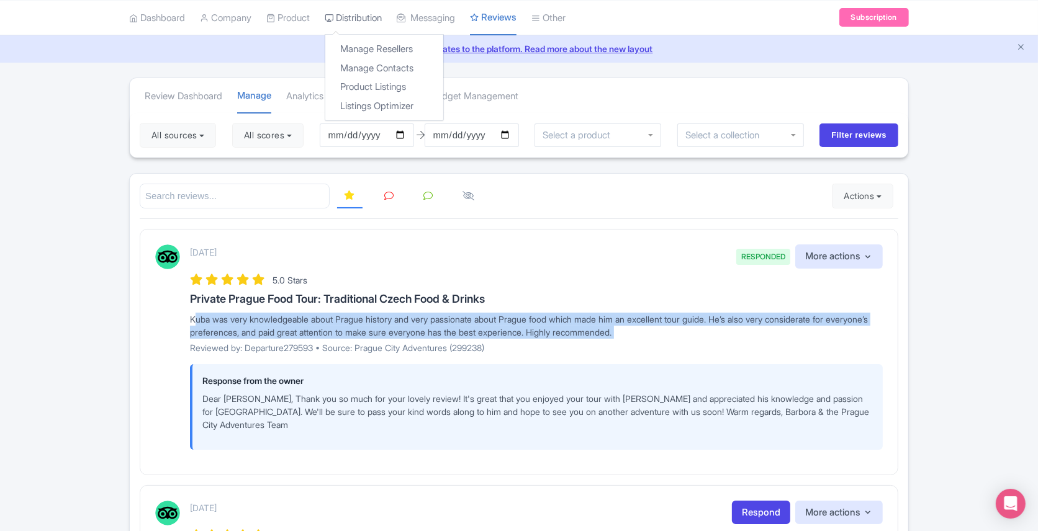
copy div "Kuba was very knowledgeable about Prague history and very passionate about Prag…"
click at [263, 399] on p "Dear [PERSON_NAME], Thank you so much for your lovely review! It's great that y…" at bounding box center [537, 411] width 671 height 39
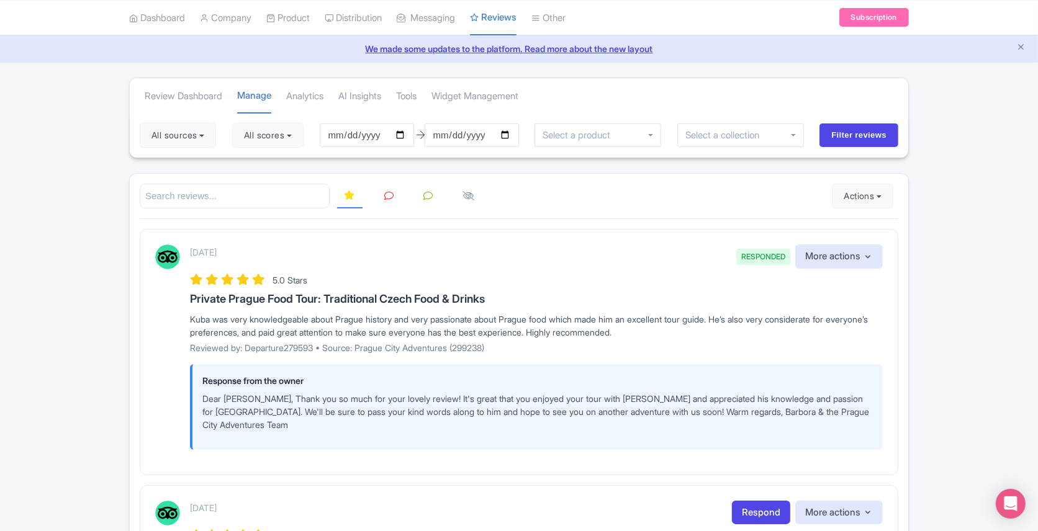
click at [263, 399] on p "Dear [PERSON_NAME], Thank you so much for your lovely review! It's great that y…" at bounding box center [537, 411] width 671 height 39
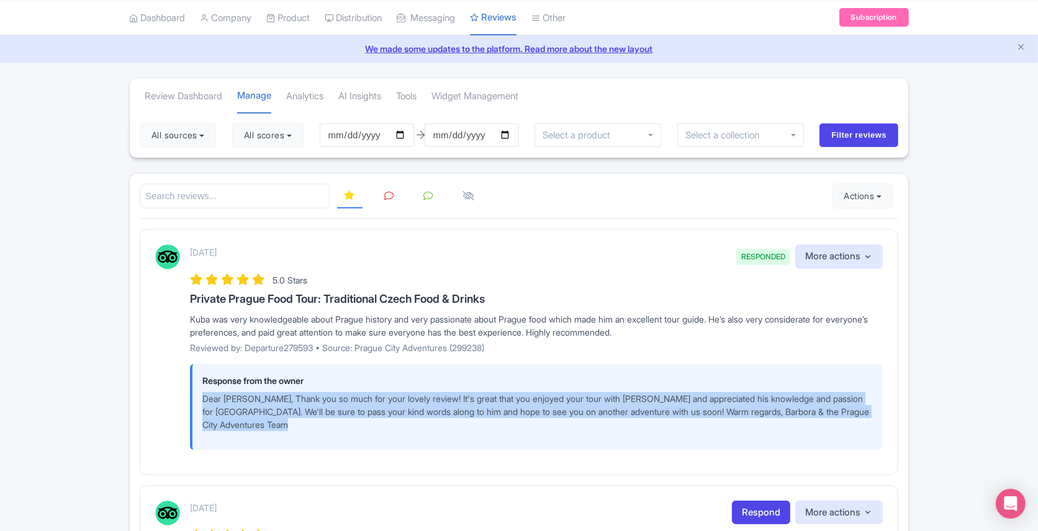
copy div "Dear [PERSON_NAME], Thank you so much for your lovely review! It's great that y…"
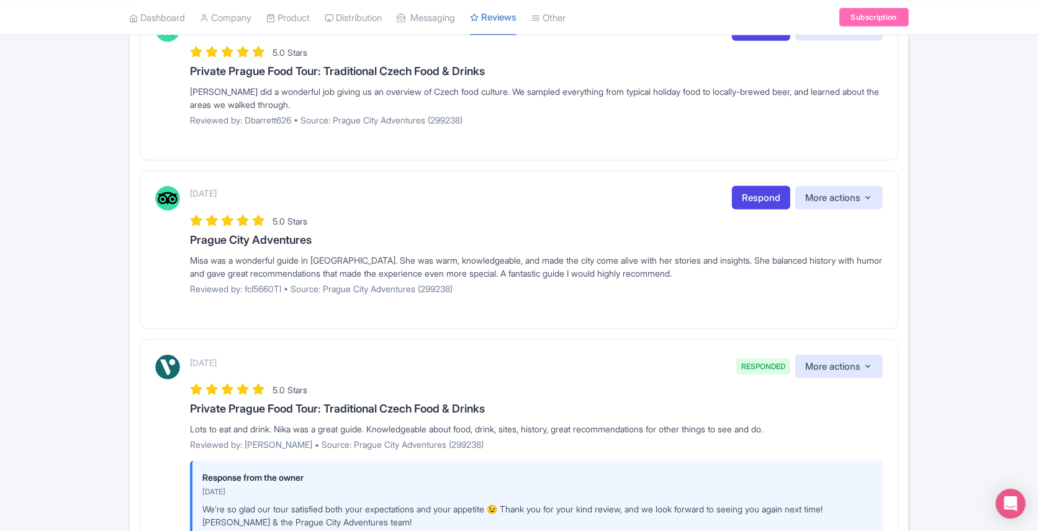
scroll to position [1737, 0]
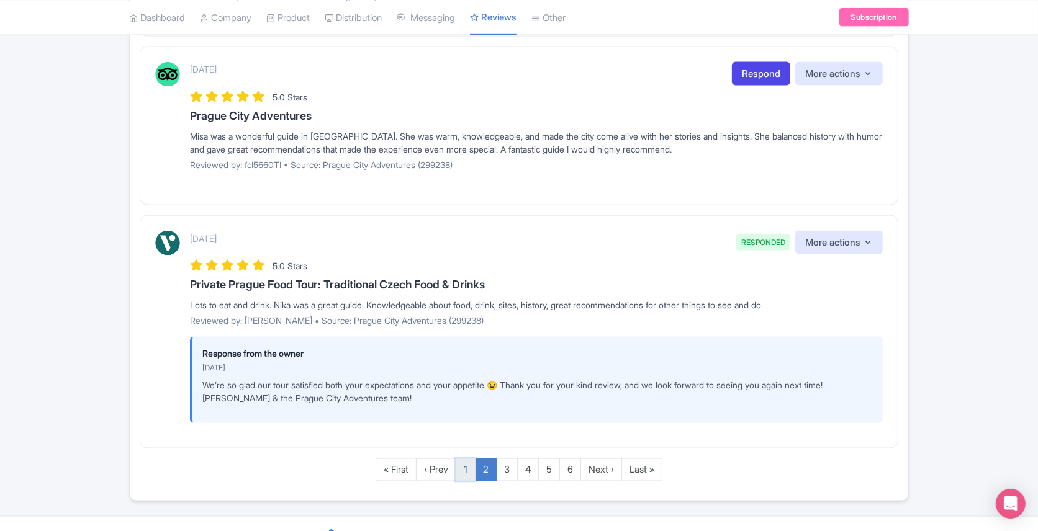
click at [463, 459] on link "1" at bounding box center [466, 470] width 20 height 23
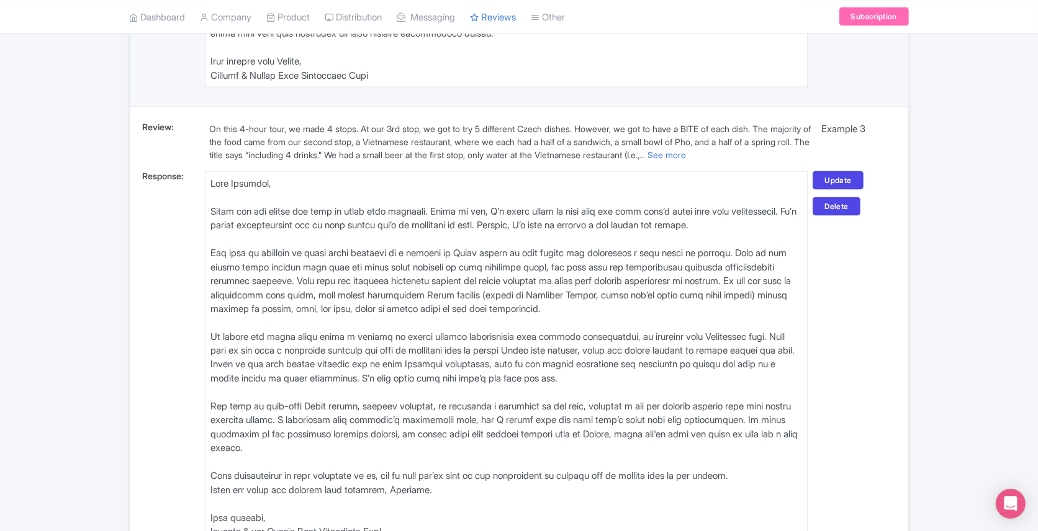
scroll to position [1984, 0]
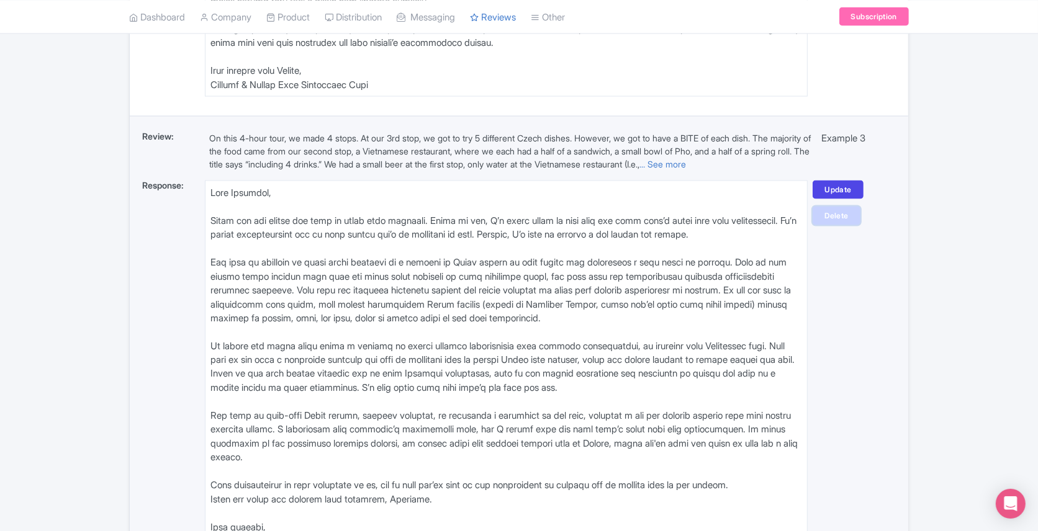
click at [839, 207] on link "Delete" at bounding box center [836, 216] width 47 height 19
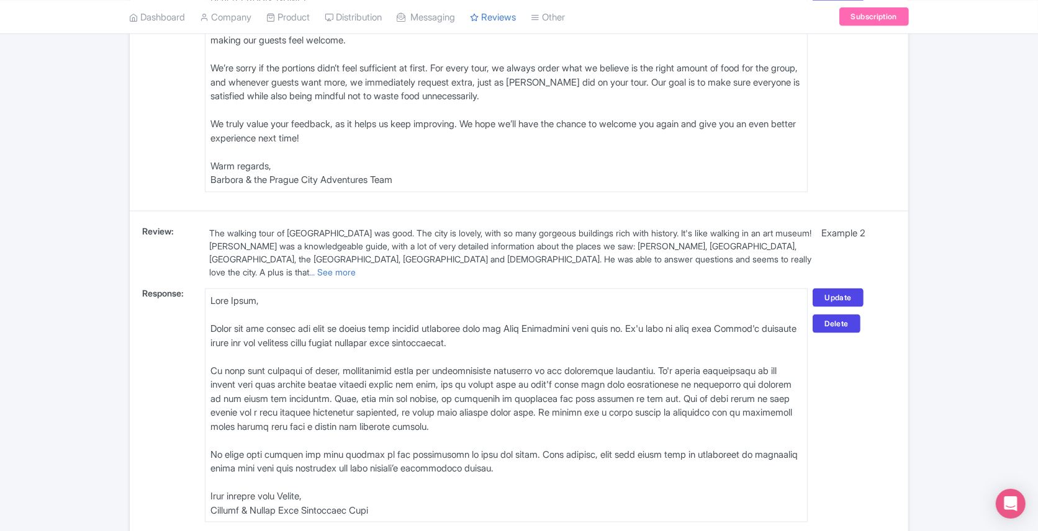
scroll to position [1579, 0]
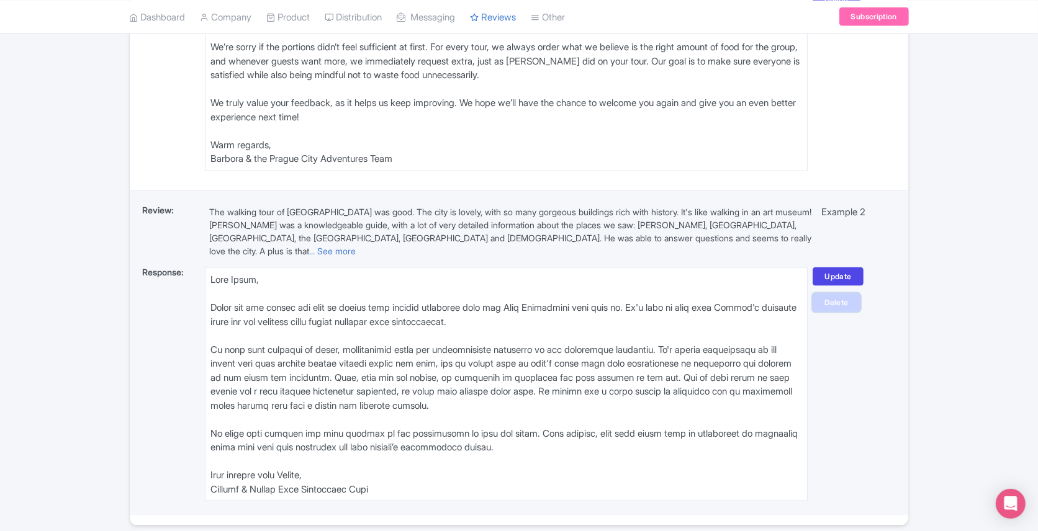
click at [834, 300] on link "Delete" at bounding box center [836, 303] width 47 height 19
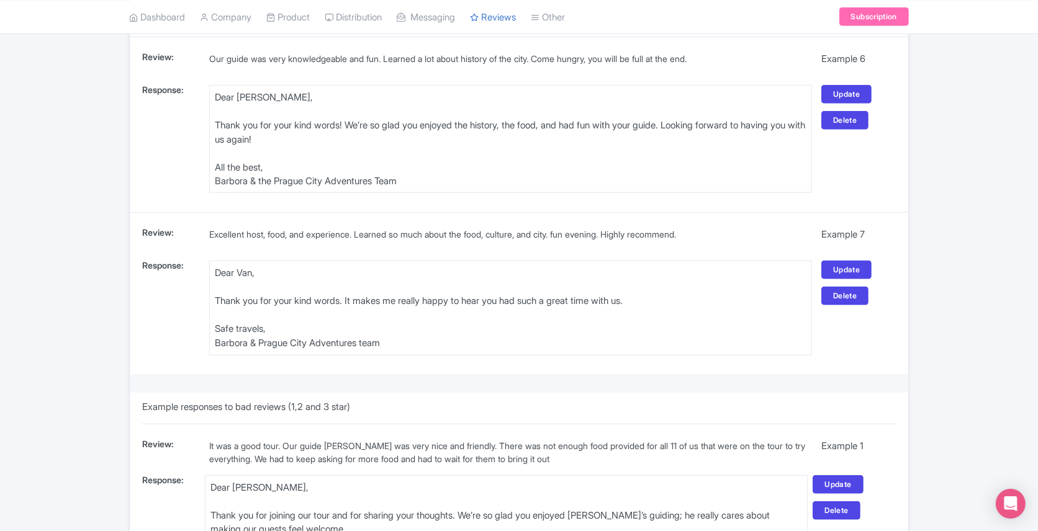
scroll to position [1340, 0]
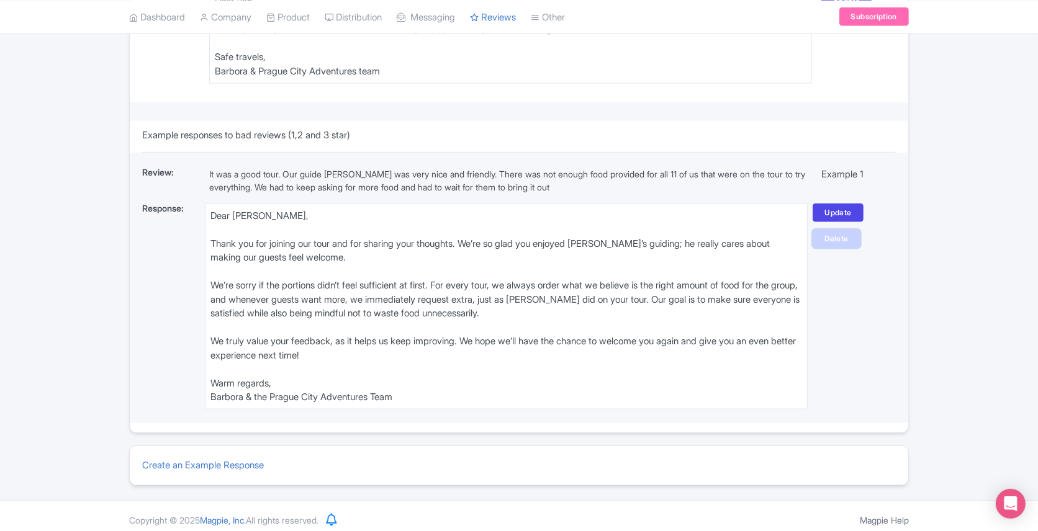
click at [829, 235] on link "Delete" at bounding box center [836, 239] width 47 height 19
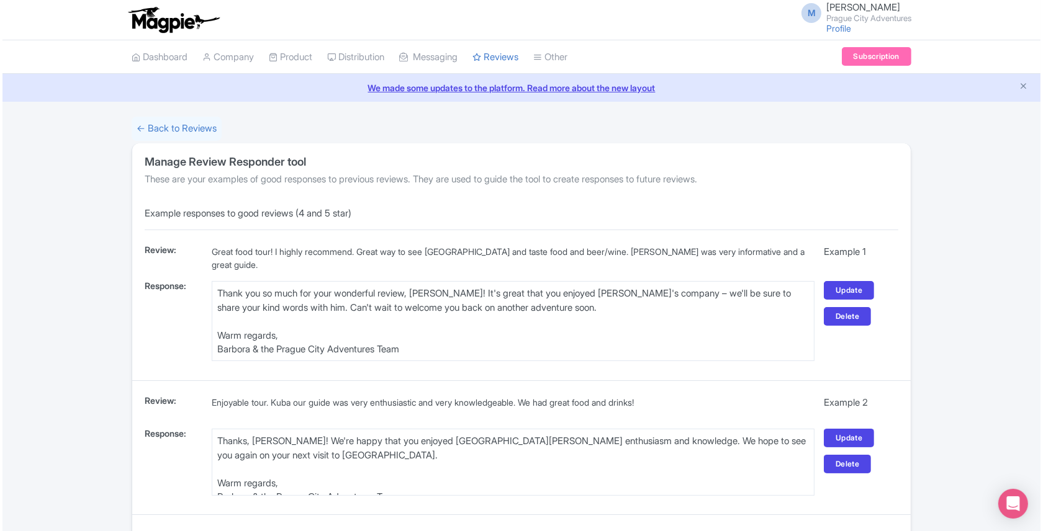
scroll to position [1088, 0]
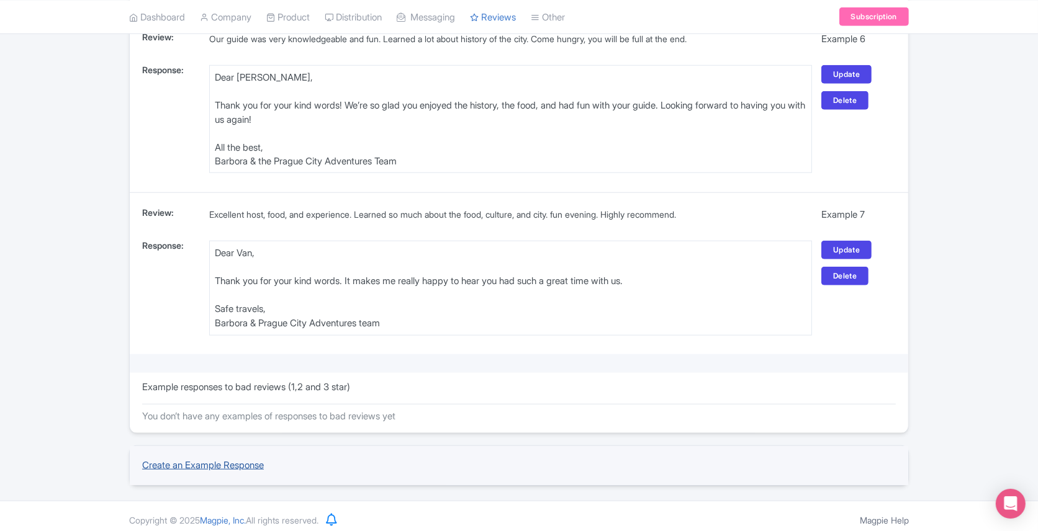
click at [227, 459] on link "Create an Example Response" at bounding box center [203, 465] width 122 height 12
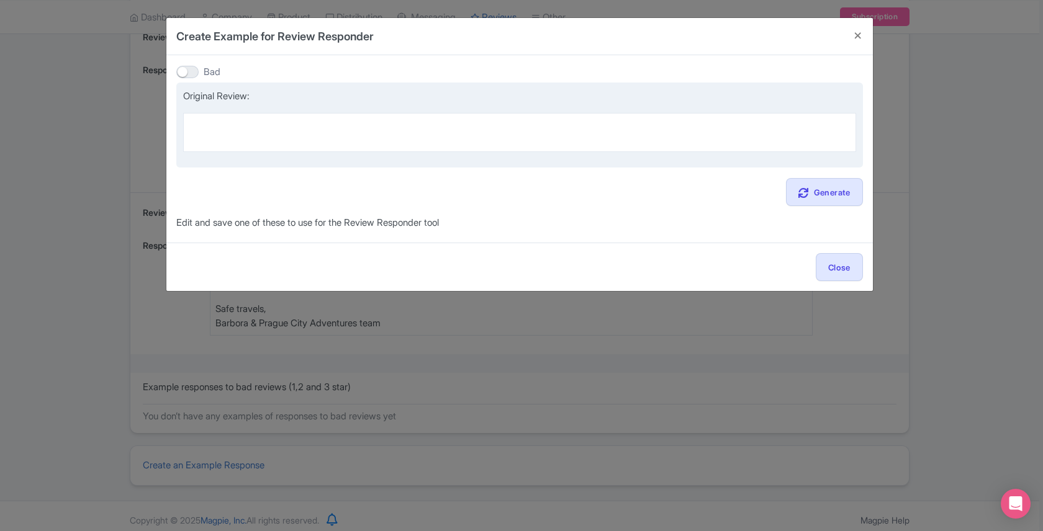
click at [295, 130] on textarea at bounding box center [519, 132] width 673 height 38
paste textarea "Lots to eat and drink. Nika was a great guide. Knowledgeable about food, drink,…"
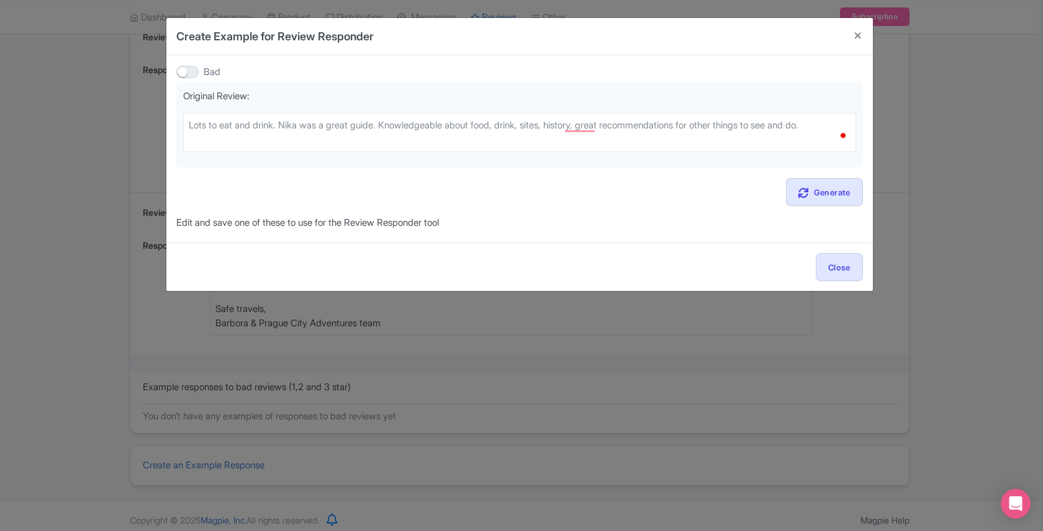
type textarea "Lots to eat and drink. Nika was a great guide. Knowledgeable about food, drink,…"
click at [187, 70] on div at bounding box center [187, 72] width 22 height 12
click at [184, 70] on input "Bad" at bounding box center [180, 72] width 8 height 8
checkbox input "true"
click at [811, 192] on link "Generate" at bounding box center [824, 192] width 77 height 28
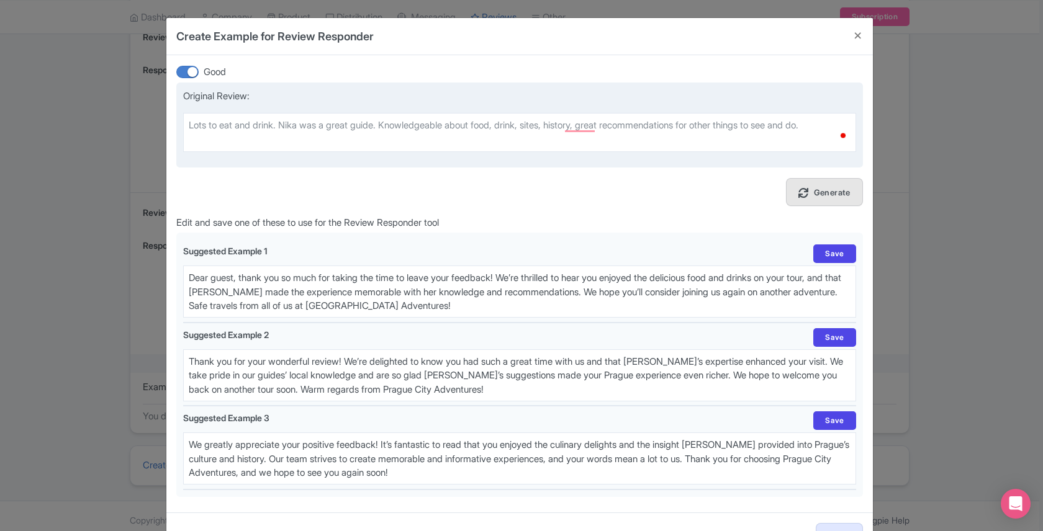
click at [204, 125] on textarea "Lots to eat and drink. Nika was a great guide. Knowledgeable about food, drink,…" at bounding box center [519, 132] width 673 height 38
paste textarea "Kuba was very knowledgeable about Prague history and very passionate about Prag…"
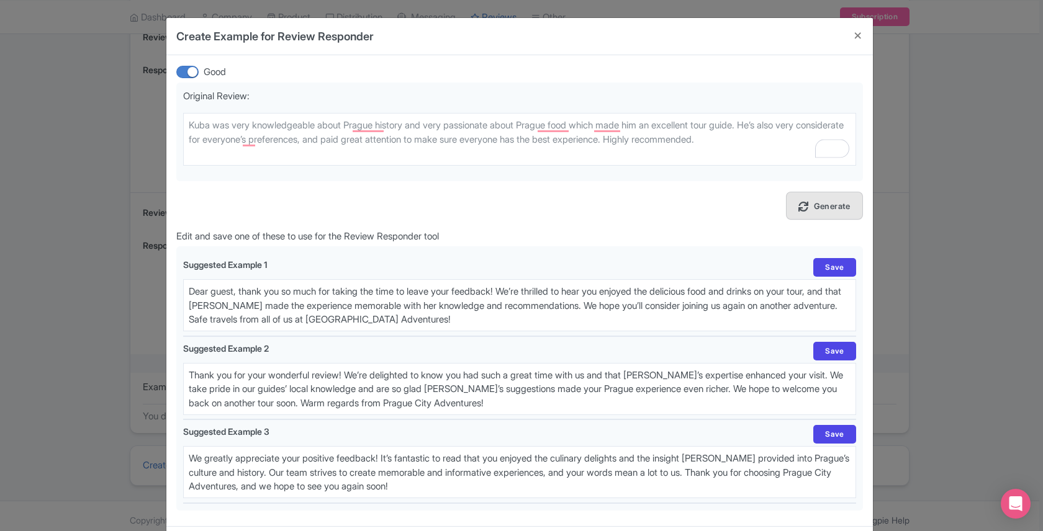
type textarea "Kuba was very knowledgeable about Prague history and very passionate about Prag…"
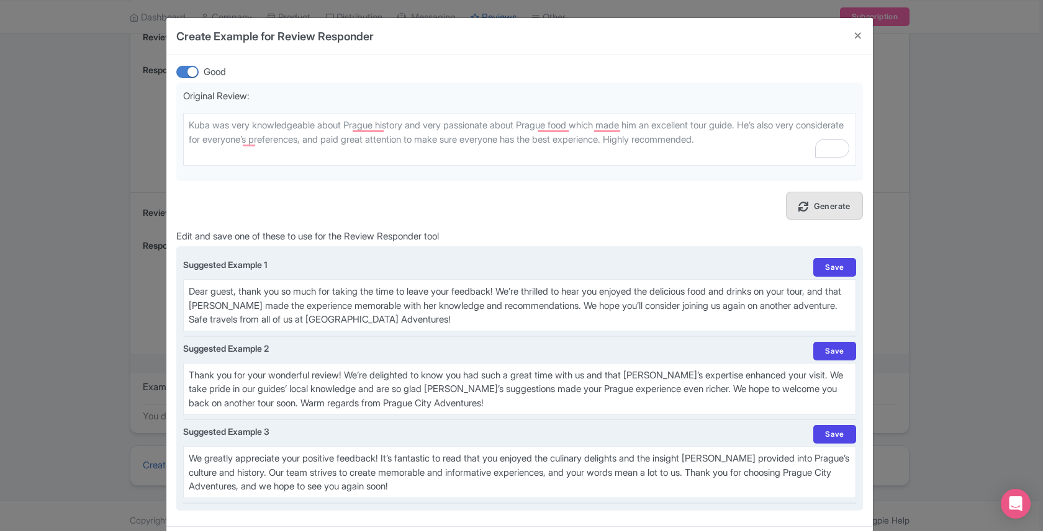
click at [340, 313] on textarea "Dear guest, thank you so much for taking the time to leave your feedback! We’re…" at bounding box center [519, 305] width 673 height 52
paste textarea "Kelly, Thank you so much for your lovely review! It's great that you enjoyed yo…"
click at [238, 291] on textarea "Dear guest, thank you so much for taking the time to leave your feedback! We’re…" at bounding box center [519, 305] width 673 height 52
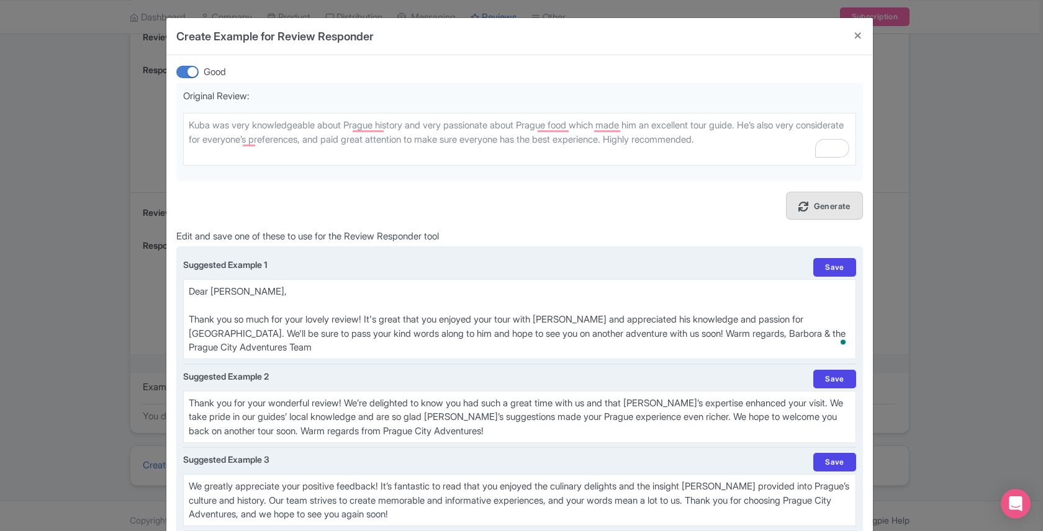
click at [635, 333] on textarea "Dear guest, thank you so much for taking the time to leave your feedback! We’re…" at bounding box center [519, 319] width 673 height 80
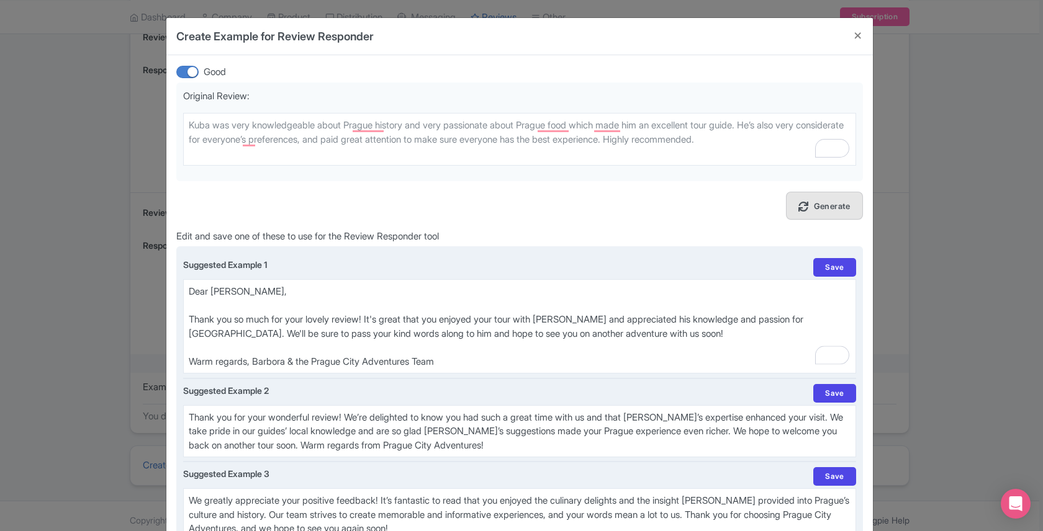
click at [256, 363] on textarea "Dear guest, thank you so much for taking the time to leave your feedback! We’re…" at bounding box center [519, 326] width 673 height 94
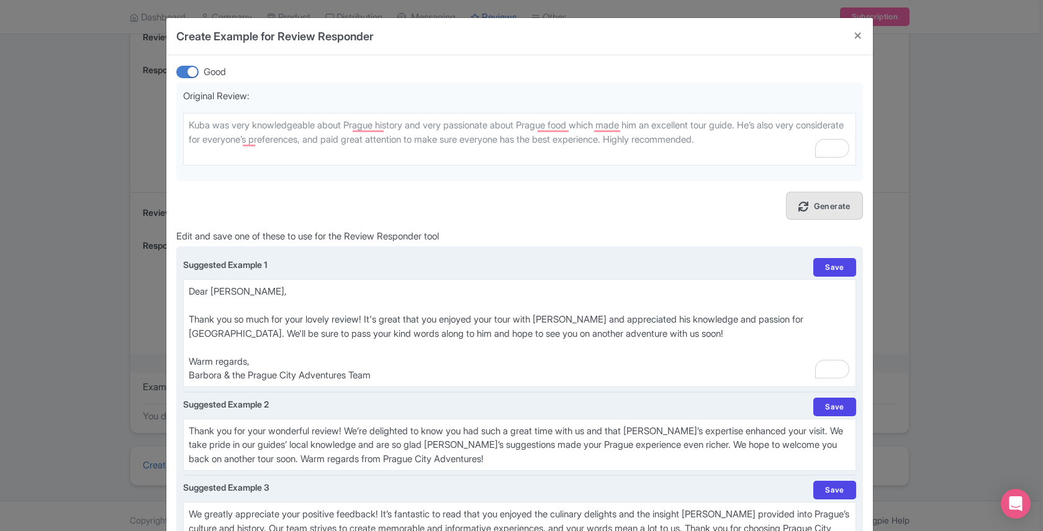
drag, startPoint x: 211, startPoint y: 362, endPoint x: 191, endPoint y: 361, distance: 19.9
click at [191, 361] on textarea "Dear guest, thank you so much for taking the time to leave your feedback! We’re…" at bounding box center [519, 333] width 673 height 108
click at [545, 320] on textarea "Dear guest, thank you so much for taking the time to leave your feedback! We’re…" at bounding box center [519, 333] width 673 height 108
type textarea "Dear Kelly, Thank you so much for your lovely review! It's great that you enjoy…"
click at [838, 268] on link "Save" at bounding box center [834, 267] width 42 height 19
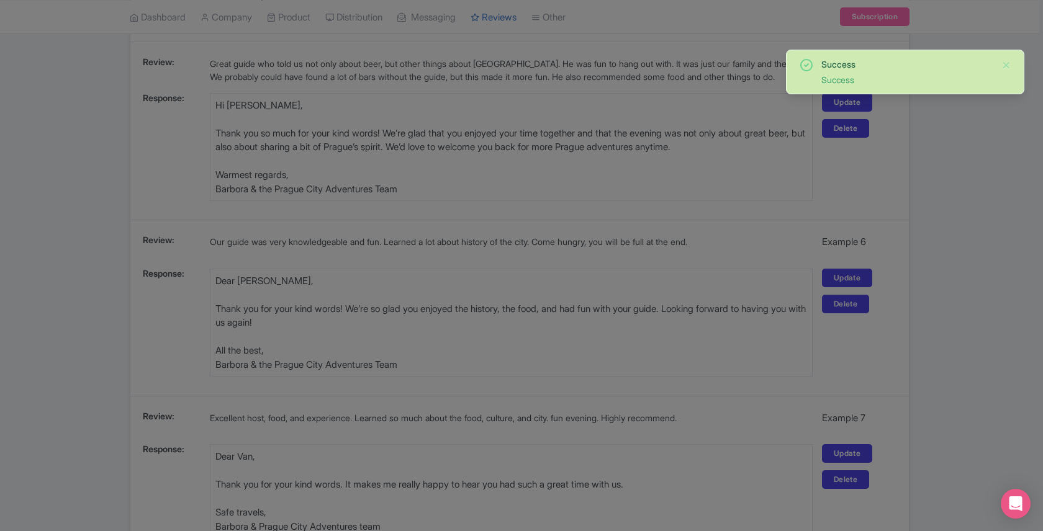
scroll to position [1208, 0]
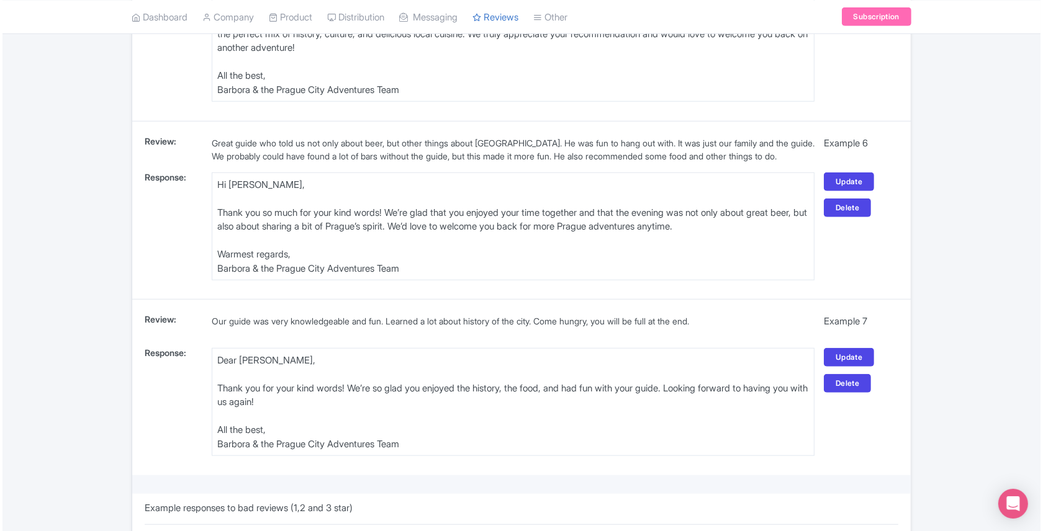
scroll to position [1105, 0]
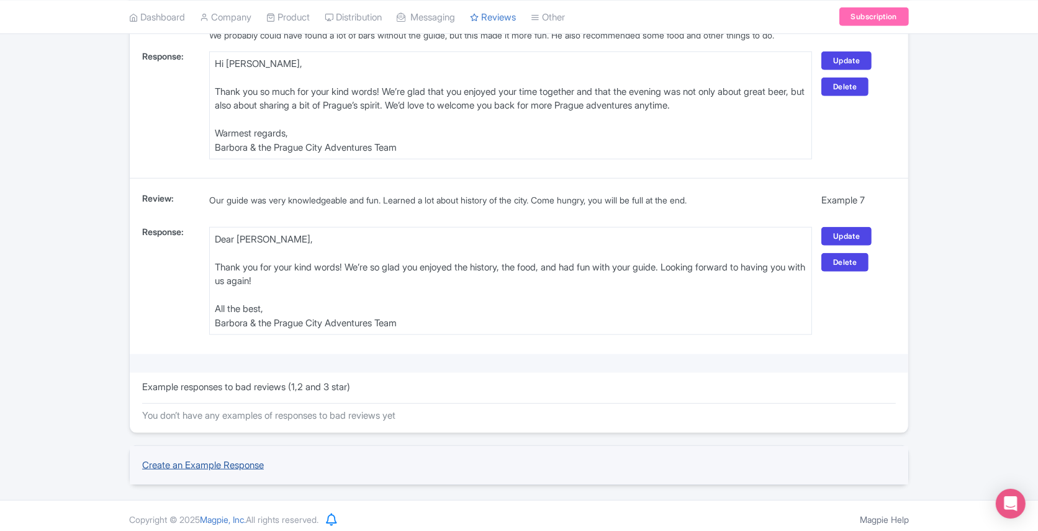
click at [207, 459] on link "Create an Example Response" at bounding box center [203, 465] width 122 height 12
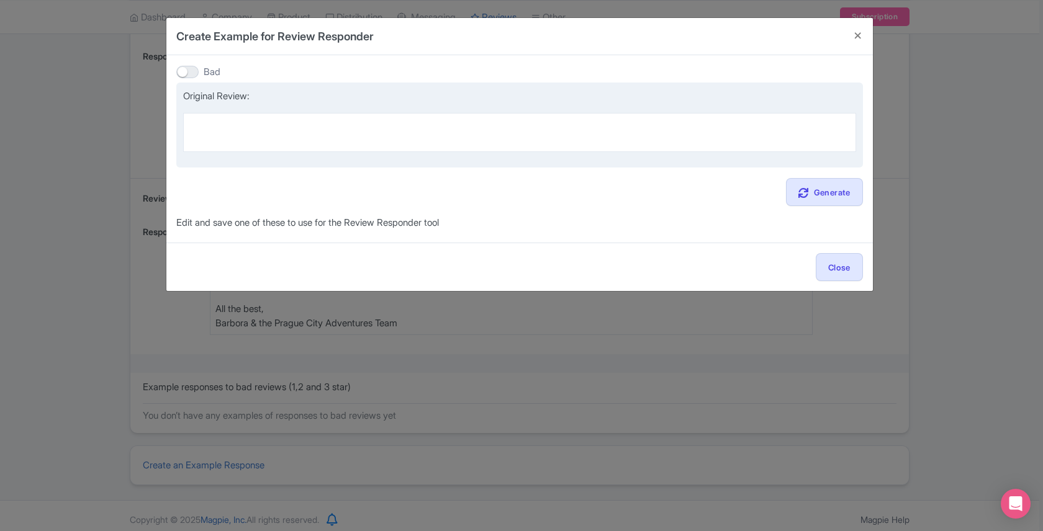
click at [240, 124] on textarea at bounding box center [519, 132] width 673 height 38
paste textarea "Make sure you book this experience, even if you have only 1 day in [GEOGRAPHIC_…"
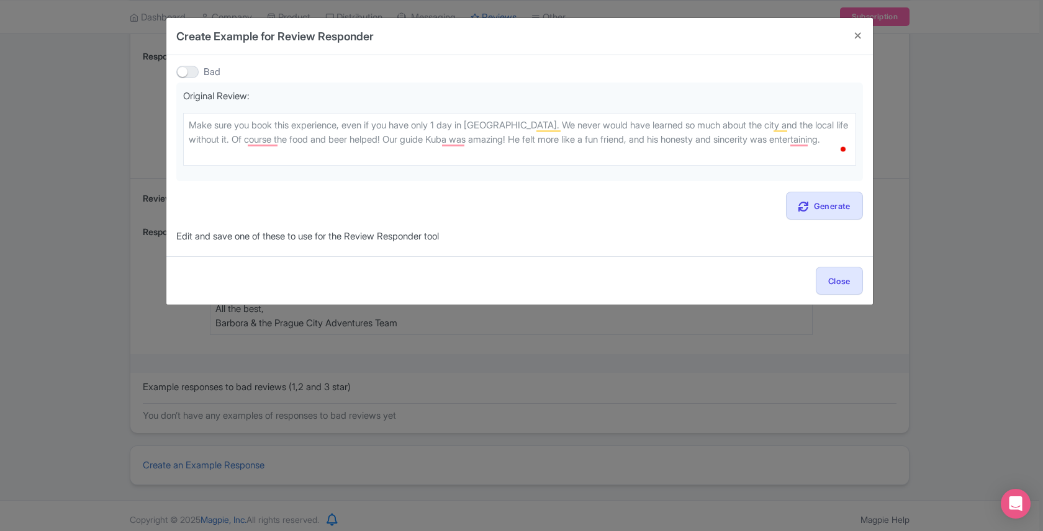
type textarea "Make sure you book this experience, even if you have only 1 day in [GEOGRAPHIC_…"
click at [183, 76] on div at bounding box center [187, 72] width 22 height 12
click at [183, 76] on input "Bad" at bounding box center [180, 72] width 8 height 8
checkbox input "true"
click at [819, 205] on link "Generate" at bounding box center [824, 206] width 77 height 28
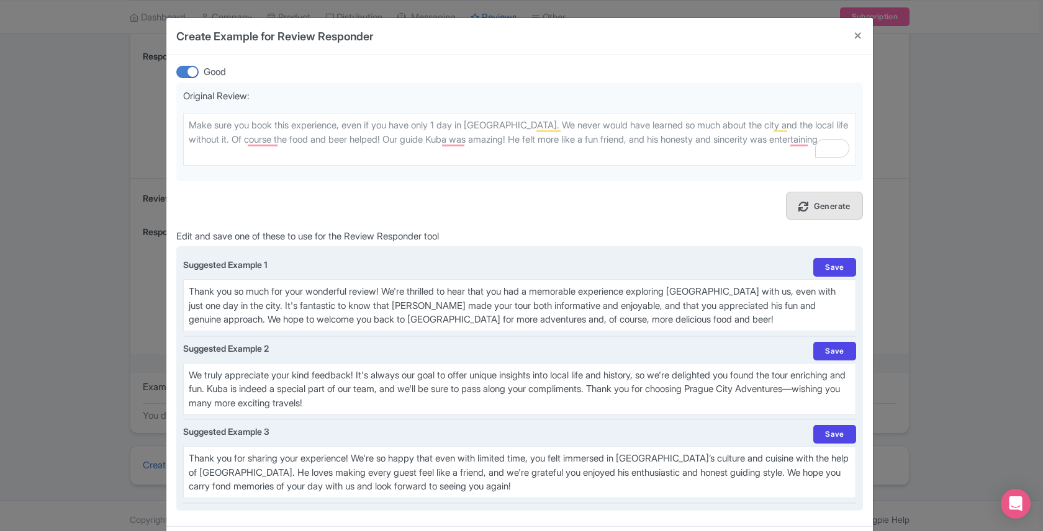
click at [231, 302] on textarea "Thank you so much for your wonderful review! We're thrilled to hear that you ha…" at bounding box center [519, 305] width 673 height 52
paste textarea "Dear Reem, Thank you so much for sharing your wonderful experience! We're super…"
drag, startPoint x: 207, startPoint y: 292, endPoint x: 175, endPoint y: 292, distance: 32.3
click at [176, 292] on div "Suggested Example 1 Save Thank you so much for your wonderful review! We're thr…" at bounding box center [519, 378] width 687 height 265
click at [230, 291] on textarea "Thank you so much for your wonderful review! We're thrilled to hear that you ha…" at bounding box center [519, 305] width 673 height 52
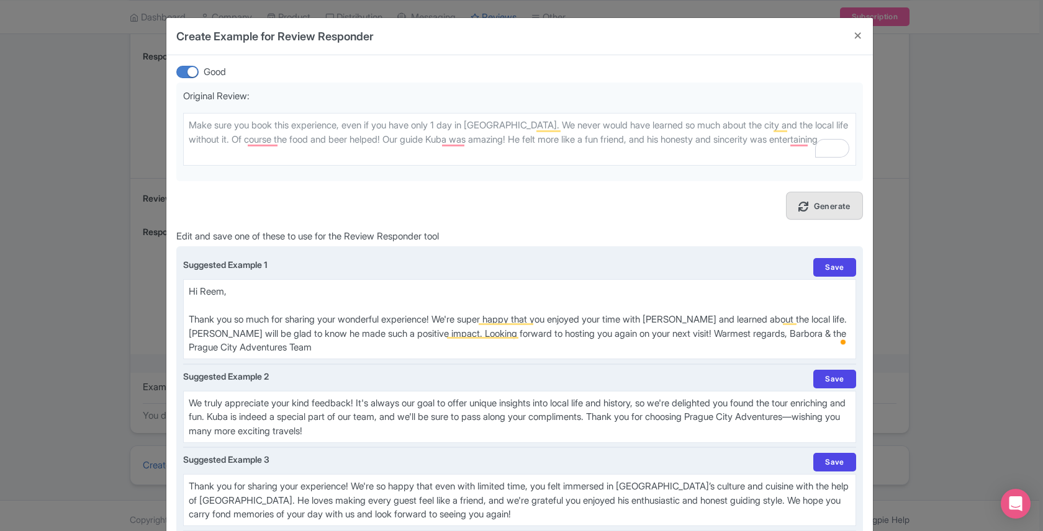
click at [690, 332] on textarea "Thank you so much for your wonderful review! We're thrilled to hear that you ha…" at bounding box center [519, 319] width 673 height 80
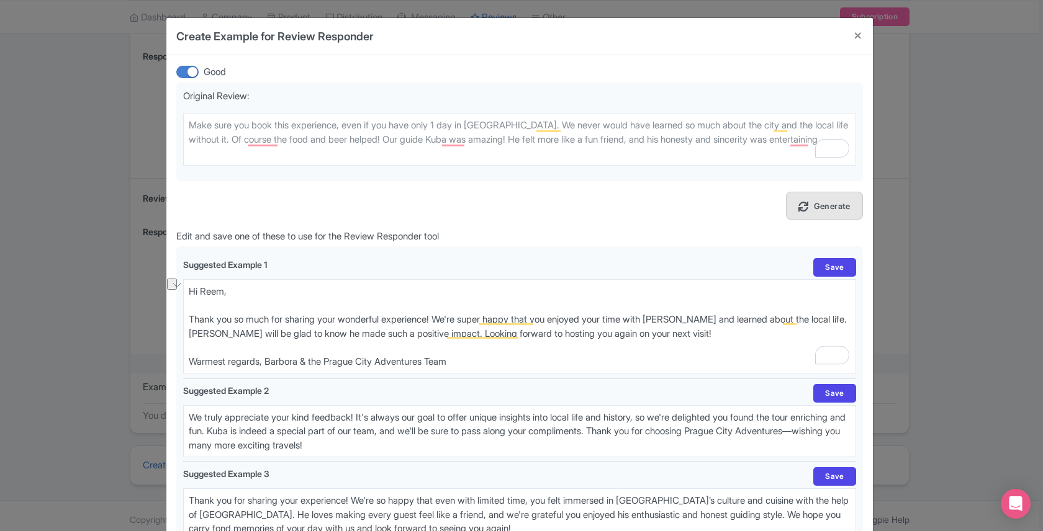
drag, startPoint x: 261, startPoint y: 358, endPoint x: 186, endPoint y: 355, distance: 74.5
click at [186, 355] on div "Good Original Review: Make sure you book this experience, even if you have only…" at bounding box center [519, 311] width 707 height 513
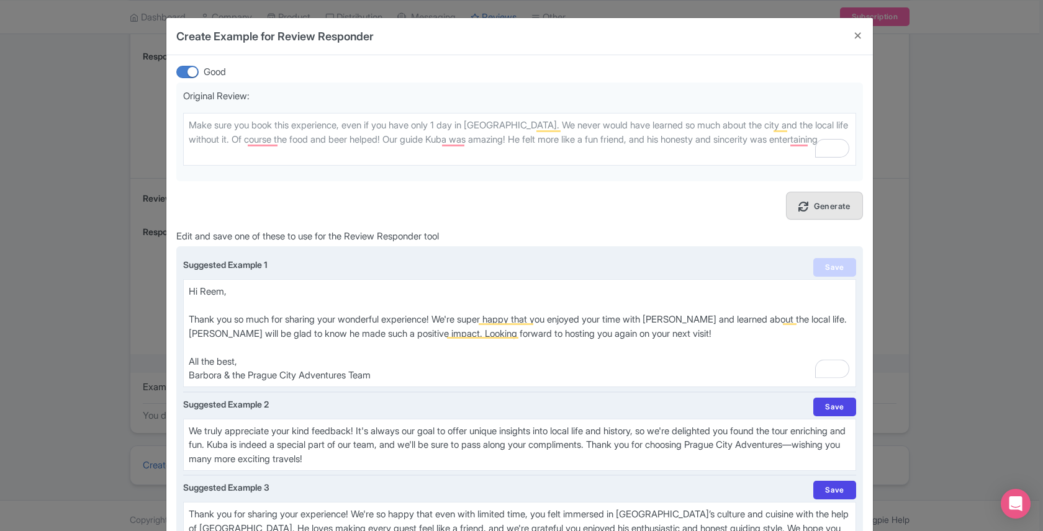
type textarea "Hi Reem, Thank you so much for sharing your wonderful experience! We're super h…"
click at [824, 264] on link "Save" at bounding box center [834, 267] width 42 height 19
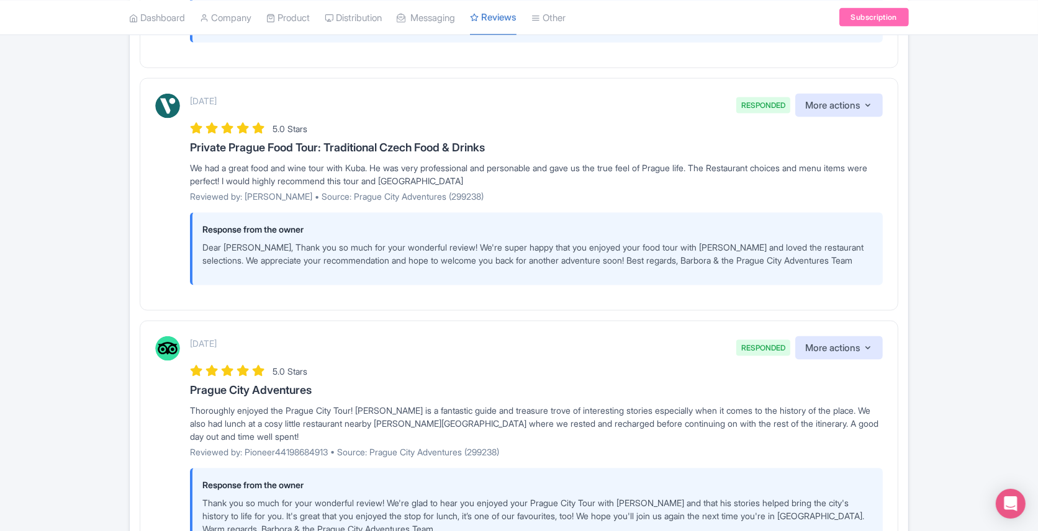
scroll to position [2192, 0]
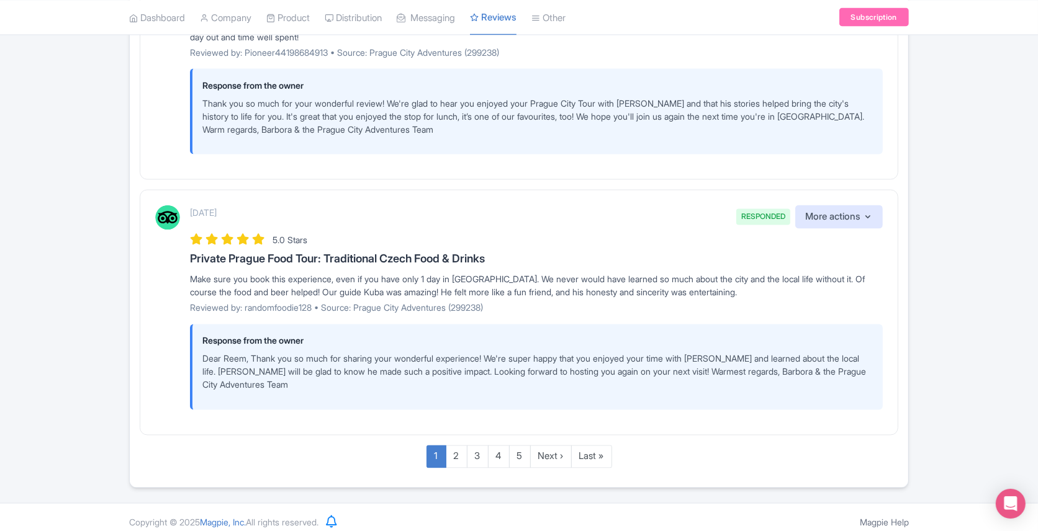
click at [292, 273] on div "Make sure you book this experience, even if you have only 1 day in [GEOGRAPHIC_…" at bounding box center [536, 286] width 693 height 26
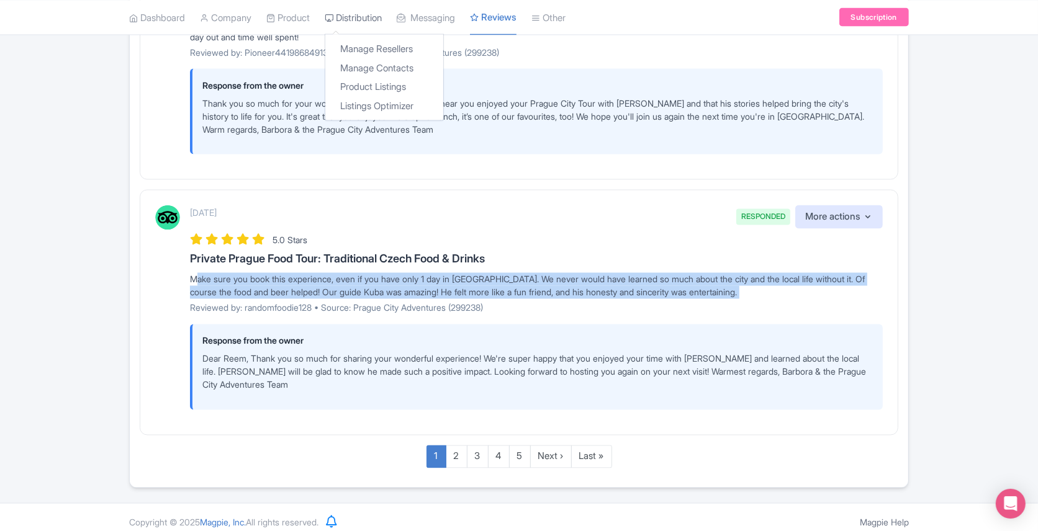
copy div "Make sure you book this experience, even if you have only 1 day in [GEOGRAPHIC_…"
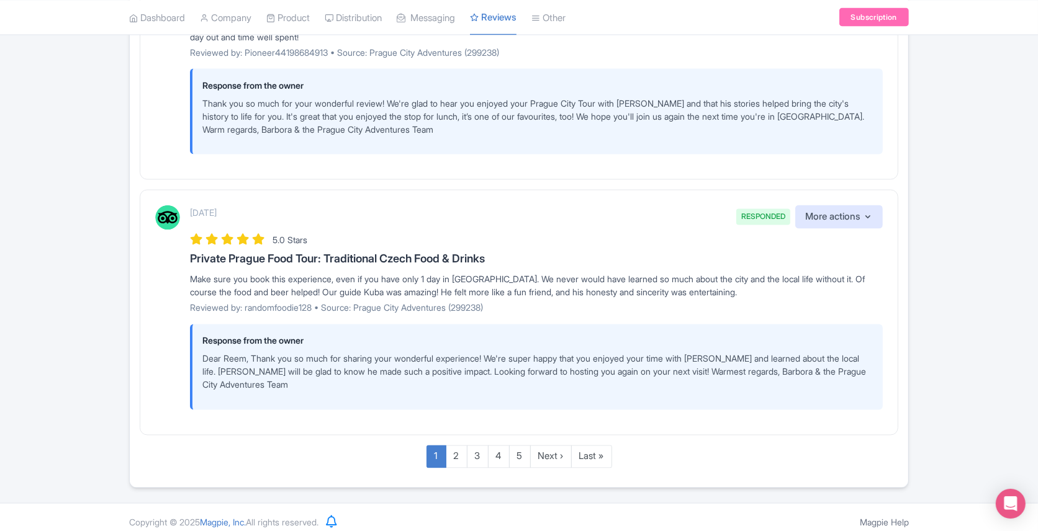
click at [265, 353] on p "Dear Reem, Thank you so much for sharing your wonderful experience! We're super…" at bounding box center [537, 372] width 671 height 39
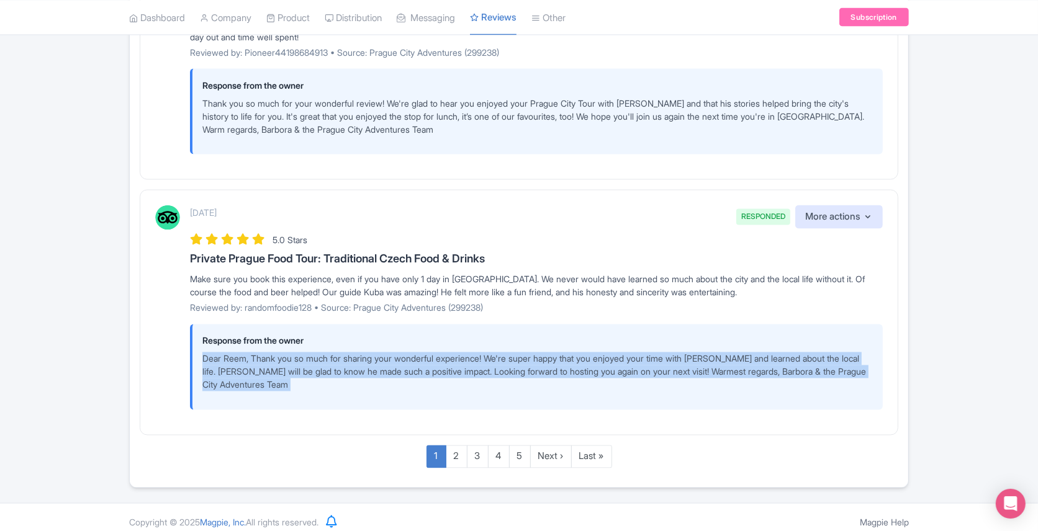
copy div "Dear Reem, Thank you so much for sharing your wonderful experience! We're super…"
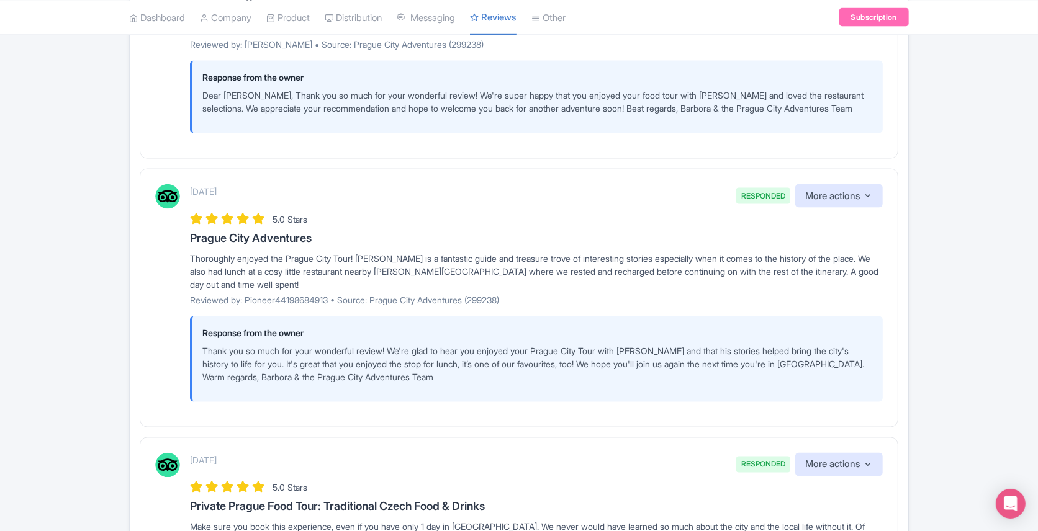
scroll to position [1936, 0]
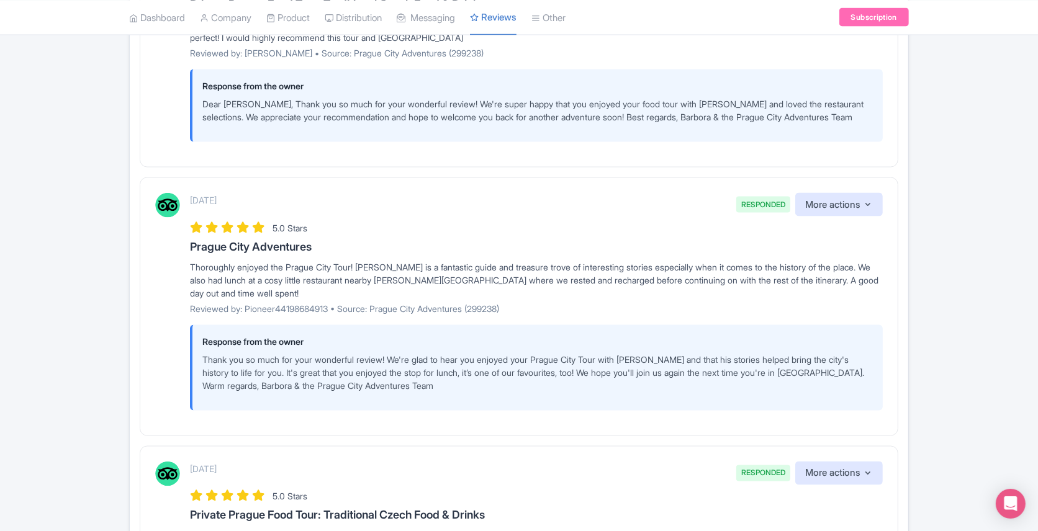
click at [253, 269] on div "Thoroughly enjoyed the Prague City Tour! [PERSON_NAME] is a fantastic guide and…" at bounding box center [536, 280] width 693 height 39
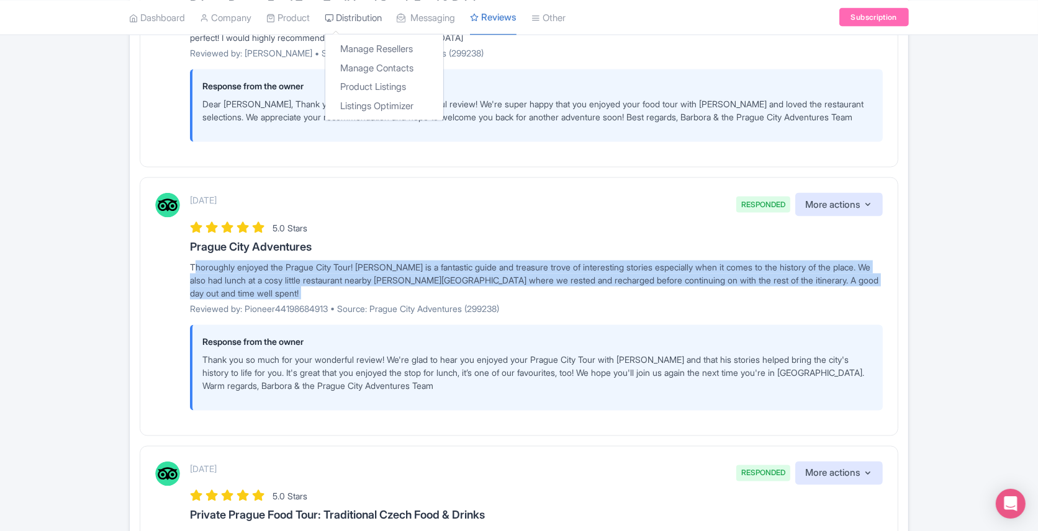
copy div "Thoroughly enjoyed the Prague City Tour! [PERSON_NAME] is a fantastic guide and…"
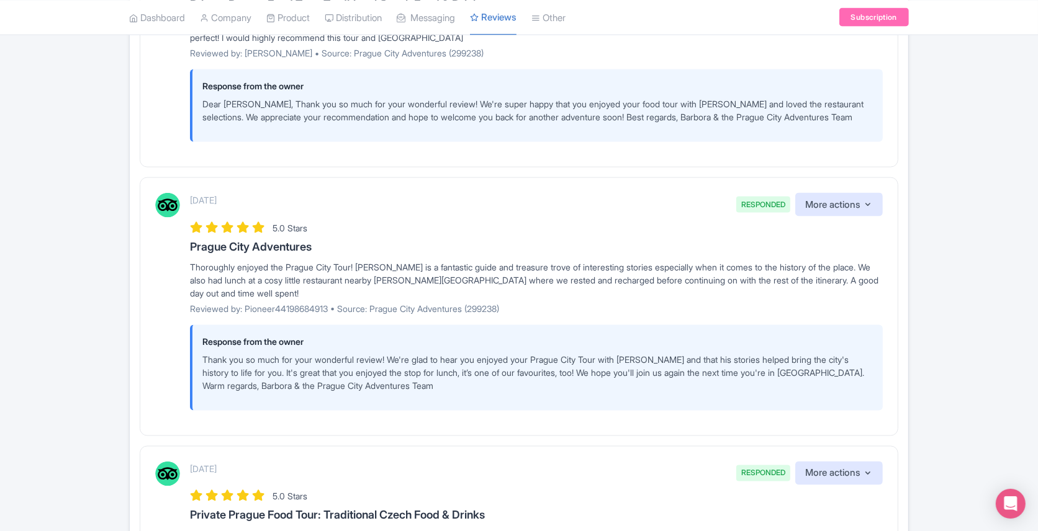
click at [255, 356] on p "Thank you so much for your wonderful review! We're glad to hear you enjoyed you…" at bounding box center [537, 372] width 671 height 39
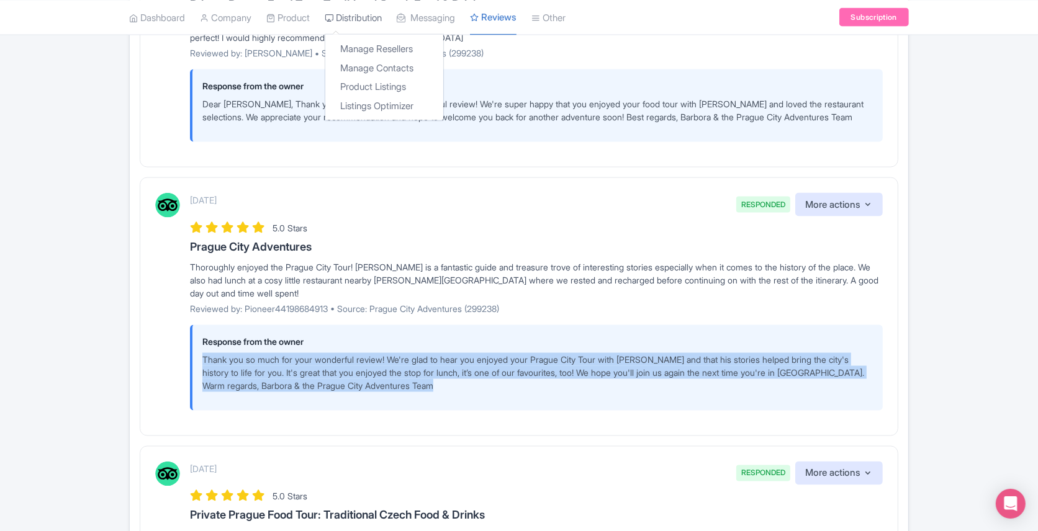
copy div "Thank you so much for your wonderful review! We're glad to hear you enjoyed you…"
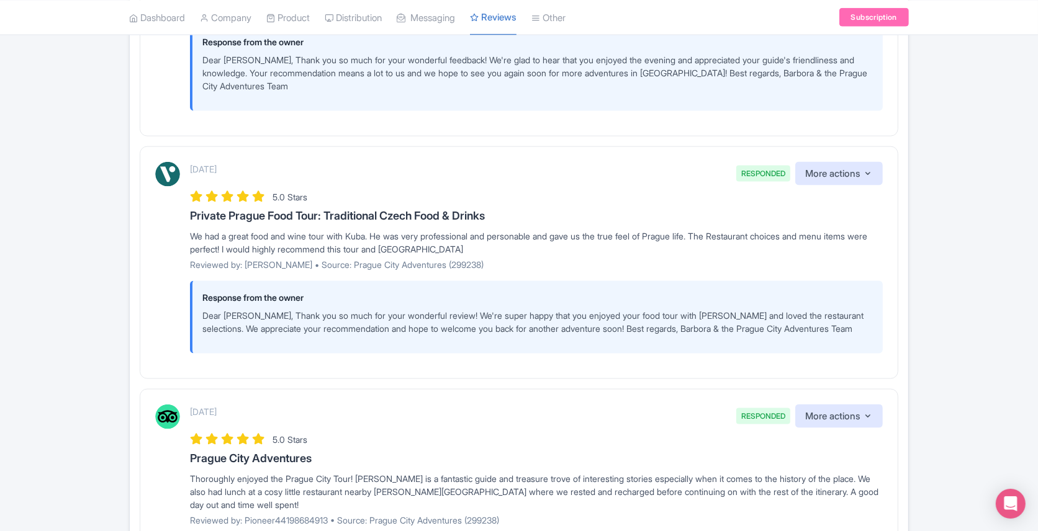
scroll to position [1606, 0]
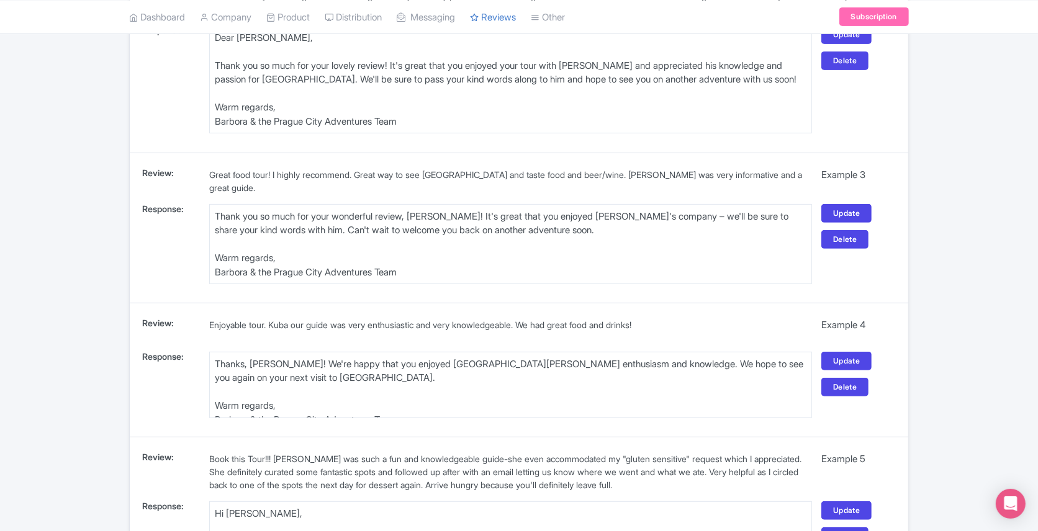
scroll to position [450, 0]
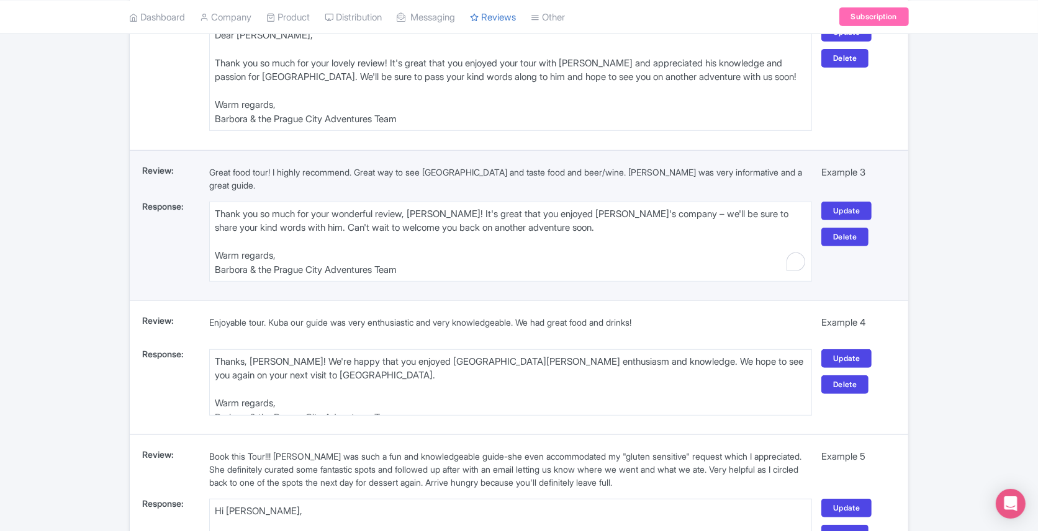
drag, startPoint x: 240, startPoint y: 252, endPoint x: 220, endPoint y: 249, distance: 20.1
click at [220, 249] on textarea "Thank you so much for your wonderful review, Susan! It's great that you enjoyed…" at bounding box center [510, 242] width 603 height 80
drag, startPoint x: 274, startPoint y: 251, endPoint x: 210, endPoint y: 250, distance: 64.6
click at [210, 250] on textarea "Thank you so much for your wonderful review, Susan! It's great that you enjoyed…" at bounding box center [510, 242] width 603 height 80
type textarea "Thank you so much for your wonderful review, [PERSON_NAME]! It's great that you…"
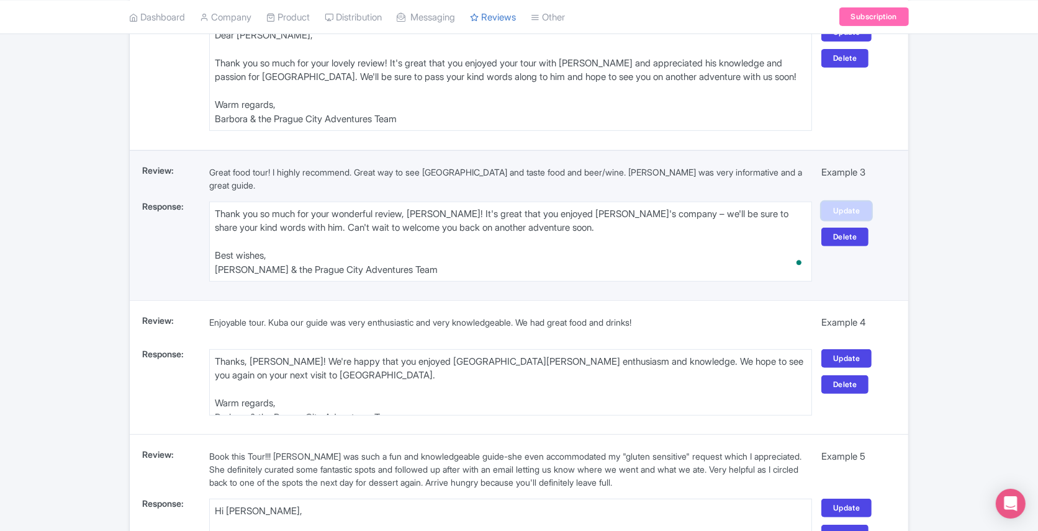
click at [860, 206] on link "Update" at bounding box center [846, 211] width 50 height 19
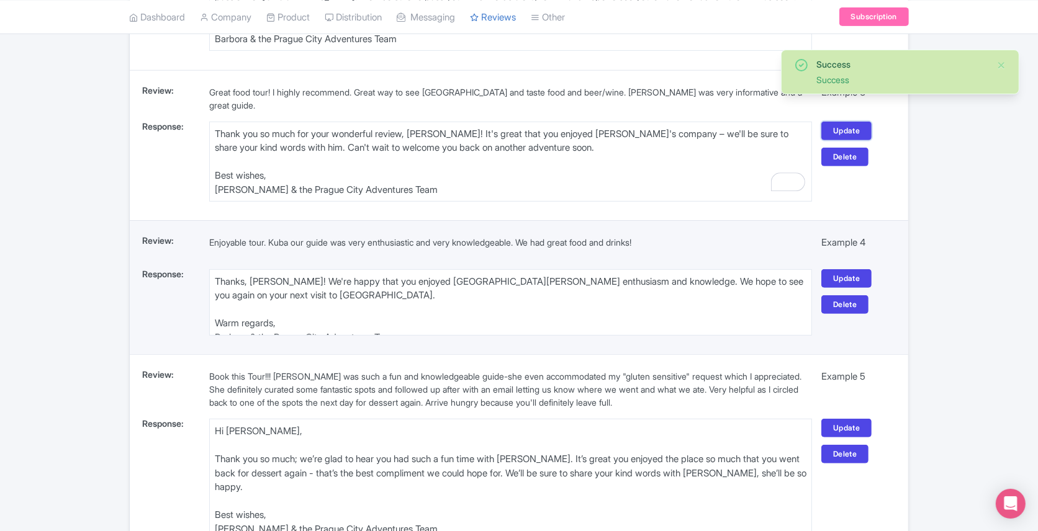
scroll to position [564, 0]
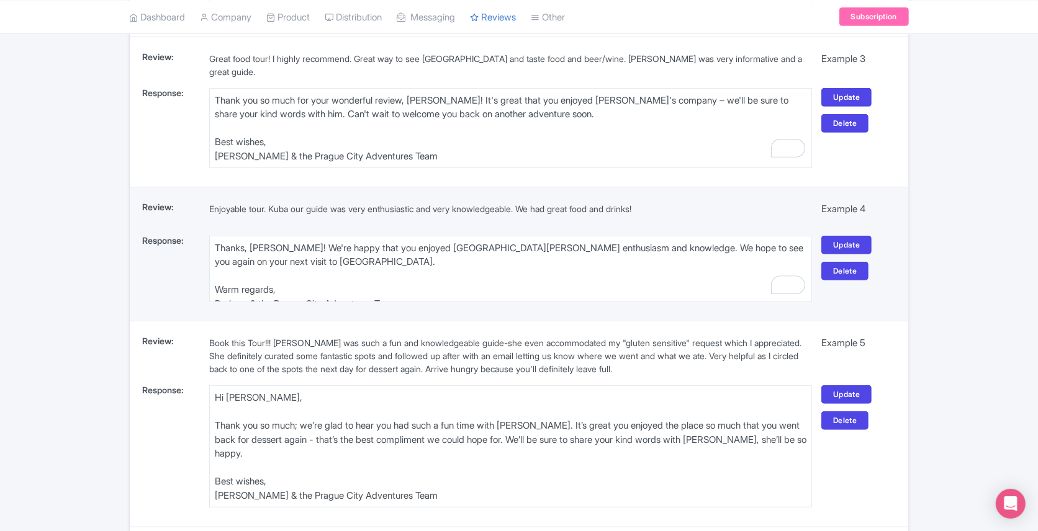
drag, startPoint x: 275, startPoint y: 272, endPoint x: 215, endPoint y: 268, distance: 59.8
click at [215, 268] on textarea "Thanks, Pam! We're happy that you enjoyed Kuba's enthusiasm and knowledge. We h…" at bounding box center [510, 269] width 603 height 66
type textarea "Thanks, [PERSON_NAME]! We're happy that you enjoyed [GEOGRAPHIC_DATA][PERSON_NA…"
click at [844, 237] on link "Update" at bounding box center [846, 245] width 50 height 19
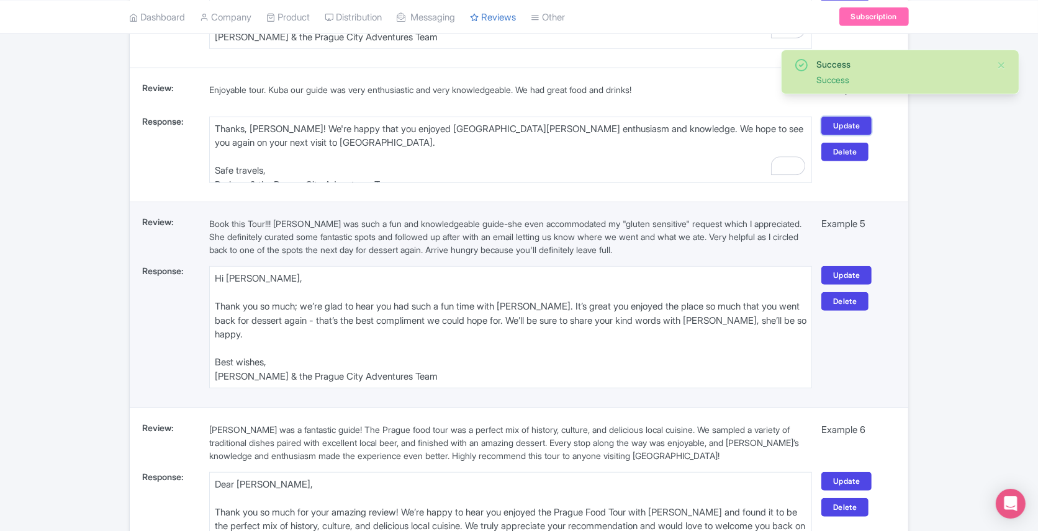
scroll to position [684, 0]
drag, startPoint x: 266, startPoint y: 359, endPoint x: 217, endPoint y: 358, distance: 49.1
click at [217, 358] on textarea "Hi Abby, Thank you so much; we’re glad to hear you had such a fun time with Nik…" at bounding box center [510, 327] width 603 height 122
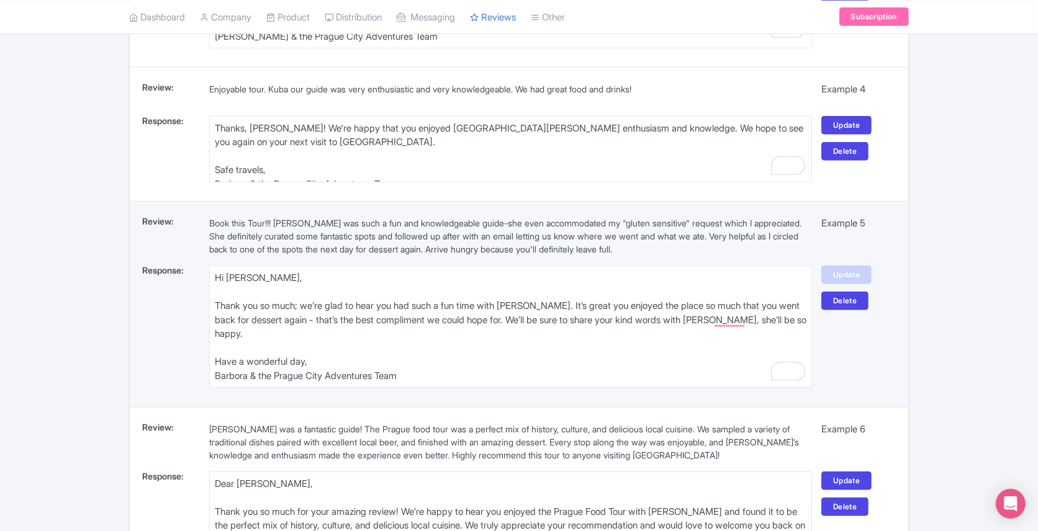
type textarea "Hi [PERSON_NAME], Thank you so much; we’re glad to hear you had such a fun time…"
click at [843, 274] on link "Update" at bounding box center [846, 275] width 50 height 19
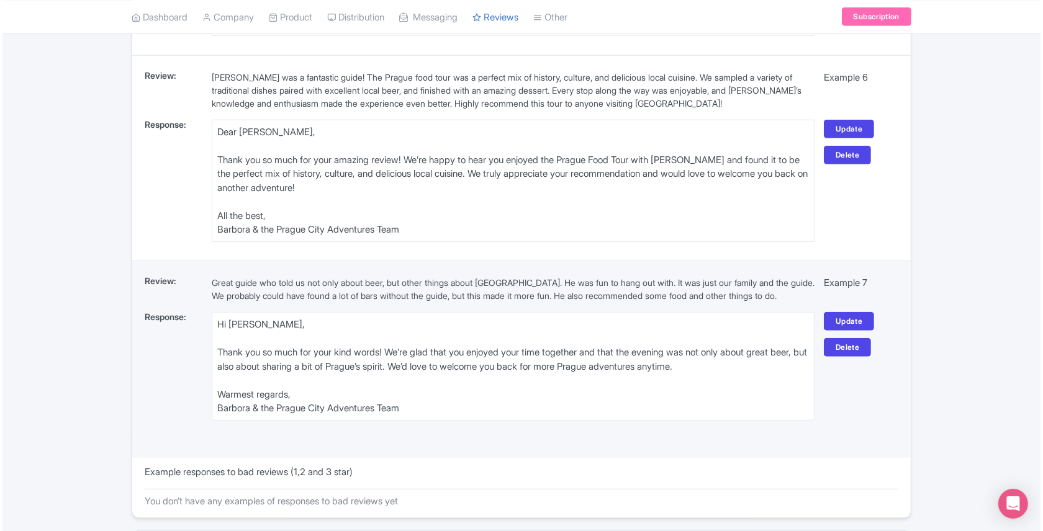
scroll to position [1112, 0]
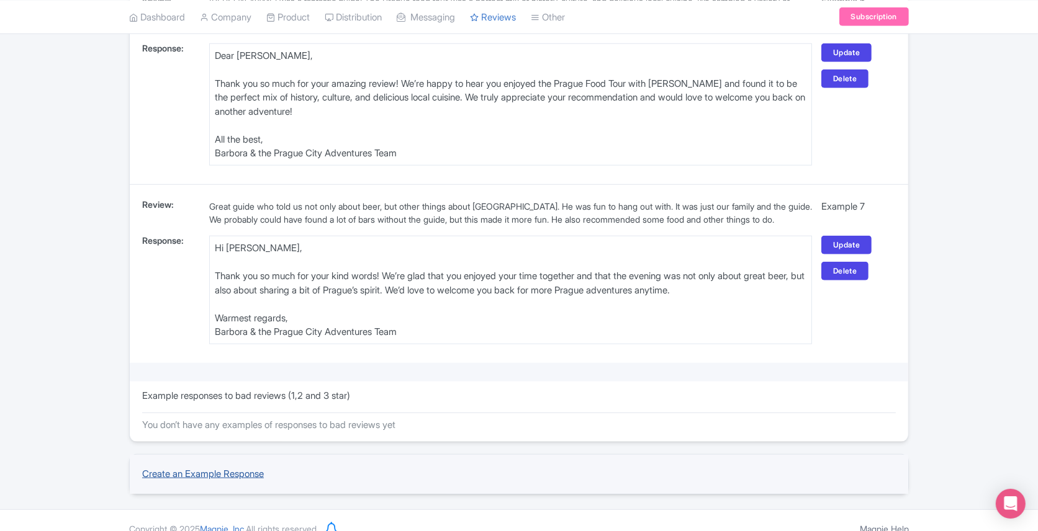
click at [210, 468] on link "Create an Example Response" at bounding box center [203, 474] width 122 height 12
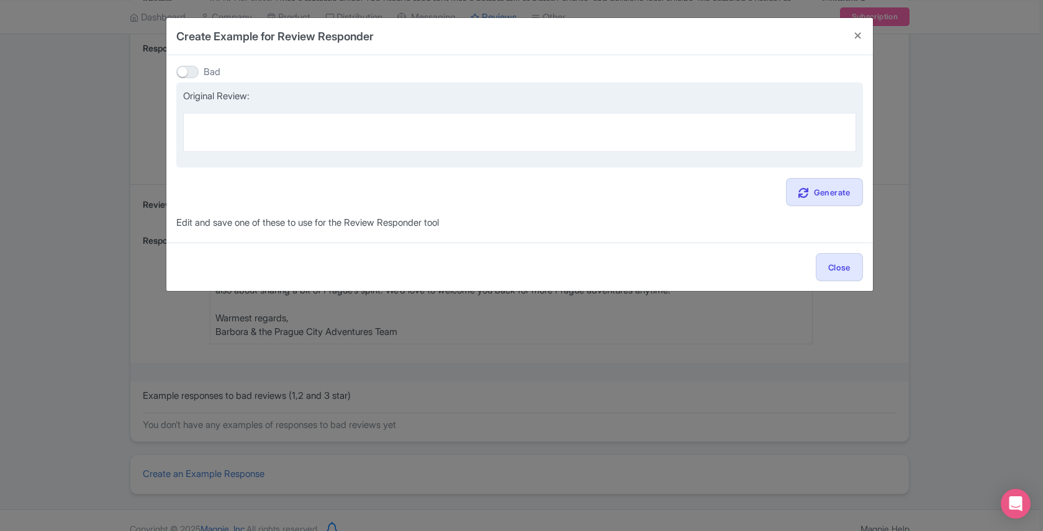
click at [272, 124] on textarea at bounding box center [519, 132] width 673 height 38
paste textarea "Thoroughly enjoyed the Prague City Tour! [PERSON_NAME] is a fantastic guide and…"
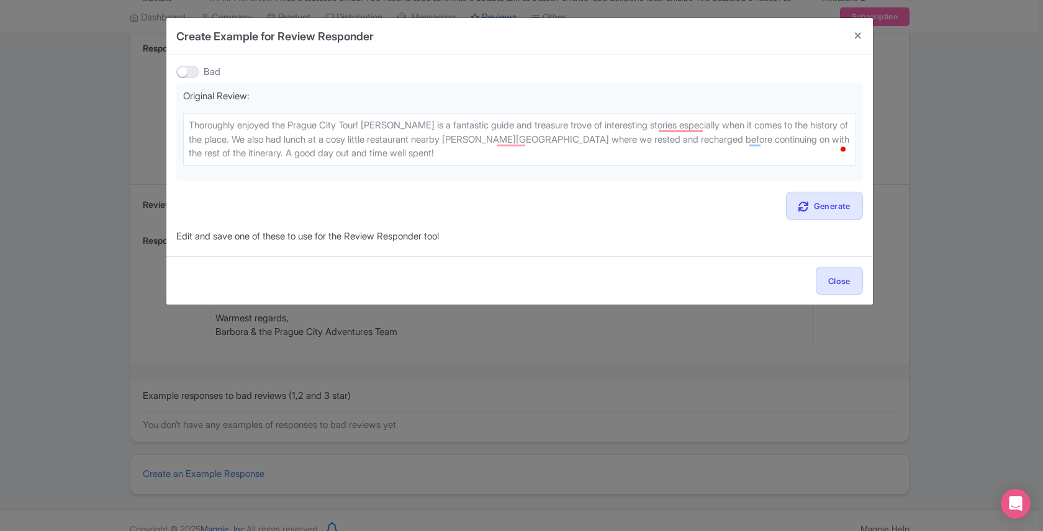
type textarea "Thoroughly enjoyed the Prague City Tour! [PERSON_NAME] is a fantastic guide and…"
click at [185, 71] on div at bounding box center [187, 72] width 22 height 12
click at [184, 71] on input "Bad" at bounding box center [180, 72] width 8 height 8
checkbox input "true"
click at [833, 203] on link "Generate" at bounding box center [824, 206] width 77 height 28
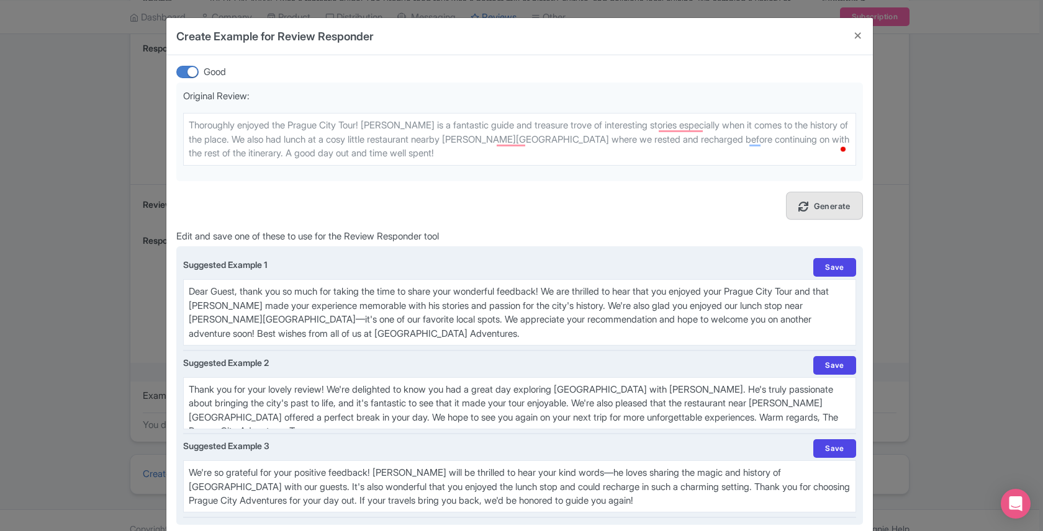
click at [250, 279] on textarea "Dear Guest, thank you so much for taking the time to share your wonderful feedb…" at bounding box center [519, 312] width 673 height 66
paste textarea "Thank you so much for your wonderful review! We're glad to hear you enjoyed you…"
type textarea "Thank you so much for your wonderful review! We're glad to hear you enjoyed you…"
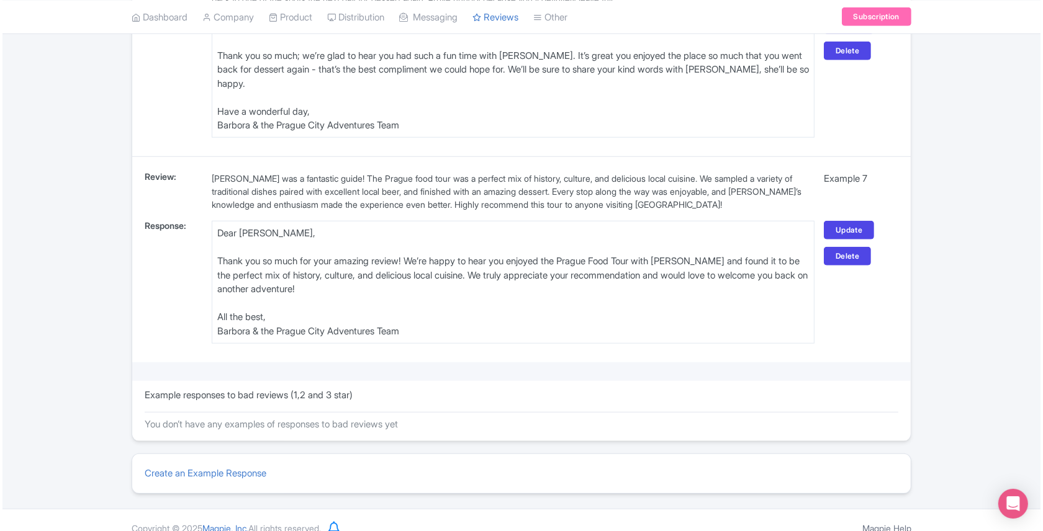
scroll to position [1120, 0]
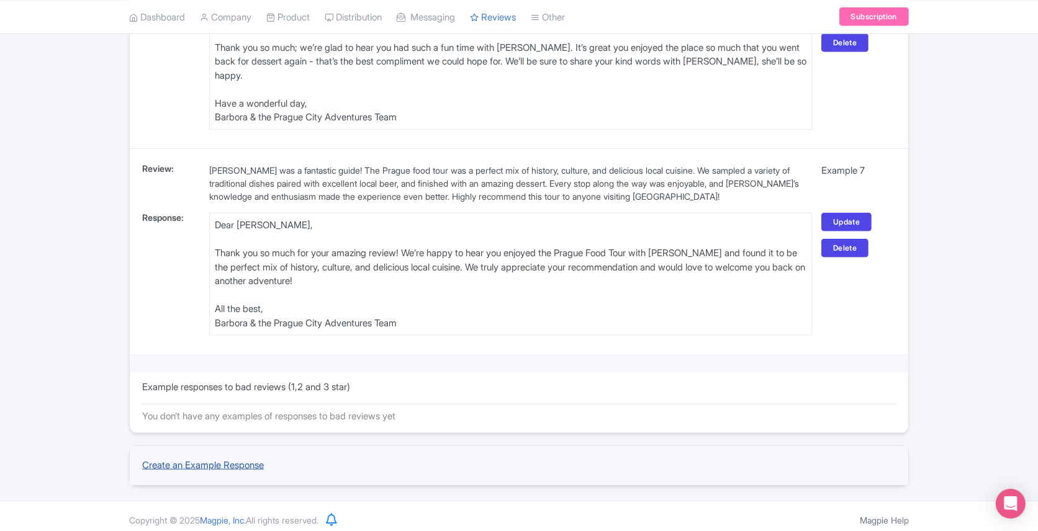
click at [196, 461] on link "Create an Example Response" at bounding box center [203, 465] width 122 height 12
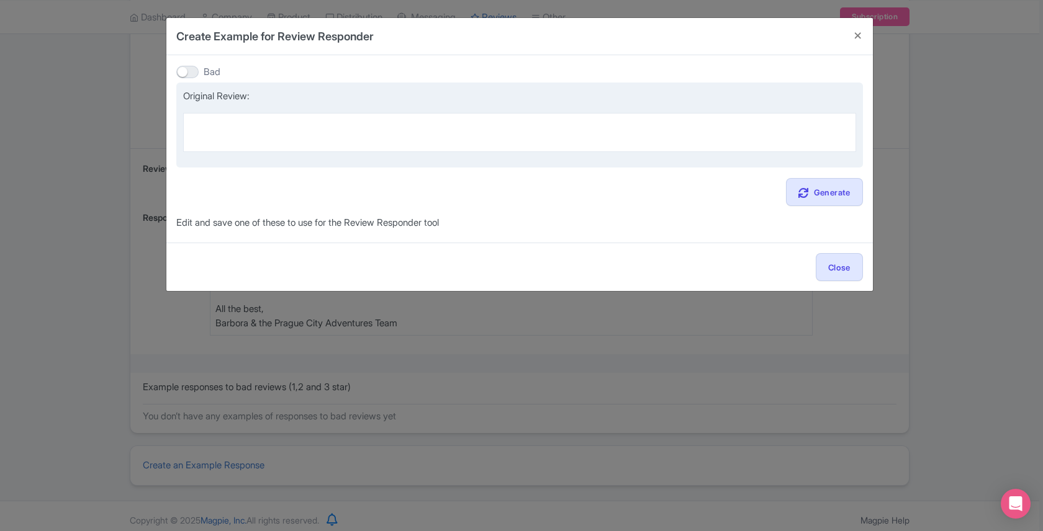
click at [256, 133] on textarea at bounding box center [519, 132] width 673 height 38
paste textarea "It was a good tour. Our guide [PERSON_NAME] was very nice and friendly. There w…"
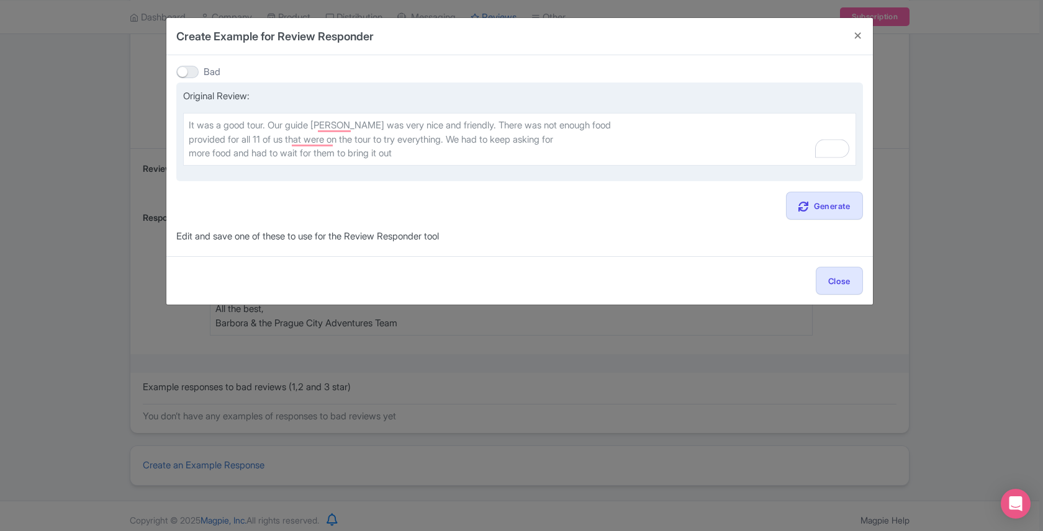
click at [191, 142] on textarea "It was a good tour. Our guide [PERSON_NAME] was very nice and friendly. There w…" at bounding box center [519, 139] width 673 height 52
click at [191, 152] on textarea "It was a good tour. Our guide [PERSON_NAME] was very nice and friendly. There w…" at bounding box center [519, 139] width 673 height 52
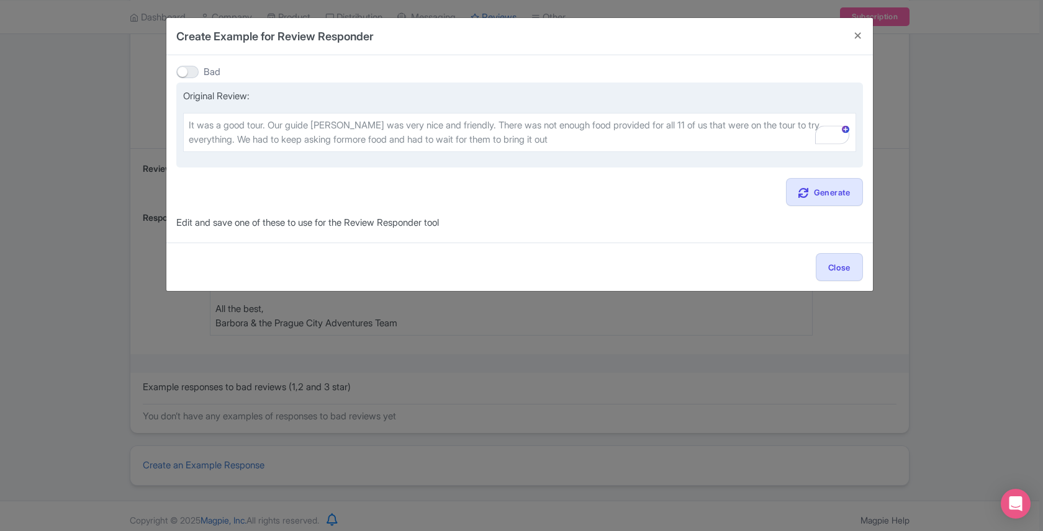
type textarea "It was a good tour. Our guide [PERSON_NAME] was very nice and friendly. There w…"
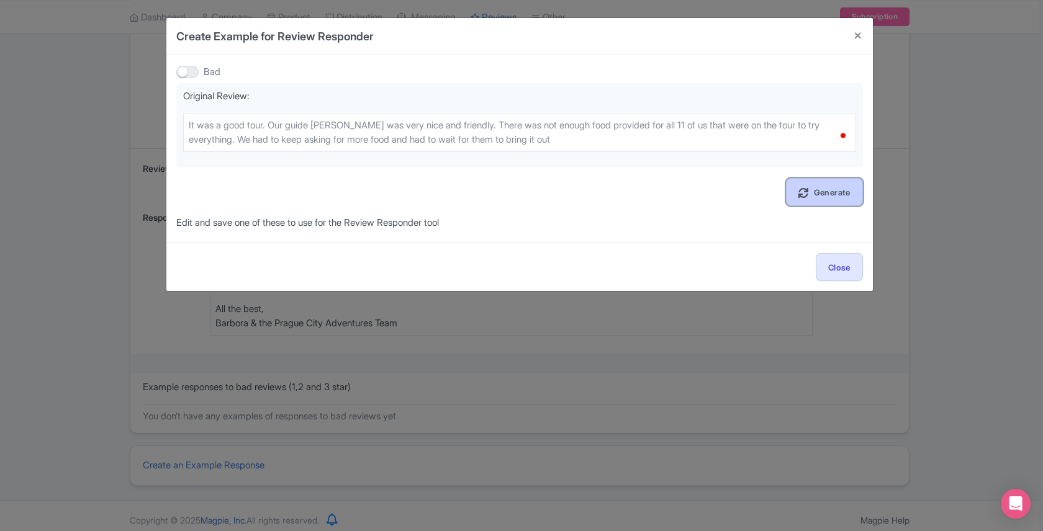
click at [830, 188] on link "Generate" at bounding box center [824, 192] width 77 height 28
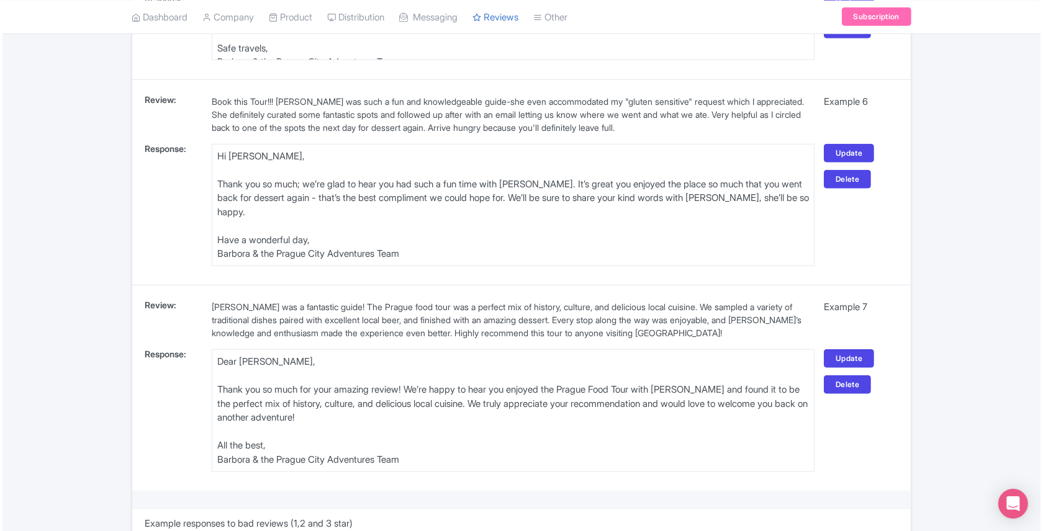
scroll to position [1372, 0]
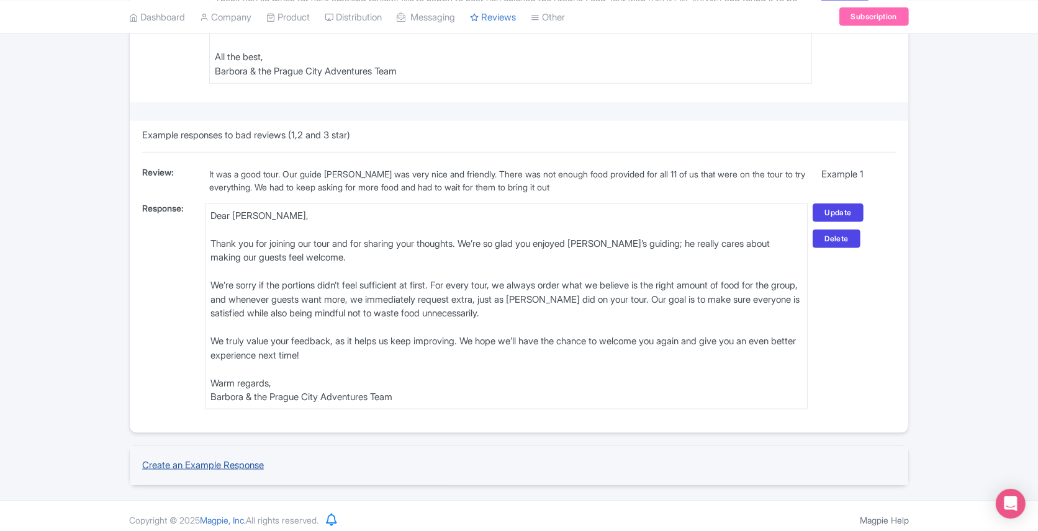
click at [228, 459] on link "Create an Example Response" at bounding box center [203, 465] width 122 height 12
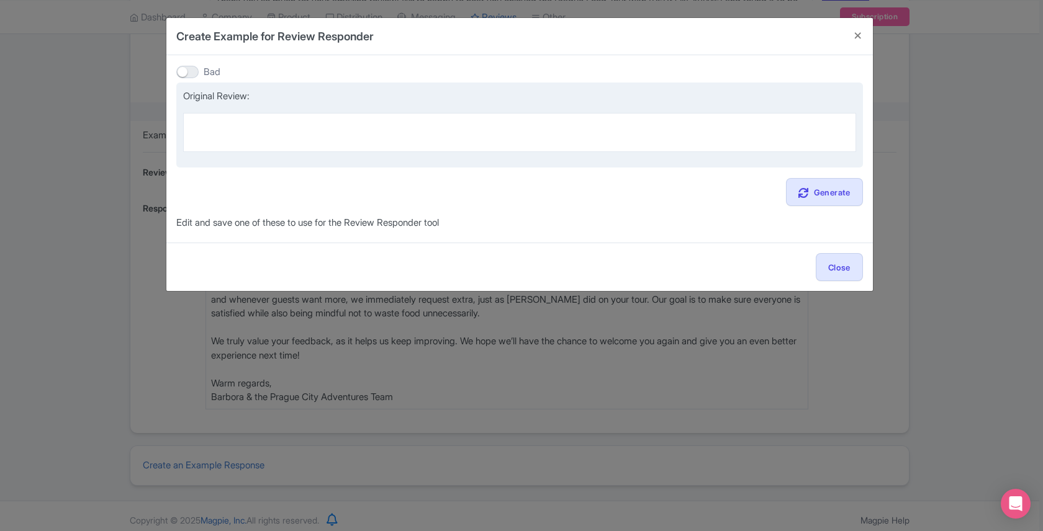
click at [233, 132] on textarea at bounding box center [519, 132] width 673 height 38
paste textarea "Not worth it if you are a vegetarian or pescatarian. Not worth it if you want t…"
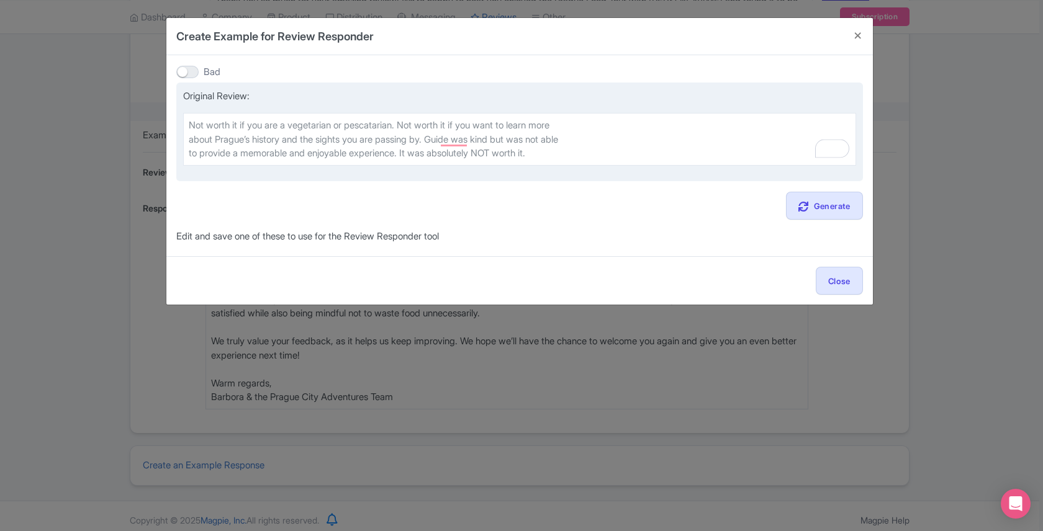
click at [189, 140] on textarea "Not worth it if you are a vegetarian or pescatarian. Not worth it if you want t…" at bounding box center [519, 139] width 673 height 52
click at [190, 149] on textarea "Not worth it if you are a vegetarian or pescatarian. Not worth it if you want t…" at bounding box center [519, 139] width 673 height 52
type textarea "Not worth it if you are a vegetarian or pescatarian. Not worth it if you want t…"
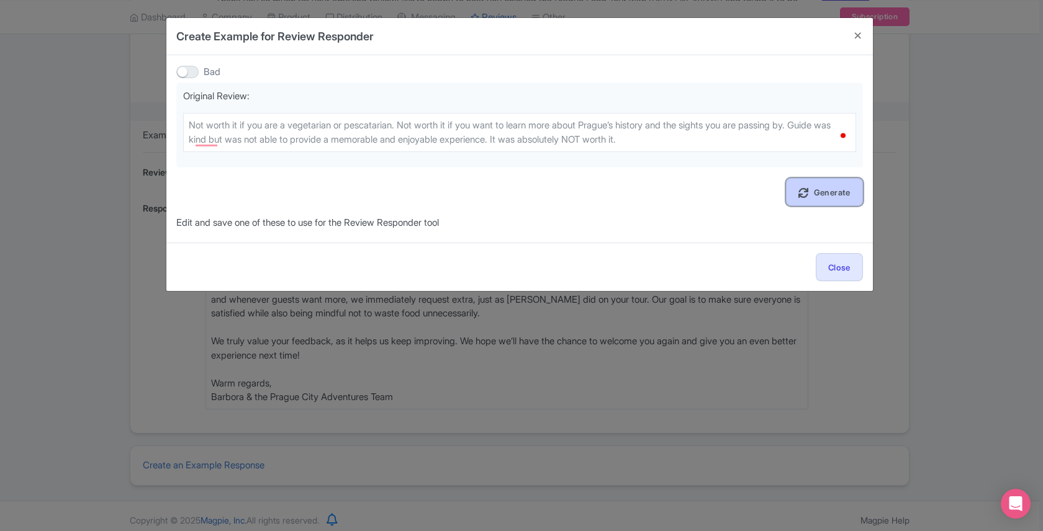
click at [828, 187] on link "Generate" at bounding box center [824, 192] width 77 height 28
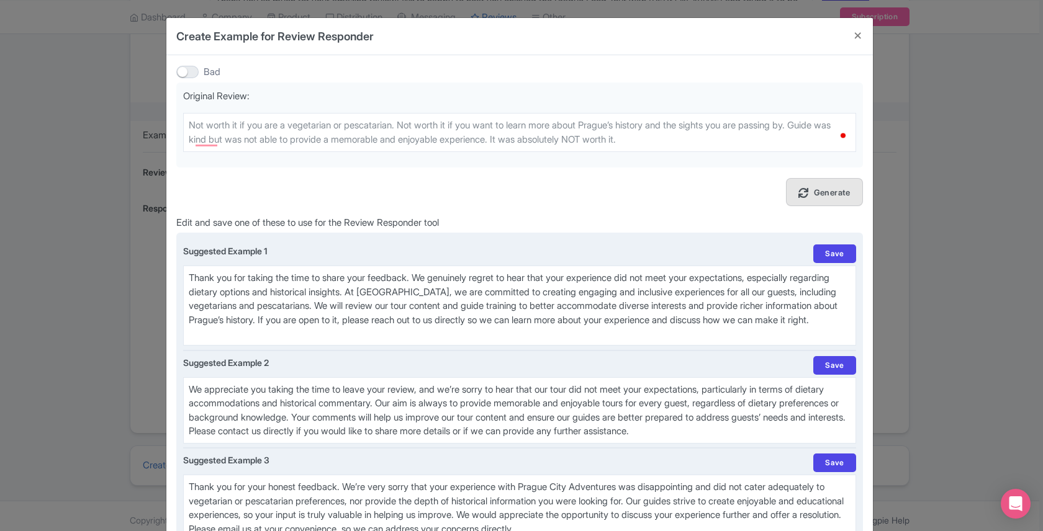
click at [303, 294] on textarea "Thank you for taking the time to share your feedback. We genuinely regret to he…" at bounding box center [519, 306] width 673 height 80
paste textarea "Dear [PERSON_NAME], Thank you for sharing your thoughts. We’re sorry to hear th…"
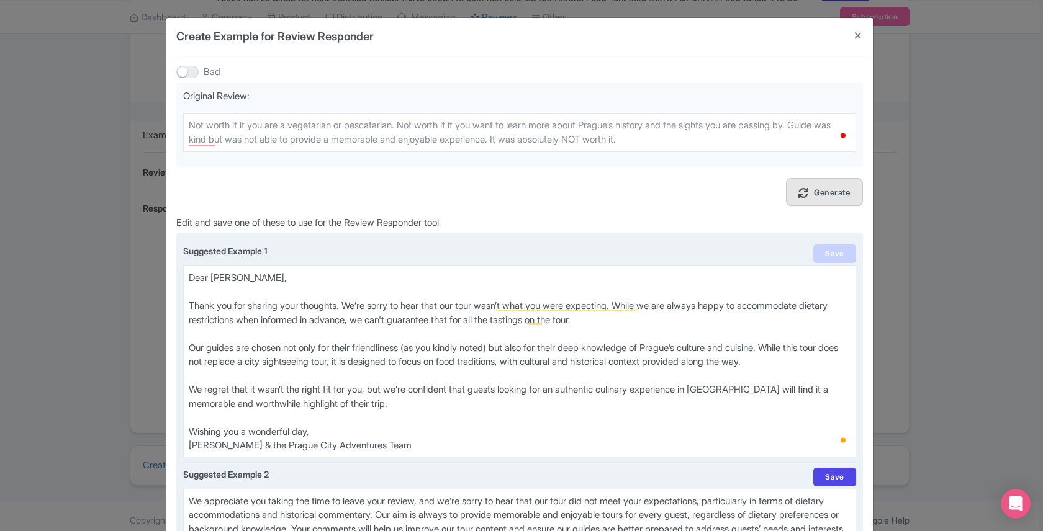
type textarea "Dear [PERSON_NAME], Thank you for sharing your thoughts. We’re sorry to hear th…"
click at [839, 252] on link "Save" at bounding box center [834, 254] width 42 height 19
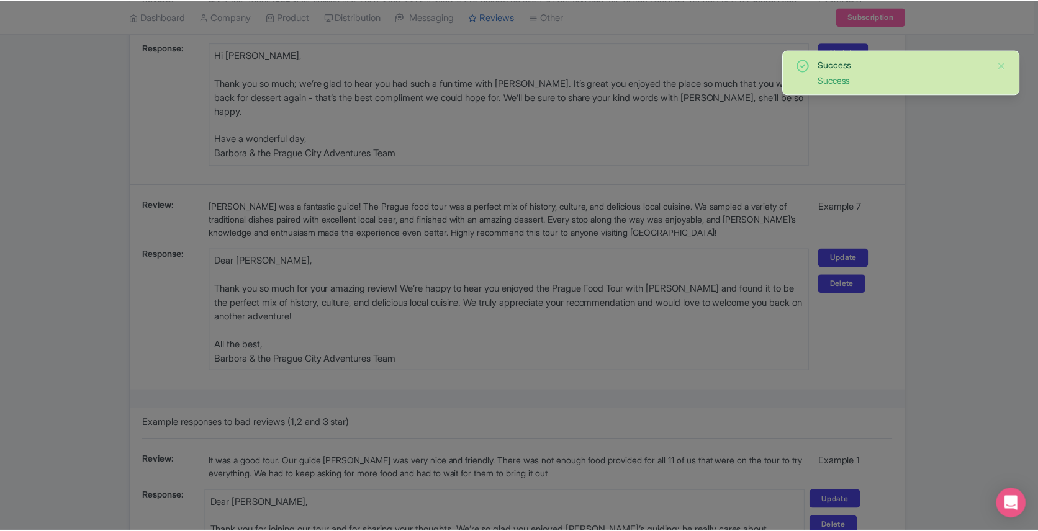
scroll to position [1491, 0]
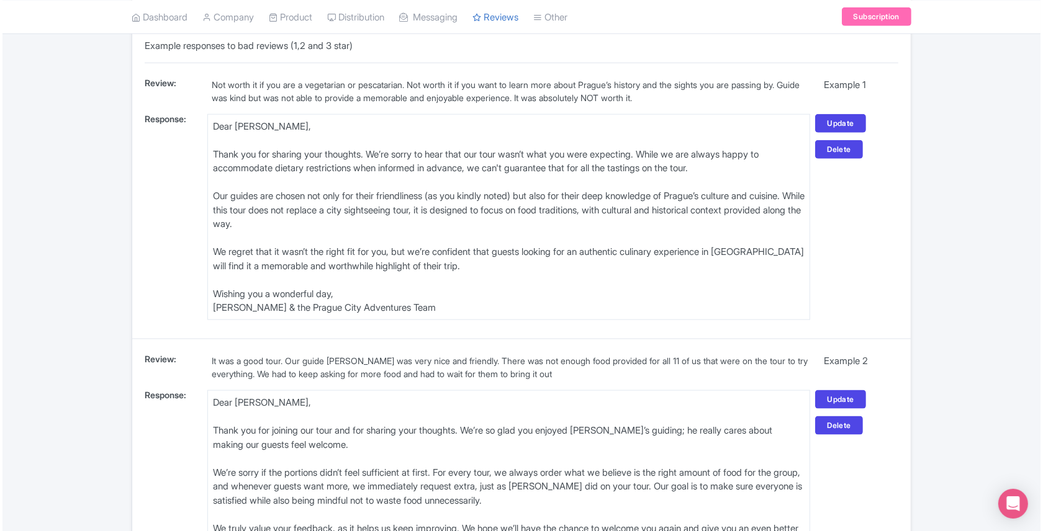
scroll to position [1648, 0]
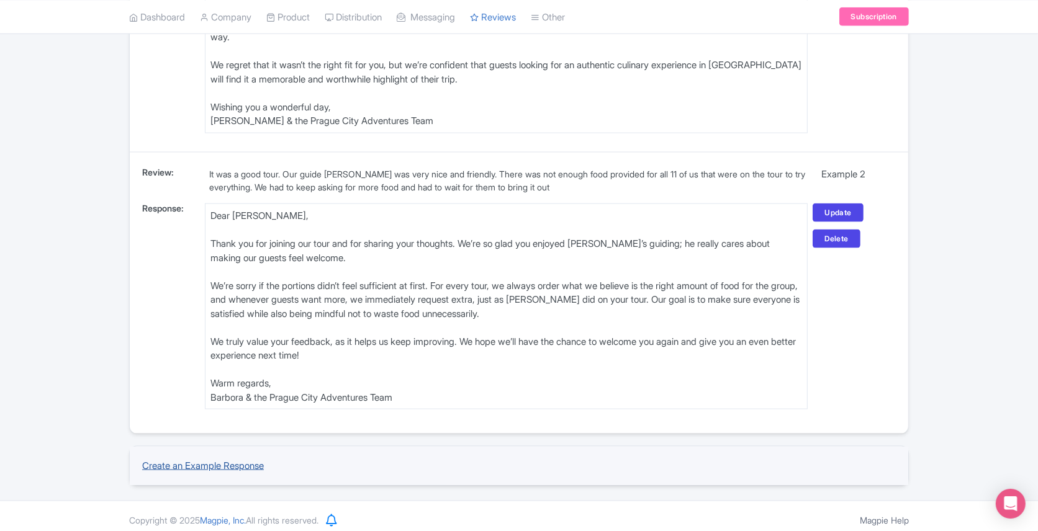
click at [197, 460] on link "Create an Example Response" at bounding box center [203, 466] width 122 height 12
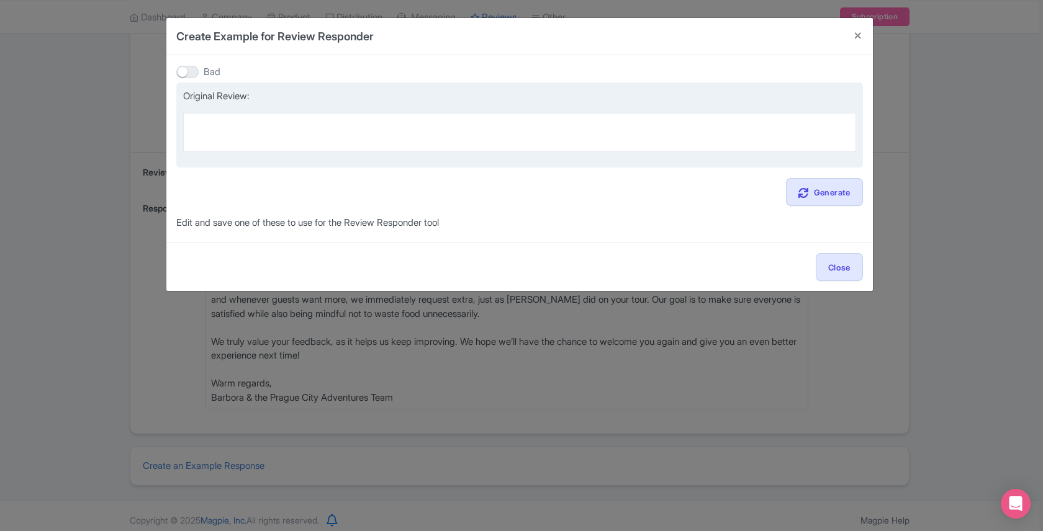
click at [266, 124] on textarea at bounding box center [519, 132] width 673 height 38
paste textarea "On this 4-hour tour, we made 4 stops. At our 3rd stop, we got to try 5 differen…"
type textarea "On this 4-hour tour, we made 4 stops. At our 3rd stop, we got to try 5 differen…"
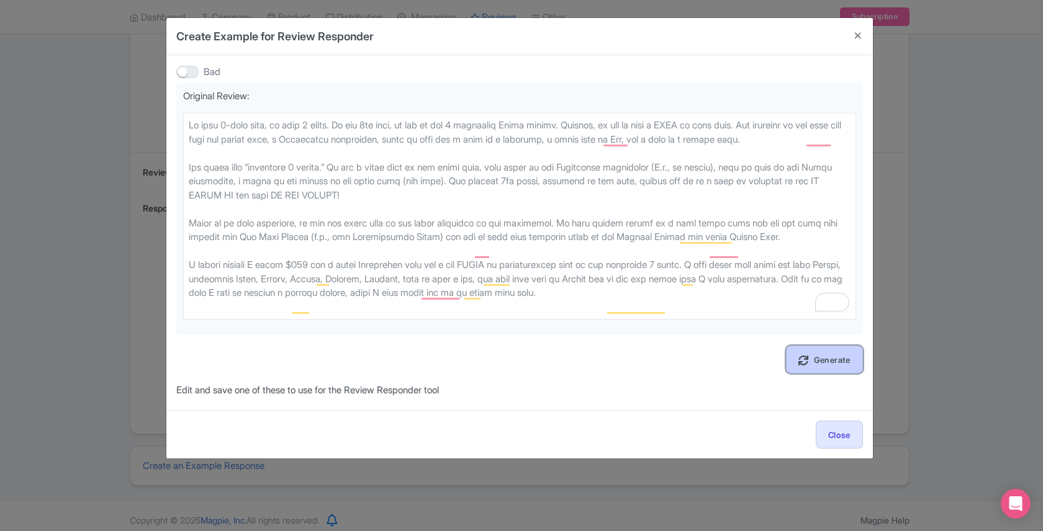
click at [798, 361] on icon at bounding box center [805, 361] width 15 height 10
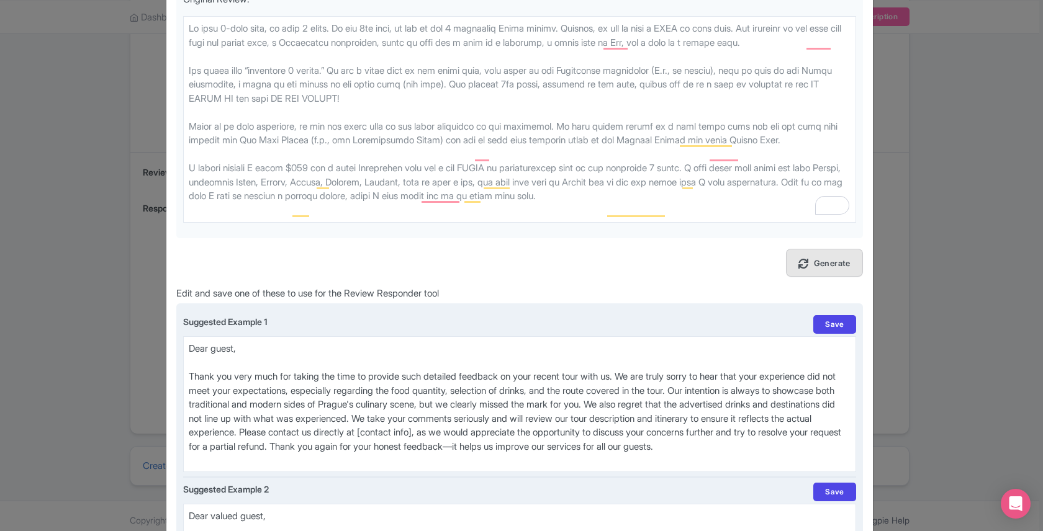
scroll to position [94, 0]
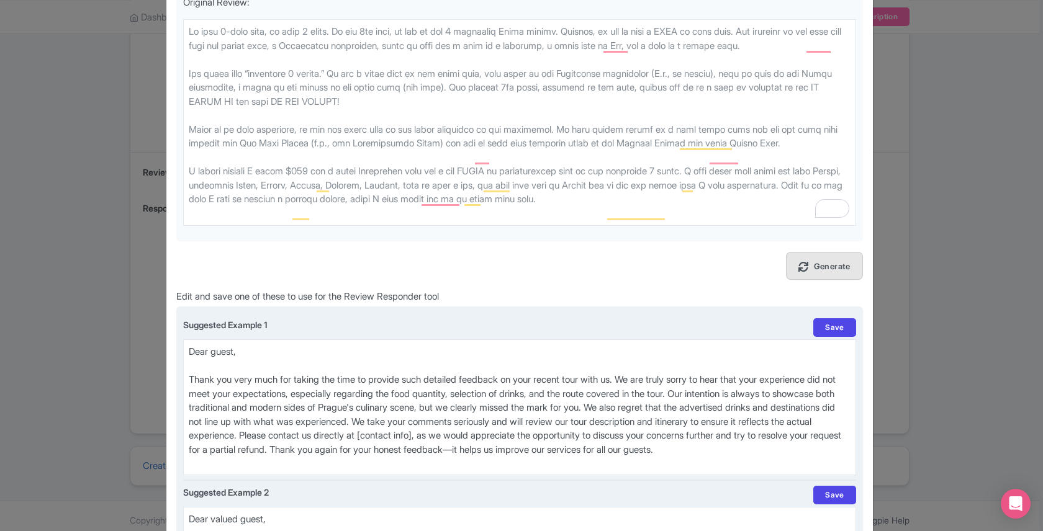
click at [309, 399] on textarea "Dear guest, Thank you very much for taking the time to provide such detailed fe…" at bounding box center [519, 408] width 673 height 136
paste textarea "Masanori, Thank you for taking the time to share your thoughts. First of all, I…"
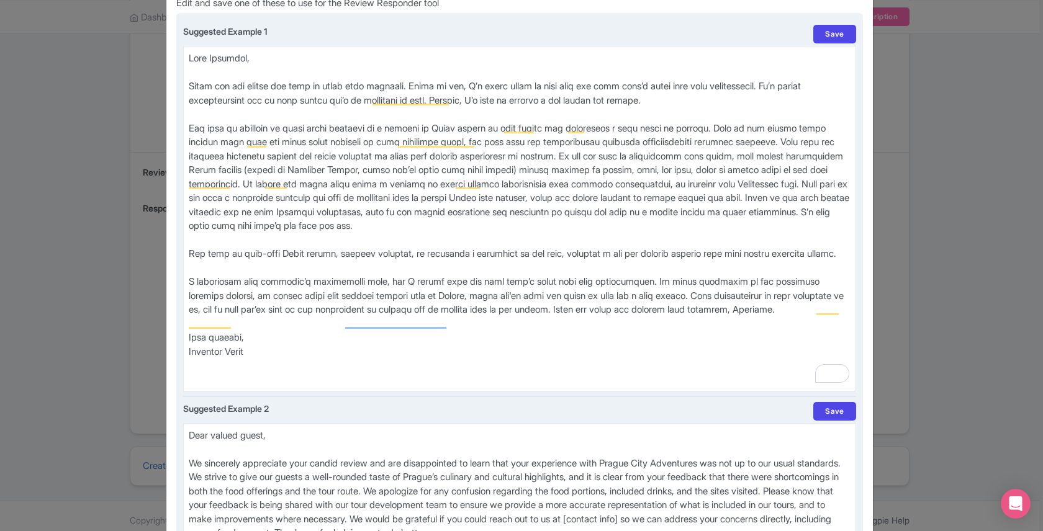
scroll to position [395, 0]
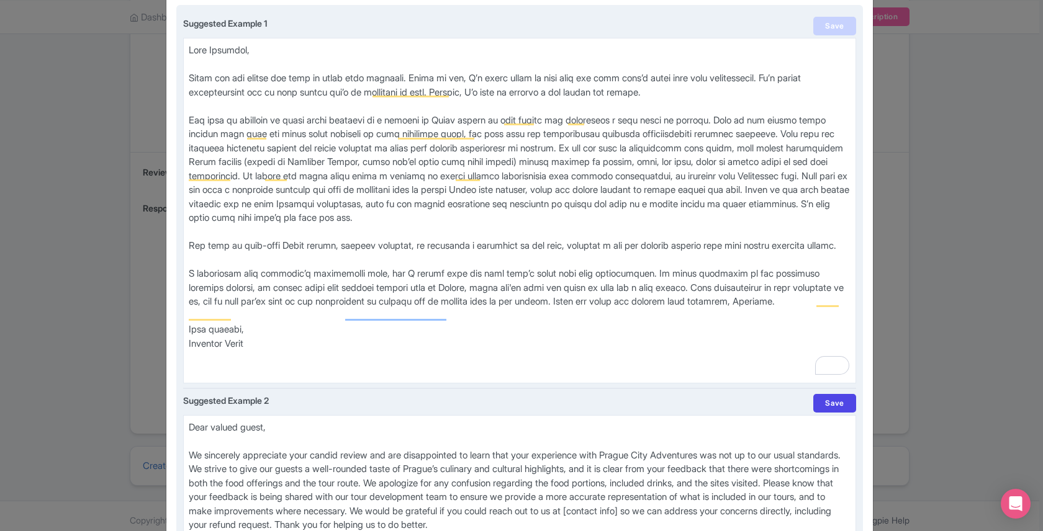
type textarea "Dear Masanori, Thank you for taking the time to share your thoughts. First of a…"
click at [826, 17] on link "Save" at bounding box center [834, 26] width 42 height 19
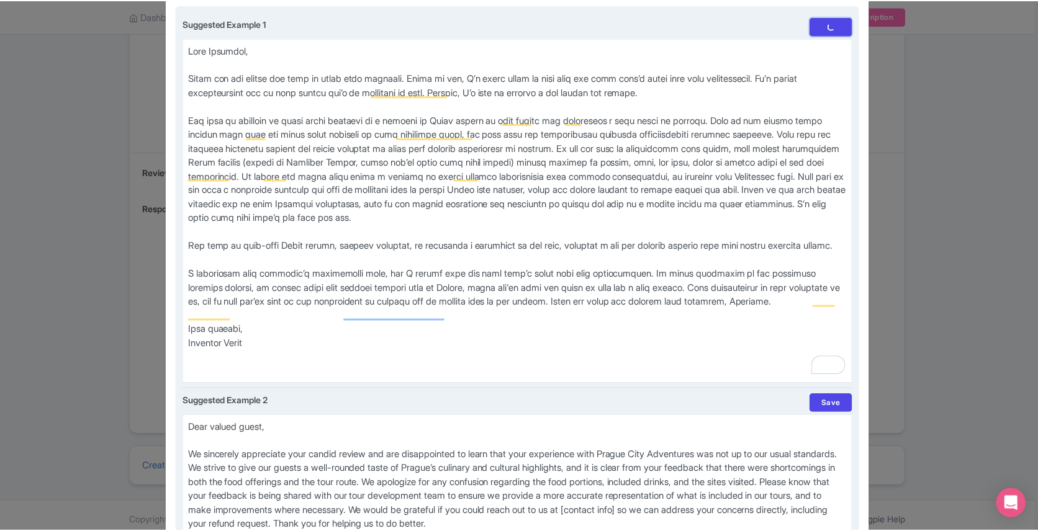
scroll to position [1859, 0]
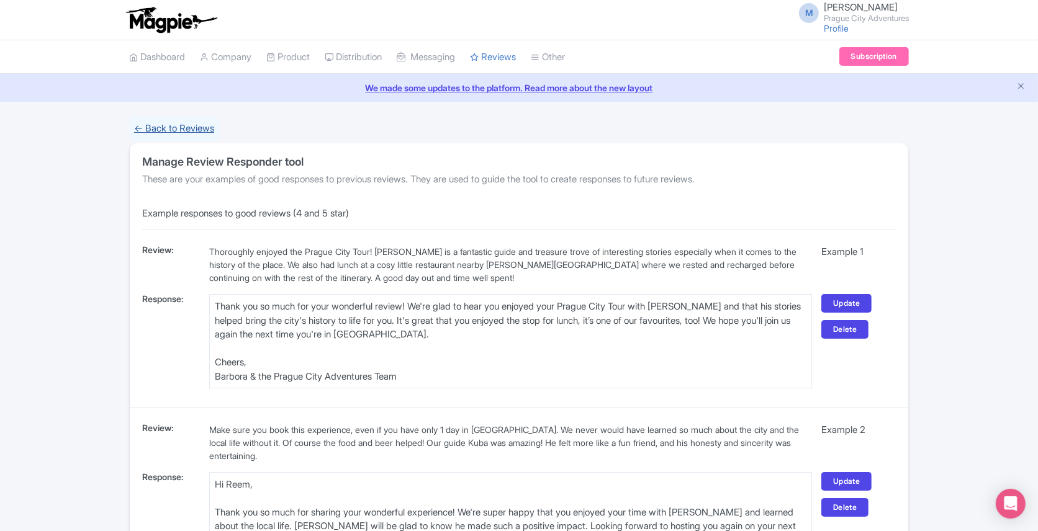
click at [173, 130] on link "← Back to Reviews" at bounding box center [174, 129] width 90 height 24
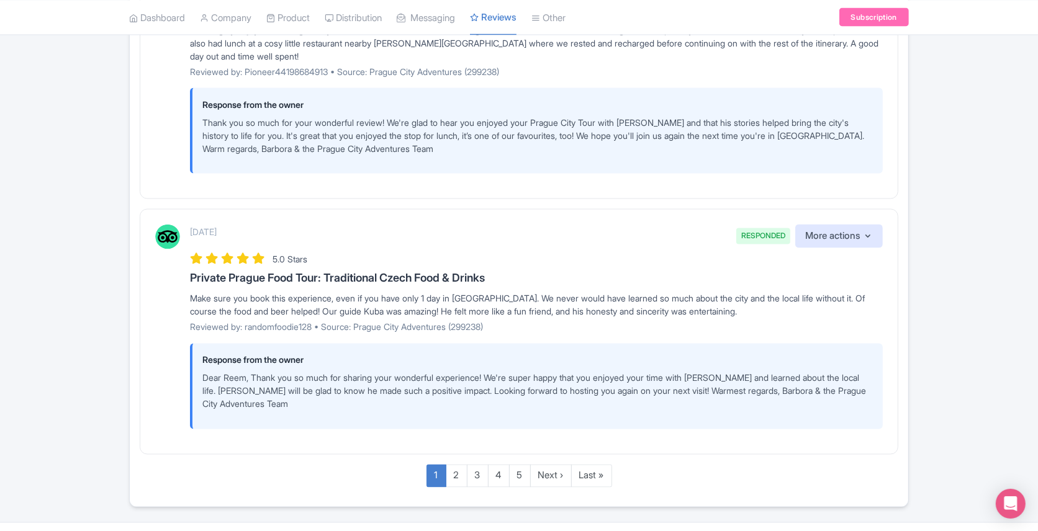
scroll to position [2192, 0]
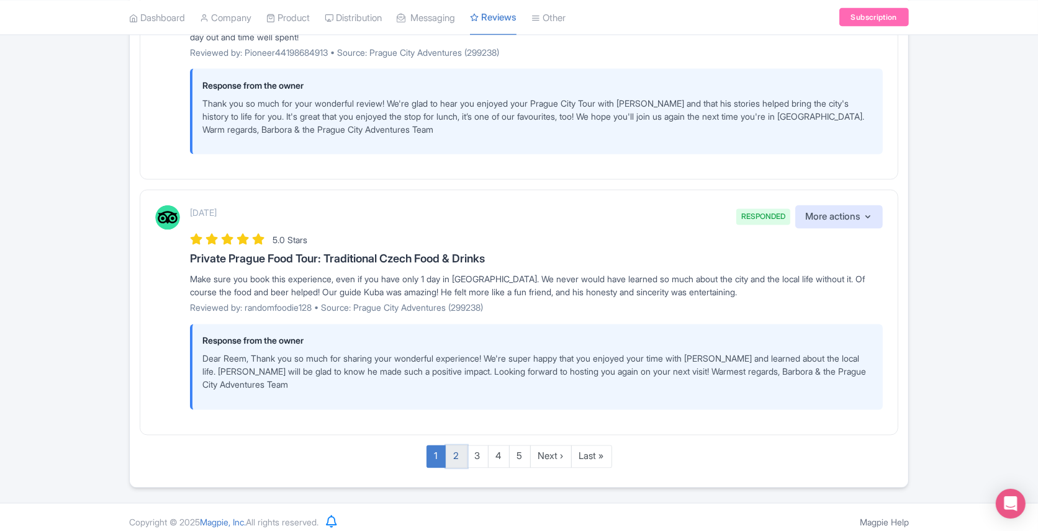
click at [456, 452] on link "2" at bounding box center [457, 457] width 22 height 23
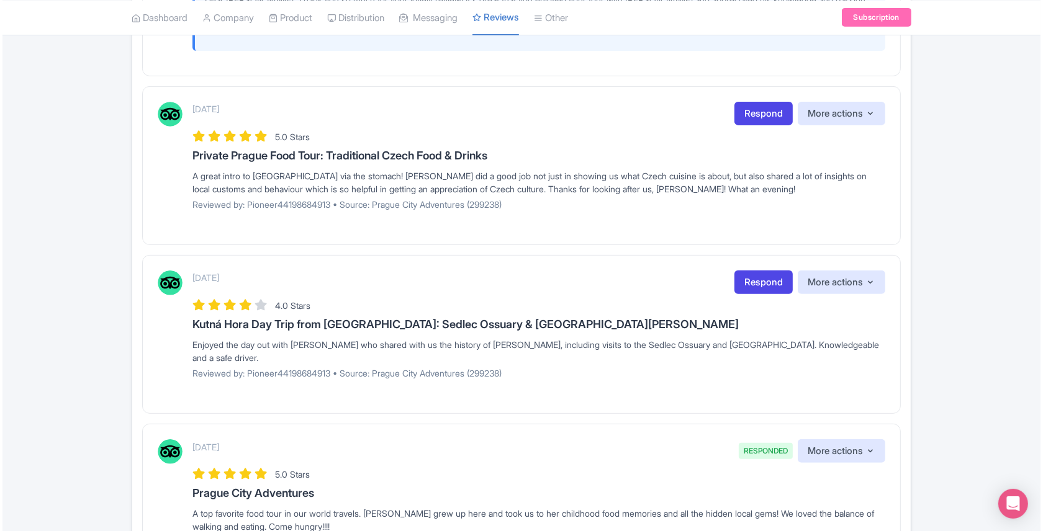
scroll to position [389, 0]
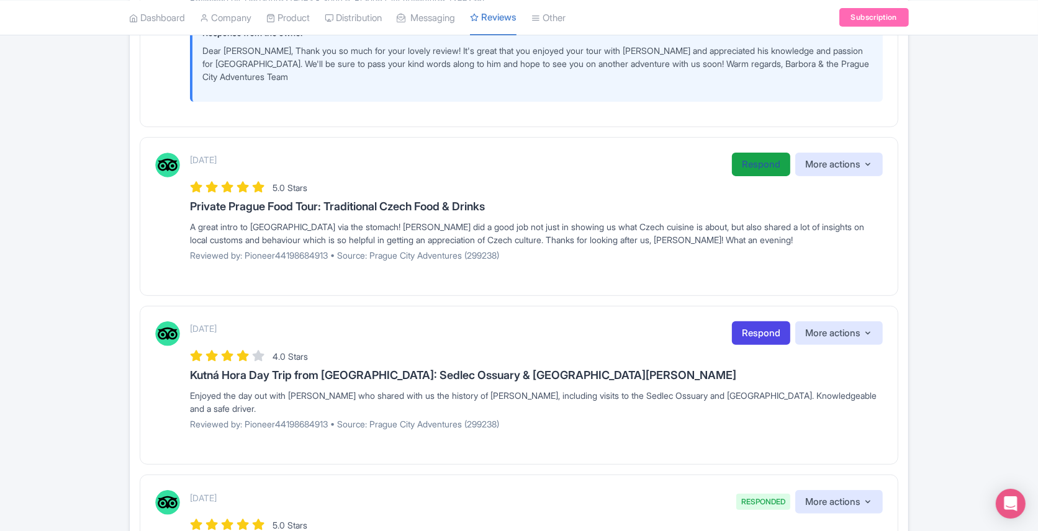
click at [750, 153] on link "Respond" at bounding box center [761, 165] width 58 height 24
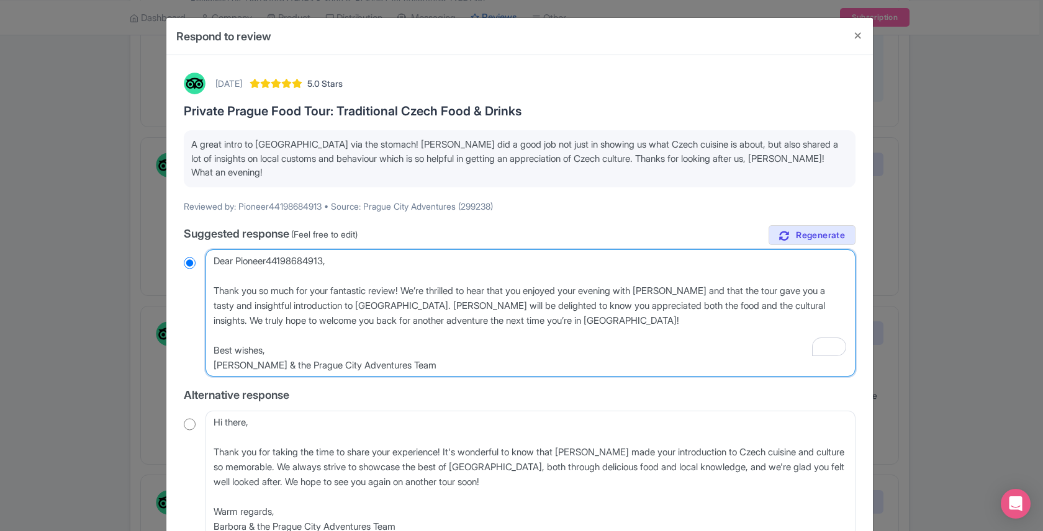
drag, startPoint x: 328, startPoint y: 246, endPoint x: 210, endPoint y: 242, distance: 117.4
click at [210, 250] on textarea "Dear Pioneer44198684913, Thank you so much for your fantastic review! We’re thr…" at bounding box center [531, 313] width 650 height 127
type textarea "H, Thank you so much for your fantastic review! We’re thrilled to hear that you…"
radio input "true"
type textarea "Hi, Thank you so much for your fantastic review! We’re thrilled to hear that yo…"
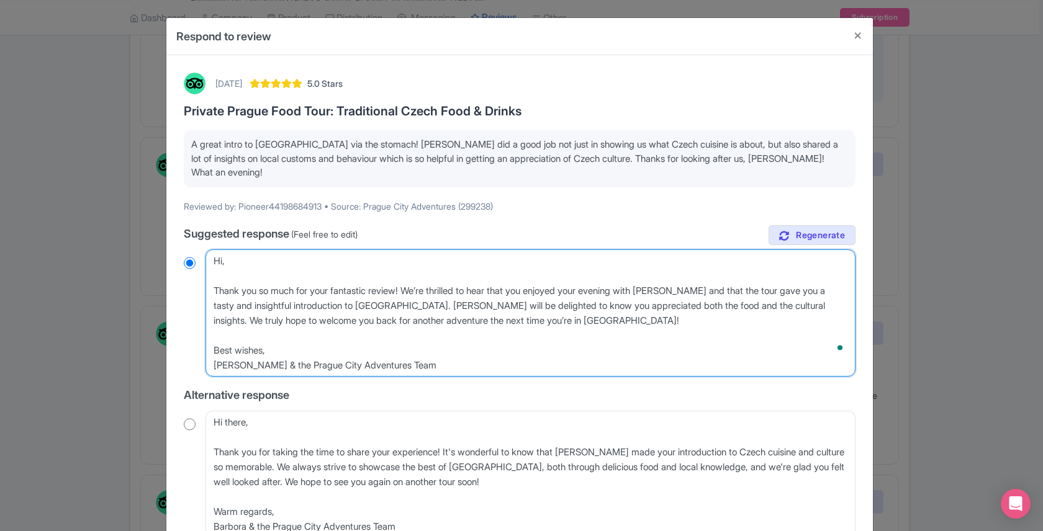
radio input "true"
type textarea "Hi th, Thank you so much for your fantastic review! We’re thrilled to hear that…"
radio input "true"
type textarea "Hi the, Thank you so much for your fantastic review! We’re thrilled to hear tha…"
radio input "true"
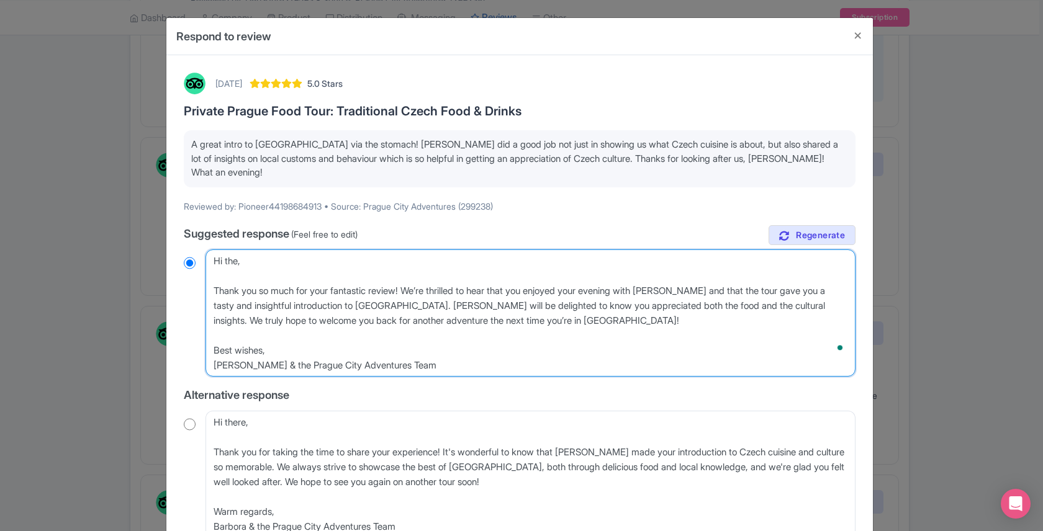
type textarea "Hi ther, Thank you so much for your fantastic review! We’re thrilled to hear th…"
radio input "true"
type textarea "Hi there, Thank you so much for your fantastic review! We’re thrilled to hear t…"
radio input "true"
drag, startPoint x: 502, startPoint y: 278, endPoint x: 314, endPoint y: 278, distance: 187.5
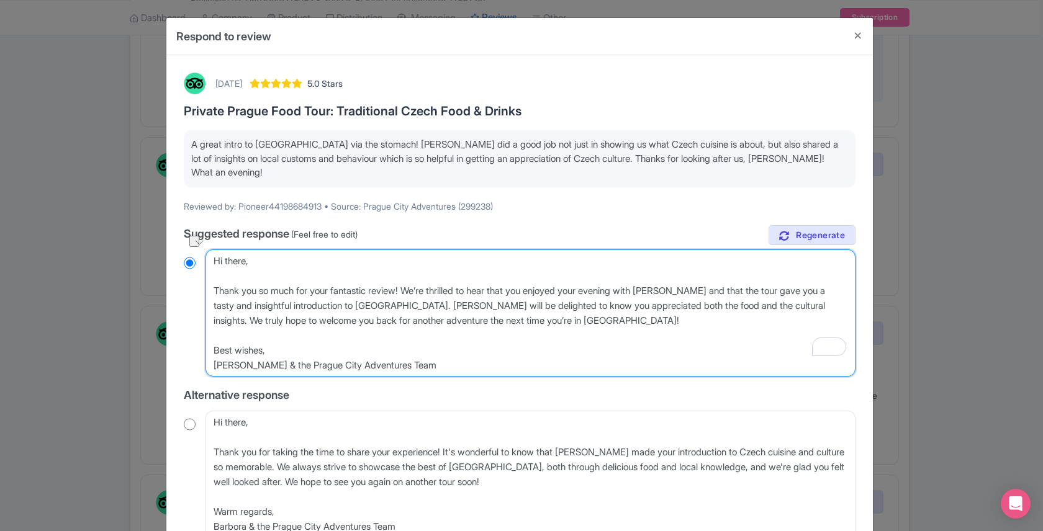
click at [314, 278] on textarea "Dear Pioneer44198684913, Thank you so much for your fantastic review! We’re thr…" at bounding box center [531, 313] width 650 height 127
type textarea "Hi there, Thank you so much for j that you enjoyed your evening with [PERSON_NA…"
radio input "true"
type textarea "Hi there, Thank you so much for [PERSON_NAME] that you enjoyed your evening wit…"
radio input "true"
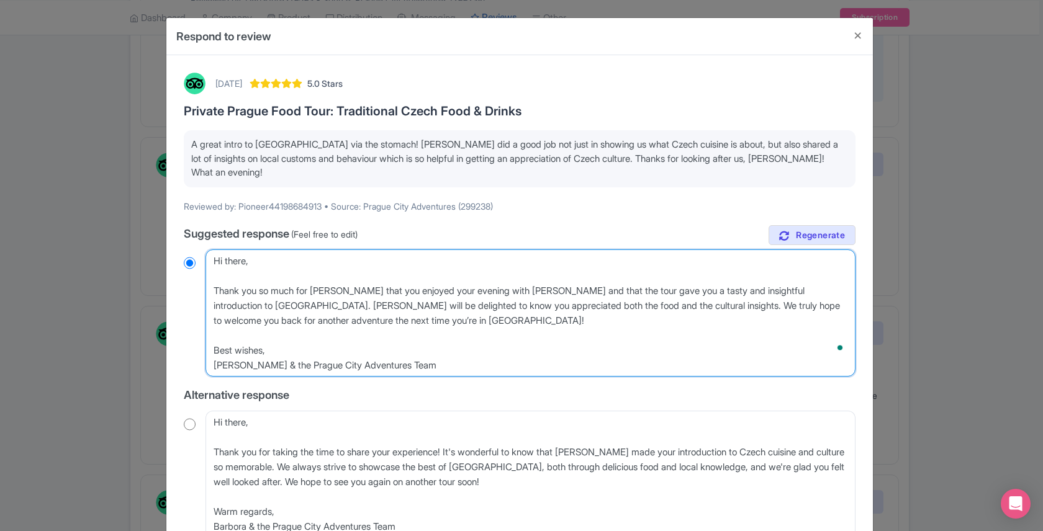
type textarea "Hi there, Thank you so much for [PERSON_NAME] that you enjoyed your evening wit…"
radio input "true"
type textarea "Hi there, Thank you so much for join that you enjoyed your evening with [PERSON…"
radio input "true"
type textarea "Hi there, Thank you so much for joini that you enjoyed your evening with [PERSO…"
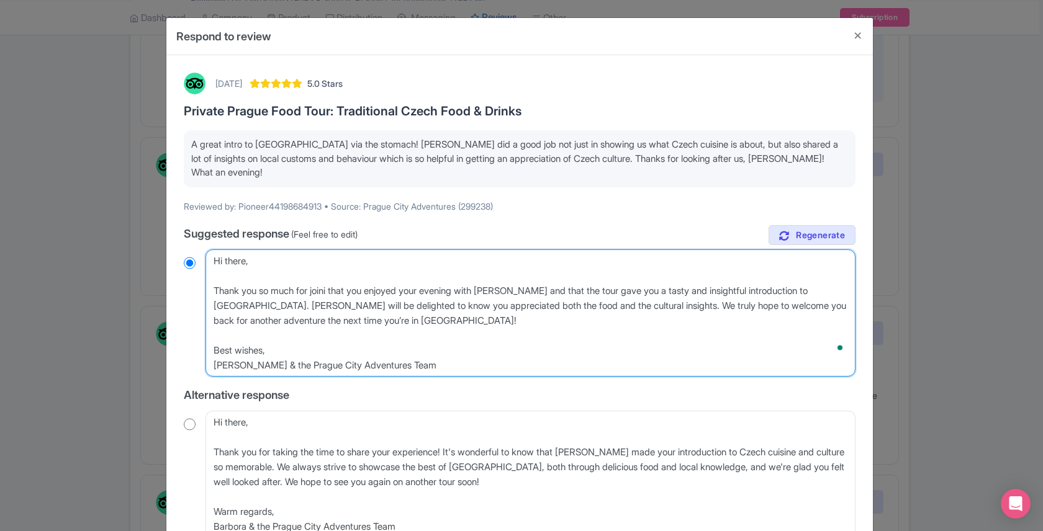
radio input "true"
type textarea "Hi there, Thank you so much for joining that you enjoyed your evening with [PER…"
radio input "true"
type textarea "Hi there, Thank you so much for joining that you enjoyed your evening with [PER…"
radio input "true"
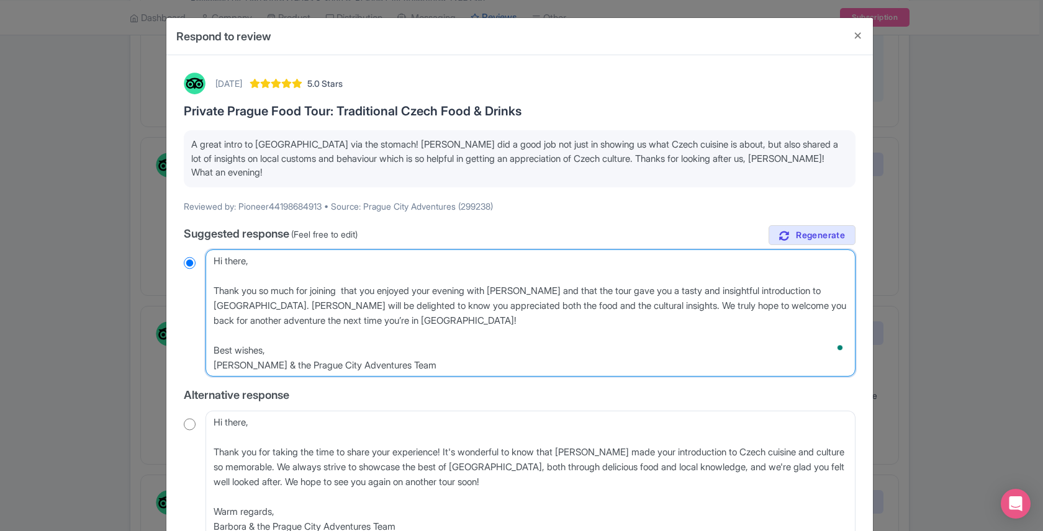
type textarea "Hi there, Thank you so much for joining u that you enjoyed your evening with [P…"
radio input "true"
type textarea "Hi there, Thank you so much for joining us that you enjoyed your evening with […"
radio input "true"
type textarea "Hi there, Thank you so much for joining us that you enjoyed your evening with […"
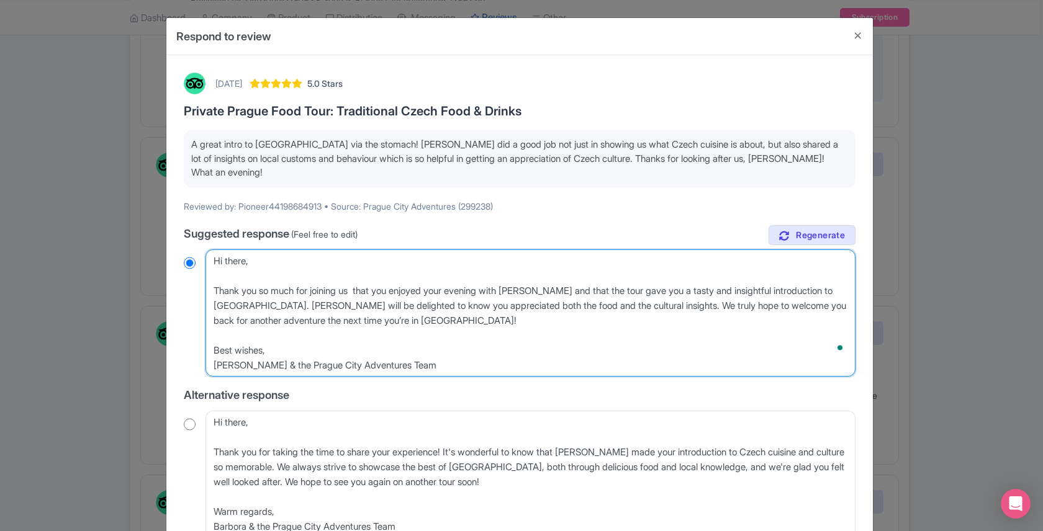
radio input "true"
type textarea "Hi there, Thank you so much for joining us f that you enjoyed your evening with…"
radio input "true"
type textarea "Hi there, Thank you so much for joining us fo that you enjoyed your evening wit…"
radio input "true"
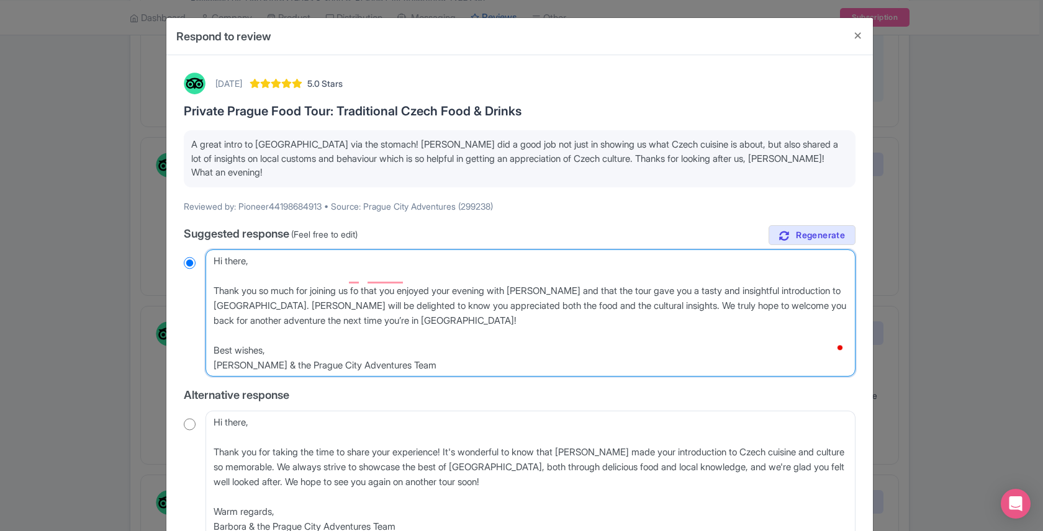
type textarea "Hi there, Thank you so much for joining us for that you enjoyed your evening wi…"
radio input "true"
type textarea "Hi there, Thank you so much for joining us for that you enjoyed your evening wi…"
radio input "true"
type textarea "Hi there, Thank you so much for joining us for s that you enjoyed your evening …"
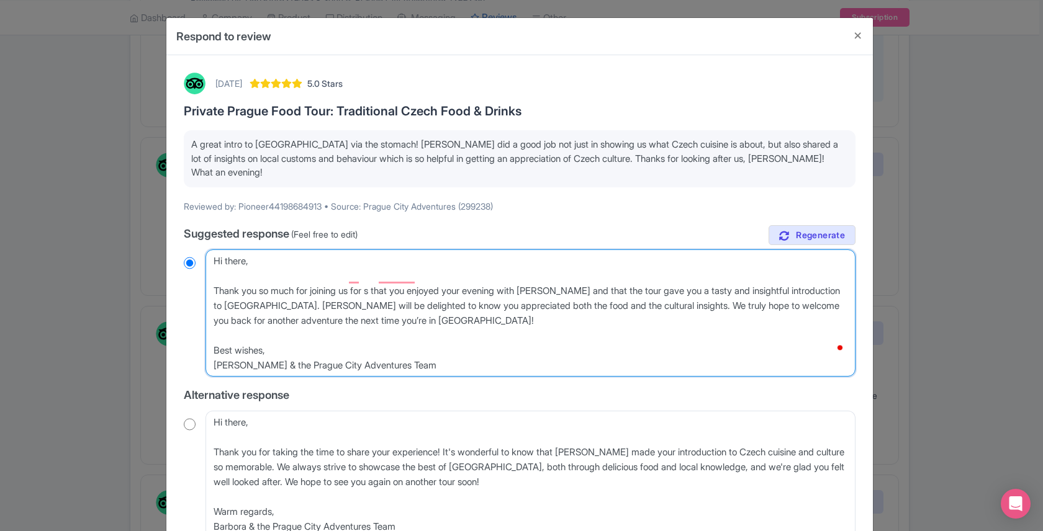
radio input "true"
type textarea "Hi there, Thank you so much for joining us for se that you enjoyed your evening…"
radio input "true"
type textarea "Hi there, Thank you so much for joining us for sev that you enjoyed your evenin…"
radio input "true"
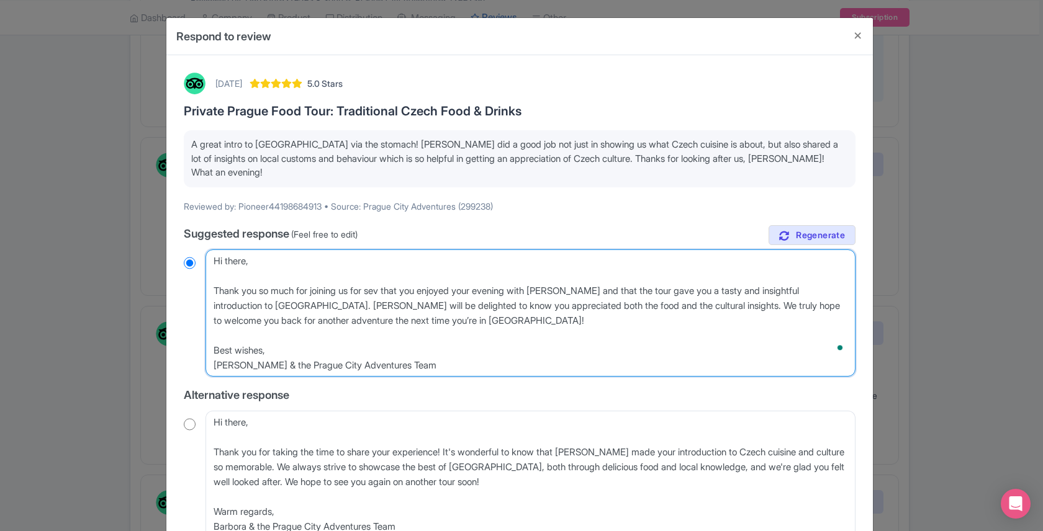
type textarea "Hi there, Thank you so much for joining us for seve that you enjoyed your eveni…"
radio input "true"
type textarea "Hi there, Thank you so much for joining us for sever that you enjoyed your even…"
radio input "true"
type textarea "Hi there, Thank you so much for joining us for several that you enjoyed your ev…"
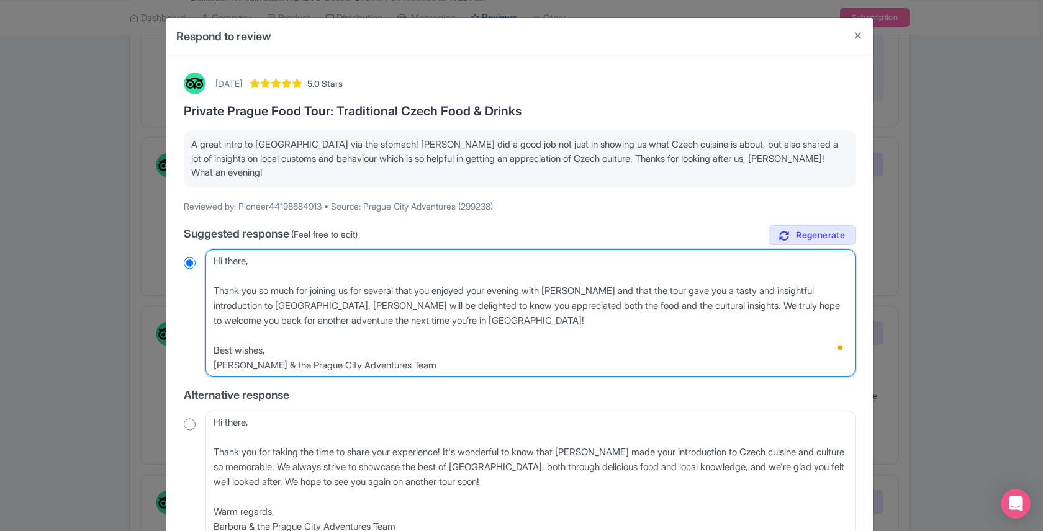
radio input "true"
type textarea "Hi there, Thank you so much for joining us for several that you enjoyed your ev…"
radio input "true"
type textarea "Hi there, Thank you so much for joining us for several to that you enjoyed your…"
radio input "true"
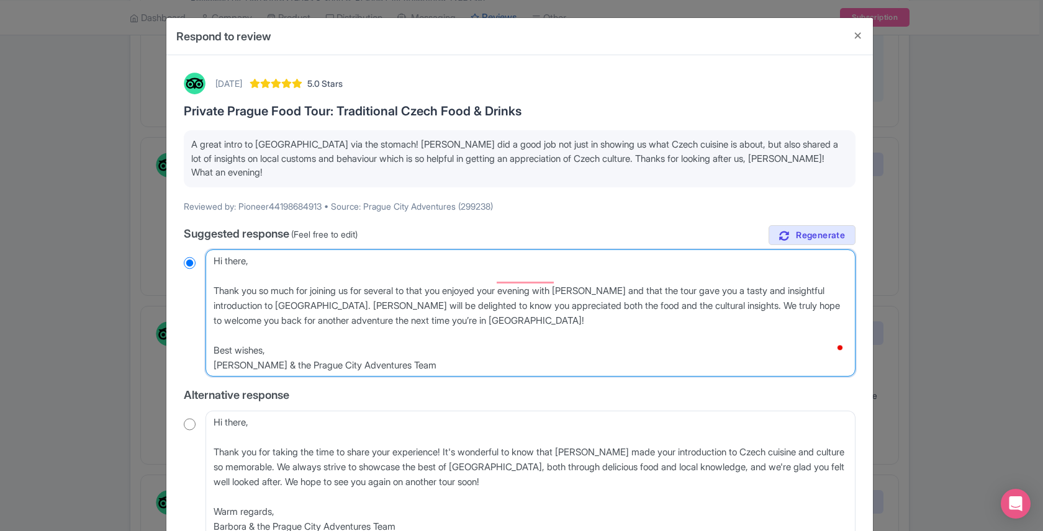
type textarea "Hi there, Thank you so much for joining us for several tou that you enjoyed you…"
radio input "true"
type textarea "Hi there, Thank you so much for joining us for several tour that you enjoyed yo…"
radio input "true"
type textarea "Hi there, Thank you so much for joining us for several tours that you enjoyed y…"
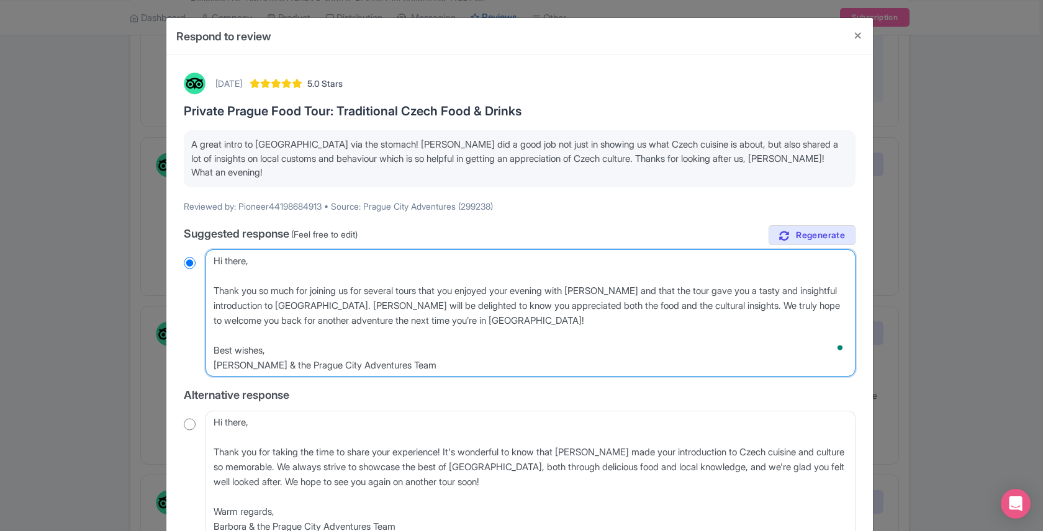
radio input "true"
type textarea "Hi there, Thank you so much for joining us for several tours that you enjoyed y…"
radio input "true"
type textarea "Hi there, Thank you so much for joining us for several tours a that you enjoyed…"
radio input "true"
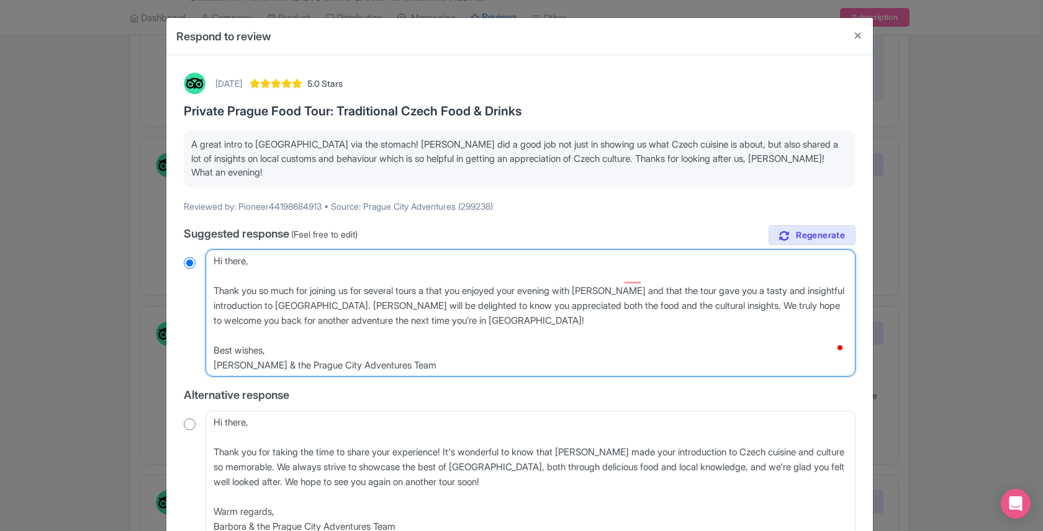
type textarea "Hi there, Thank you so much for joining us for several tours an that you enjoye…"
radio input "true"
type textarea "Hi there, Thank you so much for joining us for several tours and that you enjoy…"
radio input "true"
type textarea "Hi there, Thank you so much for joining us for several tours and that you enjoy…"
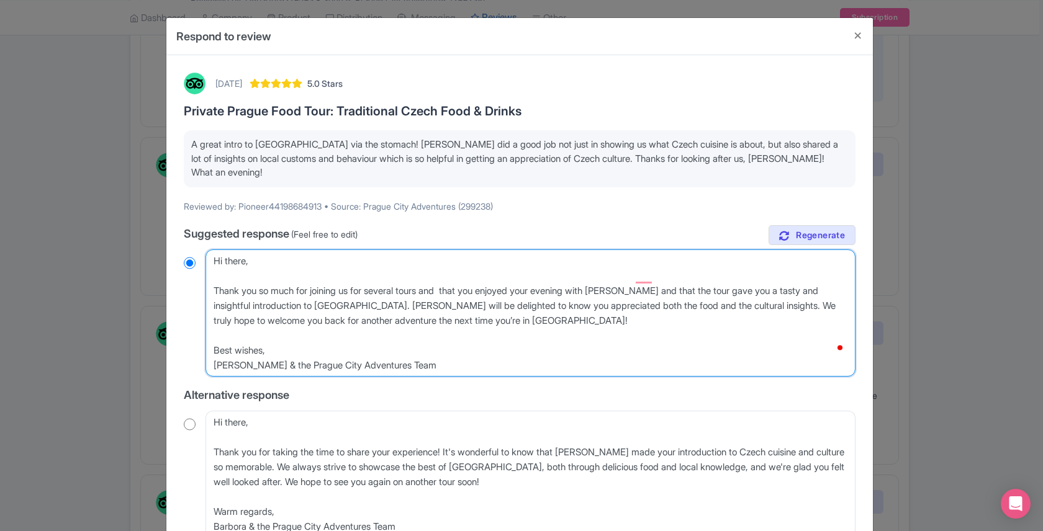
radio input "true"
type textarea "Hi there, Thank you so much for joining us for several tours and t that you enj…"
radio input "true"
type textarea "Hi there, Thank you so much for joining us for several tours and tak that you e…"
radio input "true"
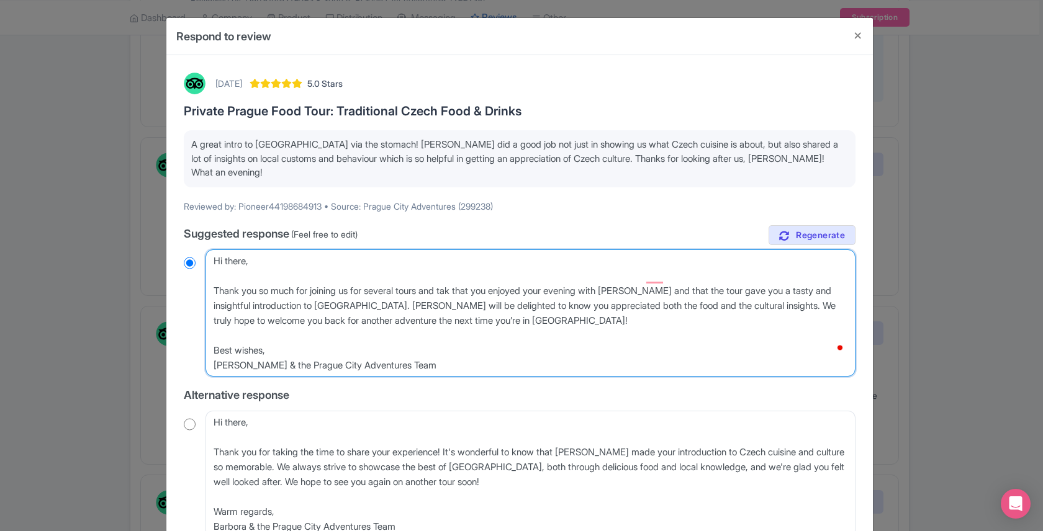
type textarea "Hi there, Thank you so much for joining us for several tours and [PERSON_NAME] …"
radio input "true"
type textarea "Hi there, Thank you so much for joining us for several tours and taking that yo…"
radio input "true"
type textarea "Hi there, Thank you so much for joining us for several tours and taking t that …"
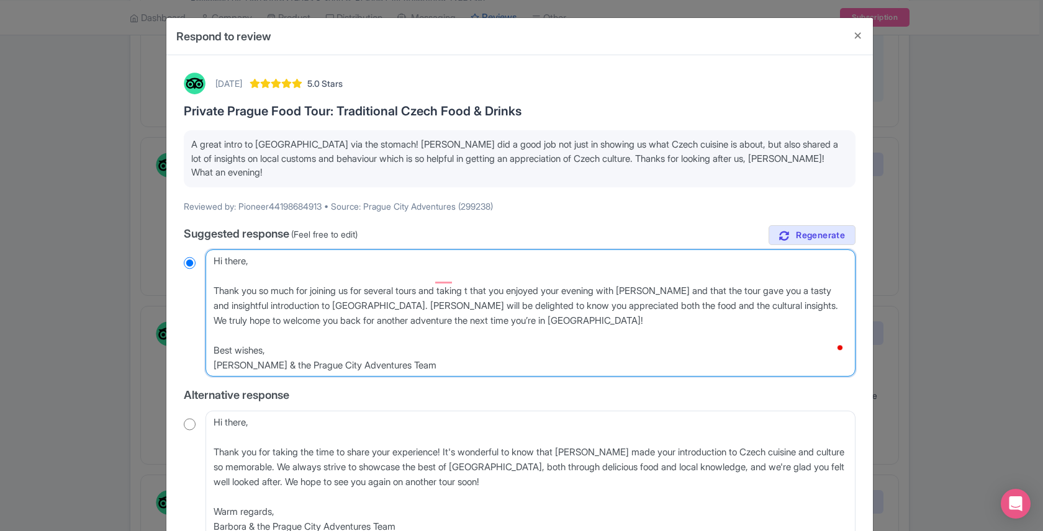
radio input "true"
type textarea "Hi there, Thank you so much for joining us for several tours and taking the tha…"
radio input "true"
type textarea "Hi there, Thank you so much for joining us for several tours and taking the tha…"
radio input "true"
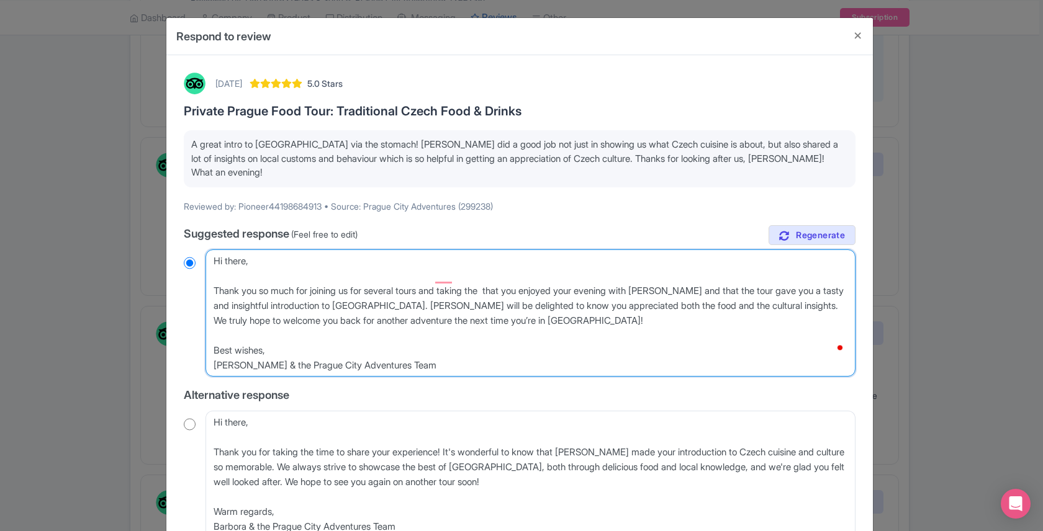
type textarea "Hi there, Thank you so much for joining us for several tours and taking the t t…"
radio input "true"
type textarea "Hi there, Thank you so much for joining us for several tours and taking the ti …"
radio input "true"
type textarea "Hi there, Thank you so much for joining us for several tours and taking the [PE…"
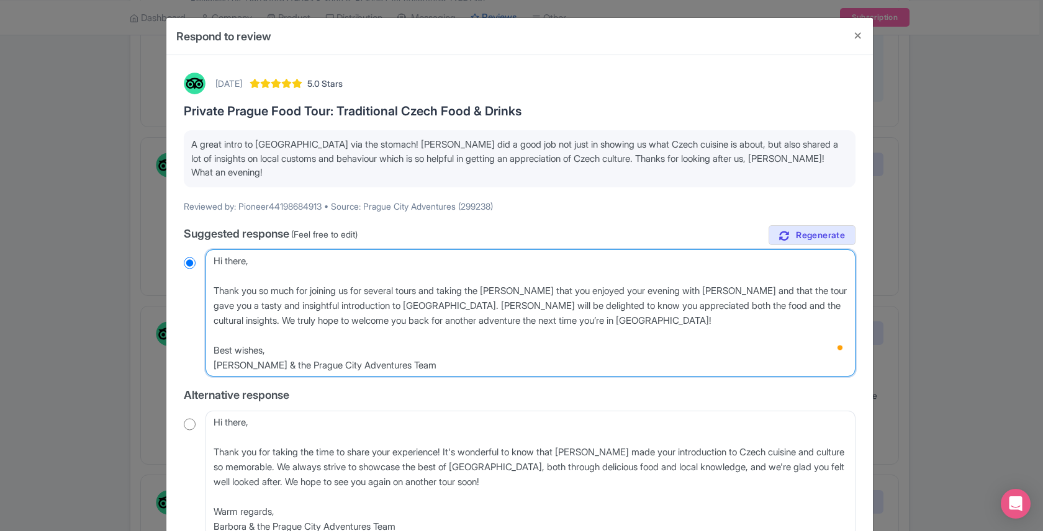
radio input "true"
type textarea "Hi there, Thank you so much for joining us for several tours and taking the tim…"
radio input "true"
type textarea "Hi there, Thank you so much for joining us for several tours and taking the tim…"
radio input "true"
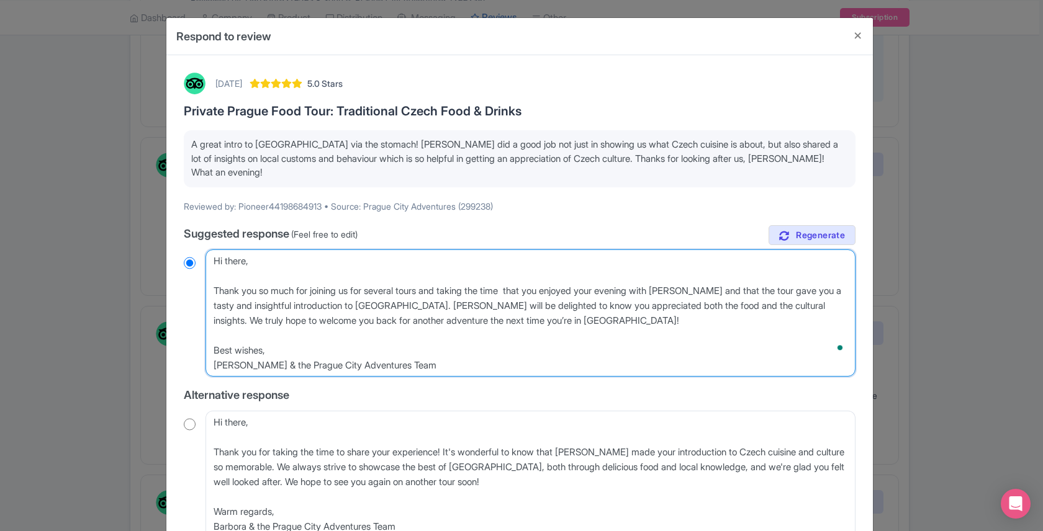
type textarea "Hi there, Thank you so much for joining us for several tours and taking the tim…"
radio input "true"
type textarea "Hi there, Thank you so much for joining us for several tours and taking the tim…"
radio input "true"
type textarea "Hi there, Thank you so much for joining us for several tours and taking the tim…"
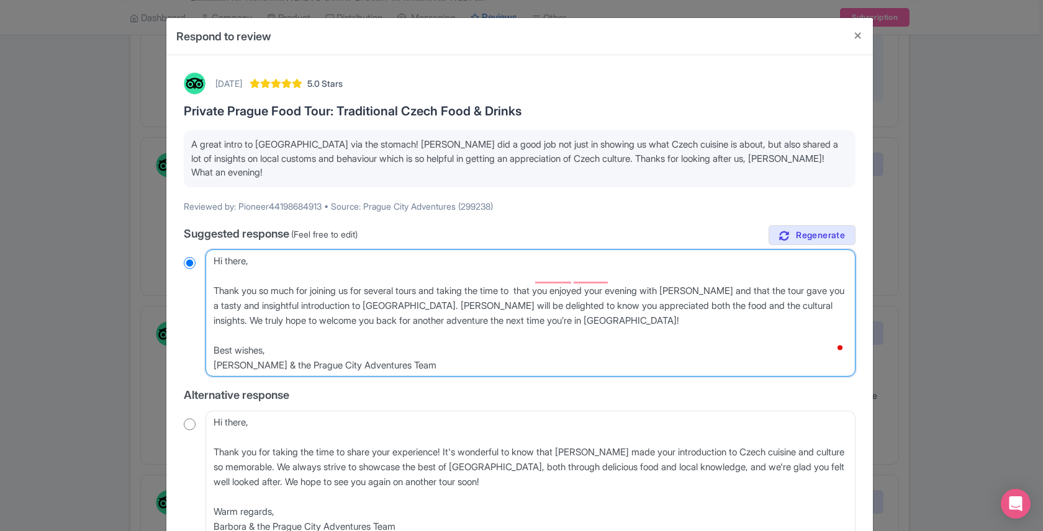
radio input "true"
type textarea "Hi there, Thank you so much for joining us for several tours and taking the tim…"
radio input "true"
type textarea "Hi there, Thank you so much for joining us for several tours and taking the tim…"
radio input "true"
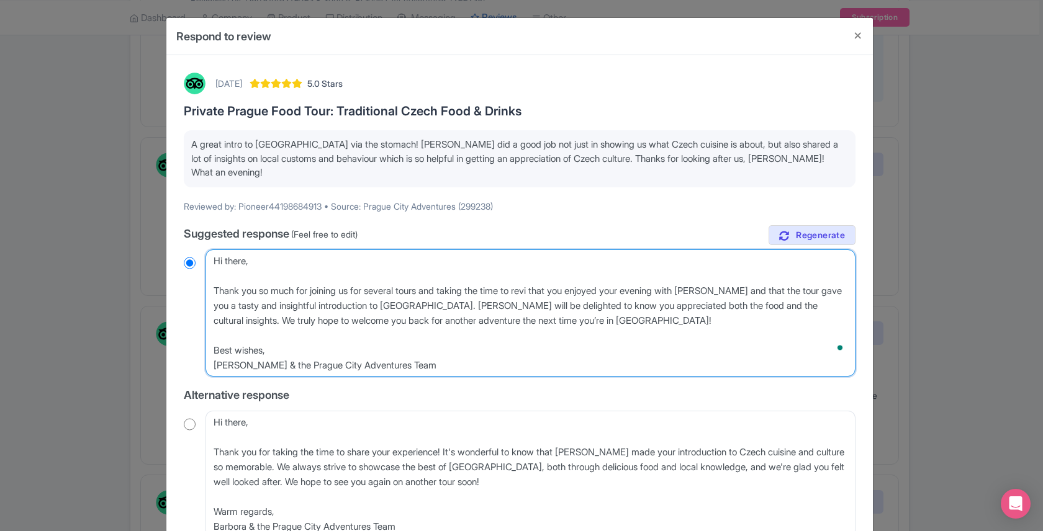
type textarea "Hi there, Thank you so much for joining us for several tours and taking the tim…"
radio input "true"
type textarea "Hi there, Thank you so much for joining us for several tours and taking the tim…"
radio input "true"
type textarea "Hi there, Thank you so much for joining us for several tours and taking the tim…"
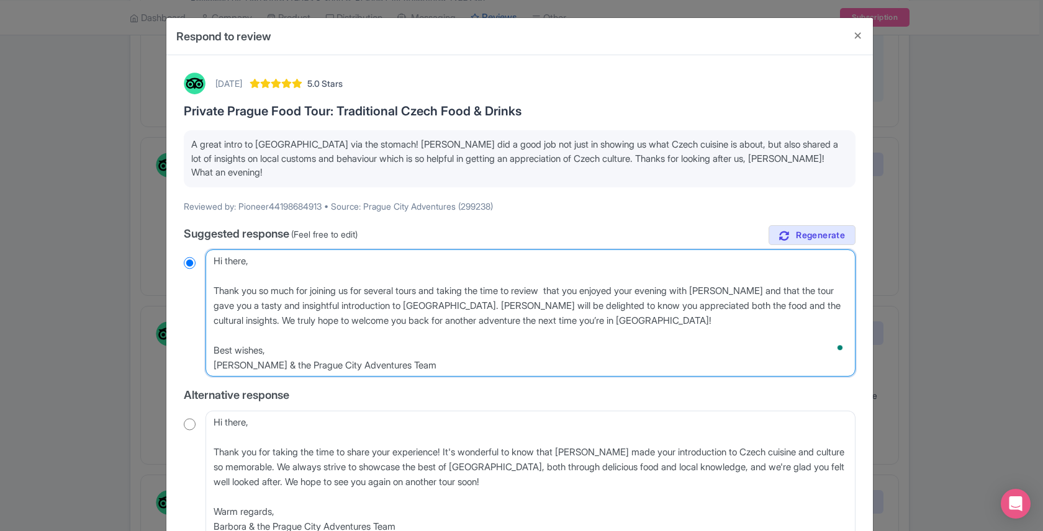
radio input "true"
type textarea "Hi there, Thank you so much for joining us for several tours and taking the tim…"
radio input "true"
type textarea "Hi there, Thank you so much for joining us for several tours and taking the tim…"
radio input "true"
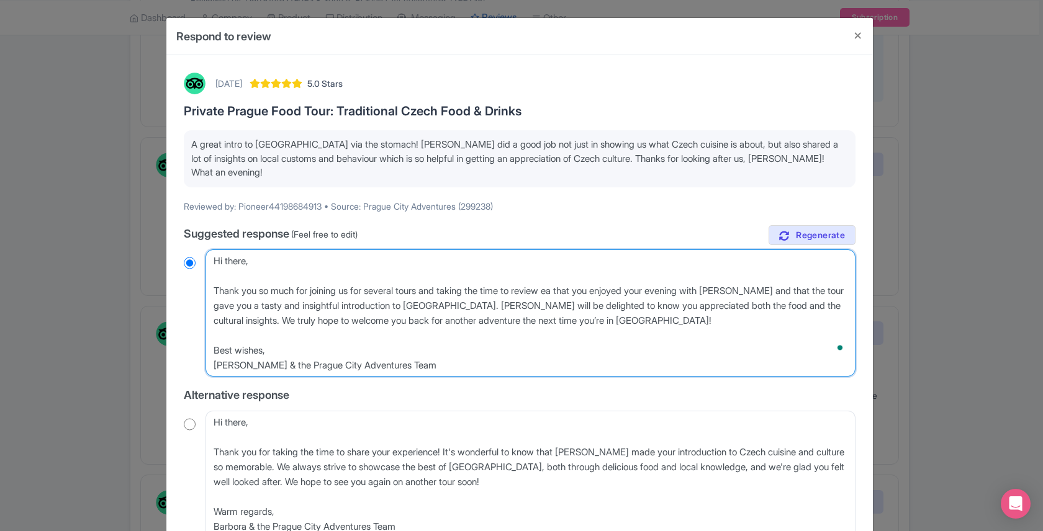
type textarea "Hi there, Thank you so much for joining us for several tours and taking the tim…"
radio input "true"
type textarea "Hi there, Thank you so much for joining us for several tours and taking the tim…"
radio input "true"
type textarea "Hi there, Thank you so much for joining us for several tours and taking the tim…"
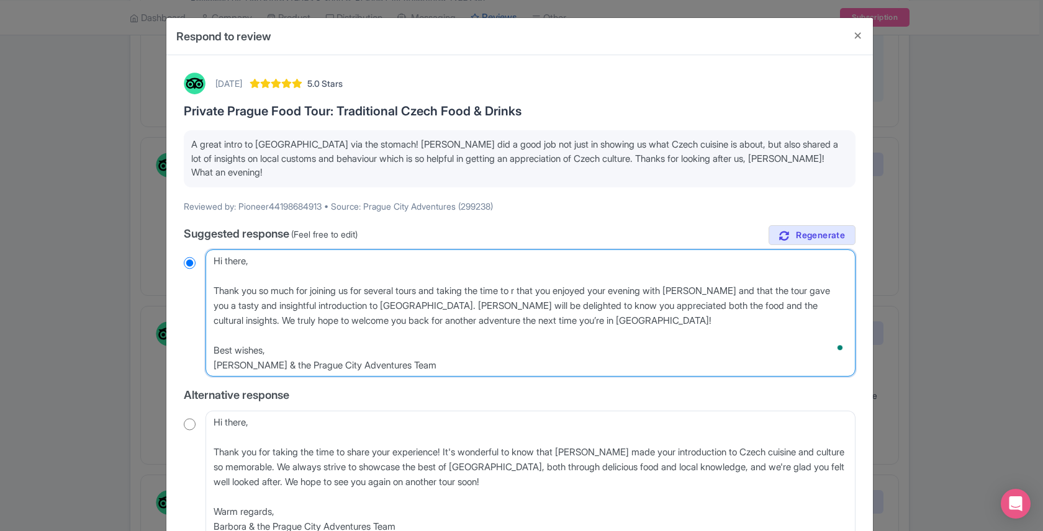
radio input "true"
type textarea "Hi there, Thank you so much for joining us for several tours and taking the tim…"
radio input "true"
type textarea "Hi there, Thank you so much for joining us for several tours and taking the tim…"
radio input "true"
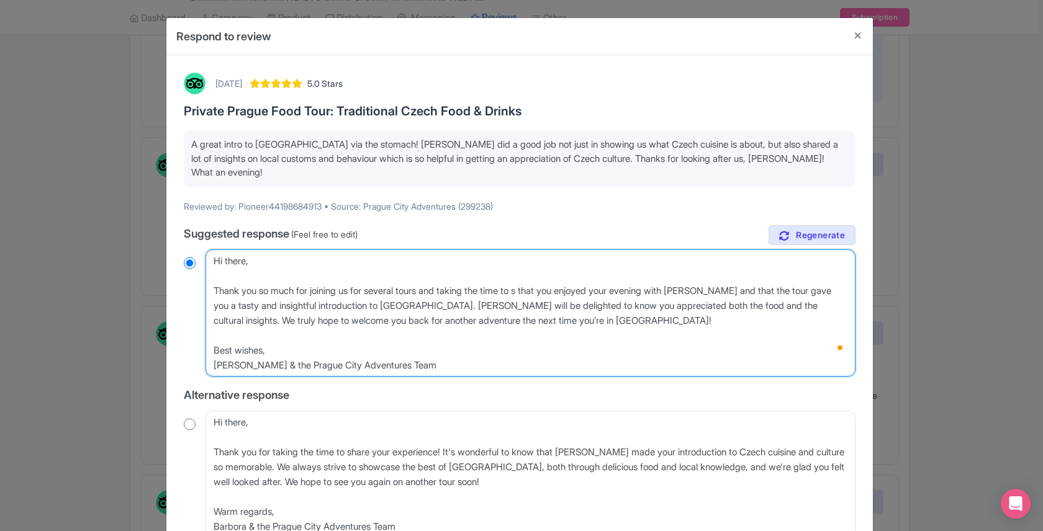
type textarea "Hi there, Thank you so much for joining us for several tours and taking the tim…"
radio input "true"
type textarea "Hi there, Thank you so much for joining us for several tours and taking the tim…"
radio input "true"
type textarea "Hi there, Thank you so much for joining us for several tours and taking the tim…"
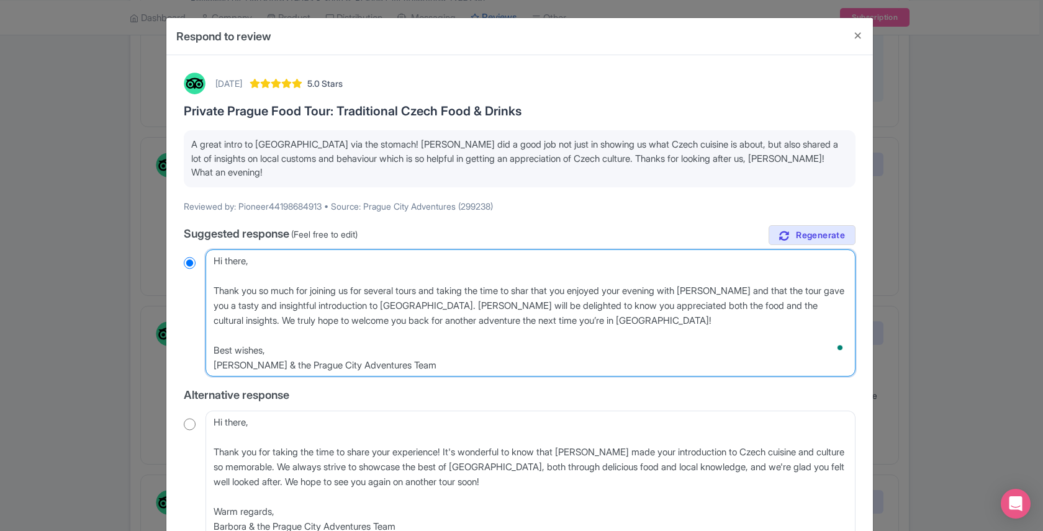
radio input "true"
type textarea "Hi there, Thank you so much for joining us for several tours and taking the tim…"
radio input "true"
type textarea "Hi there, Thank you so much for joining us for several tours and taking the tim…"
radio input "true"
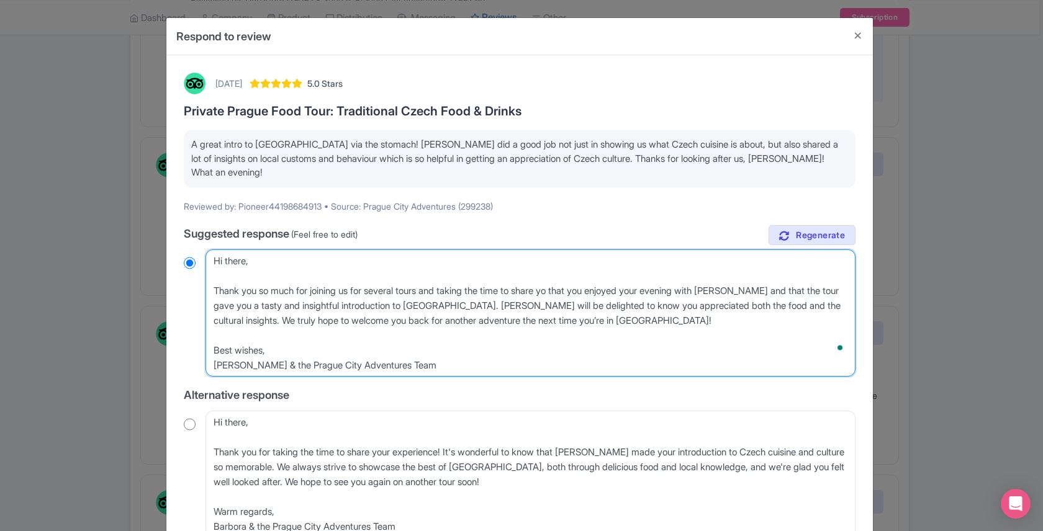
type textarea "Hi there, Thank you so much for joining us for several tours and taking the tim…"
radio input "true"
type textarea "Hi there, Thank you so much for joining us for several tours and taking the tim…"
radio input "true"
type textarea "Hi there, Thank you so much for joining us for several tours and taking the tim…"
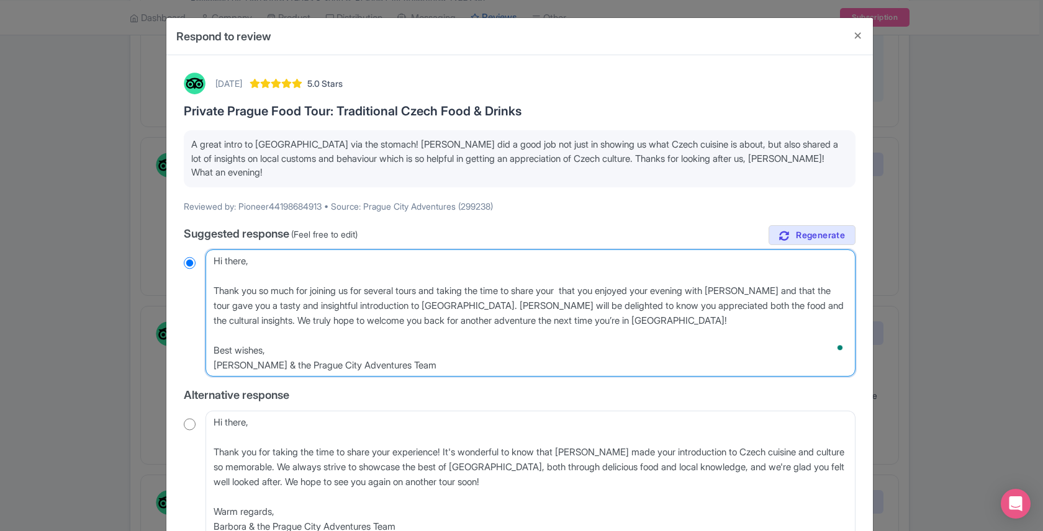
radio input "true"
type textarea "Hi there, Thank you so much for joining us for several tours and taking the tim…"
radio input "true"
type textarea "Hi there, Thank you so much for joining us for several tours and taking the tim…"
radio input "true"
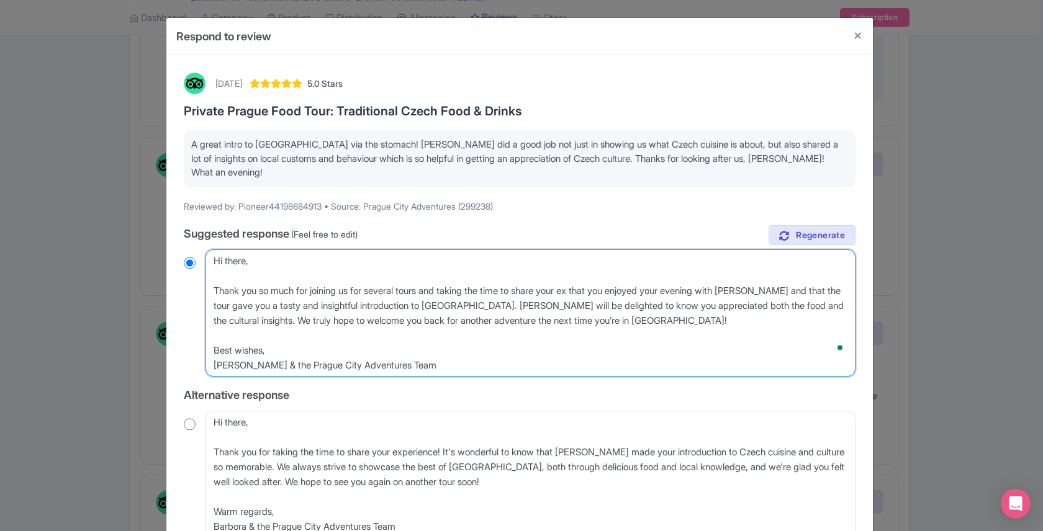
type textarea "Hi there, Thank you so much for joining us for several tours and taking the tim…"
radio input "true"
type textarea "Hi there, Thank you so much for joining us for several tours and taking the tim…"
radio input "true"
type textarea "Hi there, Thank you so much for joining us for several tours and taking the tim…"
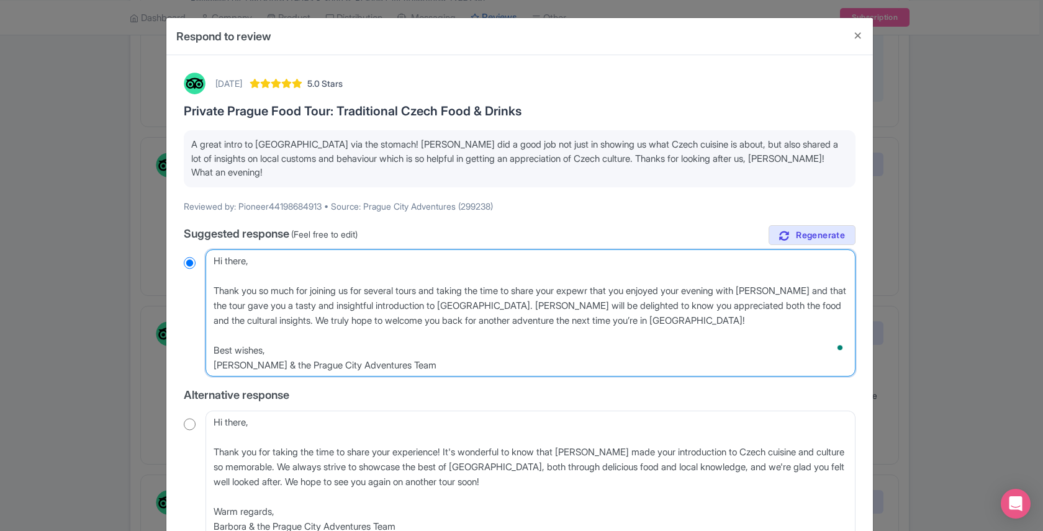
radio input "true"
type textarea "Hi there, Thank you so much for joining us for several tours and taking the tim…"
radio input "true"
type textarea "Hi there, Thank you so much for joining us for several tours and taking the tim…"
radio input "true"
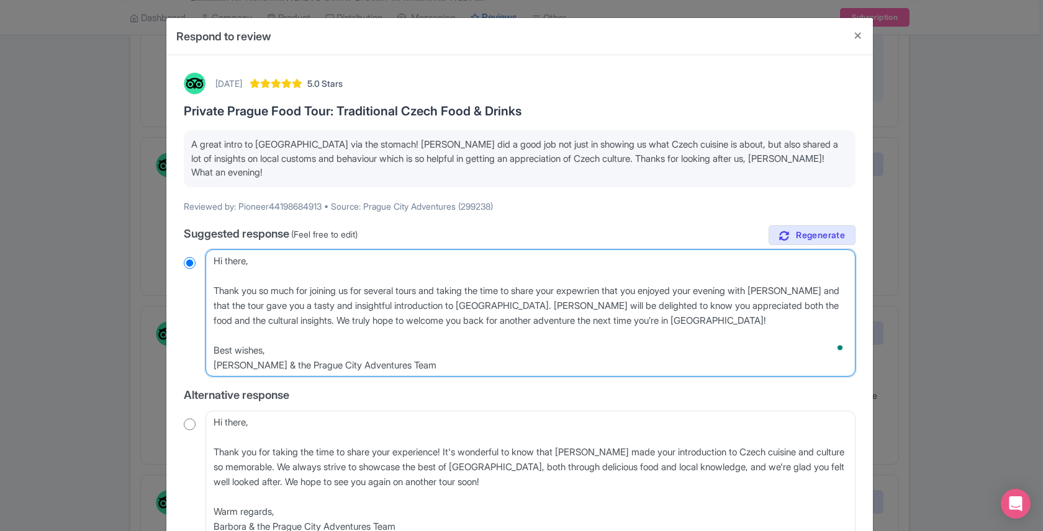
type textarea "Hi there, Thank you so much for joining us for several tours and taking the tim…"
radio input "true"
type textarea "Hi there, Thank you so much for joining us for several tours and taking the tim…"
radio input "true"
type textarea "Hi there, Thank you so much for joining us for several tours and taking the tim…"
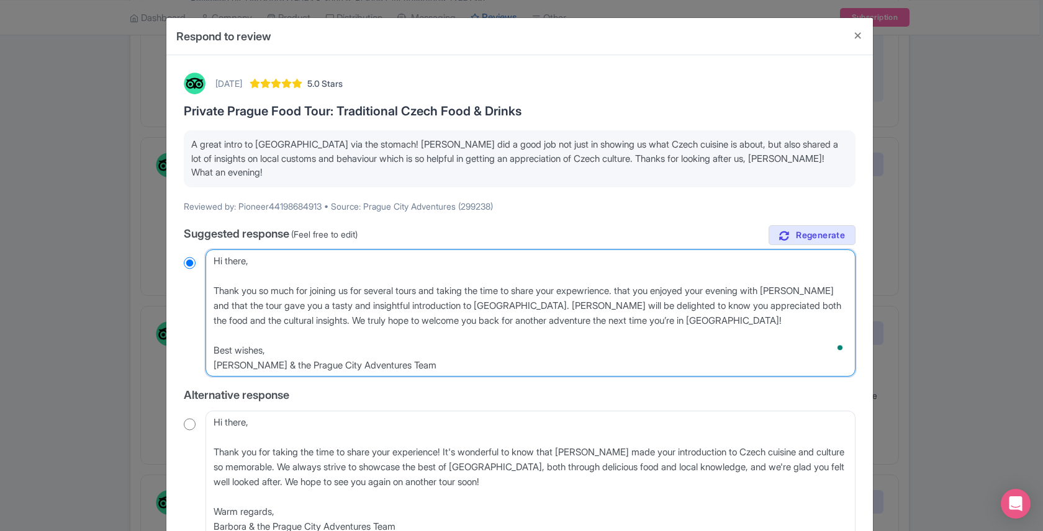
radio input "true"
type textarea "Hi there, Thank you so much for joining us for several tours and taking the tim…"
radio input "true"
type textarea "Hi there, Thank you so much for joining us for several tours and taking the tim…"
radio input "true"
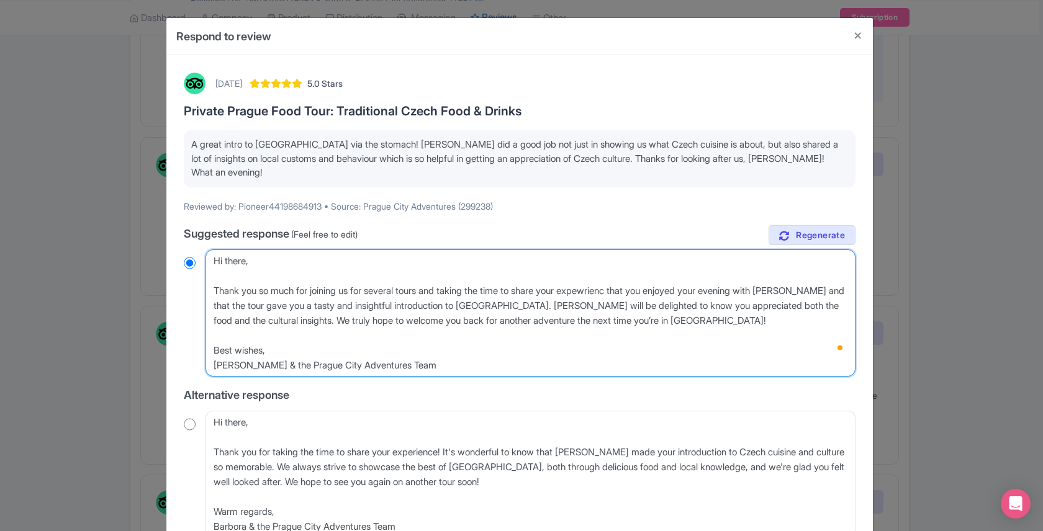
type textarea "Hi there, Thank you so much for joining us for several tours and taking the tim…"
radio input "true"
type textarea "Hi there, Thank you so much for joining us for several tours and taking the tim…"
radio input "true"
type textarea "Hi there, Thank you so much for joining us for several tours and taking the tim…"
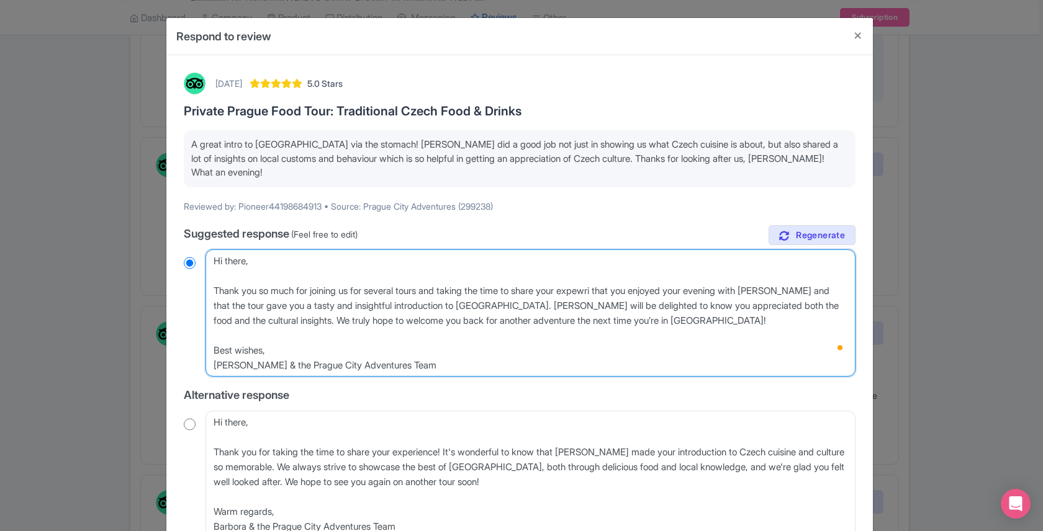
radio input "true"
type textarea "Hi there, Thank you so much for joining us for several tours and taking the tim…"
radio input "true"
type textarea "Hi there, Thank you so much for joining us for several tours and taking the tim…"
radio input "true"
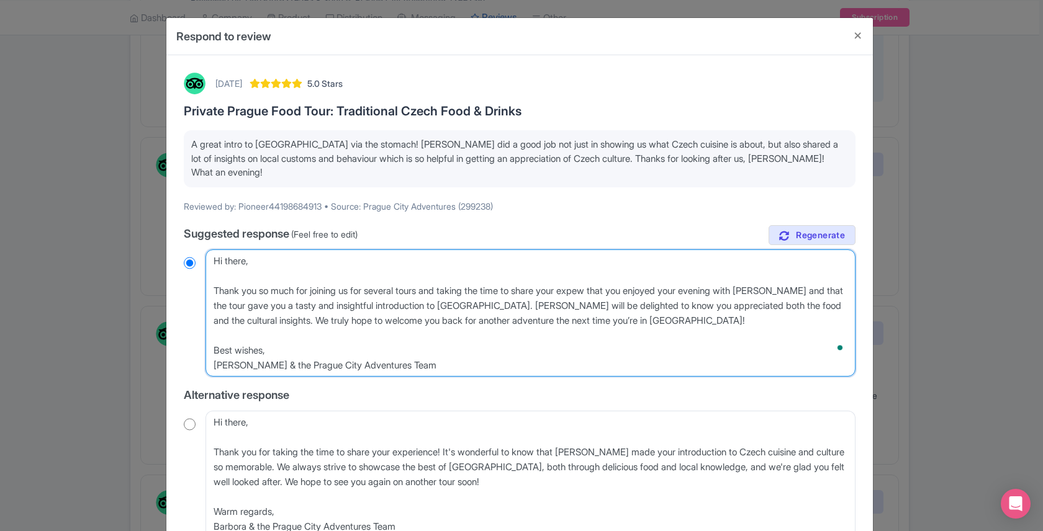
type textarea "Hi there, Thank you so much for joining us for several tours and taking the tim…"
radio input "true"
type textarea "Hi there, Thank you so much for joining us for several tours and taking the tim…"
radio input "true"
type textarea "Hi there, Thank you so much for joining us for several tours and taking the tim…"
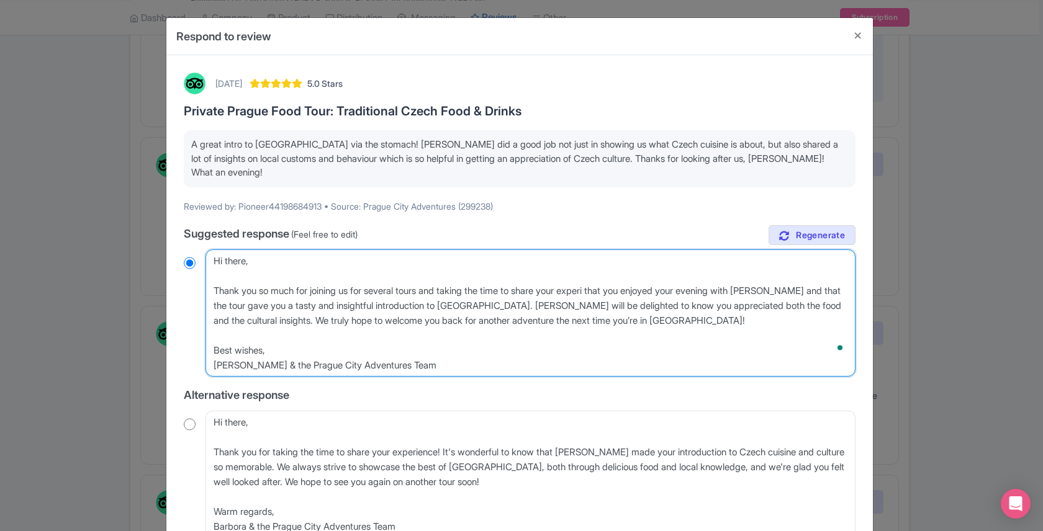
radio input "true"
type textarea "Hi there, Thank you so much for joining us for several tours and taking the tim…"
radio input "true"
type textarea "Hi there, Thank you so much for joining us for several tours and taking the tim…"
radio input "true"
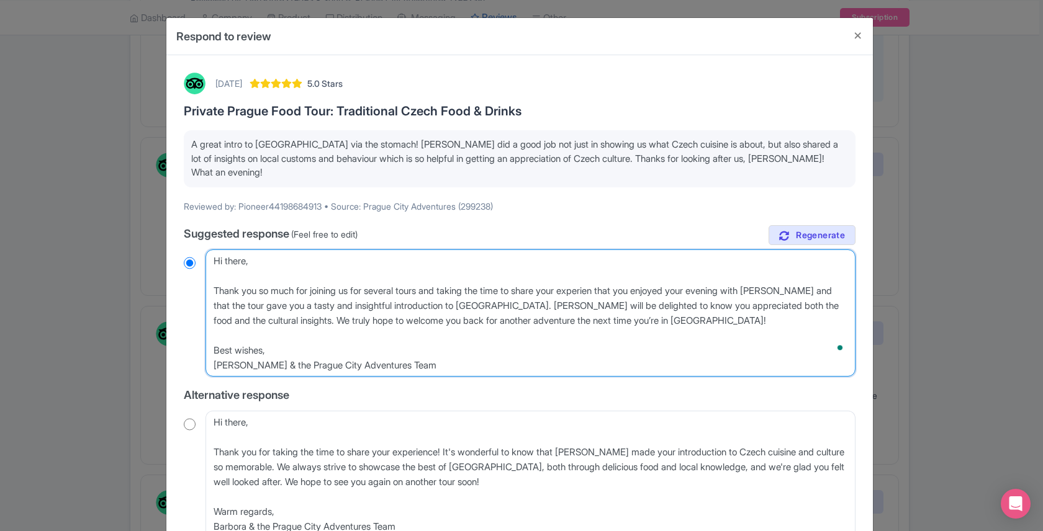
type textarea "Hi there, Thank you so much for joining us for several tours and taking the tim…"
radio input "true"
type textarea "Hi there, Thank you so much for joining us for several tours and taking the tim…"
radio input "true"
type textarea "Hi there, Thank you so much for joining us for several tours and taking the tim…"
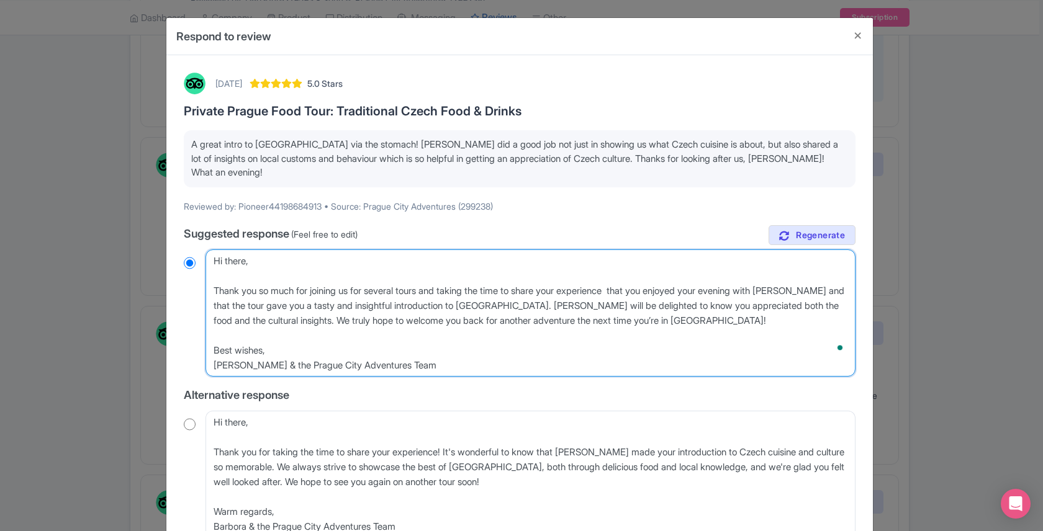
radio input "true"
type textarea "Hi there, Thank you so much for joining us for several tours and taking the tim…"
radio input "true"
type textarea "Hi there, Thank you so much for joining us for several tours and taking the tim…"
radio input "true"
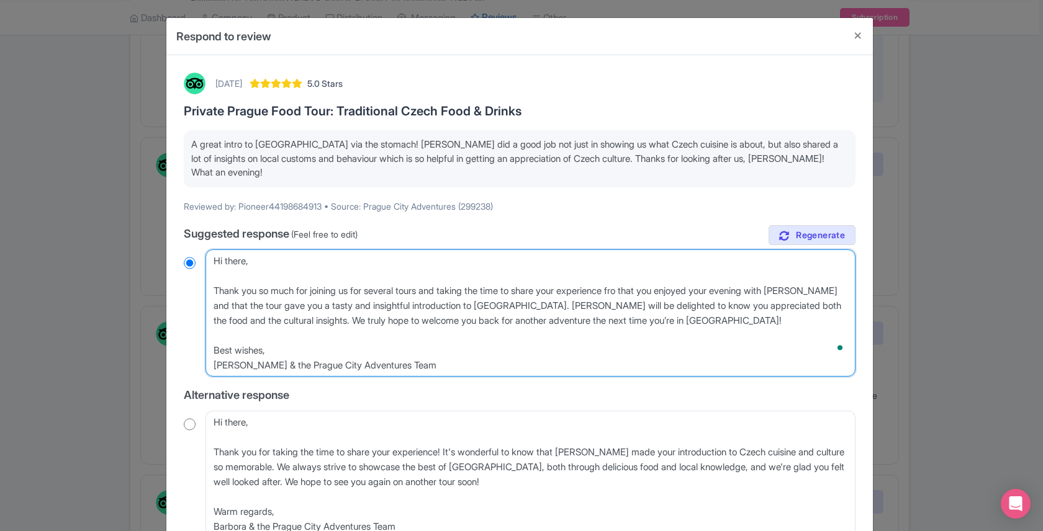
type textarea "Hi there, Thank you so much for joining us for several tours and taking the tim…"
radio input "true"
type textarea "Hi there, Thank you so much for joining us for several tours and taking the tim…"
radio input "true"
drag, startPoint x: 682, startPoint y: 279, endPoint x: 818, endPoint y: 279, distance: 136.0
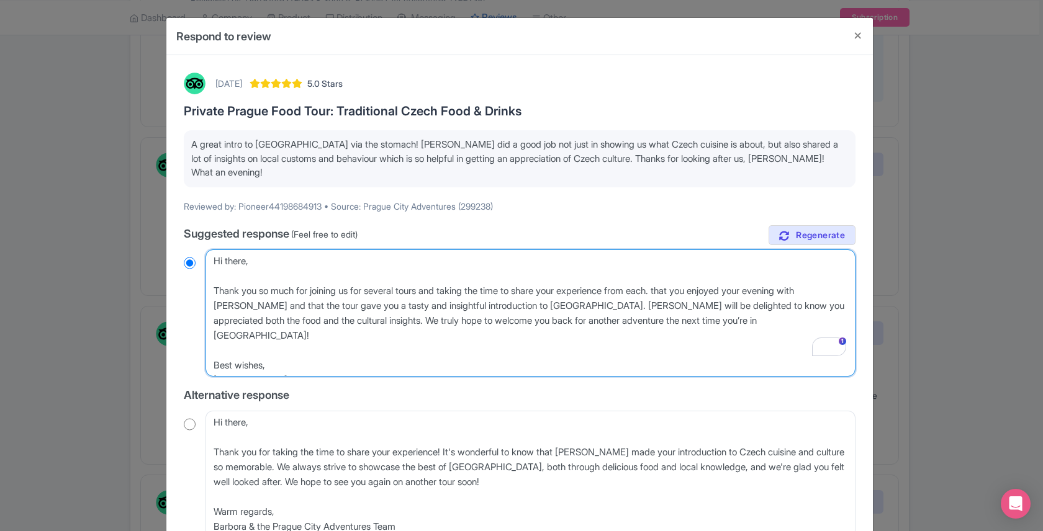
click at [818, 279] on textarea "Dear Pioneer44198684913, Thank you so much for your fantastic review! We’re thr…" at bounding box center [531, 313] width 650 height 127
drag, startPoint x: 834, startPoint y: 279, endPoint x: 681, endPoint y: 276, distance: 153.4
click at [681, 276] on textarea "Dear Pioneer44198684913, Thank you so much for your fantastic review! We’re thr…" at bounding box center [531, 313] width 650 height 127
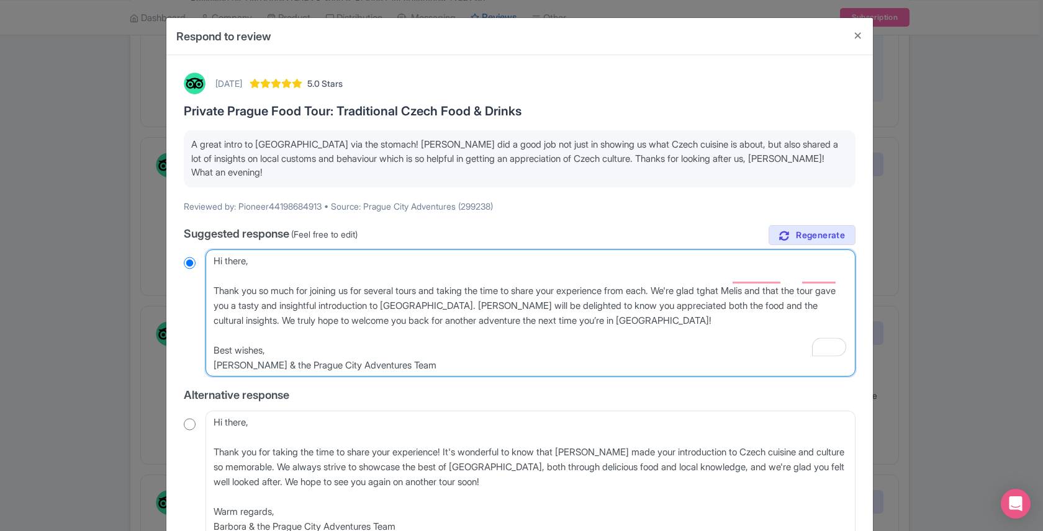
click at [226, 293] on textarea "Dear Pioneer44198684913, Thank you so much for your fantastic review! We’re thr…" at bounding box center [531, 313] width 650 height 127
click at [674, 277] on textarea "Dear Pioneer44198684913, Thank you so much for your fantastic review! We’re thr…" at bounding box center [531, 313] width 650 height 127
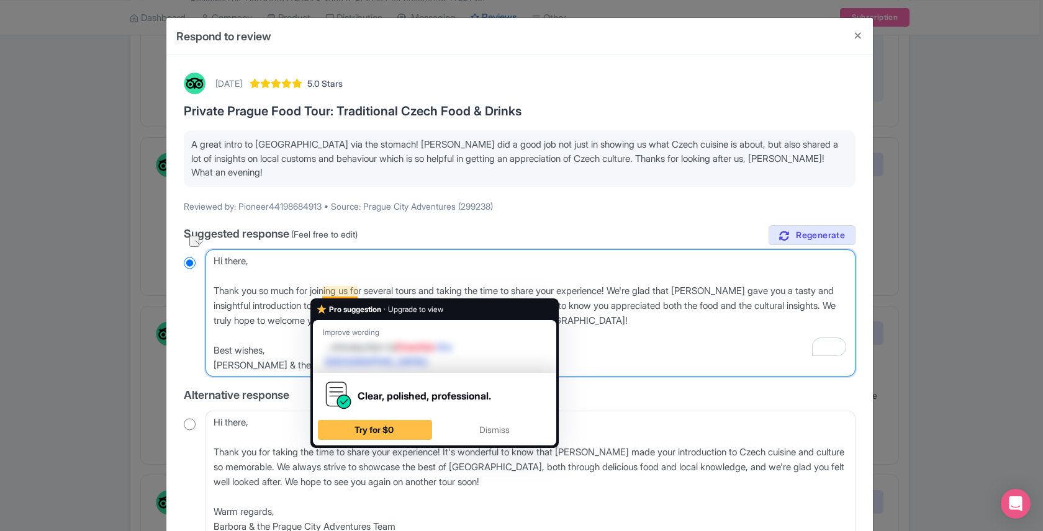
drag, startPoint x: 456, startPoint y: 292, endPoint x: 353, endPoint y: 287, distance: 102.5
click at [353, 287] on textarea "Dear Pioneer44198684913, Thank you so much for your fantastic review! We’re thr…" at bounding box center [531, 313] width 650 height 127
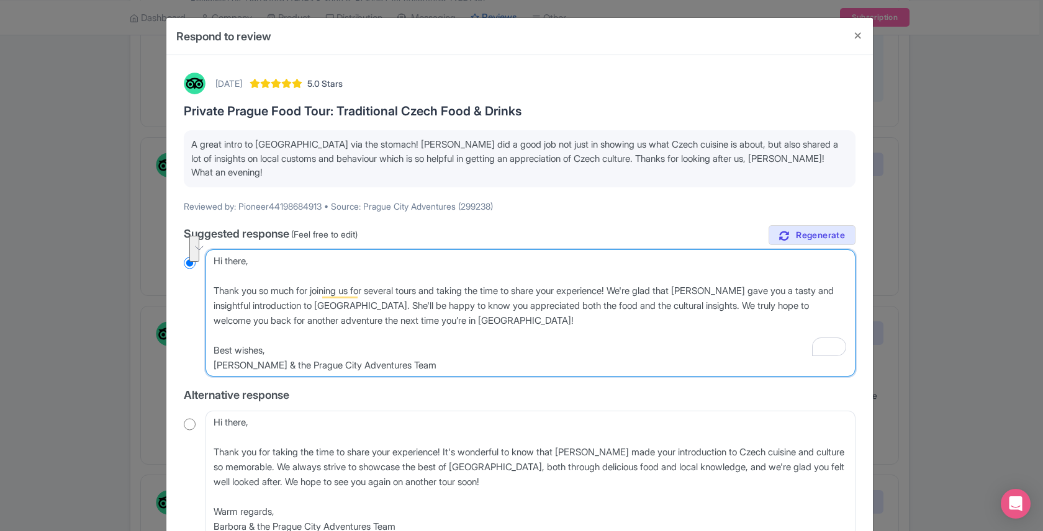
drag, startPoint x: 713, startPoint y: 291, endPoint x: 493, endPoint y: 315, distance: 221.7
click at [493, 315] on textarea "Dear Pioneer44198684913, Thank you so much for your fantastic review! We’re thr…" at bounding box center [531, 313] width 650 height 127
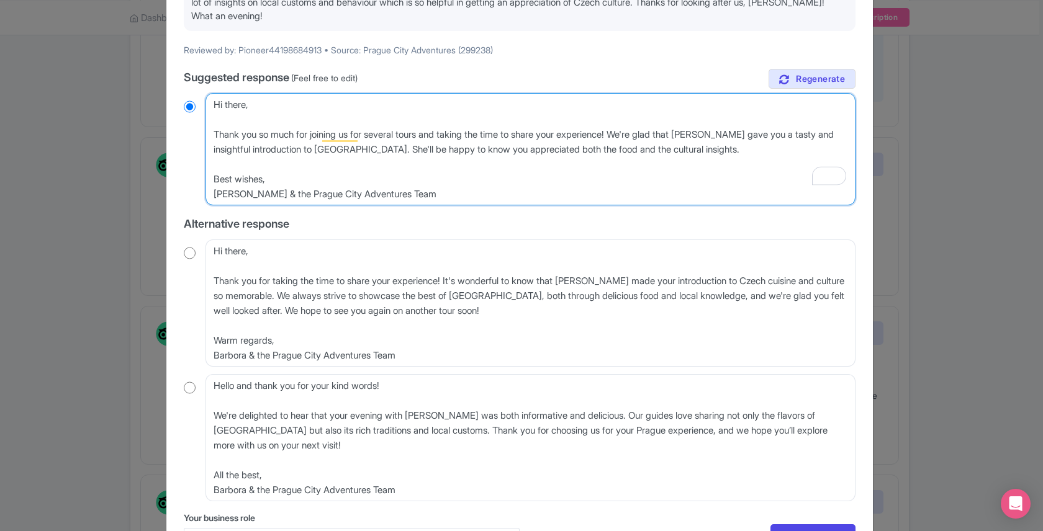
scroll to position [227, 0]
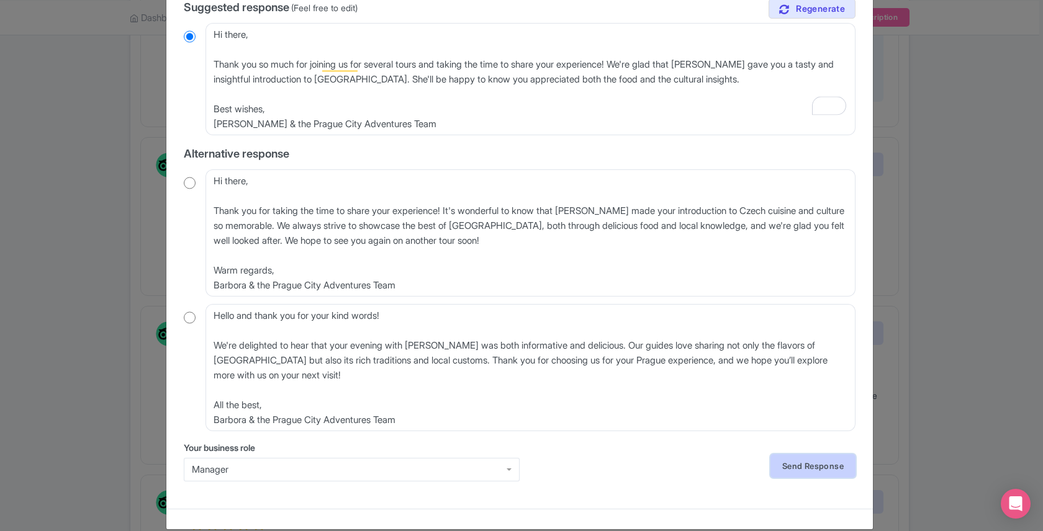
click at [803, 454] on link "Send Response" at bounding box center [812, 466] width 85 height 24
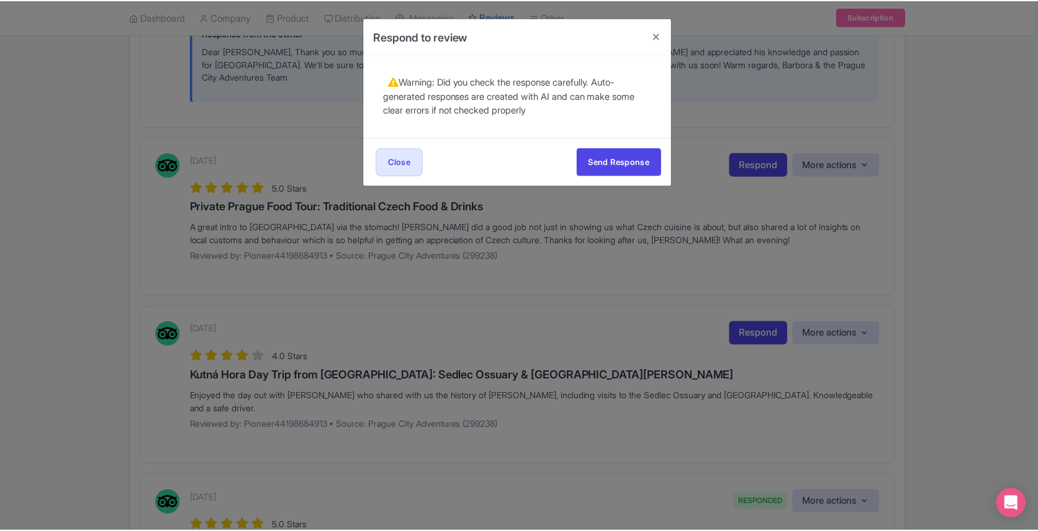
scroll to position [0, 0]
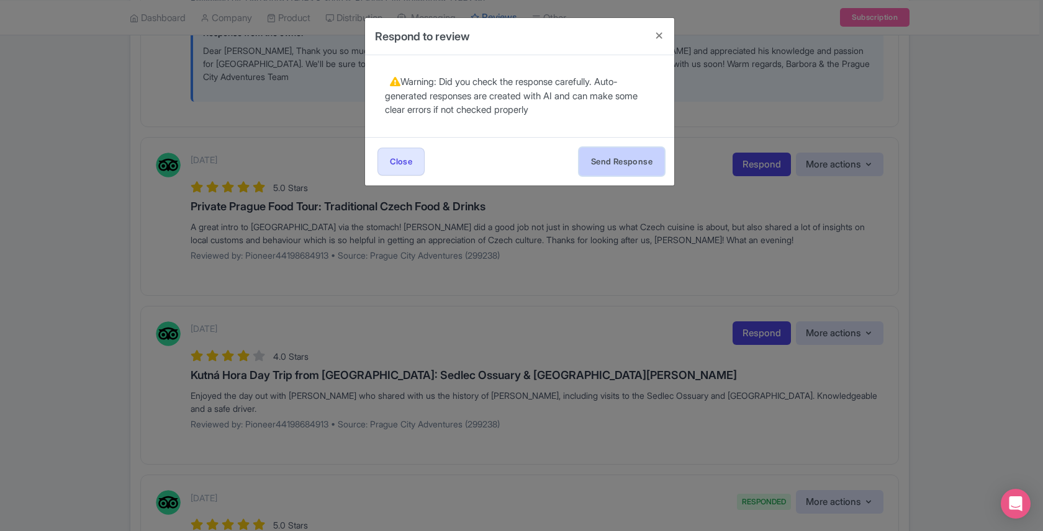
click at [645, 158] on button "Send Response" at bounding box center [621, 162] width 85 height 28
